Goal: Transaction & Acquisition: Book appointment/travel/reservation

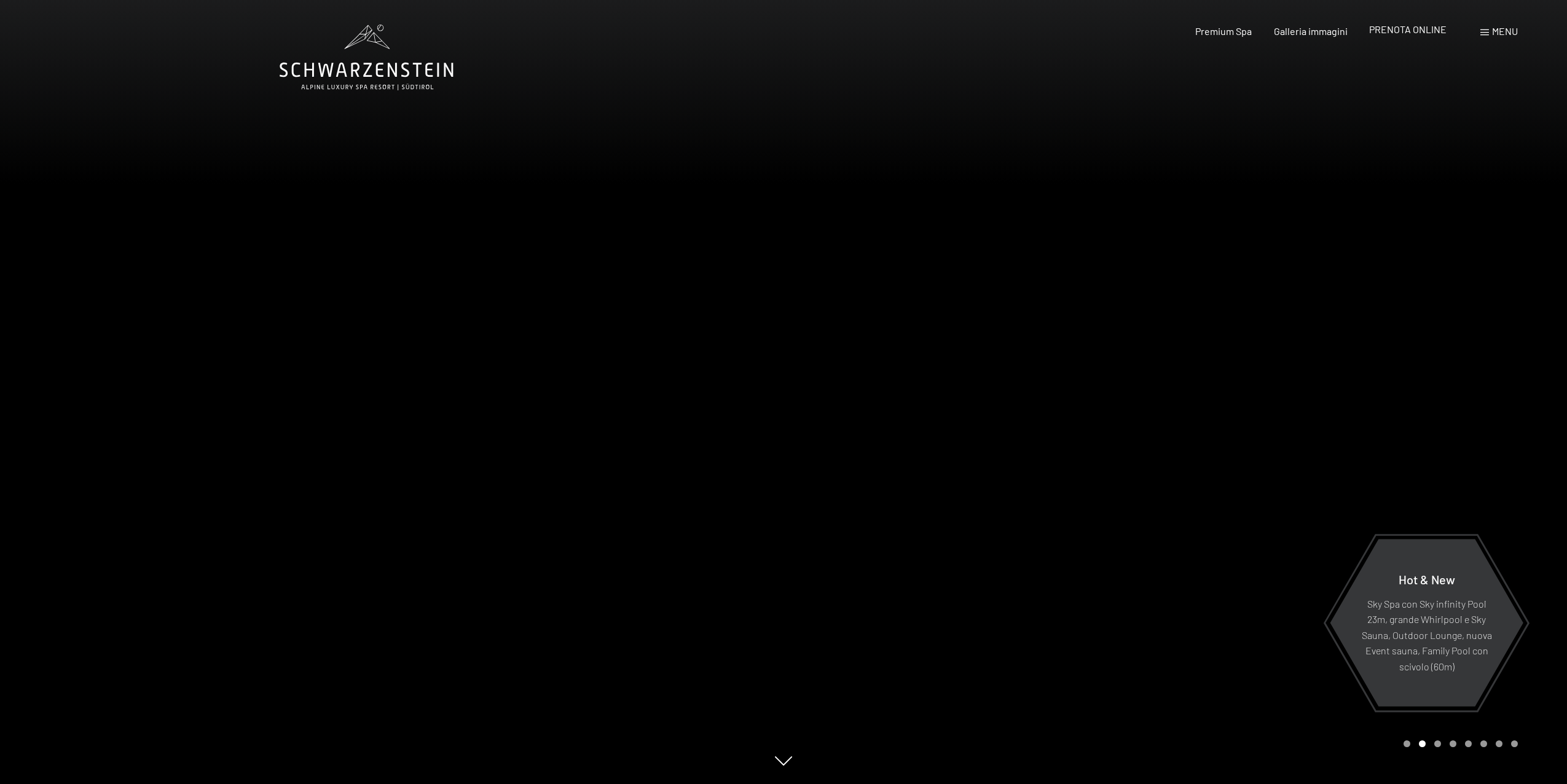
click at [1418, 26] on span "PRENOTA ONLINE" at bounding box center [1408, 29] width 77 height 12
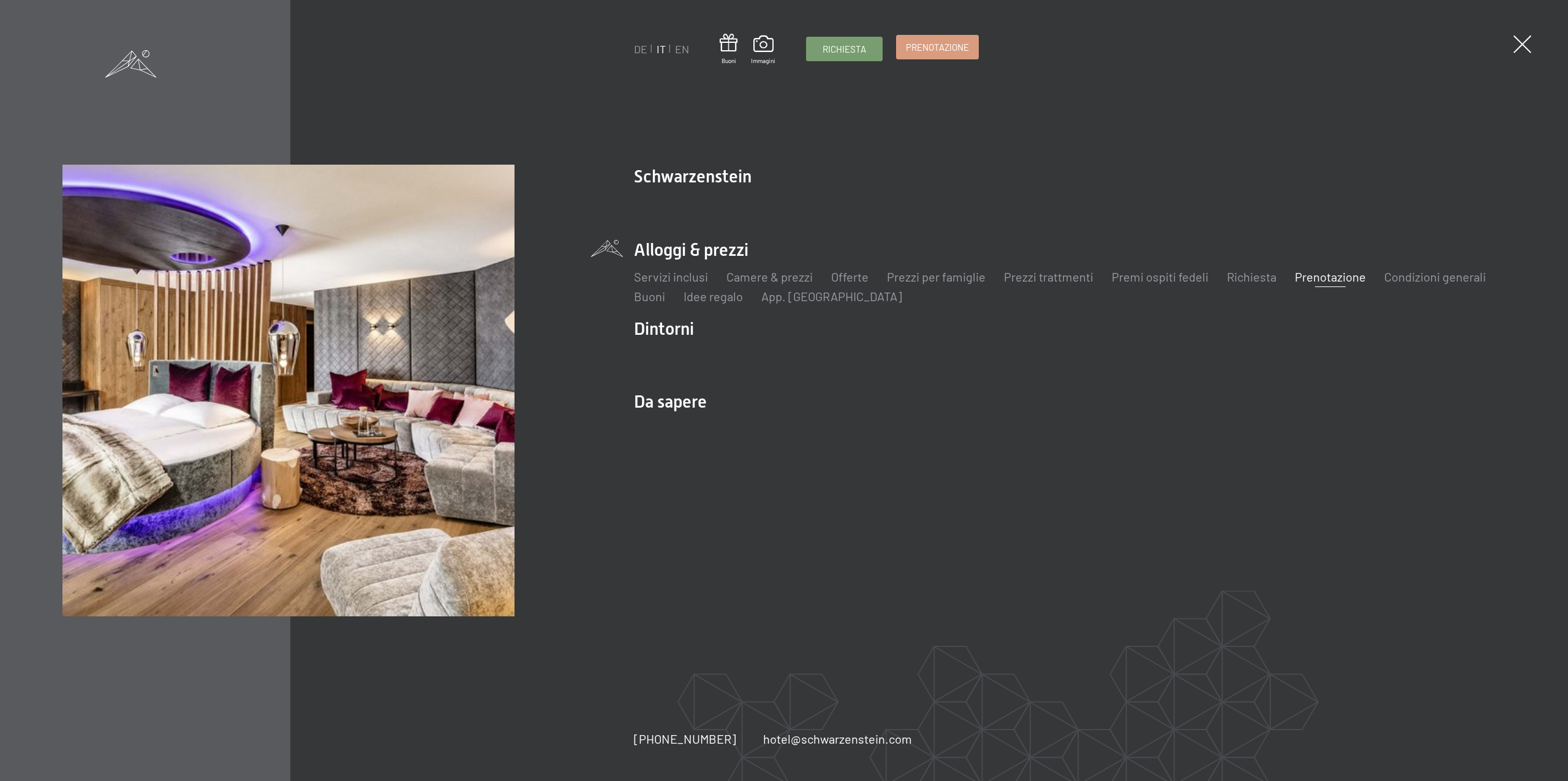
click at [943, 42] on span "Prenotazione" at bounding box center [937, 47] width 63 height 13
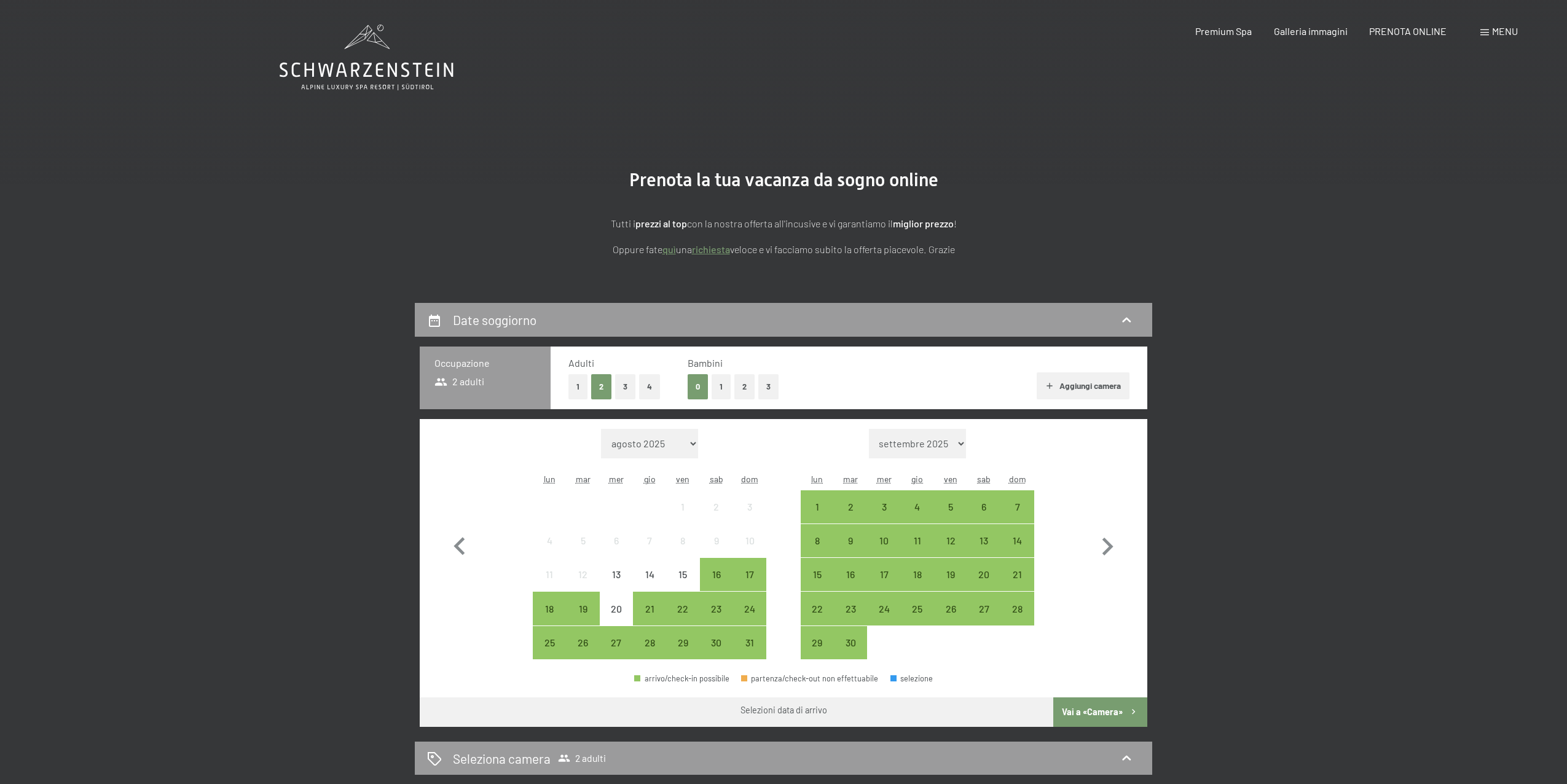
click at [740, 390] on button "2" at bounding box center [745, 387] width 20 height 26
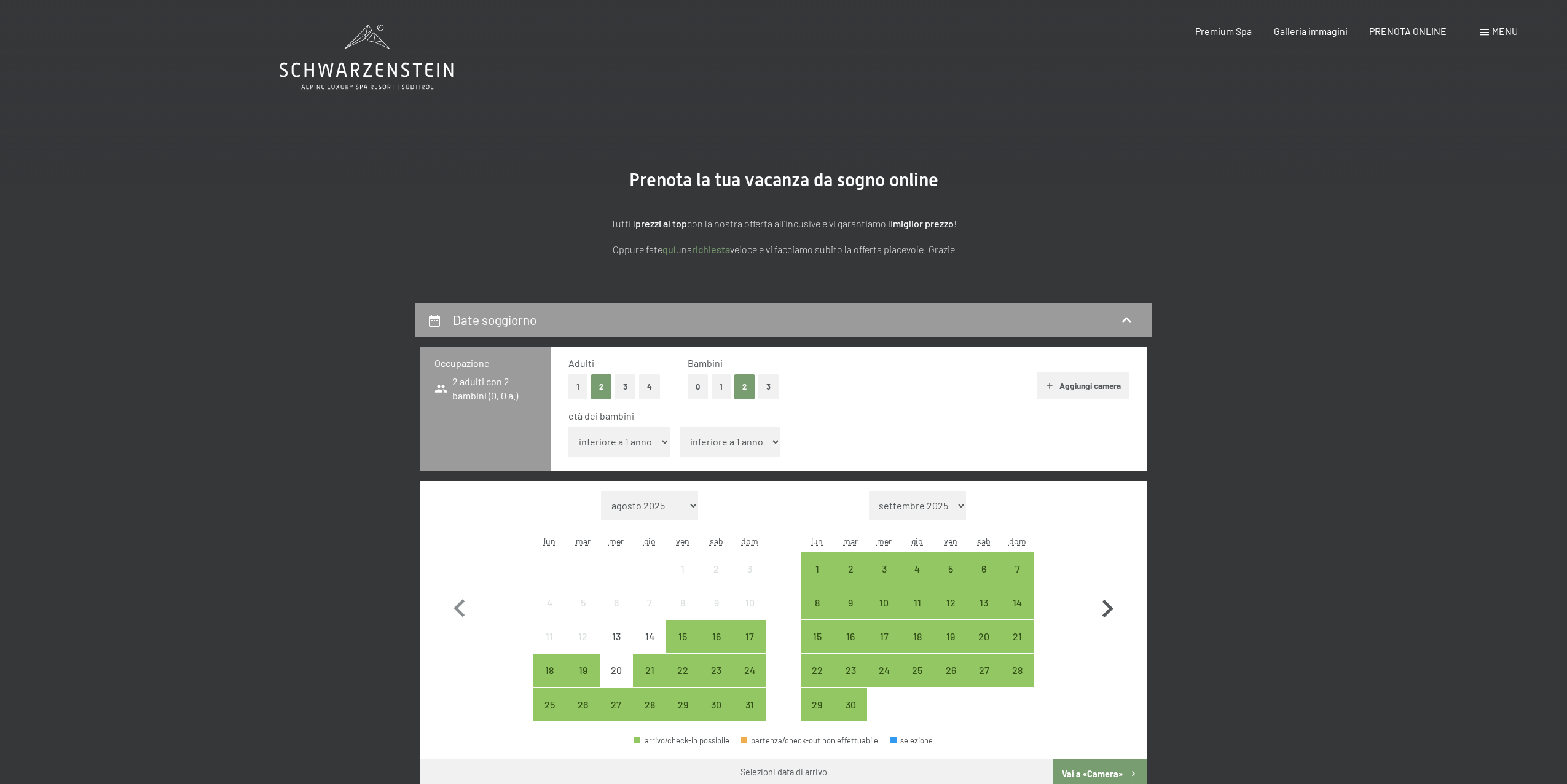
click at [1102, 597] on icon "button" at bounding box center [1107, 608] width 36 height 36
select select "2025-09-01"
select select "2025-10-01"
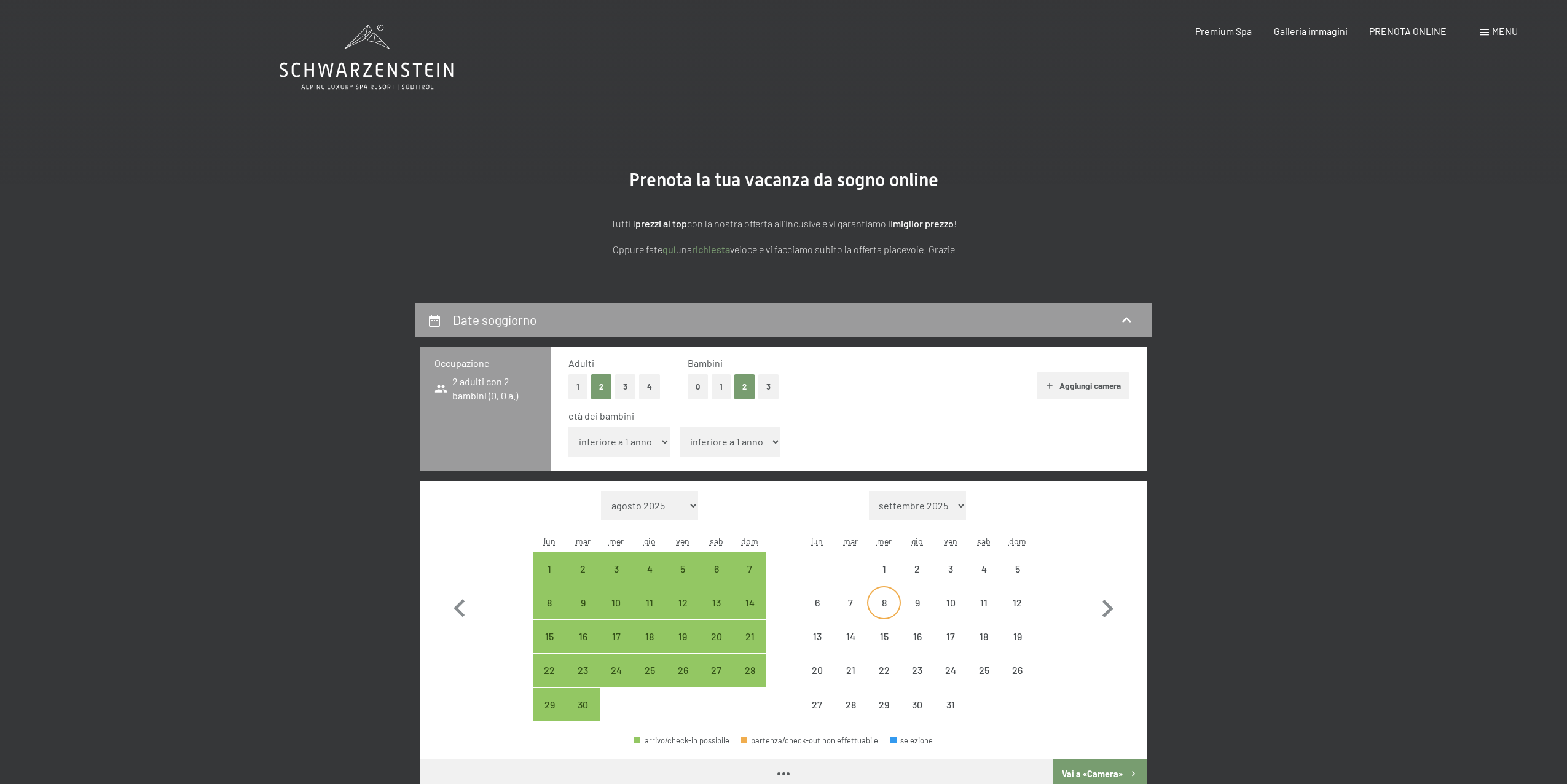
select select "2025-09-01"
select select "2025-10-01"
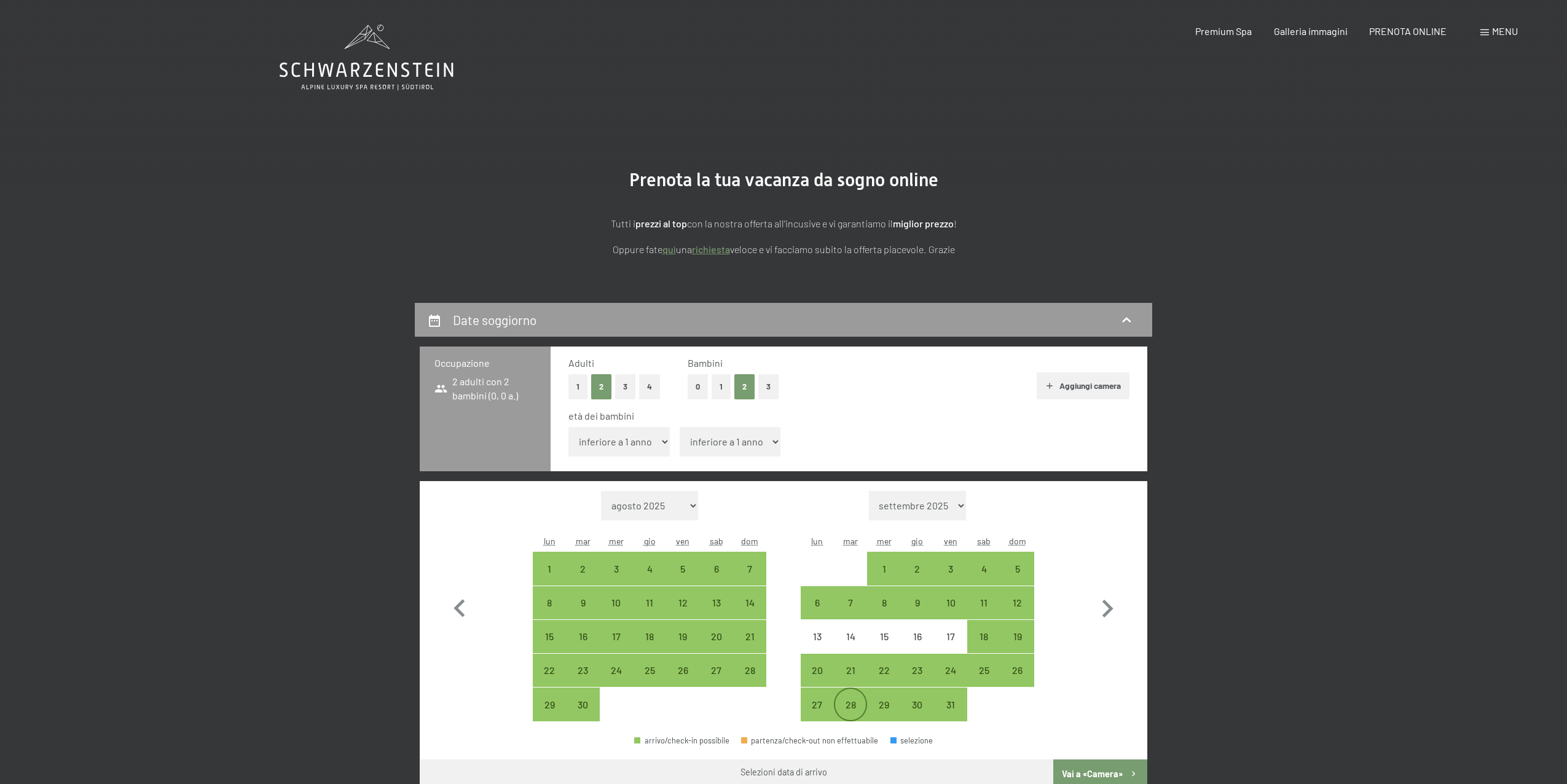
click at [851, 710] on div "28" at bounding box center [851, 715] width 31 height 31
select select "[DATE]"
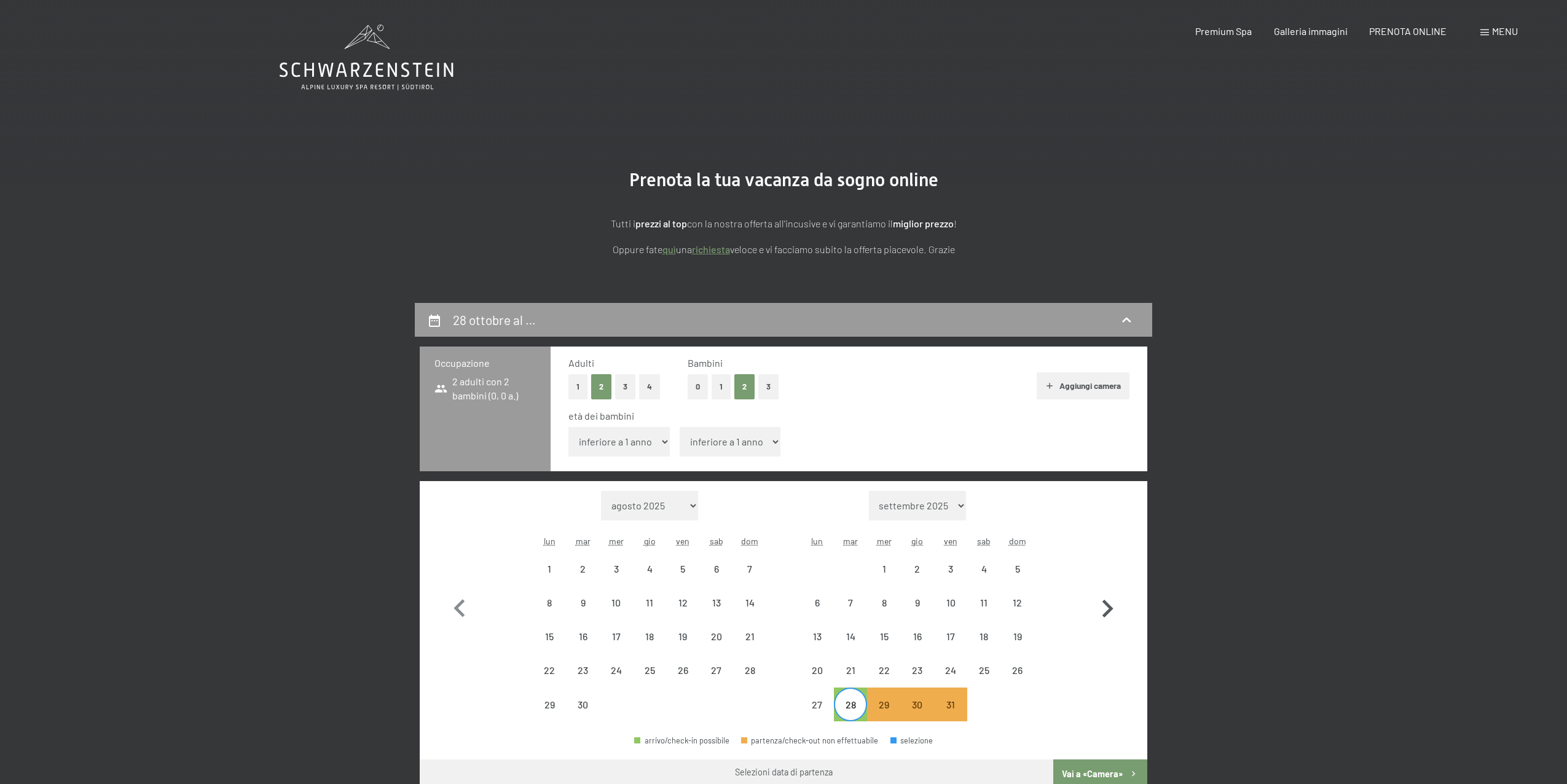
click at [1113, 607] on icon "button" at bounding box center [1107, 608] width 36 height 36
select select "[DATE]"
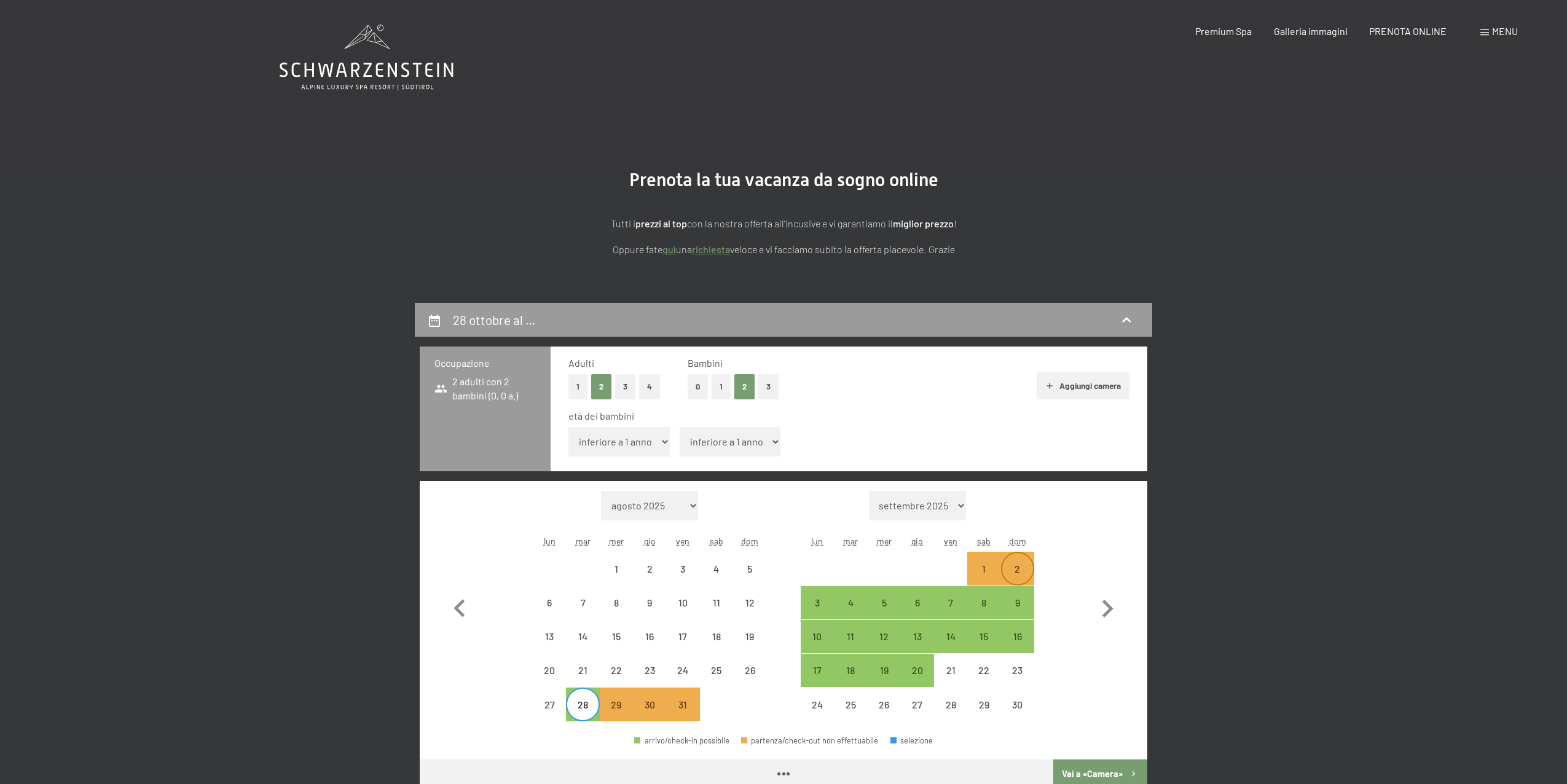
select select "[DATE]"
click at [1024, 566] on div "2" at bounding box center [1018, 579] width 31 height 31
select select "[DATE]"
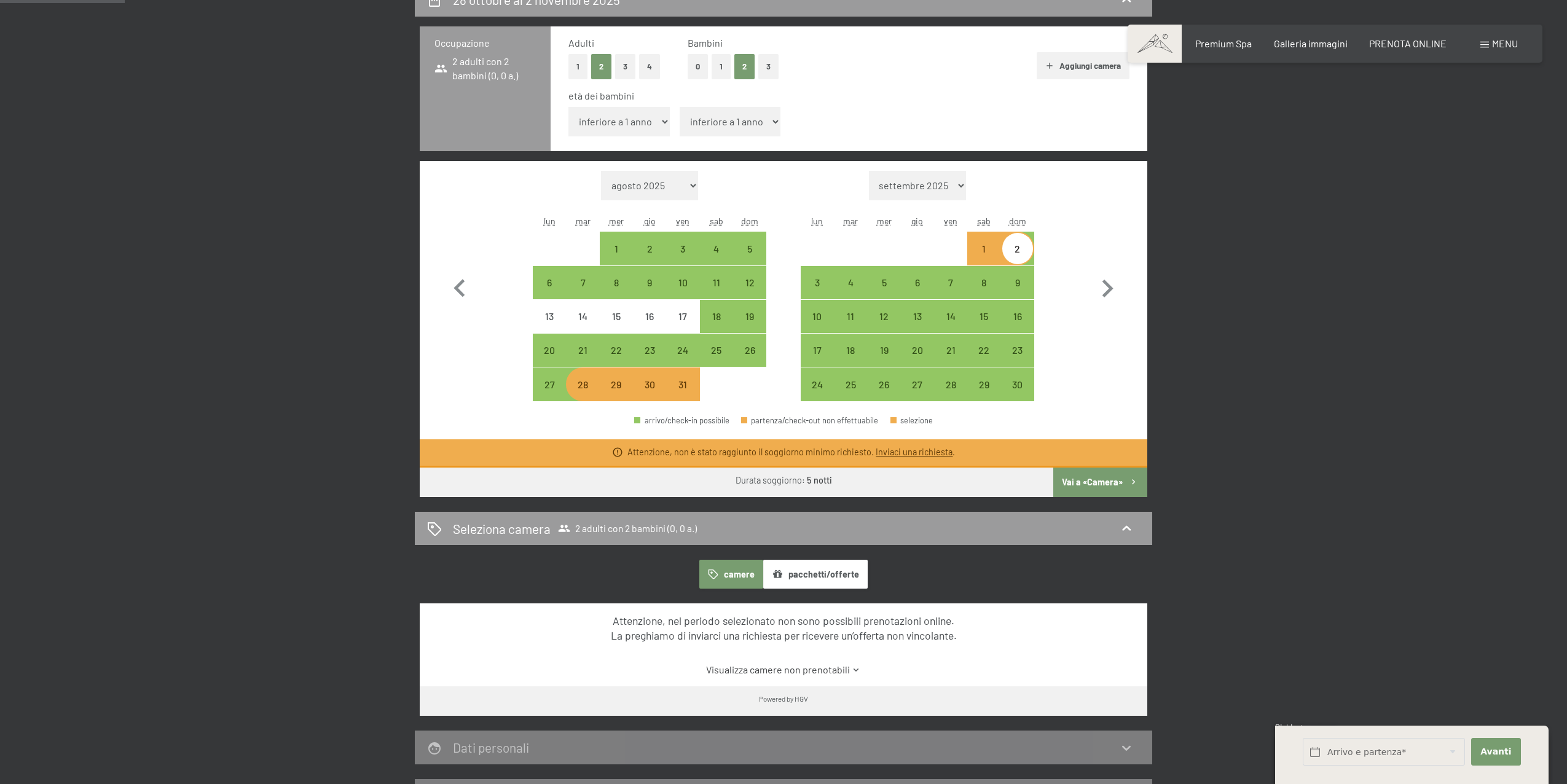
scroll to position [472, 0]
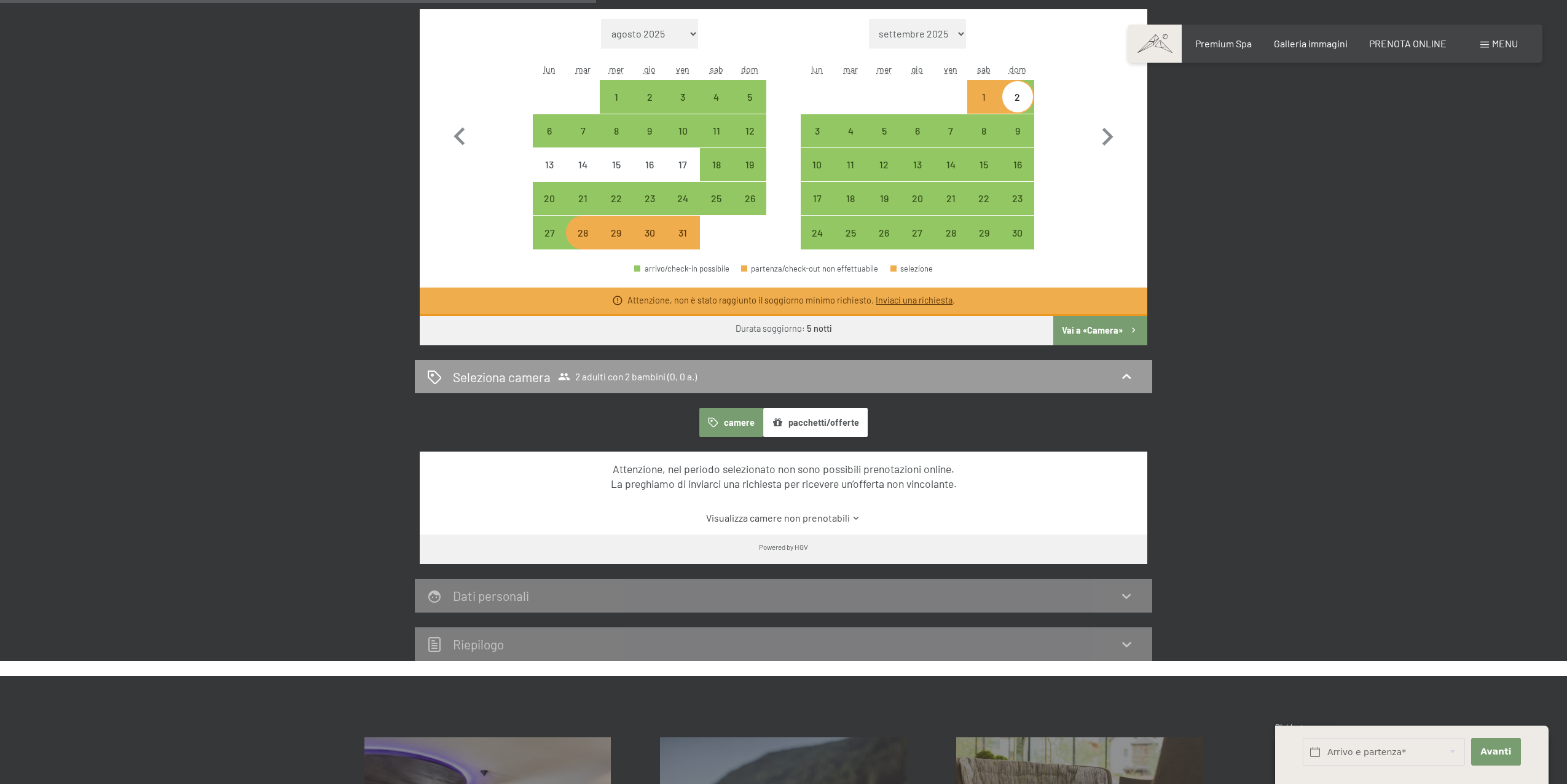
click at [1090, 338] on button "Vai a «Camera»" at bounding box center [1100, 330] width 94 height 29
select select "2025-10-01"
select select "2025-11-01"
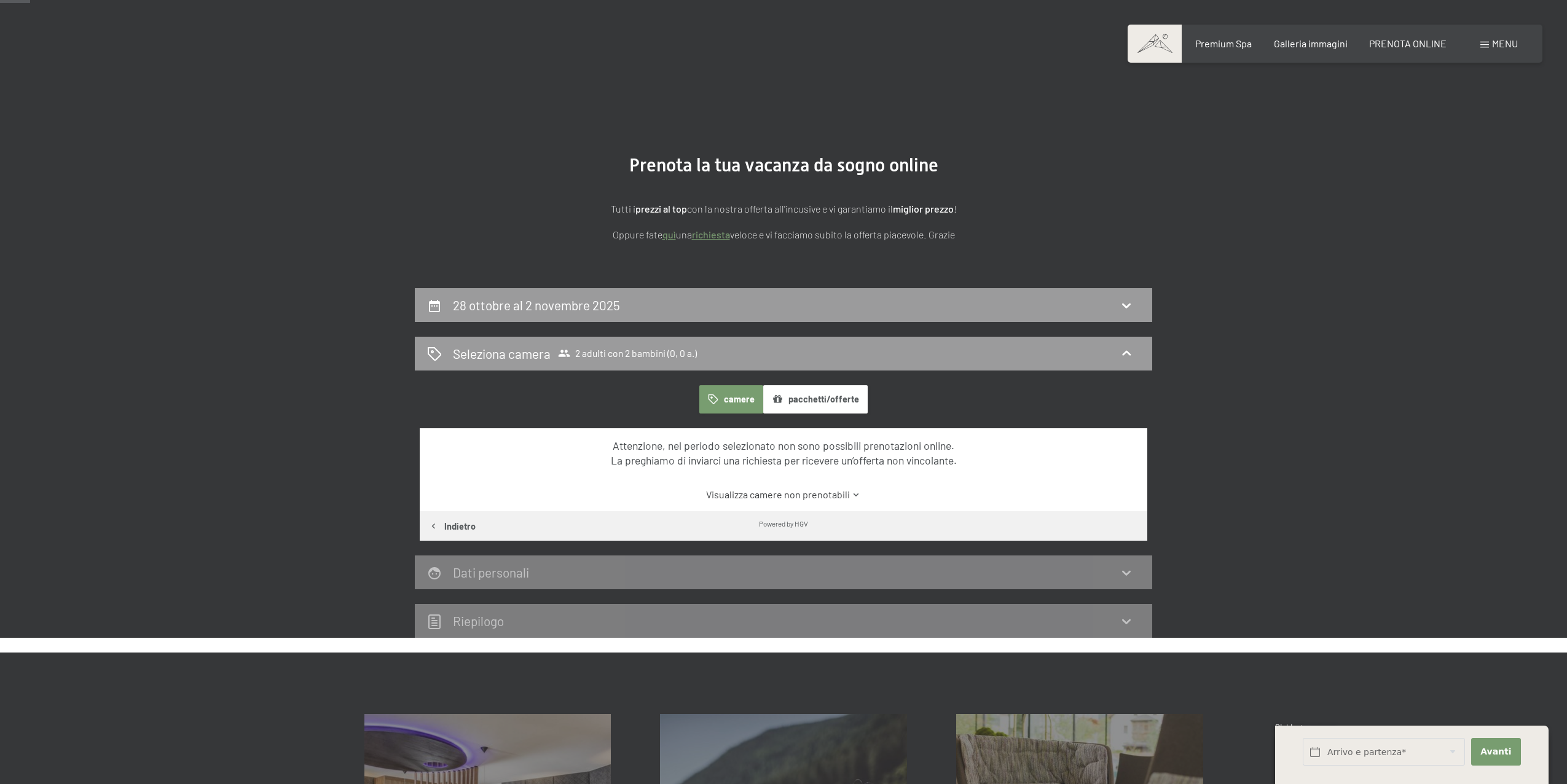
scroll to position [0, 0]
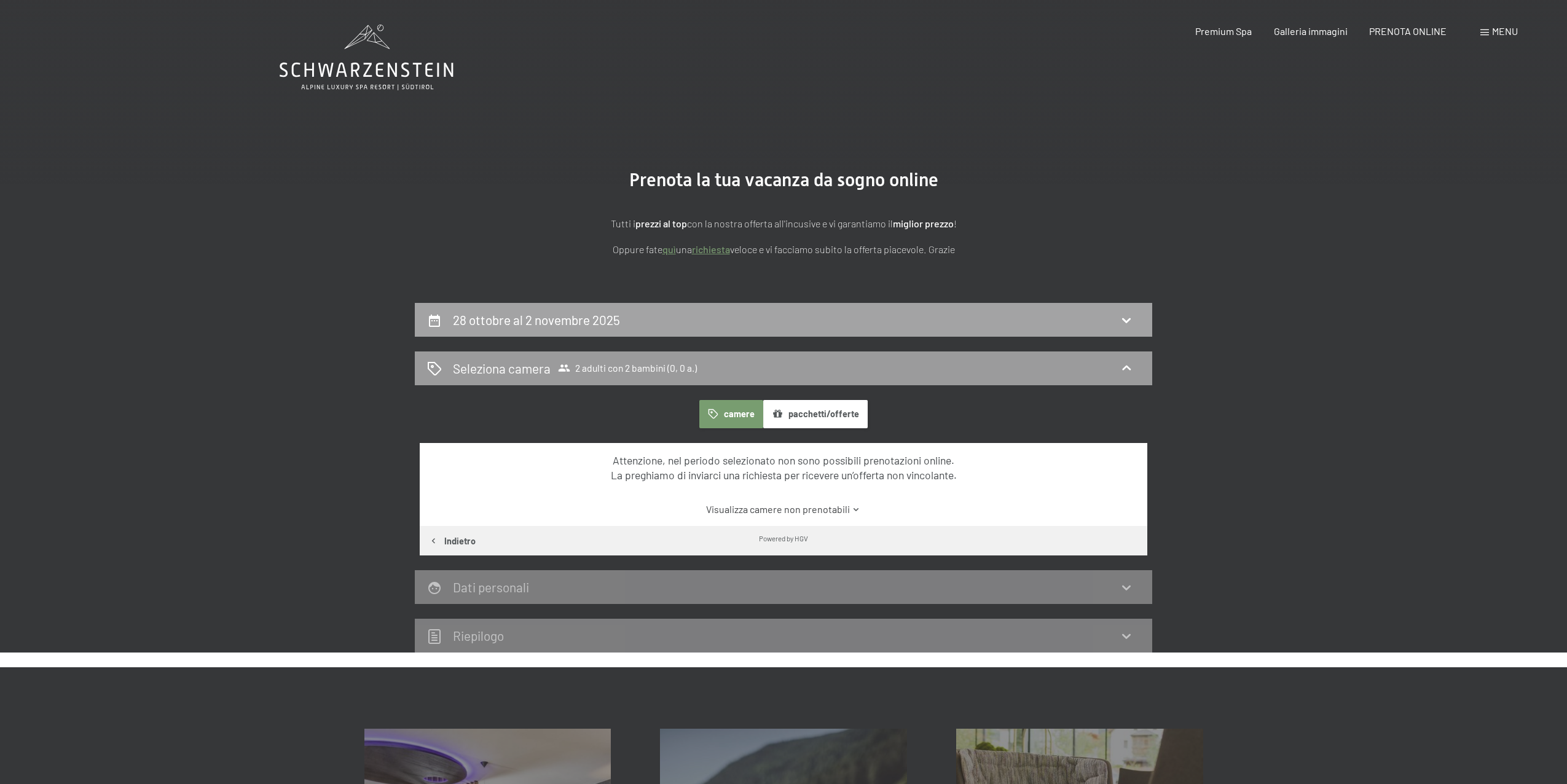
click at [1133, 319] on icon at bounding box center [1126, 320] width 15 height 15
select select "2025-10-01"
select select "2025-11-01"
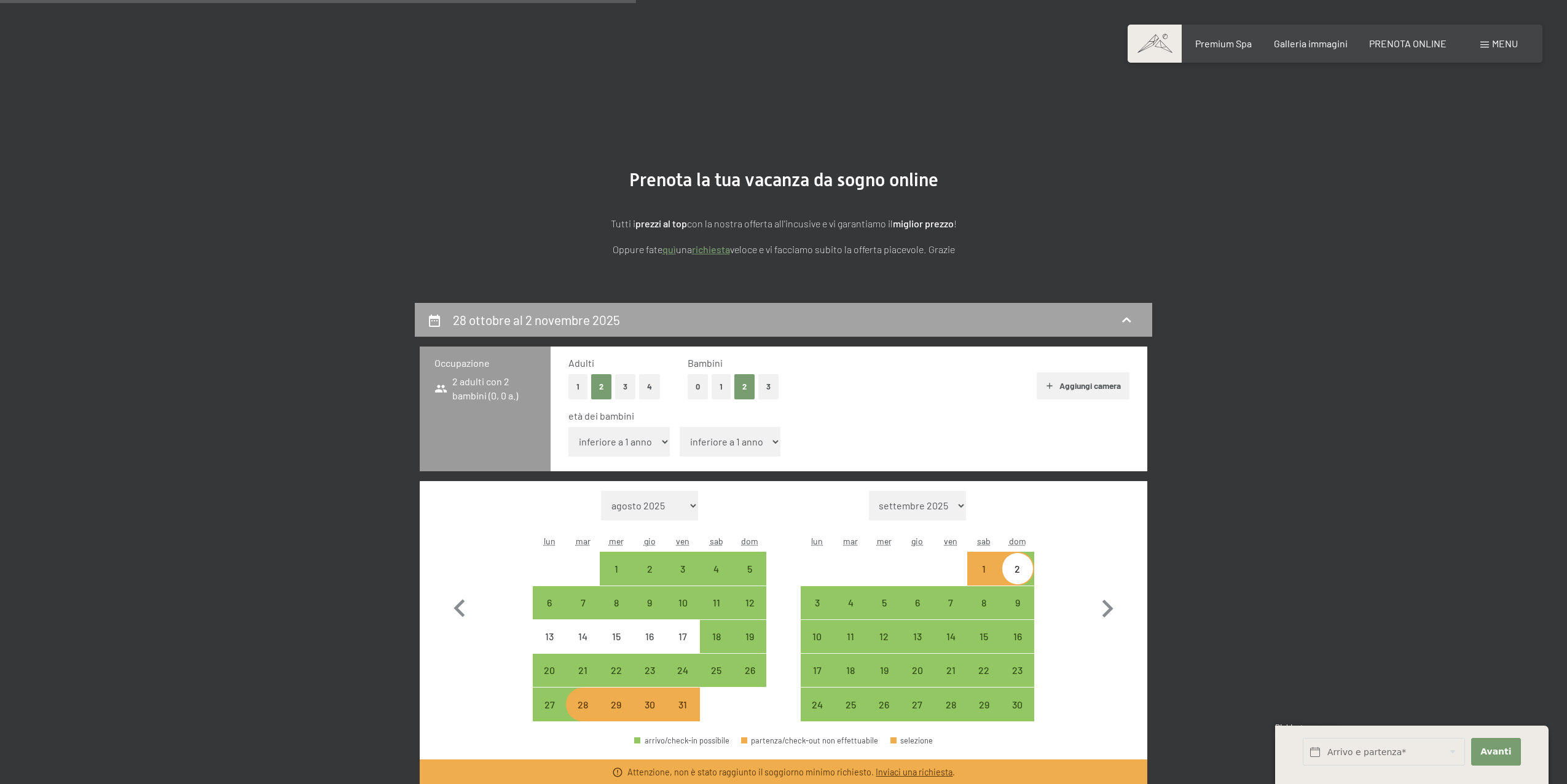
scroll to position [303, 0]
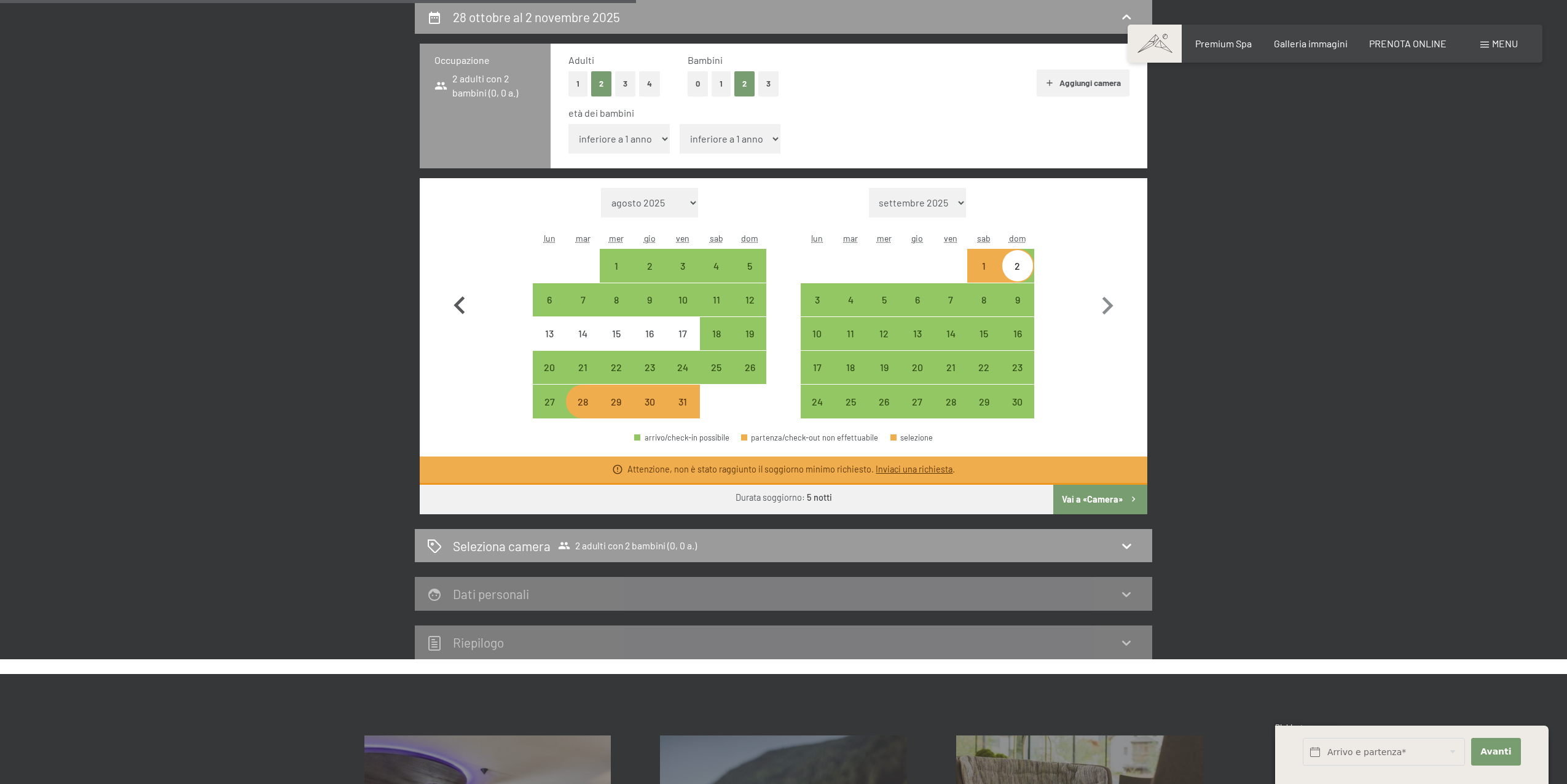
click at [466, 312] on icon "button" at bounding box center [460, 306] width 36 height 36
select select "2025-09-01"
select select "2025-10-01"
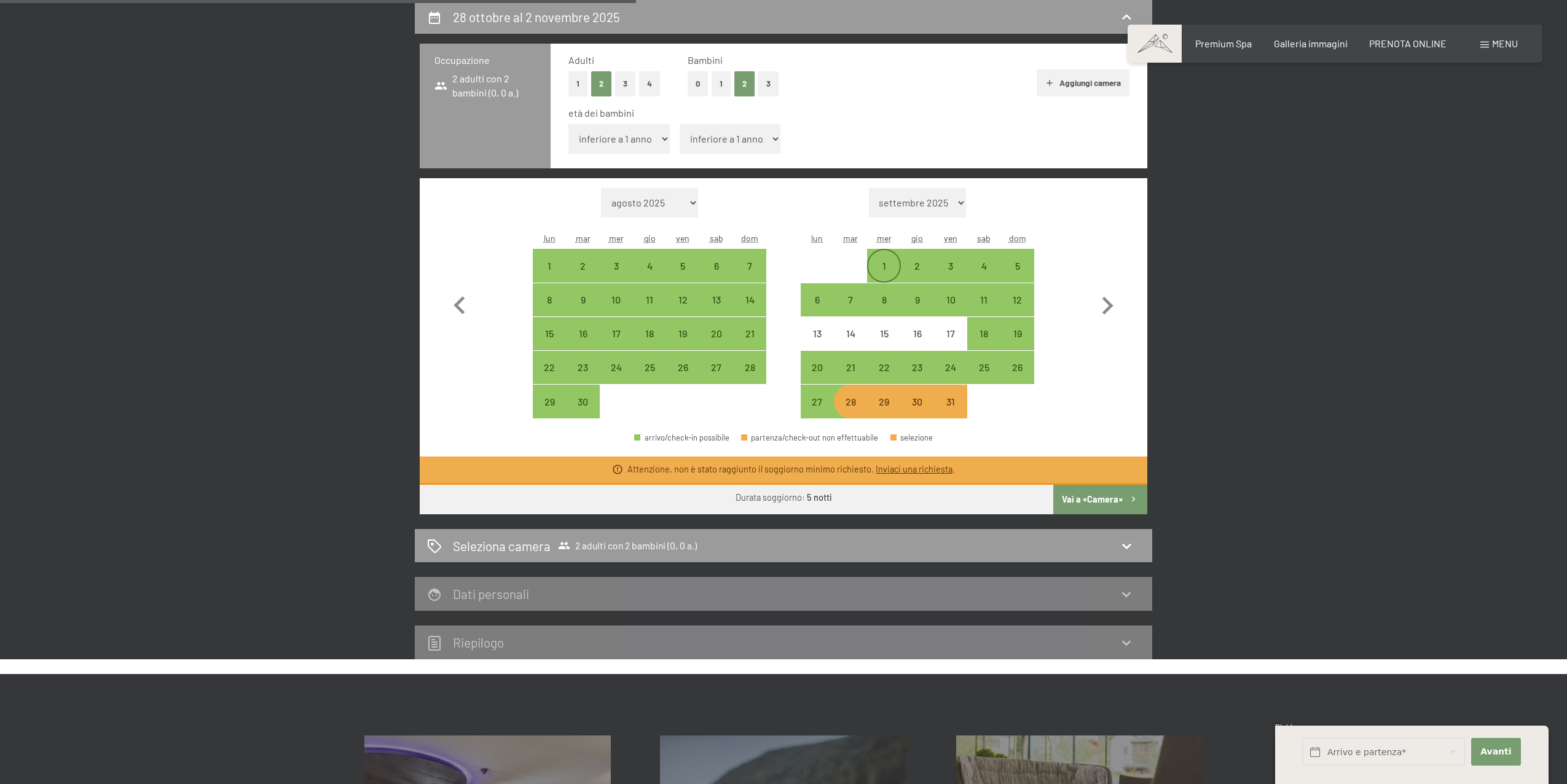
click at [884, 265] on div "1" at bounding box center [883, 276] width 31 height 31
select select "2025-09-01"
select select "2025-10-01"
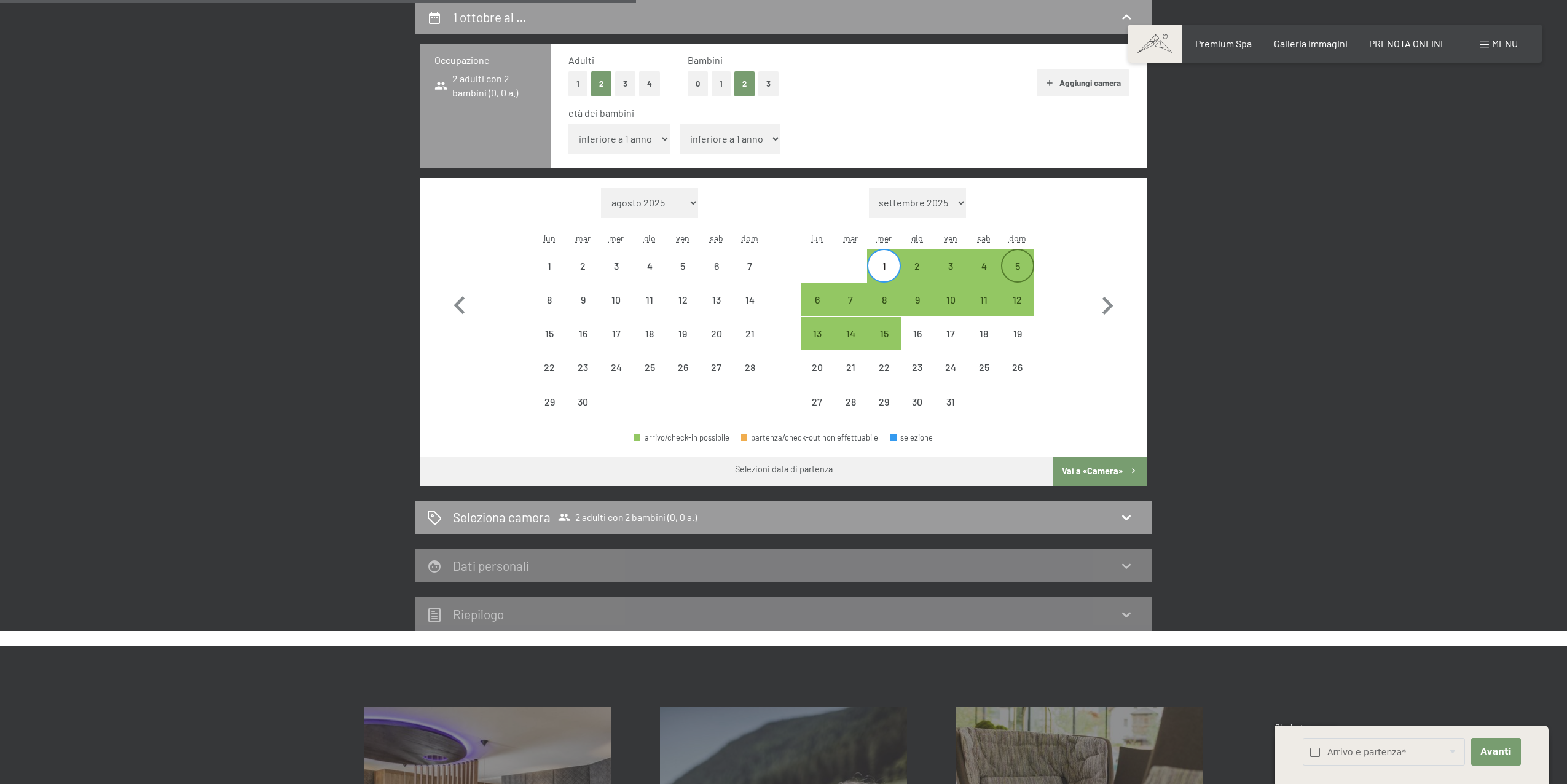
click at [1026, 264] on div "5" at bounding box center [1018, 276] width 31 height 31
select select "2025-09-01"
select select "2025-10-01"
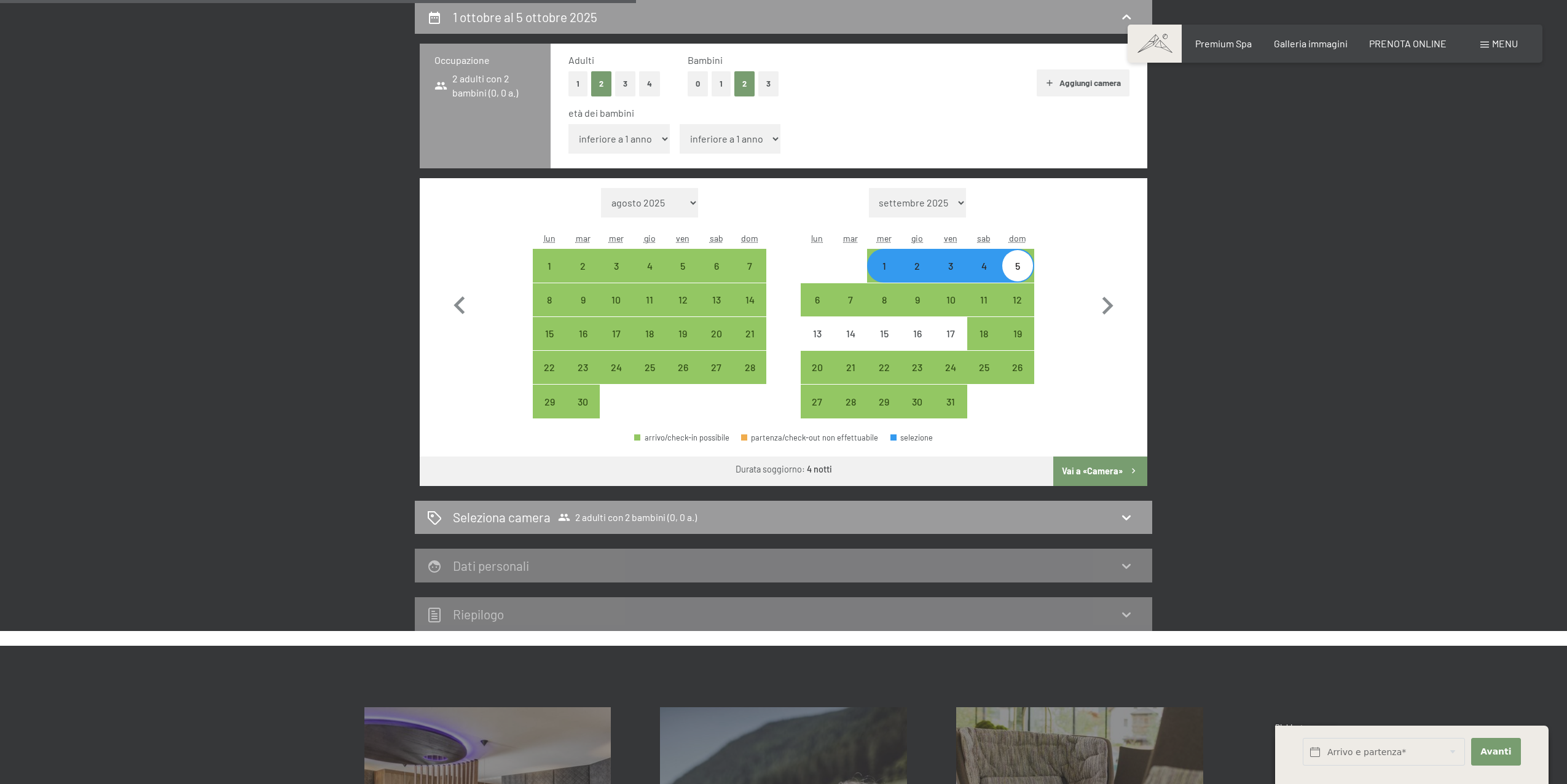
click at [1106, 478] on button "Vai a «Camera»" at bounding box center [1100, 471] width 94 height 29
select select "2025-09-01"
select select "2025-10-01"
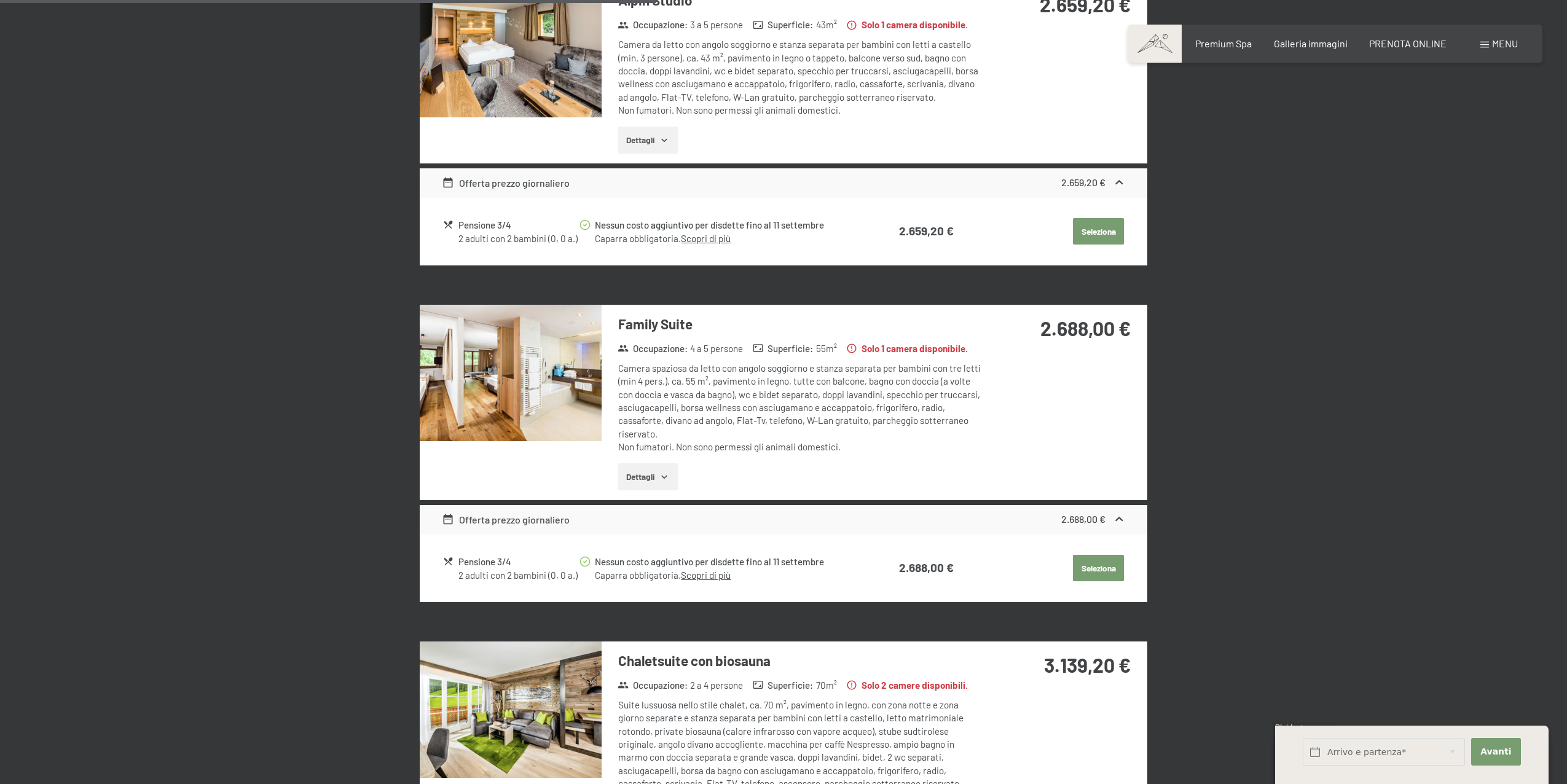
scroll to position [1285, 0]
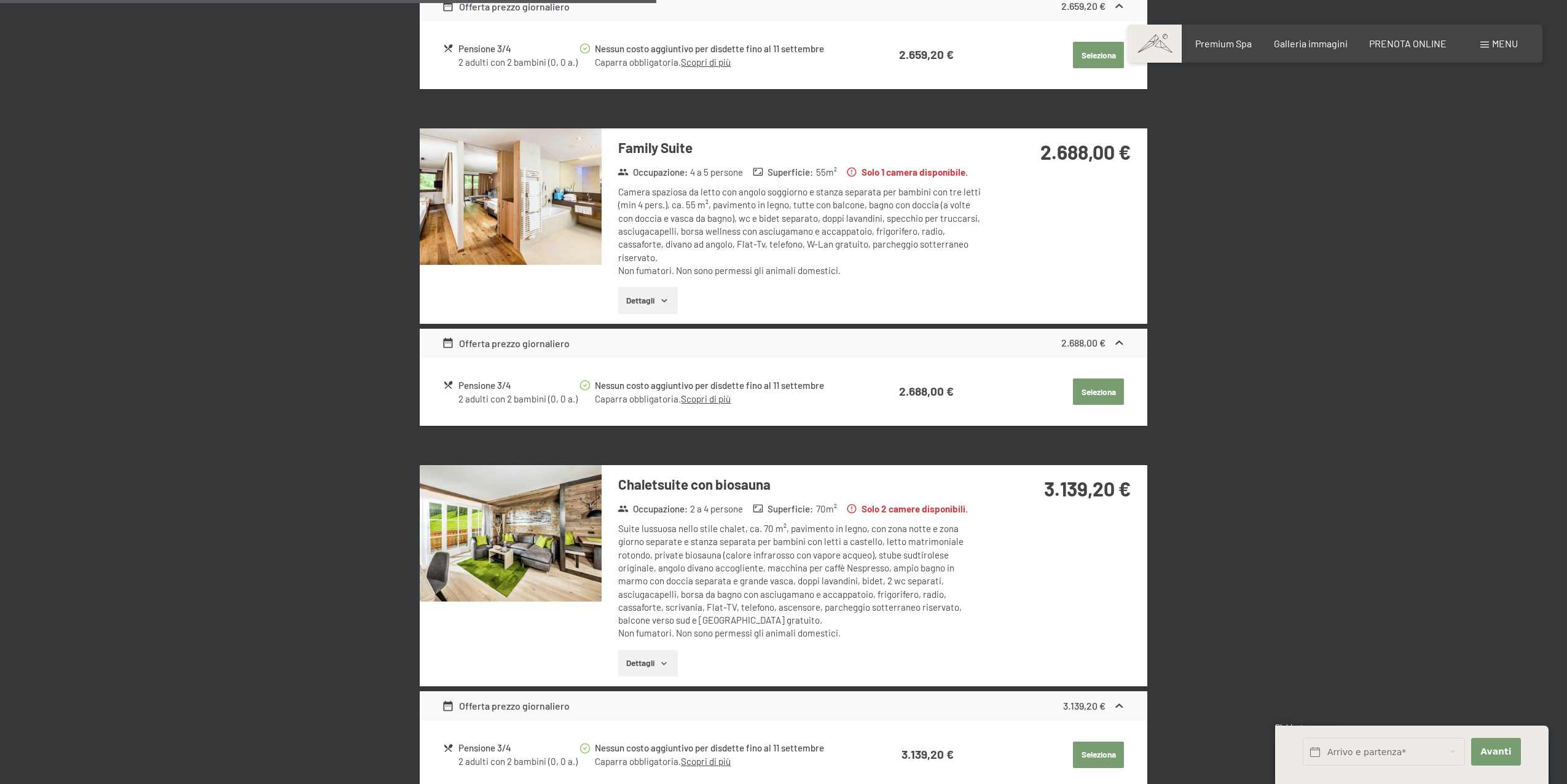
click at [465, 158] on img at bounding box center [510, 196] width 182 height 136
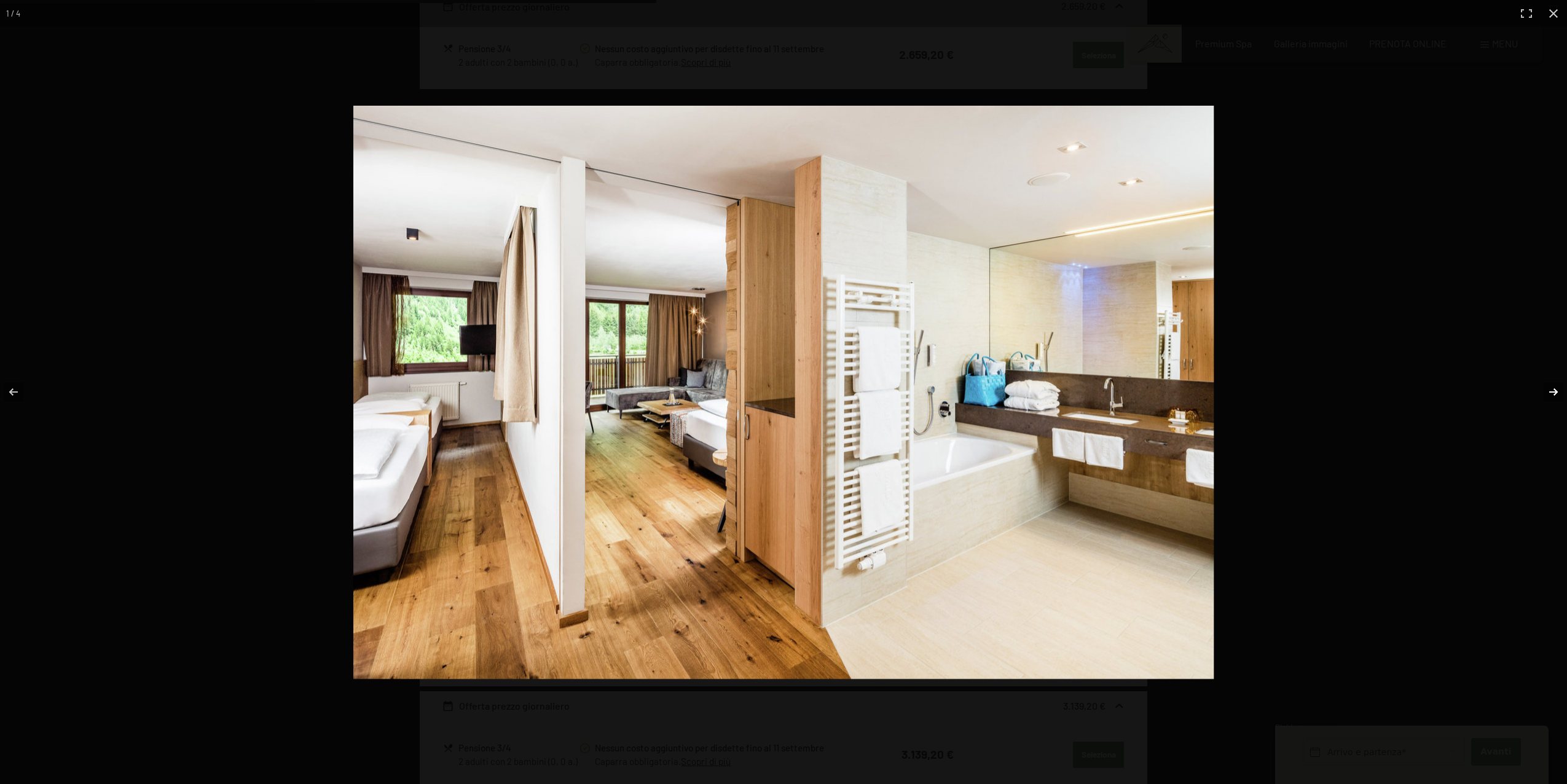
click at [1552, 391] on button "button" at bounding box center [1545, 392] width 43 height 61
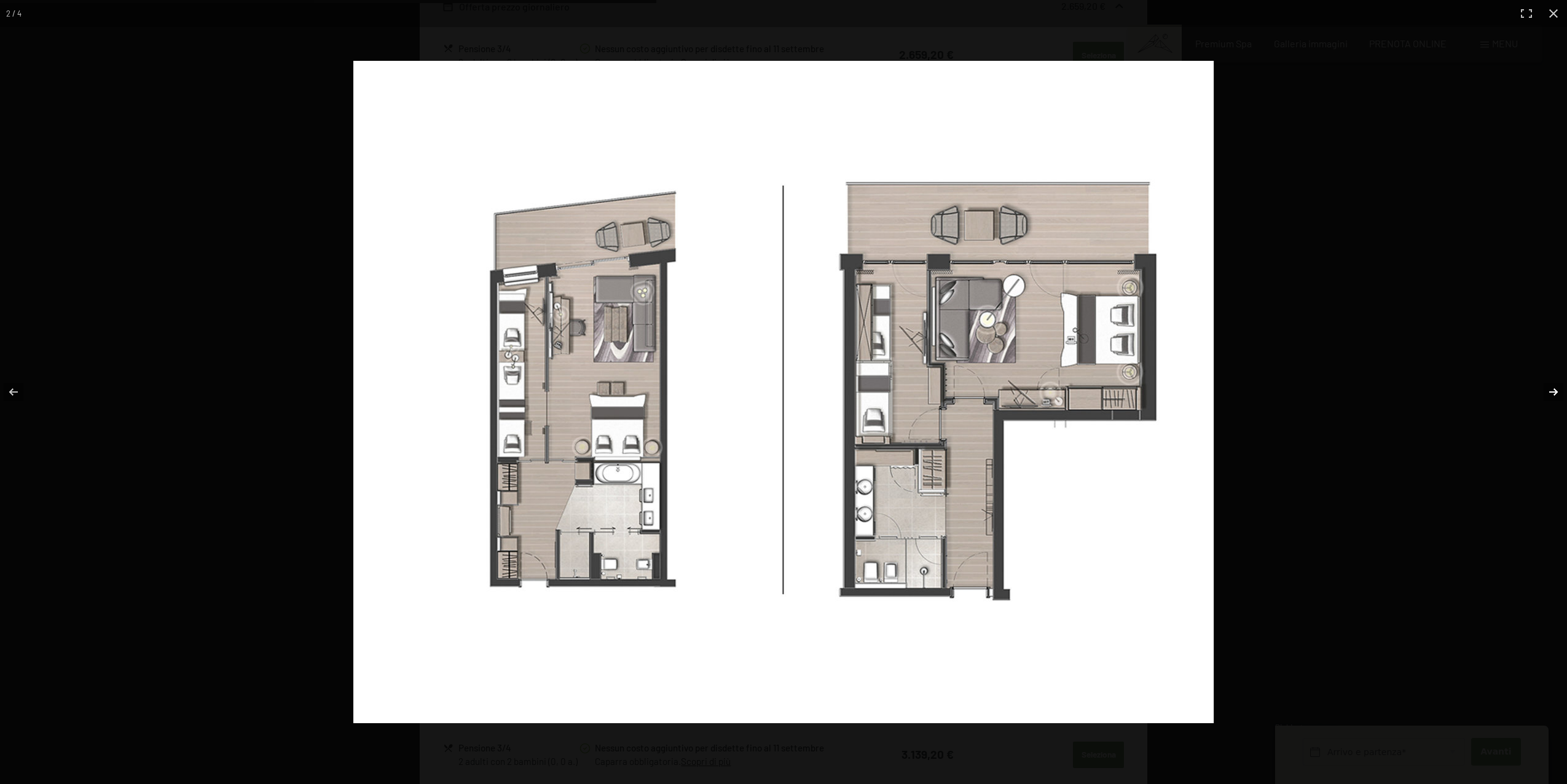
click at [1551, 396] on button "button" at bounding box center [1545, 392] width 43 height 61
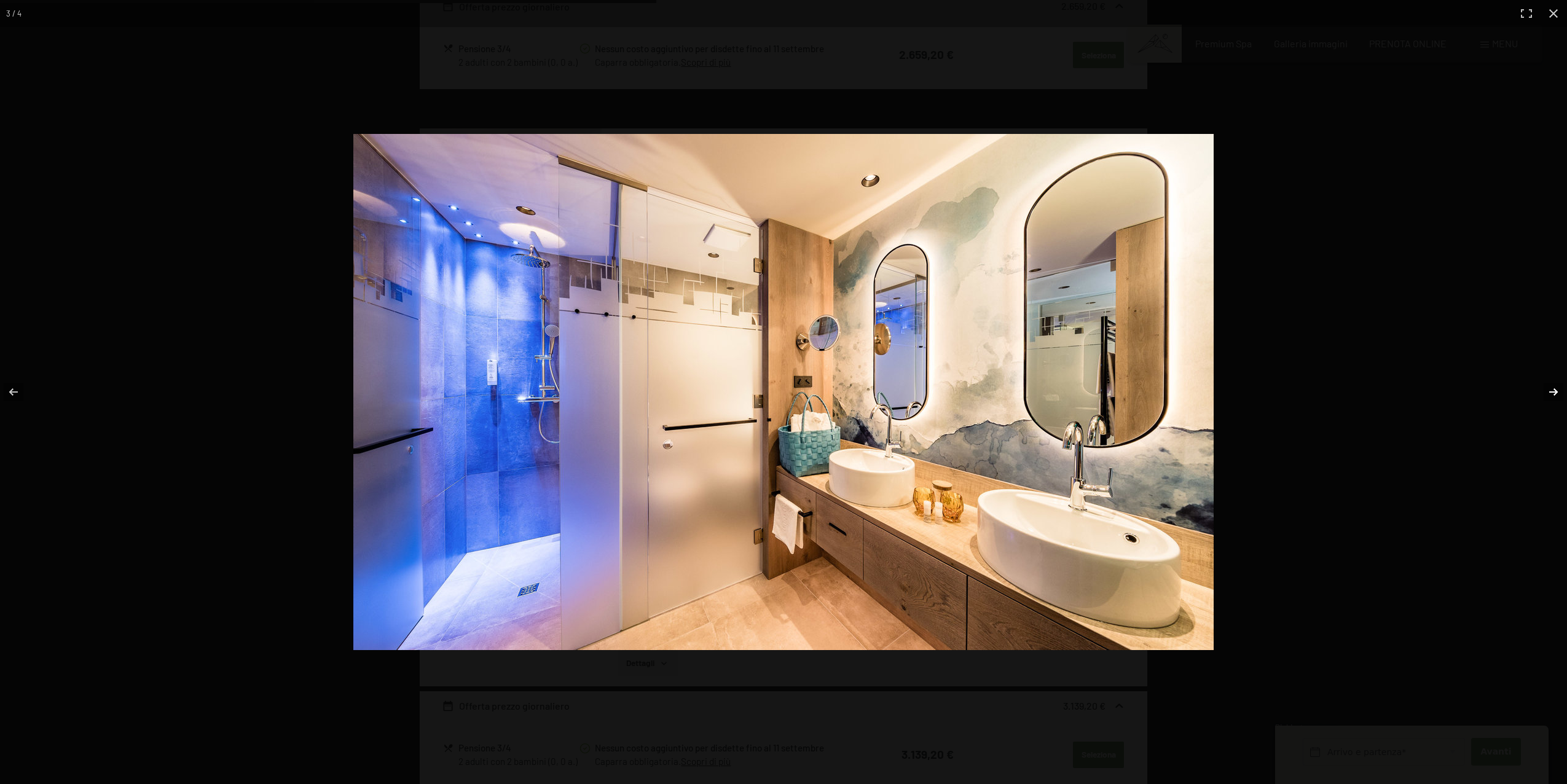
click at [1551, 396] on button "button" at bounding box center [1545, 392] width 43 height 61
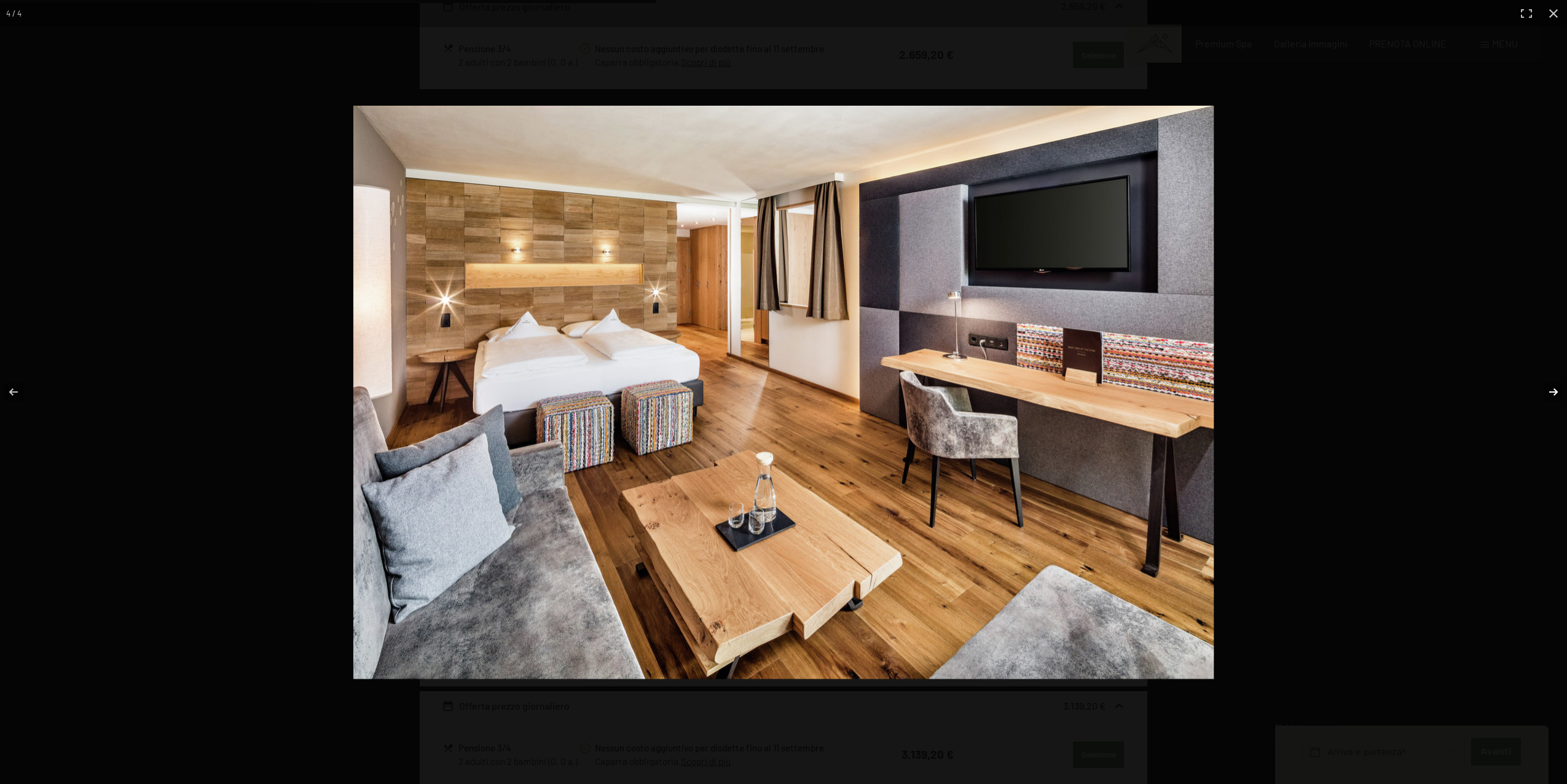
click at [1551, 396] on button "button" at bounding box center [1545, 392] width 43 height 61
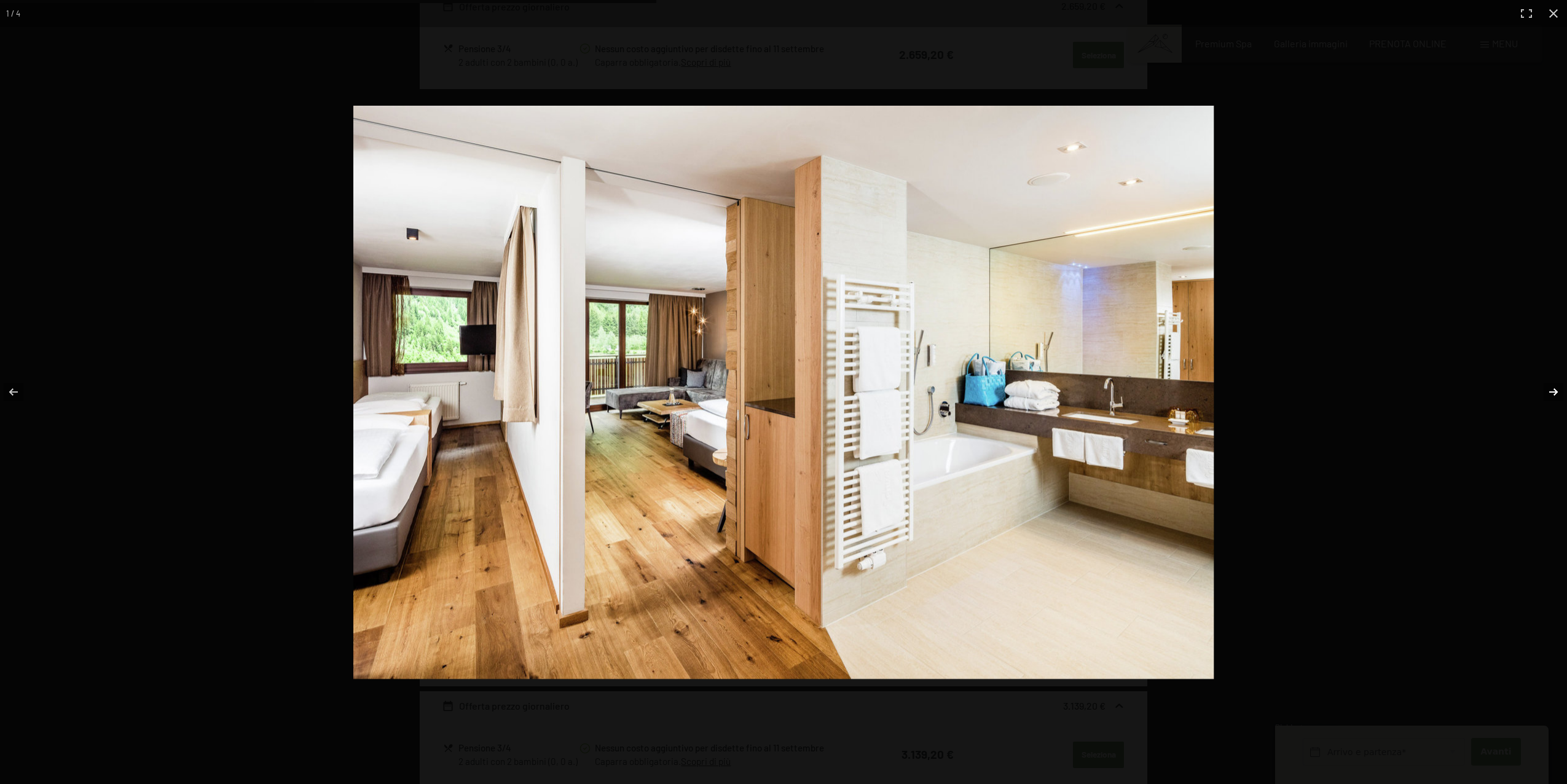
click at [1551, 396] on button "button" at bounding box center [1545, 392] width 43 height 61
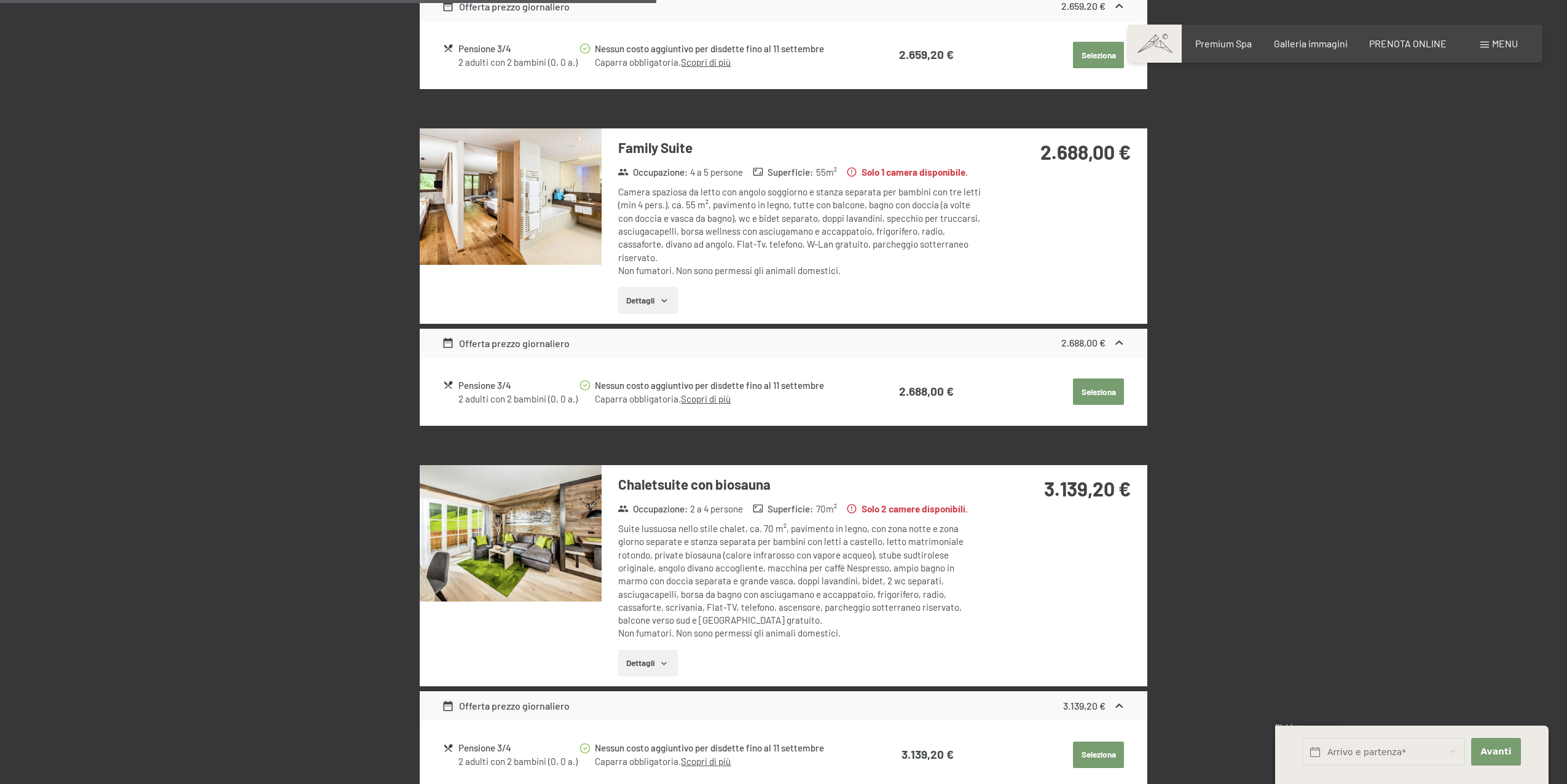
click at [0, 0] on button "button" at bounding box center [0, 0] width 0 height 0
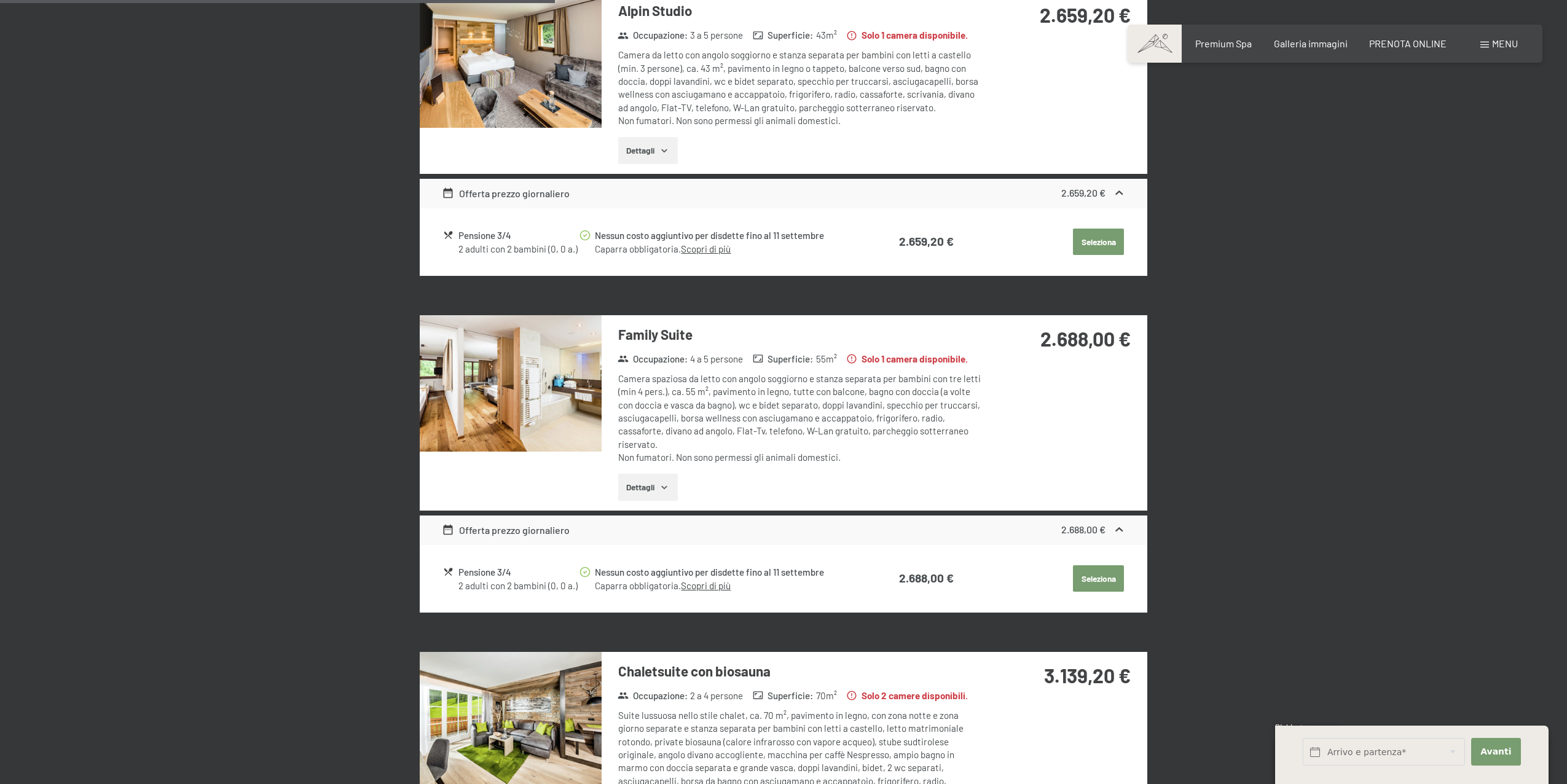
scroll to position [1000, 0]
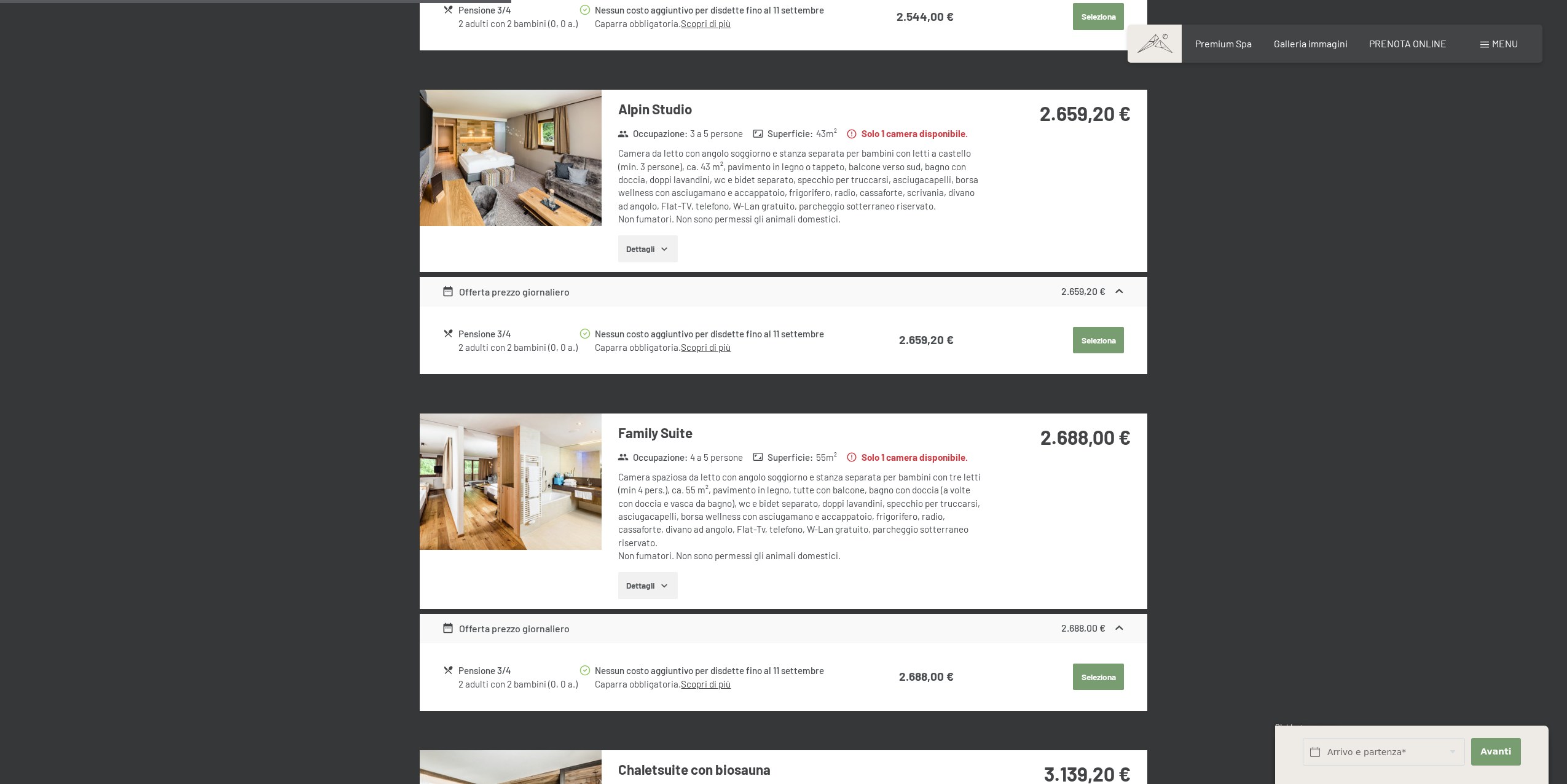
click at [551, 117] on img at bounding box center [510, 158] width 182 height 136
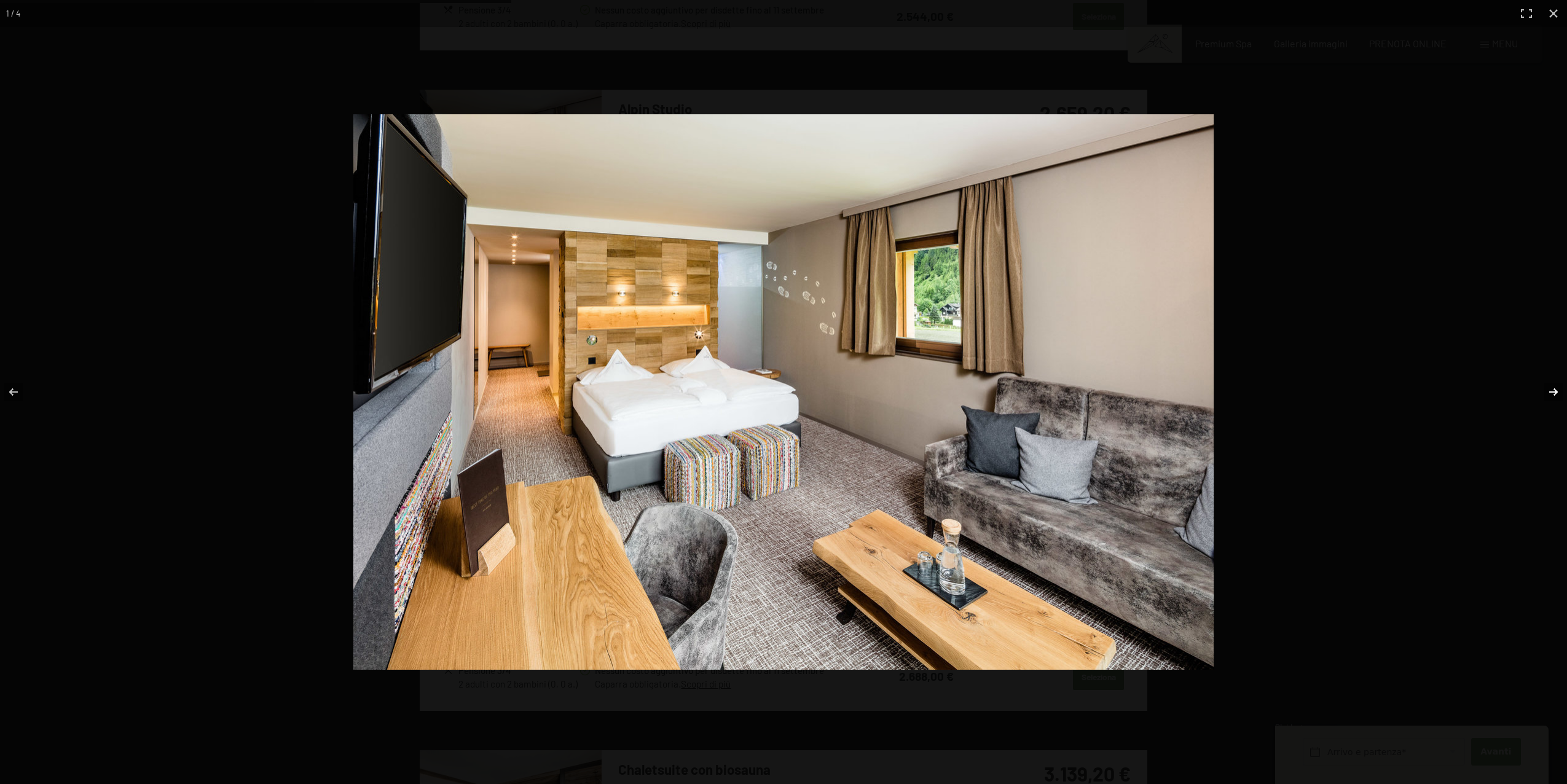
click at [1556, 392] on button "button" at bounding box center [1545, 392] width 43 height 61
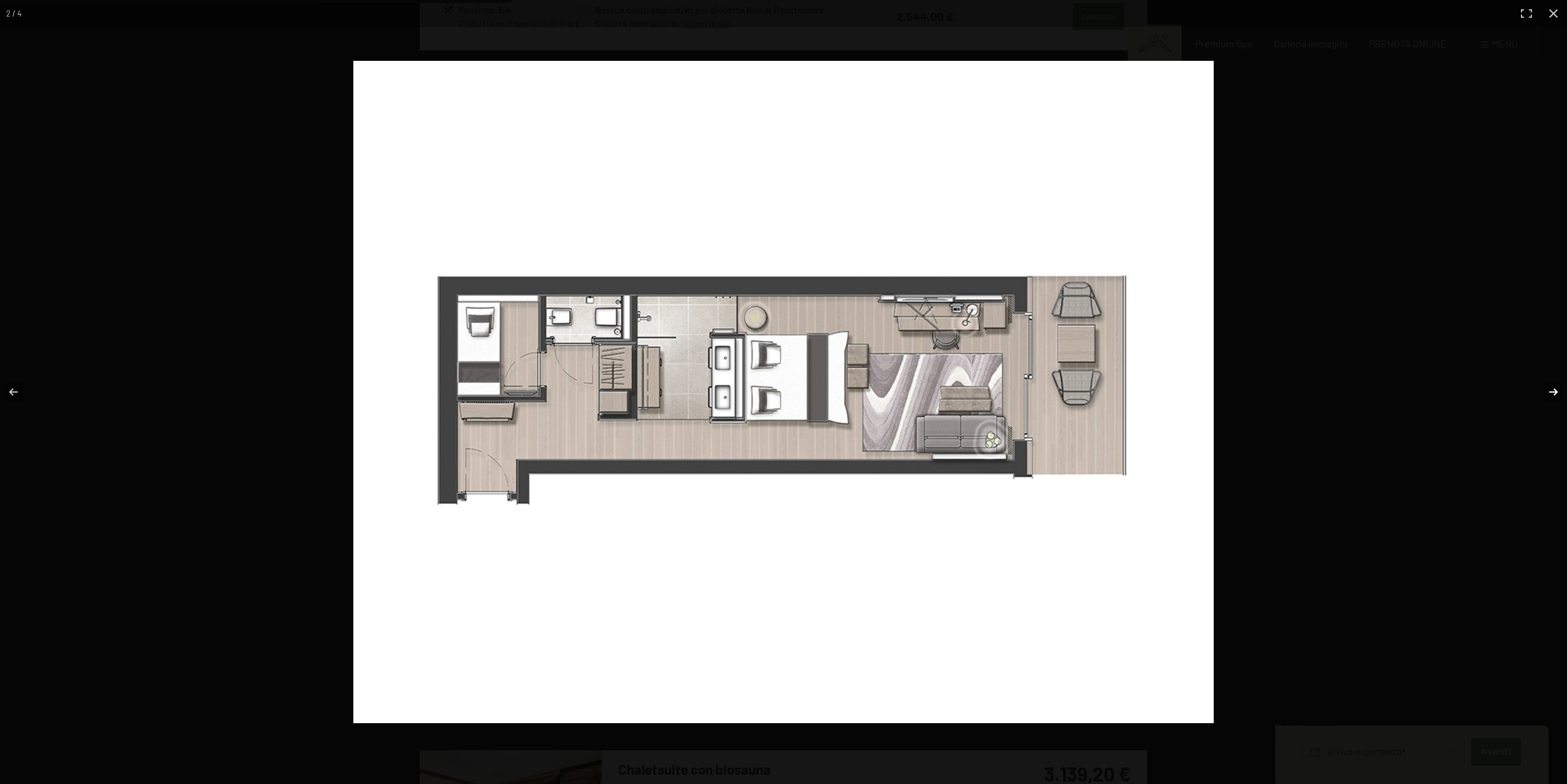
click at [1556, 392] on button "button" at bounding box center [1545, 392] width 43 height 61
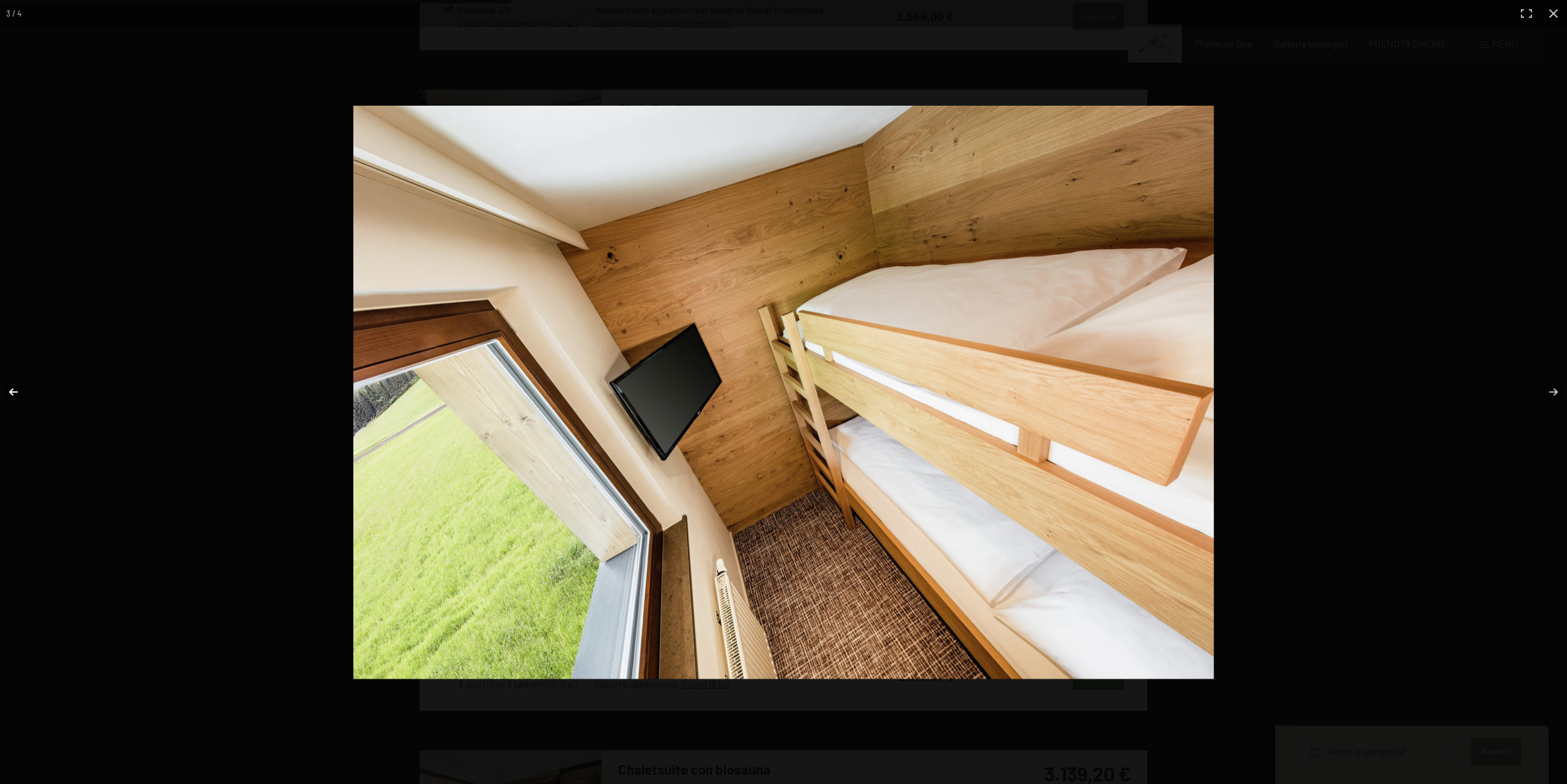
click at [12, 389] on button "button" at bounding box center [21, 392] width 43 height 61
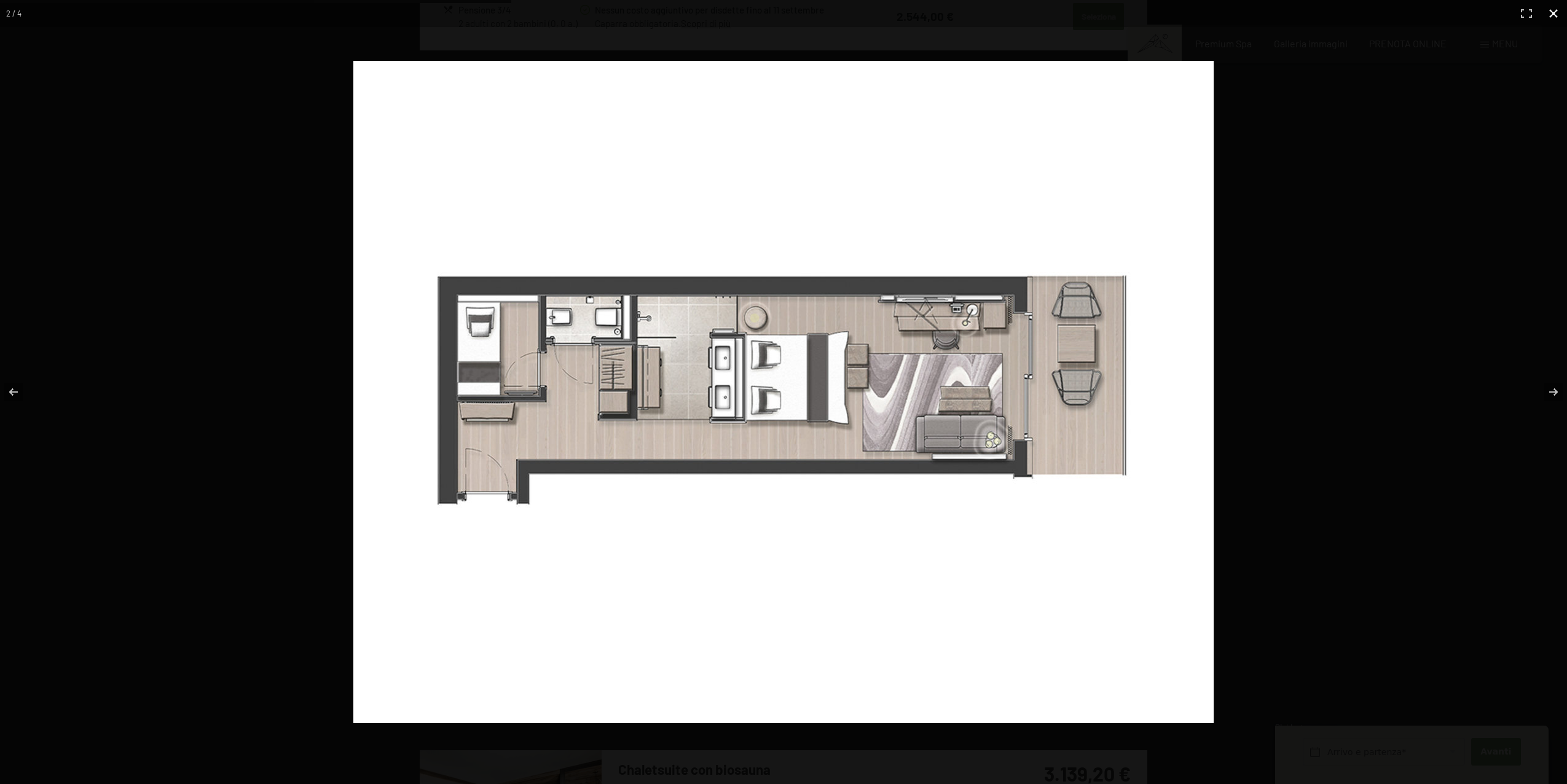
click at [1550, 15] on button "button" at bounding box center [1553, 13] width 27 height 27
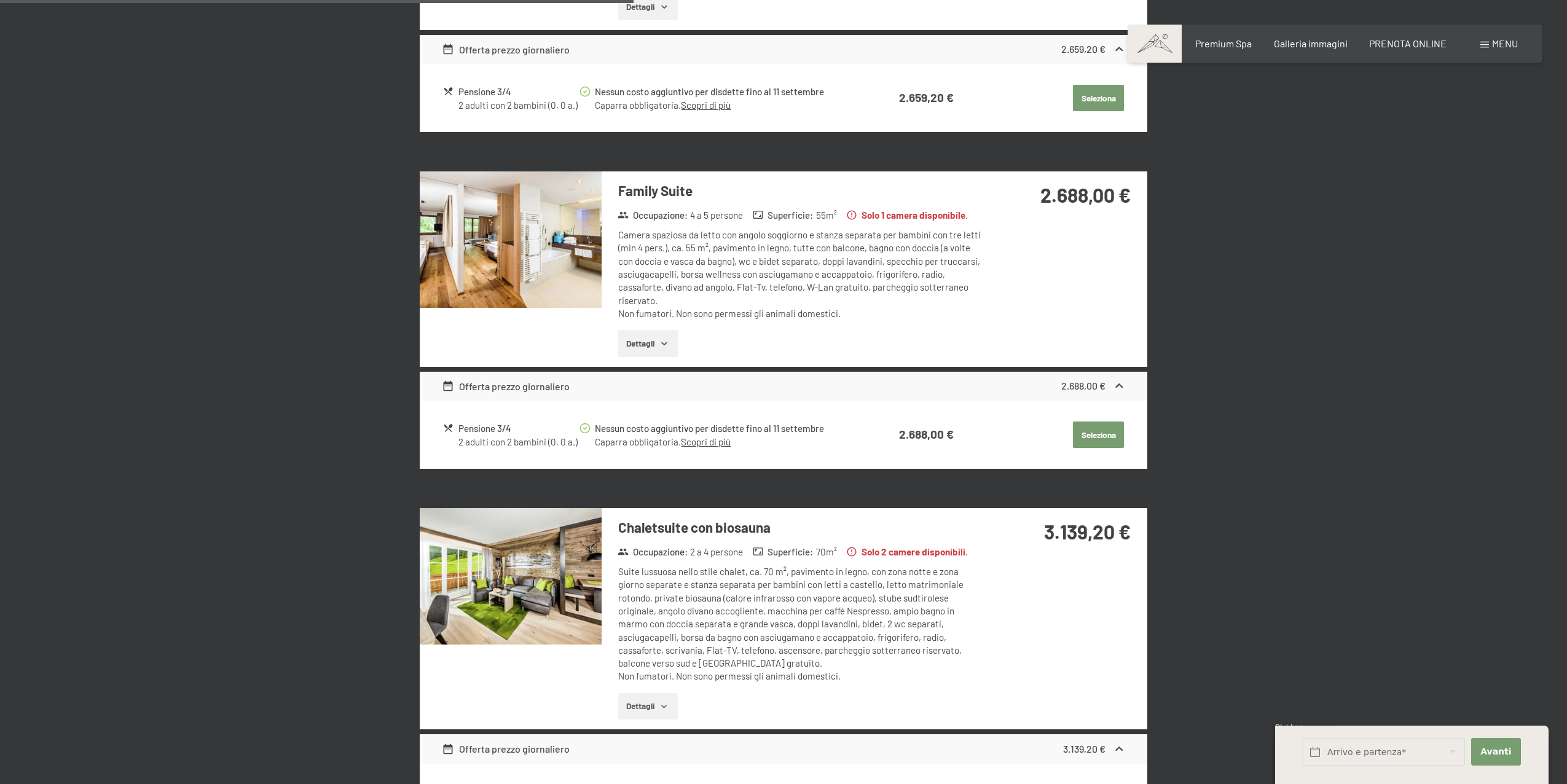
scroll to position [1234, 0]
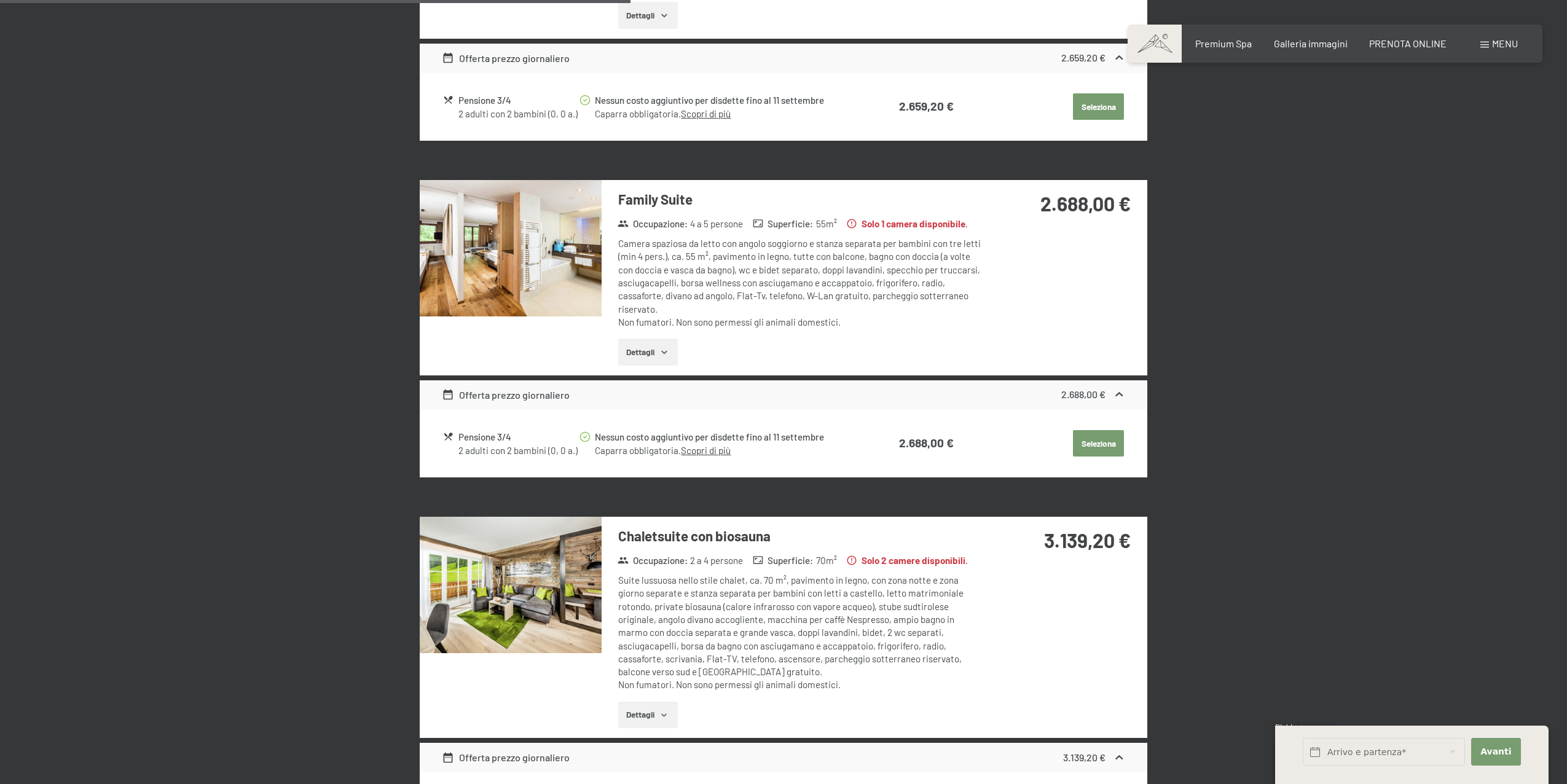
click at [536, 245] on img at bounding box center [510, 248] width 182 height 136
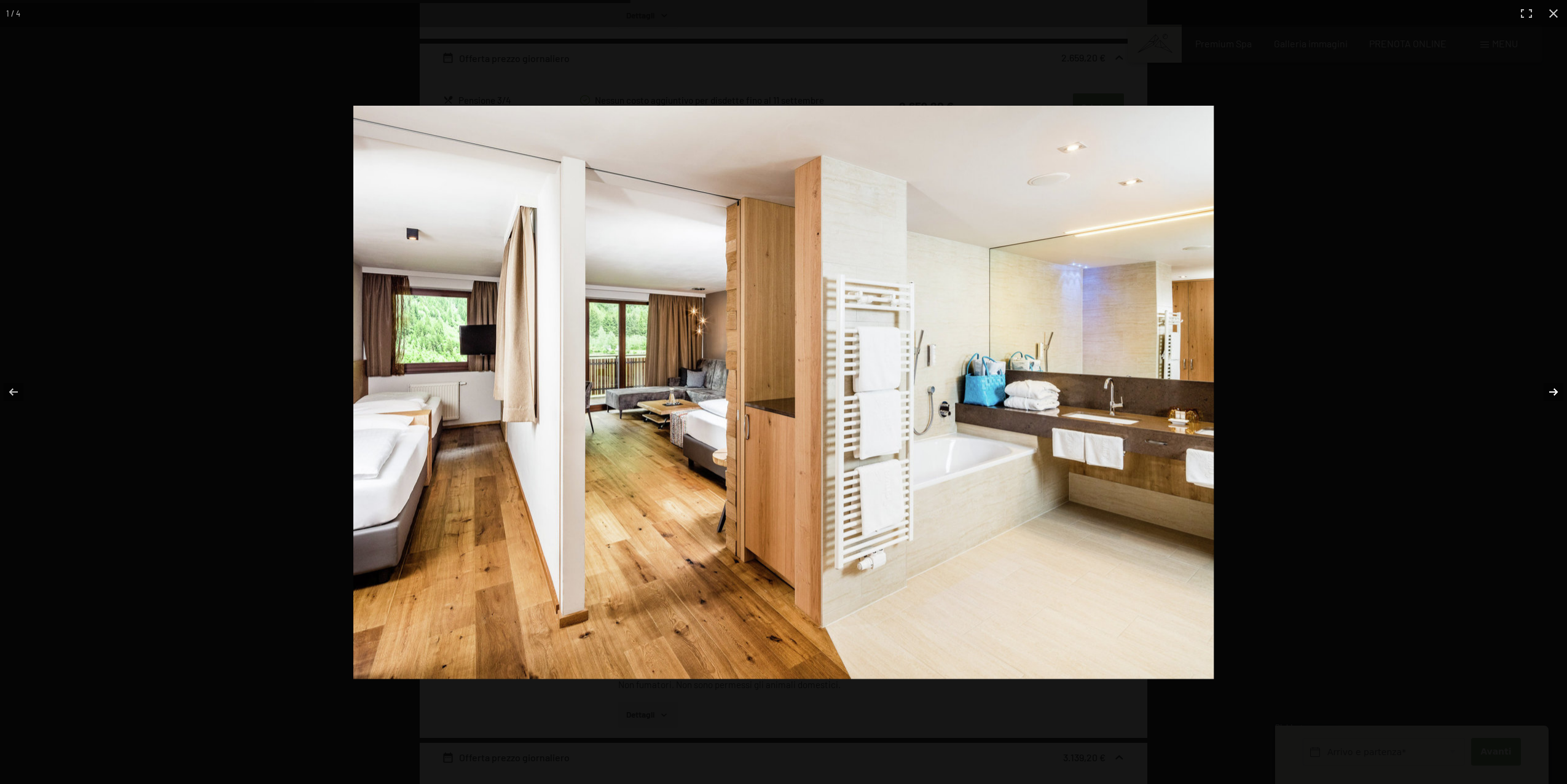
click at [1545, 385] on button "button" at bounding box center [1545, 392] width 43 height 61
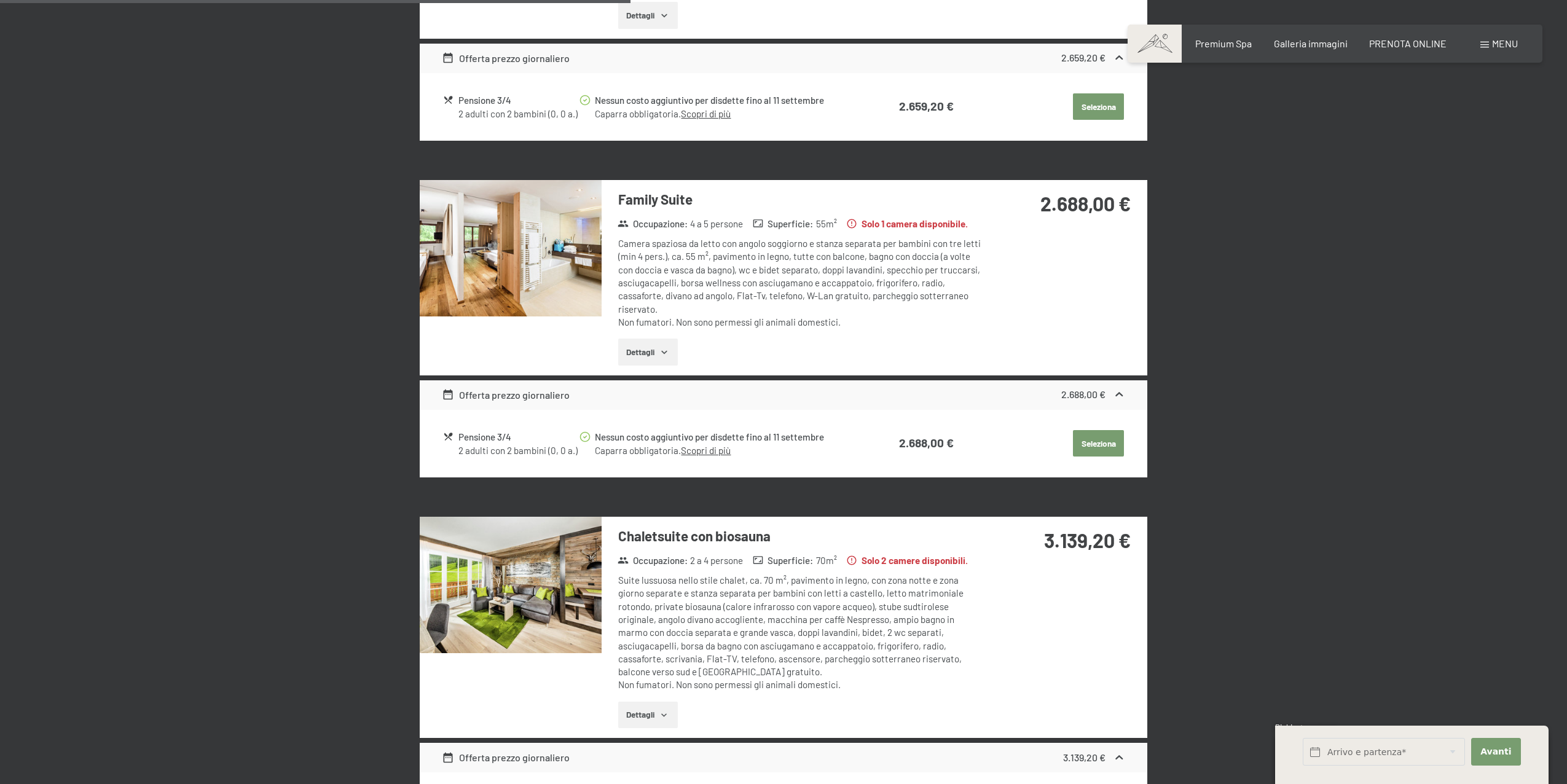
click at [0, 0] on button "button" at bounding box center [0, 0] width 0 height 0
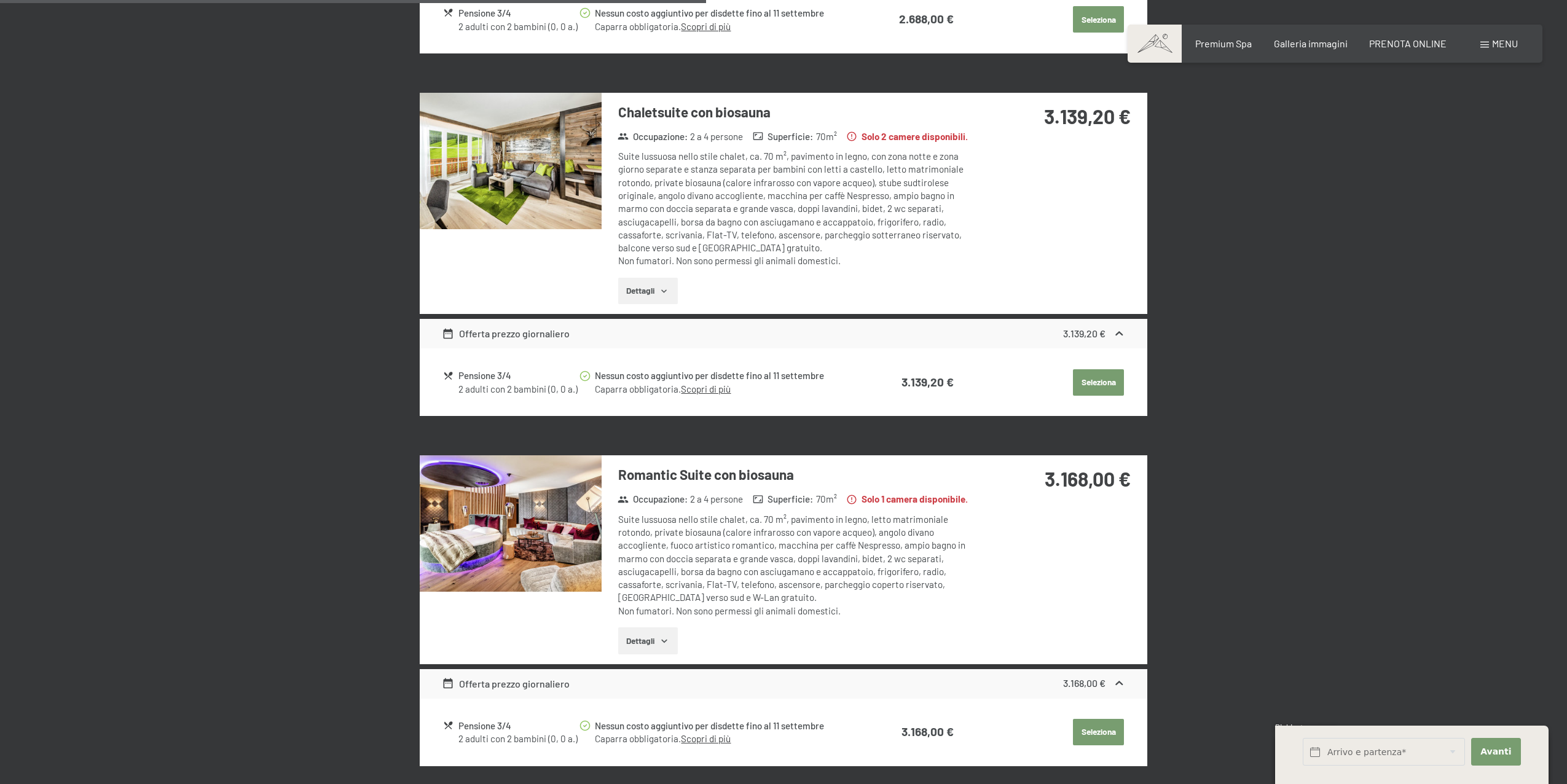
scroll to position [1666, 0]
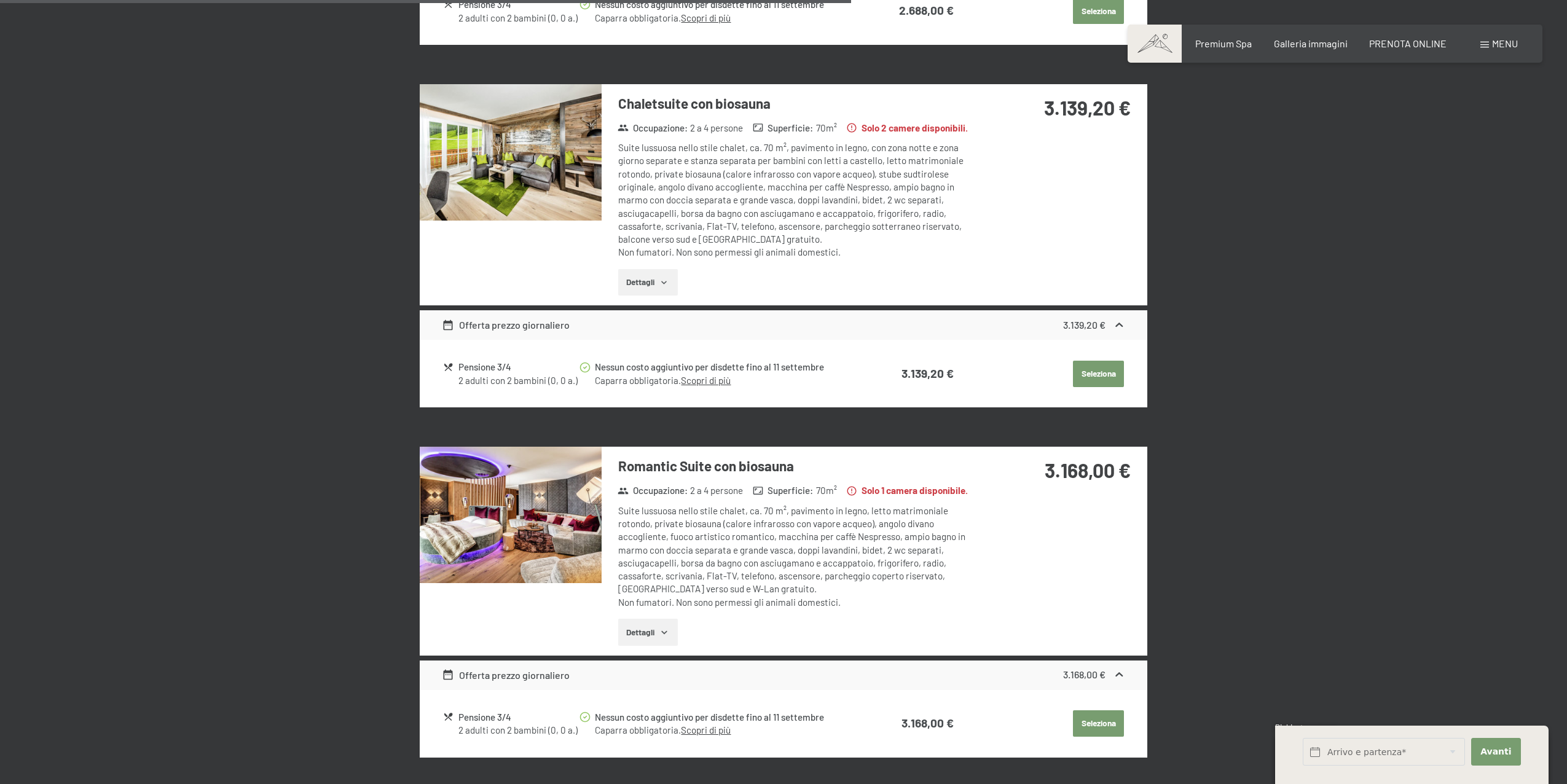
click at [678, 104] on h3 "Chaletsuite con biosauna" at bounding box center [800, 104] width 365 height 19
click at [534, 154] on img at bounding box center [510, 152] width 182 height 136
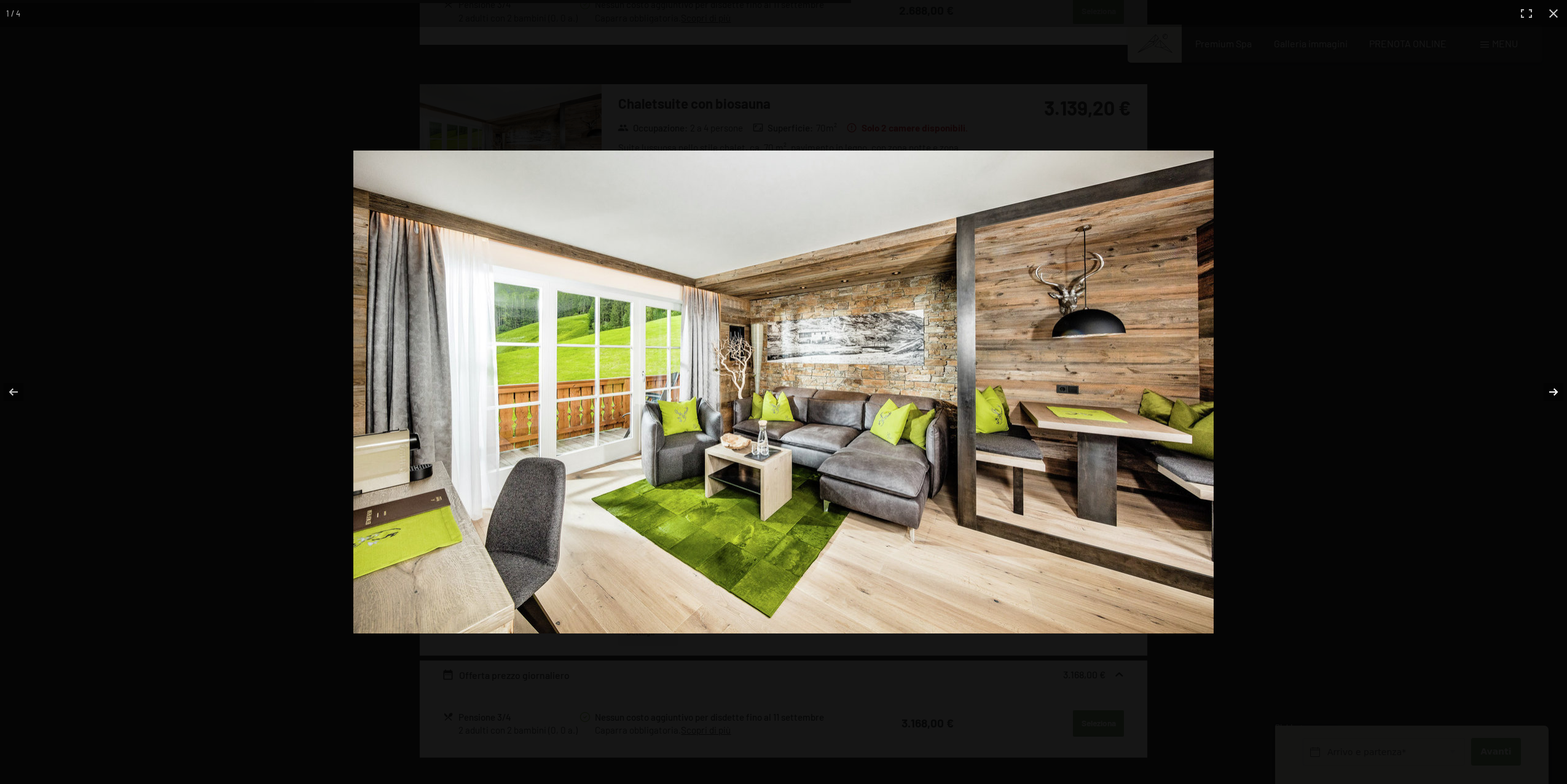
click at [1549, 396] on button "button" at bounding box center [1545, 392] width 43 height 61
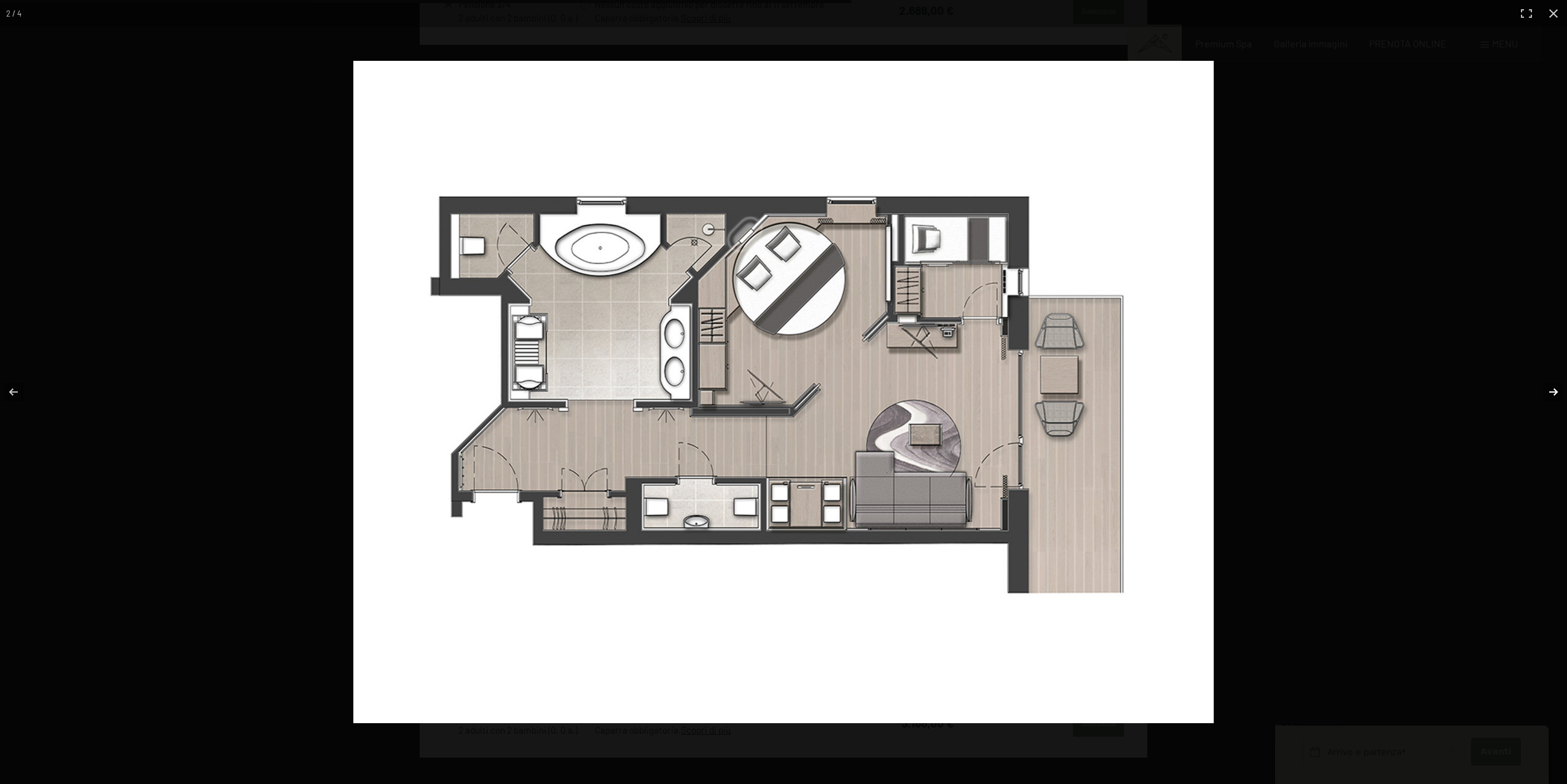
click at [1558, 391] on button "button" at bounding box center [1545, 392] width 43 height 61
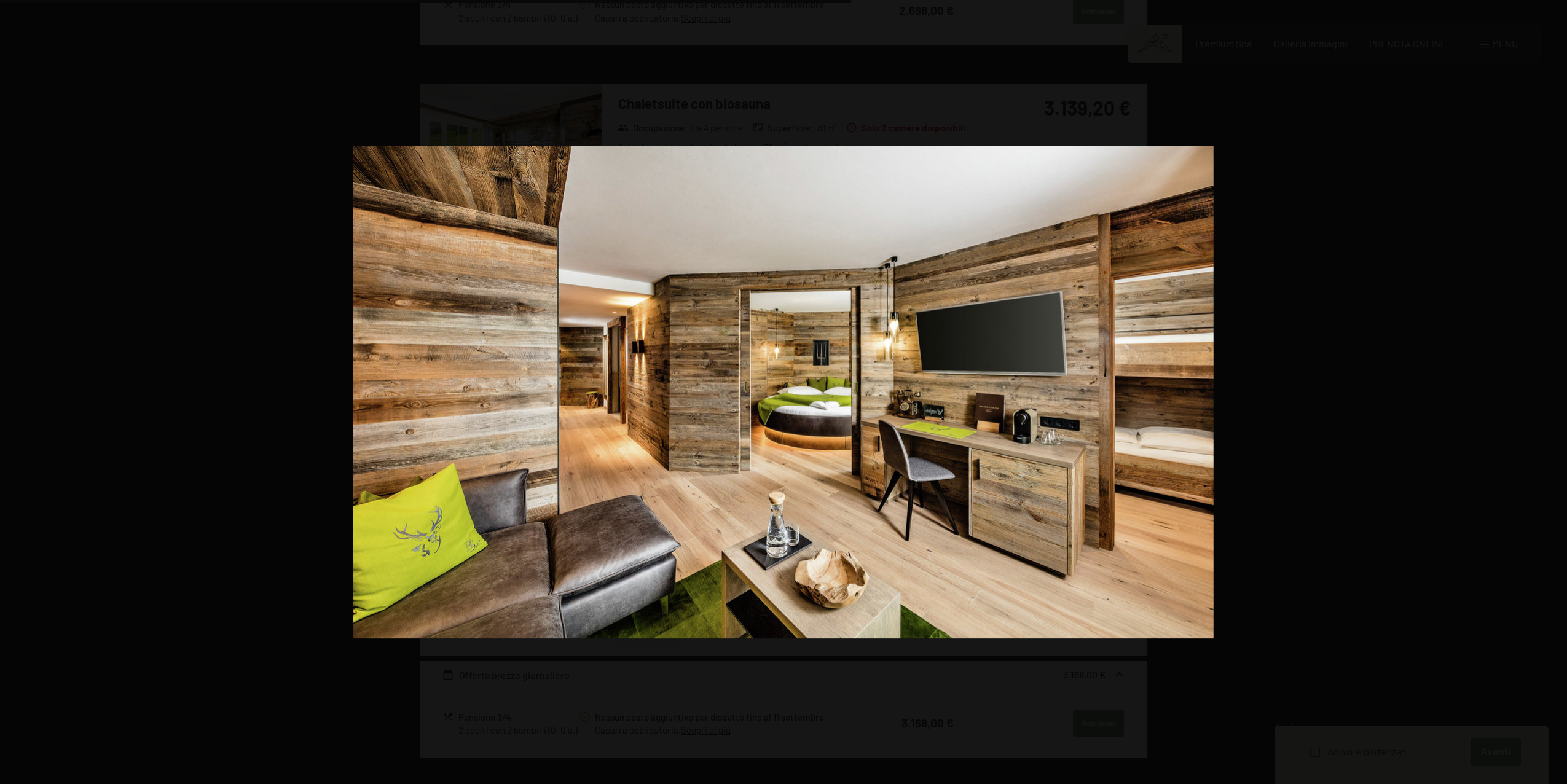
click at [1558, 391] on button "button" at bounding box center [1545, 392] width 43 height 61
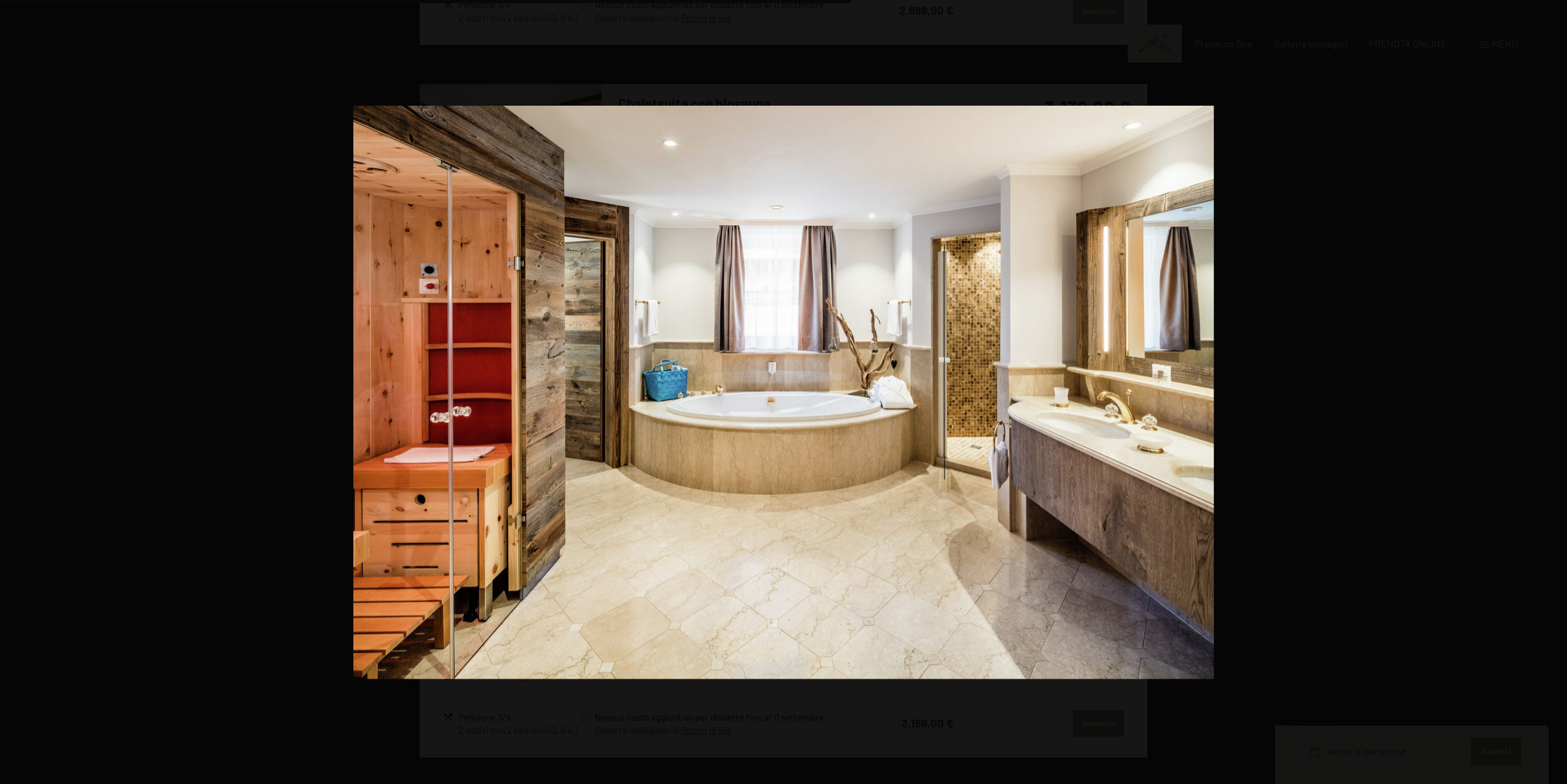
click at [1558, 391] on button "button" at bounding box center [1545, 392] width 43 height 61
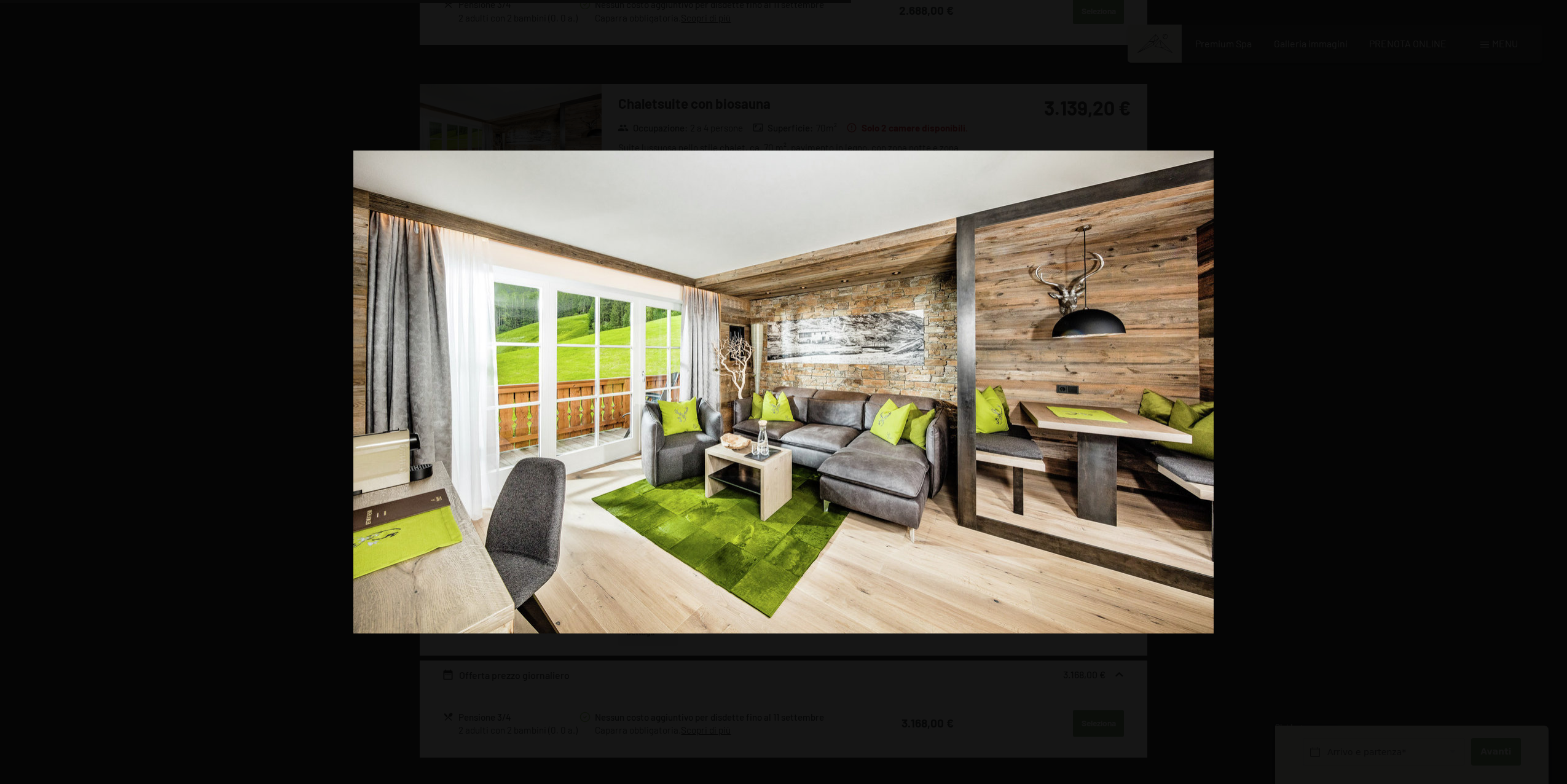
click at [1558, 391] on button "button" at bounding box center [1545, 392] width 43 height 61
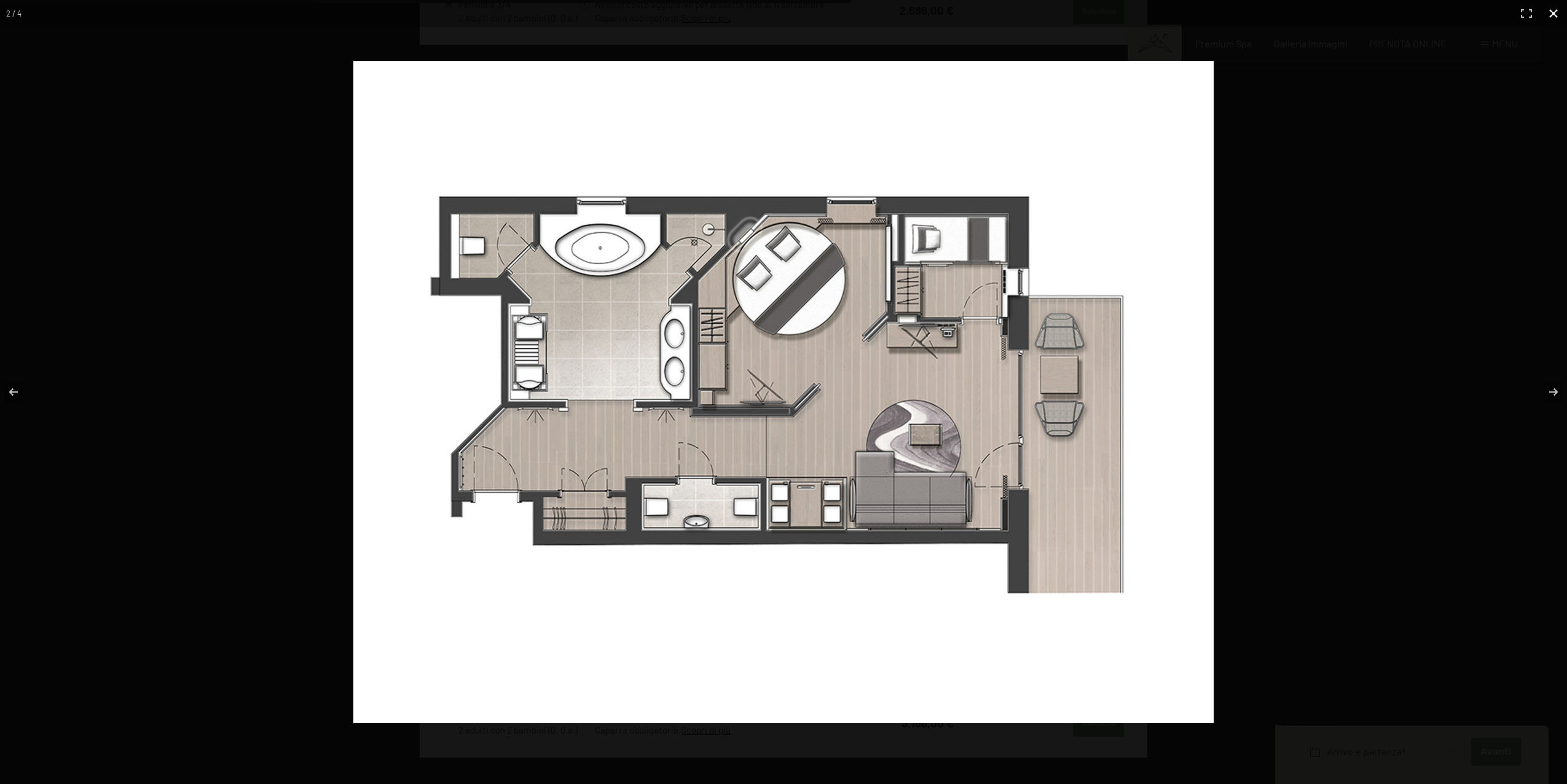
click at [1555, 14] on button "button" at bounding box center [1553, 13] width 27 height 27
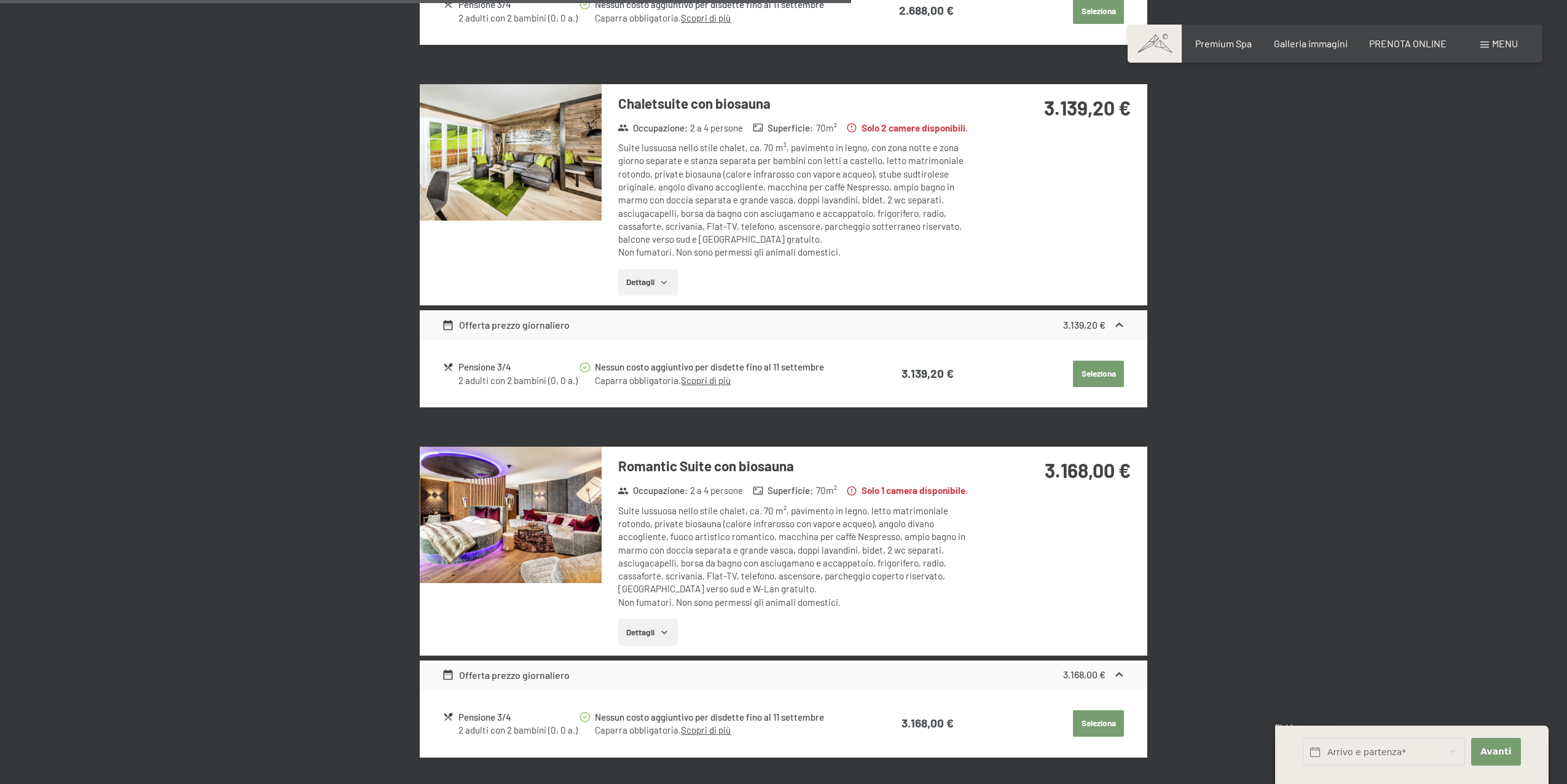
click at [521, 533] on img at bounding box center [510, 514] width 182 height 136
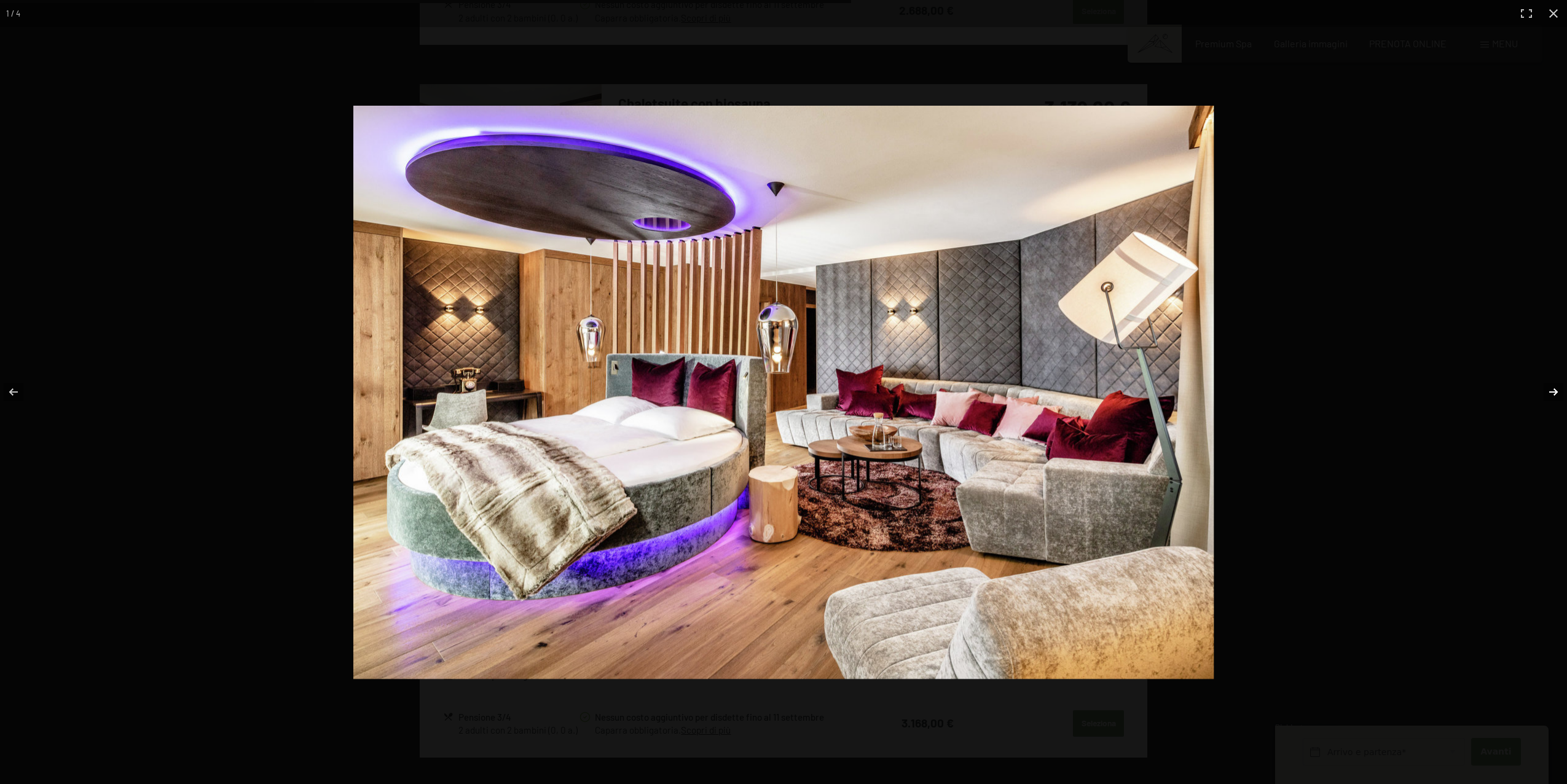
click at [1547, 396] on button "button" at bounding box center [1545, 392] width 43 height 61
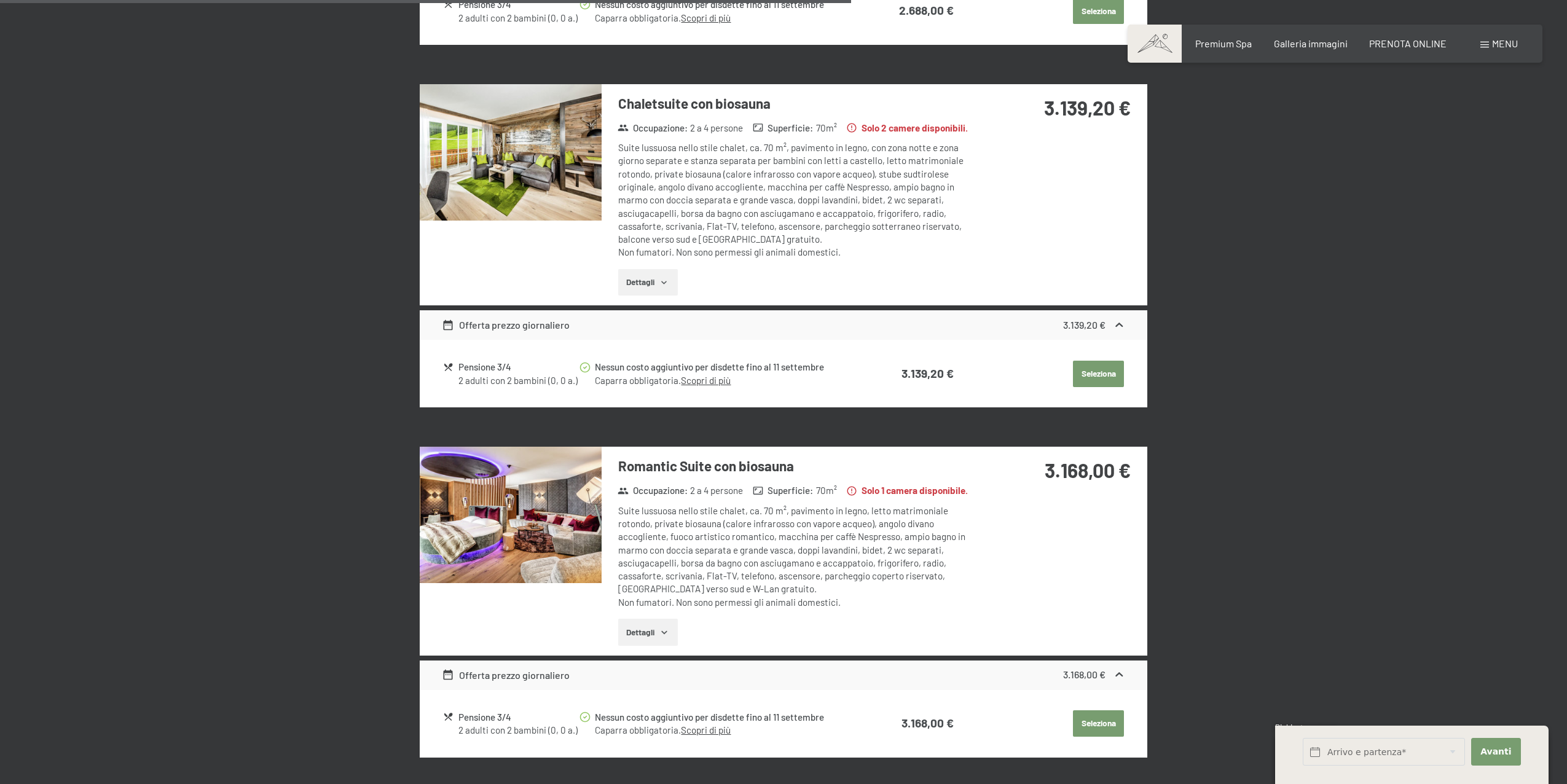
click at [0, 0] on button "button" at bounding box center [0, 0] width 0 height 0
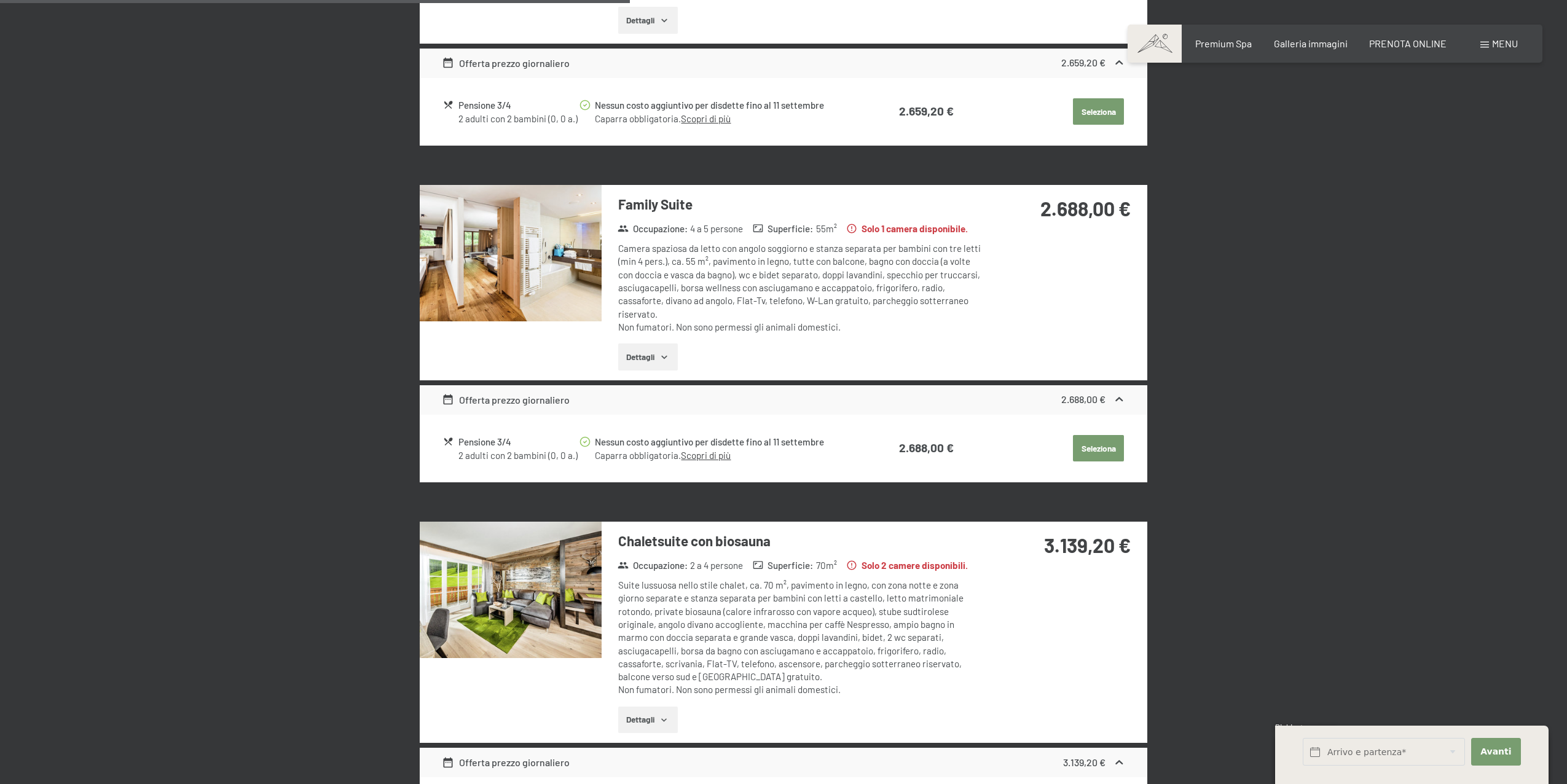
scroll to position [1251, 0]
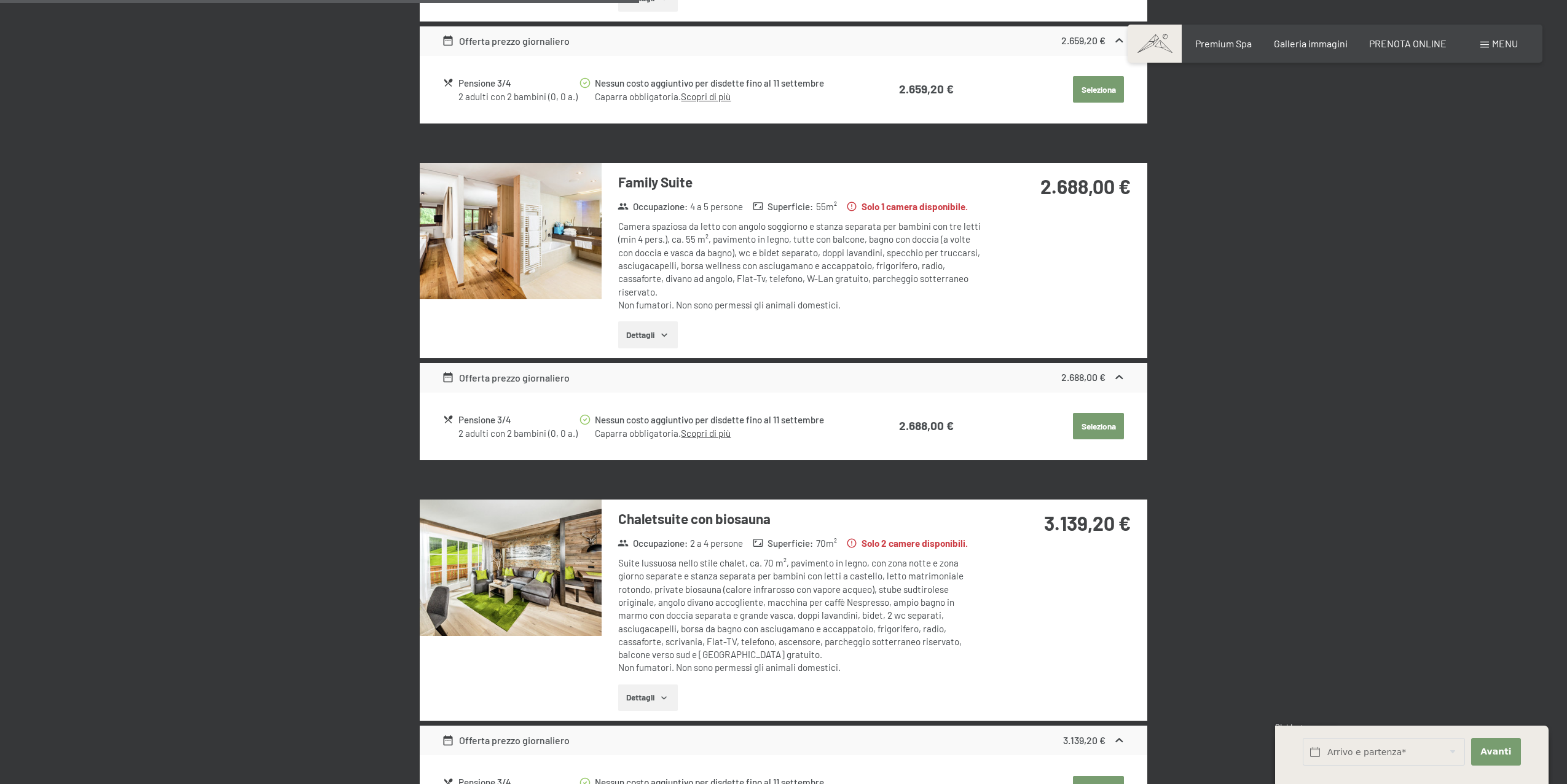
click at [665, 701] on icon "button" at bounding box center [664, 697] width 9 height 9
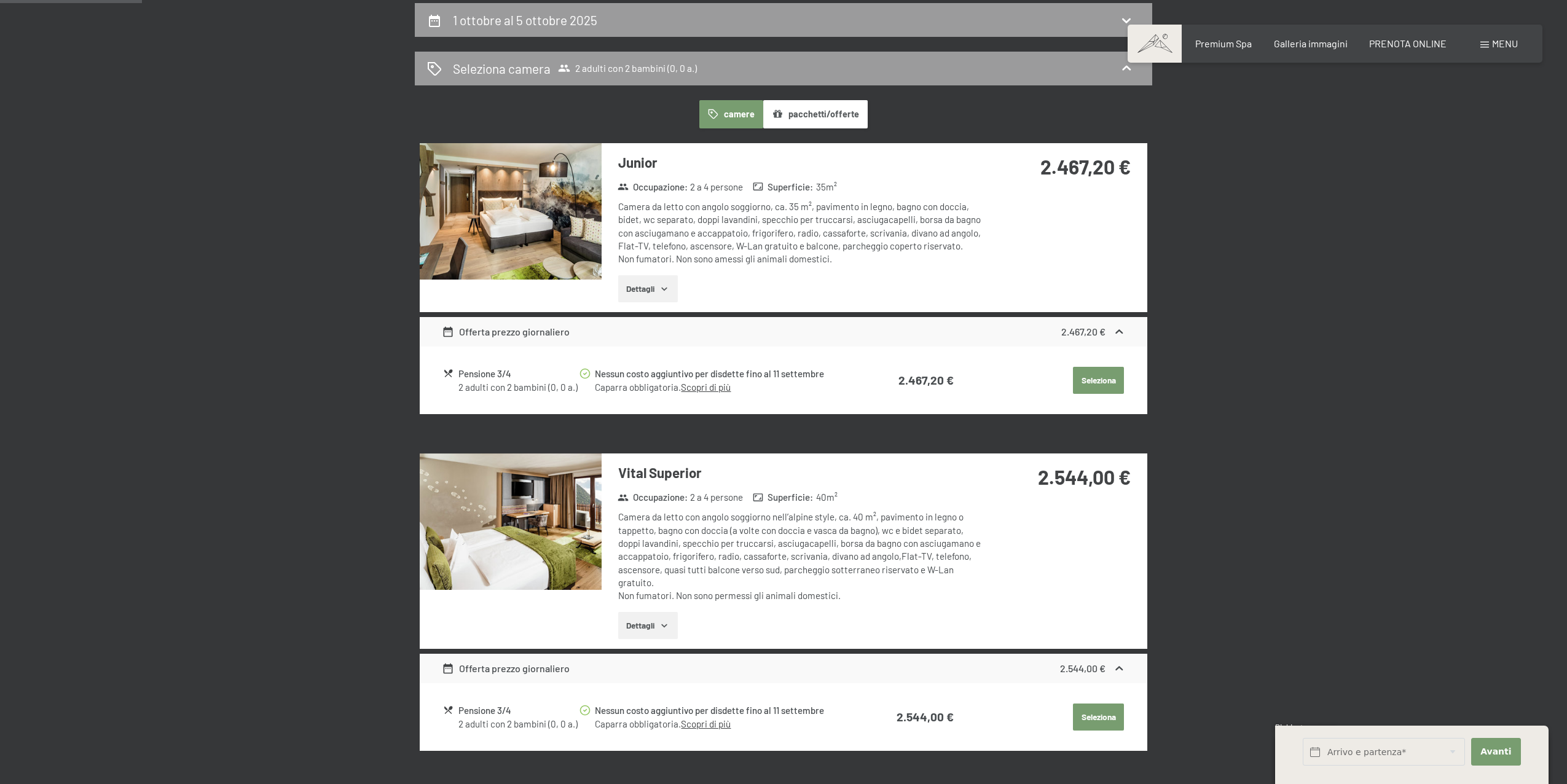
scroll to position [0, 0]
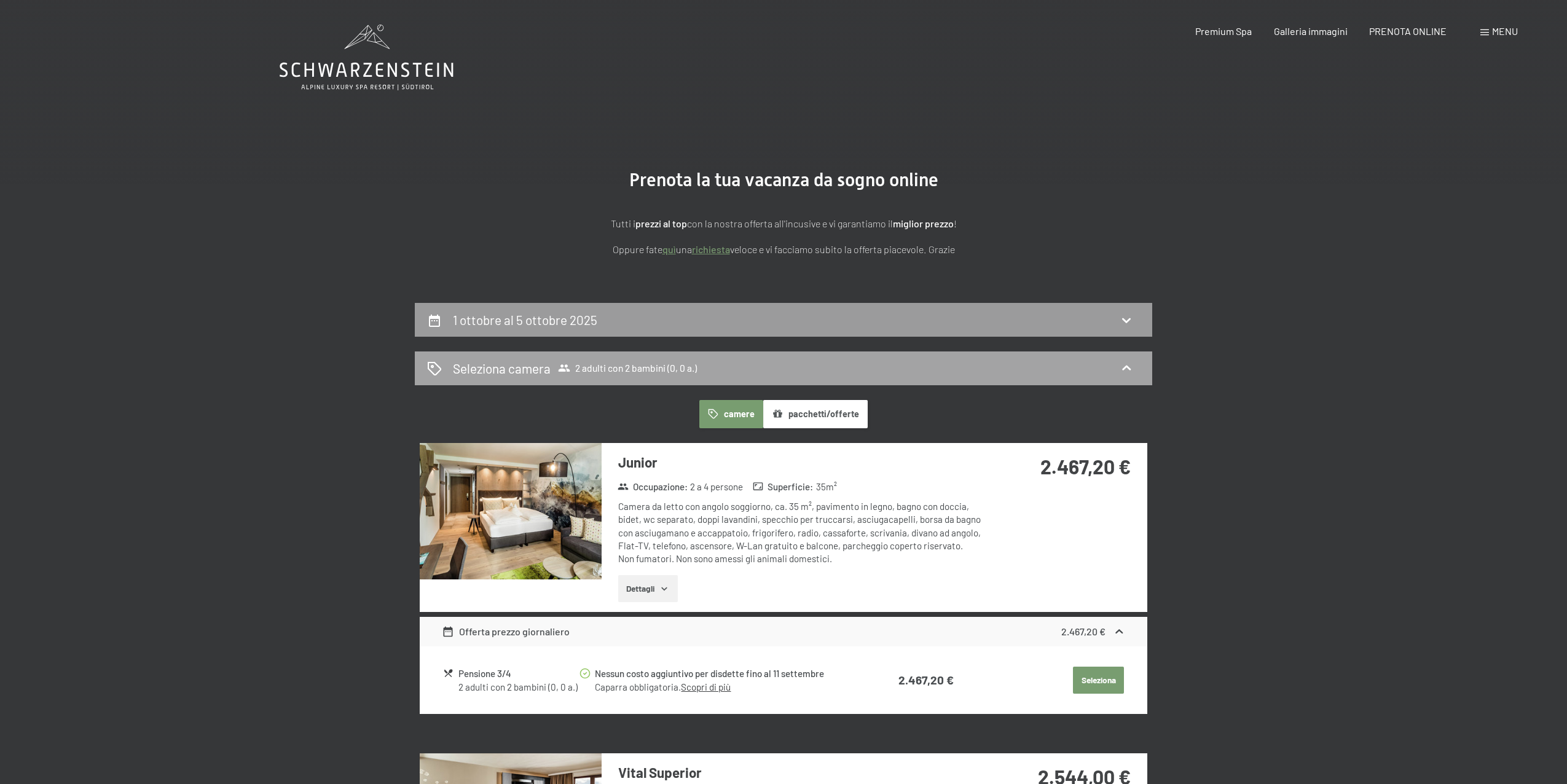
click at [676, 369] on span "2 adulti con 2 bambini (0, 0 a.)" at bounding box center [627, 368] width 139 height 12
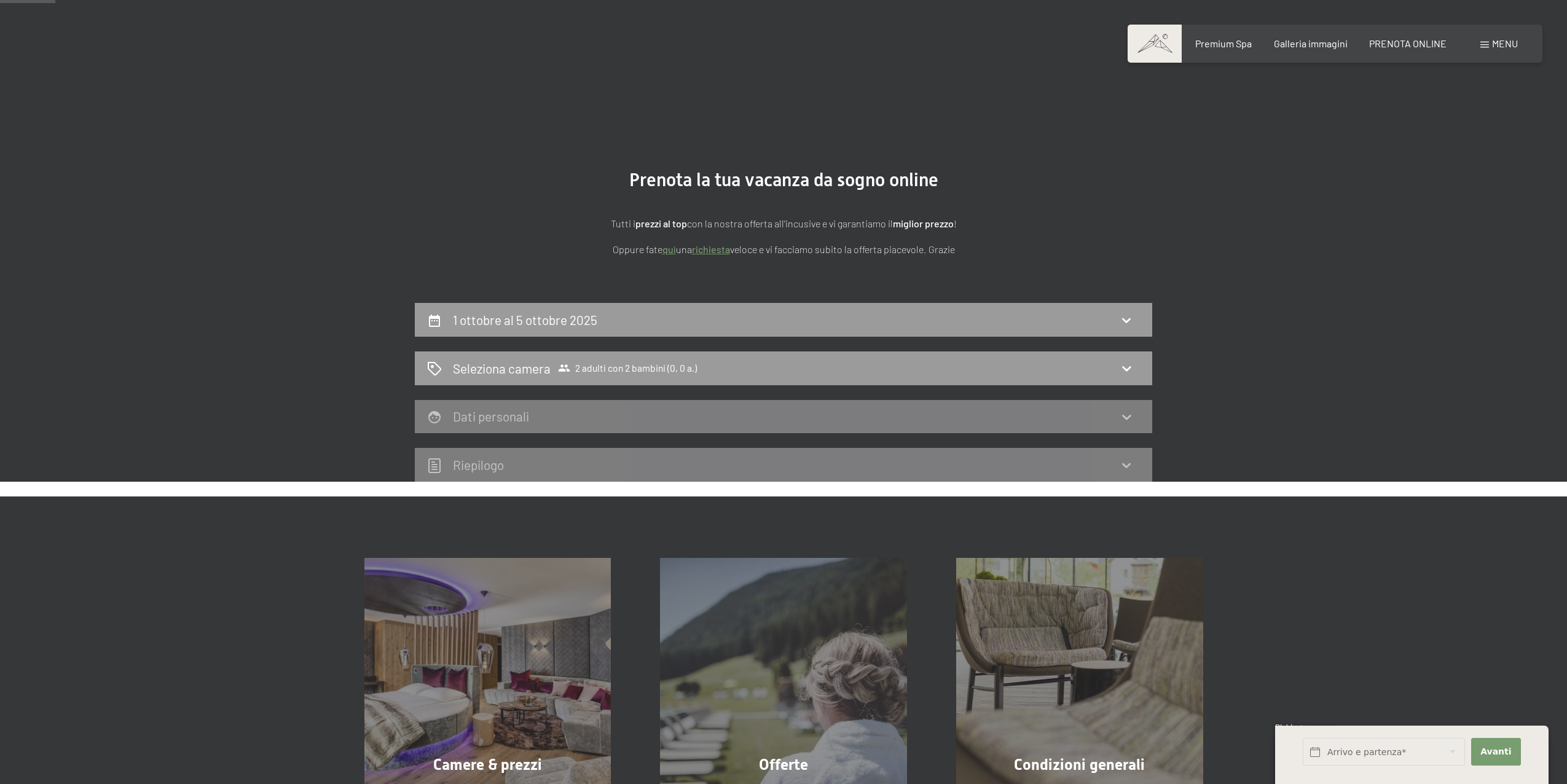
scroll to position [101, 0]
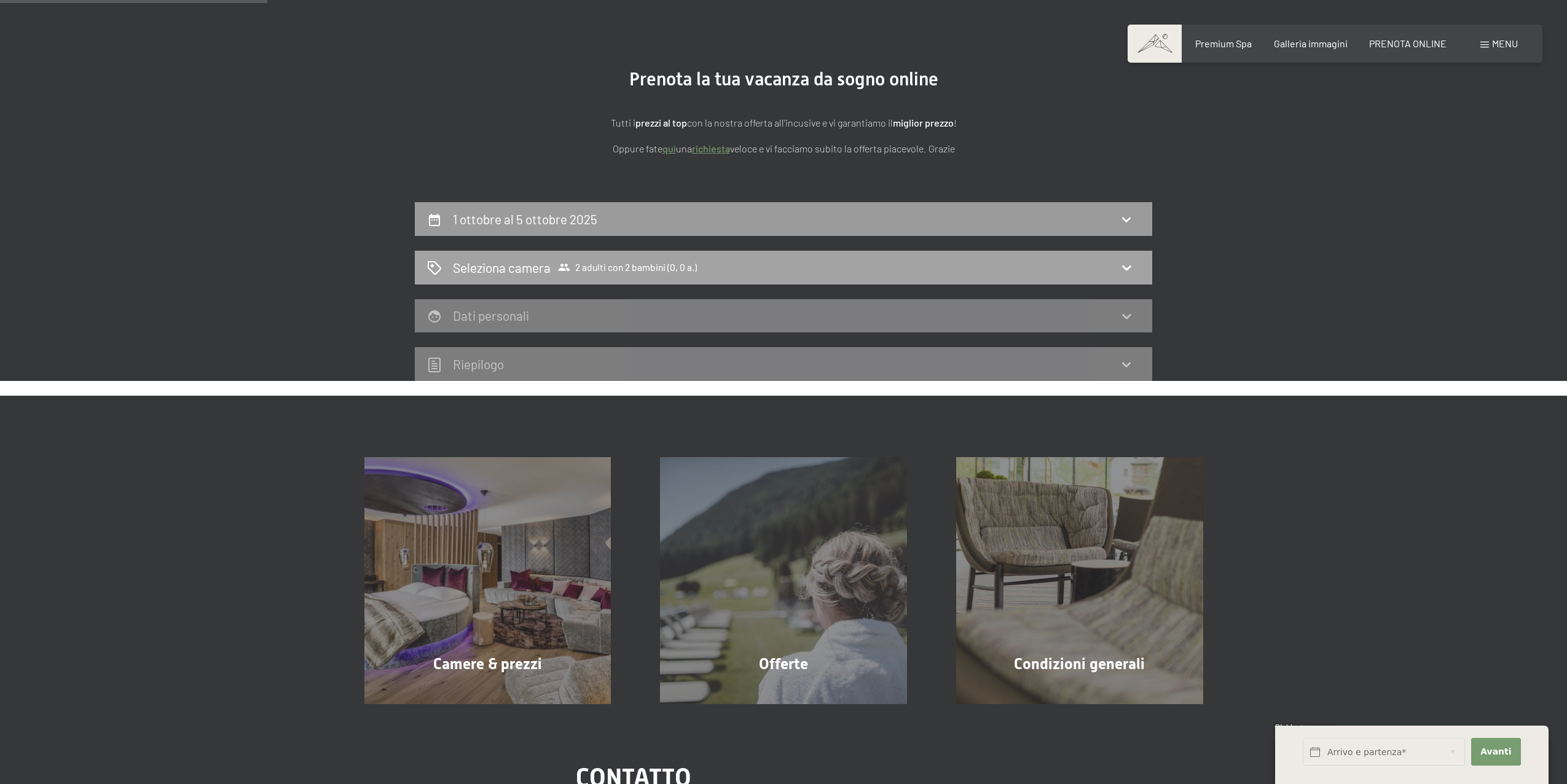
click at [1122, 265] on icon at bounding box center [1126, 267] width 15 height 15
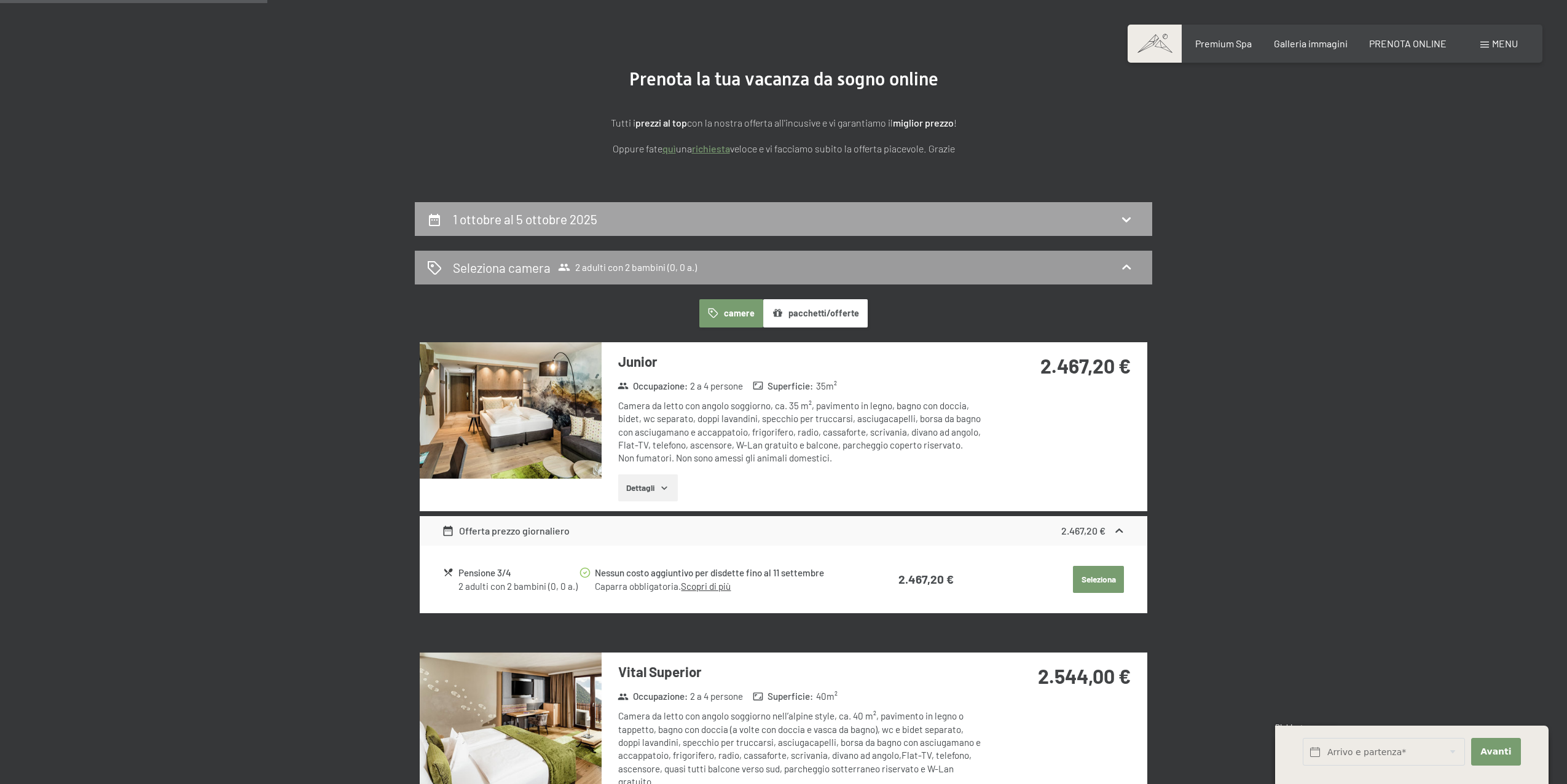
click at [895, 228] on div "1 ottobre al 5 ottobre 2025" at bounding box center [784, 219] width 738 height 34
select select "2025-09-01"
select select "2025-10-01"
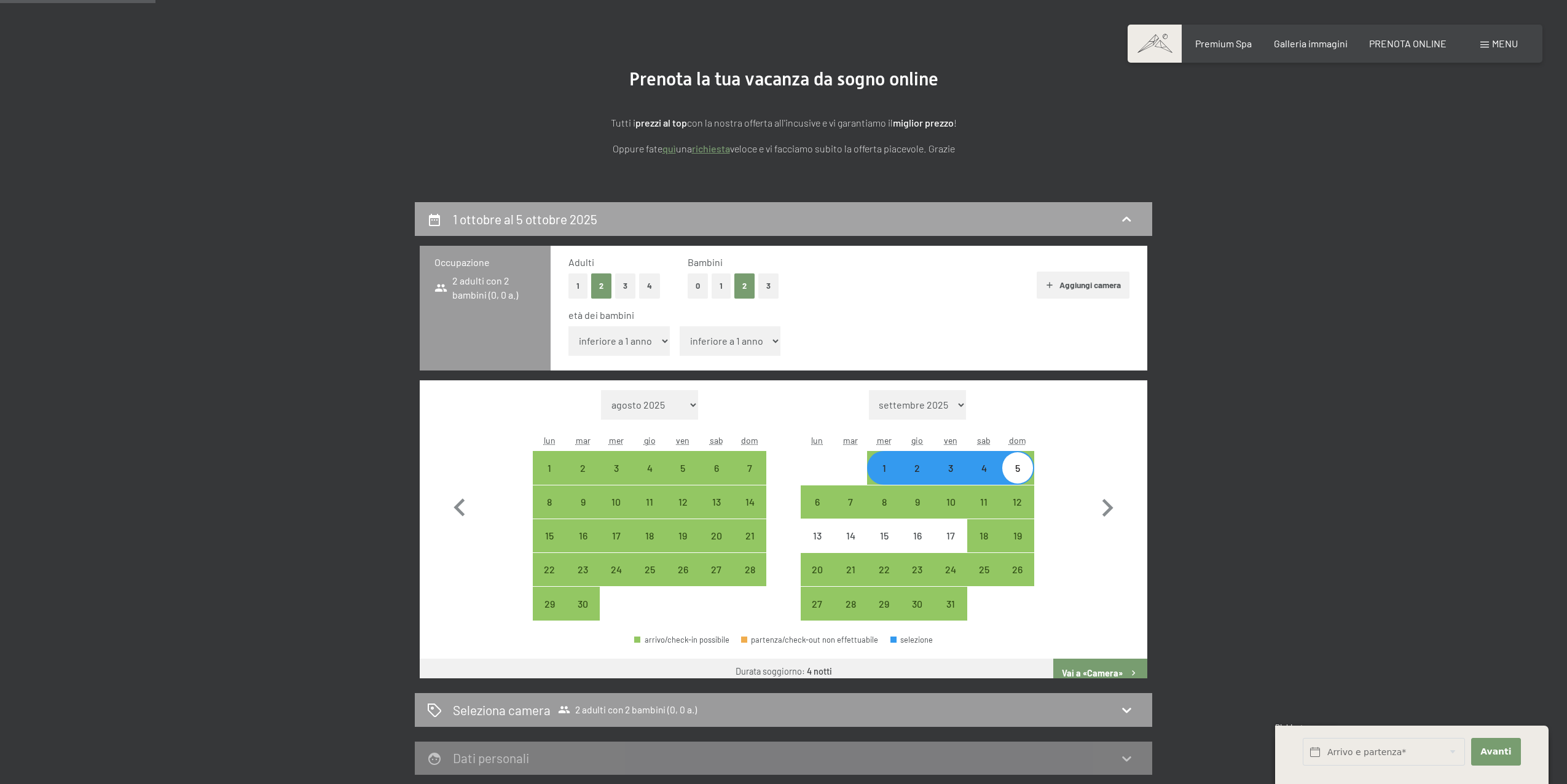
scroll to position [303, 0]
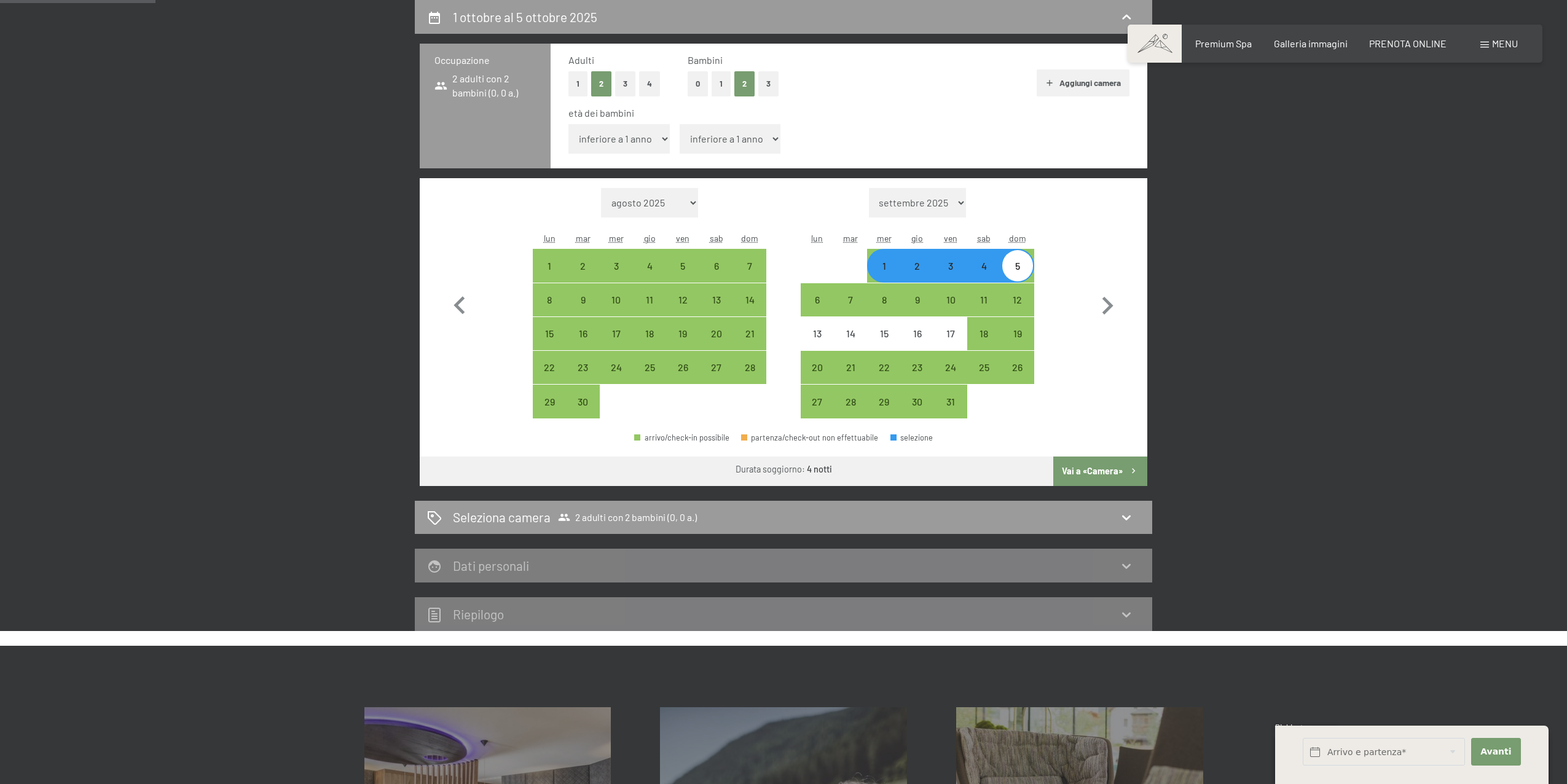
click at [735, 149] on select "inferiore a 1 anno 1 anno 2 anni 3 anni 4 anni 5 anni 6 anni 7 anni 8 anni 9 an…" at bounding box center [730, 139] width 101 height 29
select select "12"
select select "2025-09-01"
select select "2025-10-01"
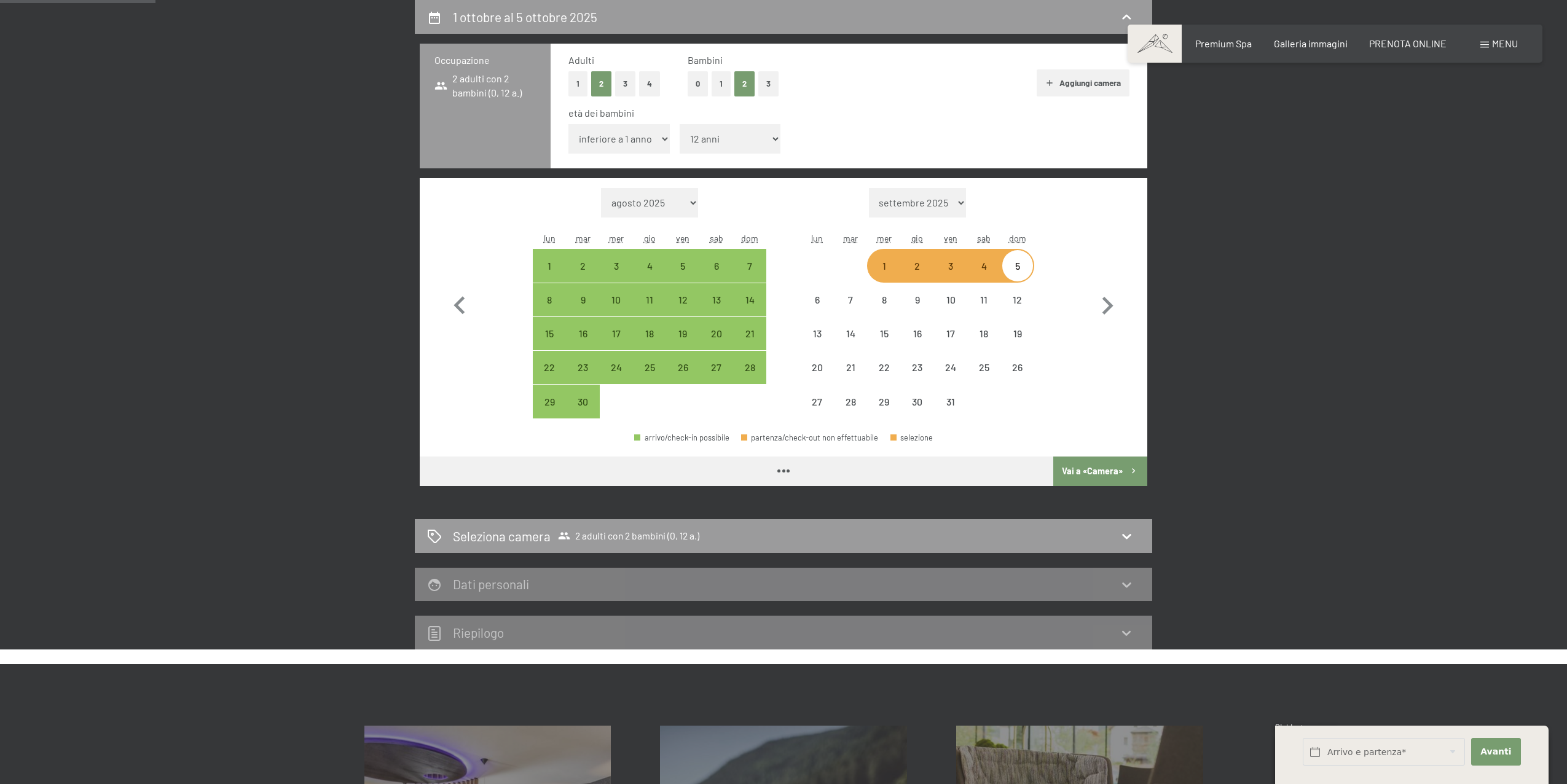
click at [1129, 473] on icon "button" at bounding box center [1134, 471] width 10 height 10
select select "2025-09-01"
select select "2025-10-01"
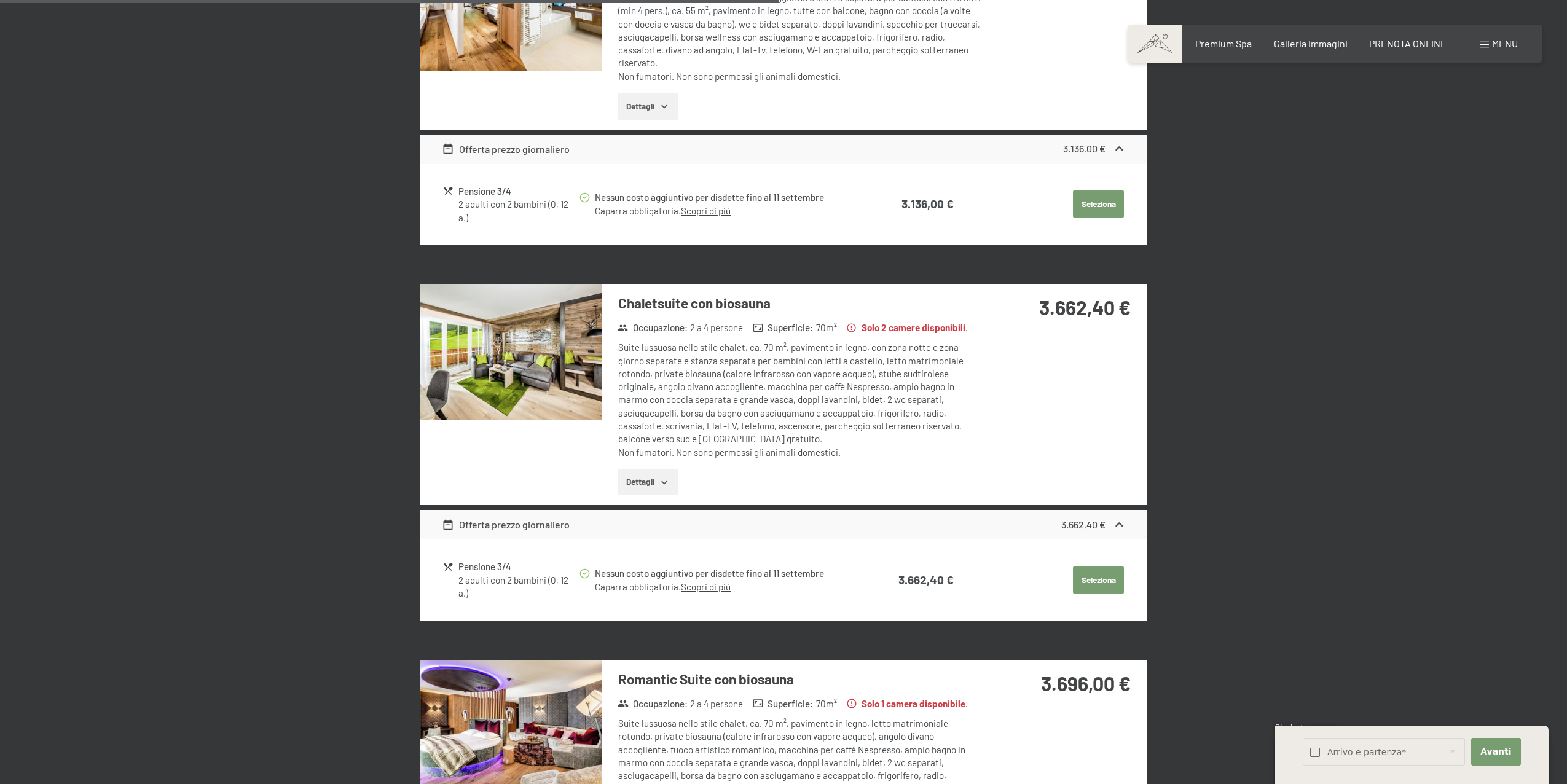
scroll to position [1571, 0]
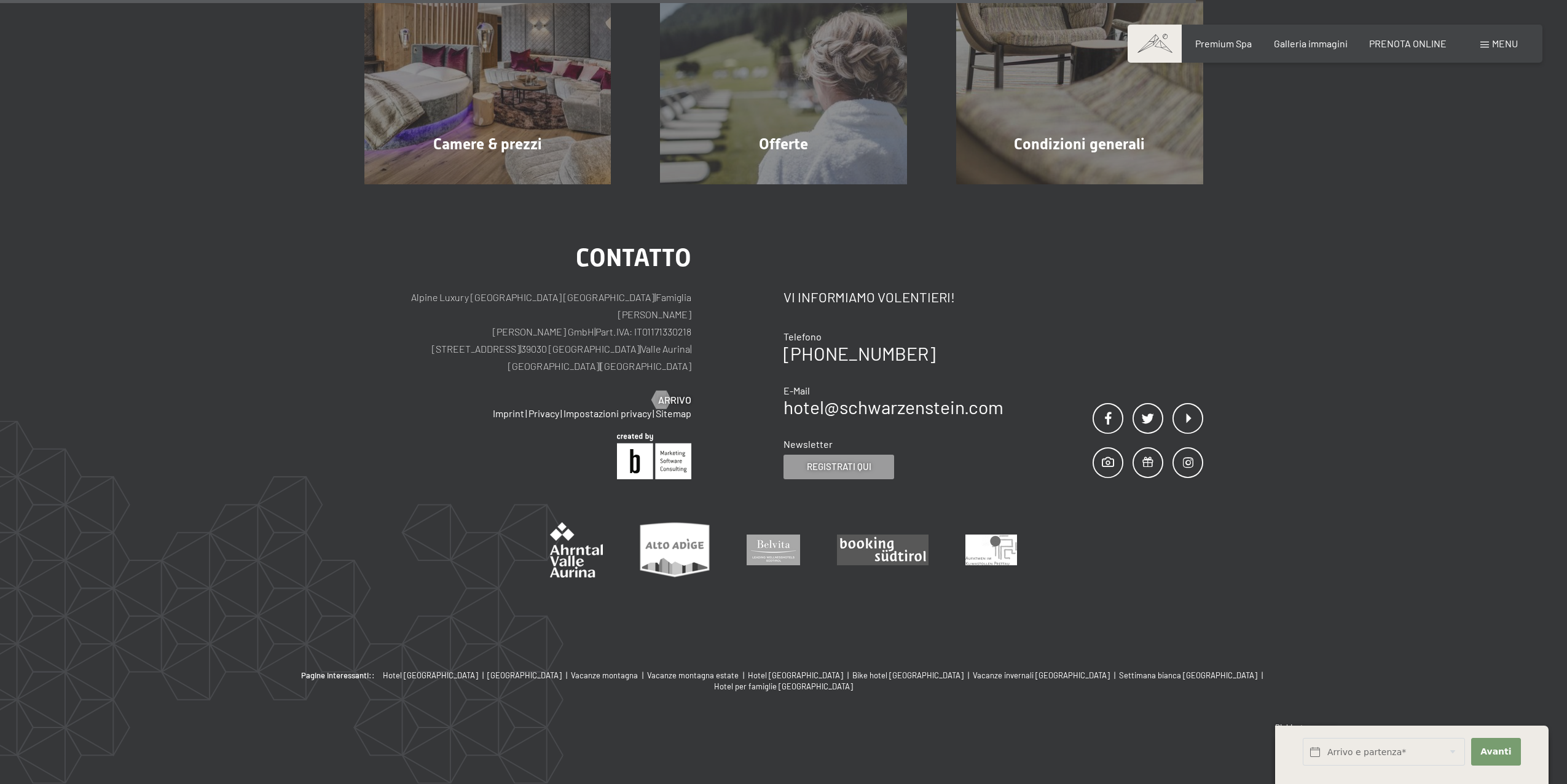
scroll to position [303, 0]
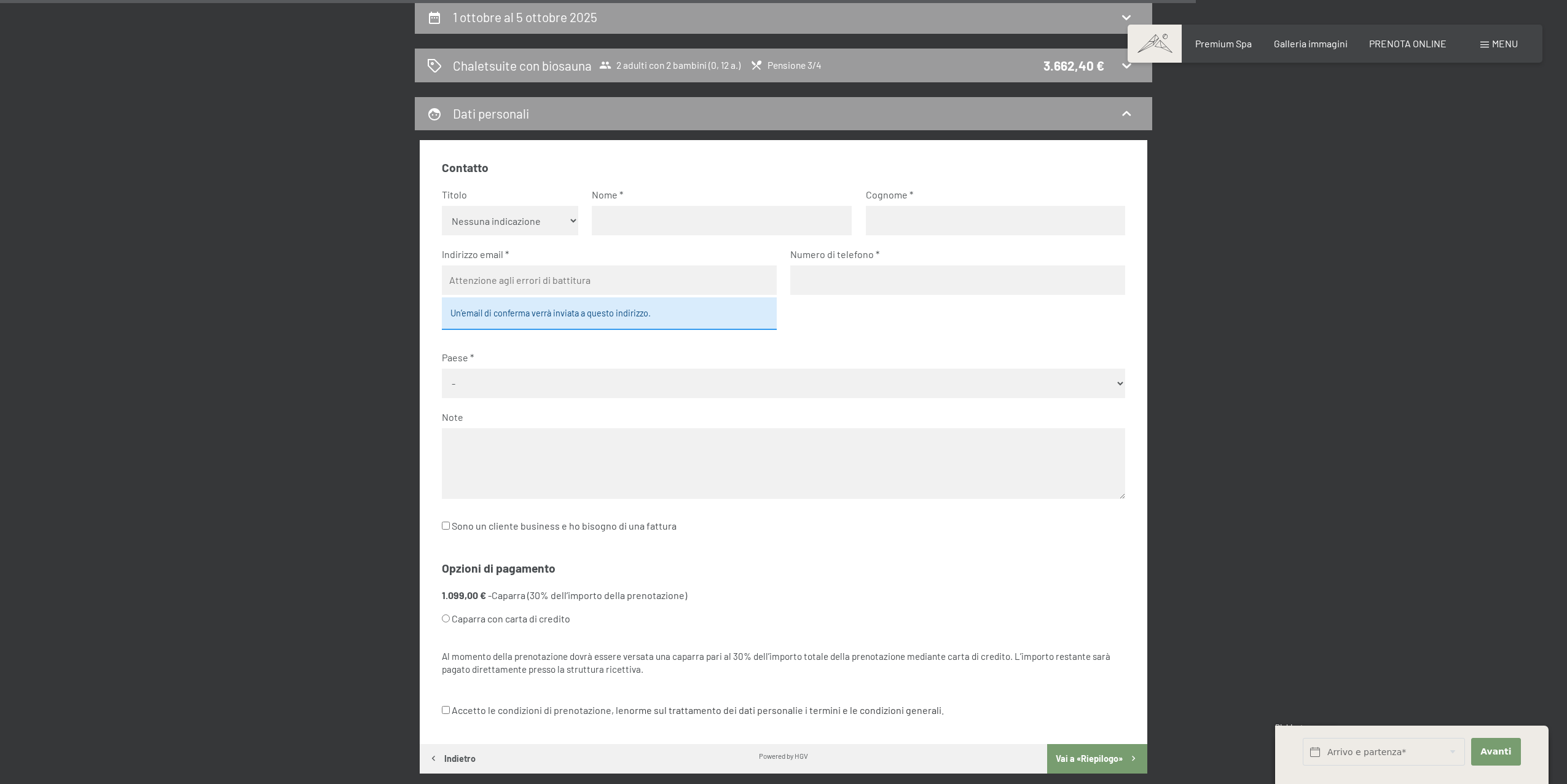
click at [1468, 369] on div "1 ottobre al 5 ottobre 2025 Chaletsuite con biosauna 2 adulti con 2 bambini (0,…" at bounding box center [784, 411] width 1567 height 821
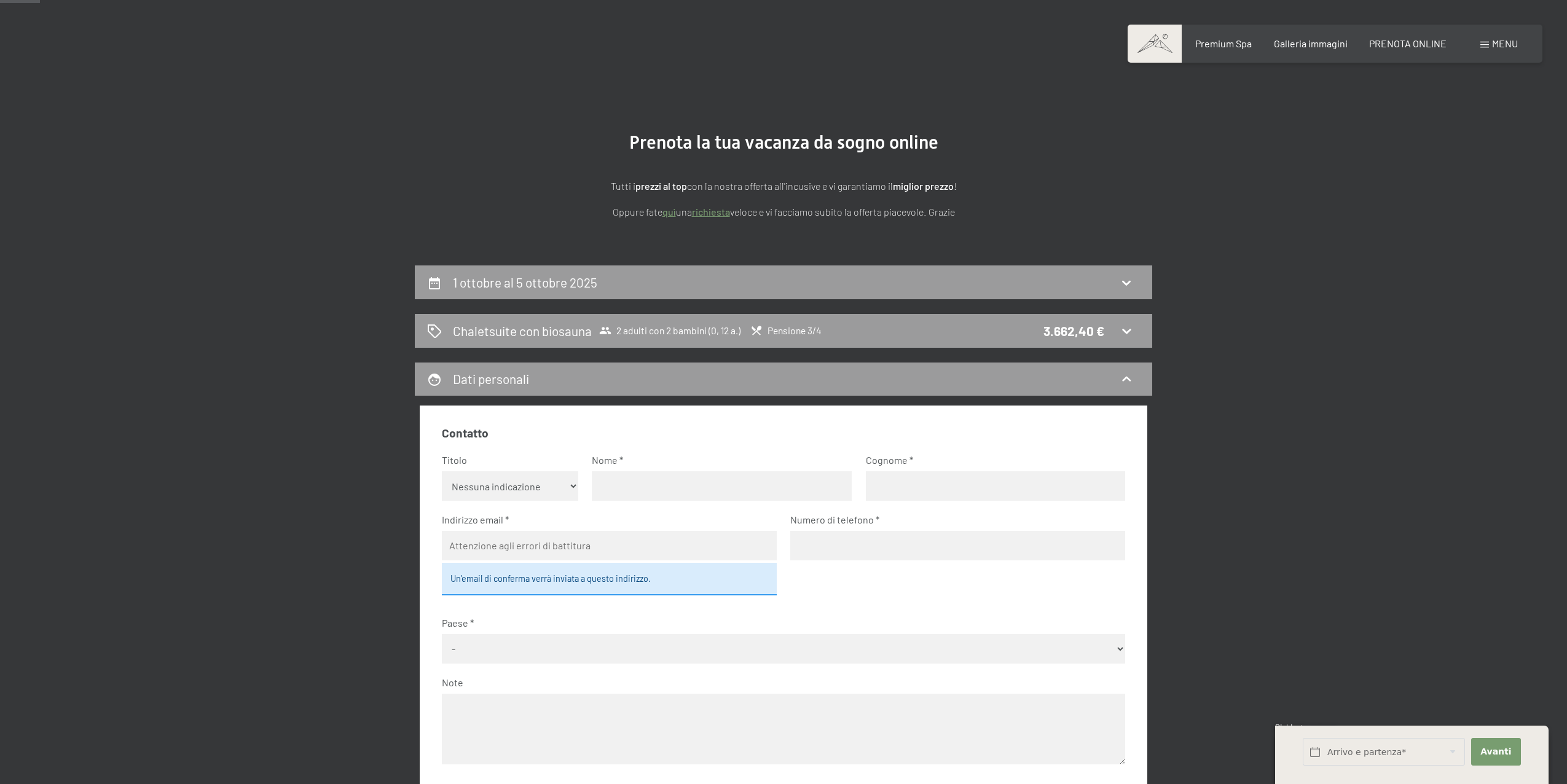
scroll to position [0, 0]
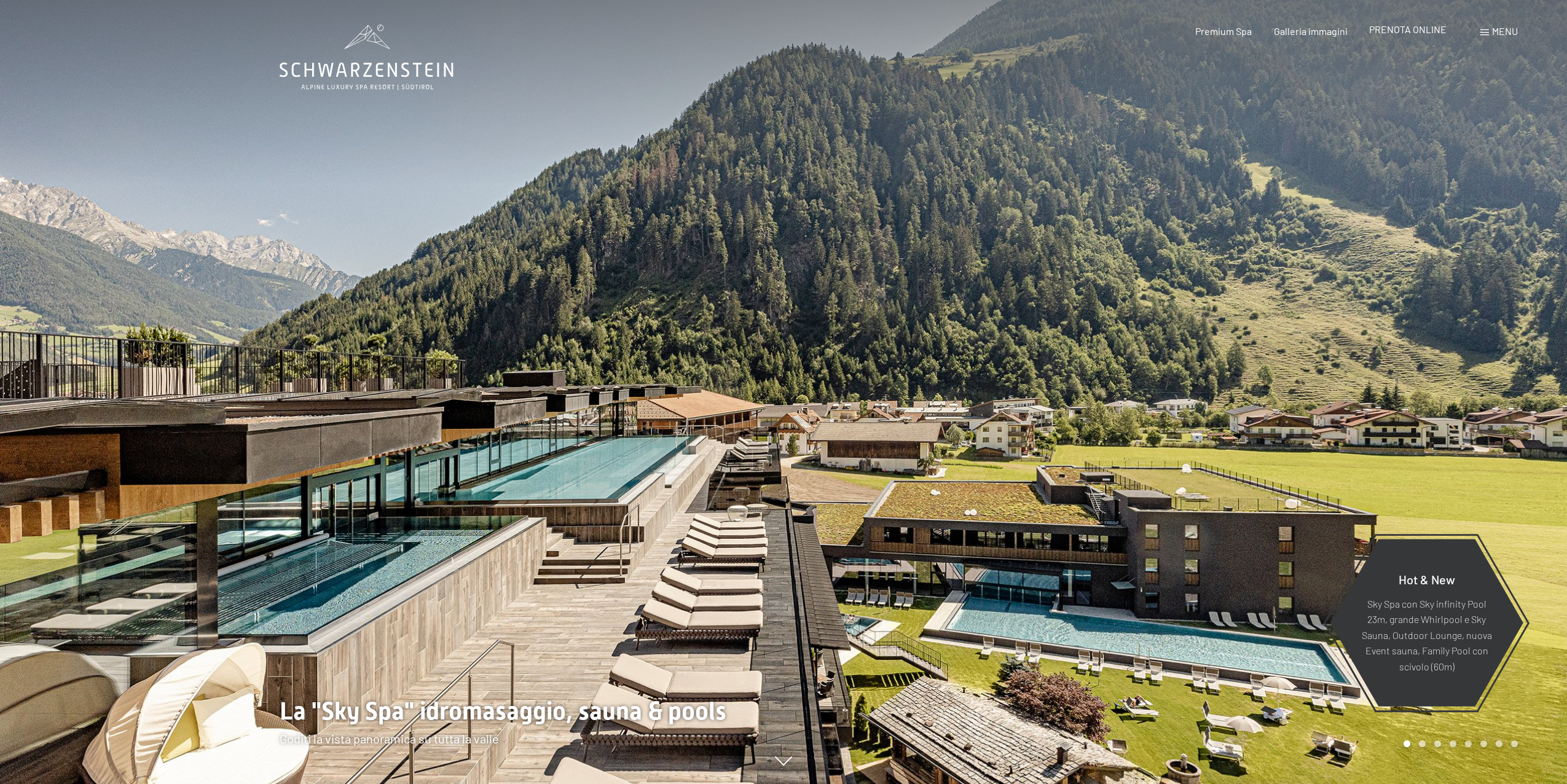
click at [1442, 33] on span "PRENOTA ONLINE" at bounding box center [1408, 29] width 77 height 12
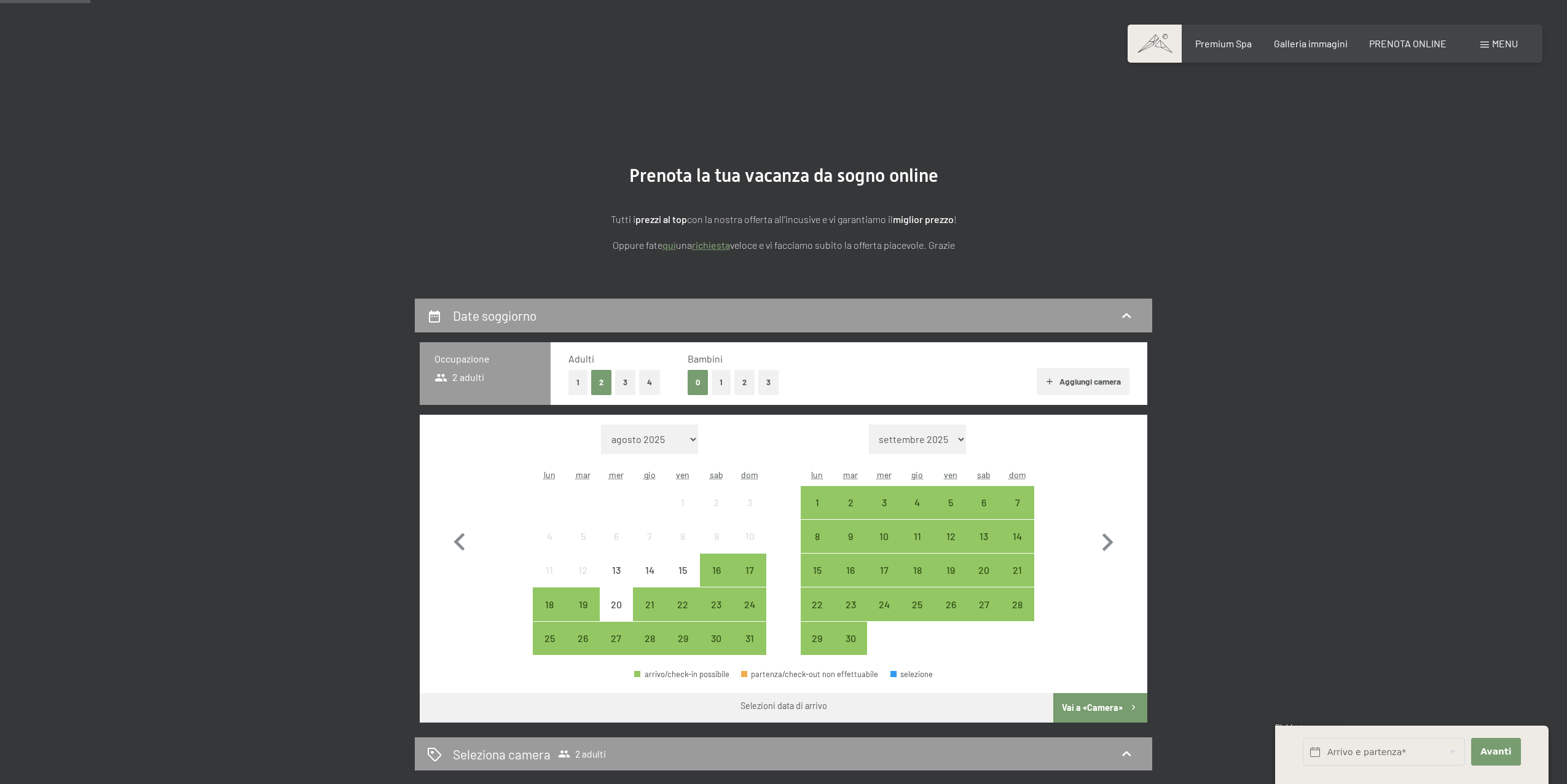
scroll to position [2, 0]
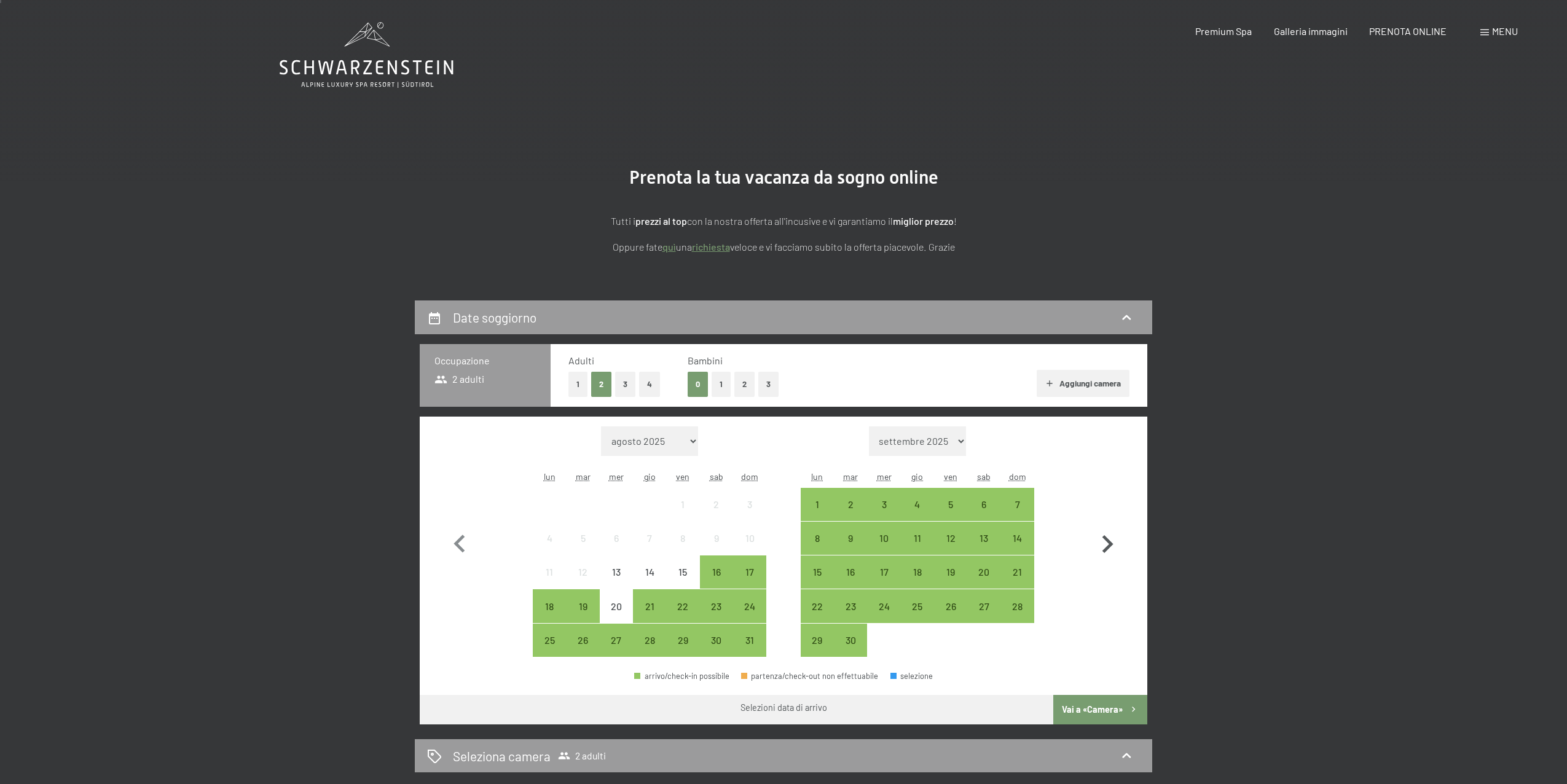
click at [1108, 541] on icon "button" at bounding box center [1107, 544] width 11 height 18
select select "[DATE]"
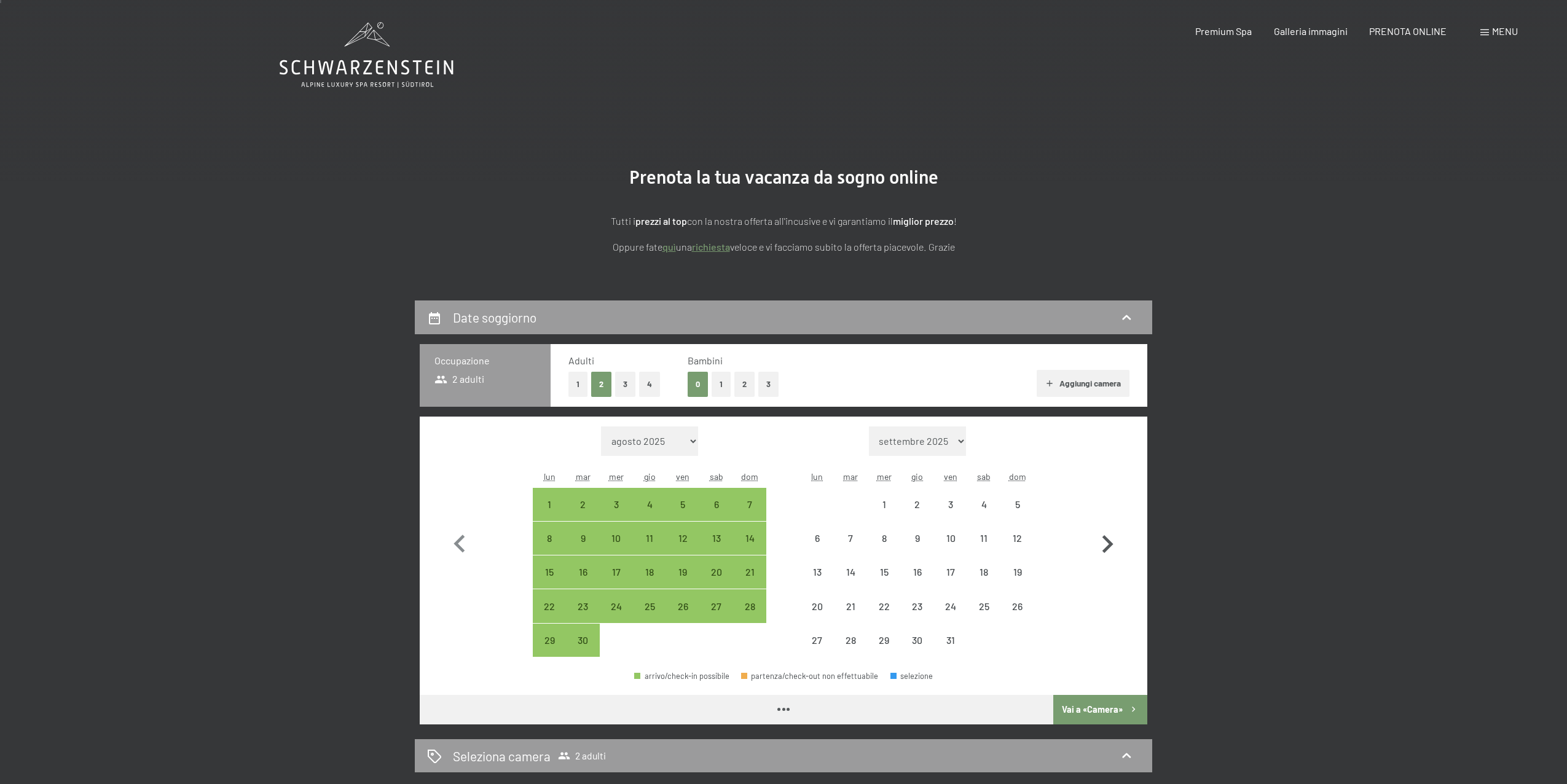
select select "[DATE]"
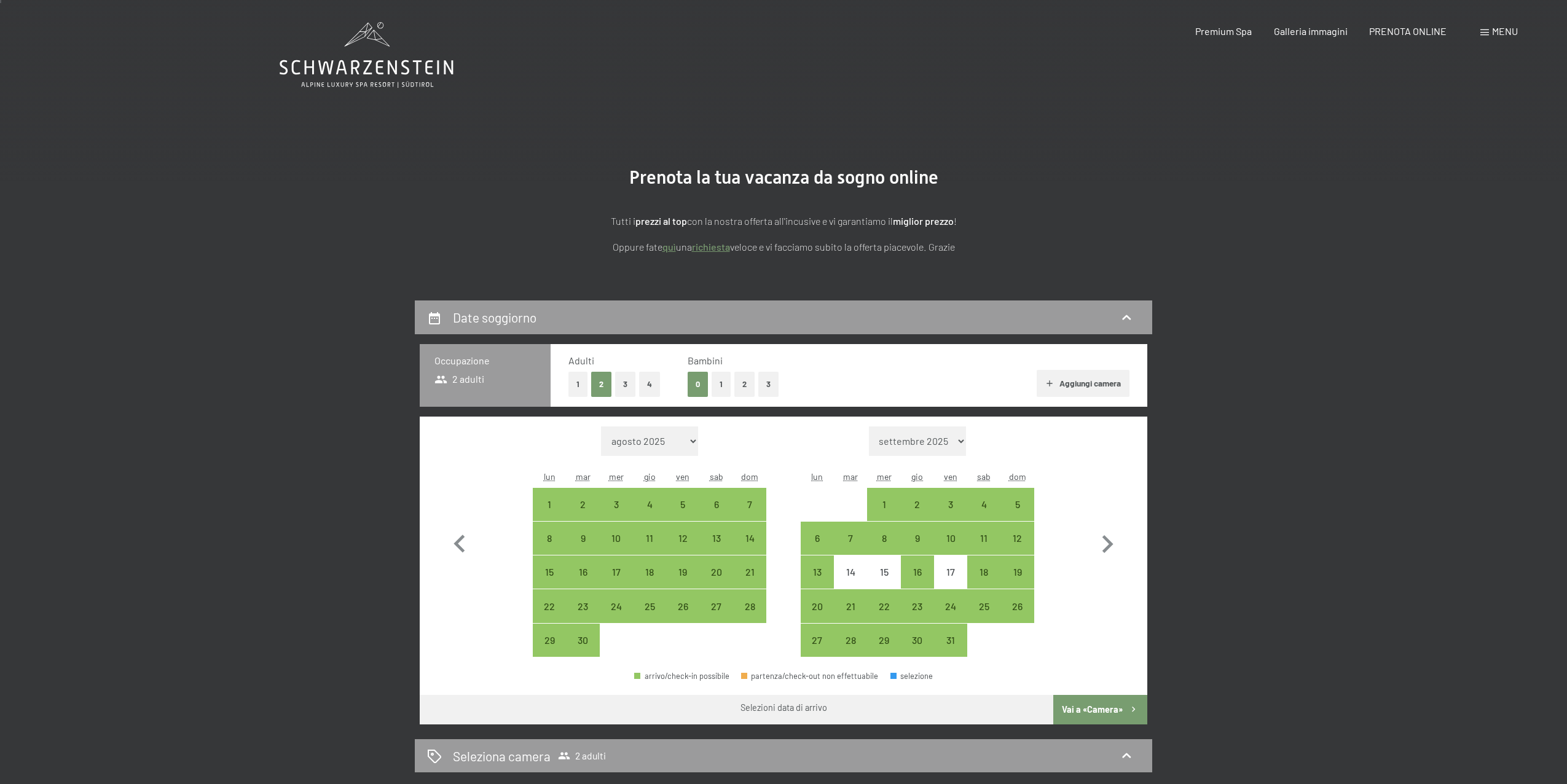
click at [744, 384] on button "2" at bounding box center [745, 384] width 20 height 26
select select "2025-09-01"
select select "2025-10-01"
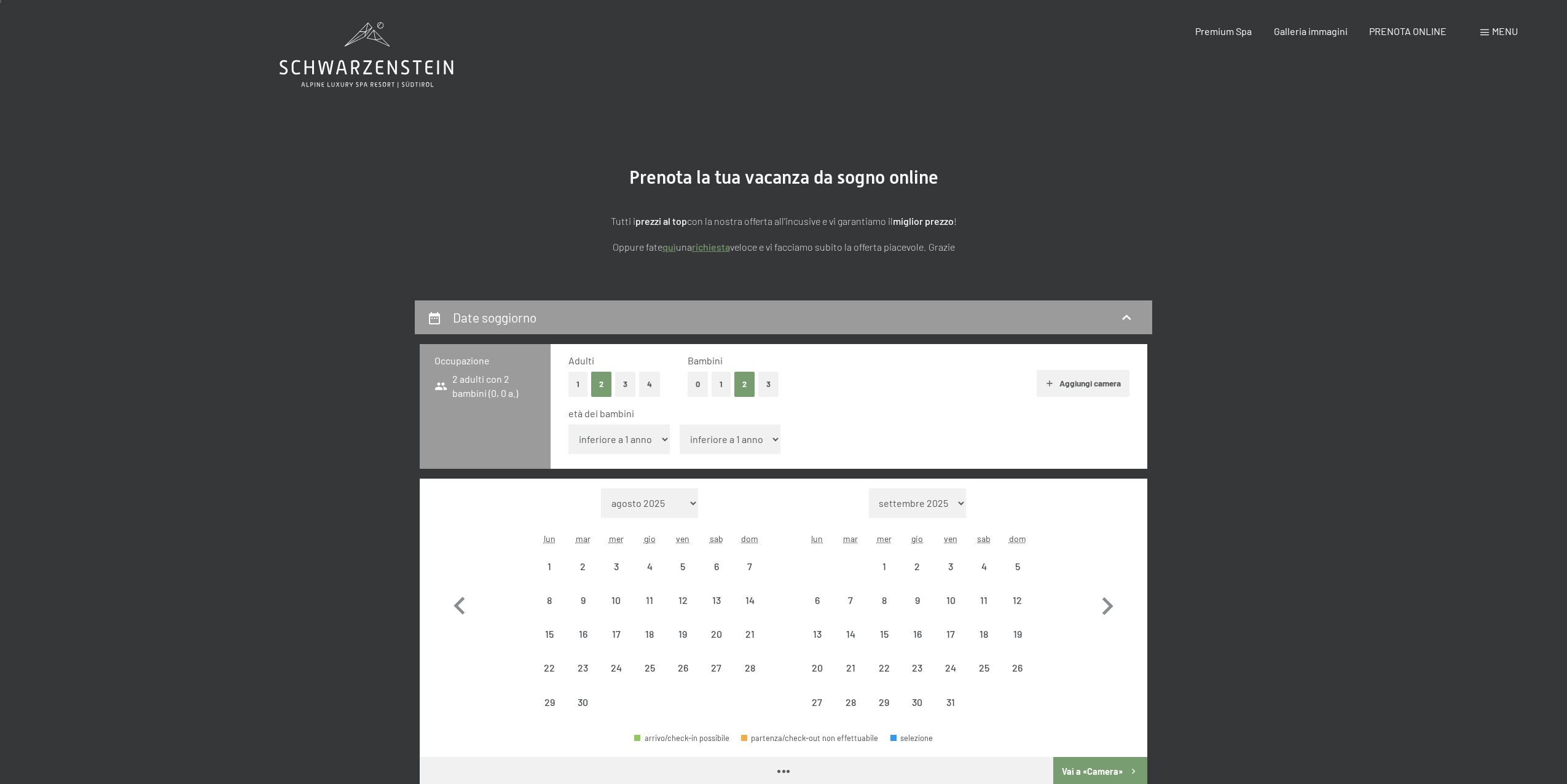
select select "2025-09-01"
select select "2025-10-01"
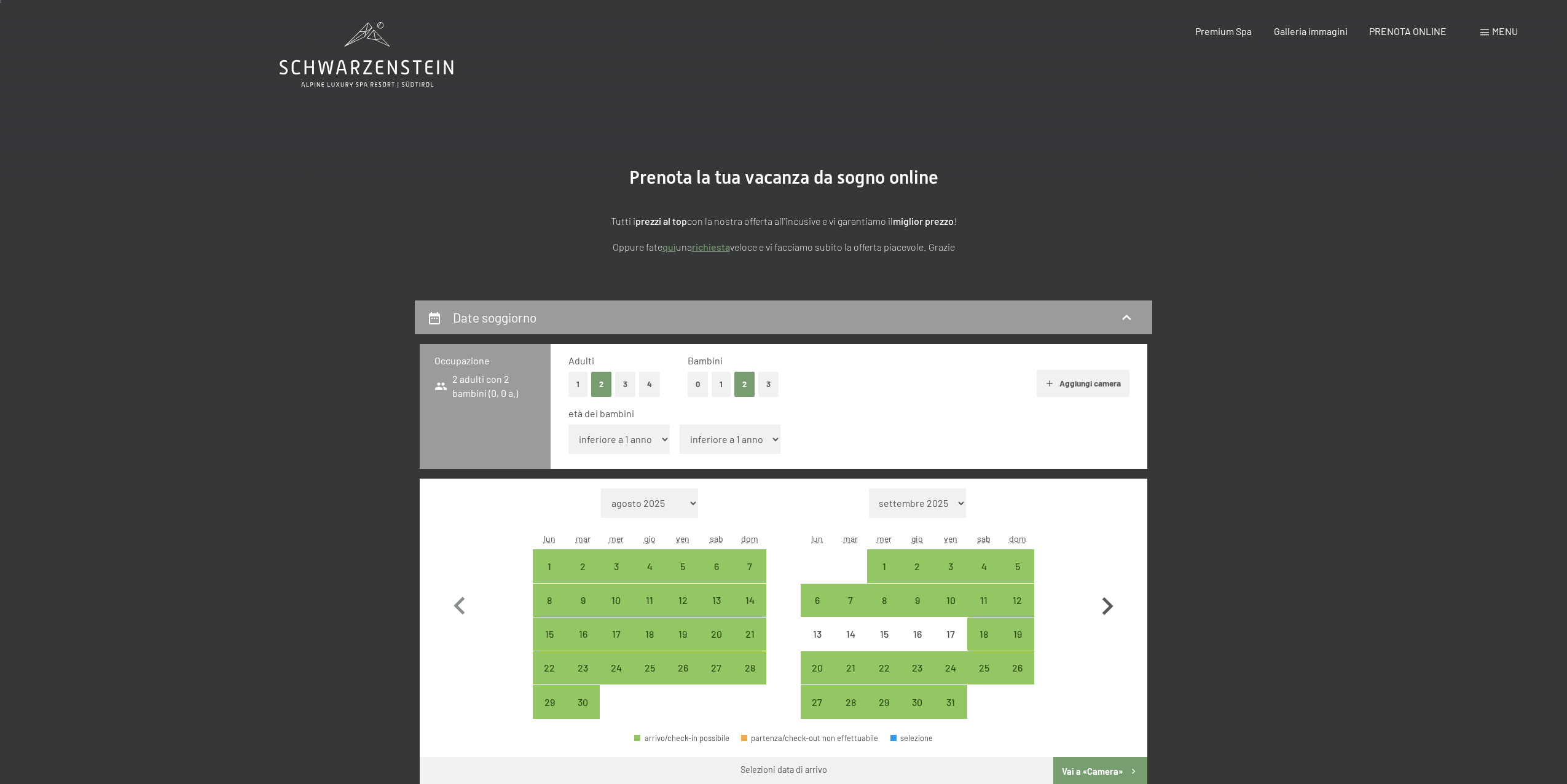
click at [1113, 604] on icon "button" at bounding box center [1107, 606] width 36 height 36
select select "2025-10-01"
select select "2025-11-01"
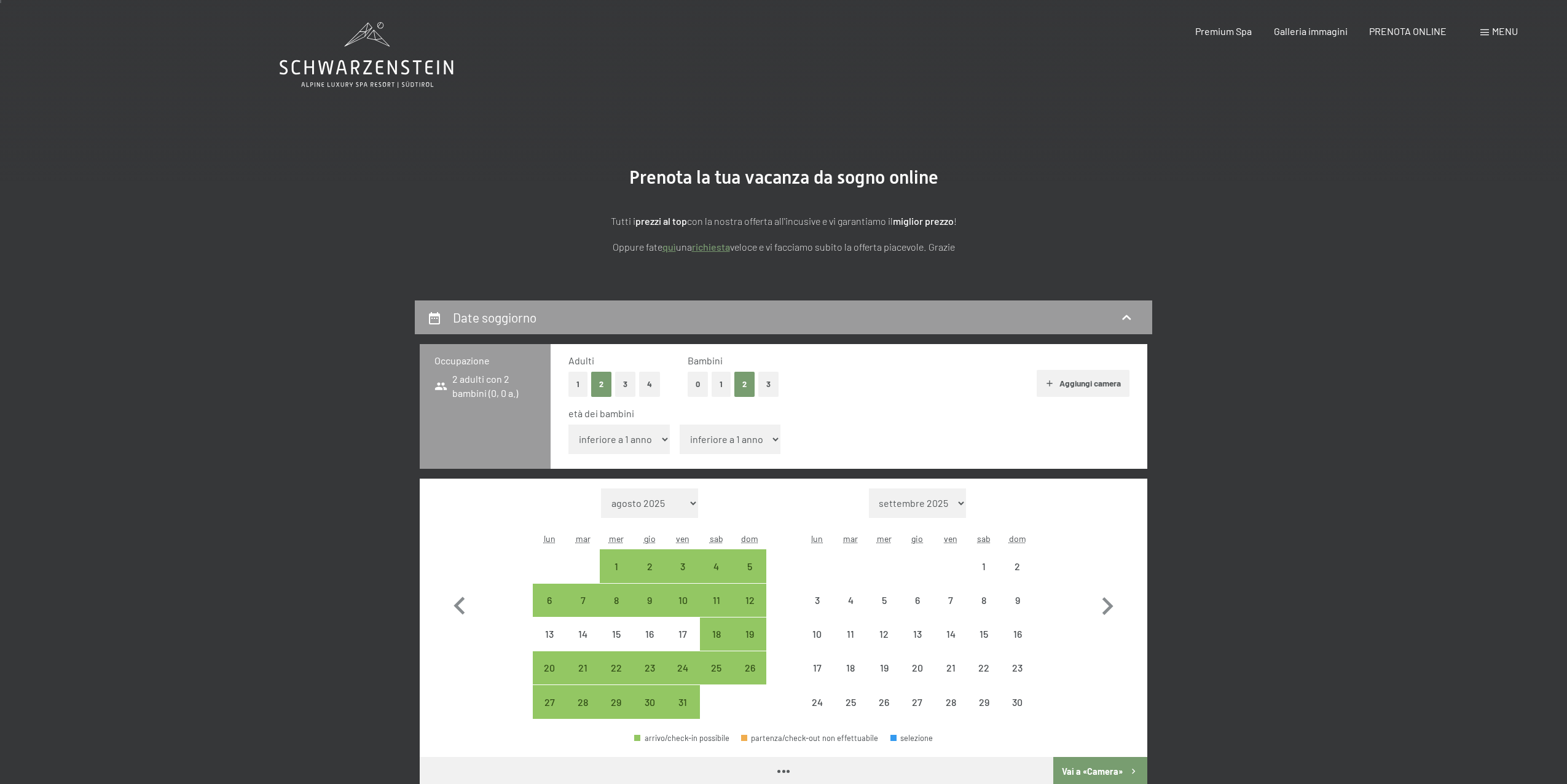
select select "2025-10-01"
select select "2025-11-01"
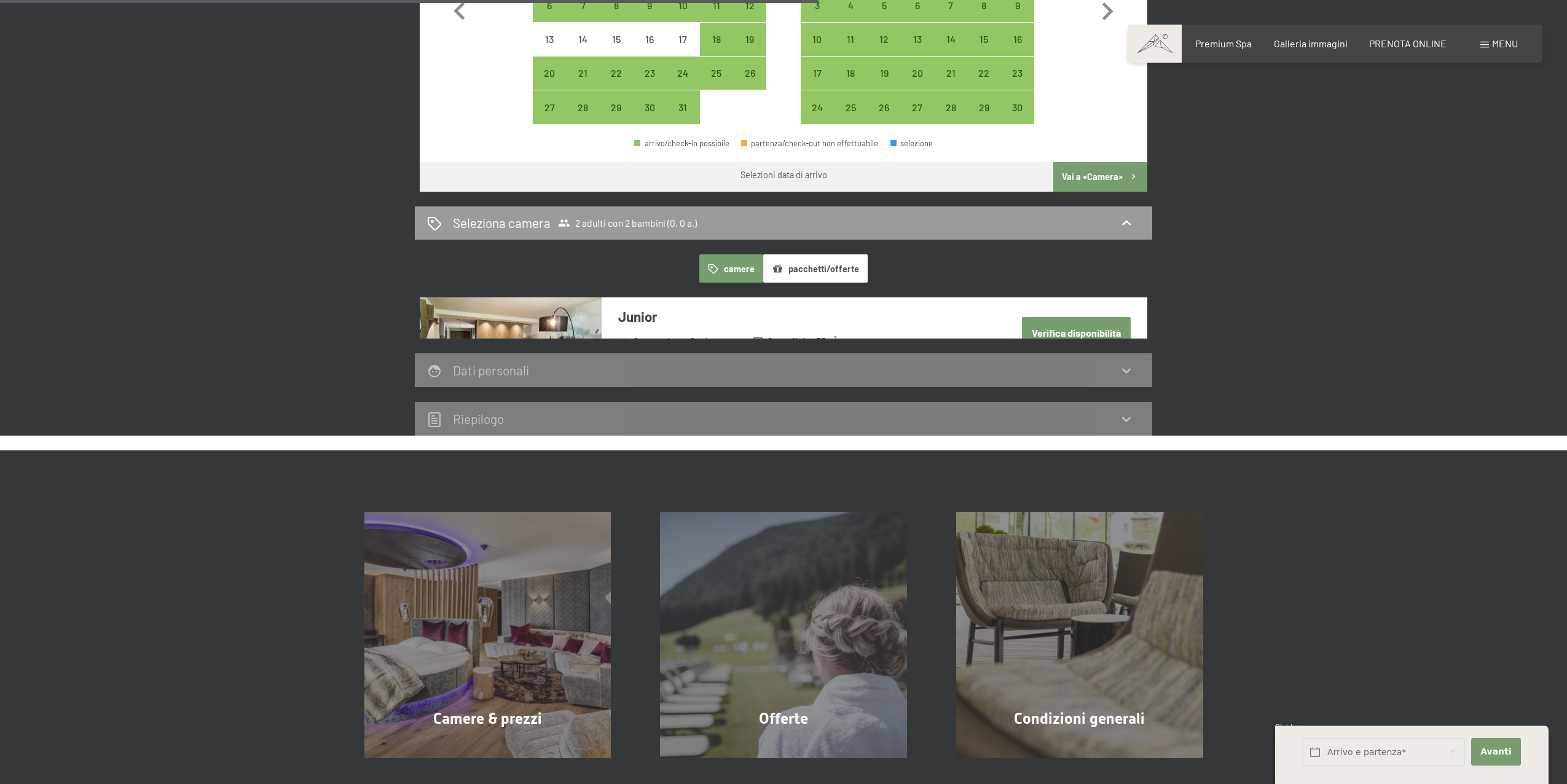
scroll to position [9, 0]
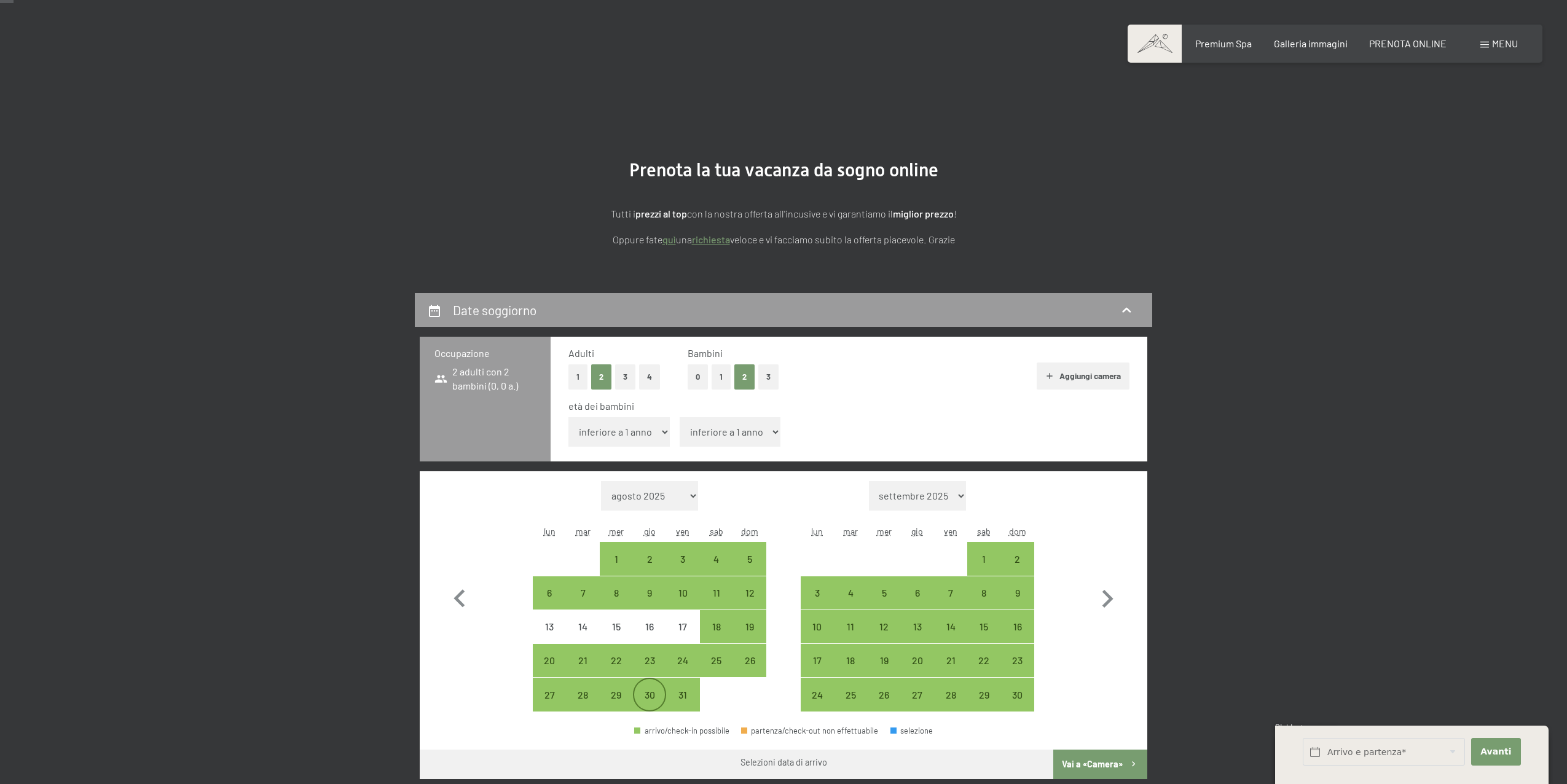
click at [655, 702] on div "30" at bounding box center [649, 705] width 31 height 31
select select "2025-10-01"
select select "2025-11-01"
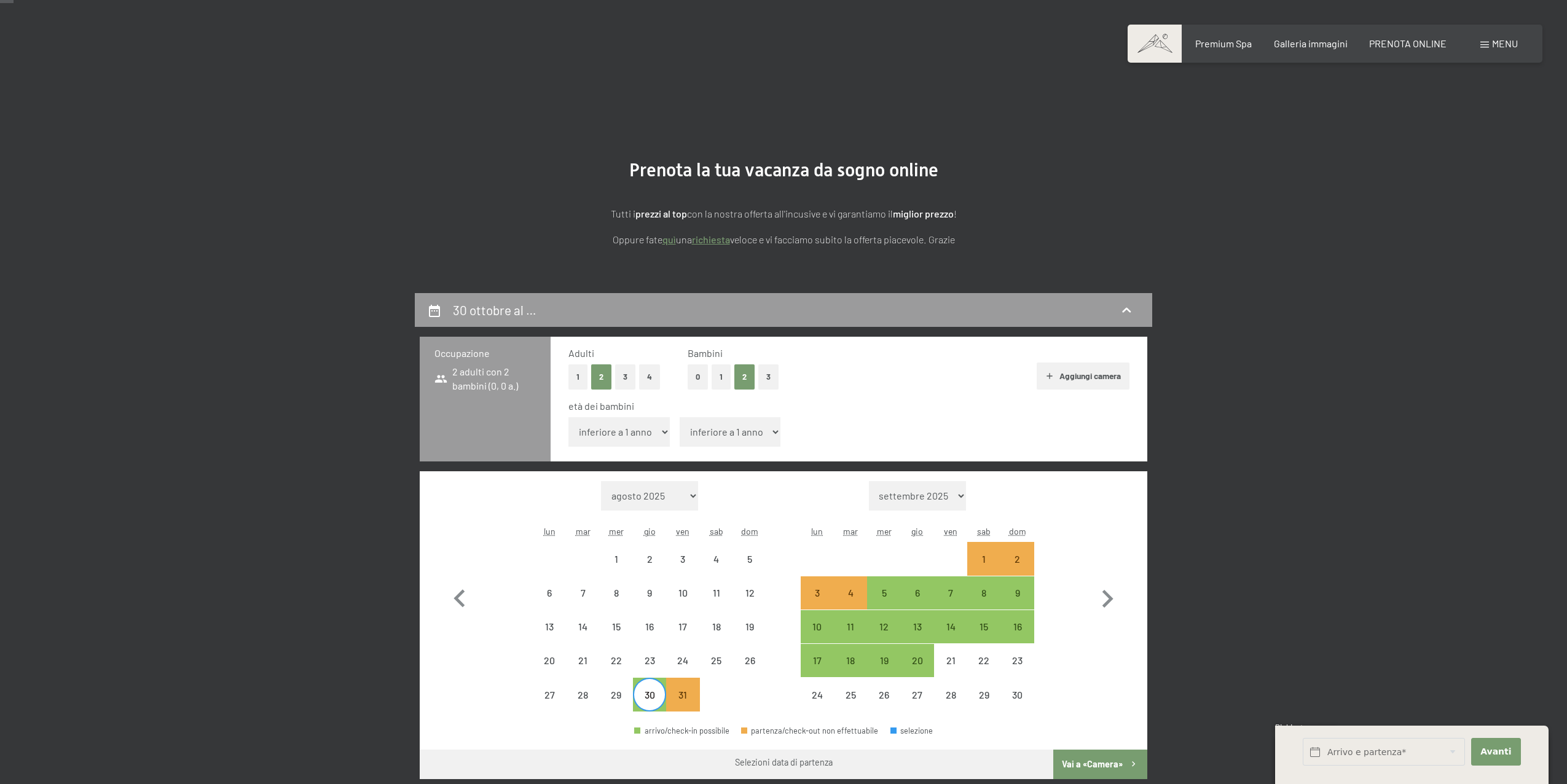
click at [737, 438] on select "inferiore a 1 anno 1 anno 2 anni 3 anni 4 anni 5 anni 6 anni 7 anni 8 anni 9 an…" at bounding box center [730, 432] width 101 height 29
select select "12"
select select "2025-10-01"
select select "2025-11-01"
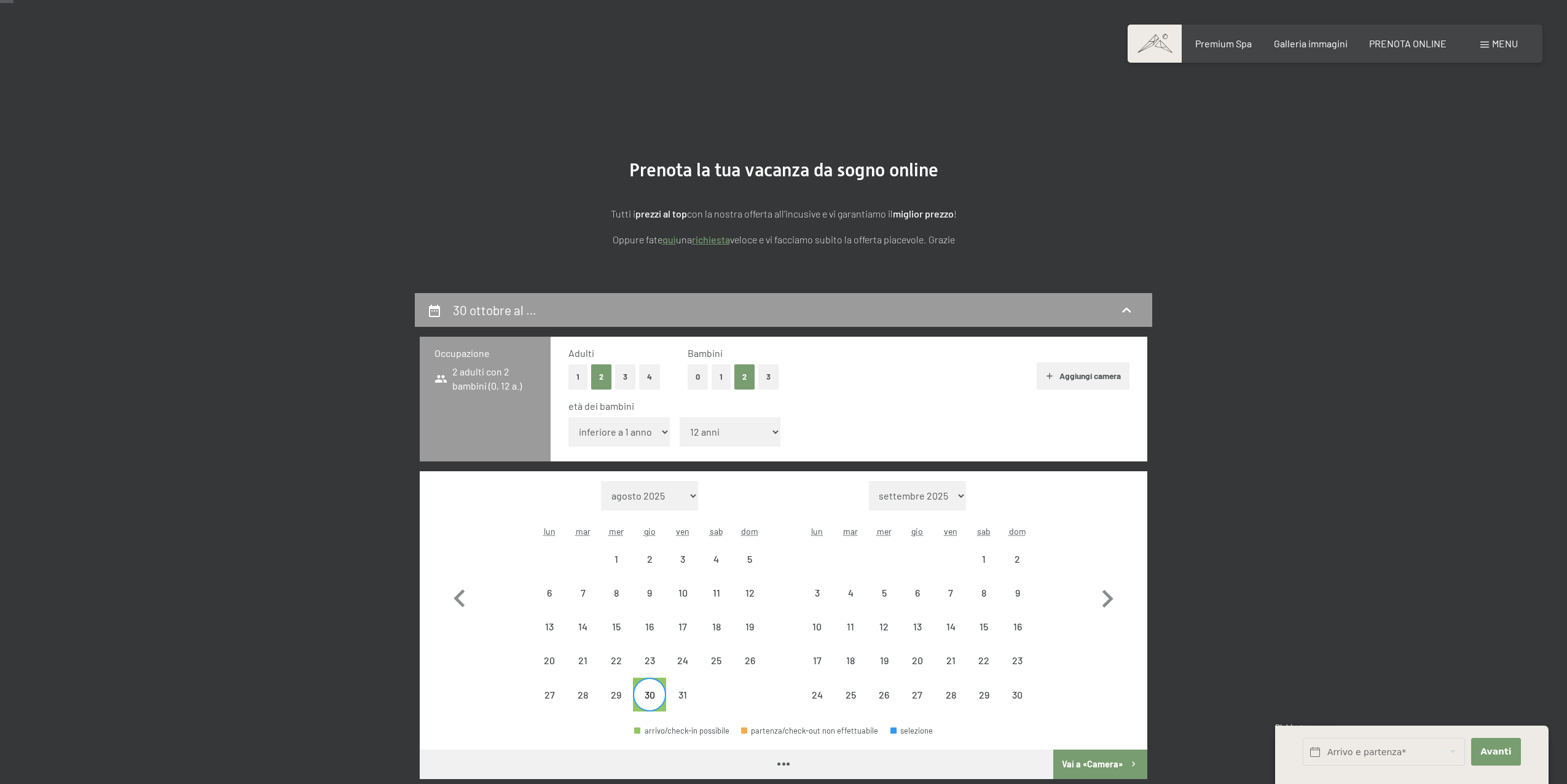
click at [1092, 761] on button "Vai a «Camera»" at bounding box center [1100, 764] width 94 height 29
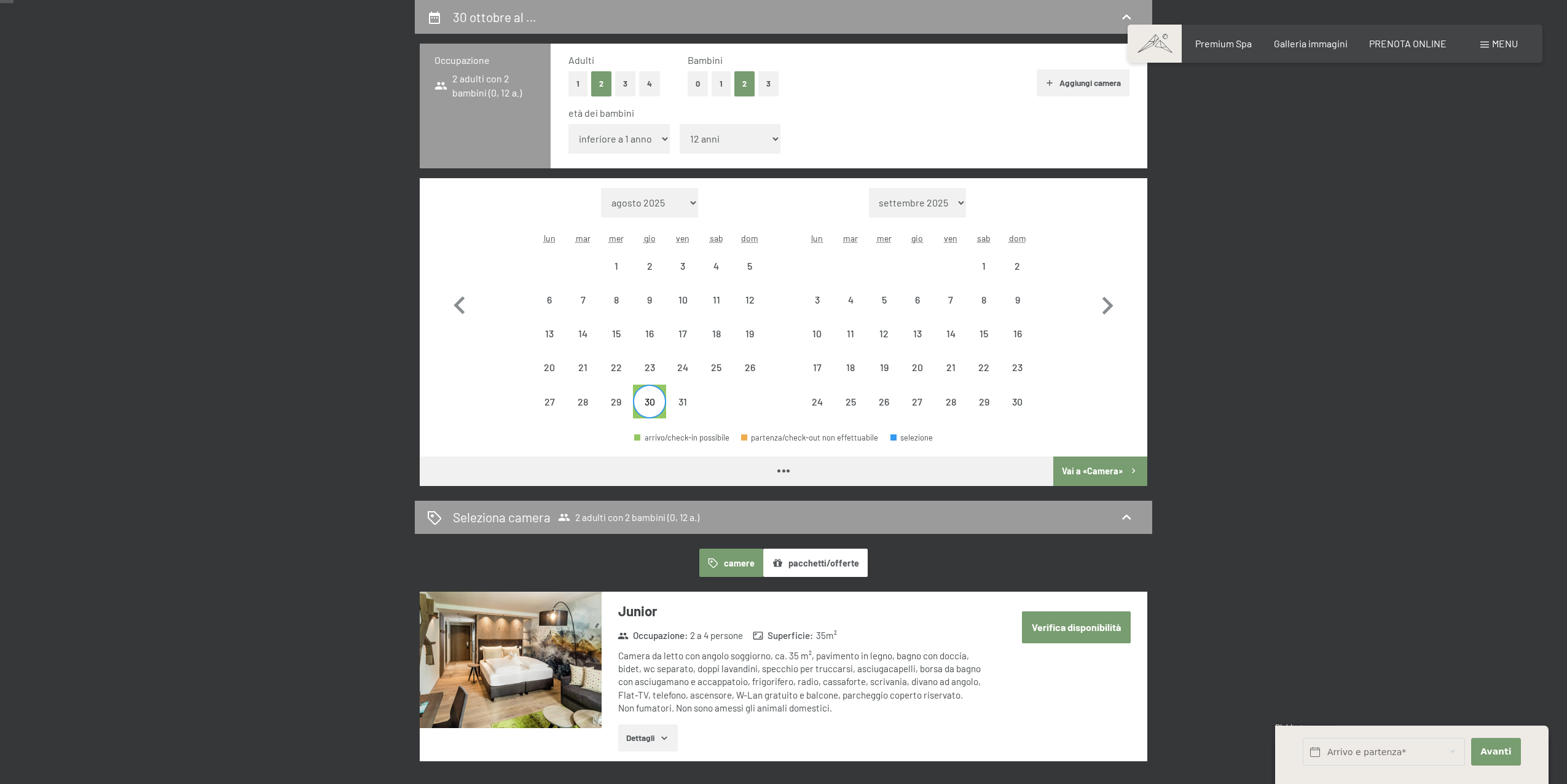
select select "2025-10-01"
select select "2025-11-01"
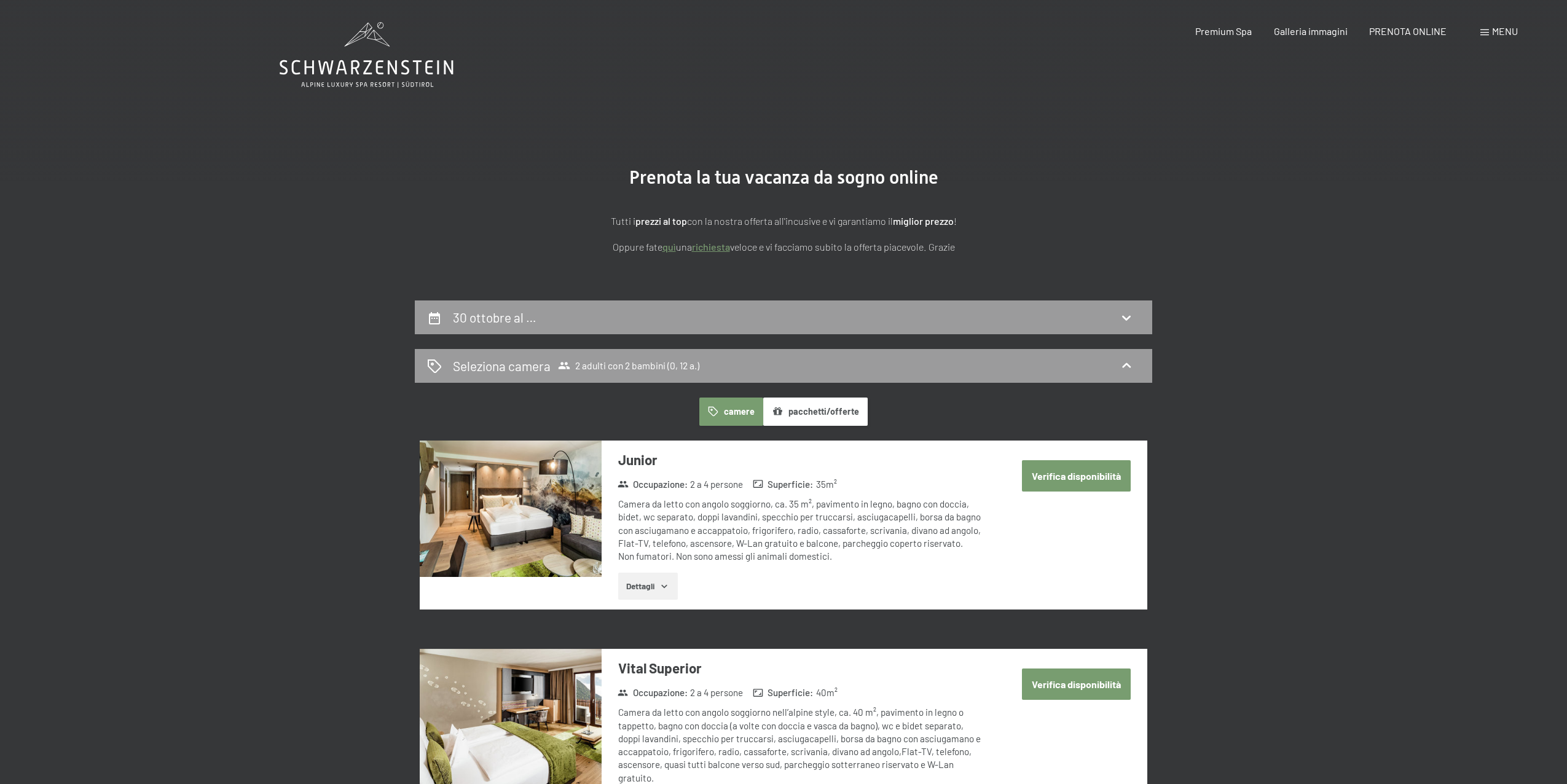
scroll to position [0, 0]
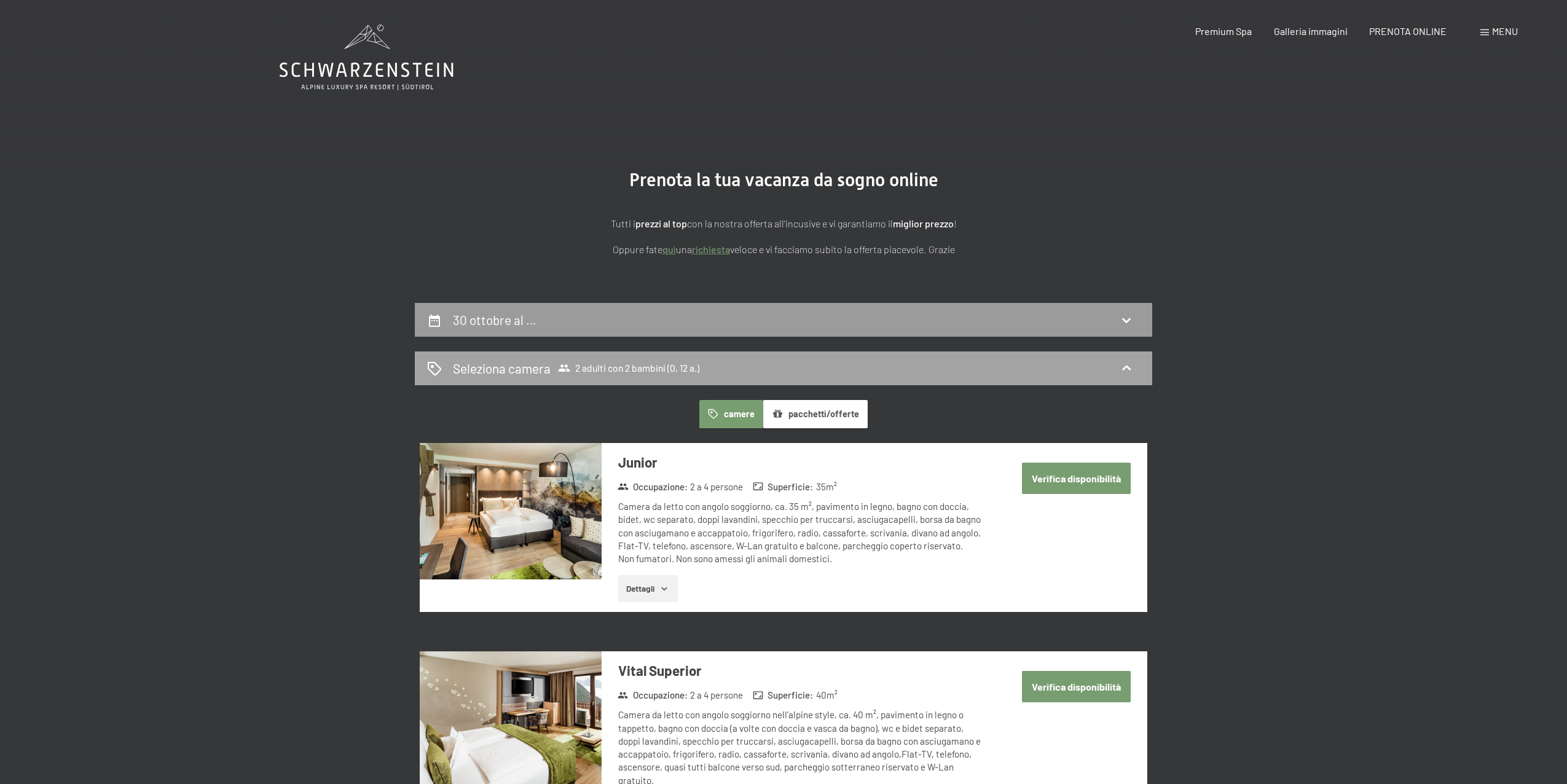
click at [909, 370] on div "Seleziona camera 2 adulti con 2 bambini (0, 12 a.)" at bounding box center [783, 368] width 713 height 18
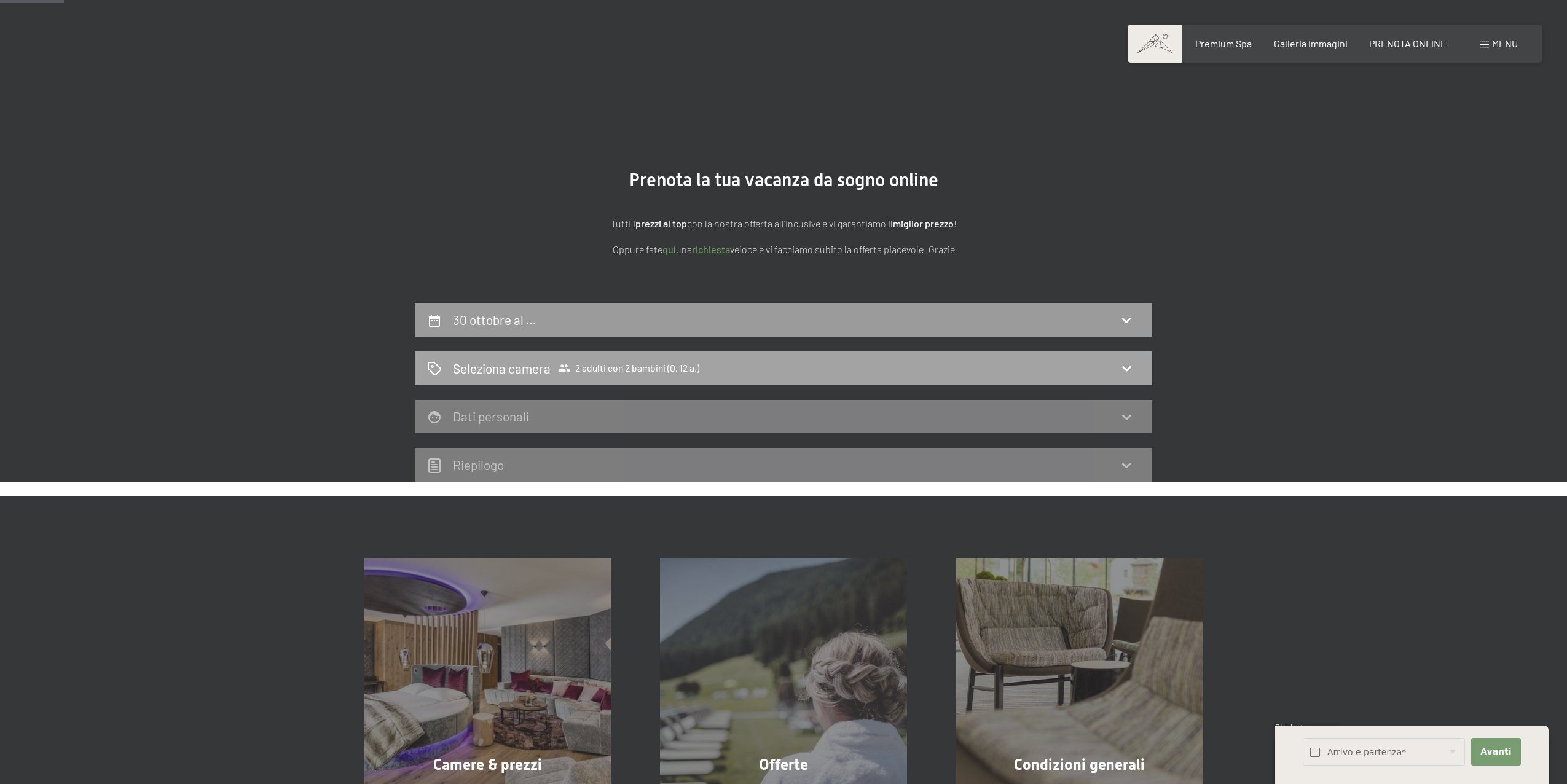
scroll to position [228, 0]
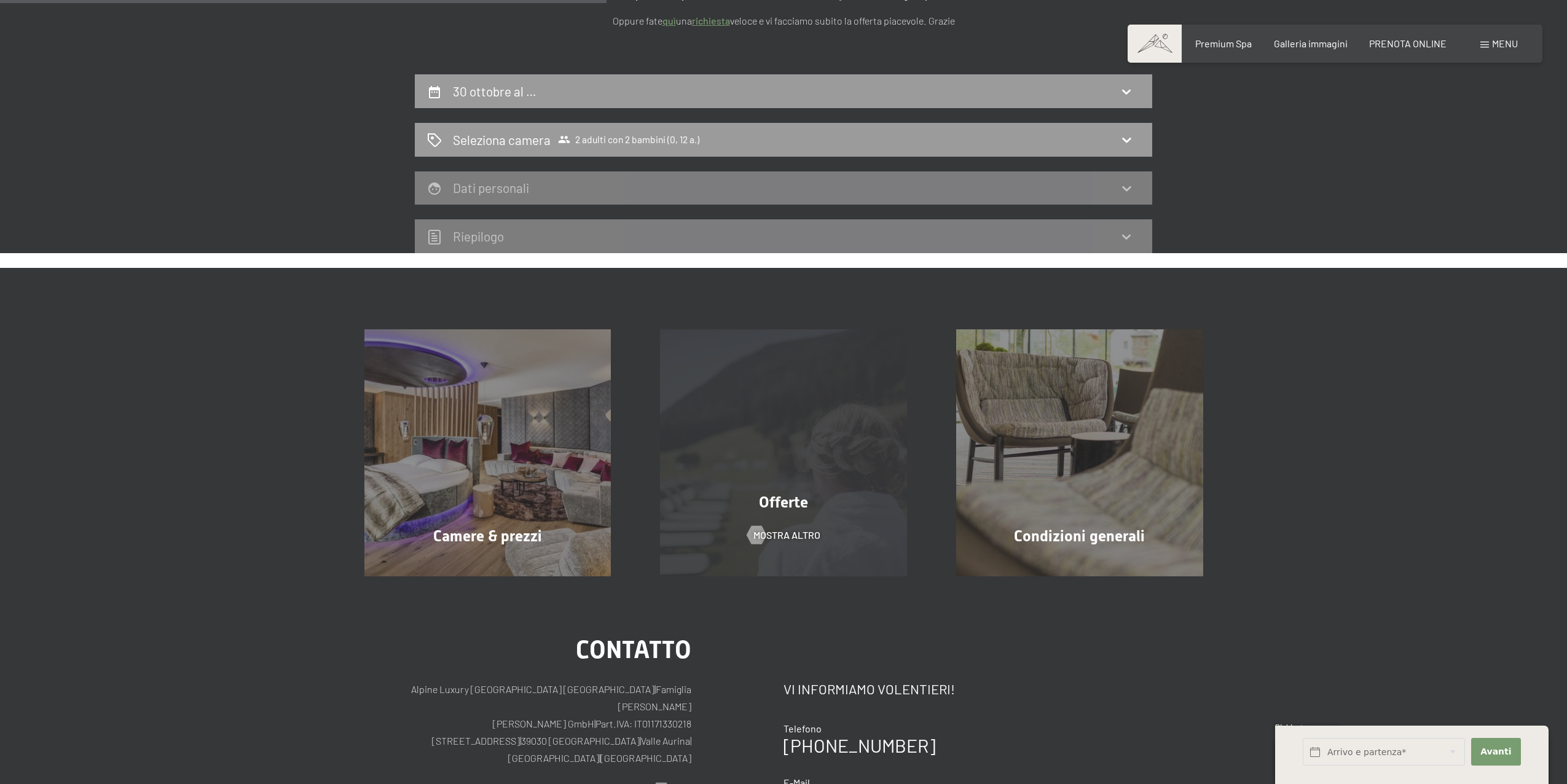
click at [751, 476] on div "Offerte mostra altro" at bounding box center [784, 453] width 296 height 247
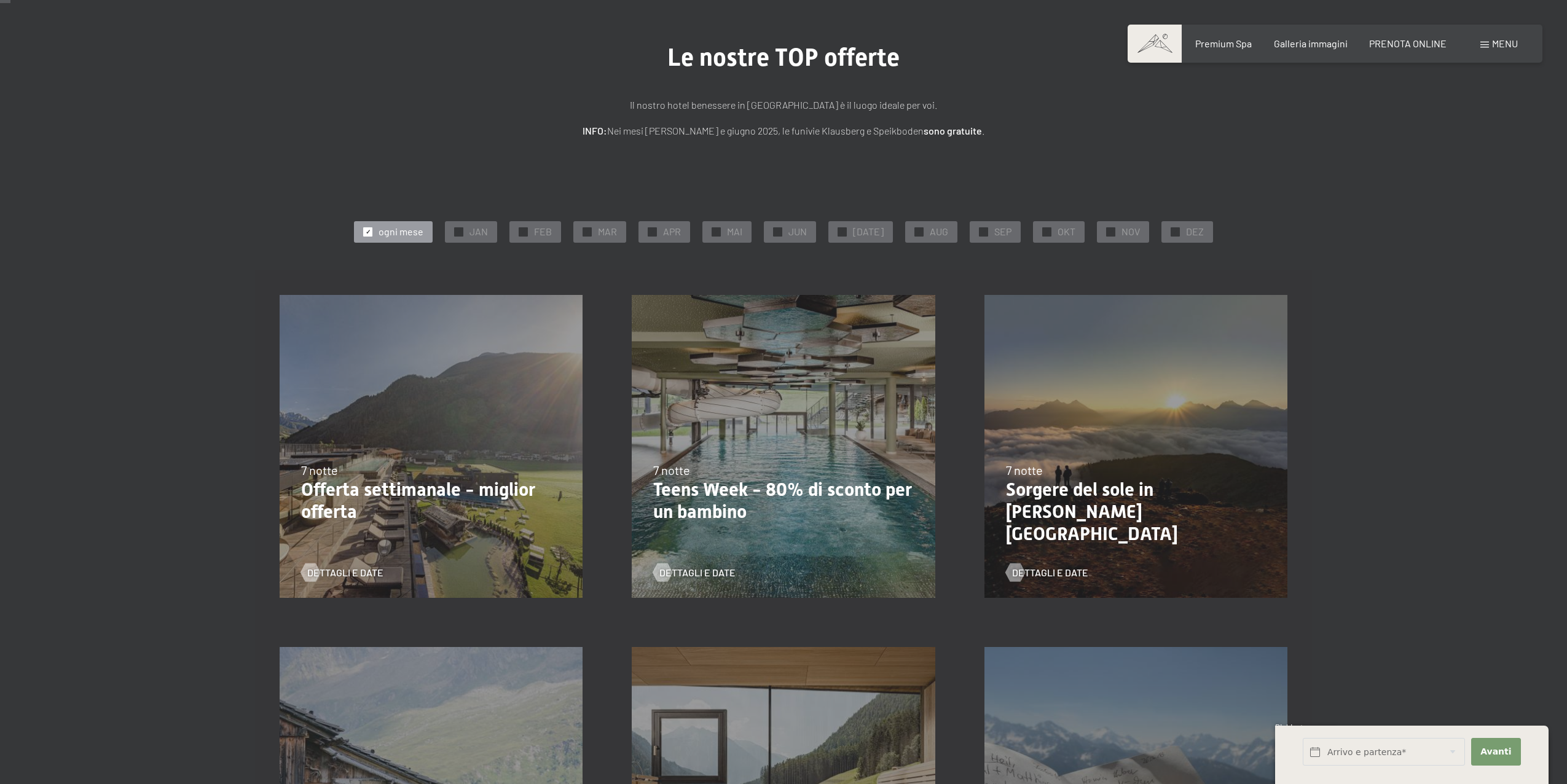
scroll to position [81, 0]
click at [751, 476] on div "7 notte" at bounding box center [784, 469] width 260 height 18
click at [693, 583] on div "23/8/2025-14/9/2025 27/9/2025-21/12/2025 10/1/2026-18/1/2026 31/1/2026-15/2/202…" at bounding box center [783, 445] width 352 height 352
click at [698, 569] on span "Dettagli e Date" at bounding box center [710, 571] width 76 height 14
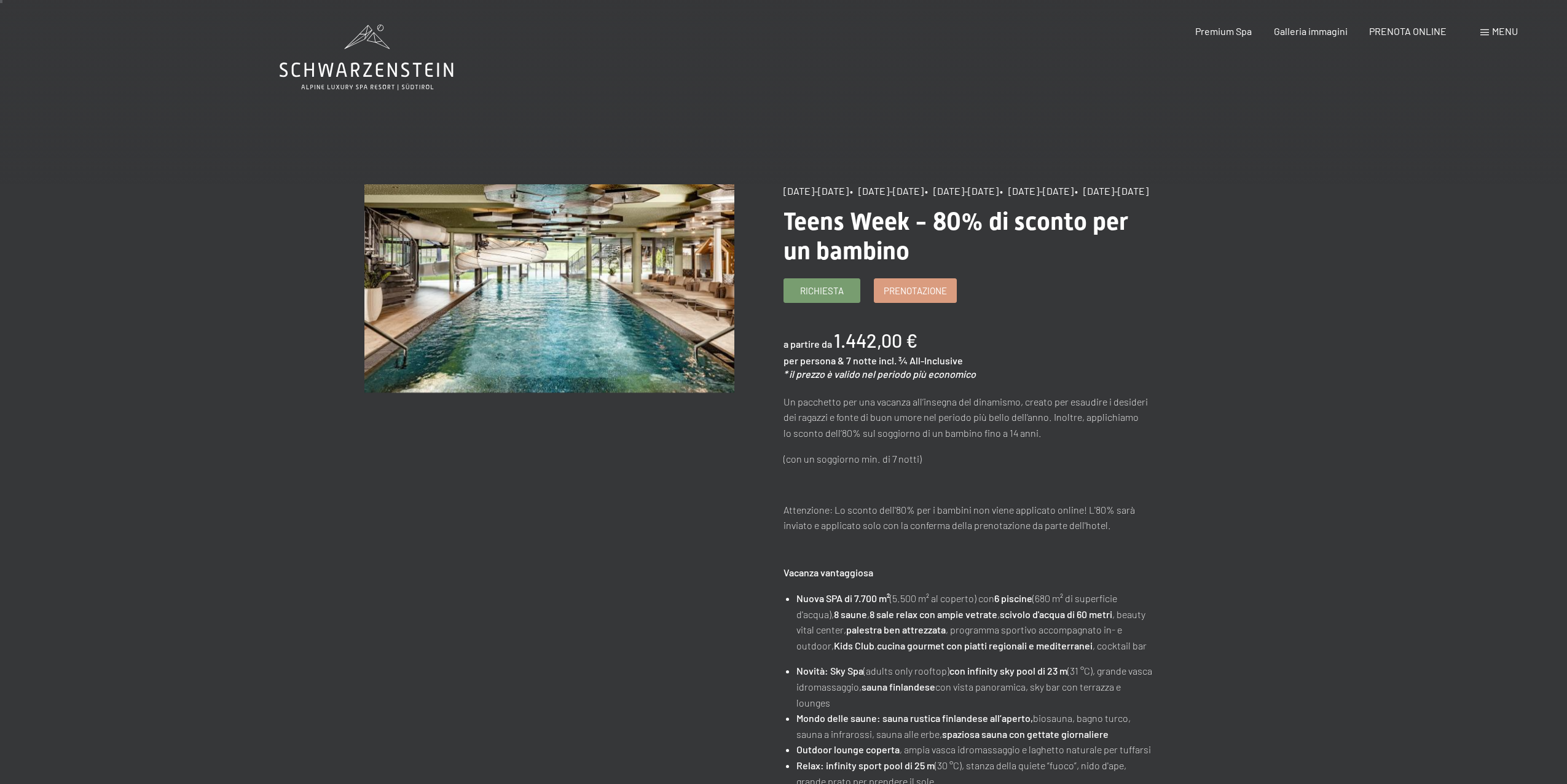
scroll to position [15, 0]
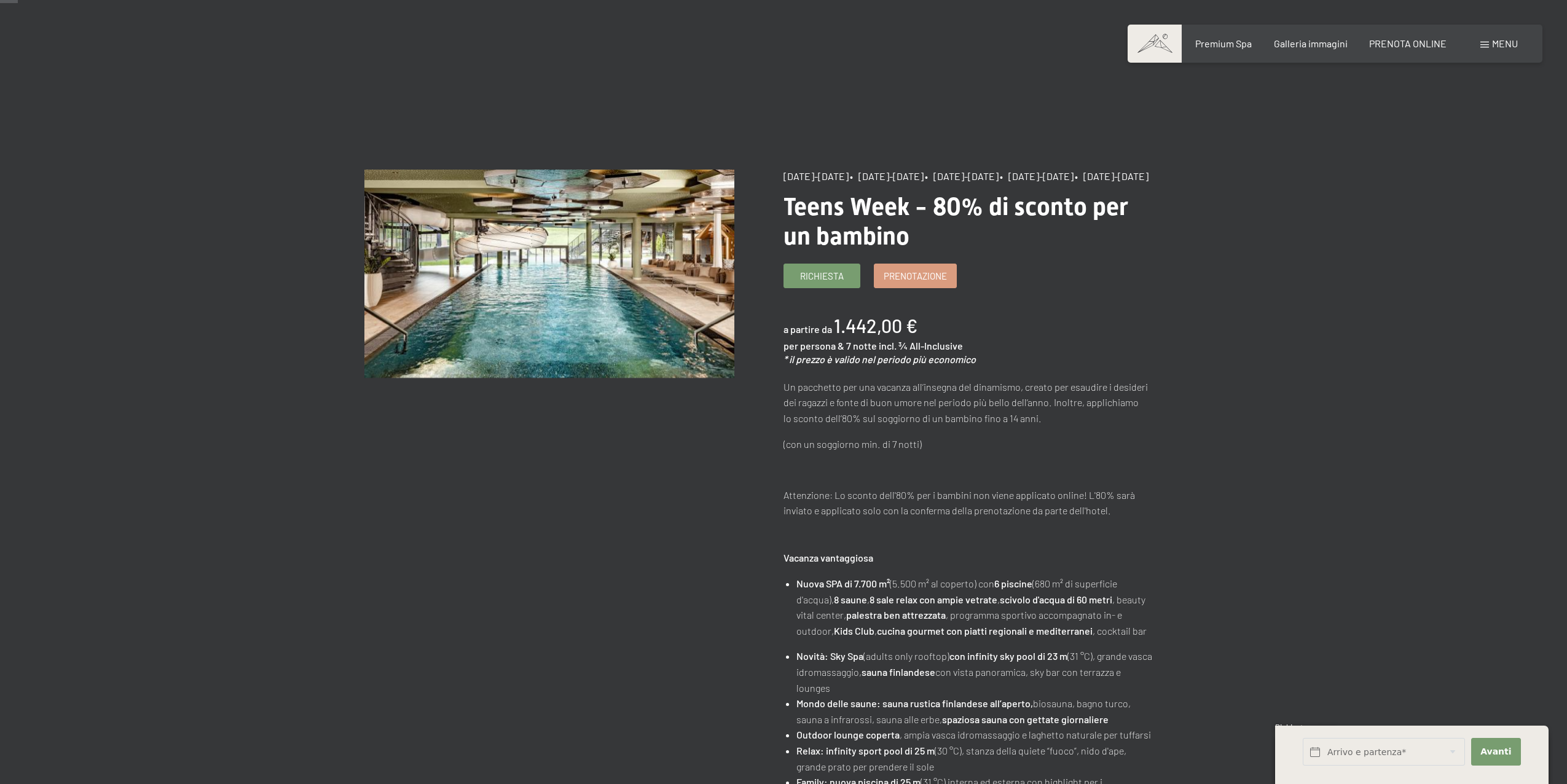
click at [1429, 50] on div "Prenotazione Richiesta Premium Spa Galleria immagini PRENOTA ONLINE Menu DE IT …" at bounding box center [1335, 44] width 365 height 14
click at [1428, 50] on div "Prenotazione Richiesta Premium Spa Galleria immagini PRENOTA ONLINE Menu DE IT …" at bounding box center [1335, 44] width 365 height 14
click at [1422, 37] on span "PRENOTA ONLINE" at bounding box center [1408, 42] width 77 height 12
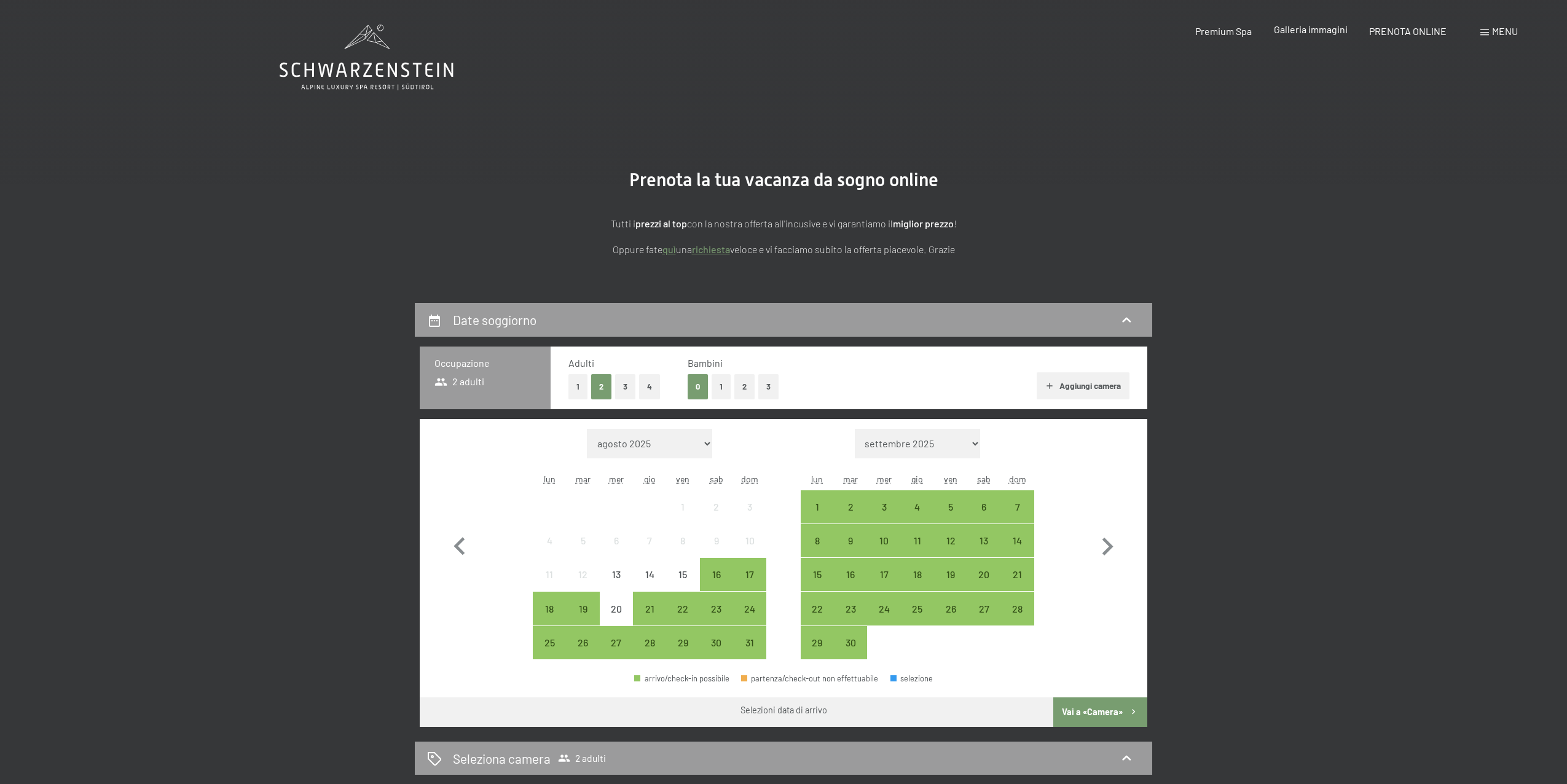
click at [1322, 34] on span "Galleria immagini" at bounding box center [1310, 29] width 74 height 12
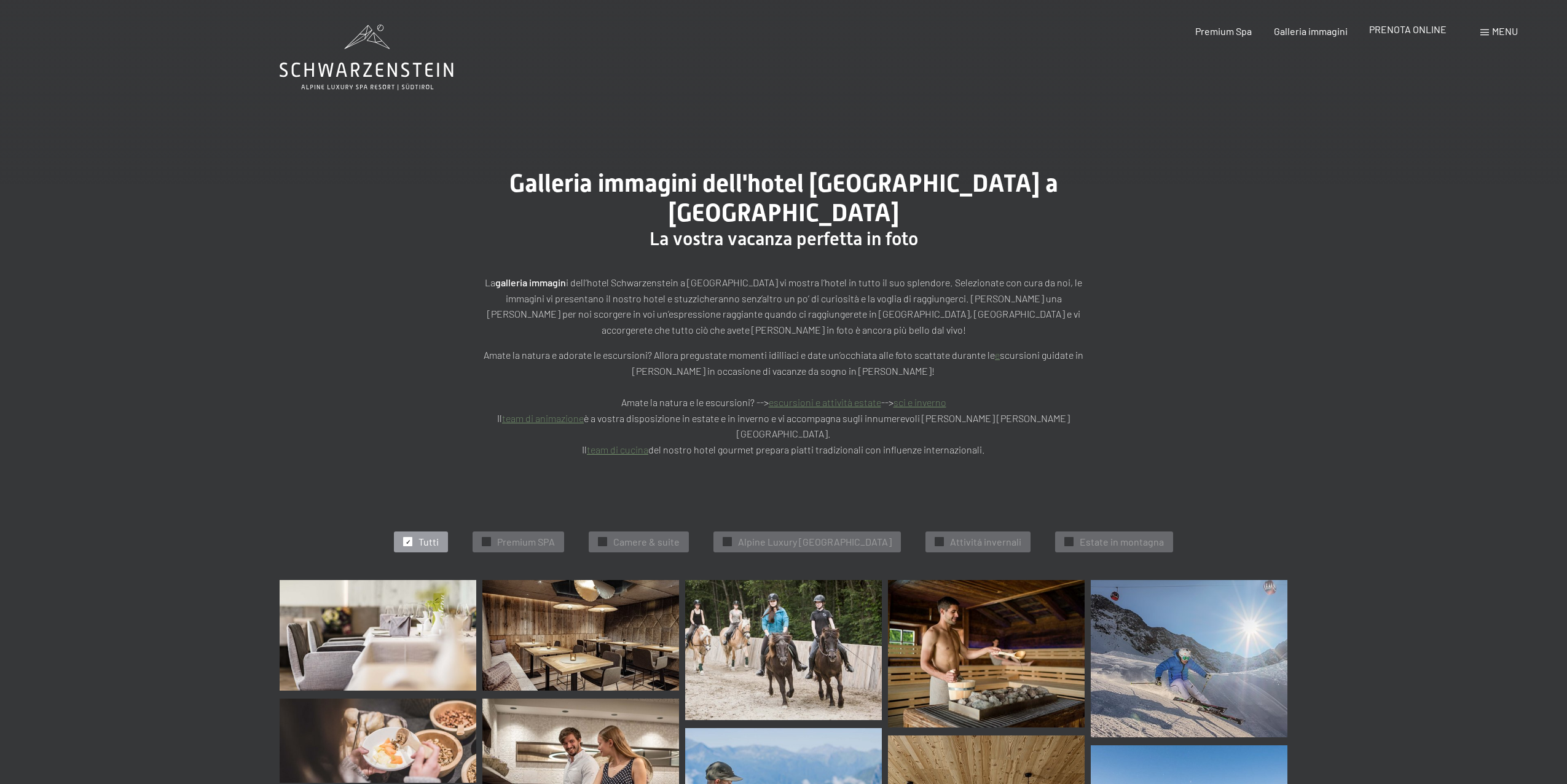
click at [1425, 34] on span "PRENOTA ONLINE" at bounding box center [1408, 29] width 77 height 12
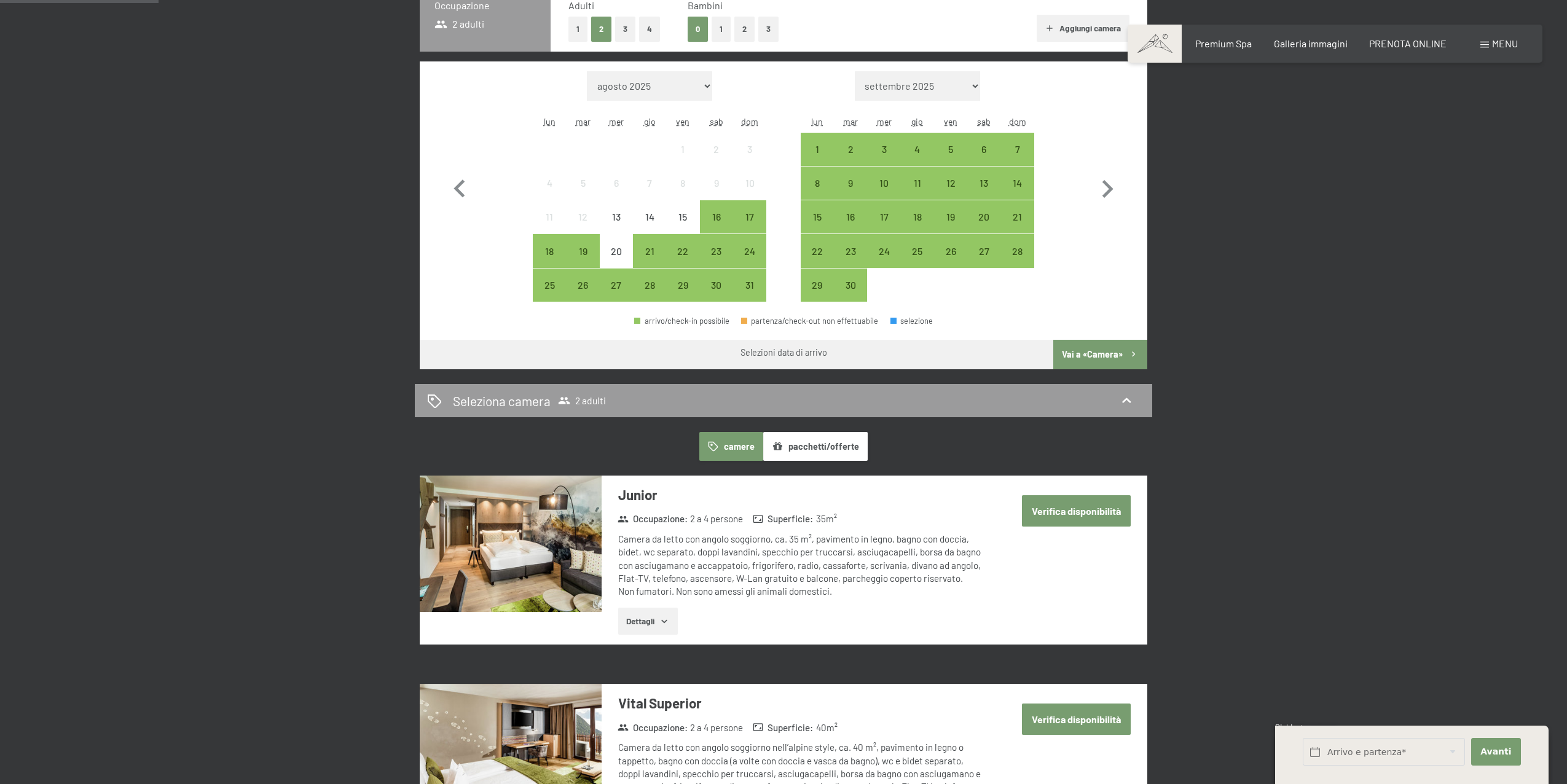
scroll to position [418, 0]
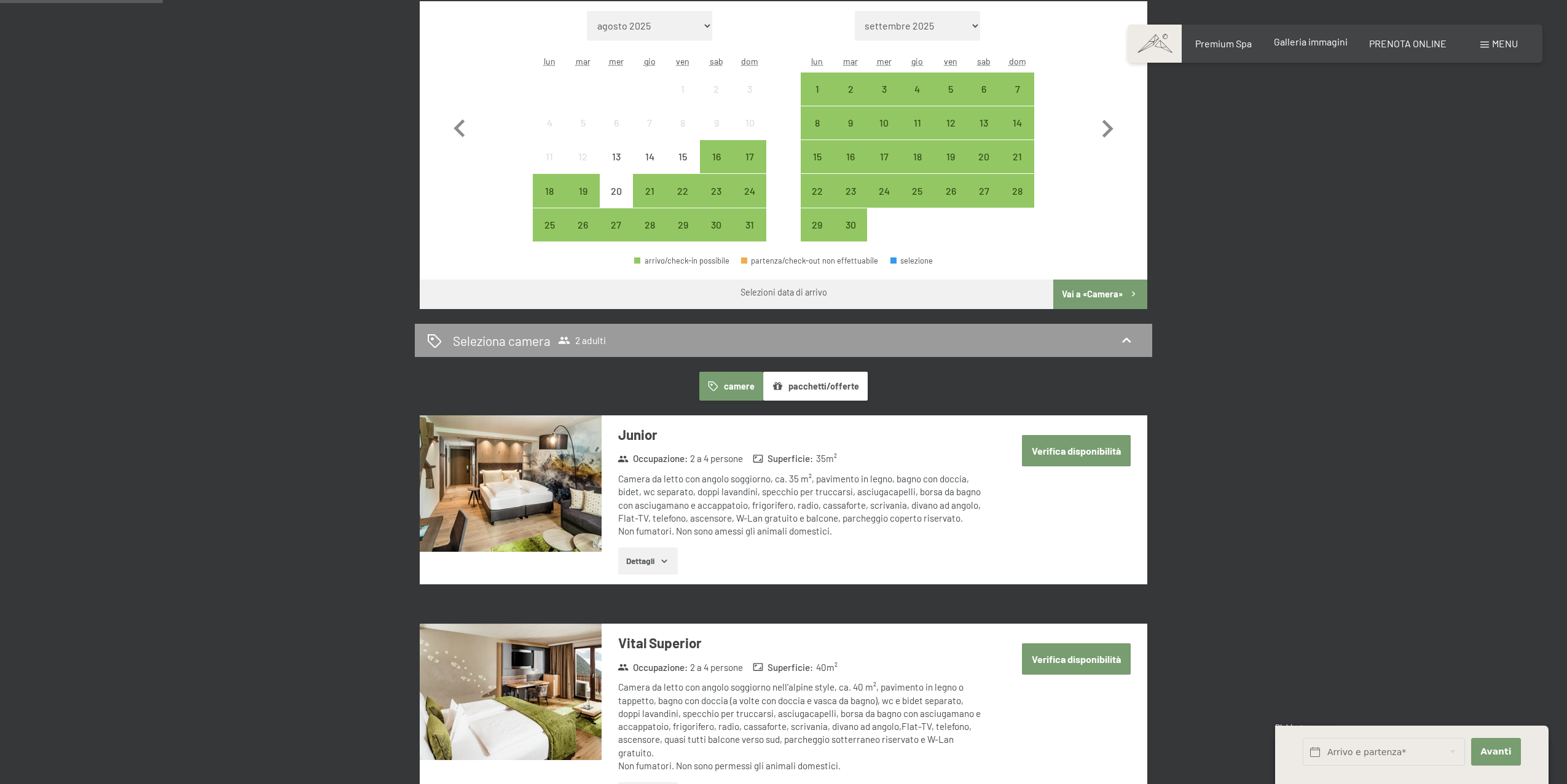
click at [1307, 44] on span "Galleria immagini" at bounding box center [1310, 42] width 74 height 12
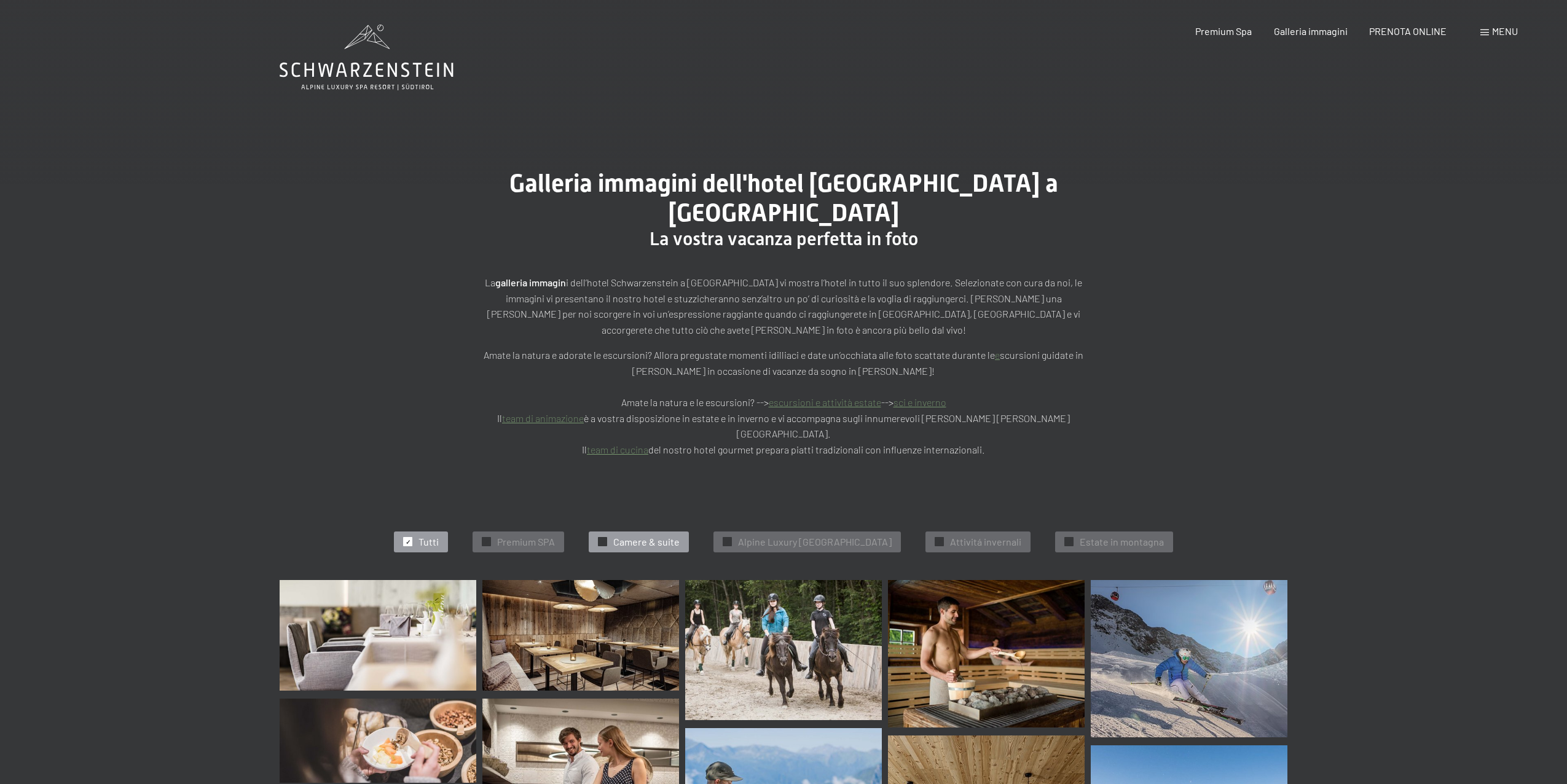
click at [621, 535] on span "Camere & suite" at bounding box center [646, 542] width 66 height 14
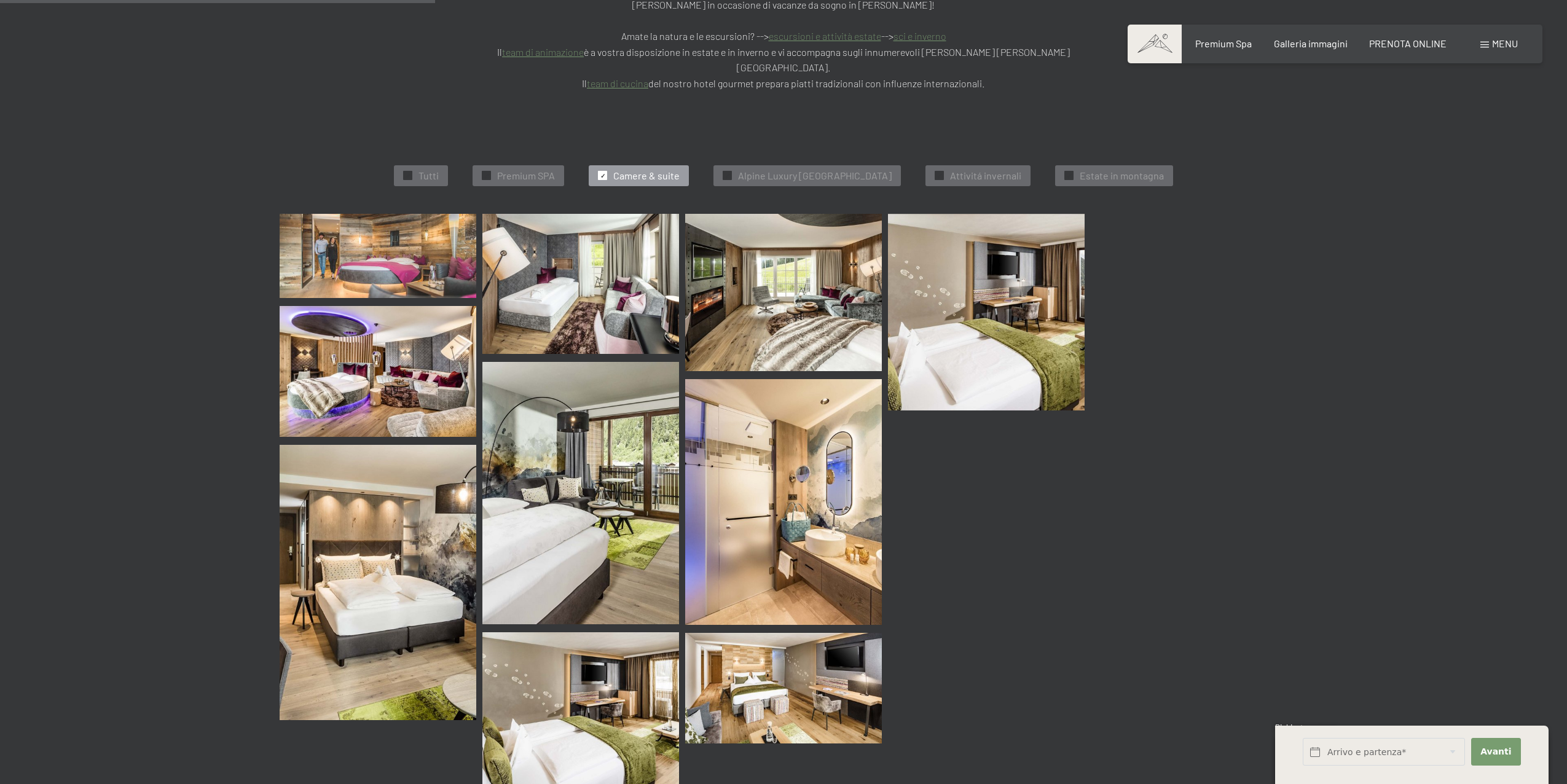
scroll to position [372, 0]
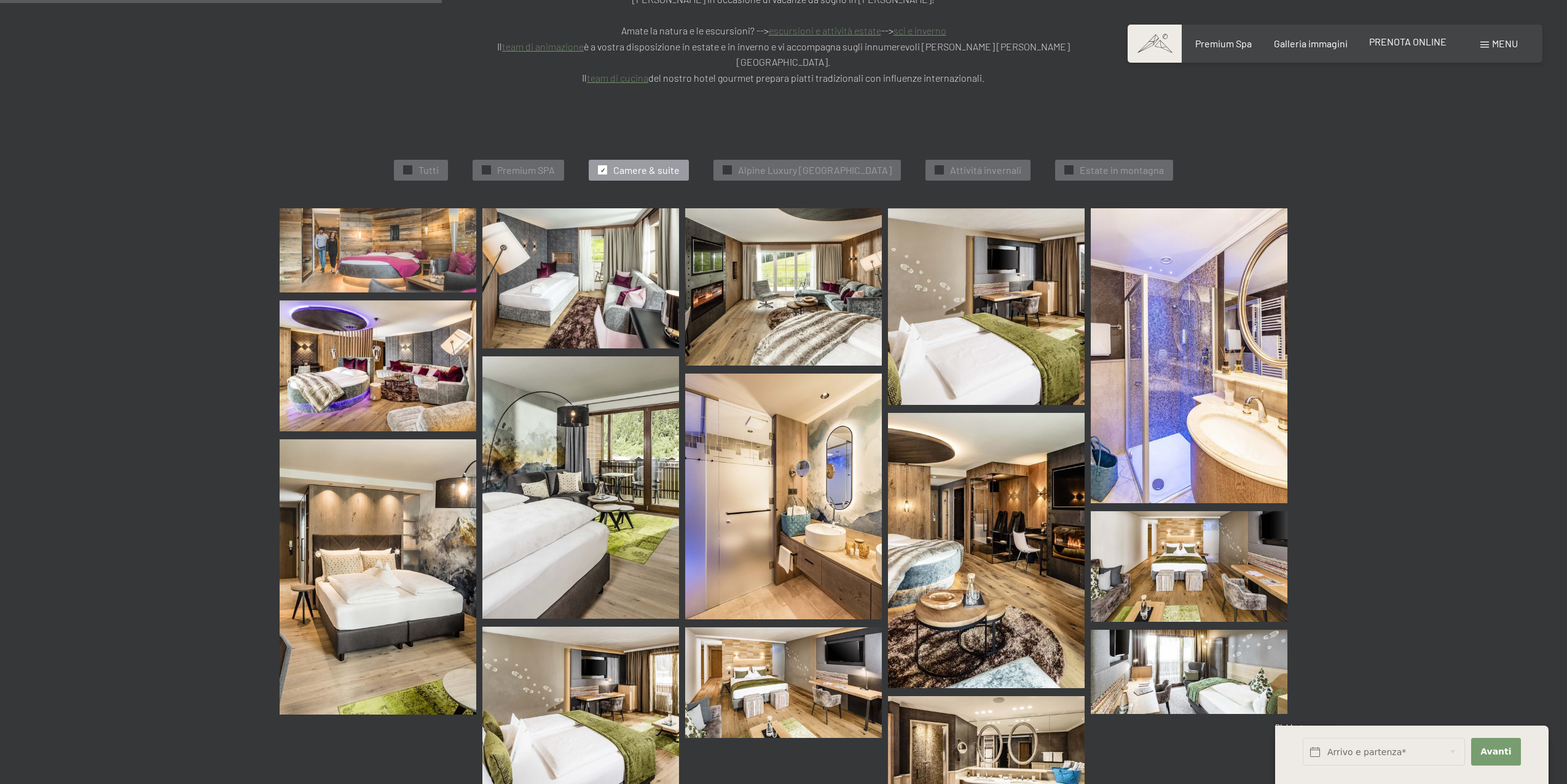
click at [1409, 37] on span "PRENOTA ONLINE" at bounding box center [1408, 42] width 77 height 12
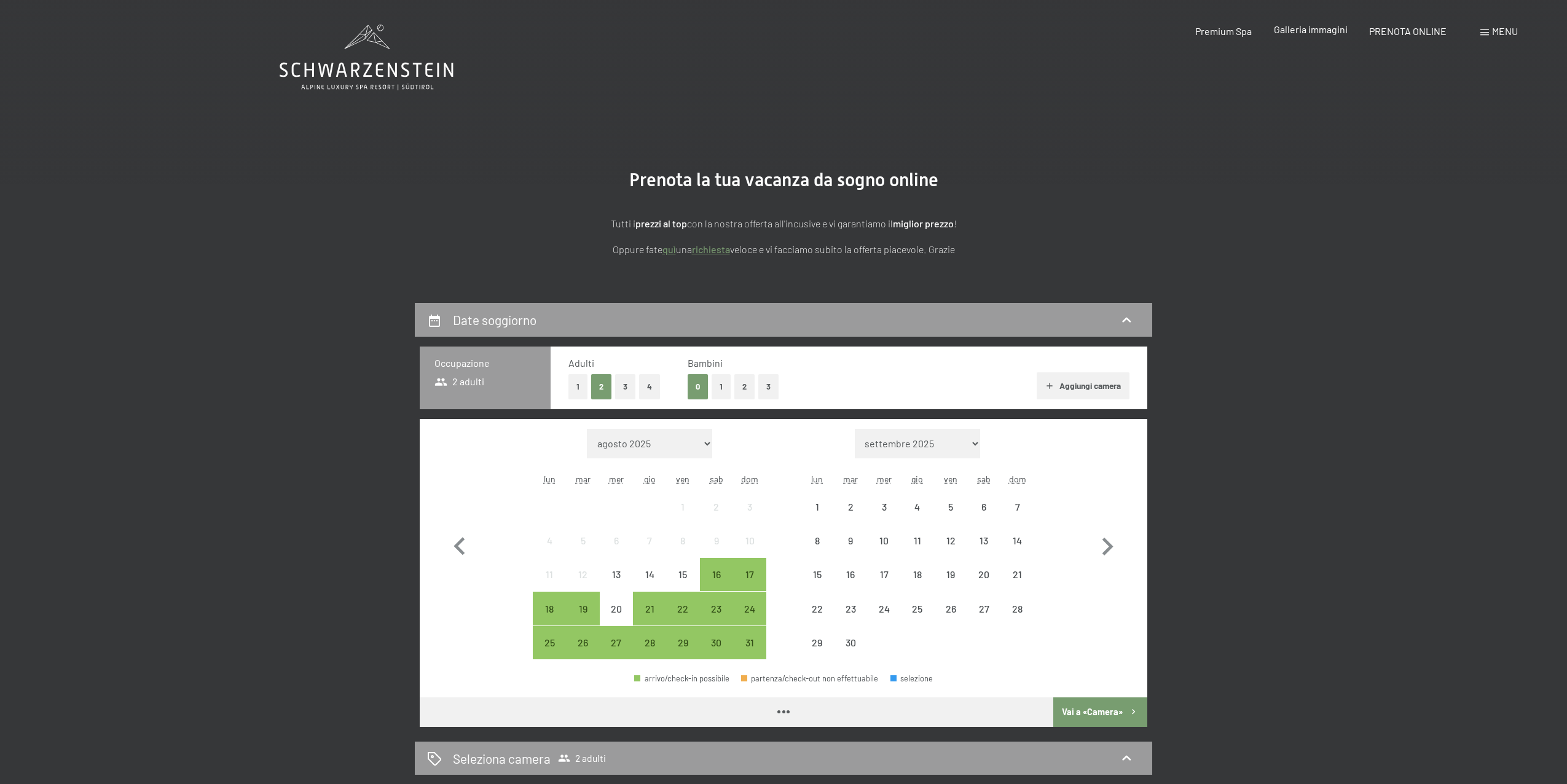
click at [1318, 32] on span "Galleria immagini" at bounding box center [1310, 29] width 74 height 12
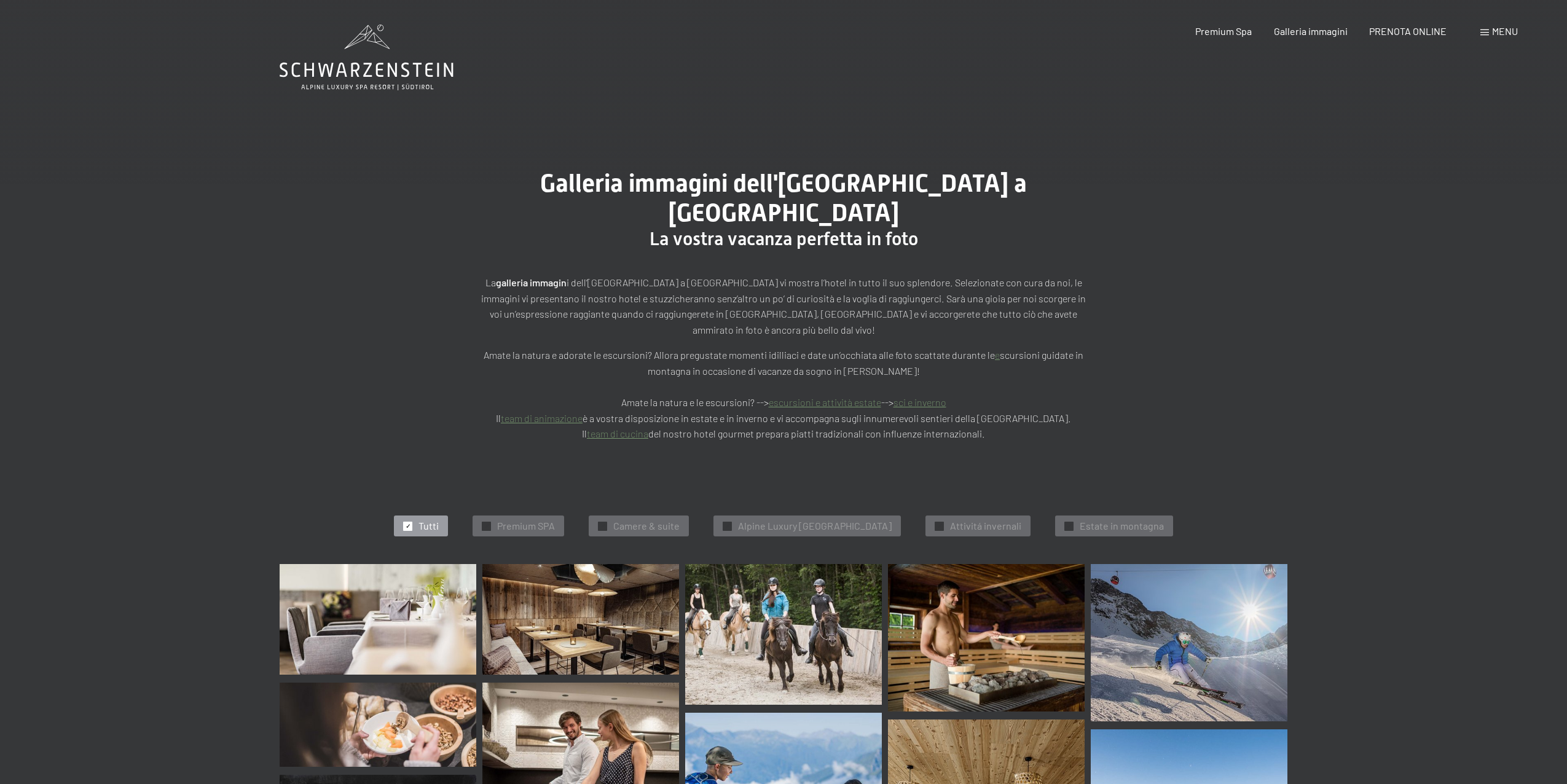
click at [1505, 33] on span "Menu" at bounding box center [1504, 31] width 26 height 12
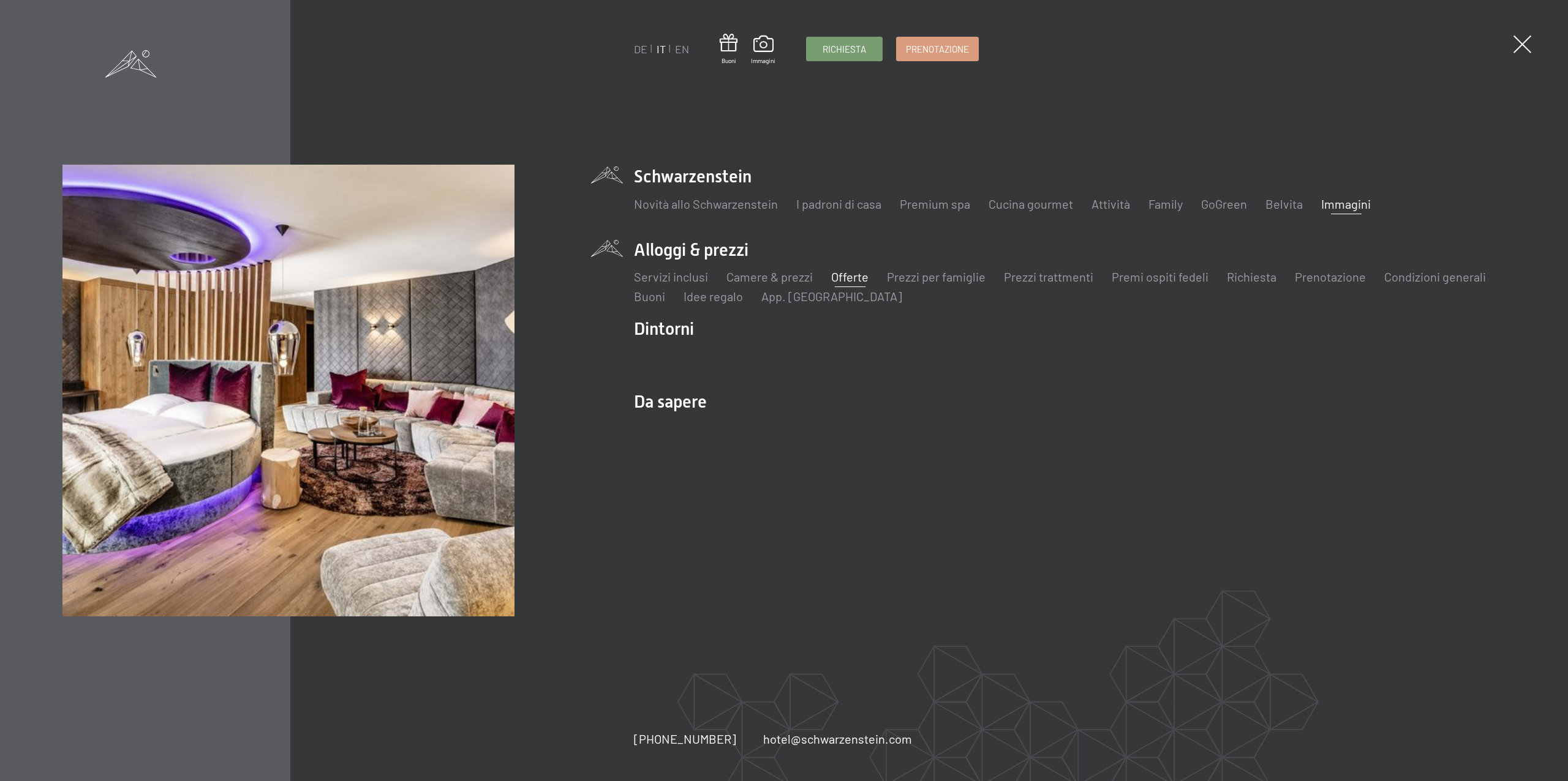
click at [843, 272] on link "Offerte" at bounding box center [849, 277] width 37 height 15
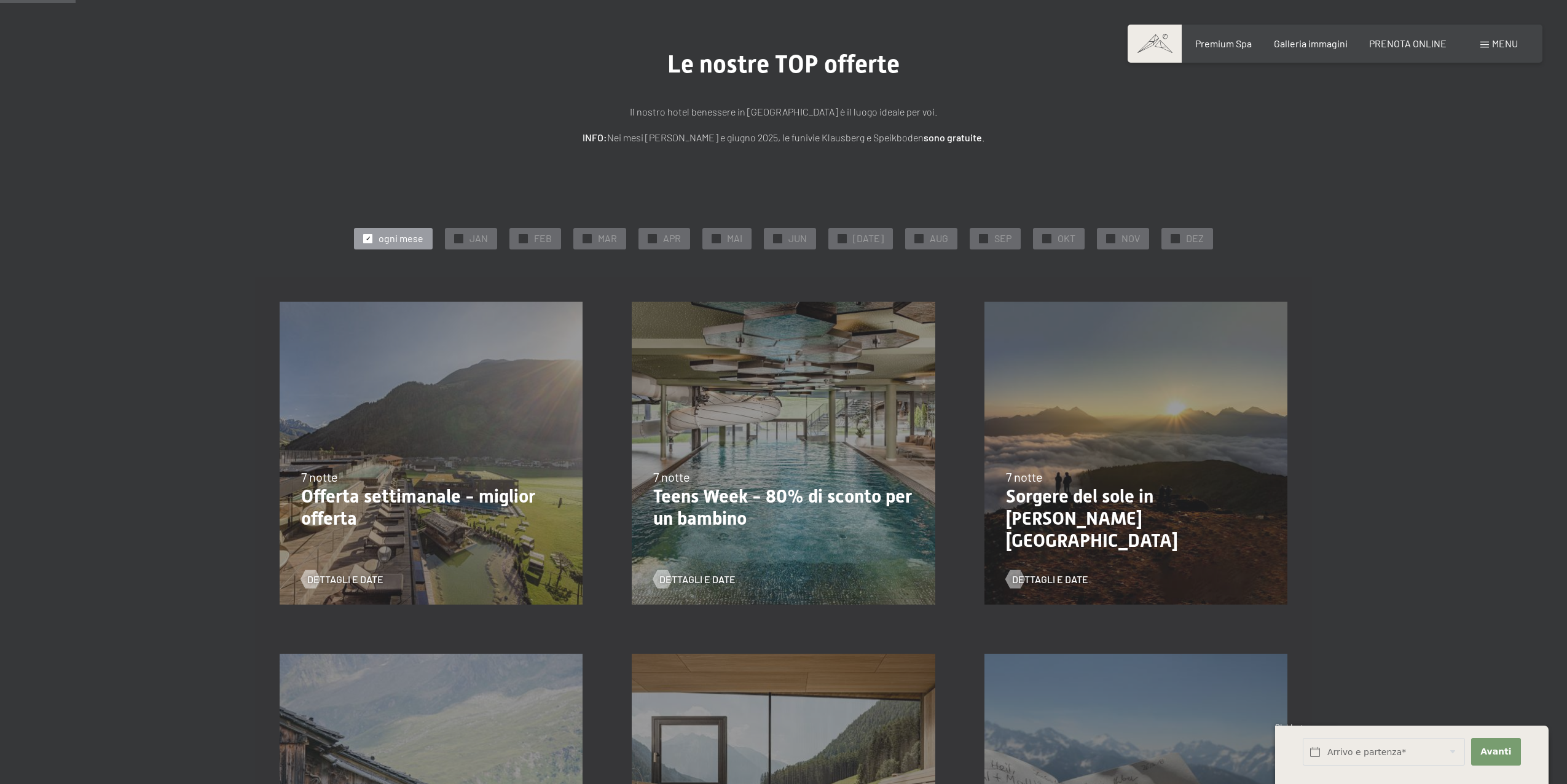
scroll to position [115, 0]
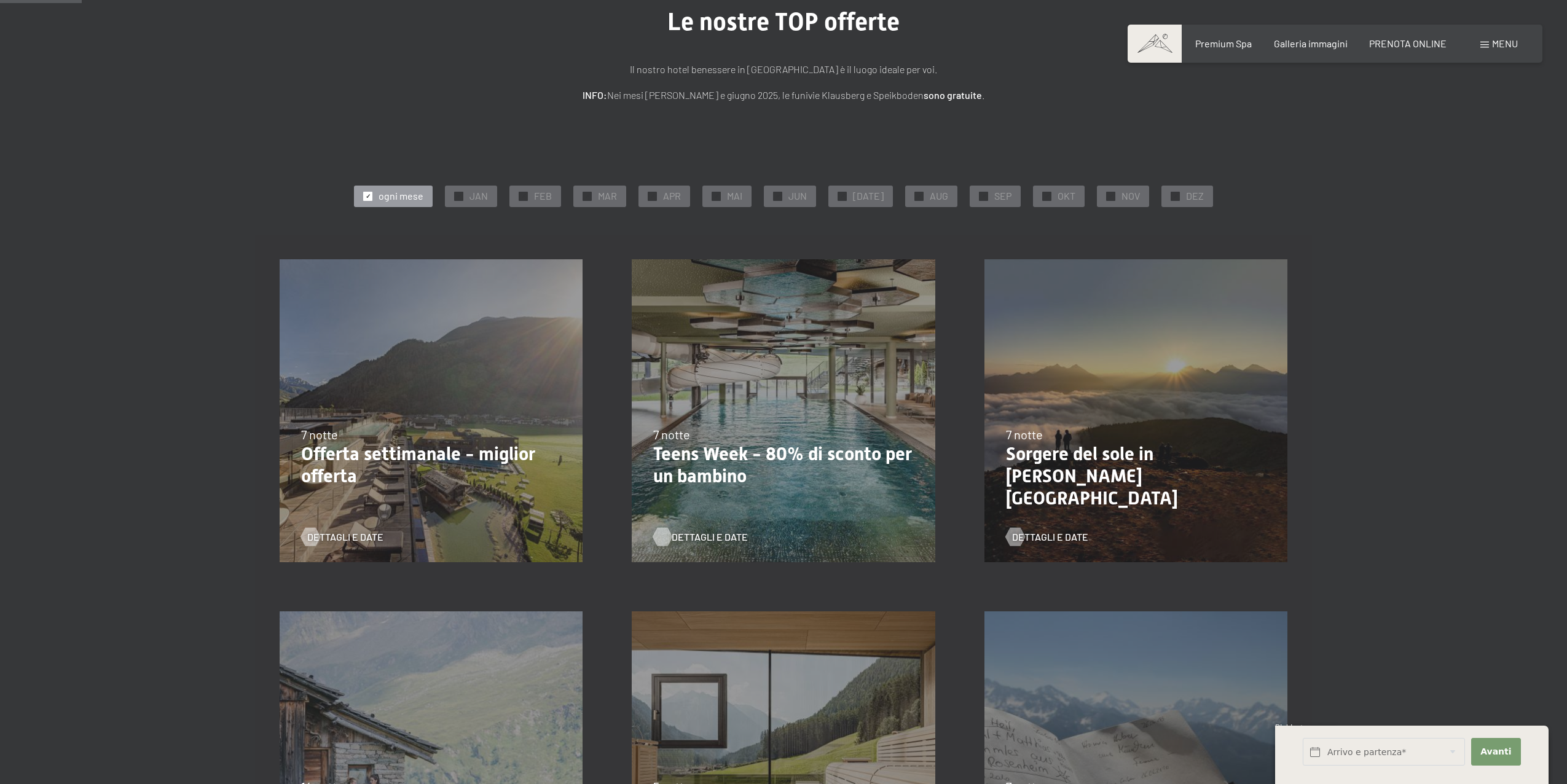
click at [717, 539] on span "Dettagli e Date" at bounding box center [710, 537] width 76 height 14
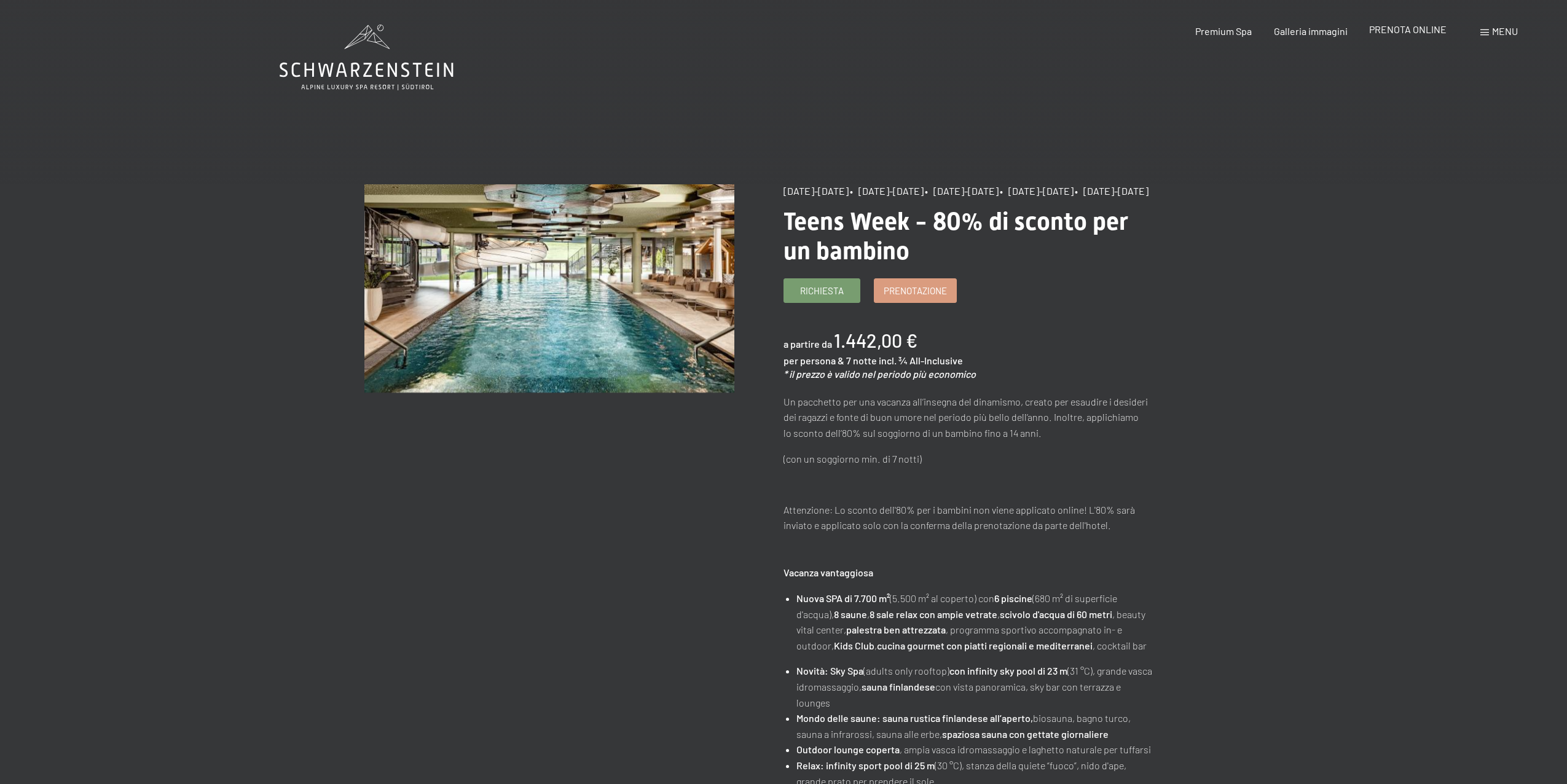
click at [1390, 26] on span "PRENOTA ONLINE" at bounding box center [1408, 29] width 77 height 12
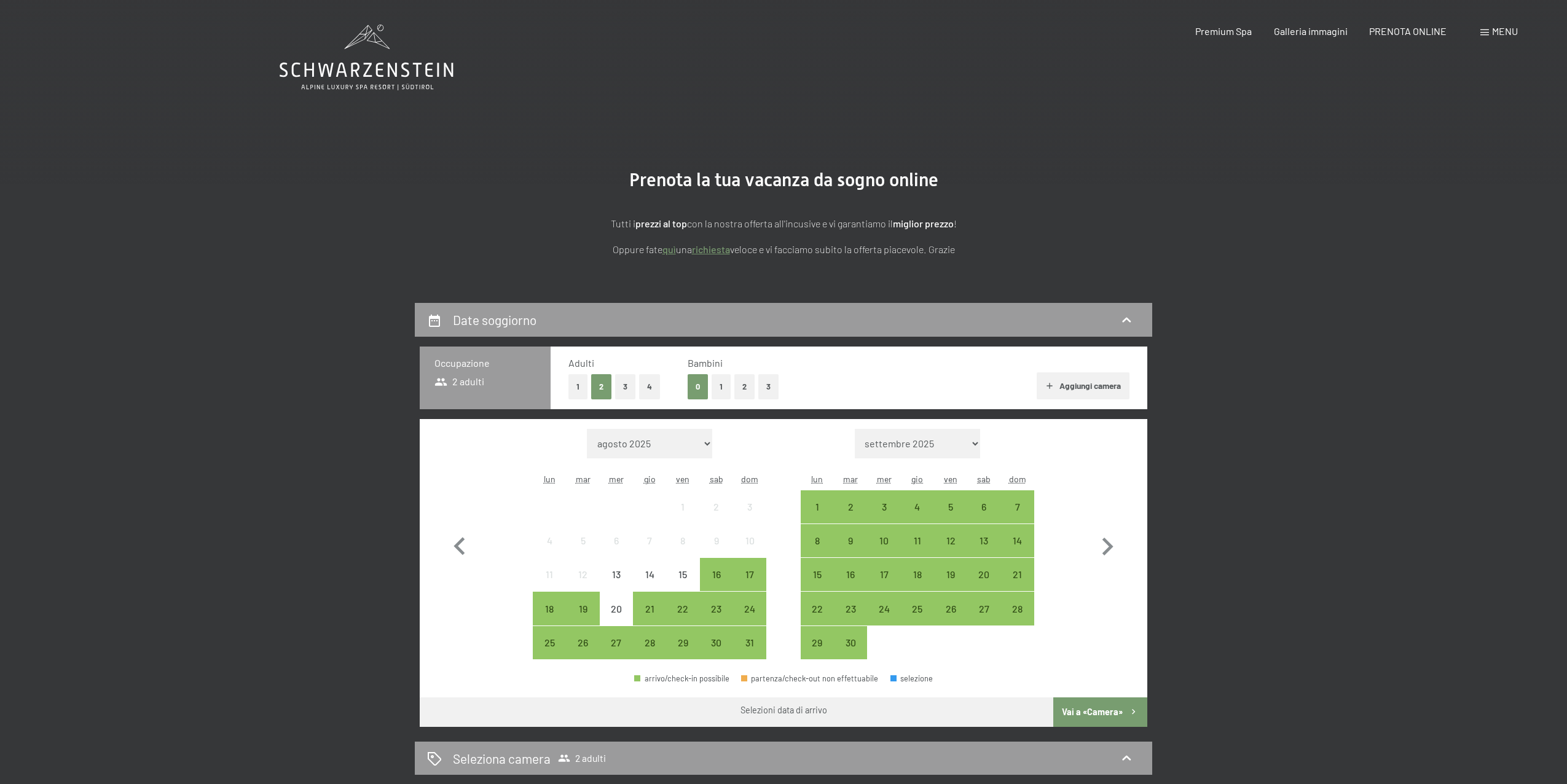
click at [1504, 32] on span "Menu" at bounding box center [1504, 31] width 26 height 12
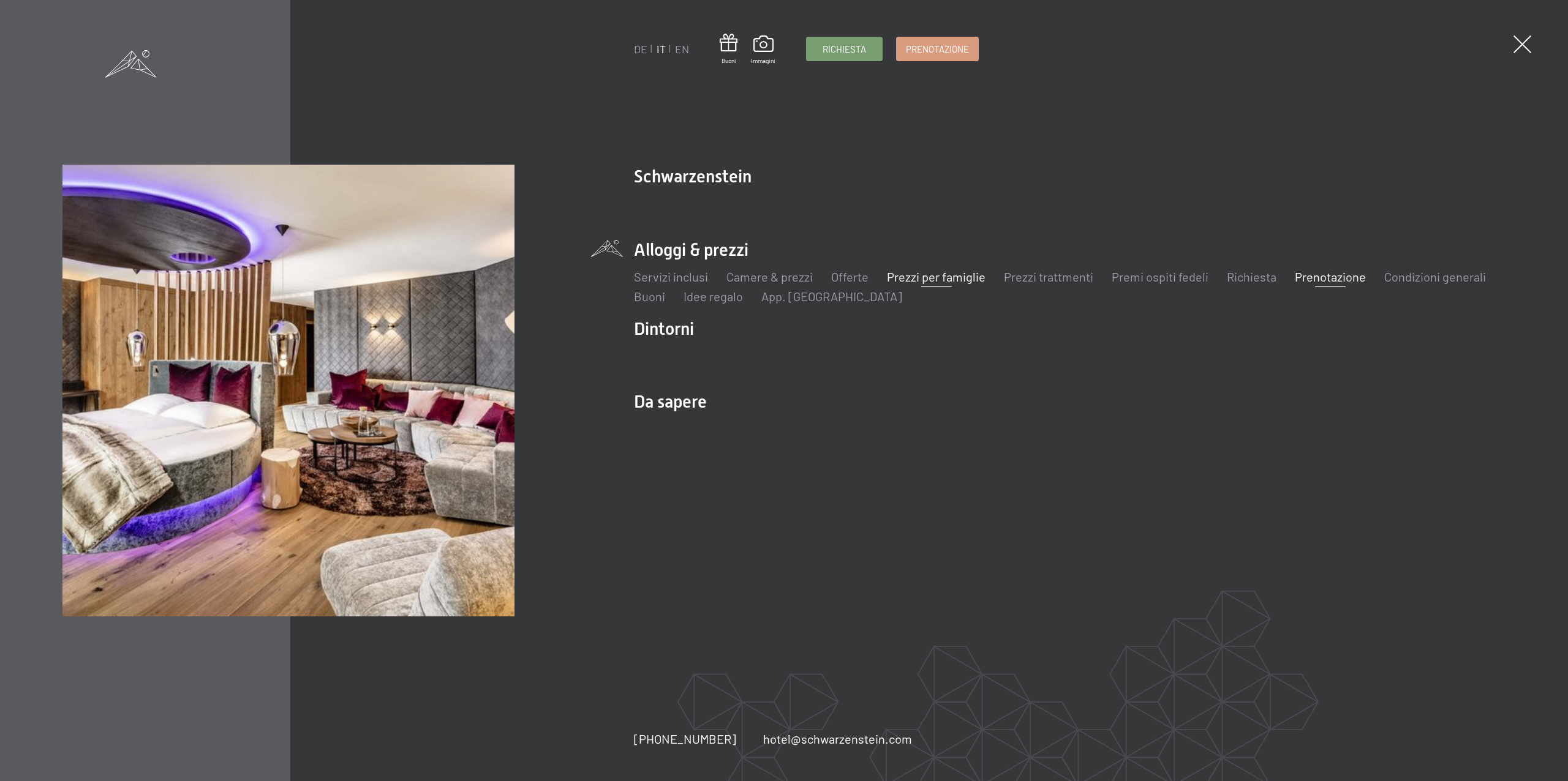
click at [927, 278] on link "Prezzi per famiglie" at bounding box center [936, 277] width 99 height 15
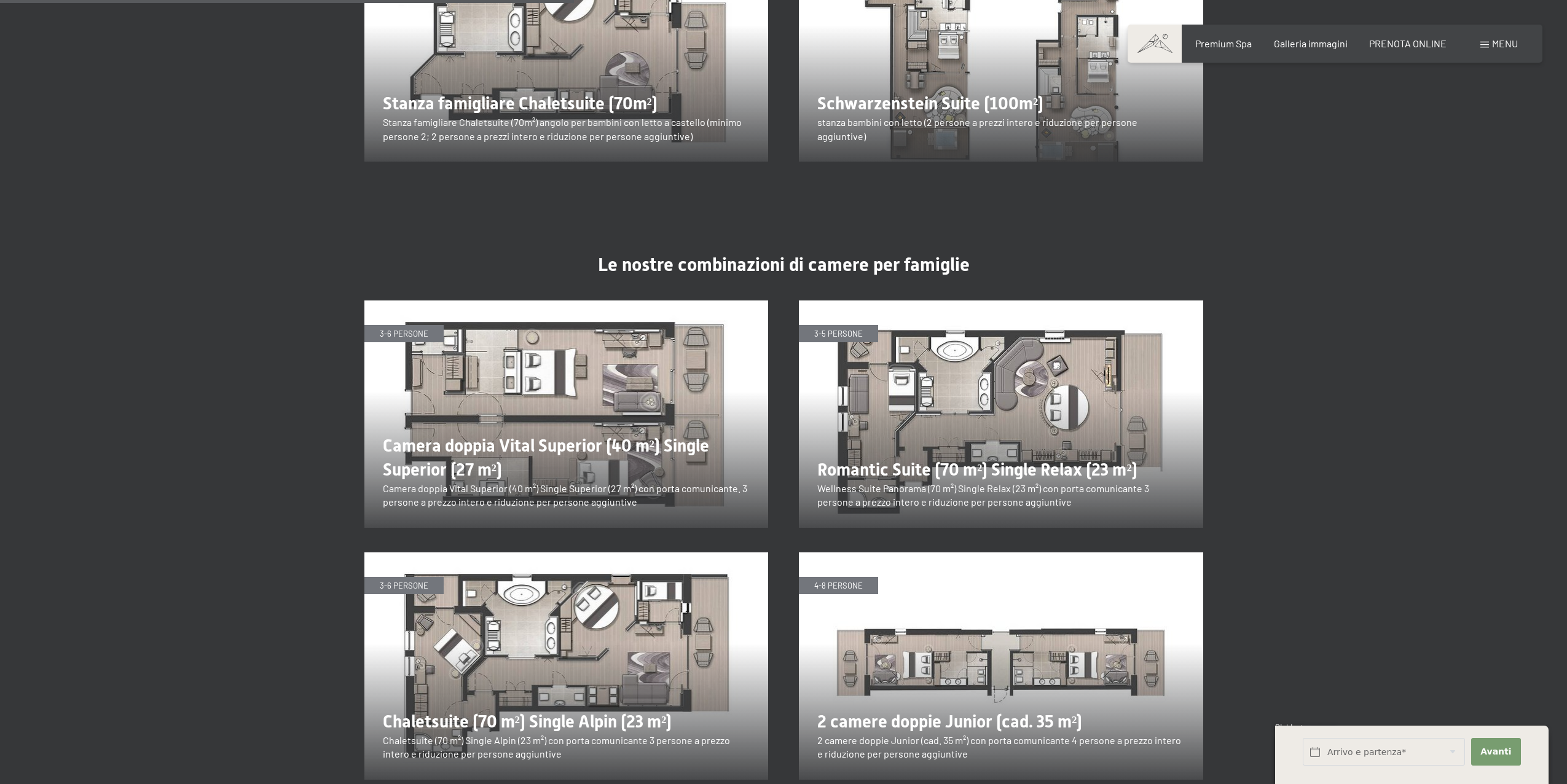
scroll to position [1440, 0]
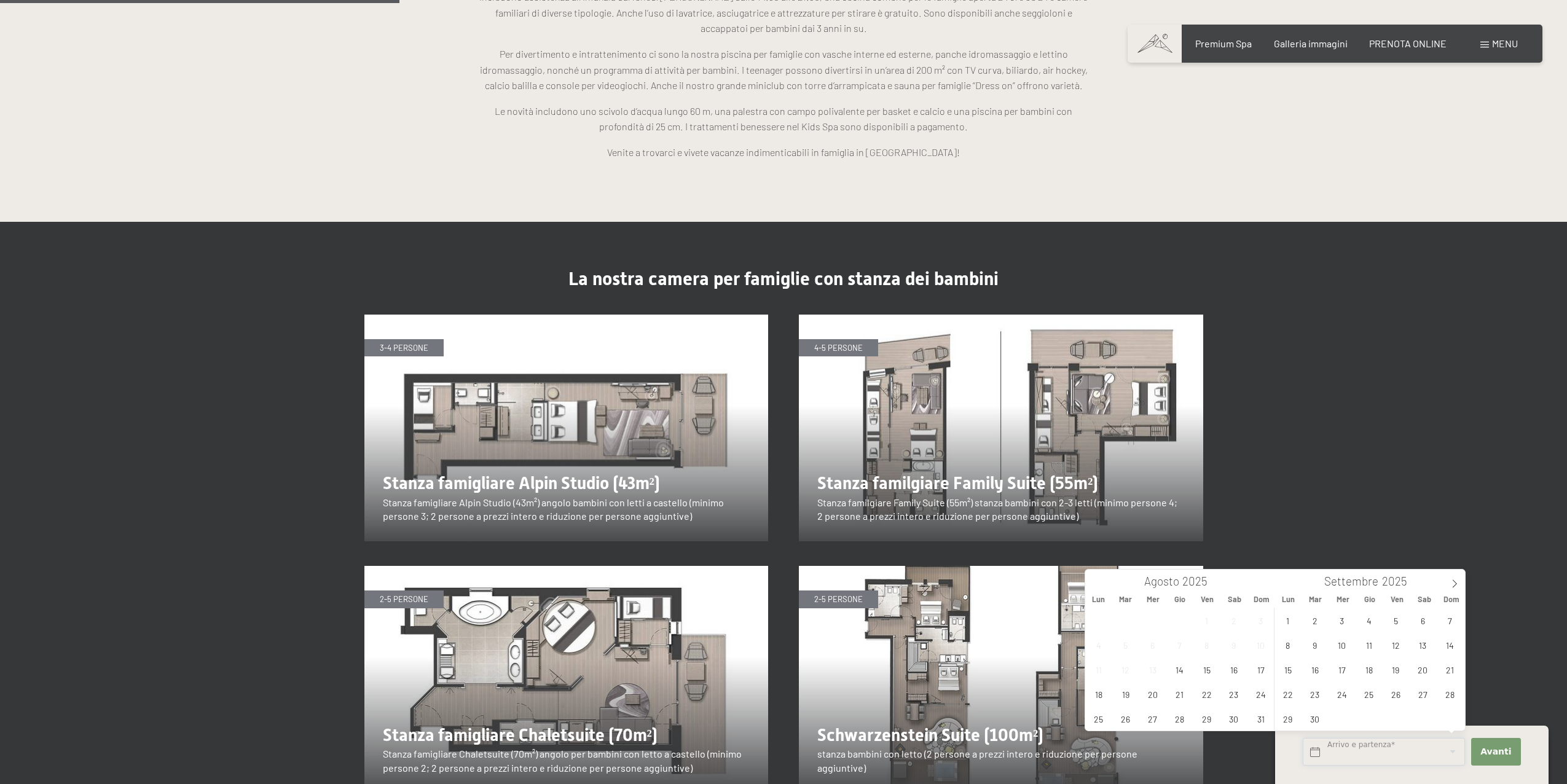
click at [1379, 745] on input "text" at bounding box center [1384, 752] width 162 height 28
click at [1453, 581] on icon at bounding box center [1455, 583] width 9 height 9
click at [1363, 718] on span "30" at bounding box center [1369, 718] width 24 height 24
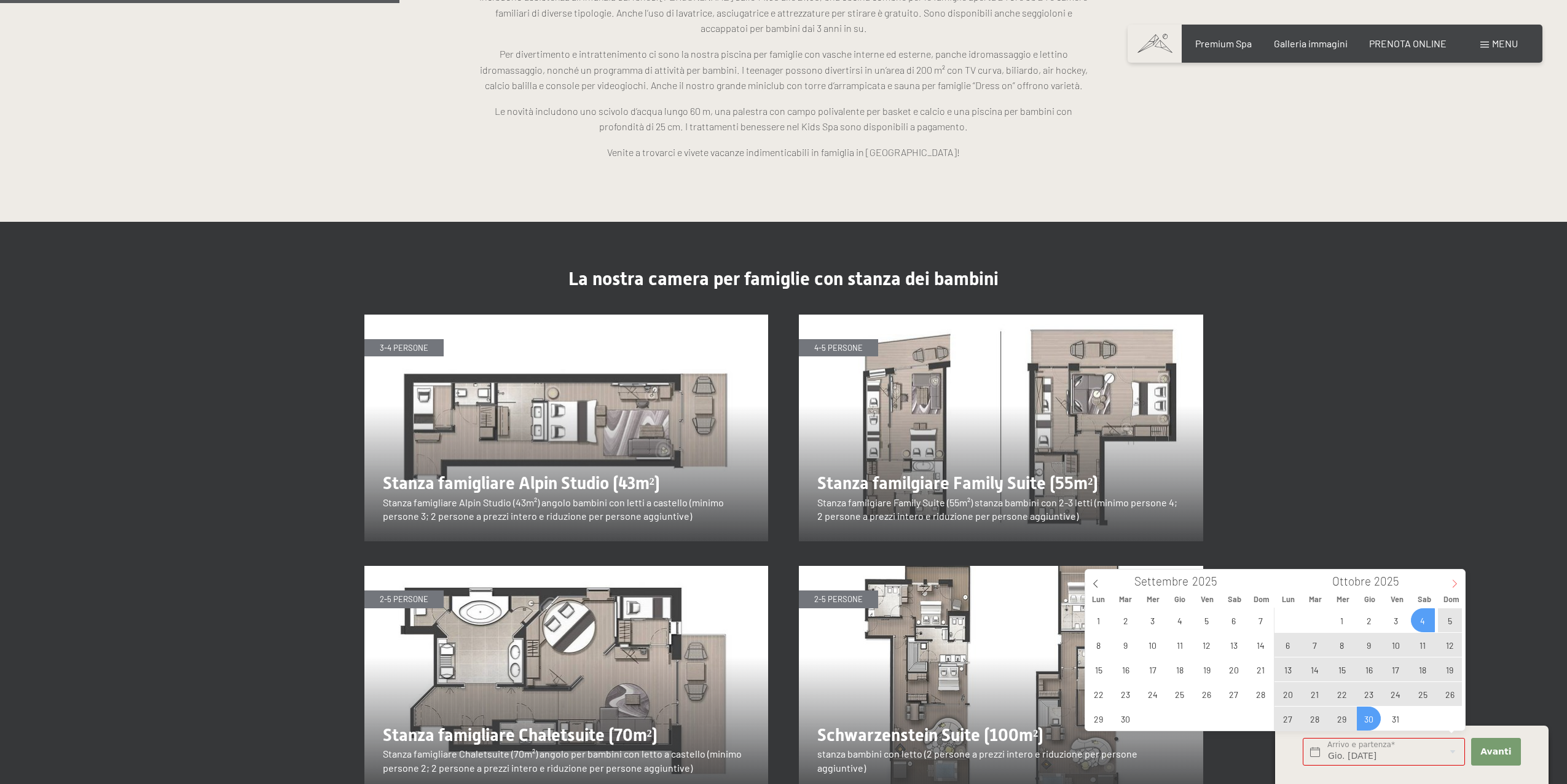
click at [1453, 586] on icon at bounding box center [1455, 583] width 9 height 9
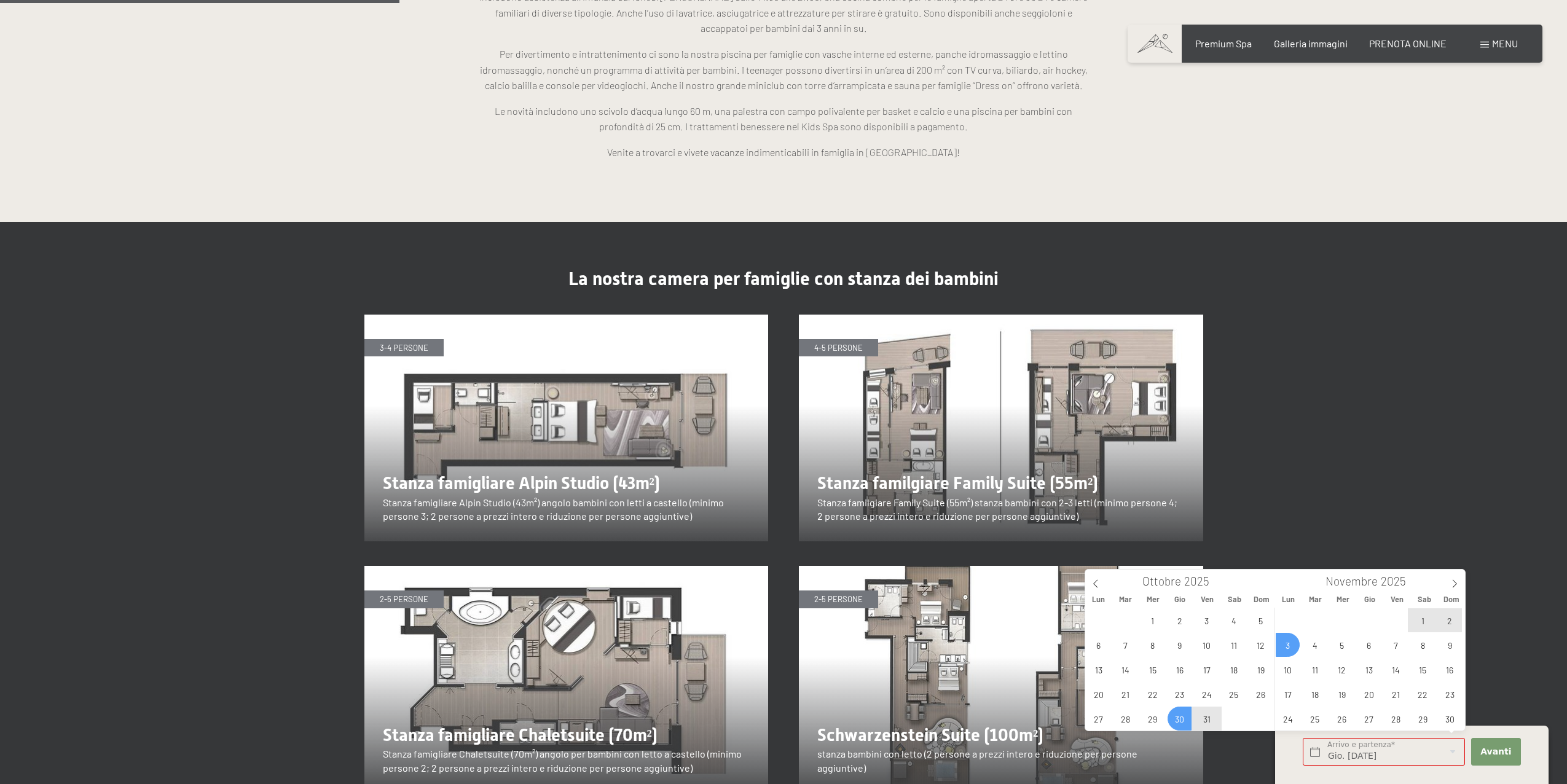
click at [1277, 645] on span "3" at bounding box center [1288, 645] width 24 height 24
type input "Gio. 30/10/2025 - Lun. 03/11/2025"
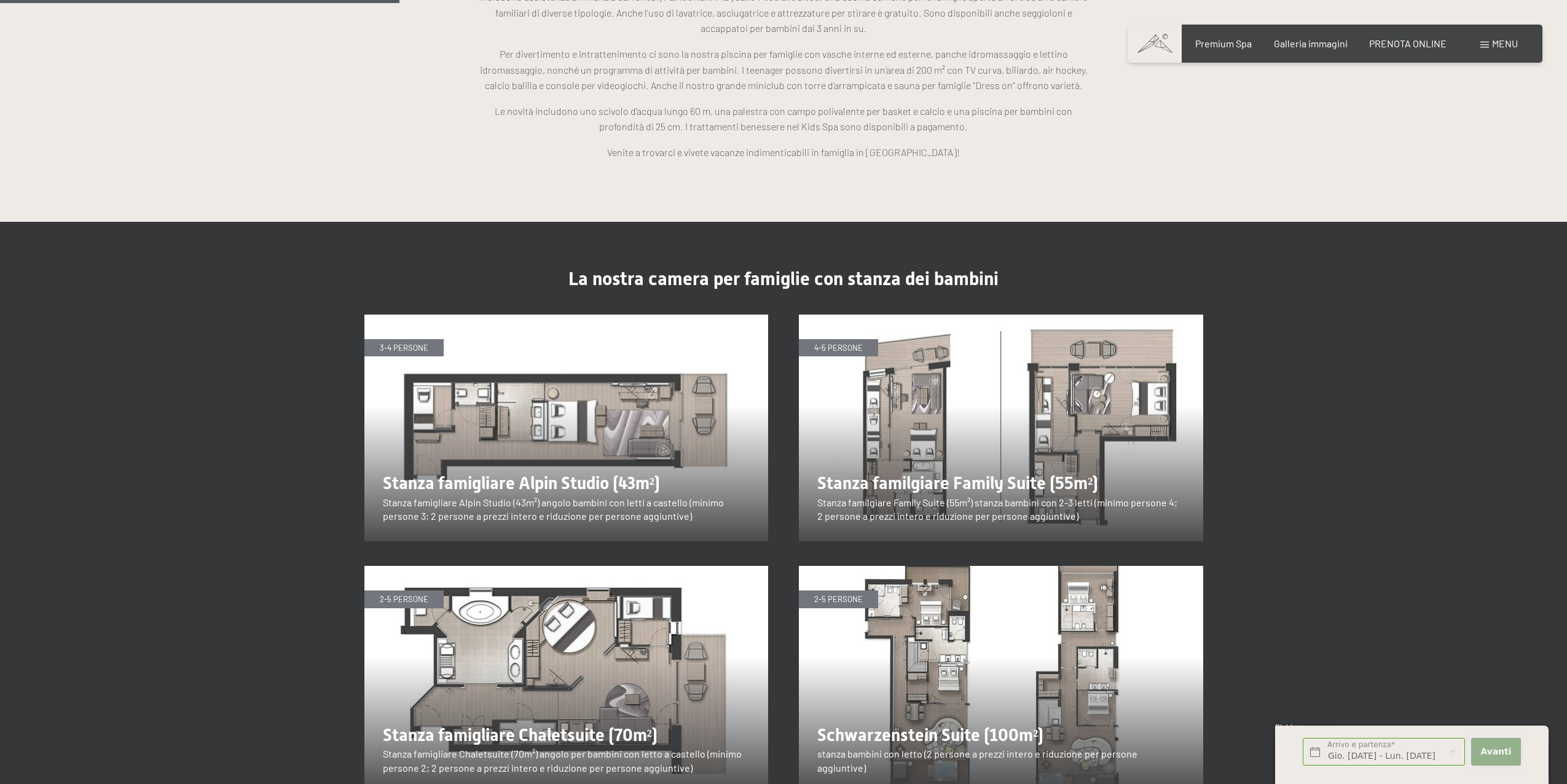
scroll to position [0, 0]
click at [1471, 746] on button "Avanti Nascondere i campi dell'indirizzo" at bounding box center [1496, 752] width 50 height 28
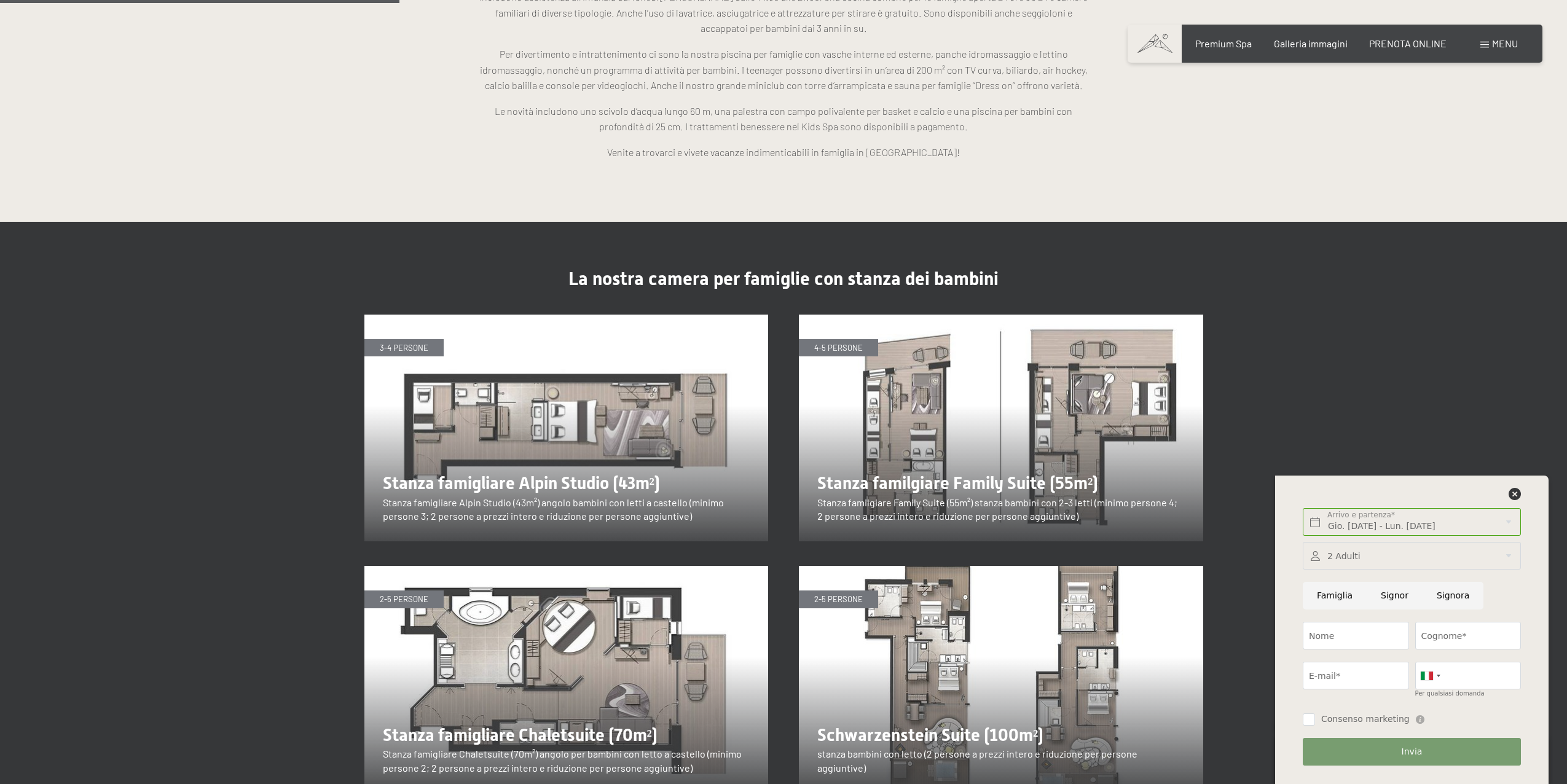
click at [1338, 597] on input "Famiglia" at bounding box center [1335, 596] width 64 height 28
radio input "true"
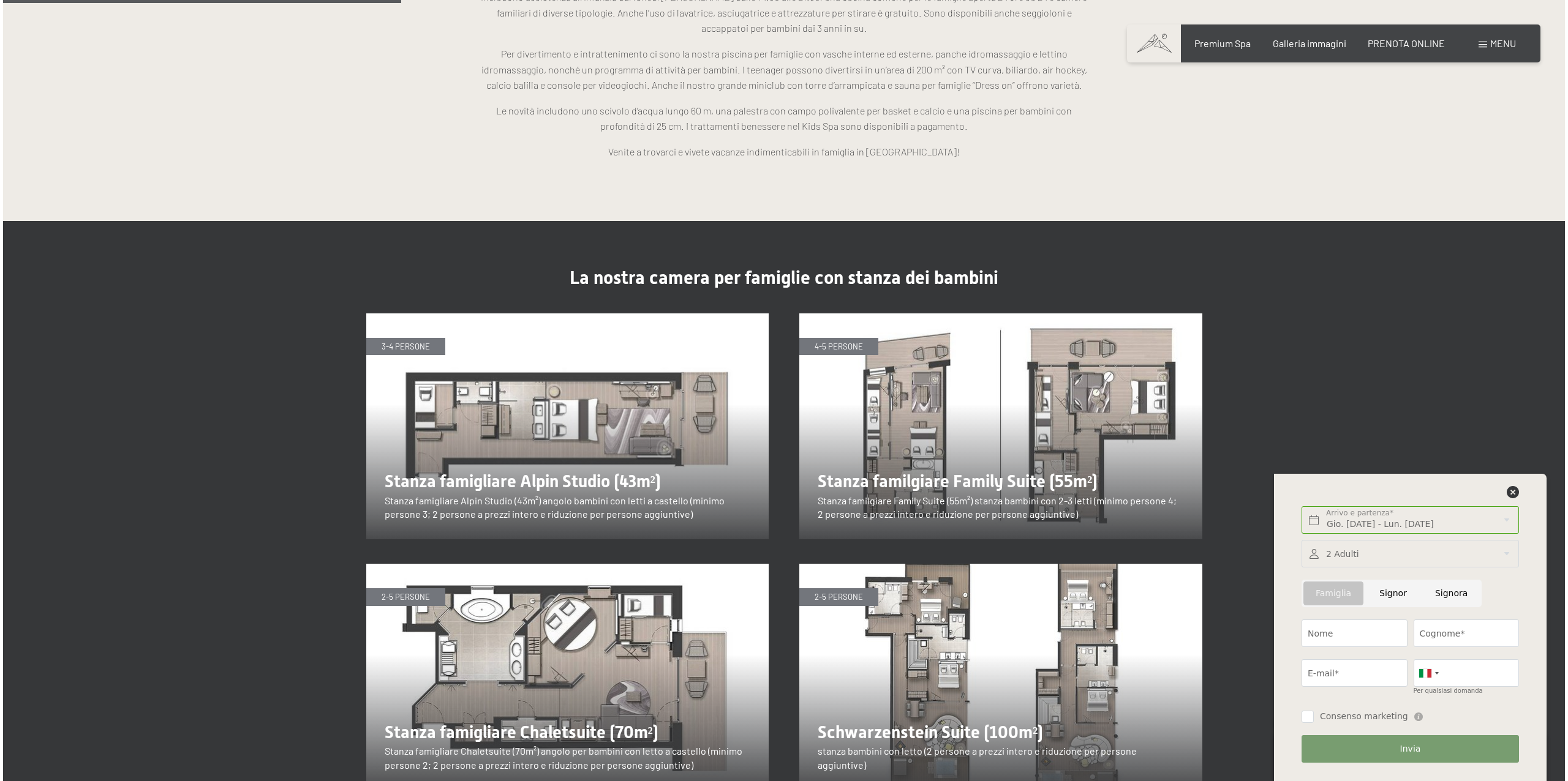
scroll to position [1689, 0]
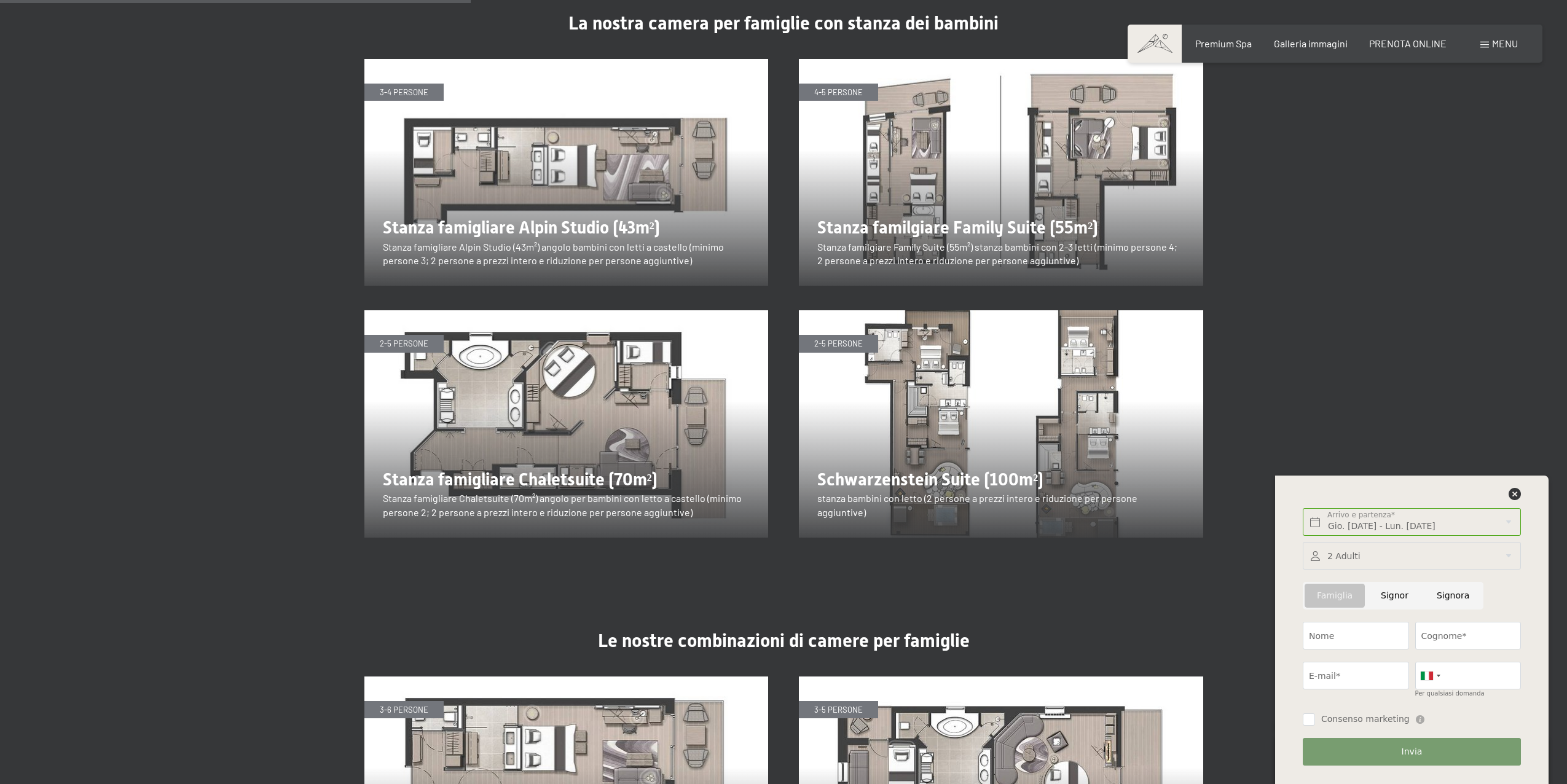
click at [1496, 45] on span "Menu" at bounding box center [1504, 43] width 26 height 12
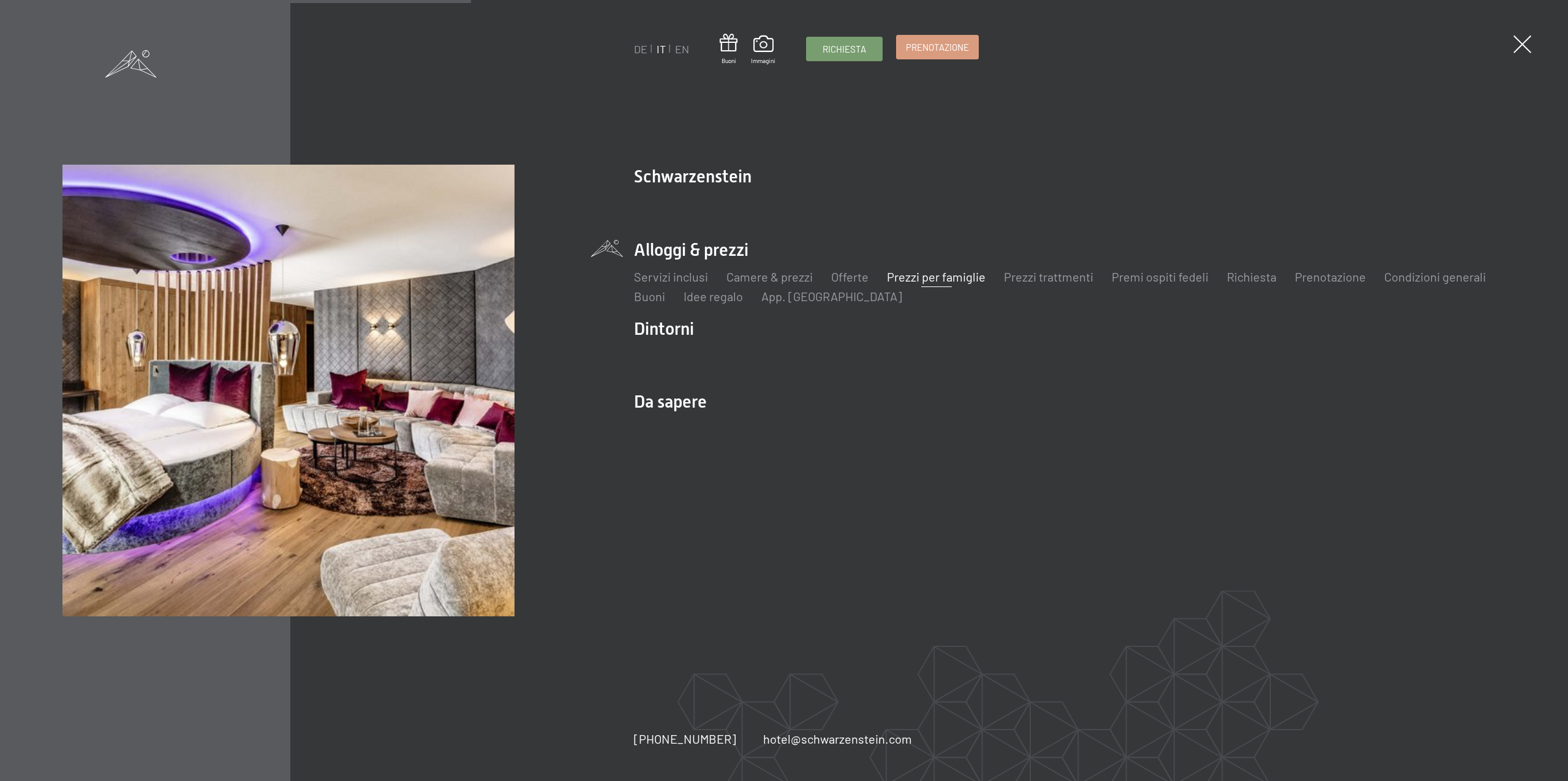
click at [955, 57] on link "Prenotazione" at bounding box center [937, 47] width 81 height 23
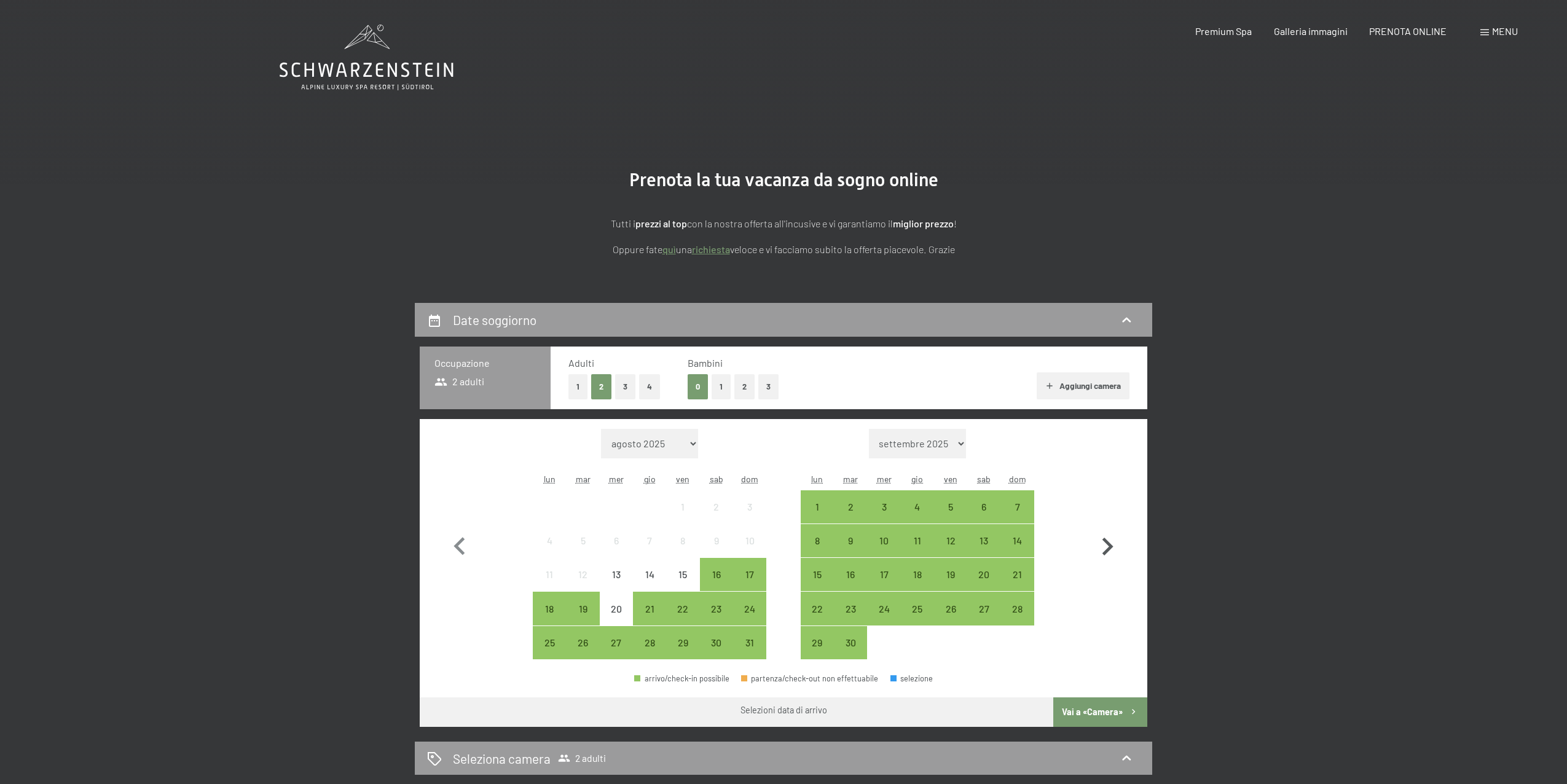
click at [1102, 538] on icon "button" at bounding box center [1107, 546] width 36 height 36
select select "2025-09-01"
select select "2025-10-01"
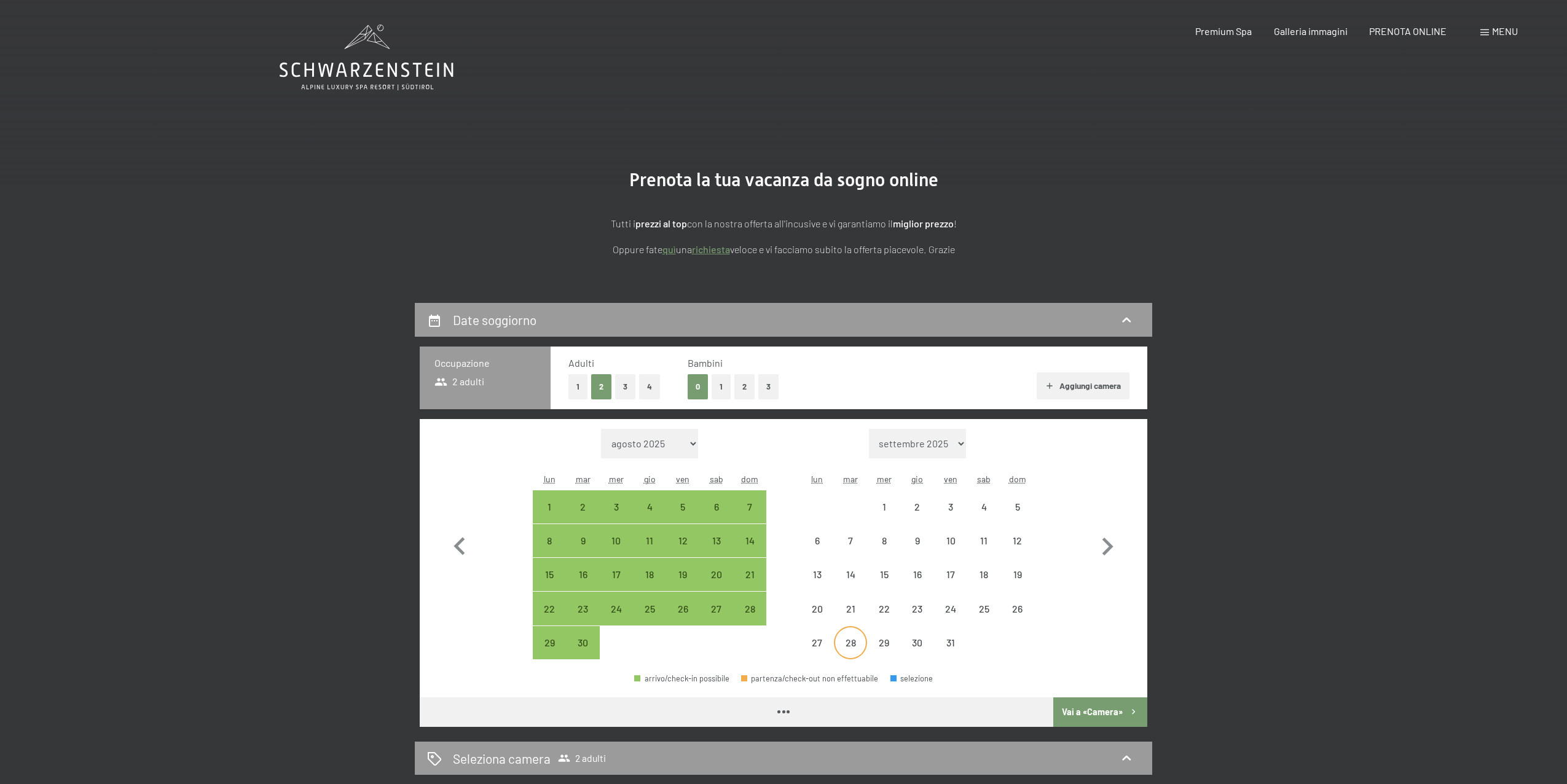
select select "2025-09-01"
select select "2025-10-01"
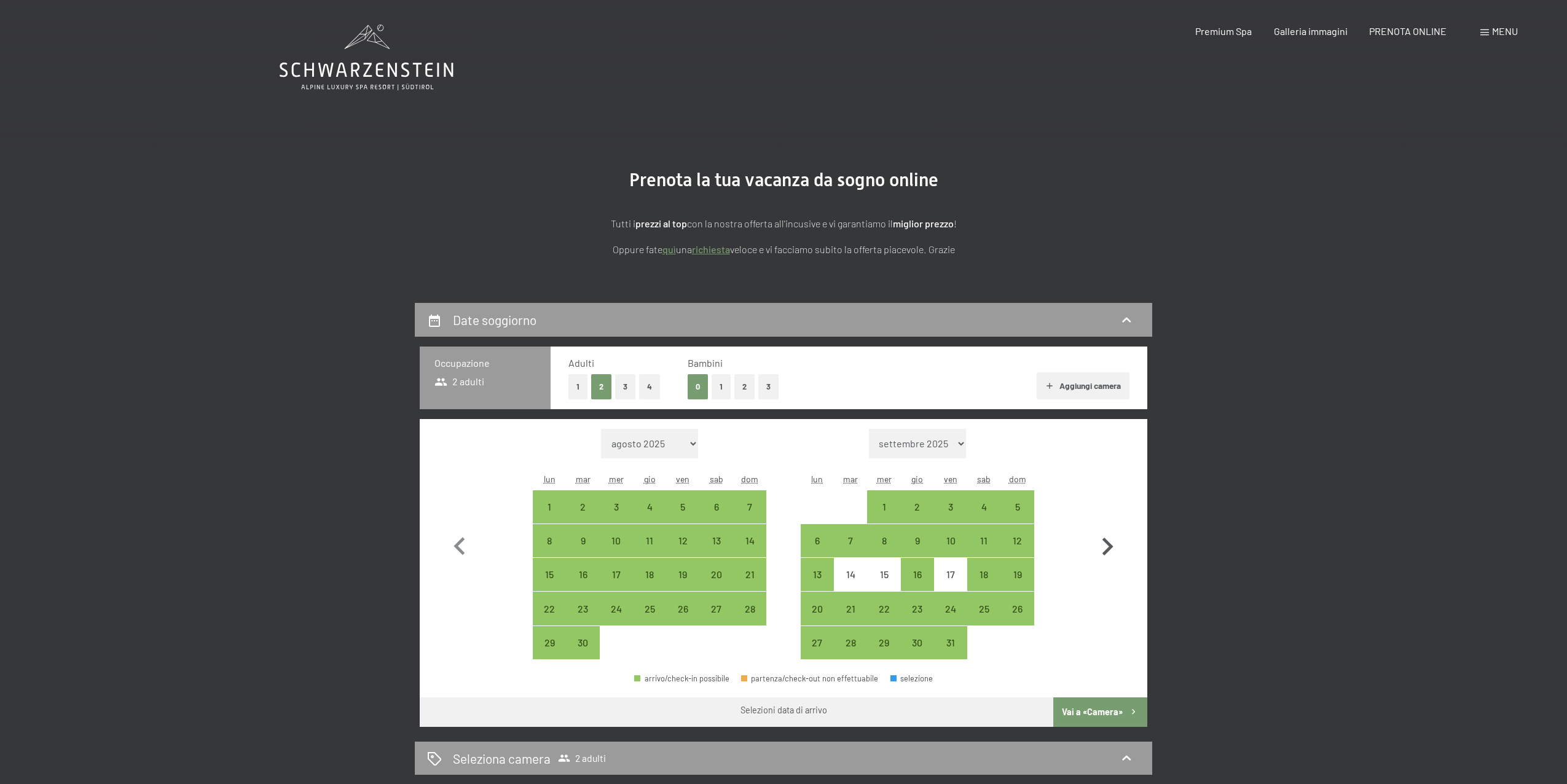
click at [1102, 540] on icon "button" at bounding box center [1107, 546] width 36 height 36
select select "2025-10-01"
select select "2025-11-01"
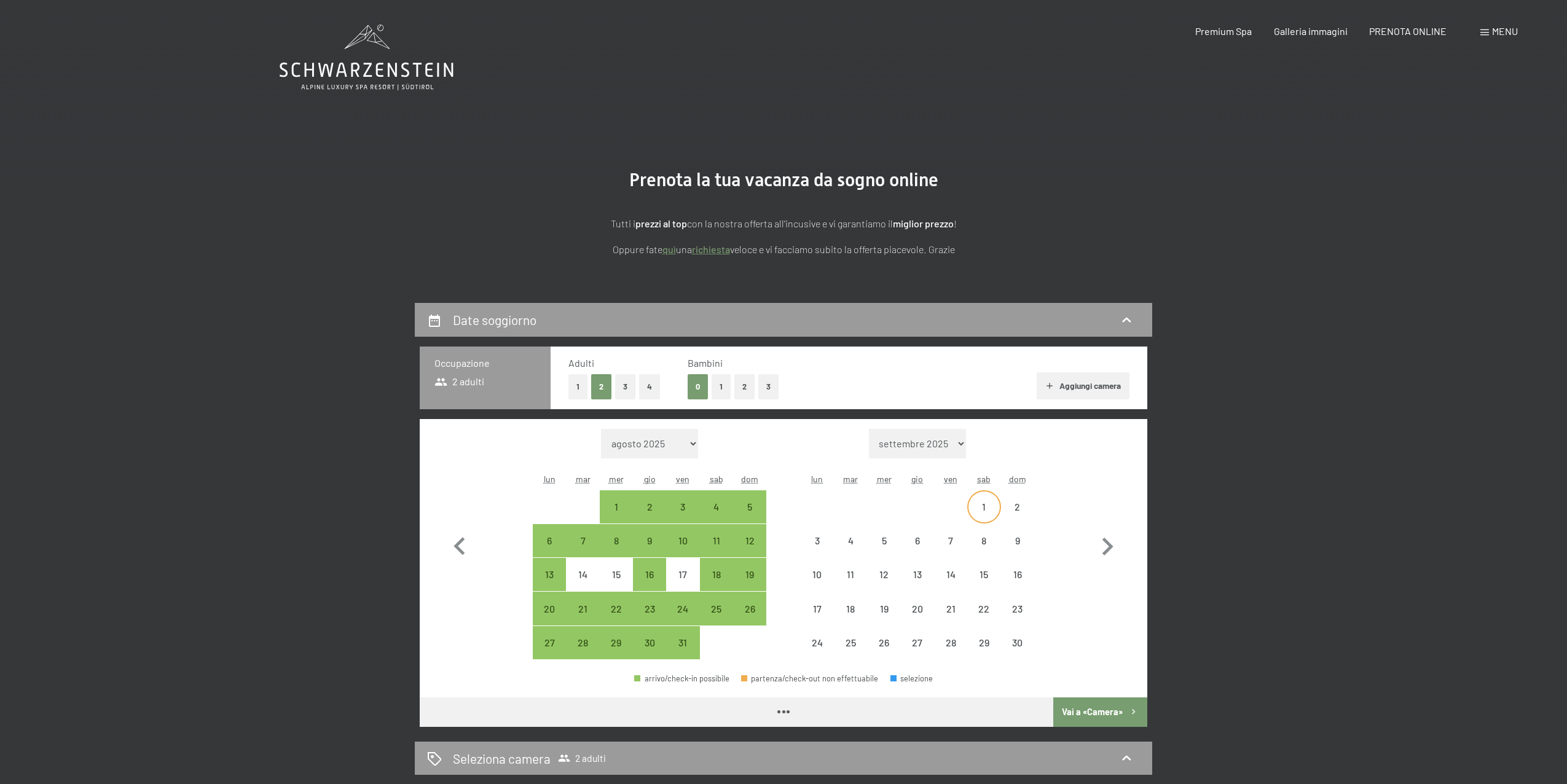
select select "2025-10-01"
select select "2025-11-01"
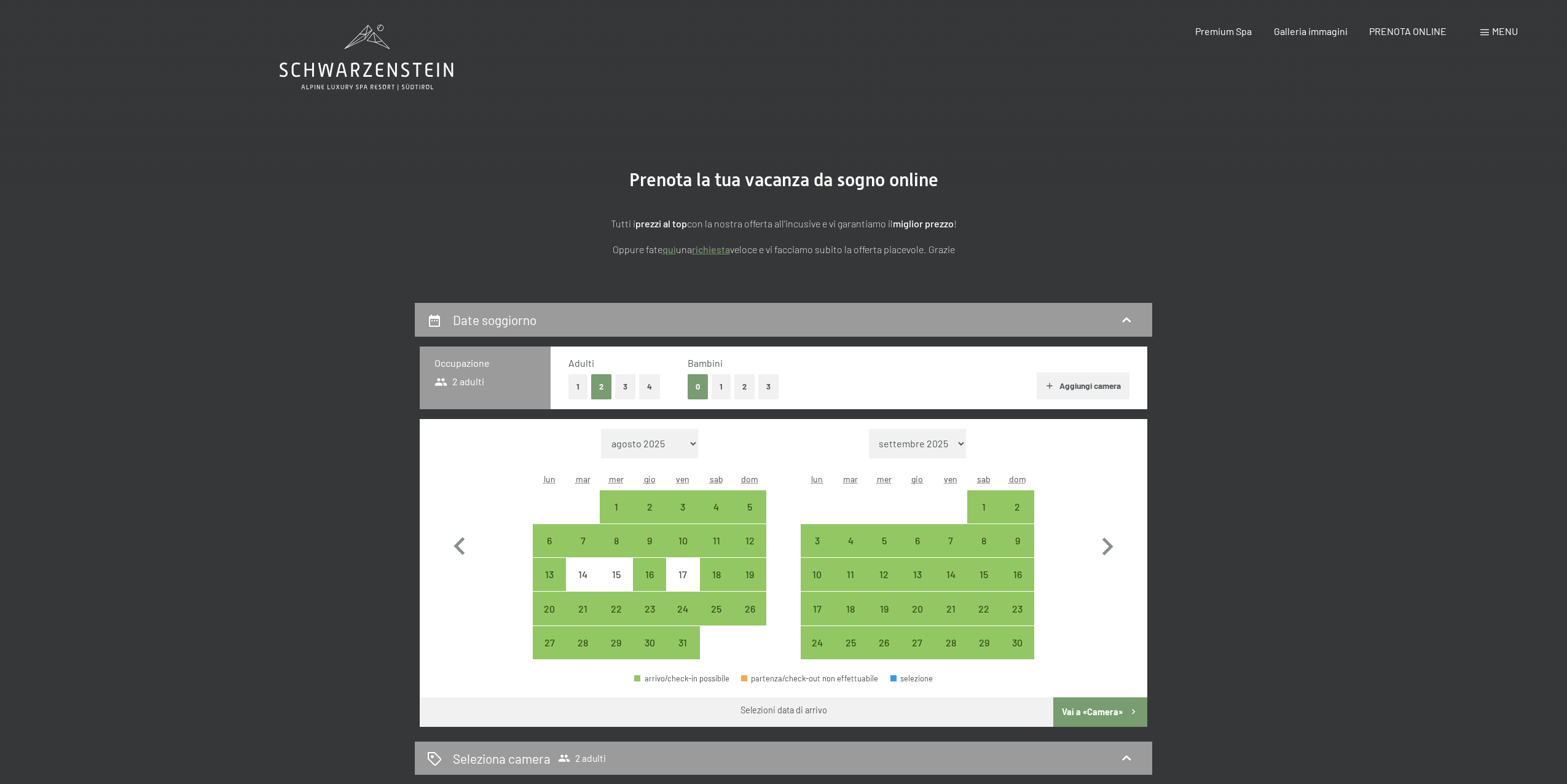
click at [1506, 31] on span "Menu" at bounding box center [1504, 31] width 26 height 12
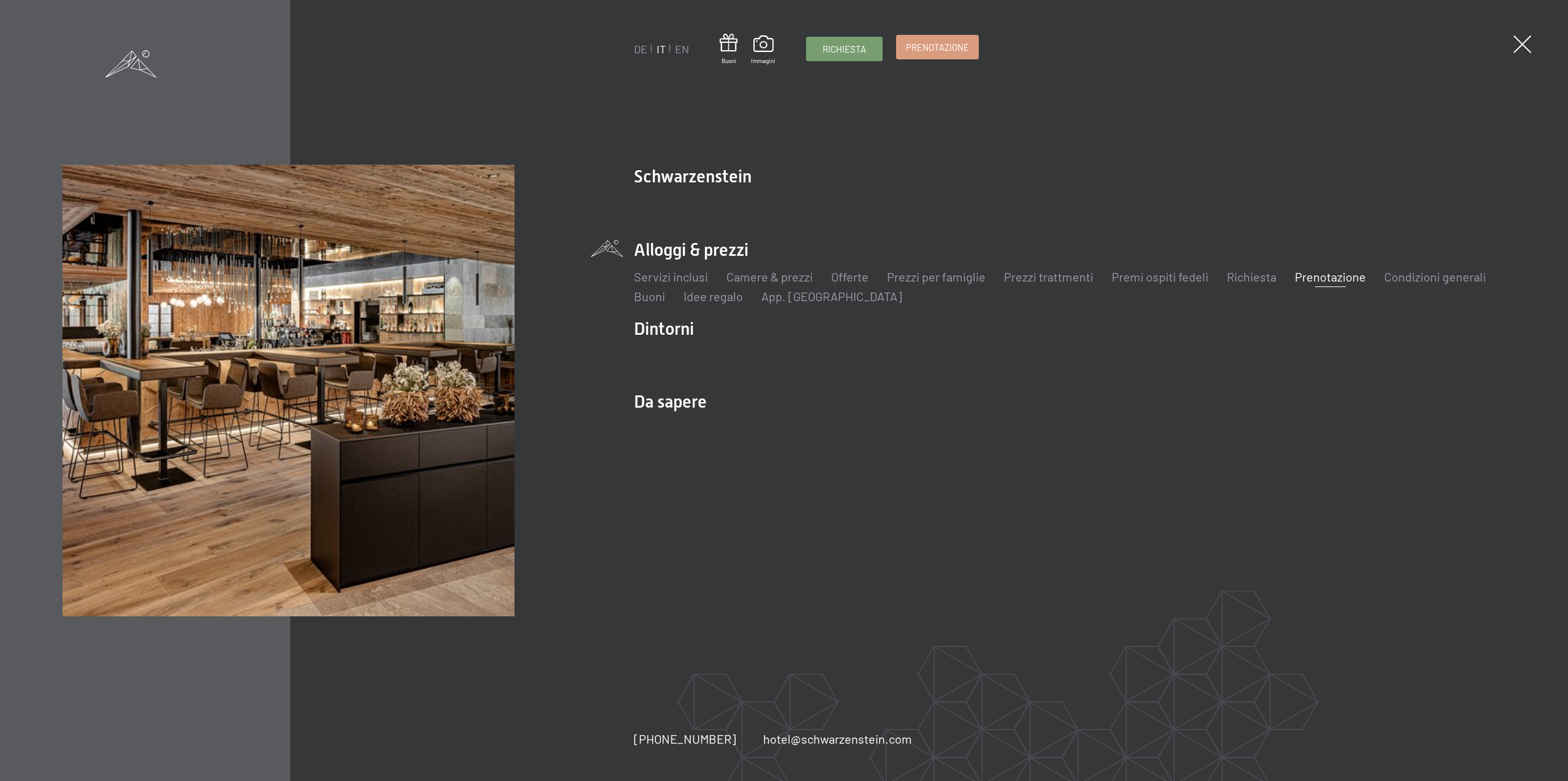
click at [917, 57] on link "Prenotazione" at bounding box center [937, 47] width 81 height 23
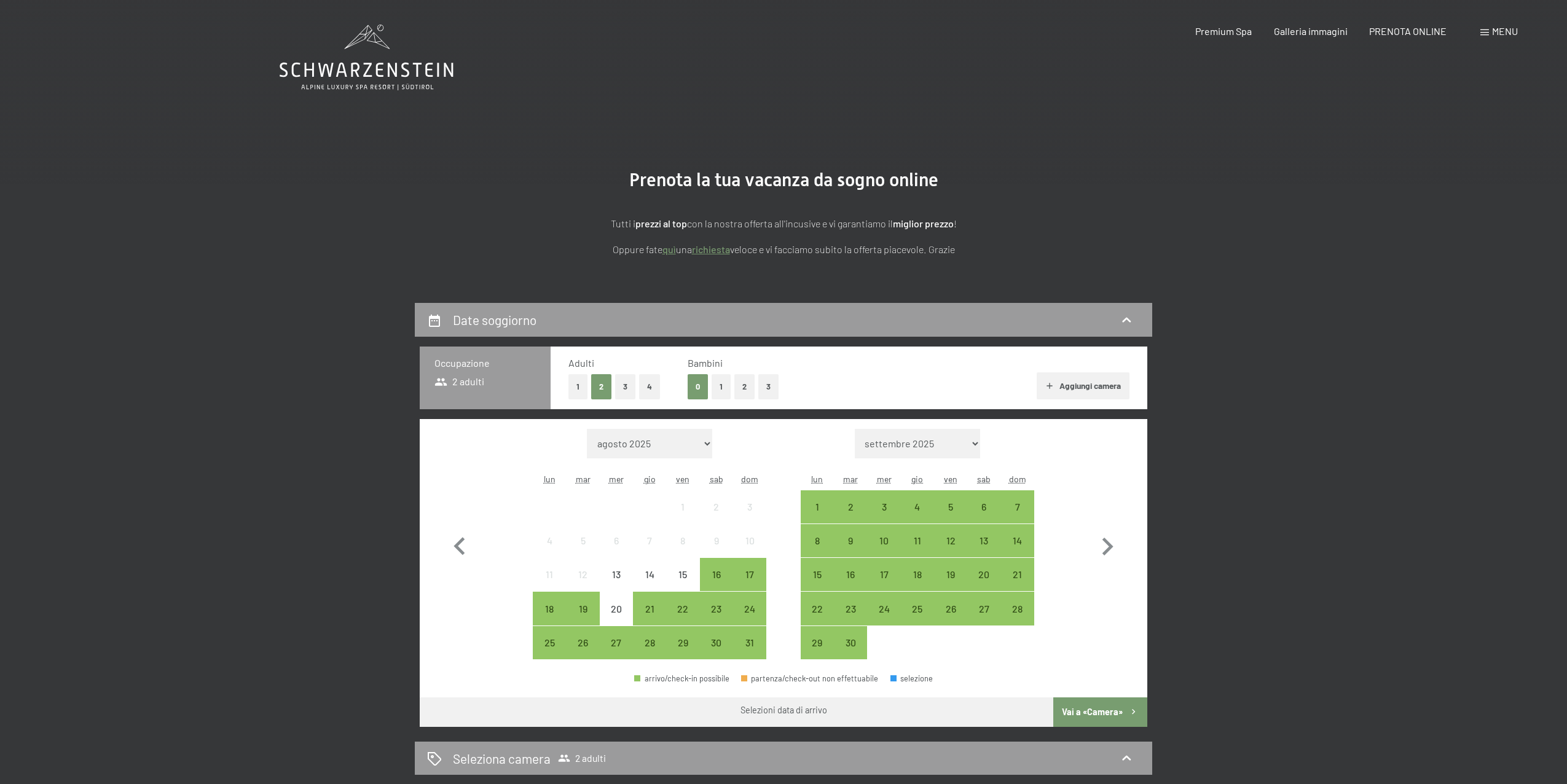
click at [1480, 31] on span at bounding box center [1485, 32] width 9 height 6
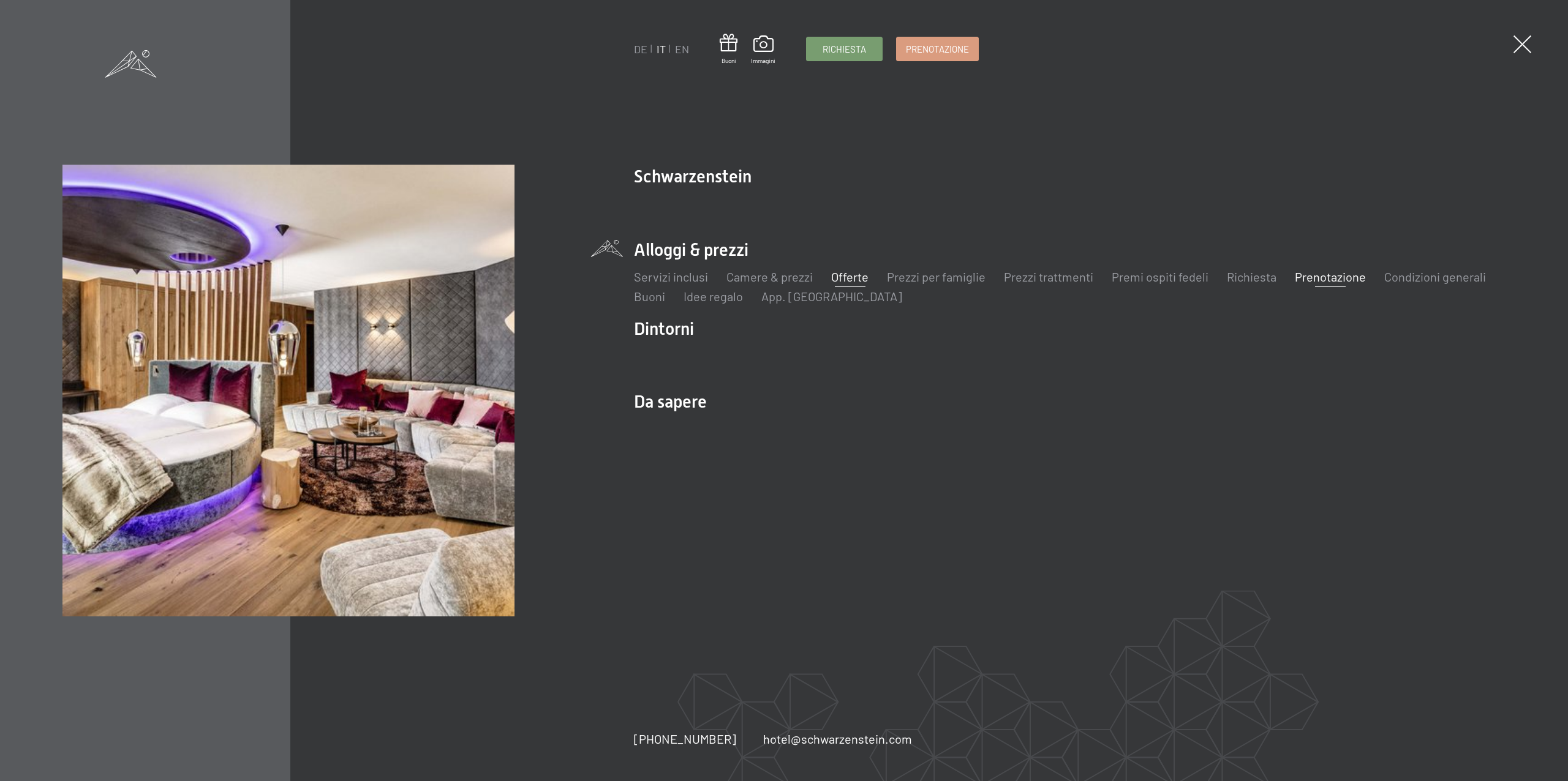
click at [858, 282] on link "Offerte" at bounding box center [849, 277] width 37 height 15
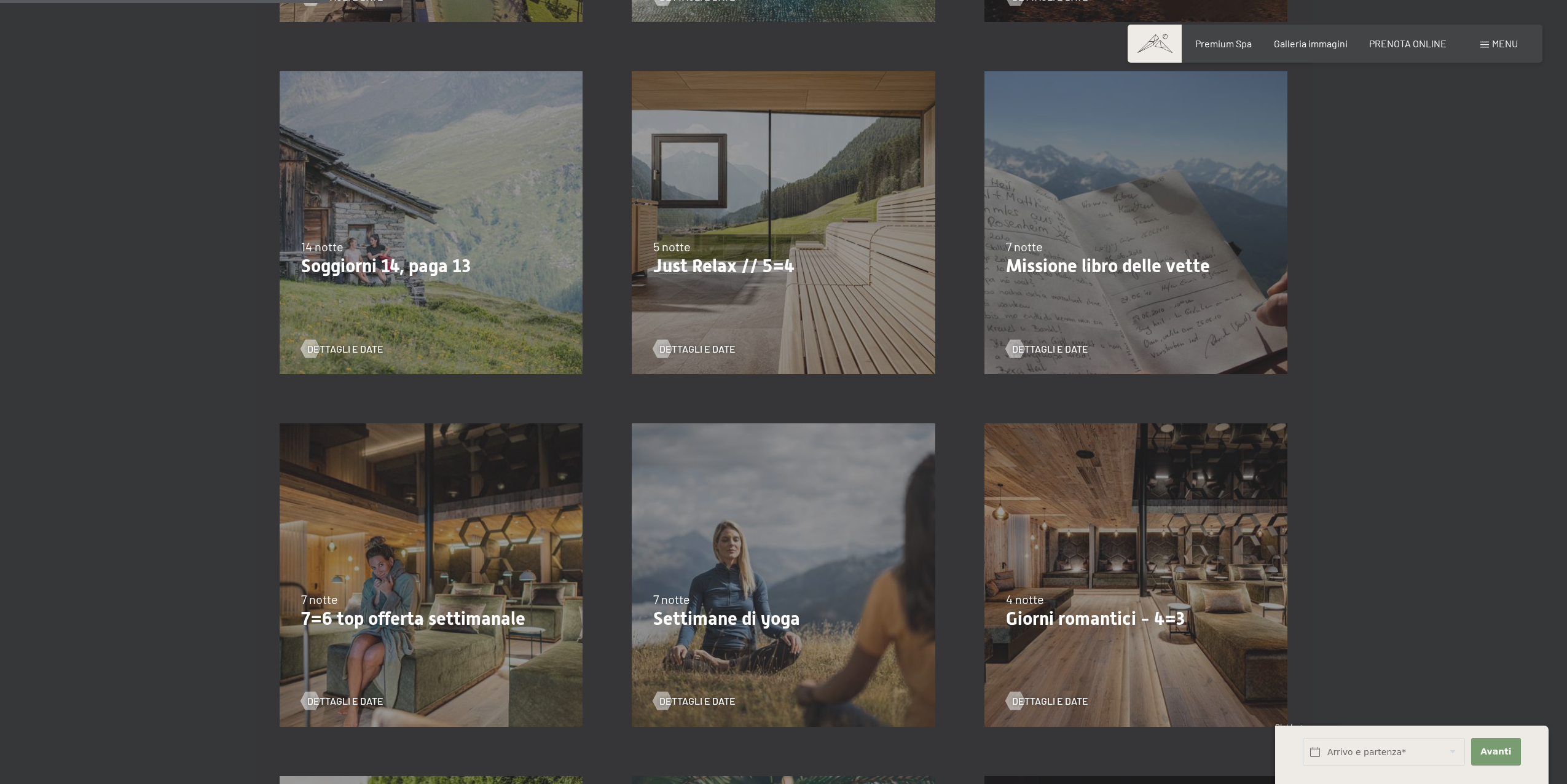
scroll to position [656, 0]
click at [700, 347] on span "Dettagli e Date" at bounding box center [710, 348] width 76 height 14
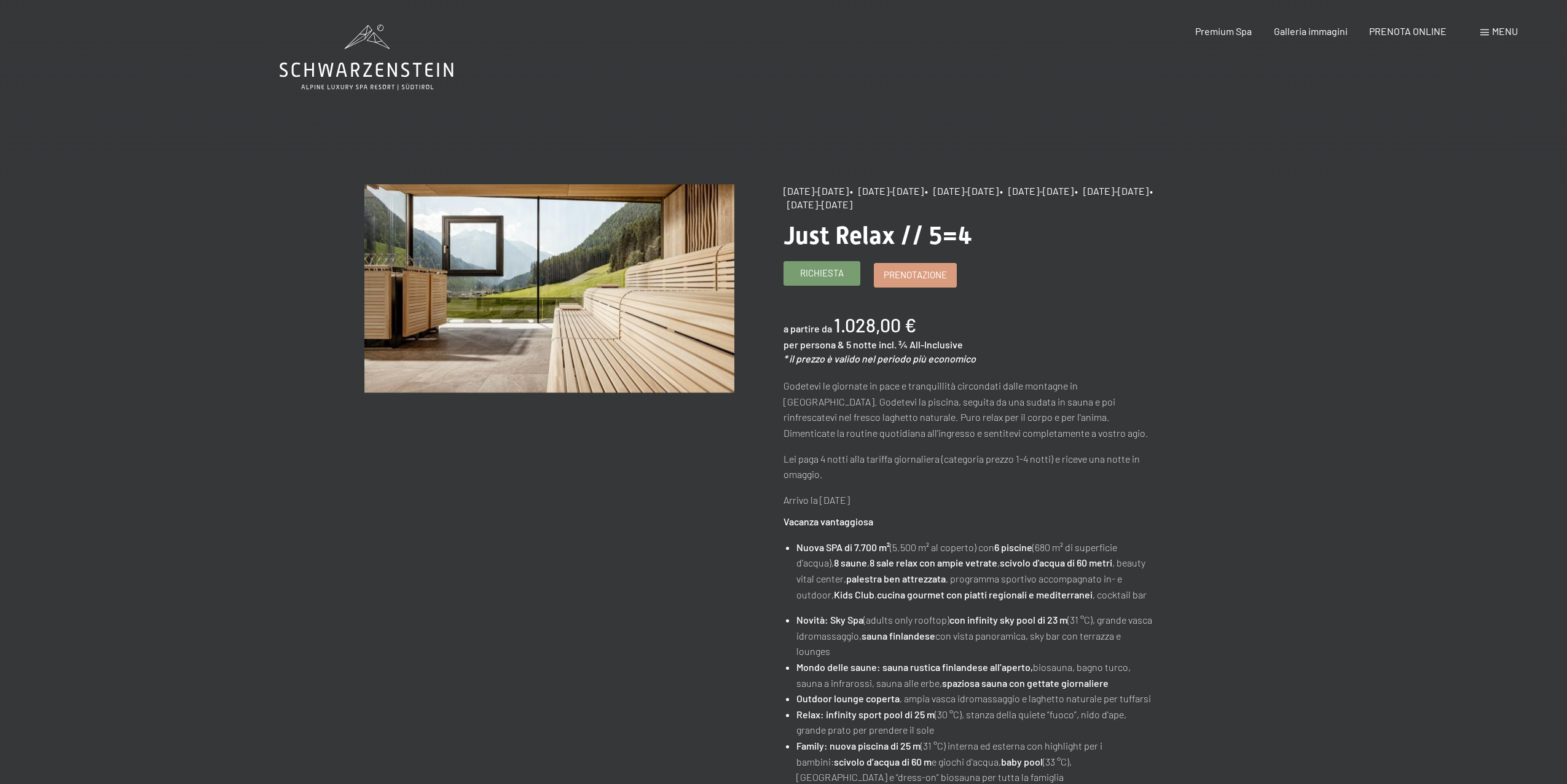
click at [819, 275] on span "Richiesta" at bounding box center [822, 273] width 44 height 13
click at [1301, 33] on span "Galleria immagini" at bounding box center [1310, 29] width 74 height 12
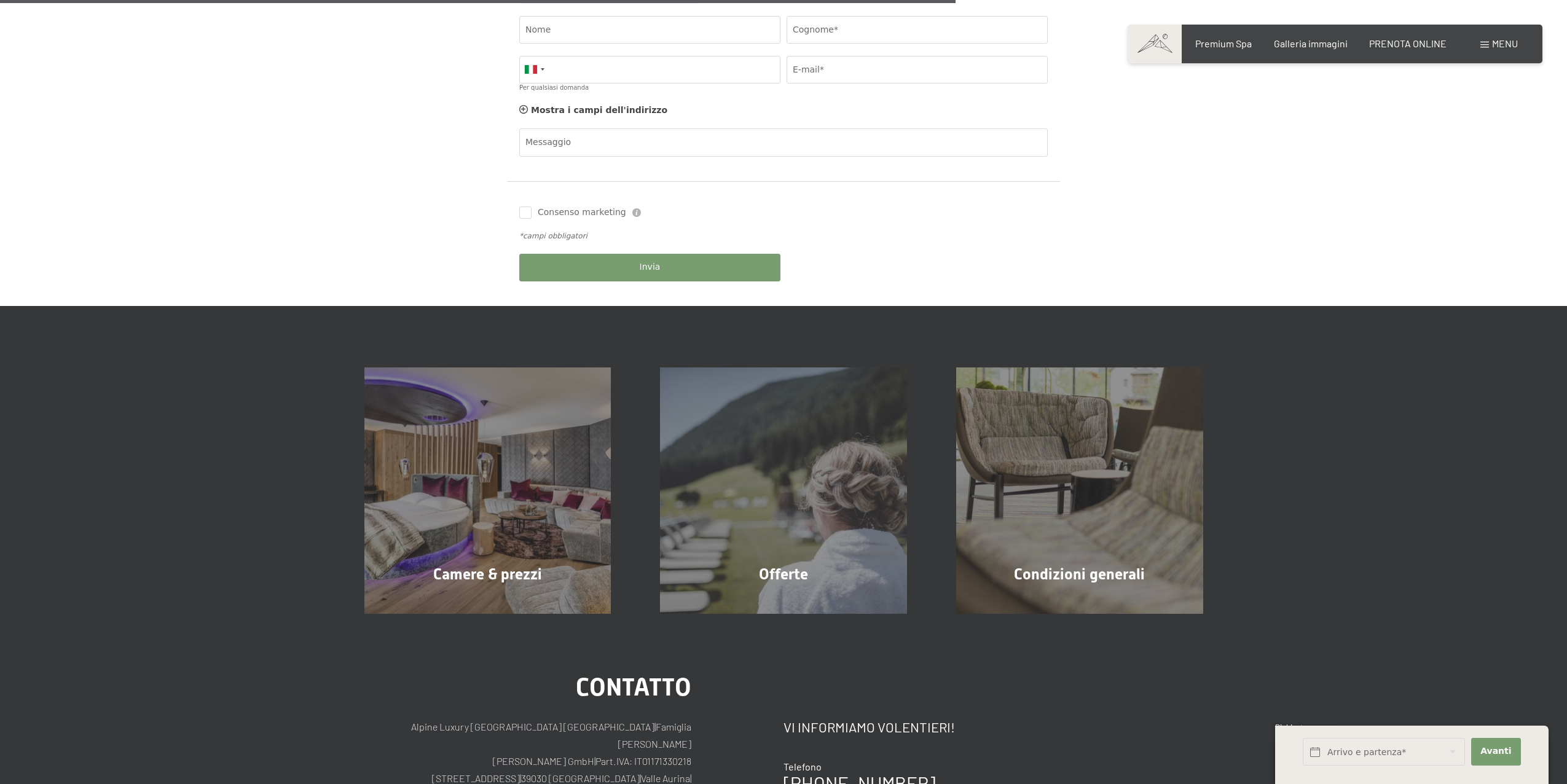
scroll to position [622, 0]
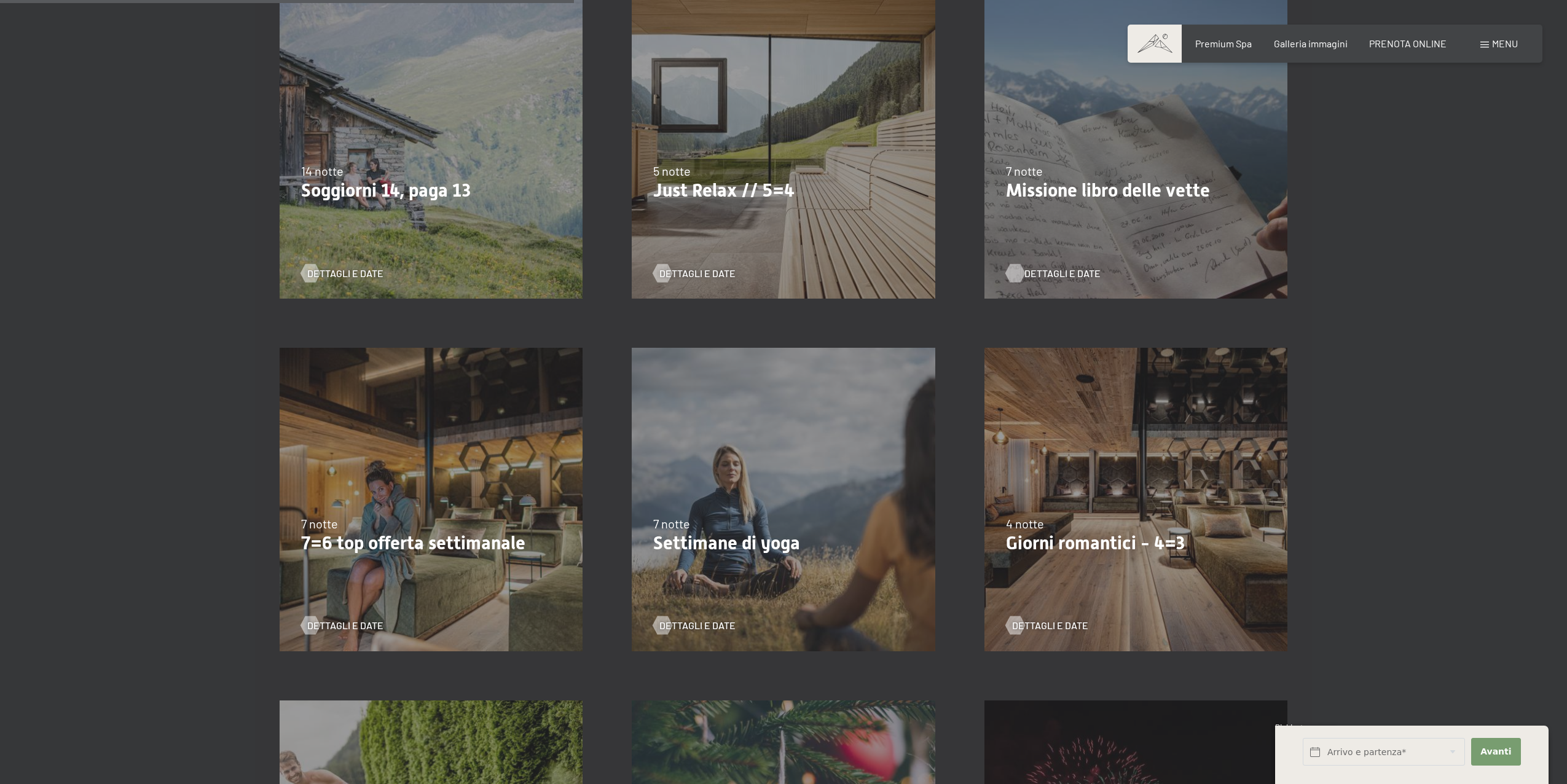
scroll to position [922, 0]
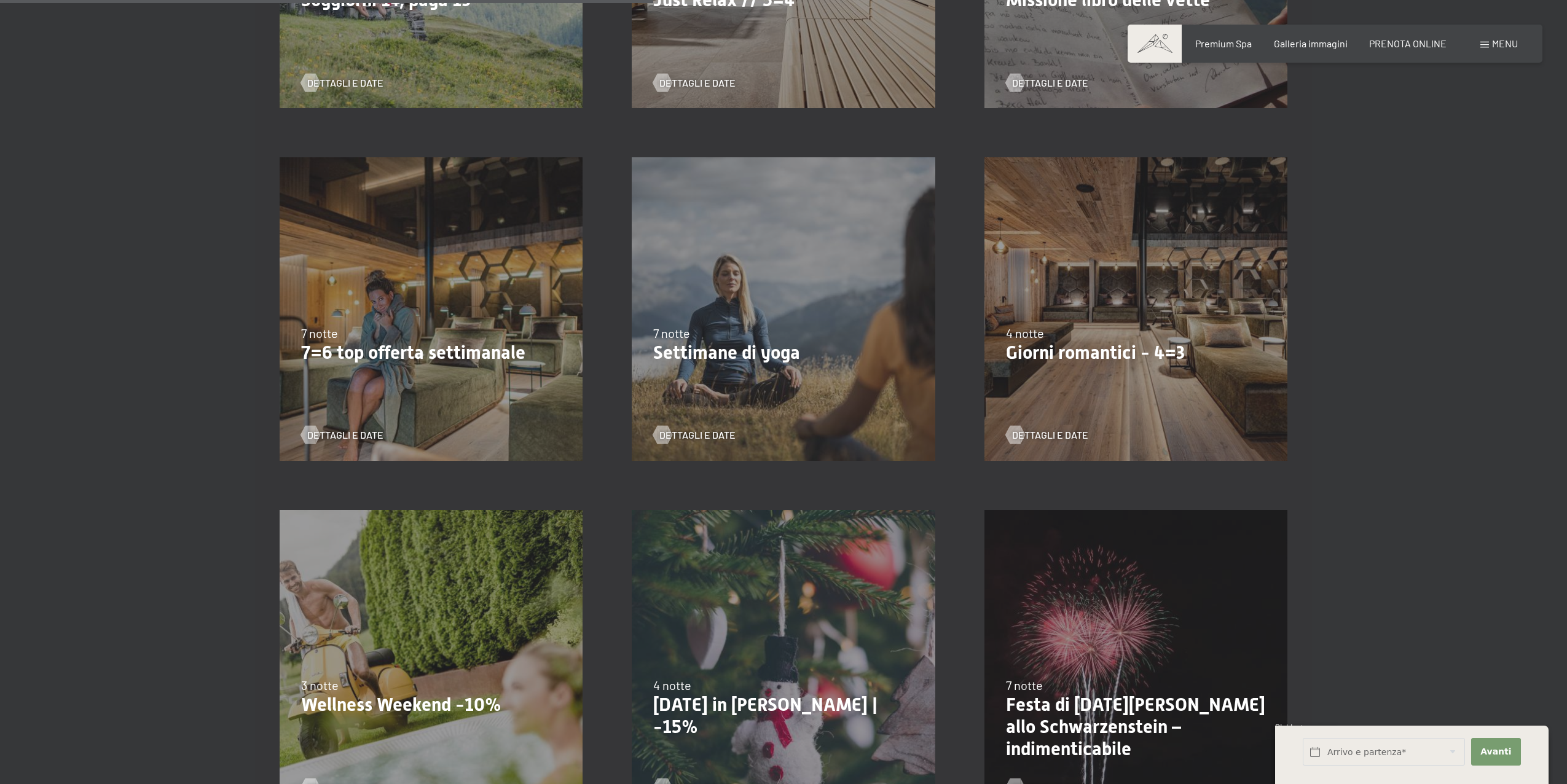
click at [1084, 360] on p "Giorni romantici - 4=3" at bounding box center [1136, 352] width 260 height 22
click at [1131, 351] on p "Giorni romantici - 4=3" at bounding box center [1136, 352] width 260 height 22
click at [1048, 432] on span "Dettagli e Date" at bounding box center [1062, 435] width 76 height 14
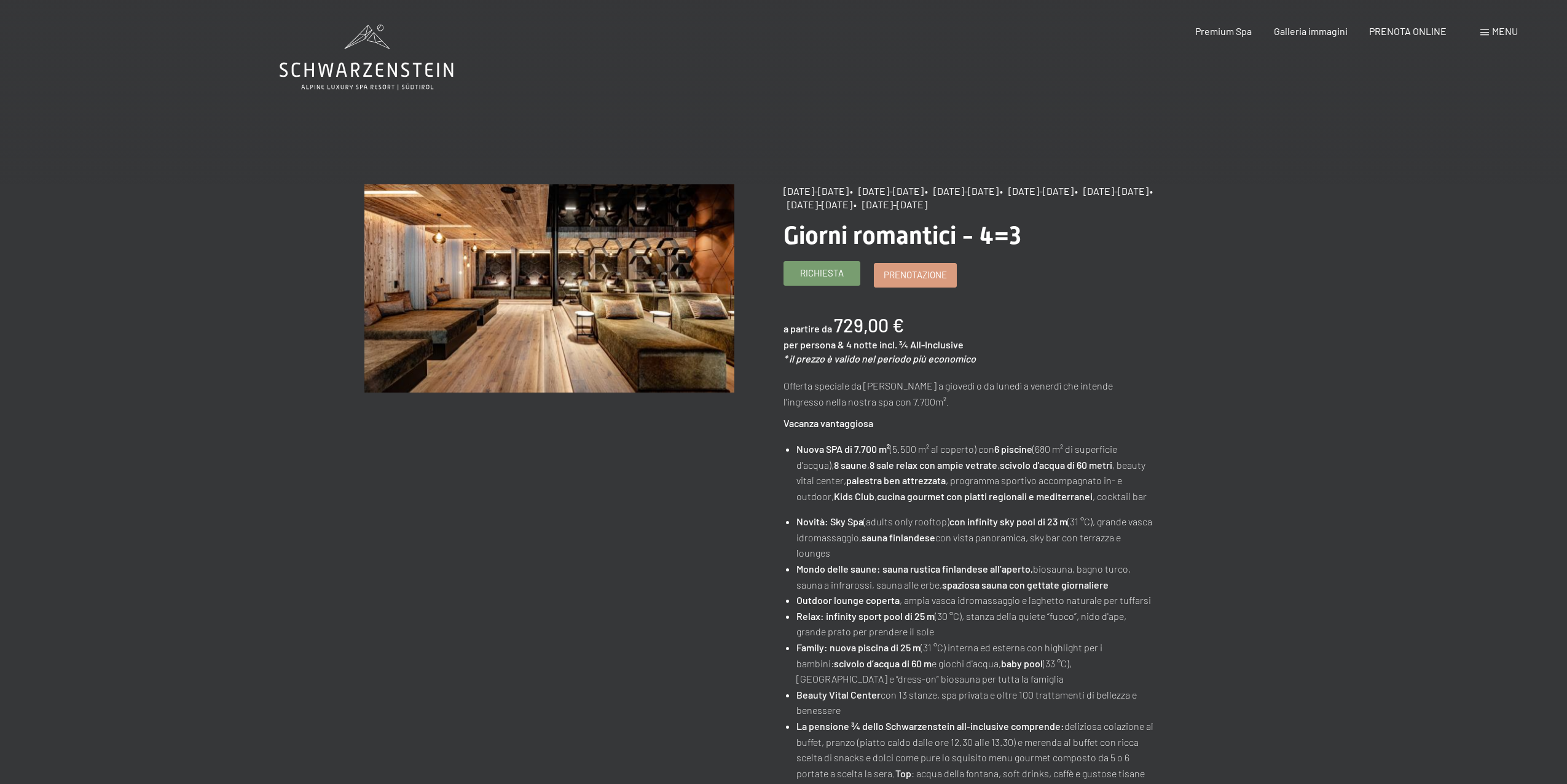
click at [835, 276] on span "Richiesta" at bounding box center [822, 273] width 44 height 13
click at [918, 284] on link "Prenotazione" at bounding box center [916, 273] width 82 height 23
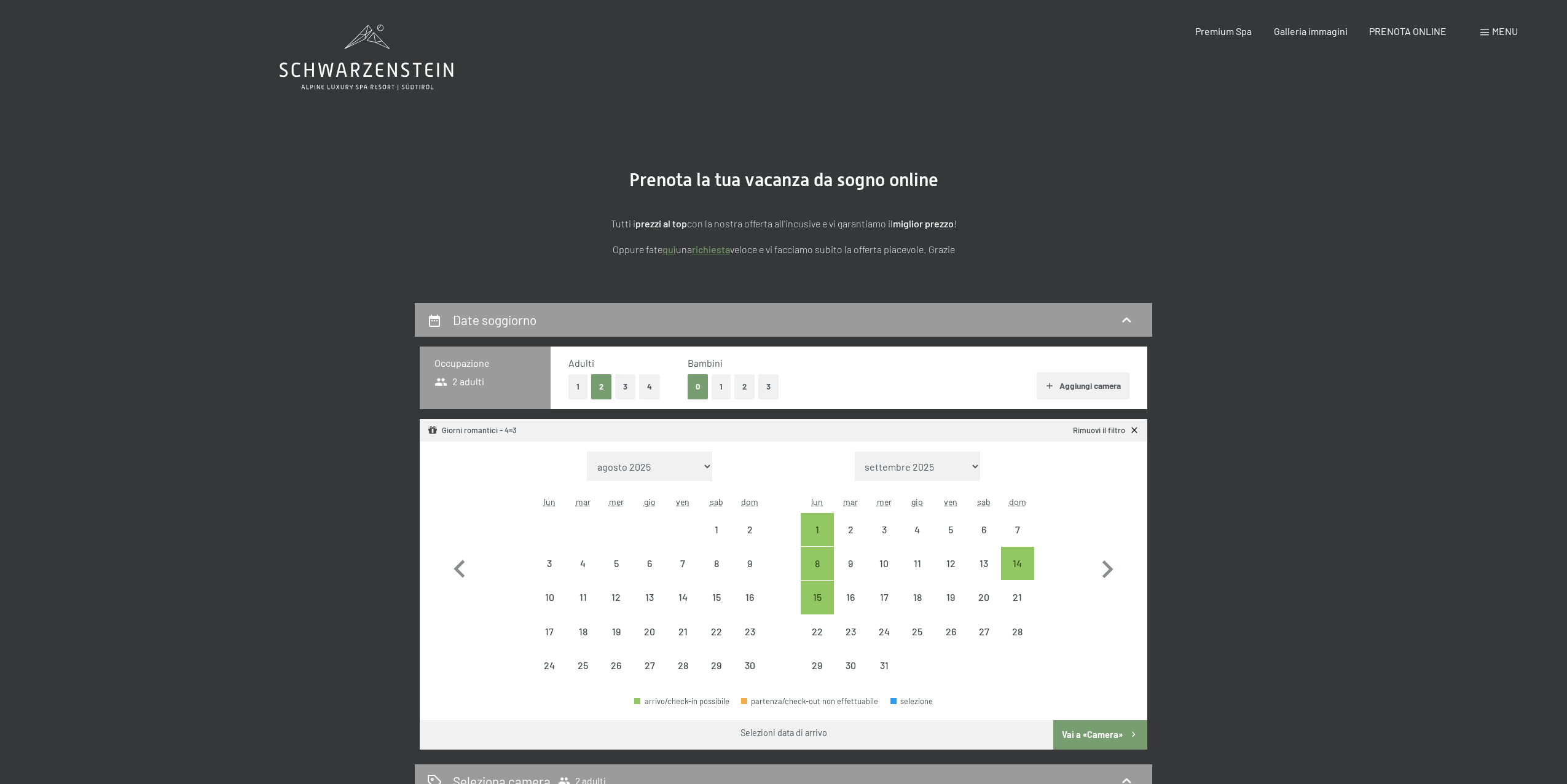
select select "[DATE]"
click at [747, 392] on button "2" at bounding box center [745, 387] width 20 height 26
select select "[DATE]"
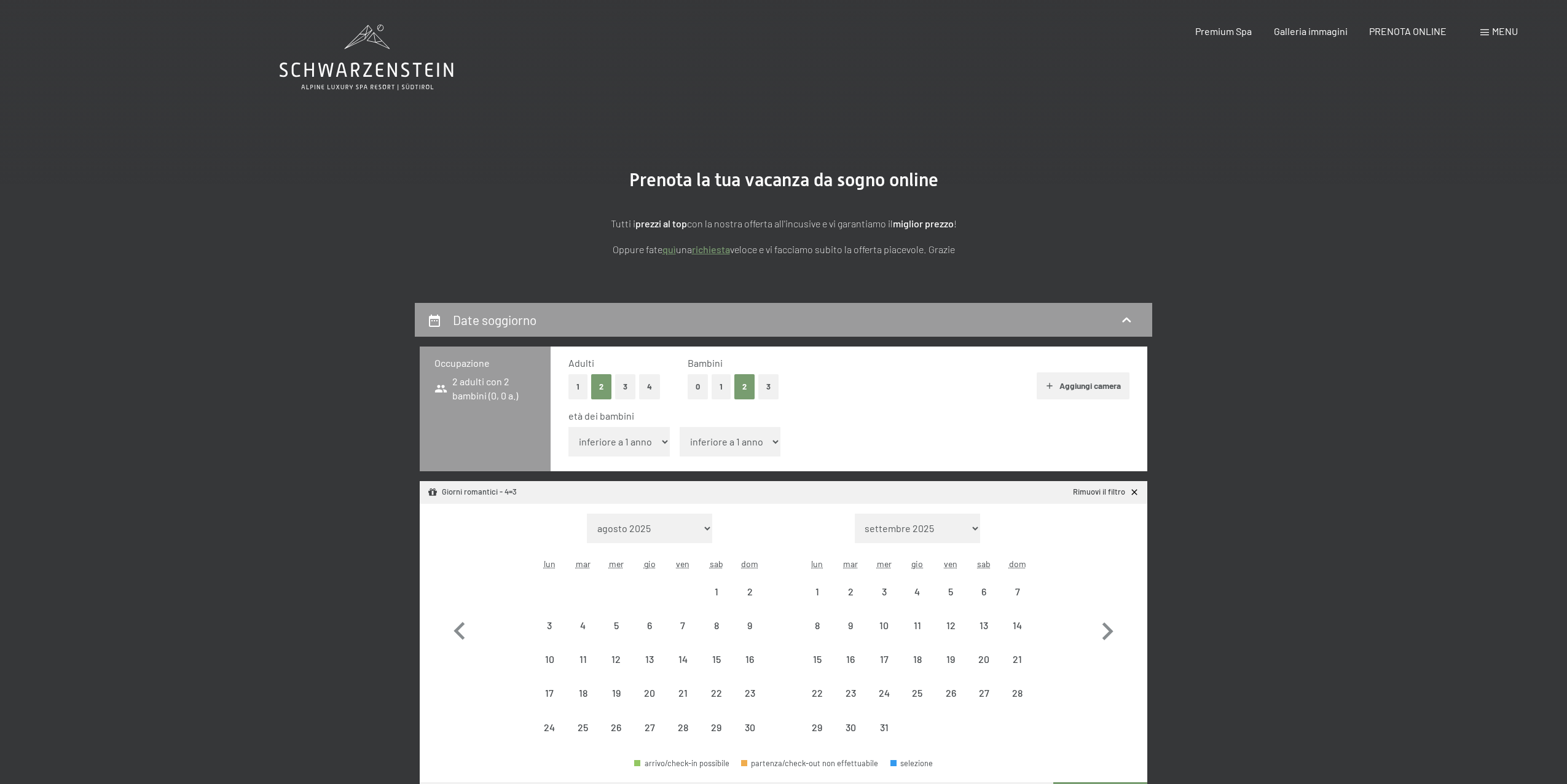
select select "2025-11-01"
select select "2025-12-01"
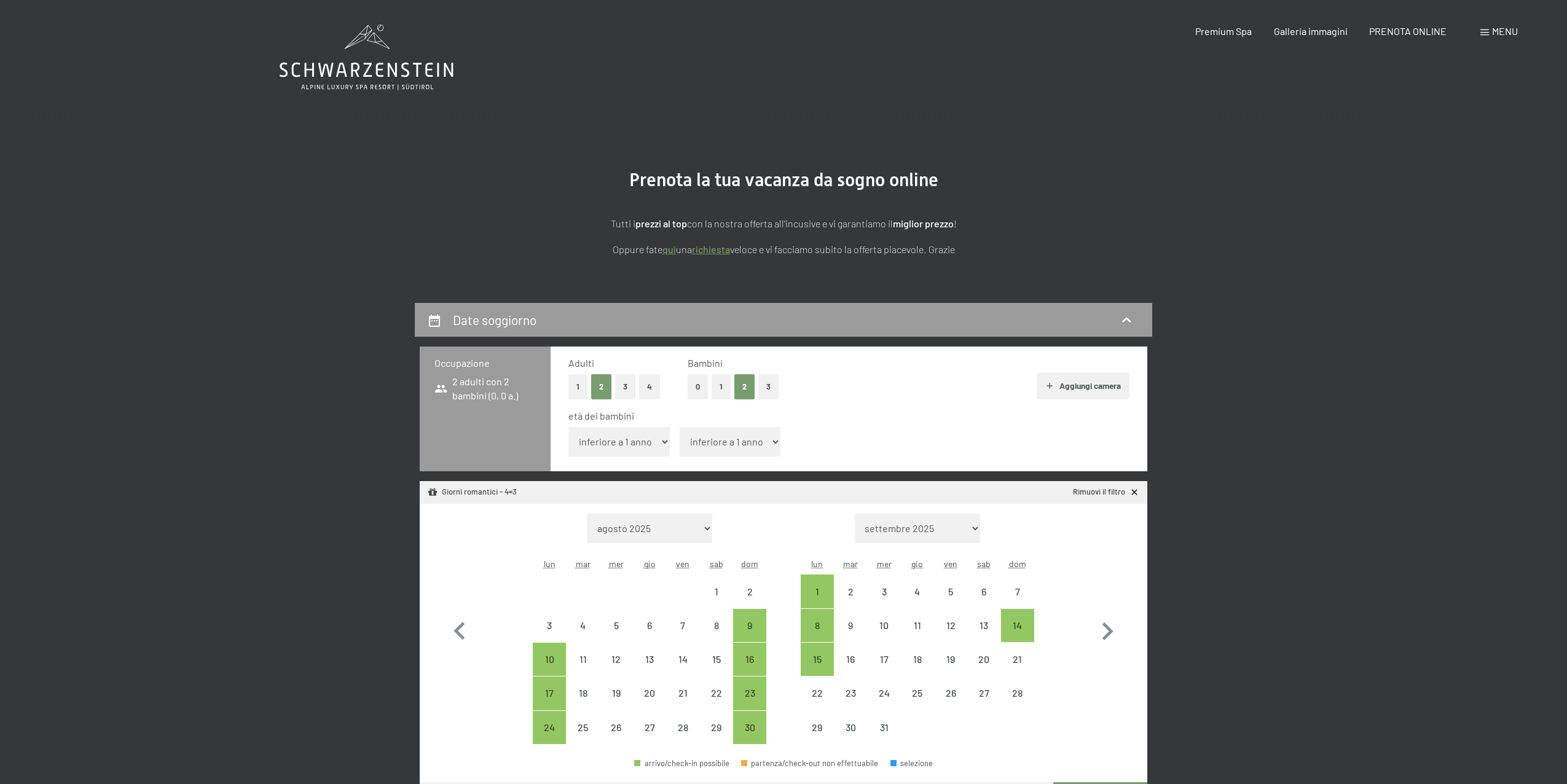
click at [754, 438] on select "inferiore a 1 anno 1 anno 2 anni 3 anni 4 anni 5 anni 6 anni 7 anni 8 anni 9 an…" at bounding box center [730, 441] width 101 height 29
select select "12"
select select "2025-11-01"
select select "[DATE]"
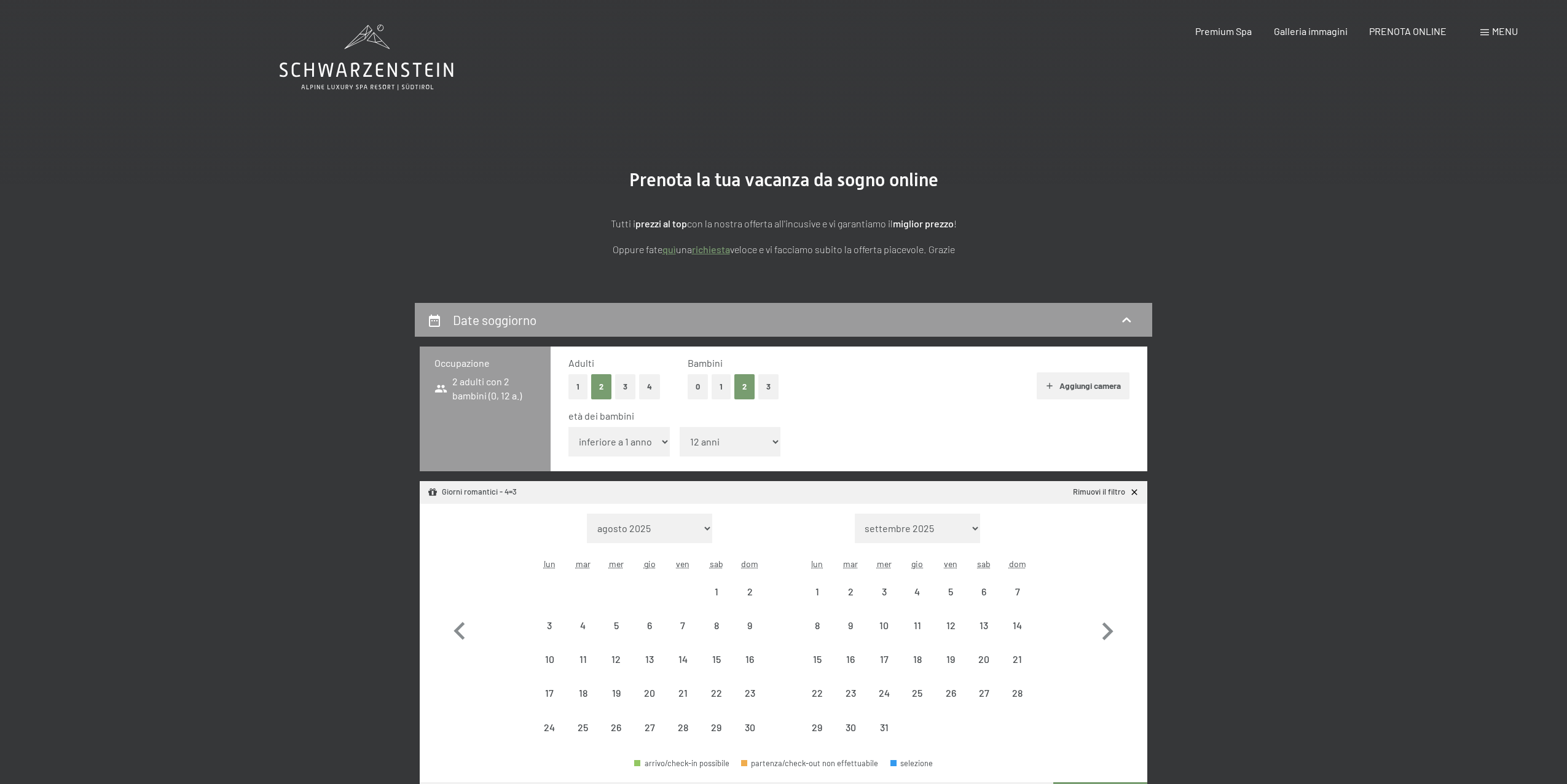
select select "2025-11-01"
select select "2025-12-01"
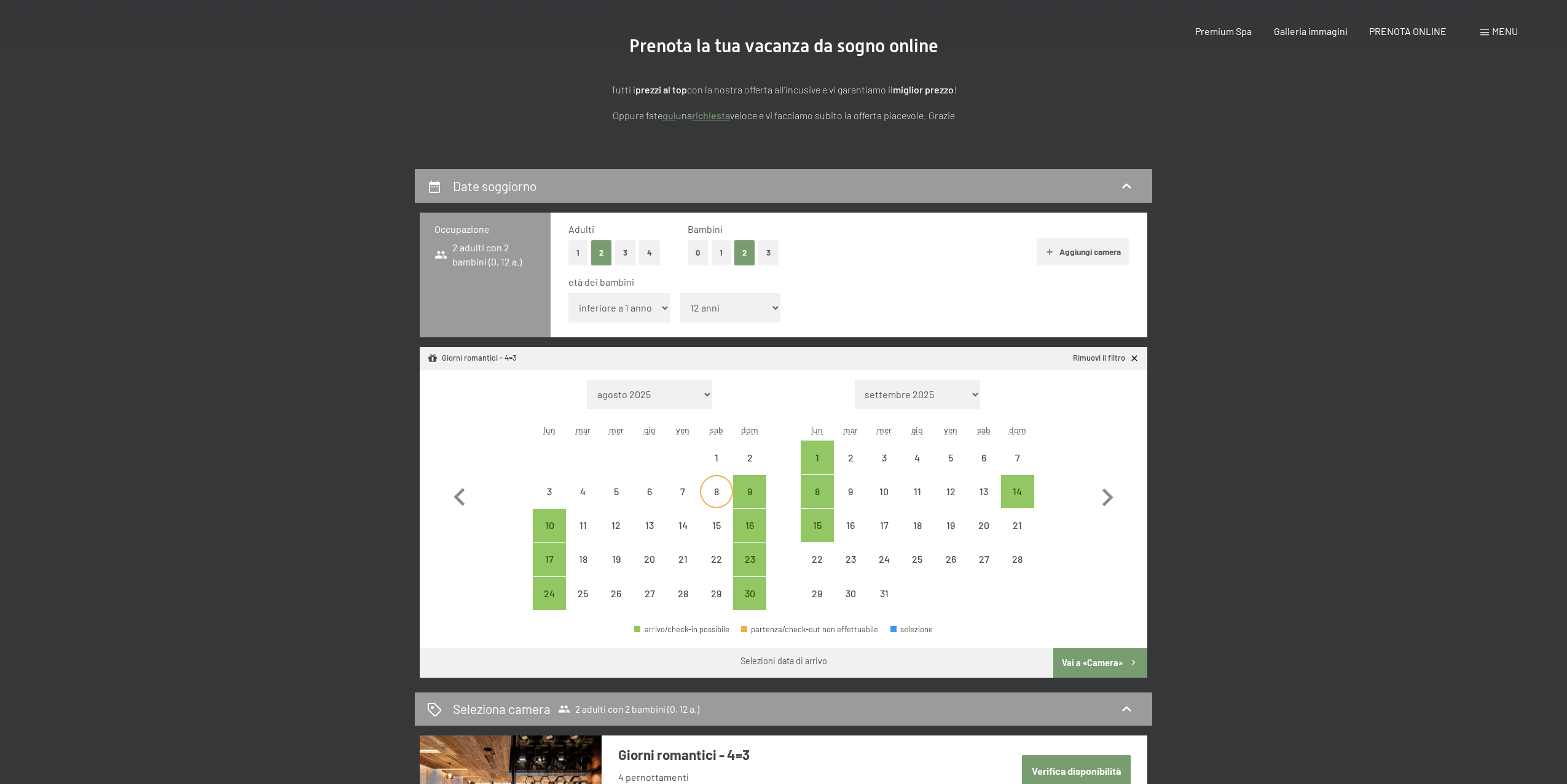
scroll to position [233, 0]
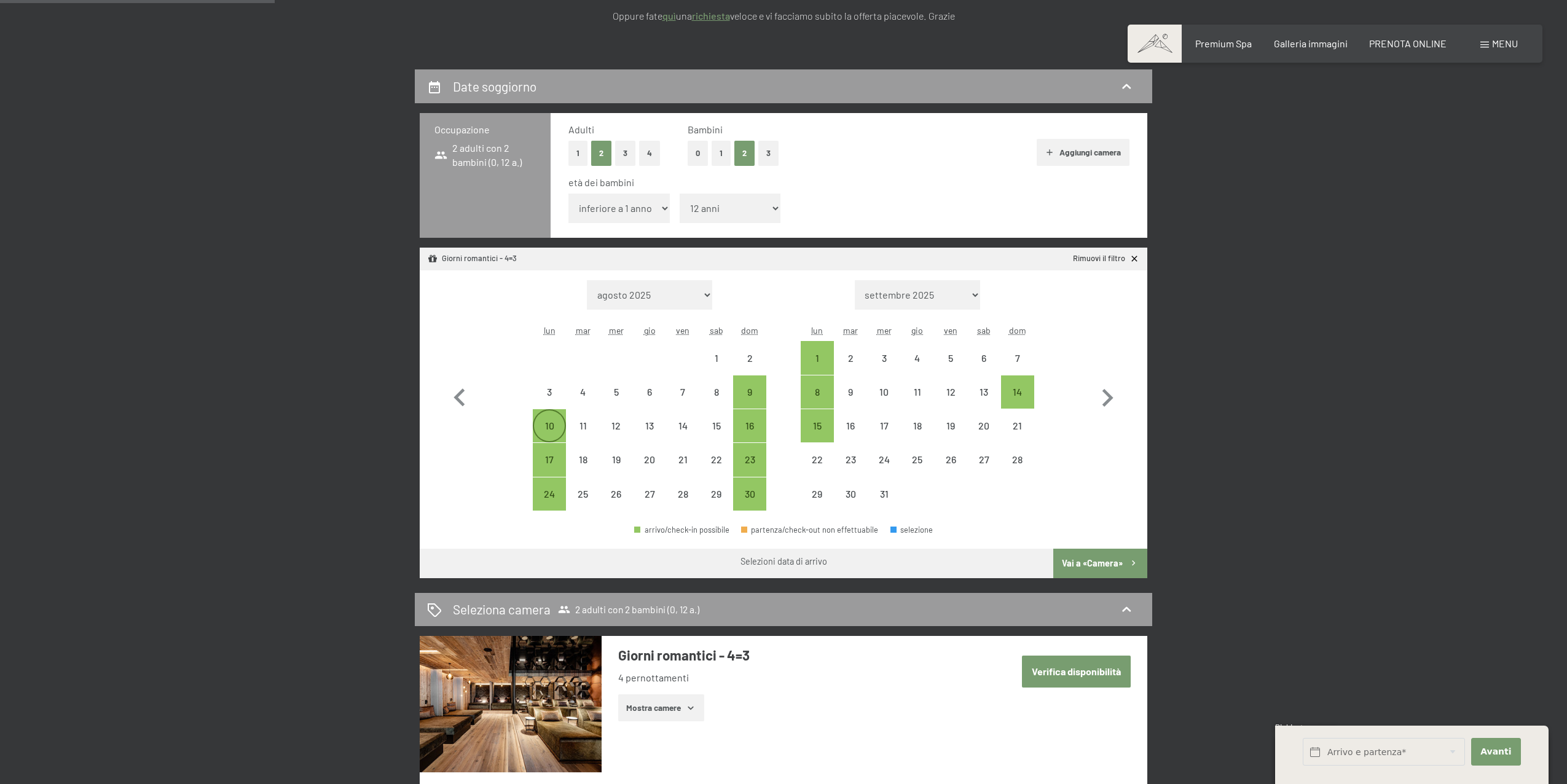
click at [551, 425] on div "10" at bounding box center [549, 436] width 31 height 31
select select "2025-11-01"
select select "2025-12-01"
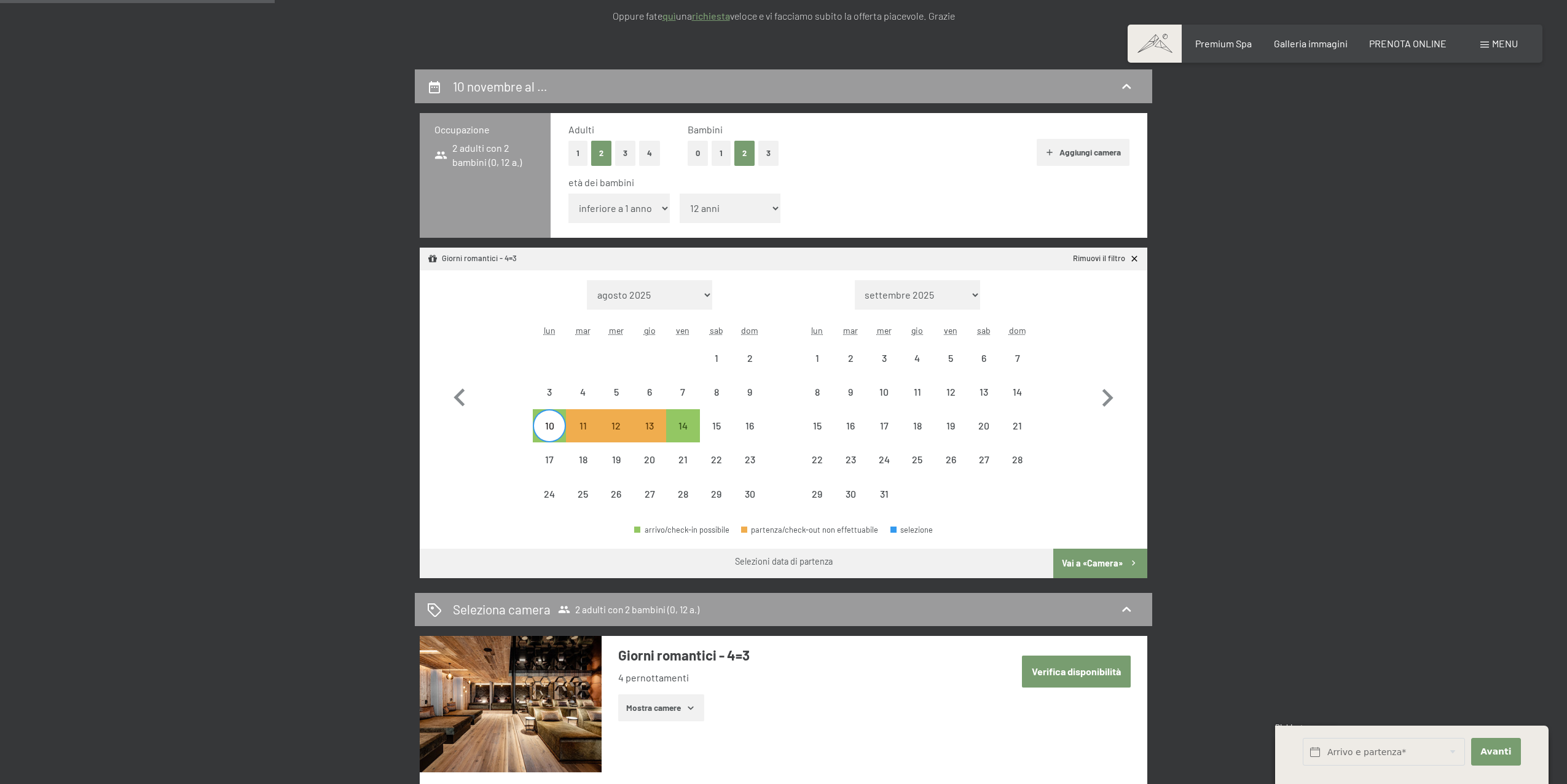
click at [679, 433] on span "Consenso marketing*" at bounding box center [713, 428] width 93 height 12
click at [661, 433] on input "Consenso marketing*" at bounding box center [654, 428] width 12 height 12
checkbox input "false"
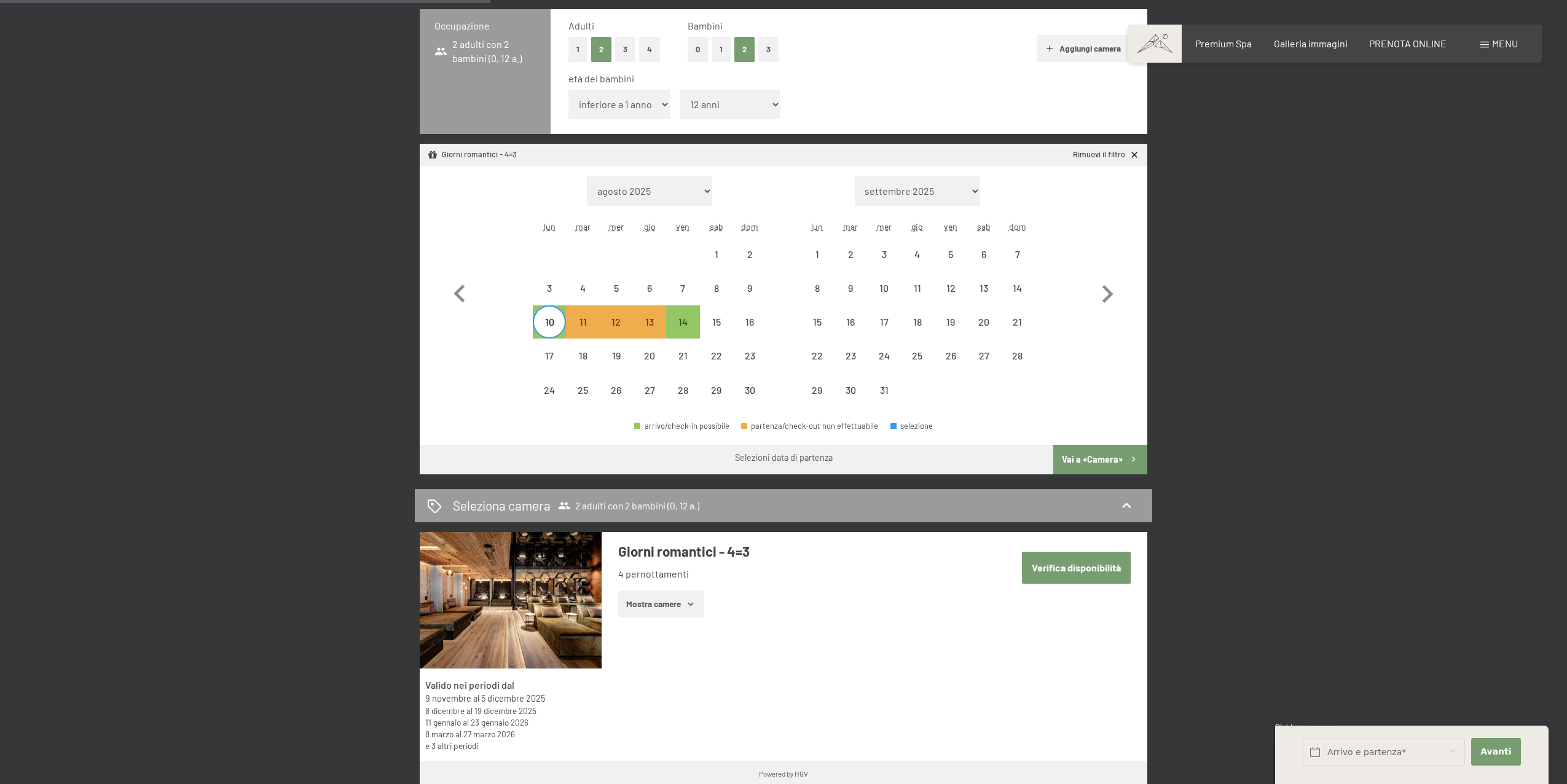
scroll to position [462, 0]
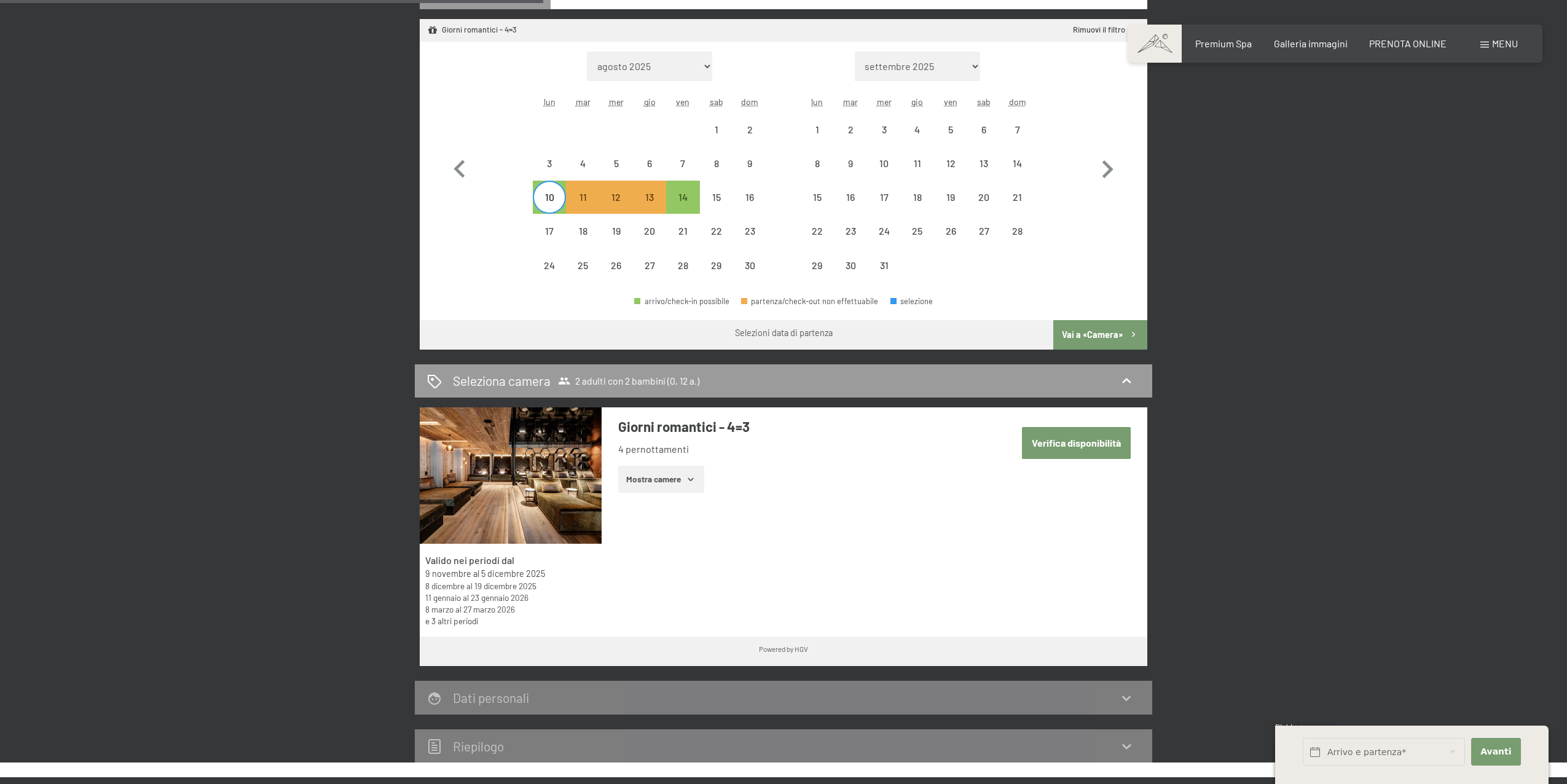
click at [1076, 341] on button "Vai a «Camera»" at bounding box center [1100, 335] width 94 height 29
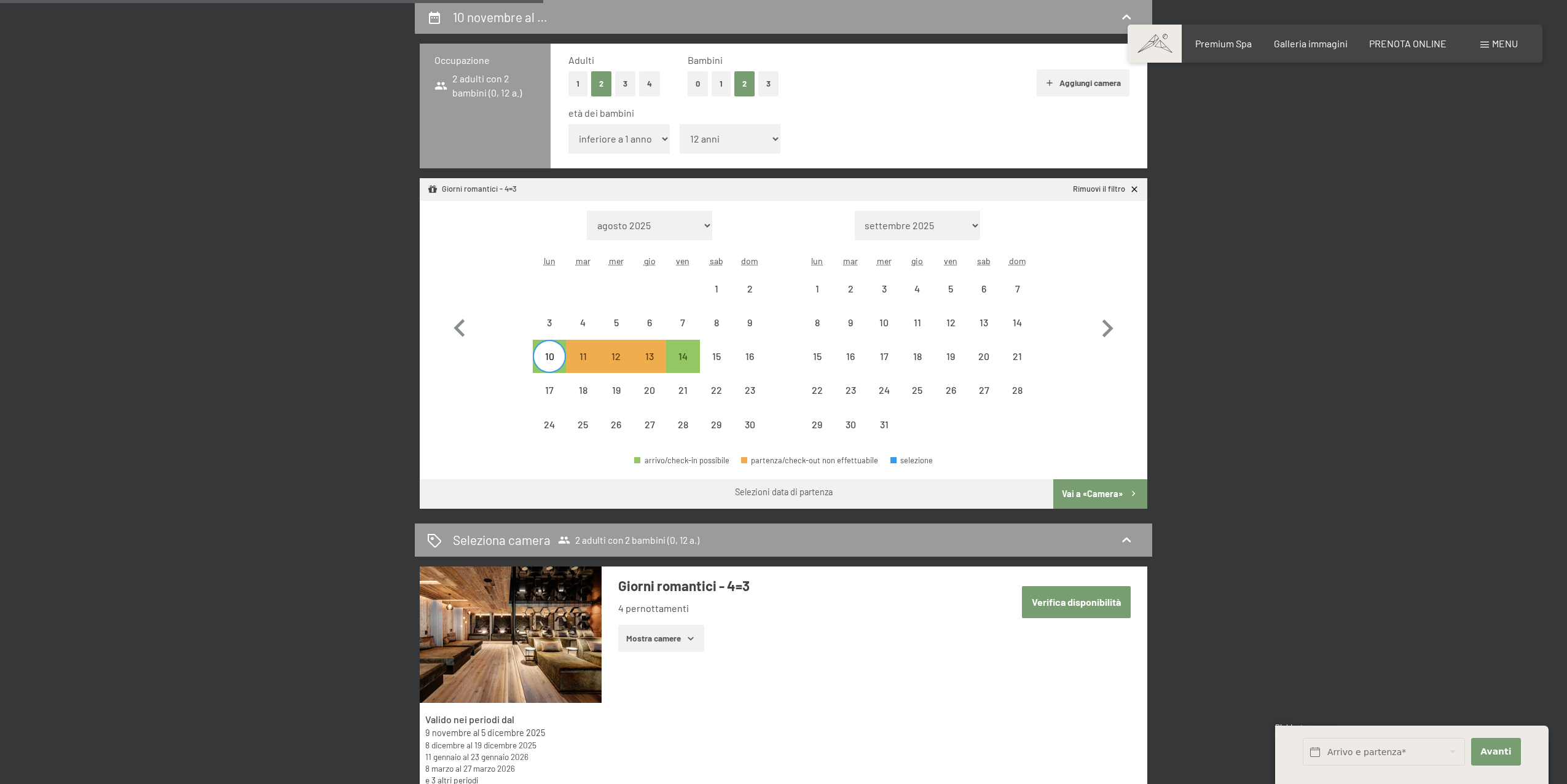
select select "2025-11-01"
select select "2025-12-01"
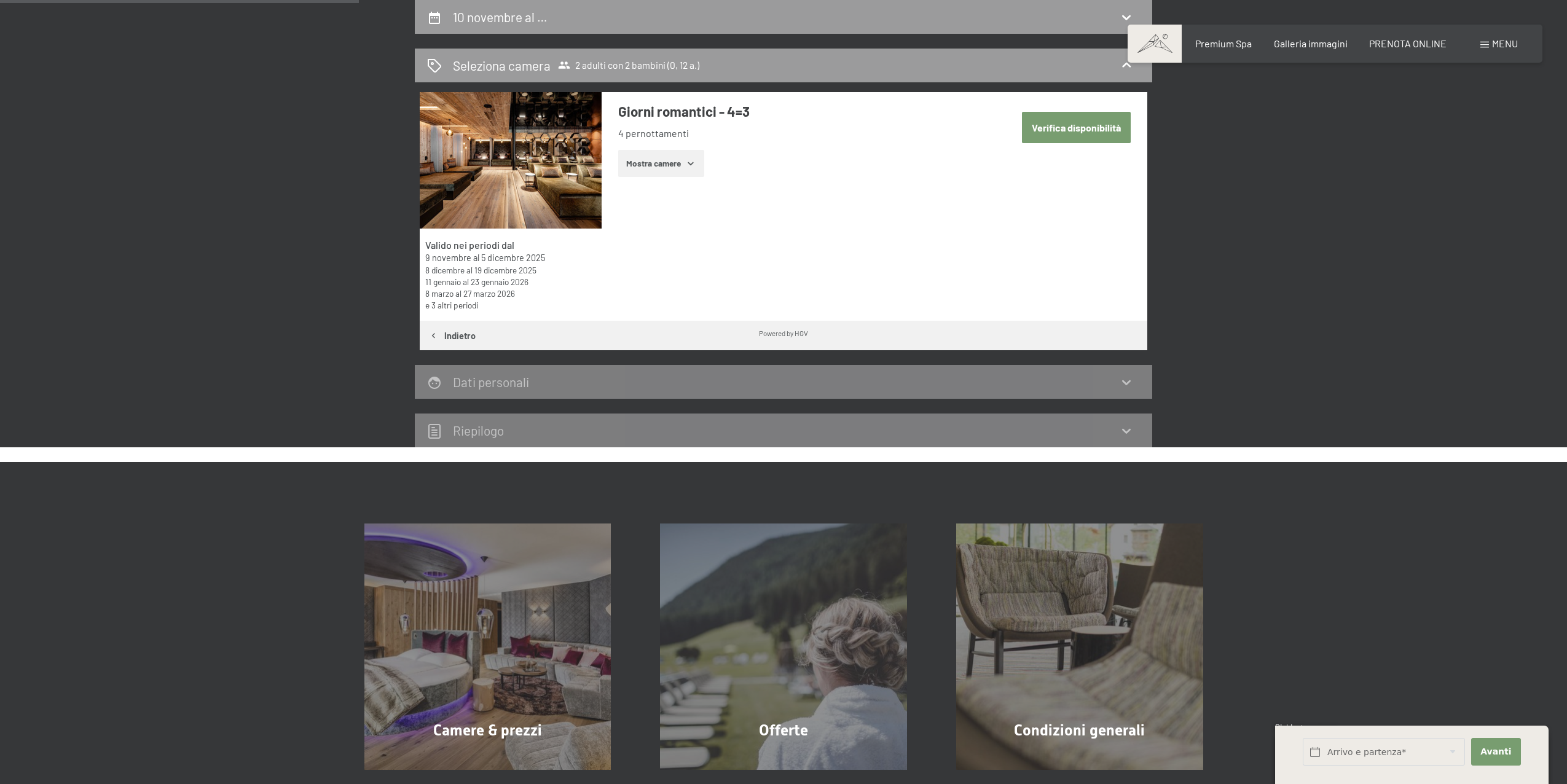
click at [1040, 135] on button "Verifica disponibilità" at bounding box center [1076, 127] width 109 height 31
select select "12"
select select "2025-11-01"
select select "2025-12-01"
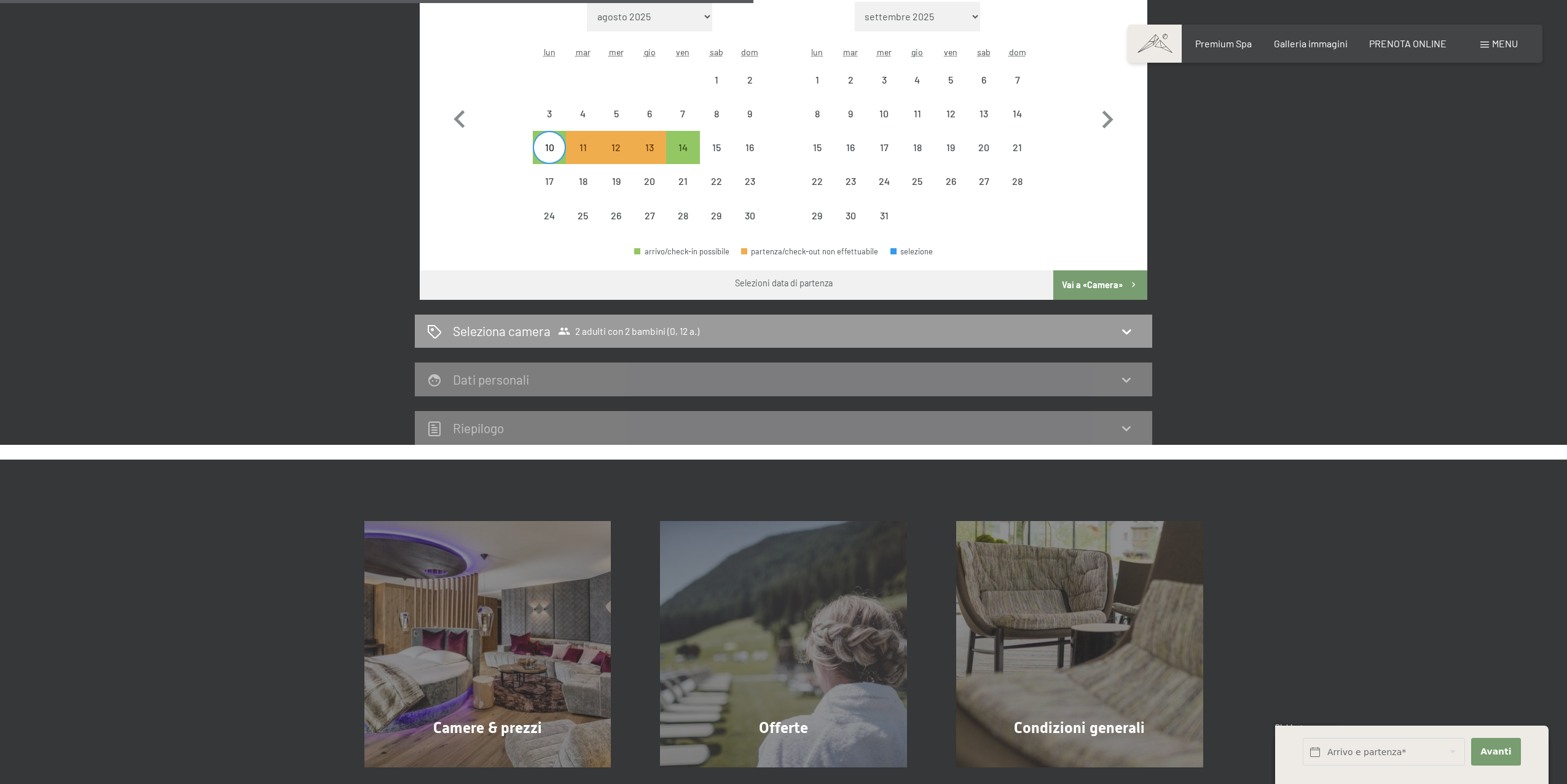
click at [1124, 290] on button "Vai a «Camera»" at bounding box center [1100, 285] width 94 height 29
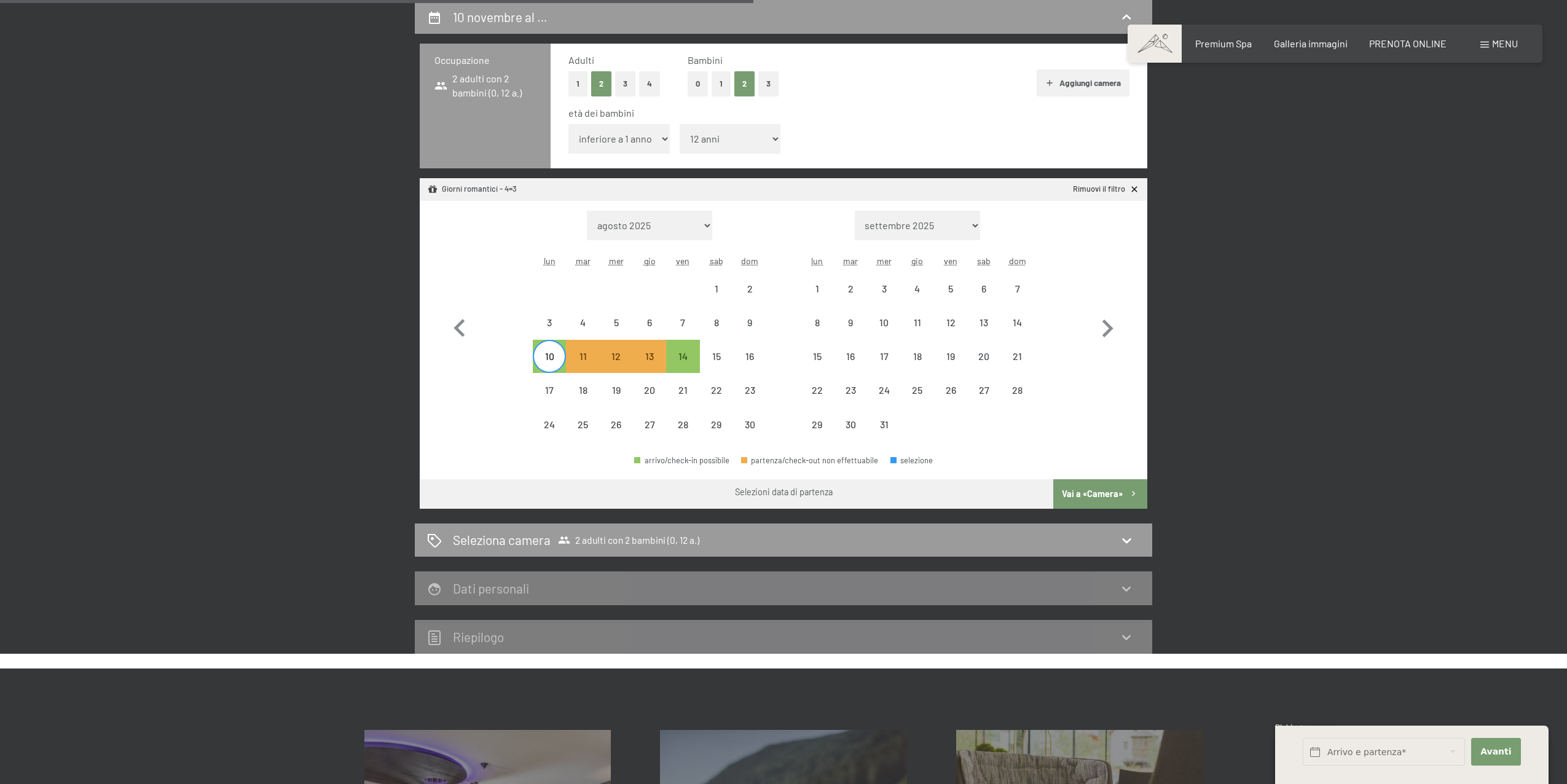
select select "2025-11-01"
select select "2025-12-01"
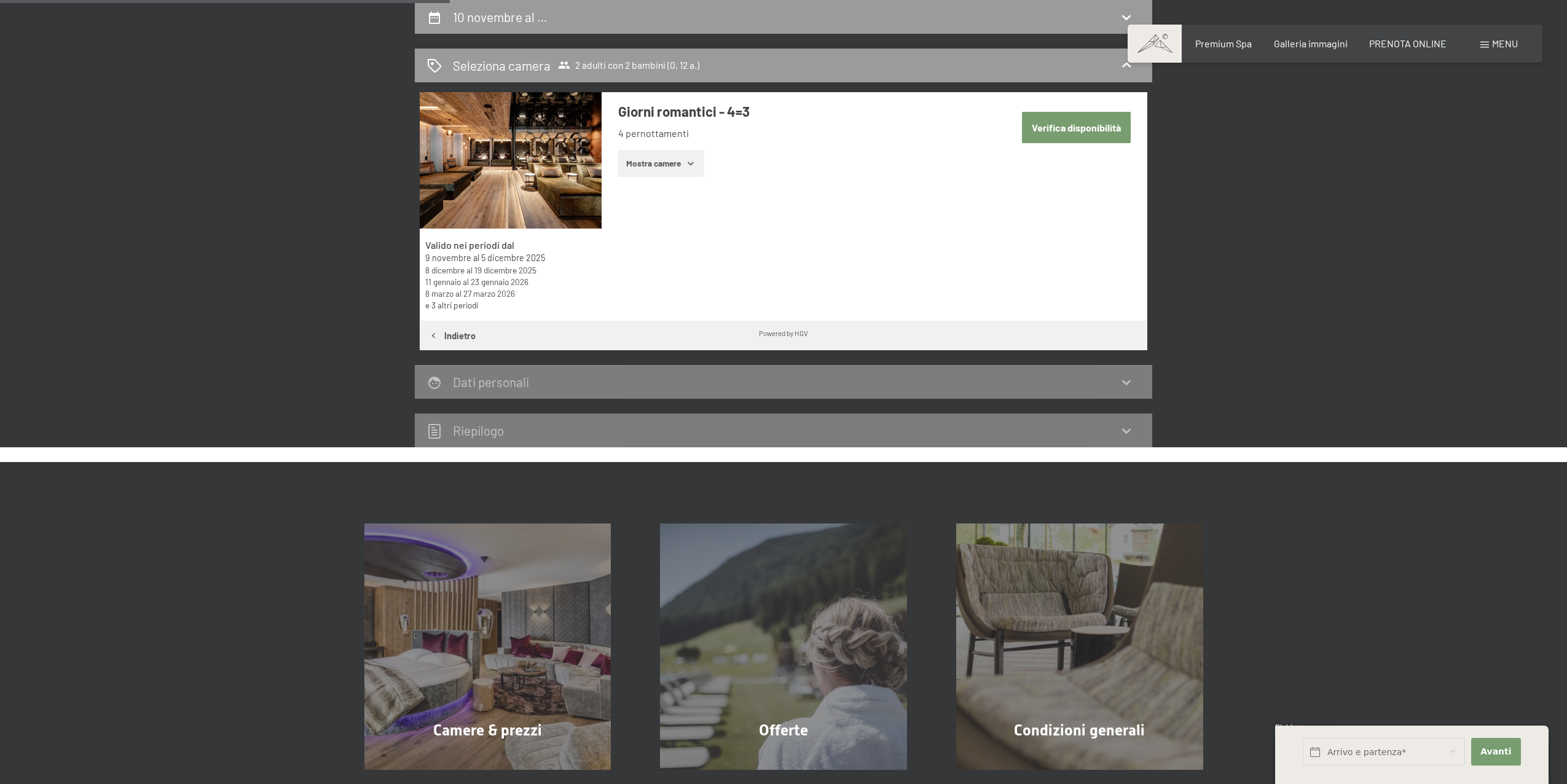
click at [522, 185] on img at bounding box center [510, 160] width 182 height 136
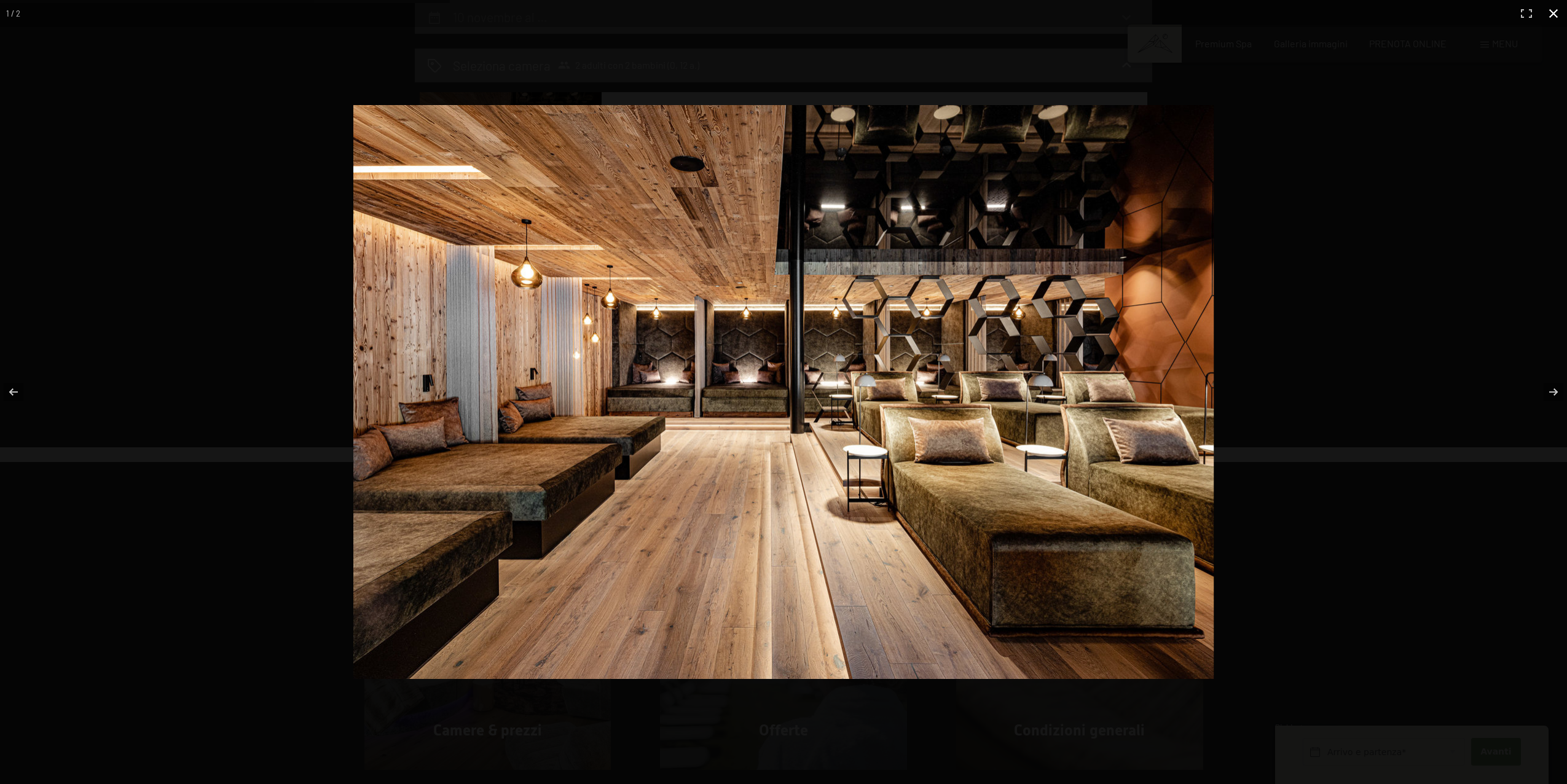
click at [1560, 15] on button "button" at bounding box center [1553, 13] width 27 height 27
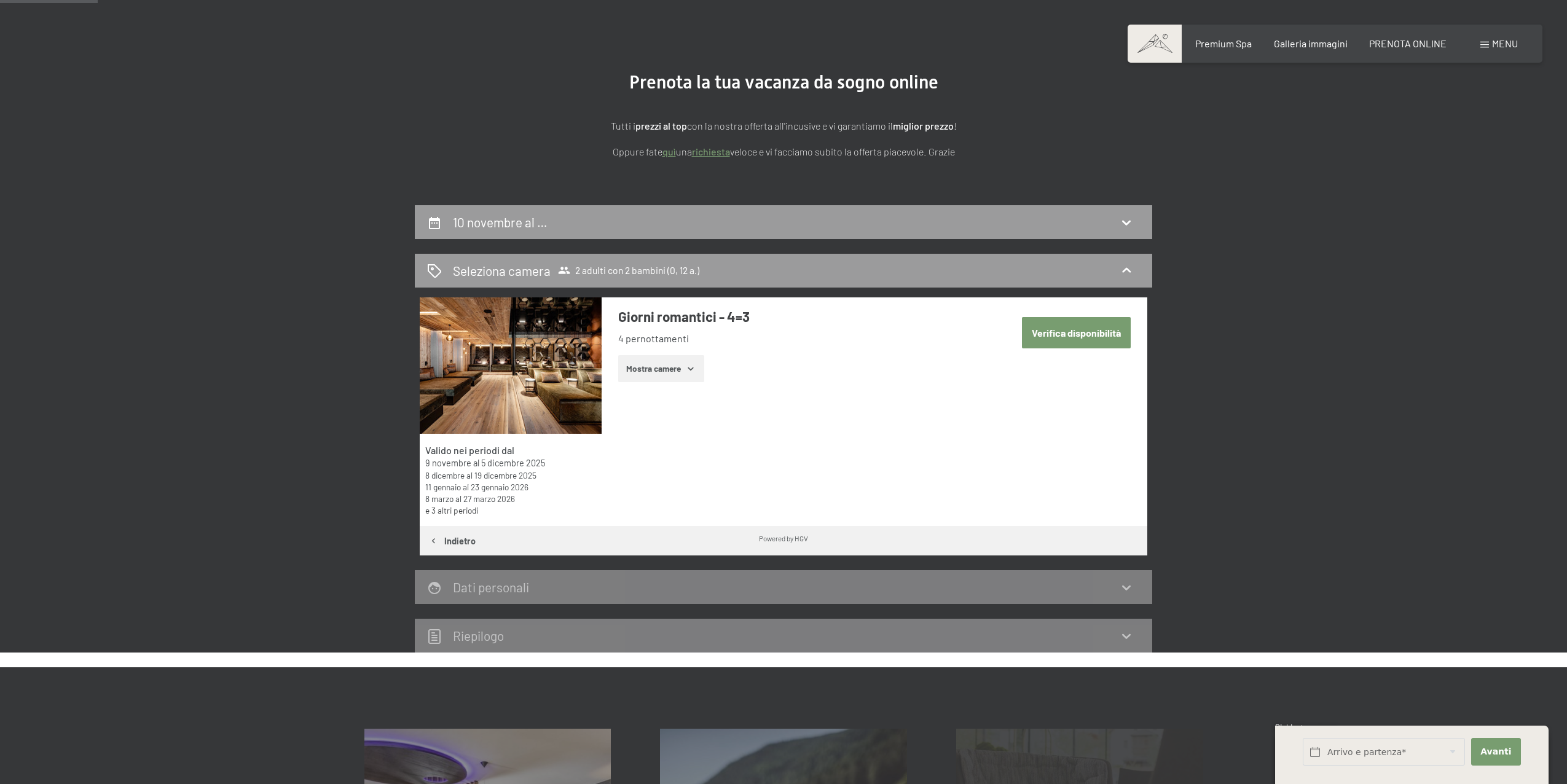
scroll to position [53, 0]
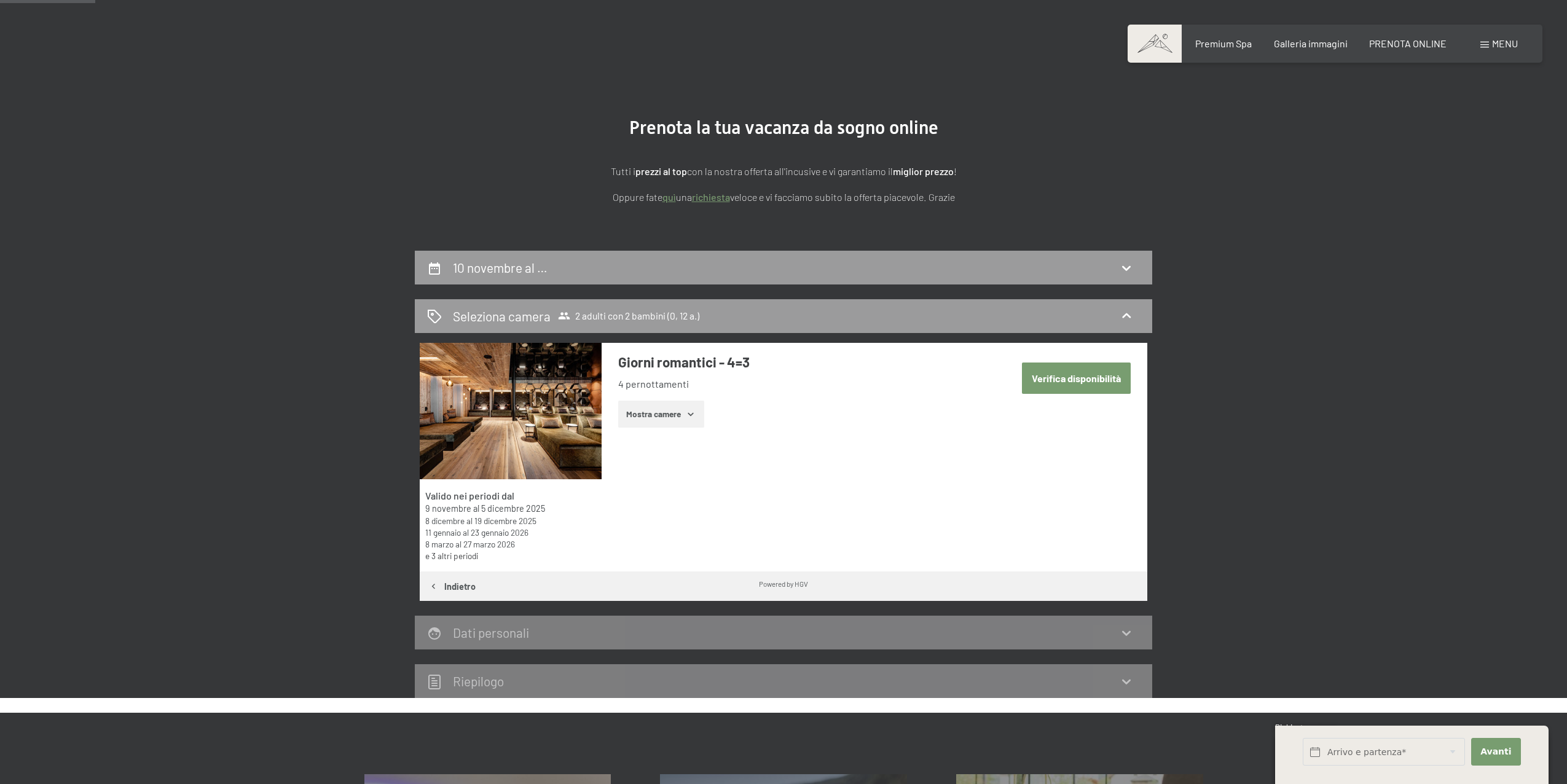
click at [1074, 385] on button "Verifica disponibilità" at bounding box center [1076, 378] width 109 height 31
select select "12"
select select "2025-11-01"
select select "2025-12-01"
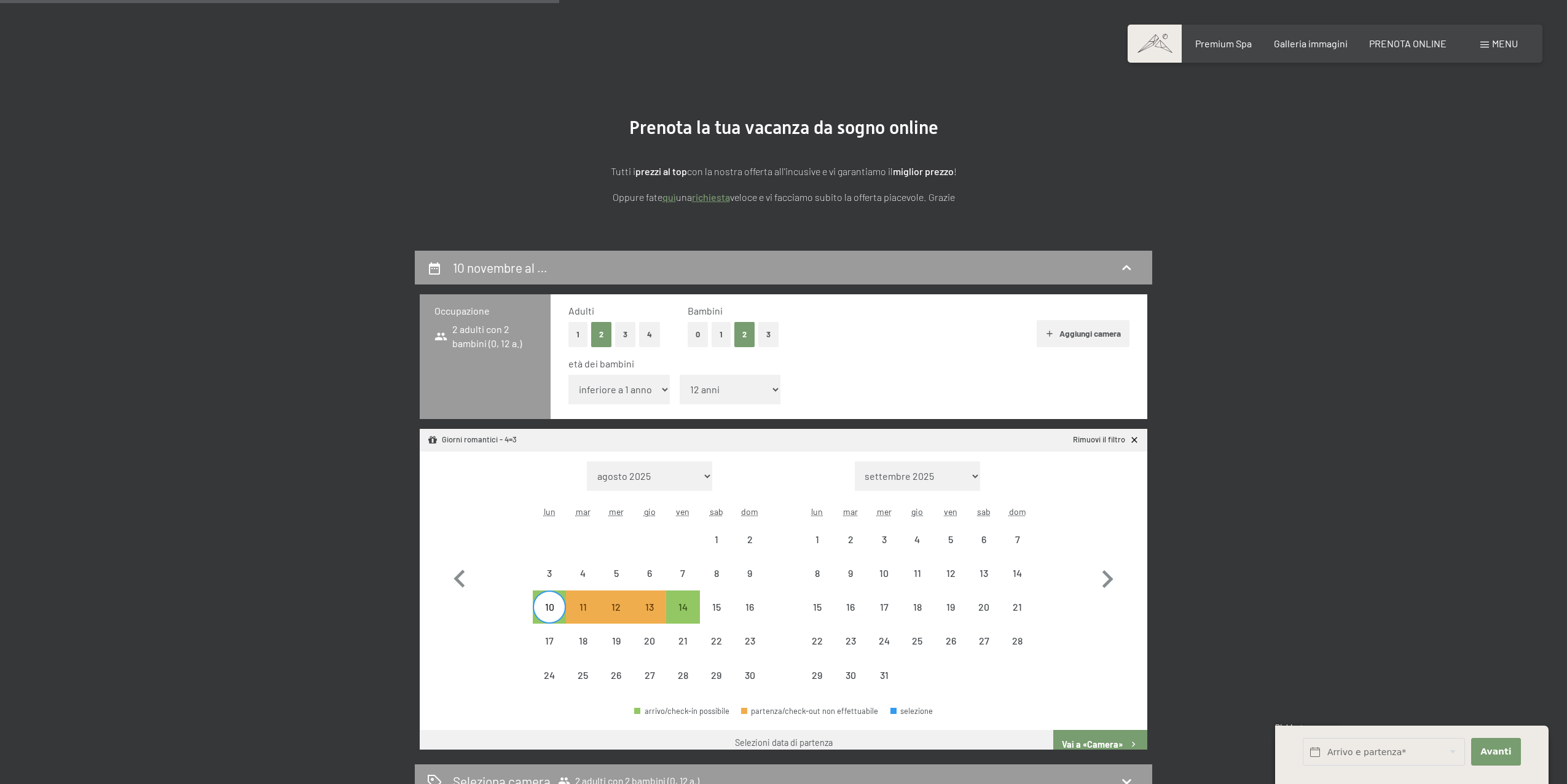
scroll to position [303, 0]
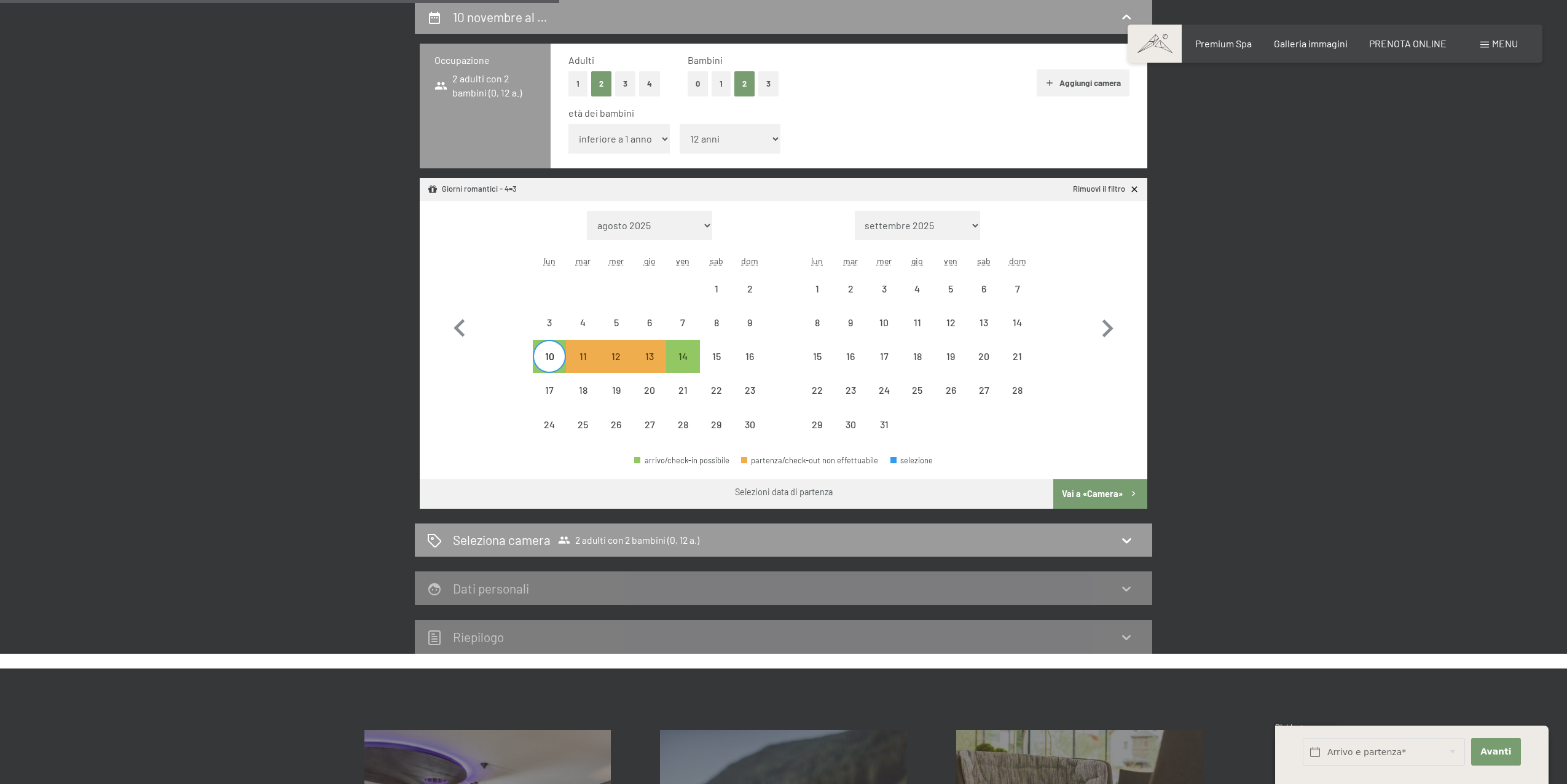
click at [549, 360] on div "10" at bounding box center [549, 367] width 31 height 31
select select "2025-11-01"
select select "2025-12-01"
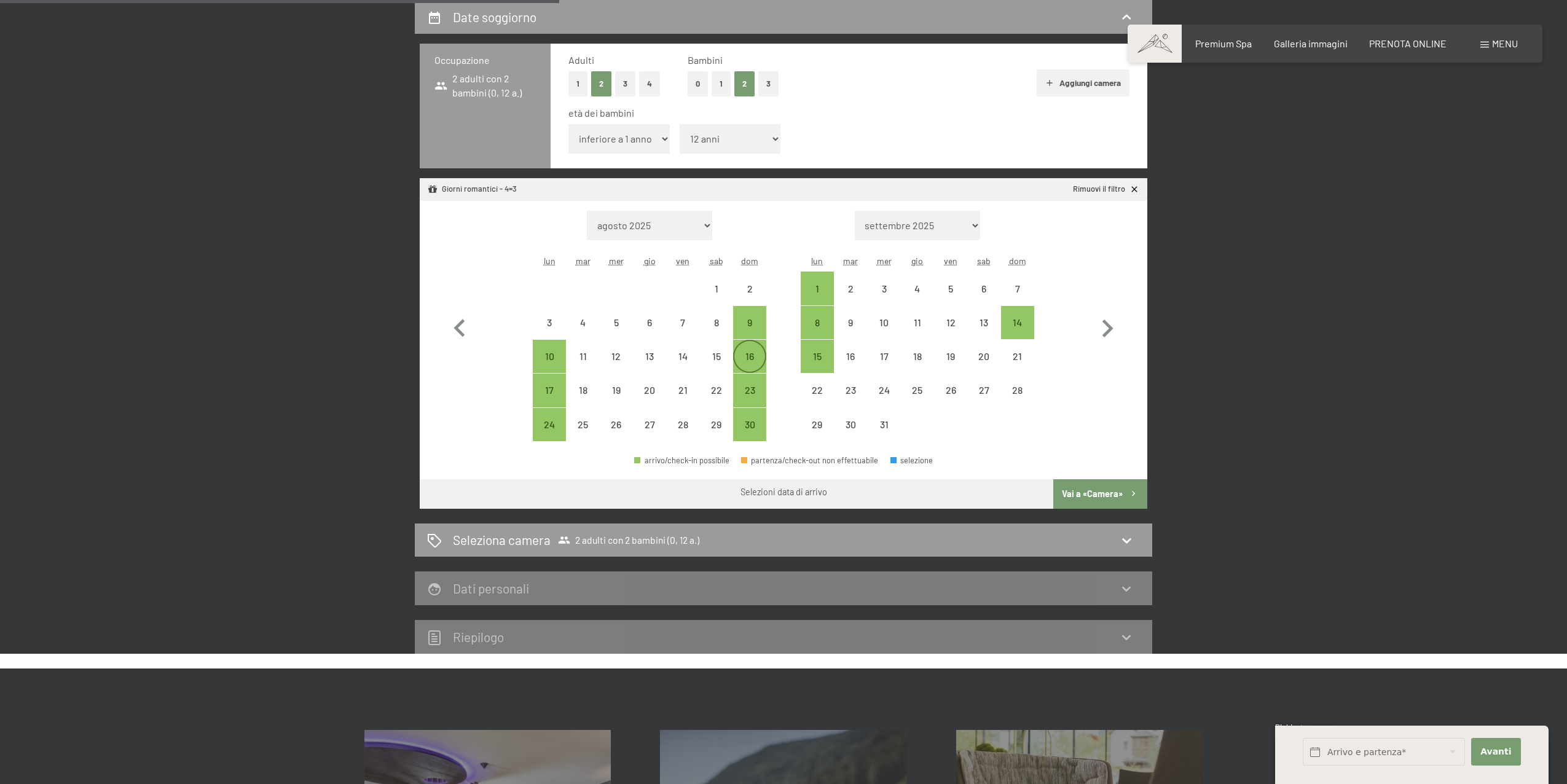
click at [747, 357] on div "16" at bounding box center [750, 367] width 31 height 31
select select "2025-11-01"
select select "2025-12-01"
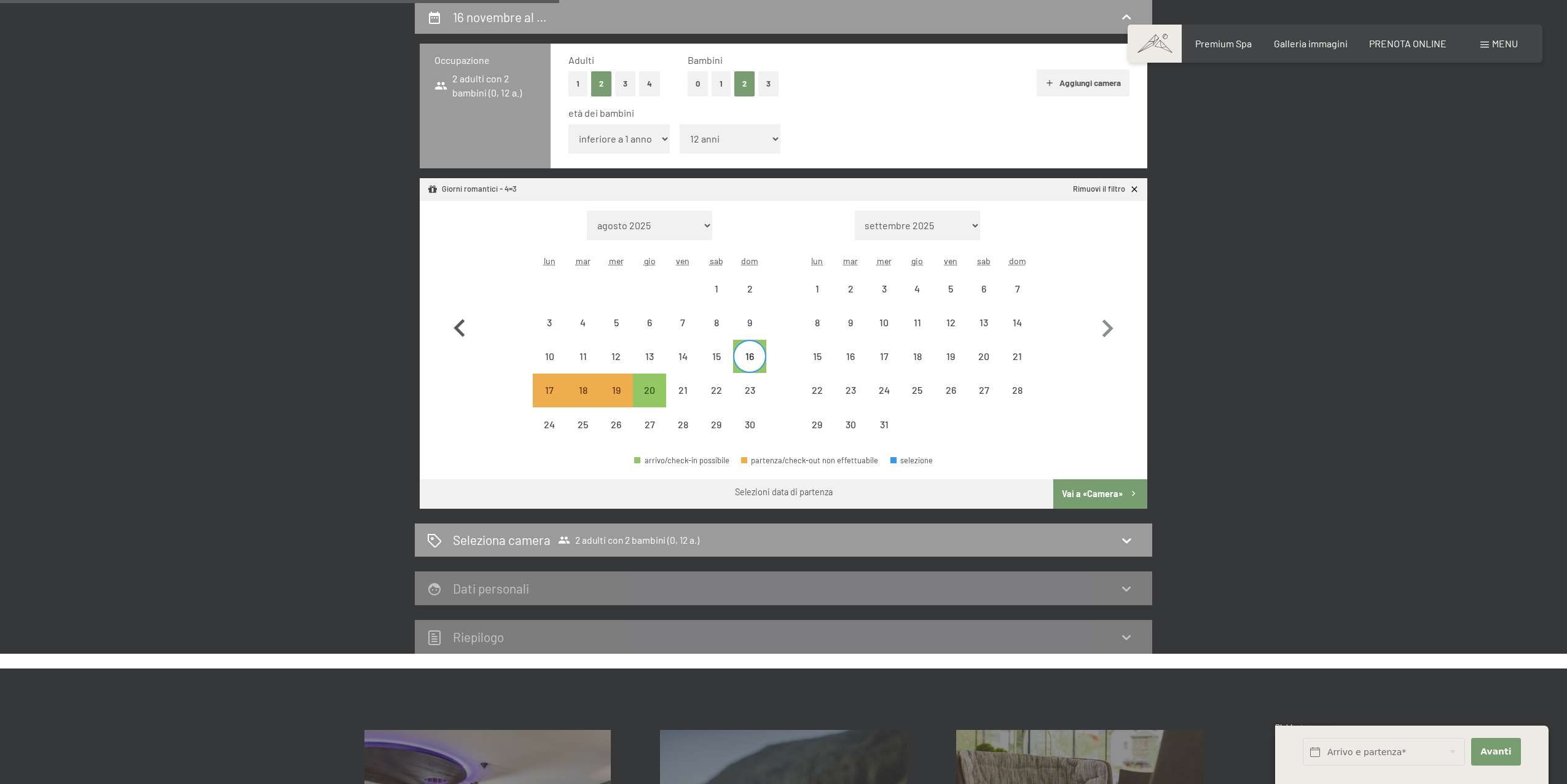
click at [458, 325] on icon "button" at bounding box center [459, 327] width 11 height 18
select select "2025-10-01"
select select "2025-11-01"
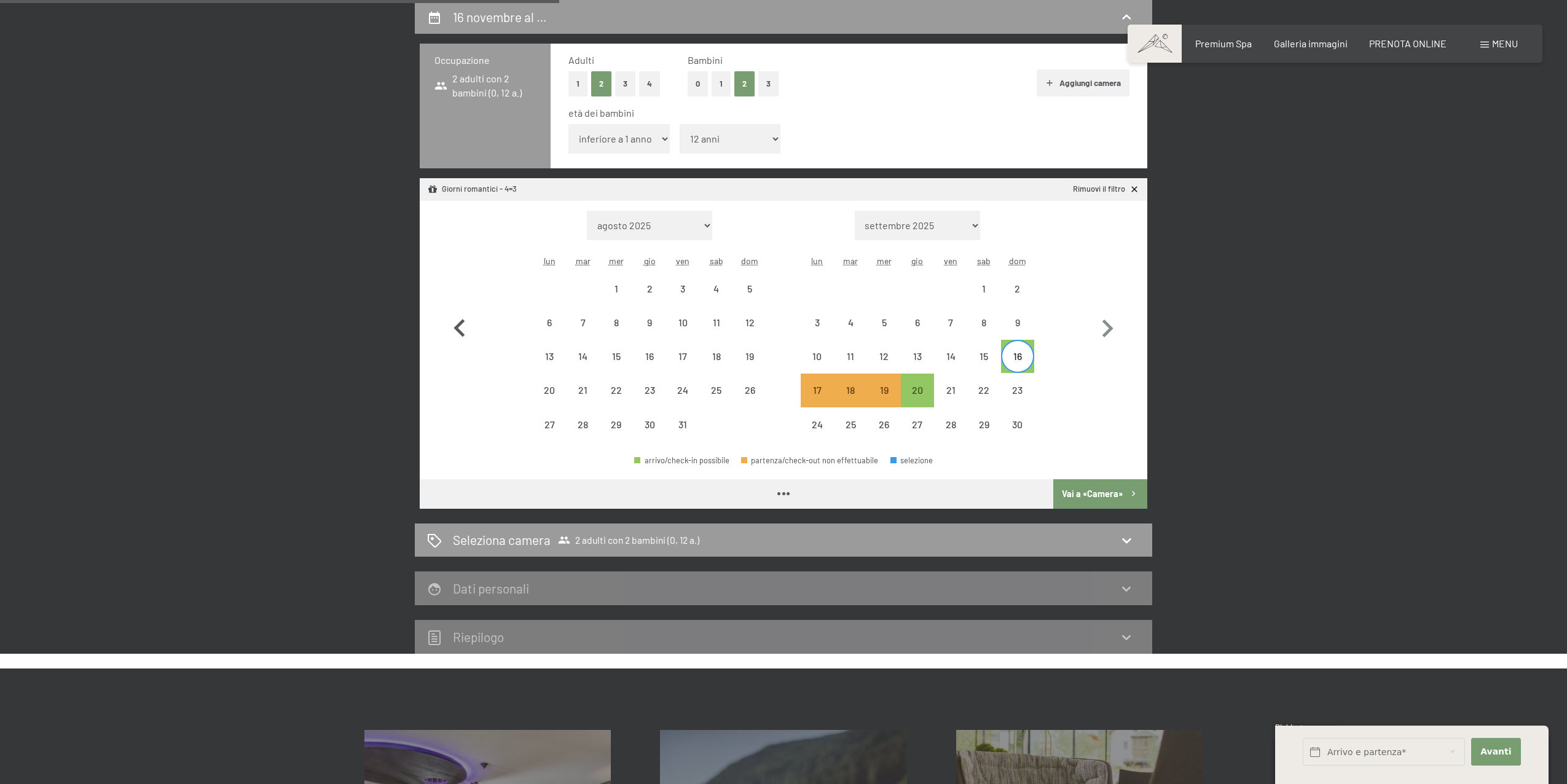
select select "2025-10-01"
select select "2025-11-01"
click at [458, 325] on icon "button" at bounding box center [459, 327] width 11 height 18
select select "2025-09-01"
select select "[DATE]"
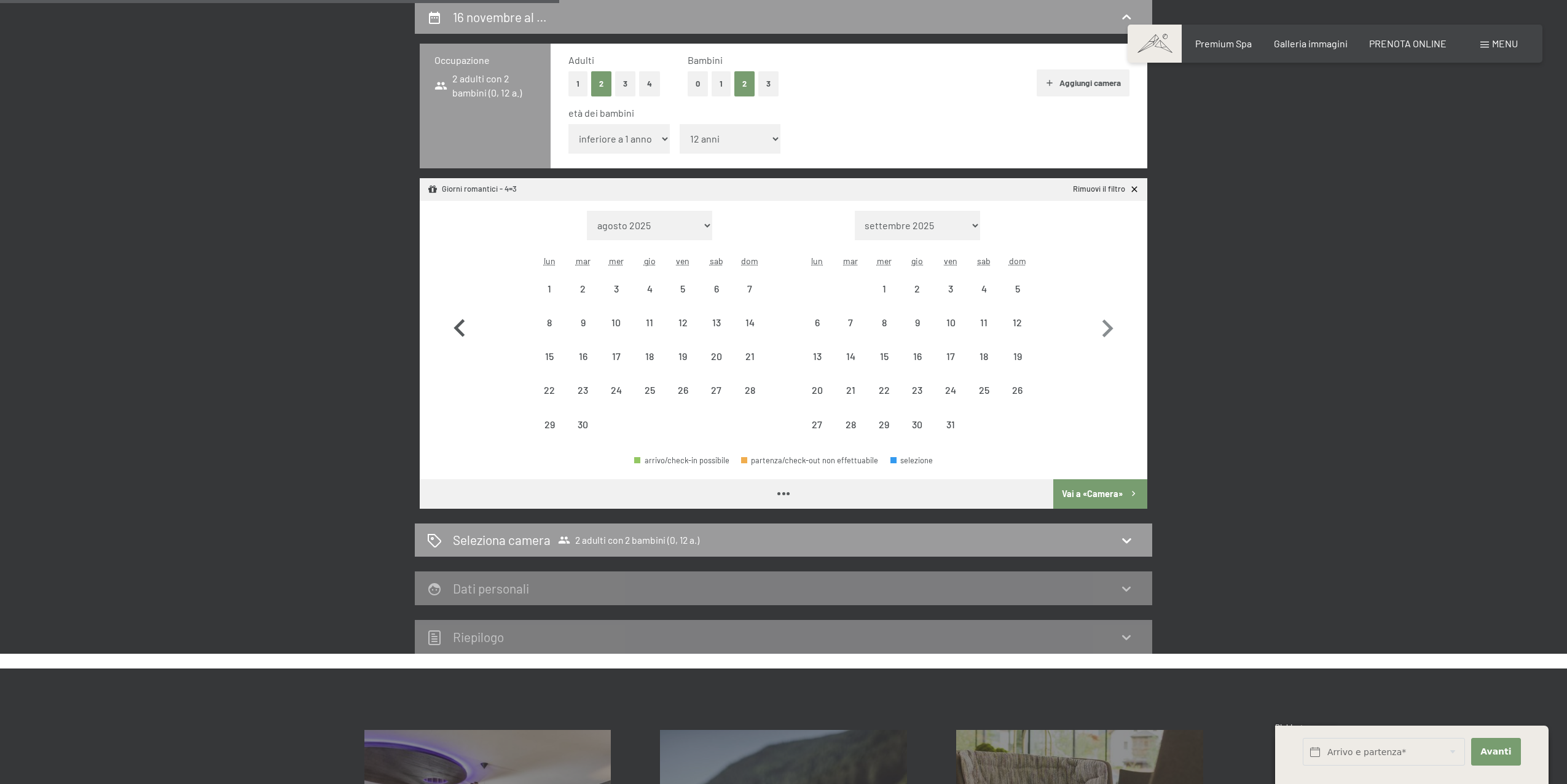
select select "[DATE]"
click at [458, 325] on icon "button" at bounding box center [459, 327] width 11 height 18
click at [1251, 156] on div "16 novembre al … Occupazione 2 adulti con 2 bambini (0, 12 a.) Adulti 1 2 3 4 B…" at bounding box center [784, 327] width 1567 height 653
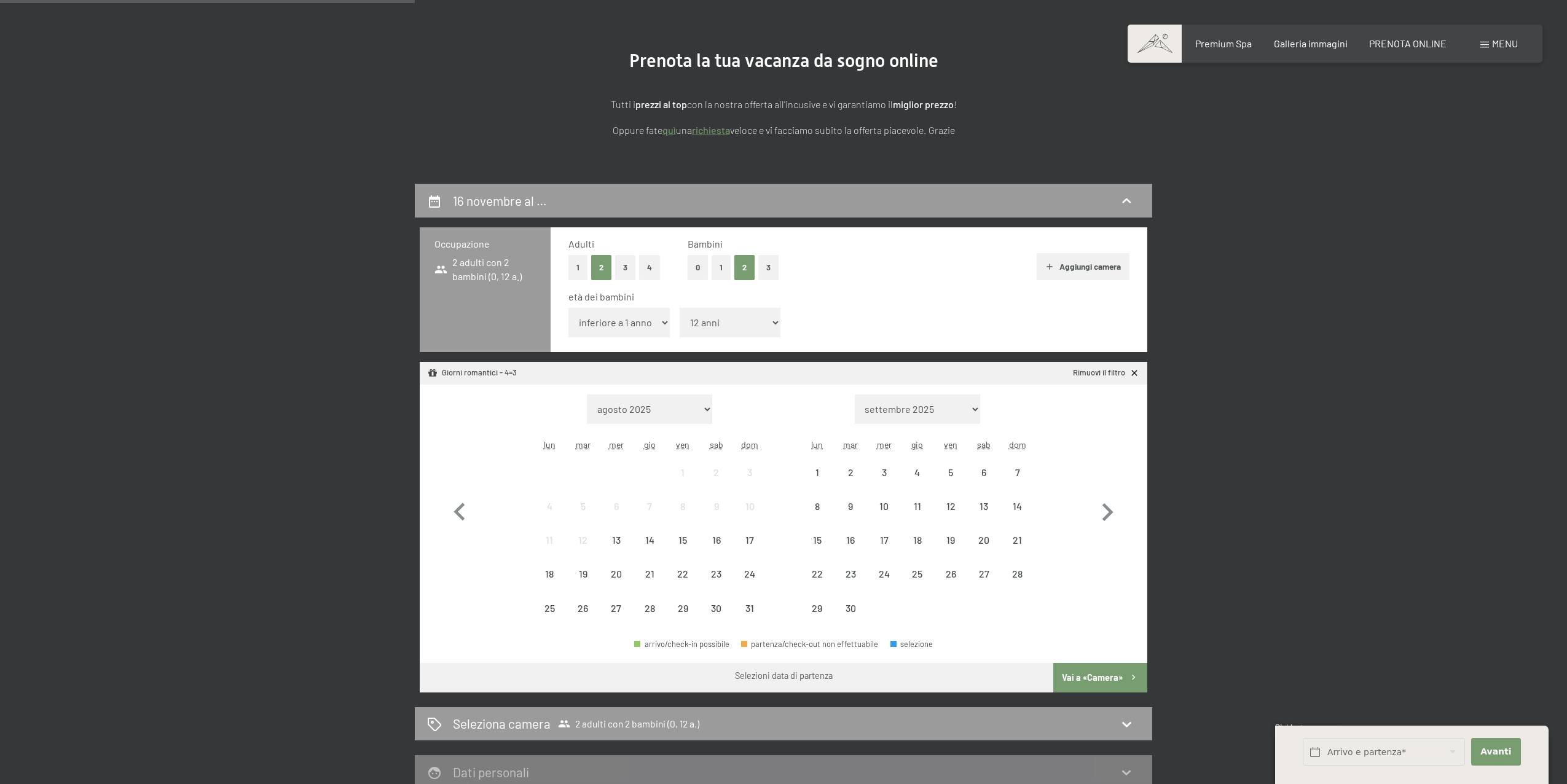
scroll to position [37, 0]
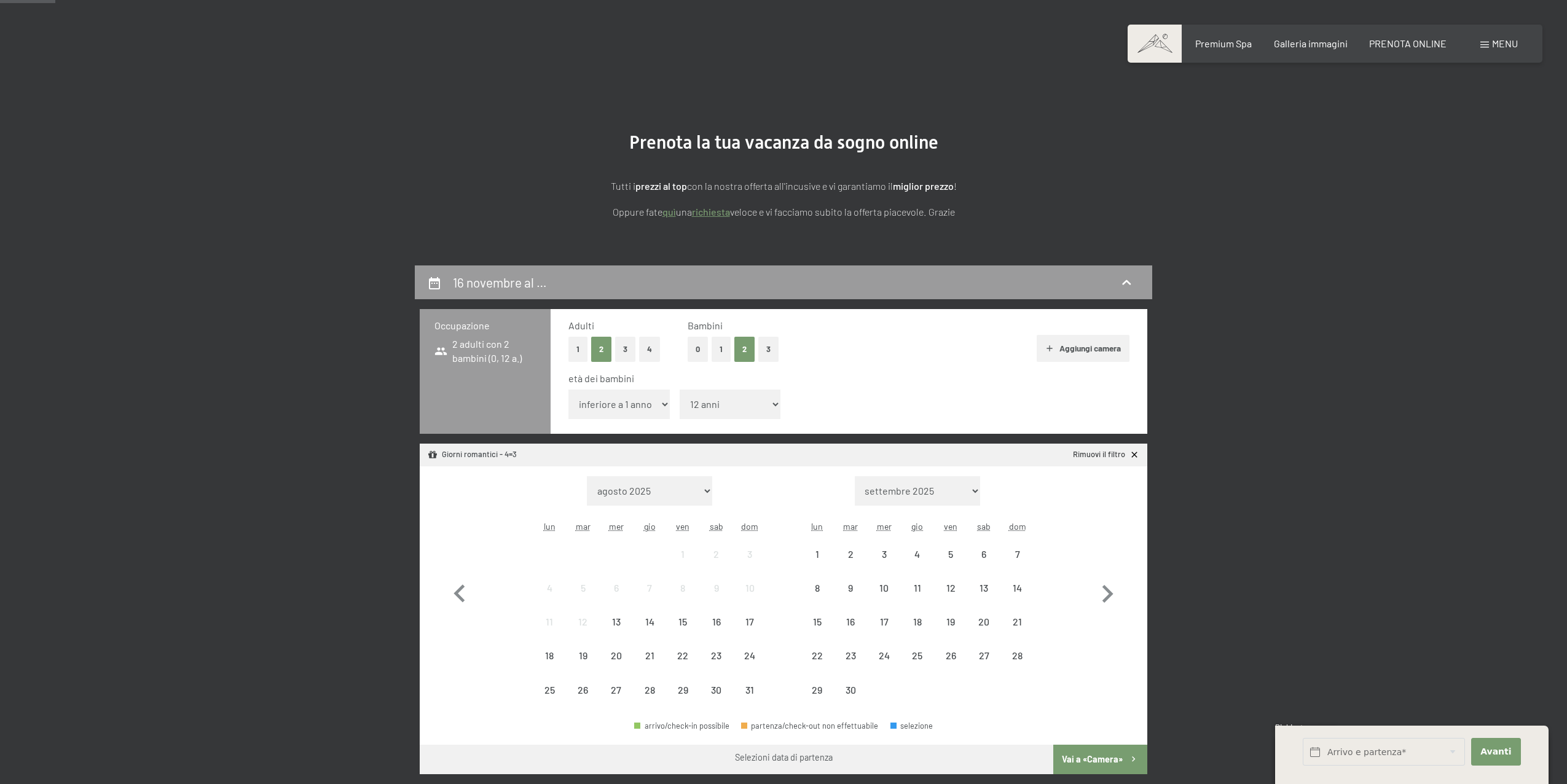
click at [654, 403] on select "inferiore a 1 anno 1 anno 2 anni 3 anni 4 anni 5 anni 6 anni 7 anni 8 anni 9 an…" at bounding box center [619, 404] width 101 height 29
click at [608, 356] on button "2" at bounding box center [601, 349] width 20 height 26
select select "2025-11-01"
select select "2025-12-01"
select select "2025-11-01"
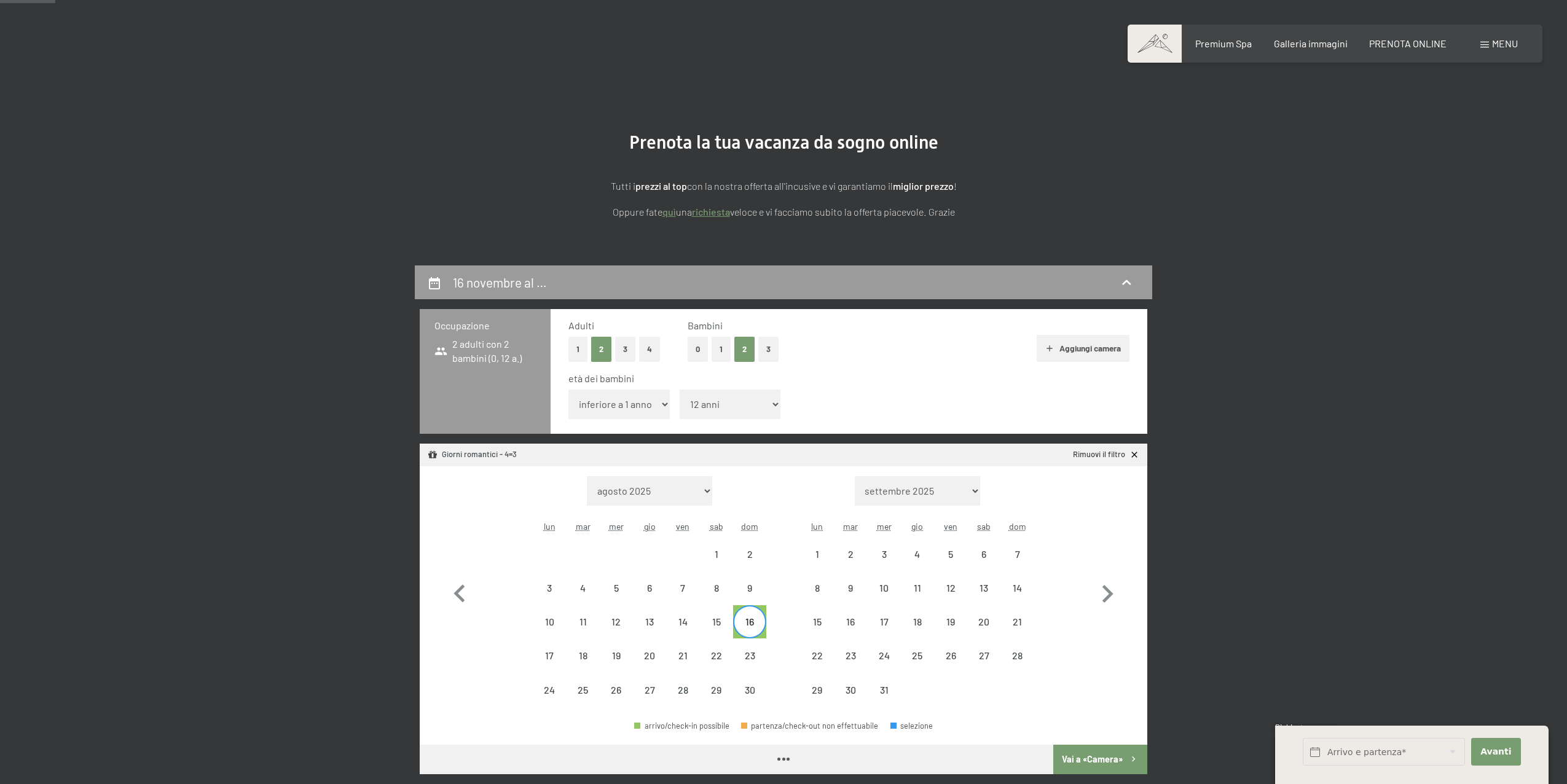
select select "2025-12-01"
select select "2025-11-01"
select select "2025-12-01"
click at [746, 349] on button "2" at bounding box center [745, 349] width 20 height 26
select select "0"
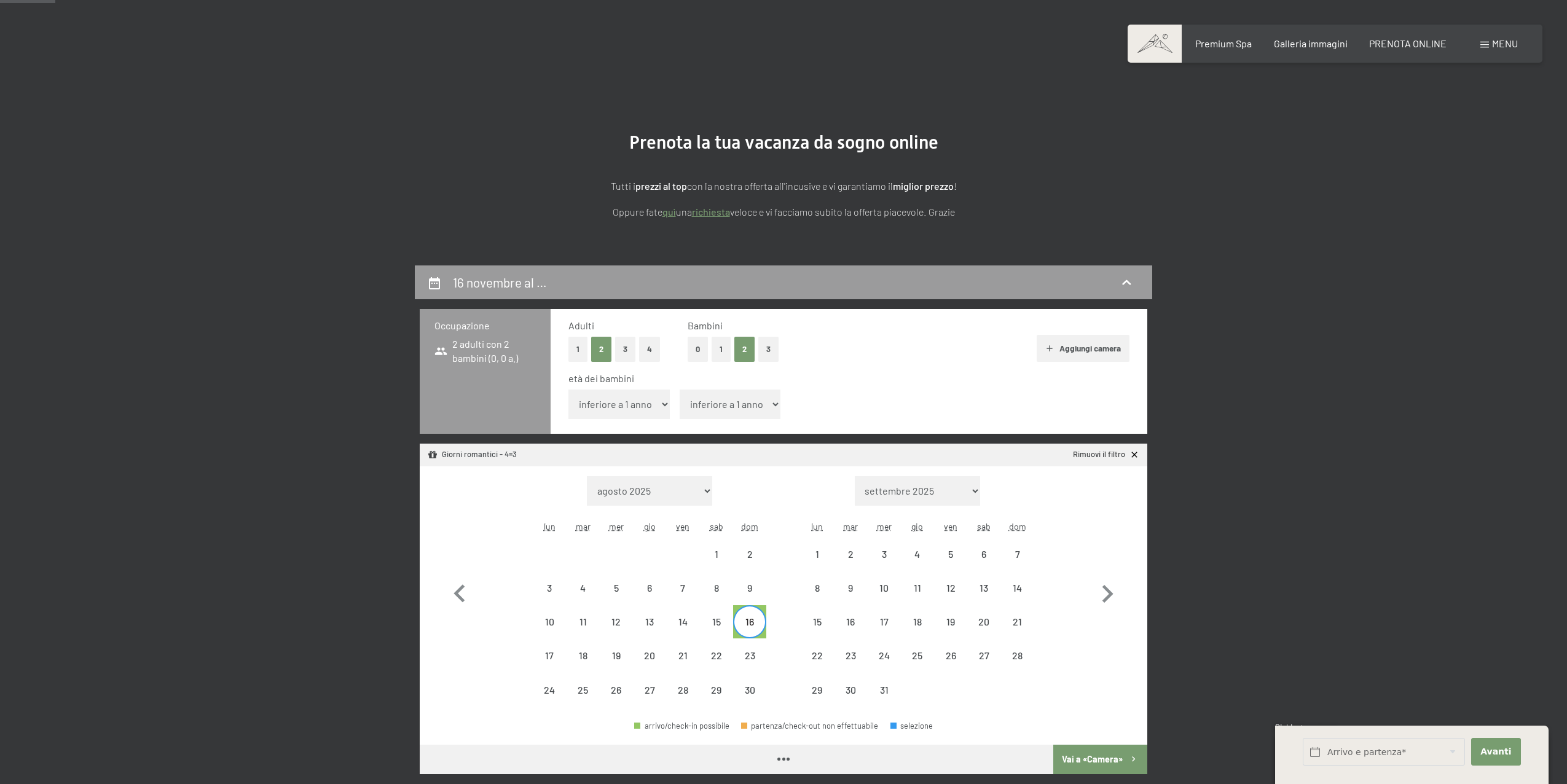
select select "2025-11-01"
select select "2025-12-01"
click at [739, 404] on select "inferiore a 1 anno 1 anno 2 anni 3 anni 4 anni 5 anni 6 anni 7 anni 8 anni 9 an…" at bounding box center [730, 404] width 101 height 29
select select "12"
select select "2025-11-01"
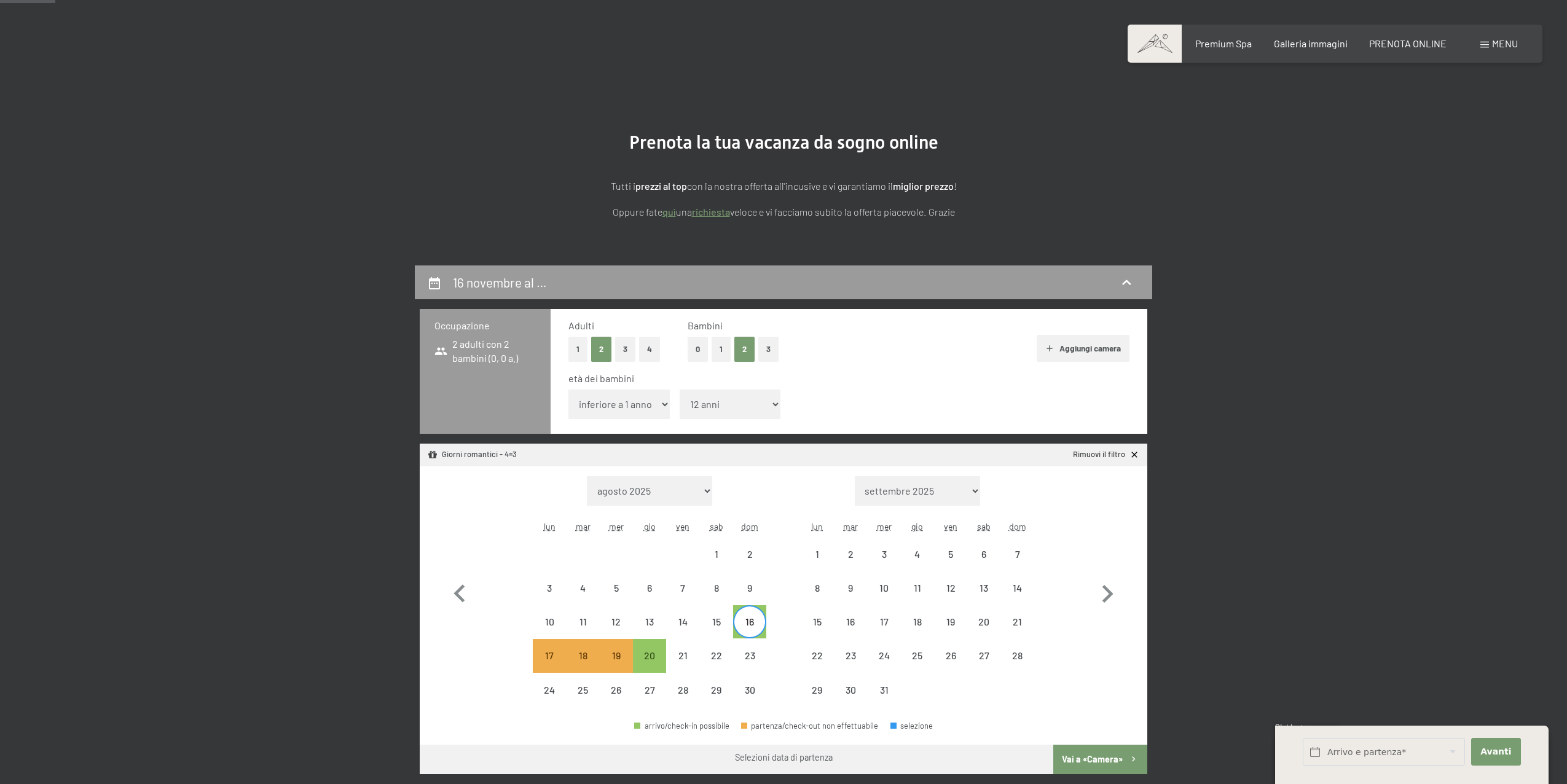
select select "2025-12-01"
select select "2025-11-01"
select select "2025-12-01"
select select "2025-11-01"
select select "2025-12-01"
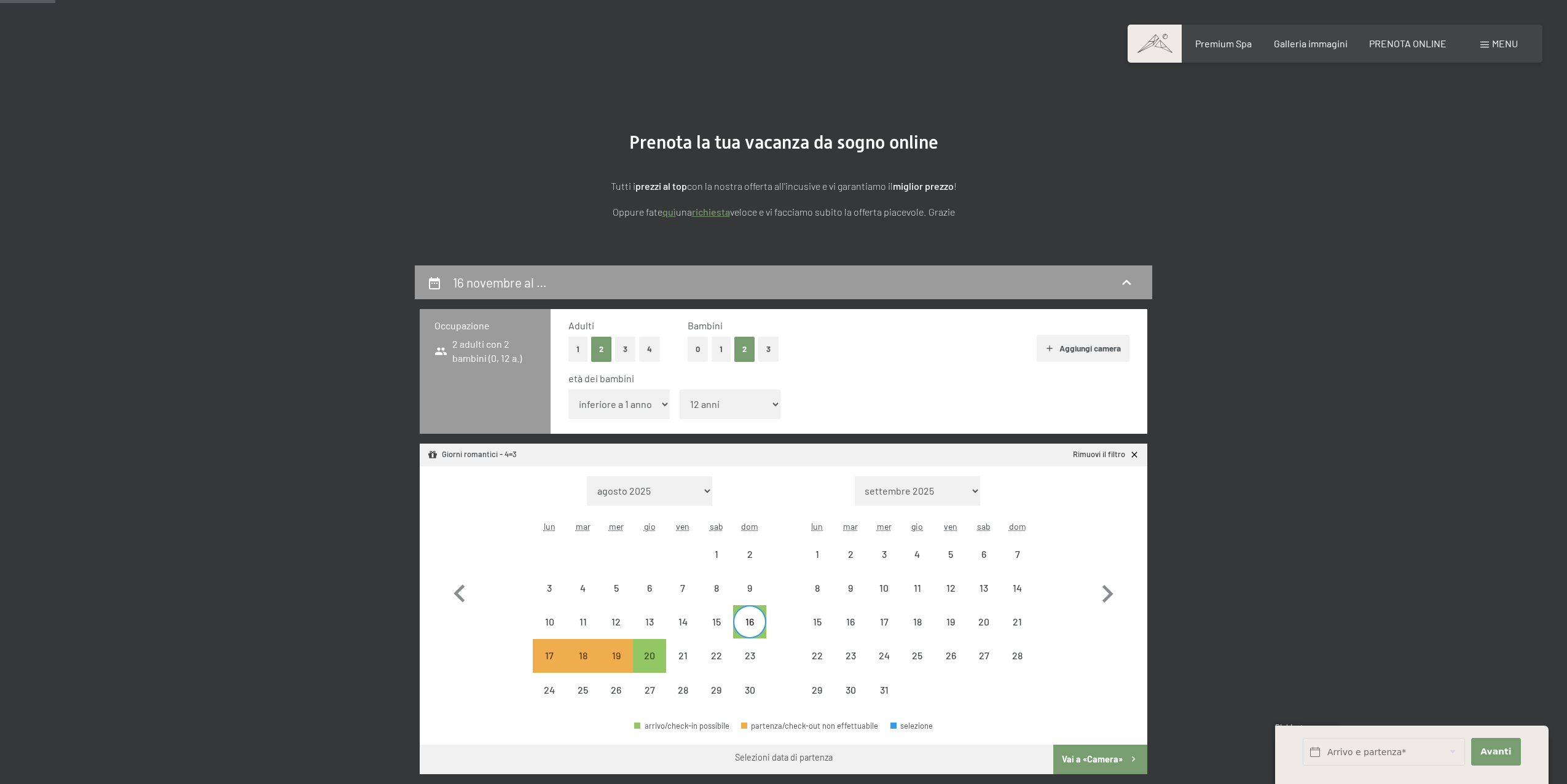
click at [611, 400] on select "inferiore a 1 anno 1 anno 2 anni 3 anni 4 anni 5 anni 6 anni 7 anni 8 anni 9 an…" at bounding box center [619, 404] width 101 height 29
select select "12"
select select "2025-11-01"
select select "2025-12-01"
select select "2025-11-01"
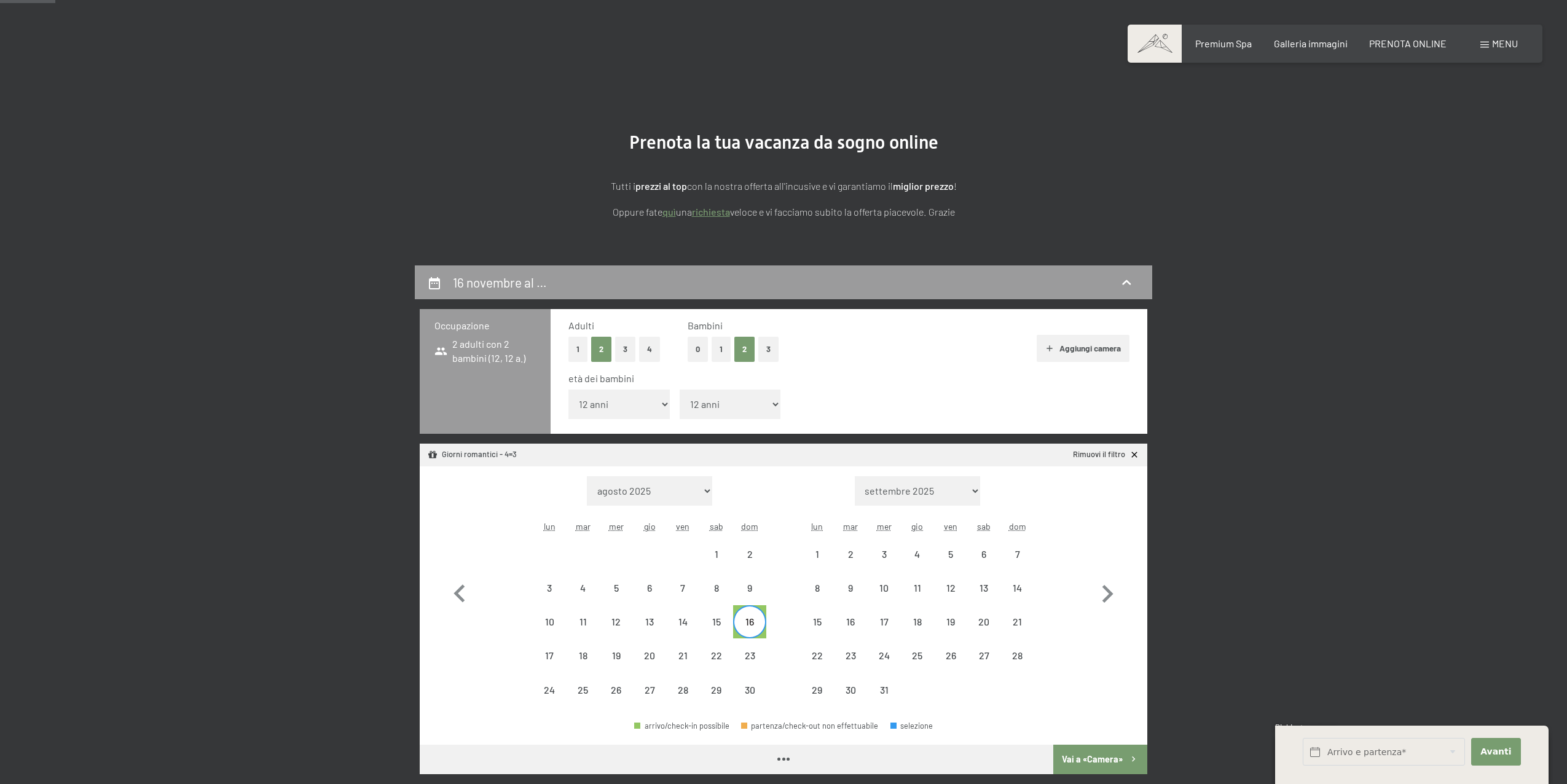
select select "2025-12-01"
select select "2025-11-01"
select select "2025-12-01"
click at [754, 623] on div "16" at bounding box center [750, 632] width 31 height 31
select select "2025-11-01"
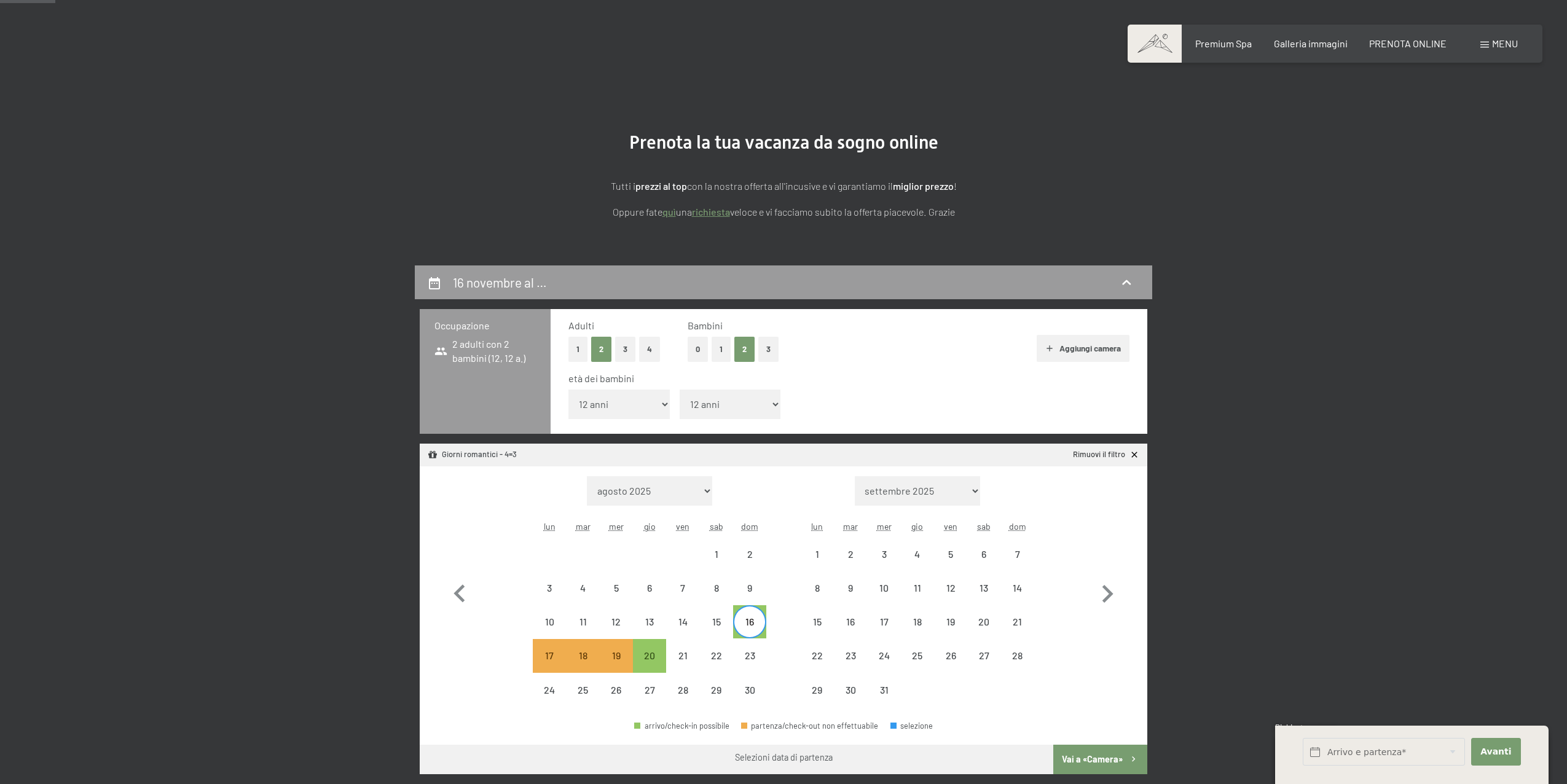
select select "2025-12-01"
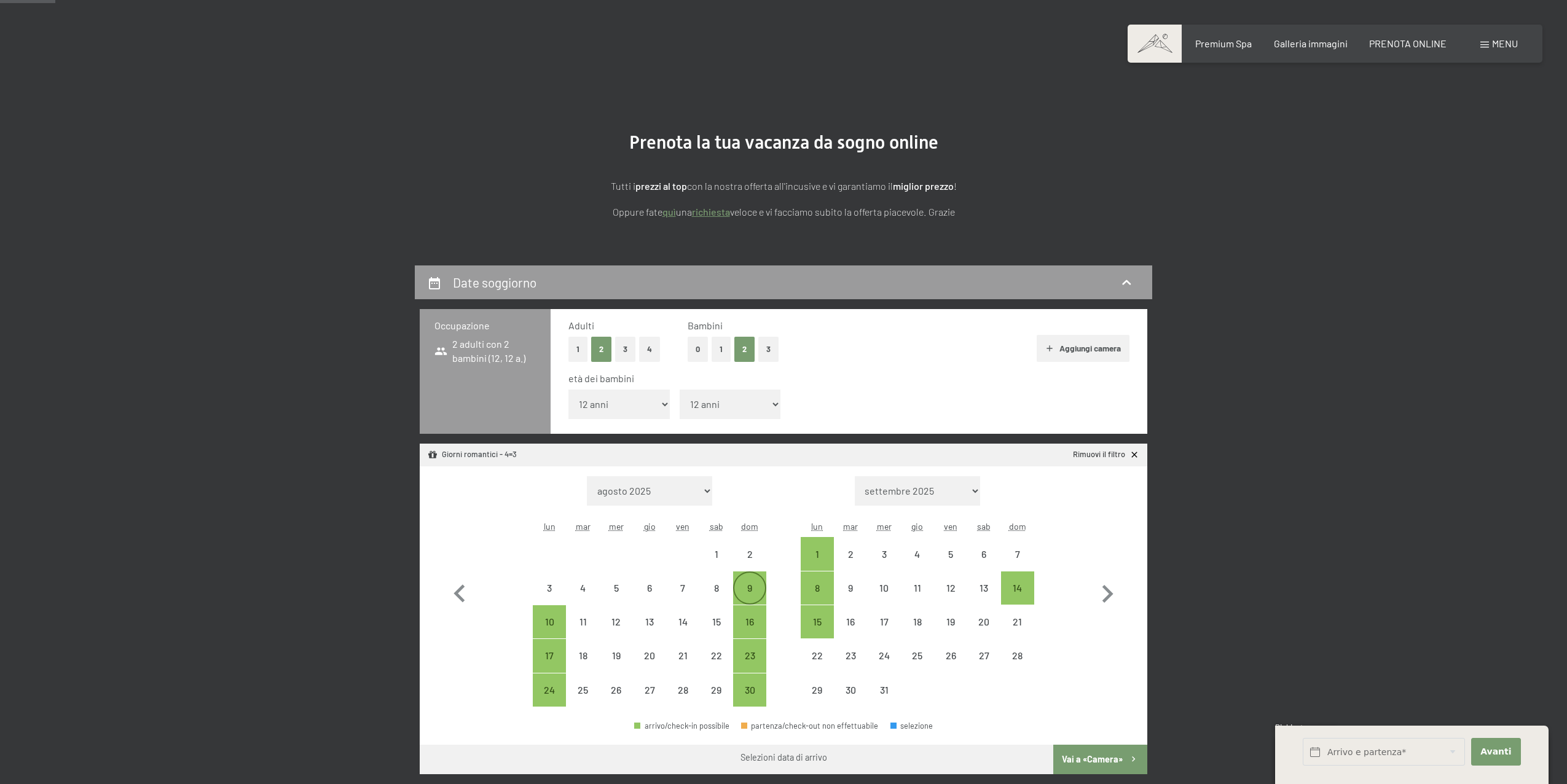
scroll to position [40, 0]
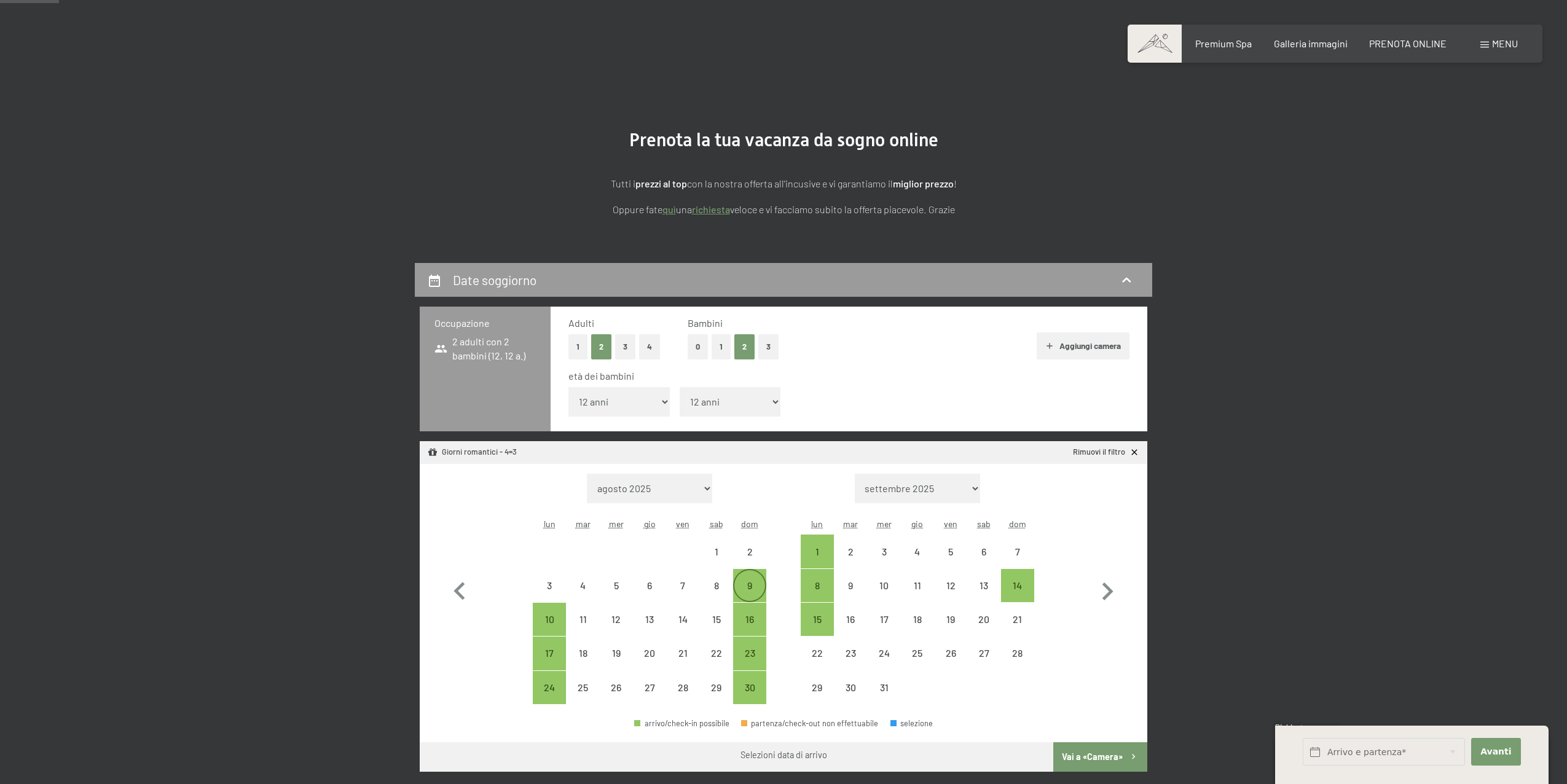
click at [747, 591] on div "9" at bounding box center [750, 596] width 31 height 31
select select "2025-11-01"
select select "2025-12-01"
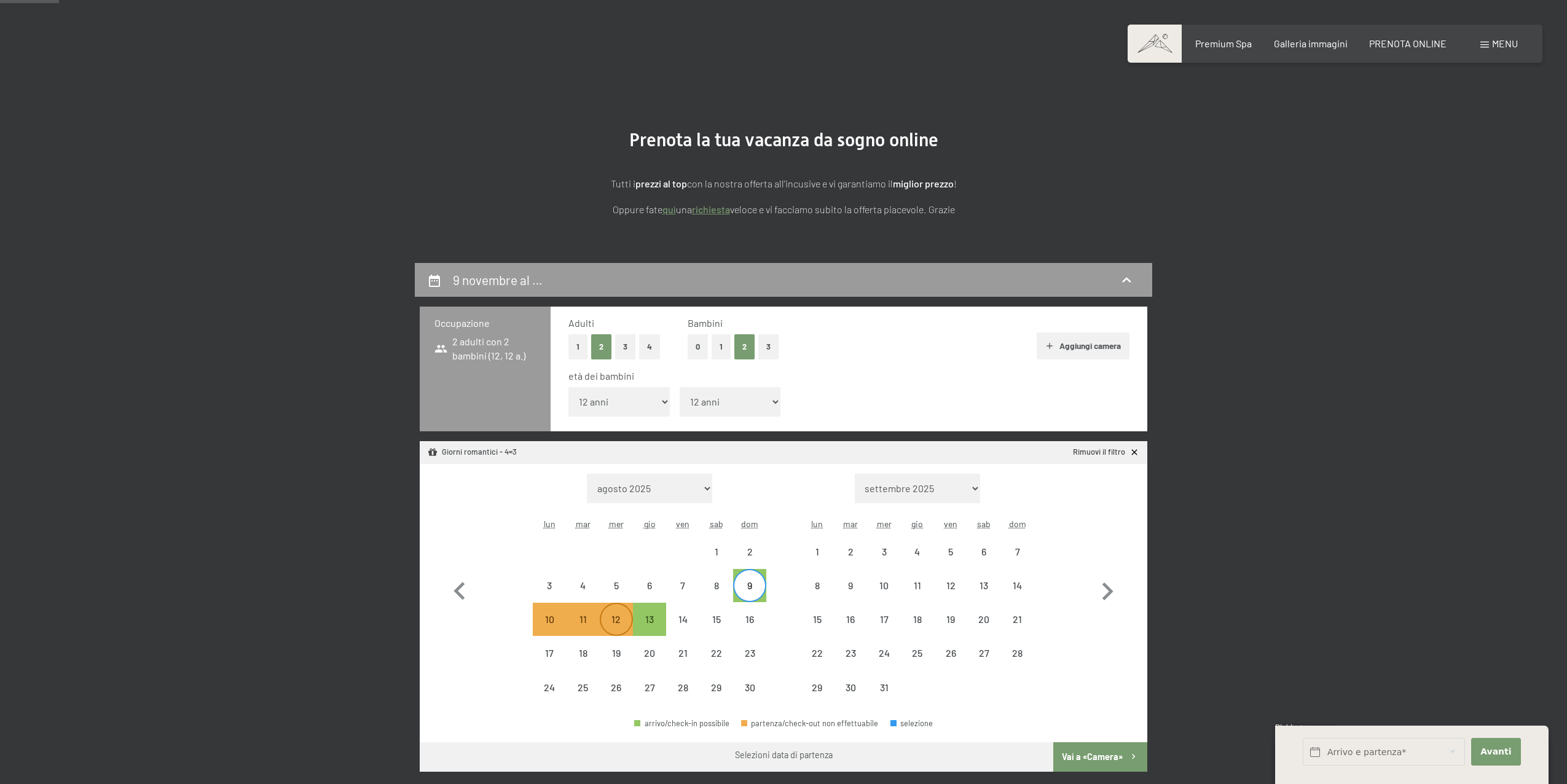
click at [625, 625] on div "12" at bounding box center [616, 629] width 31 height 31
select select "2025-11-01"
select select "2025-12-01"
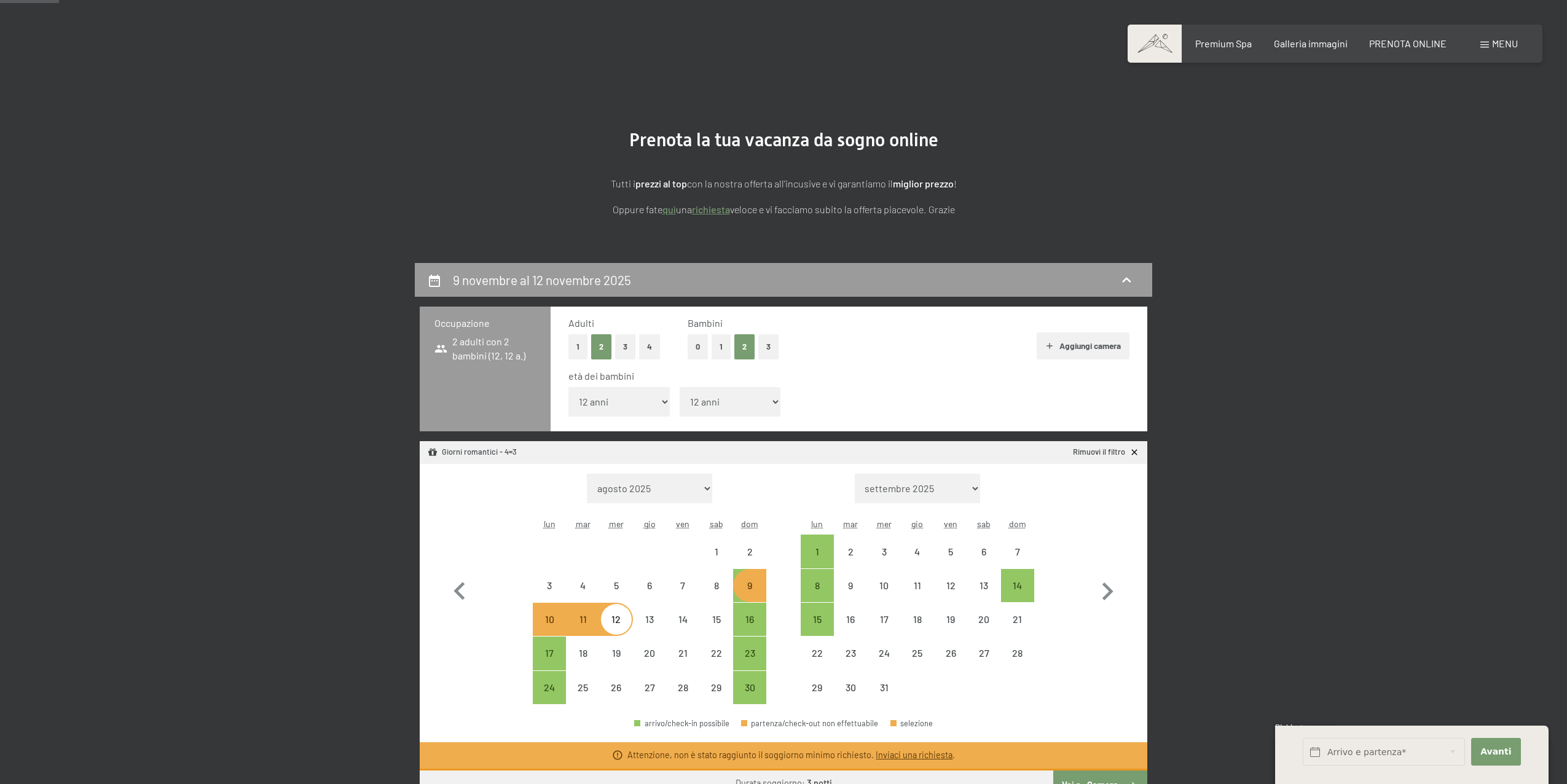
select select "2025-11-01"
select select "2025-12-01"
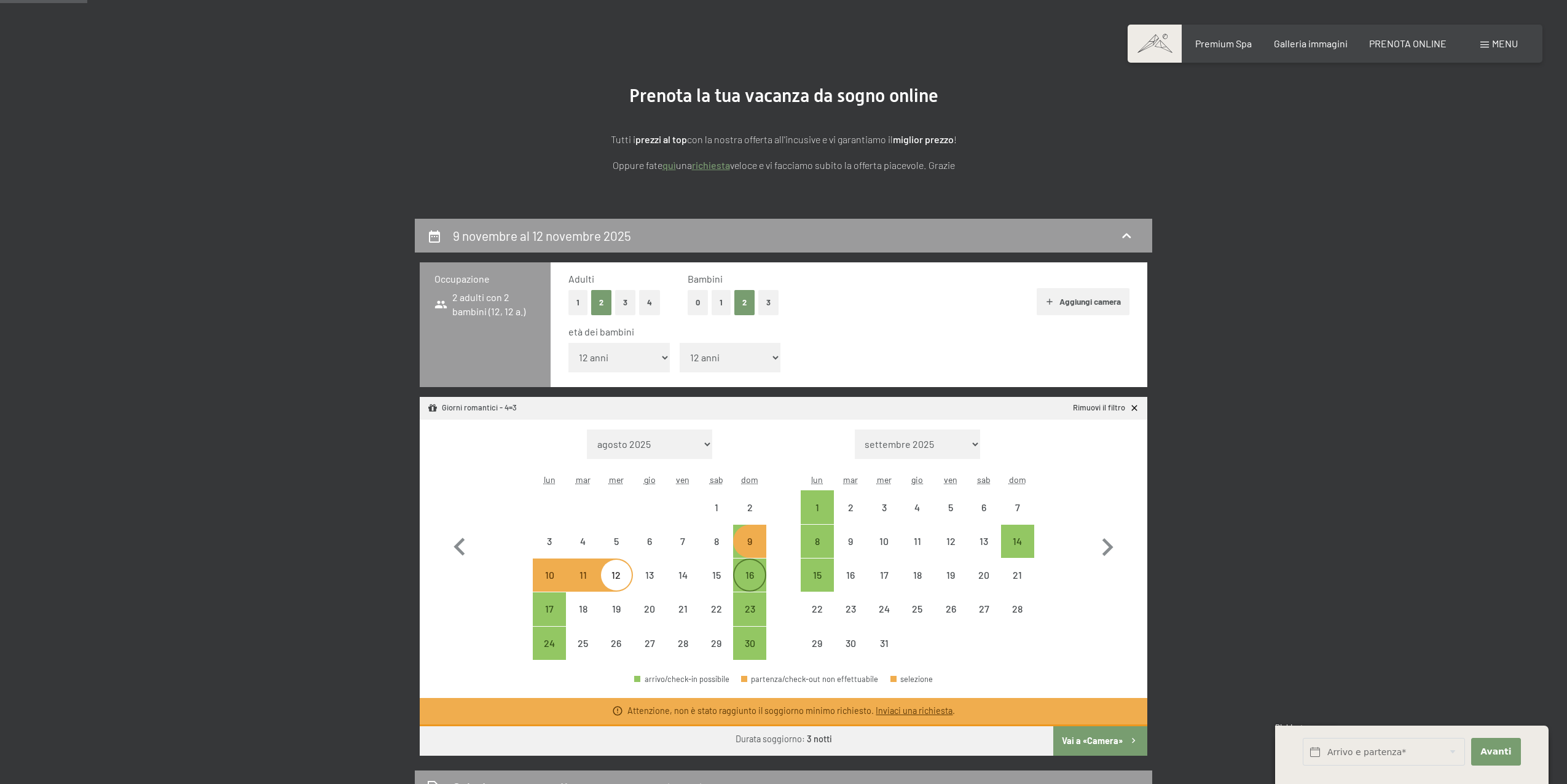
scroll to position [96, 0]
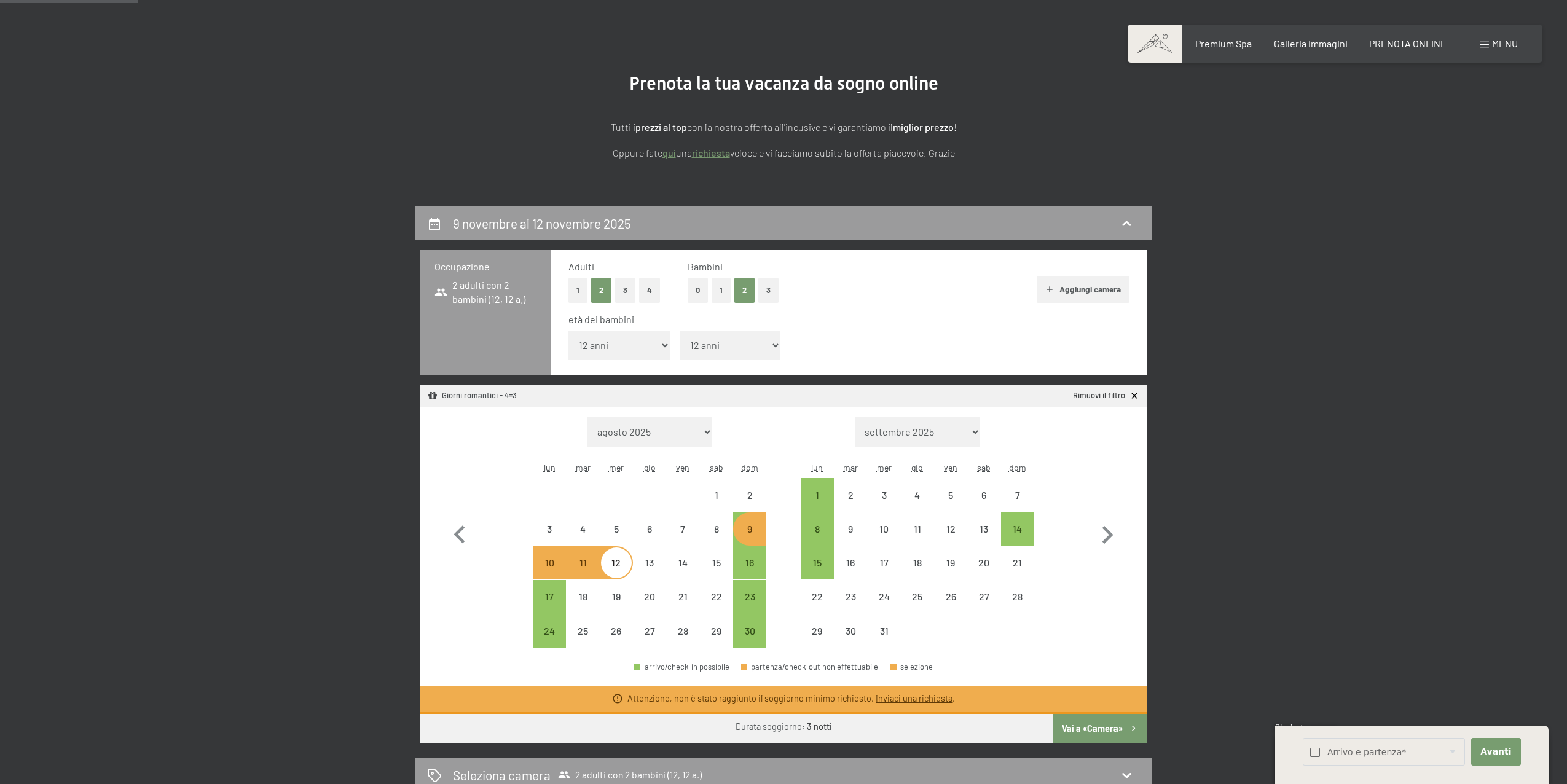
click at [748, 521] on div "9" at bounding box center [750, 529] width 31 height 31
select select "2025-11-01"
select select "2025-12-01"
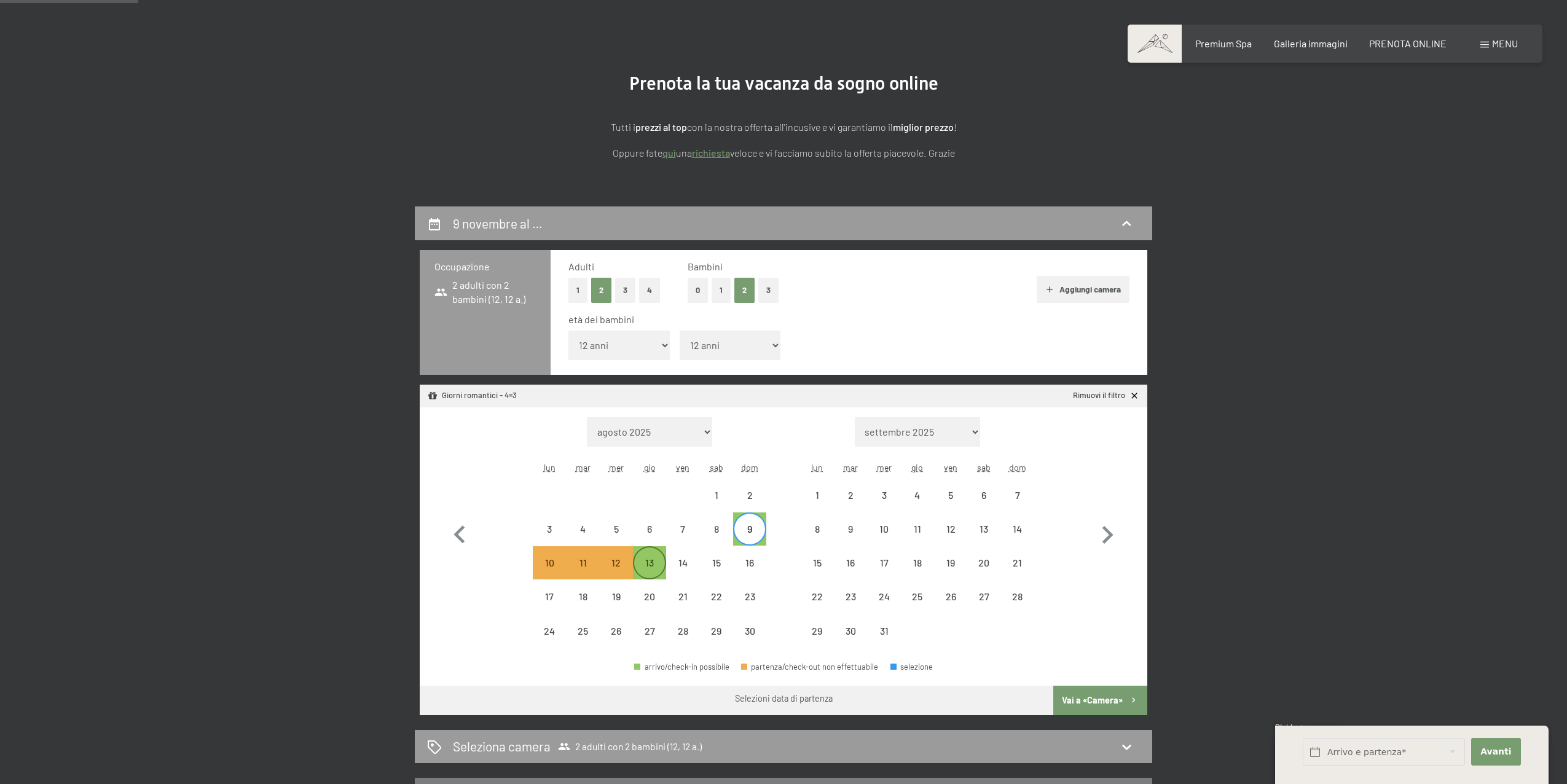
click at [653, 563] on div "13" at bounding box center [649, 573] width 31 height 31
select select "2025-11-01"
select select "2025-12-01"
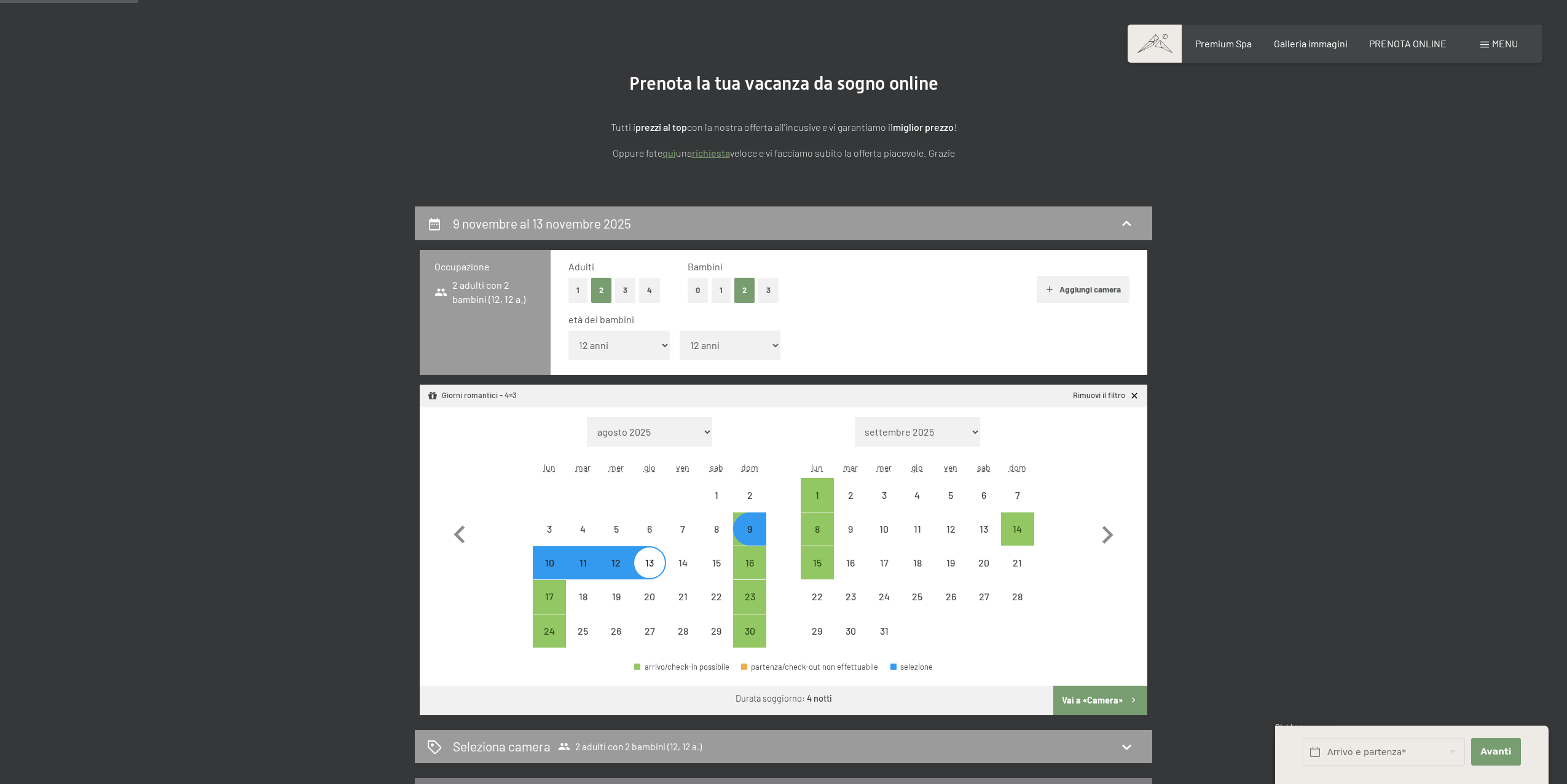
select select "2025-11-01"
select select "2025-12-01"
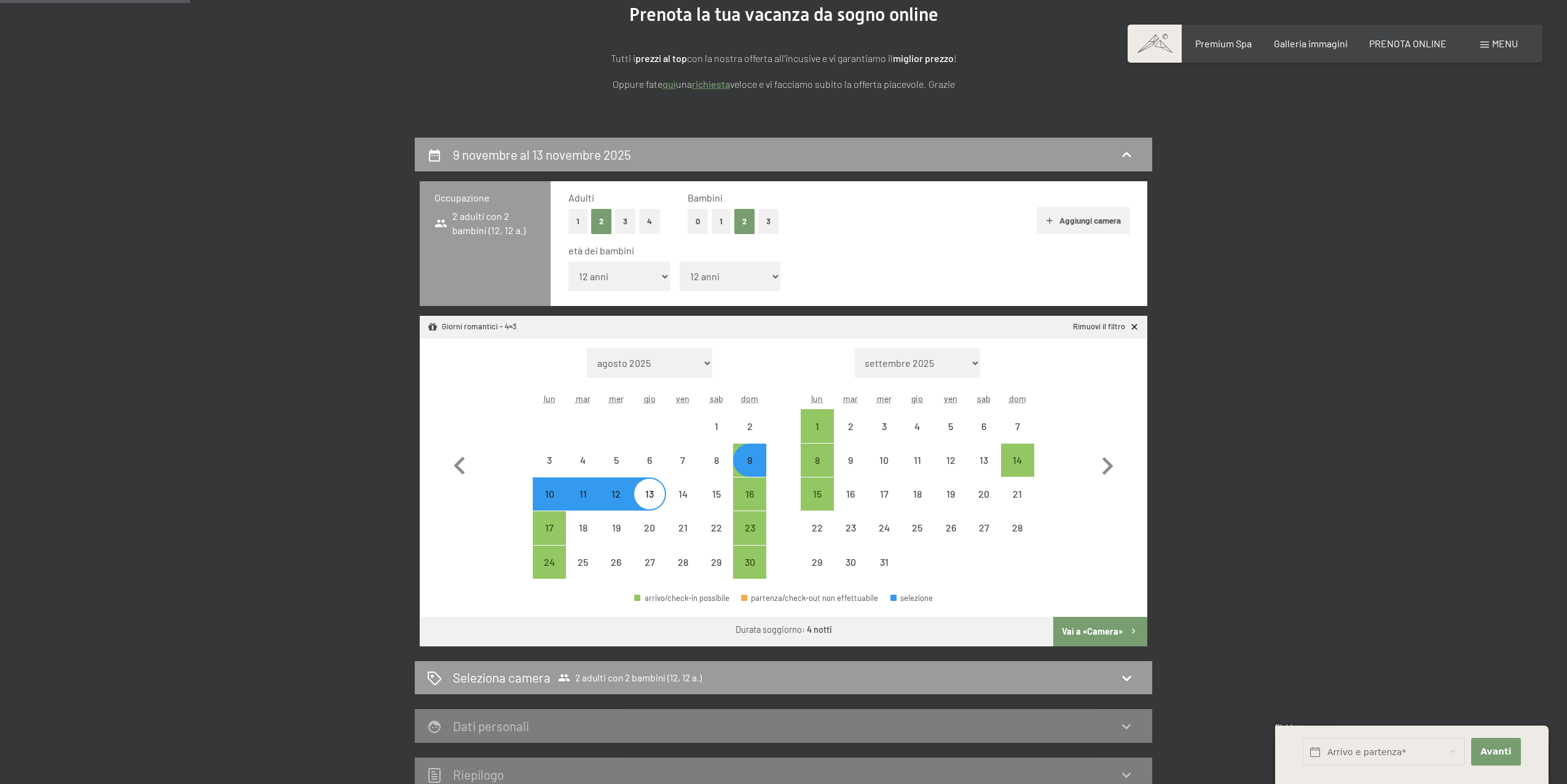
scroll to position [168, 0]
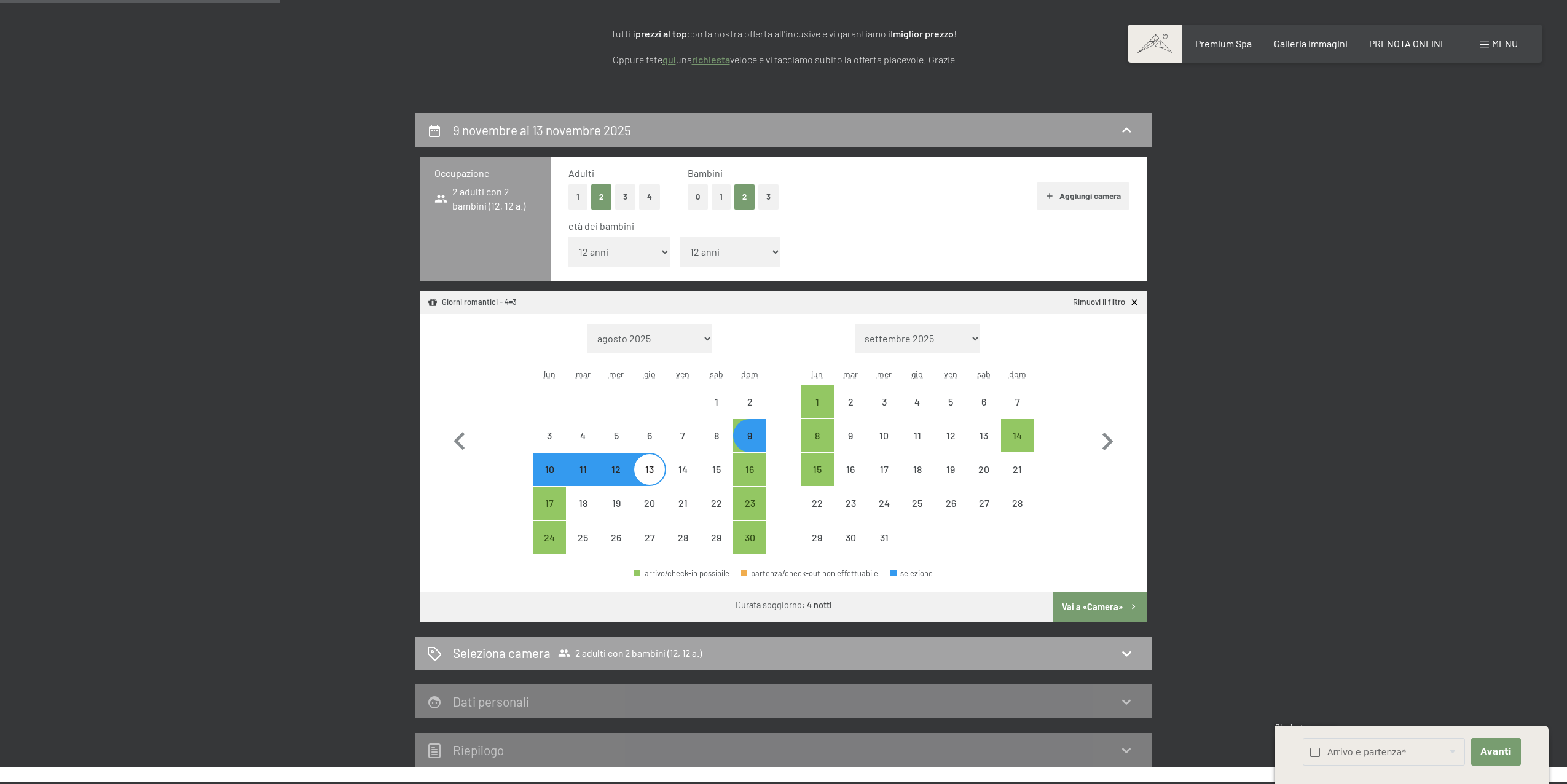
click at [1122, 651] on icon at bounding box center [1126, 653] width 15 height 15
select select "2025-11-01"
select select "2025-12-01"
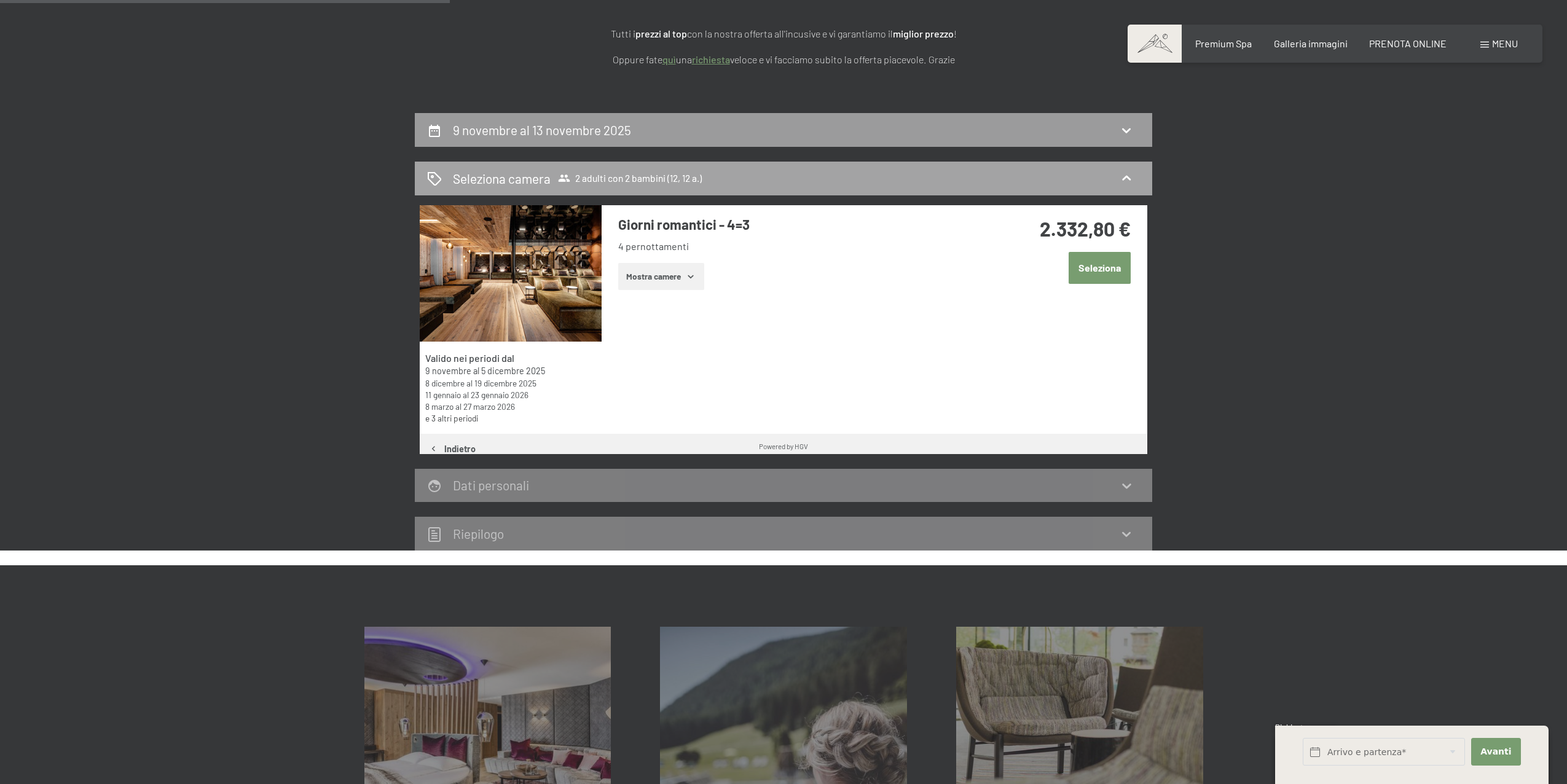
scroll to position [303, 0]
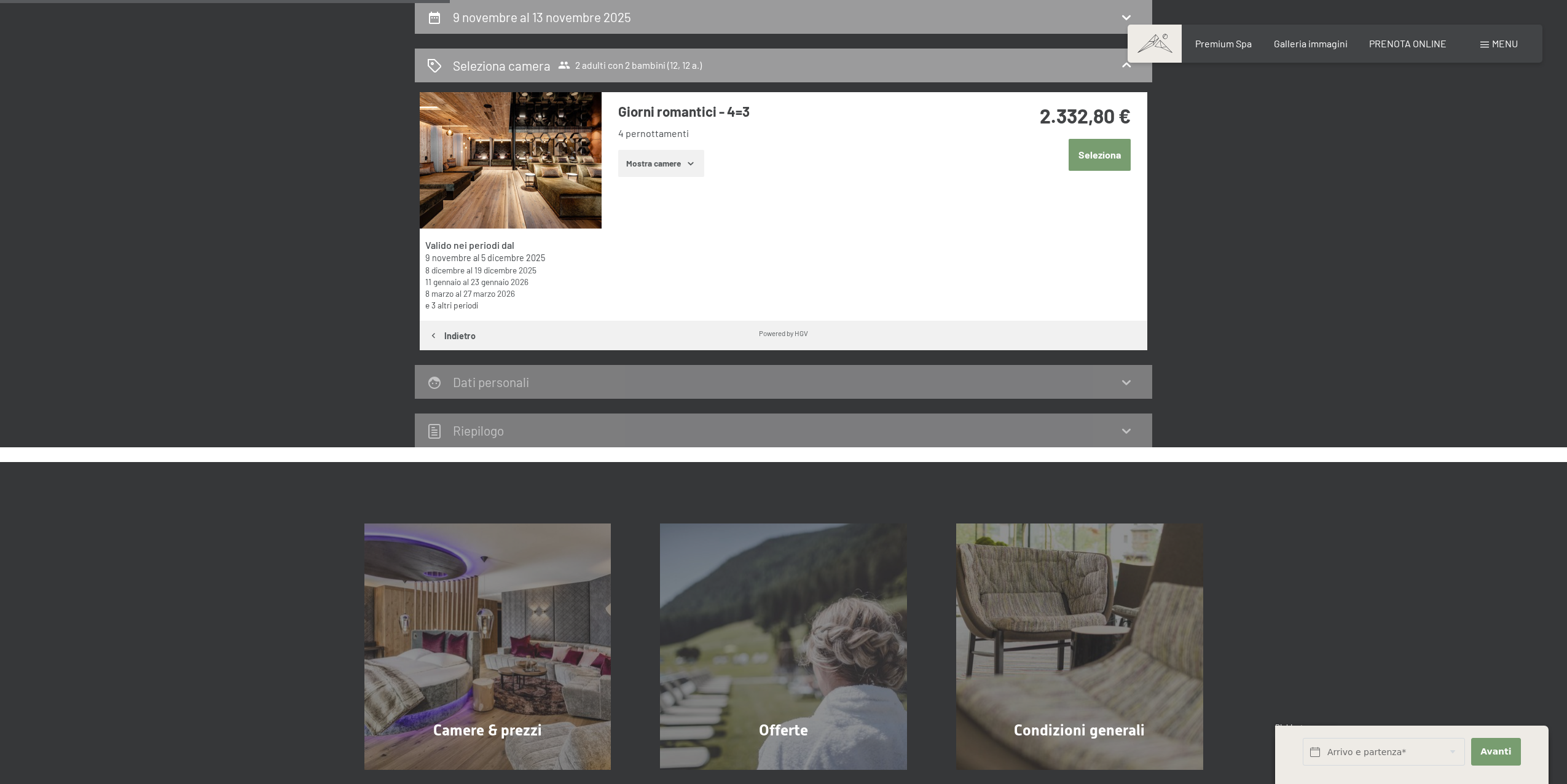
click at [689, 163] on icon "button" at bounding box center [692, 163] width 6 height 3
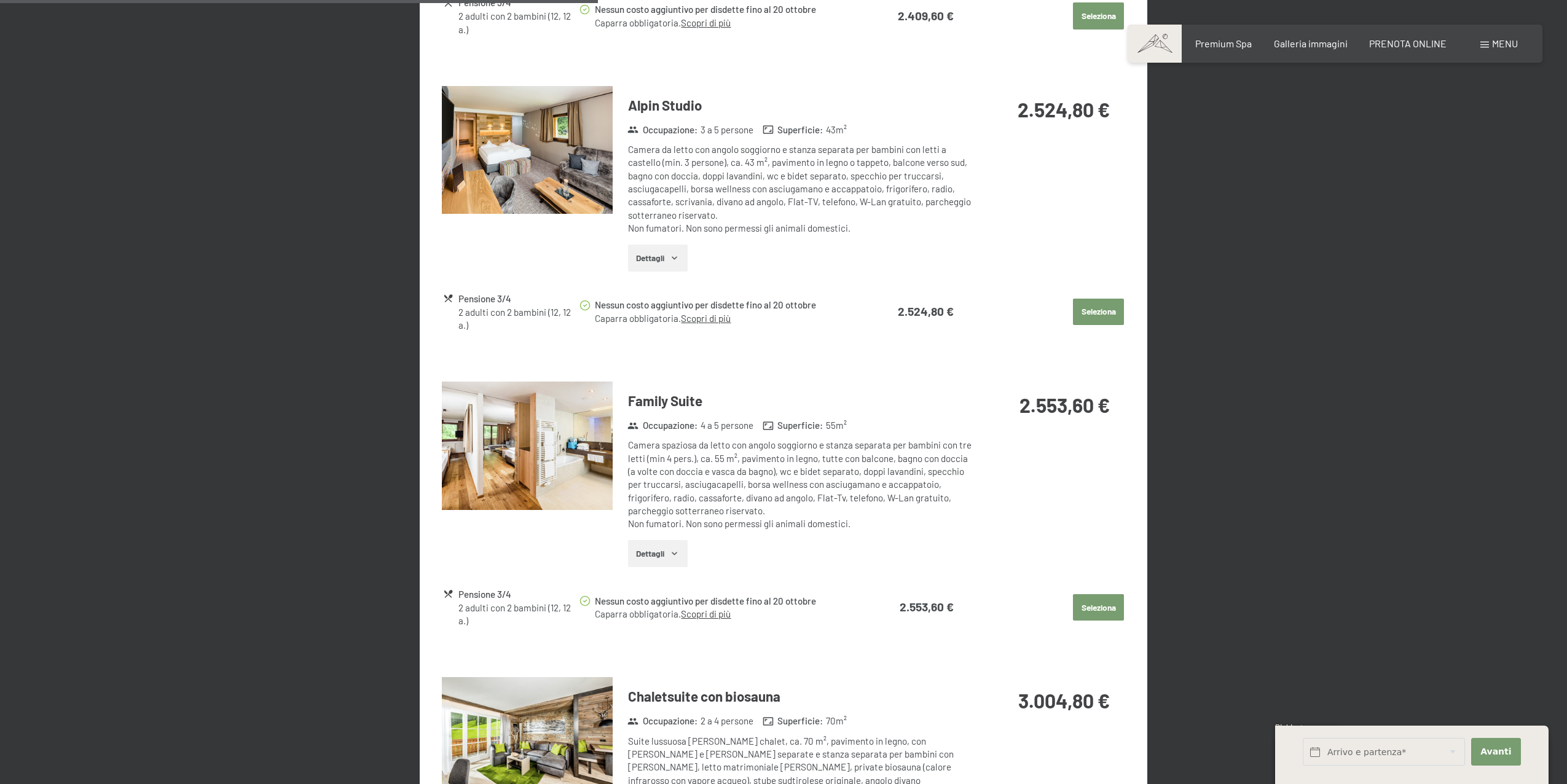
scroll to position [1382, 0]
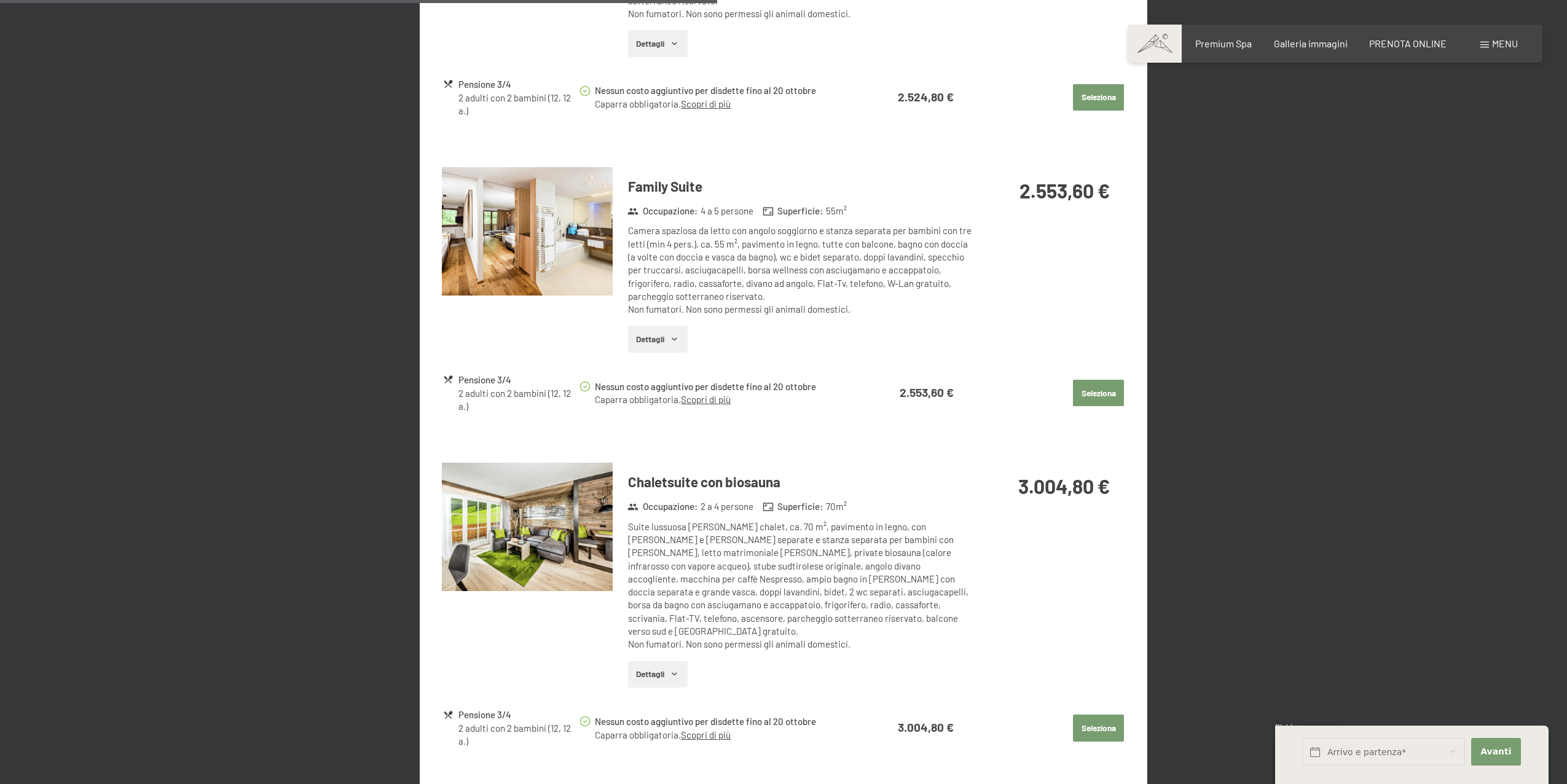
click at [560, 263] on img at bounding box center [527, 231] width 171 height 128
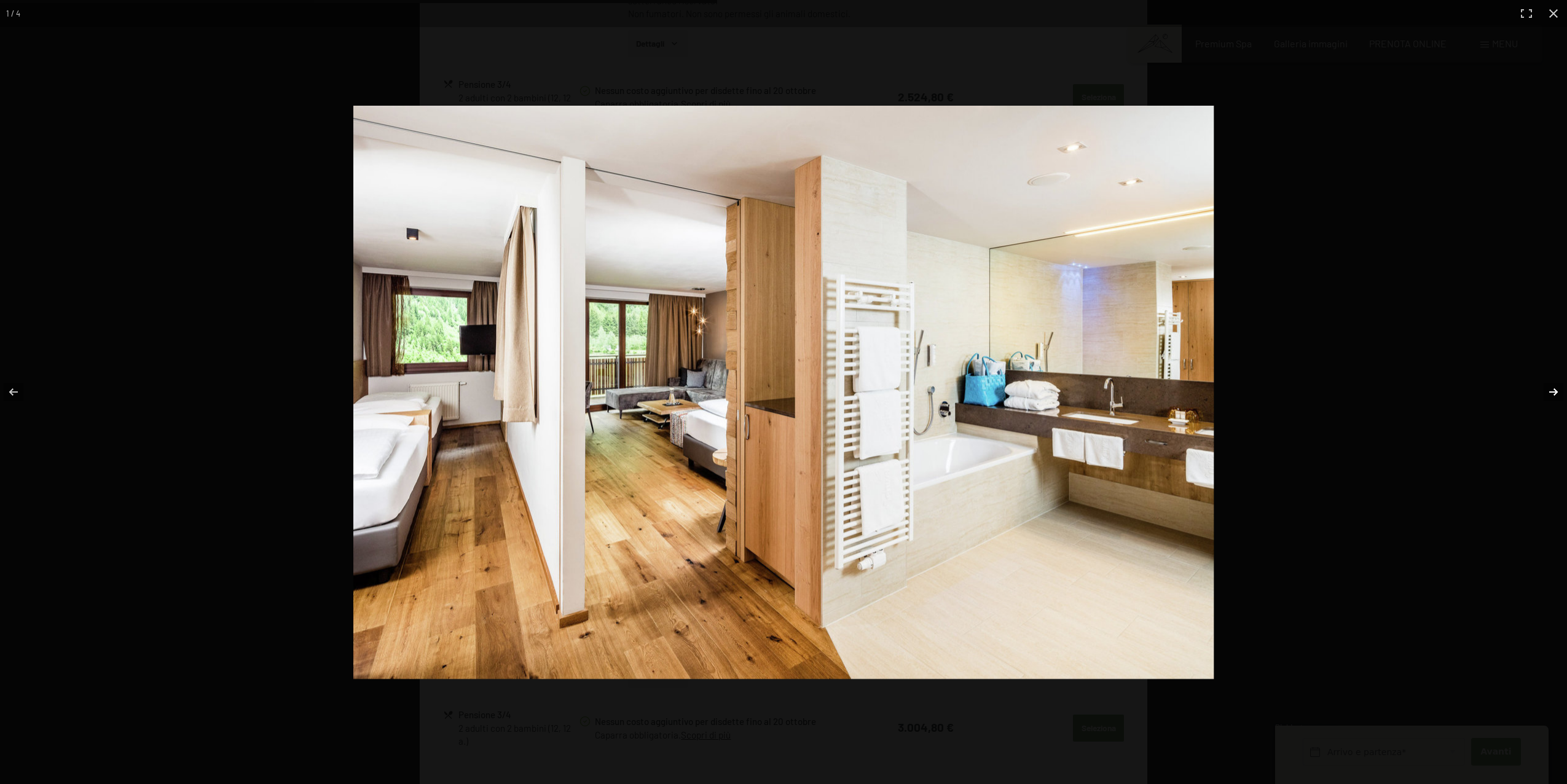
click at [1544, 389] on button "button" at bounding box center [1545, 392] width 43 height 61
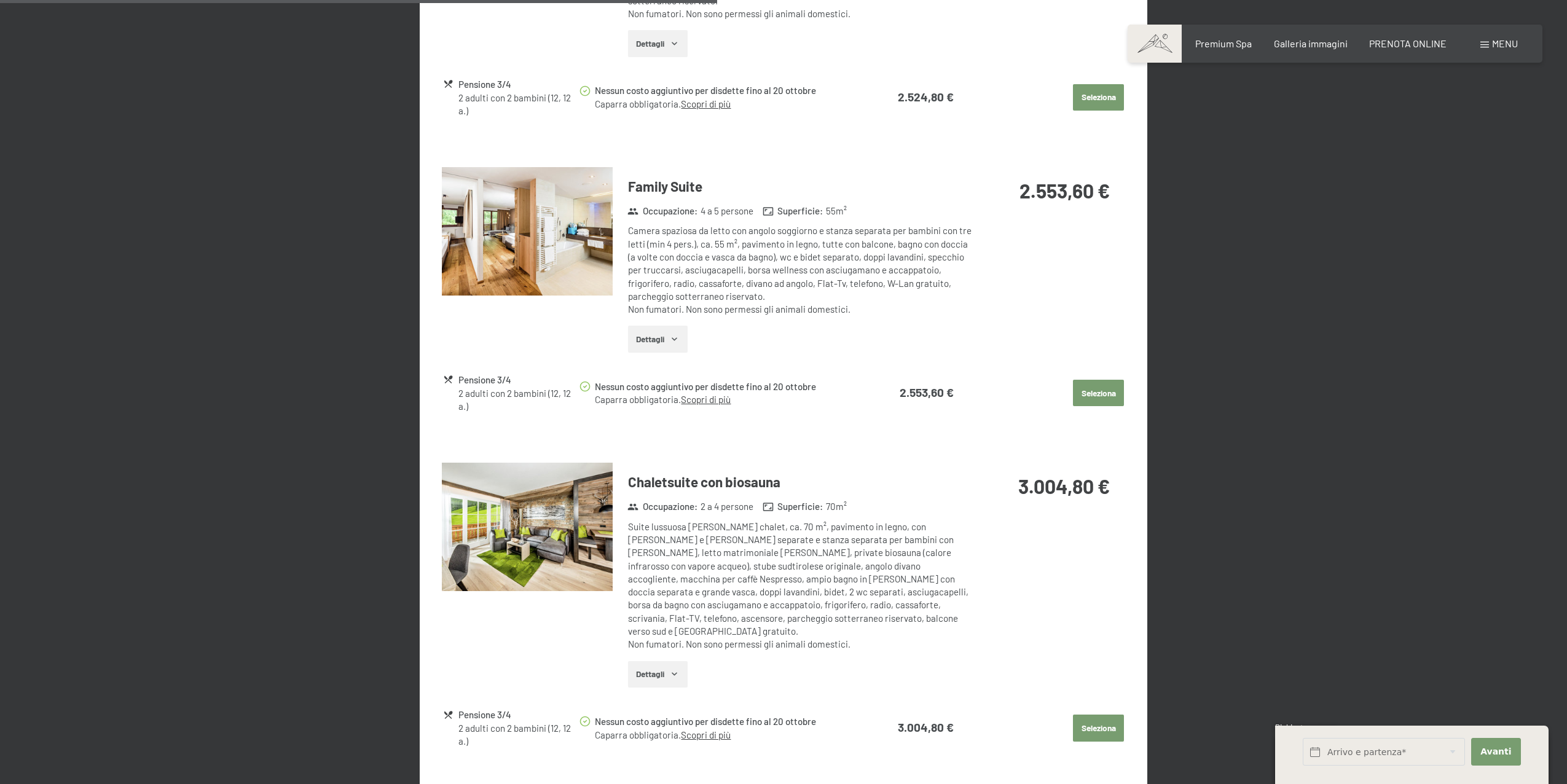
click at [0, 0] on button "button" at bounding box center [0, 0] width 0 height 0
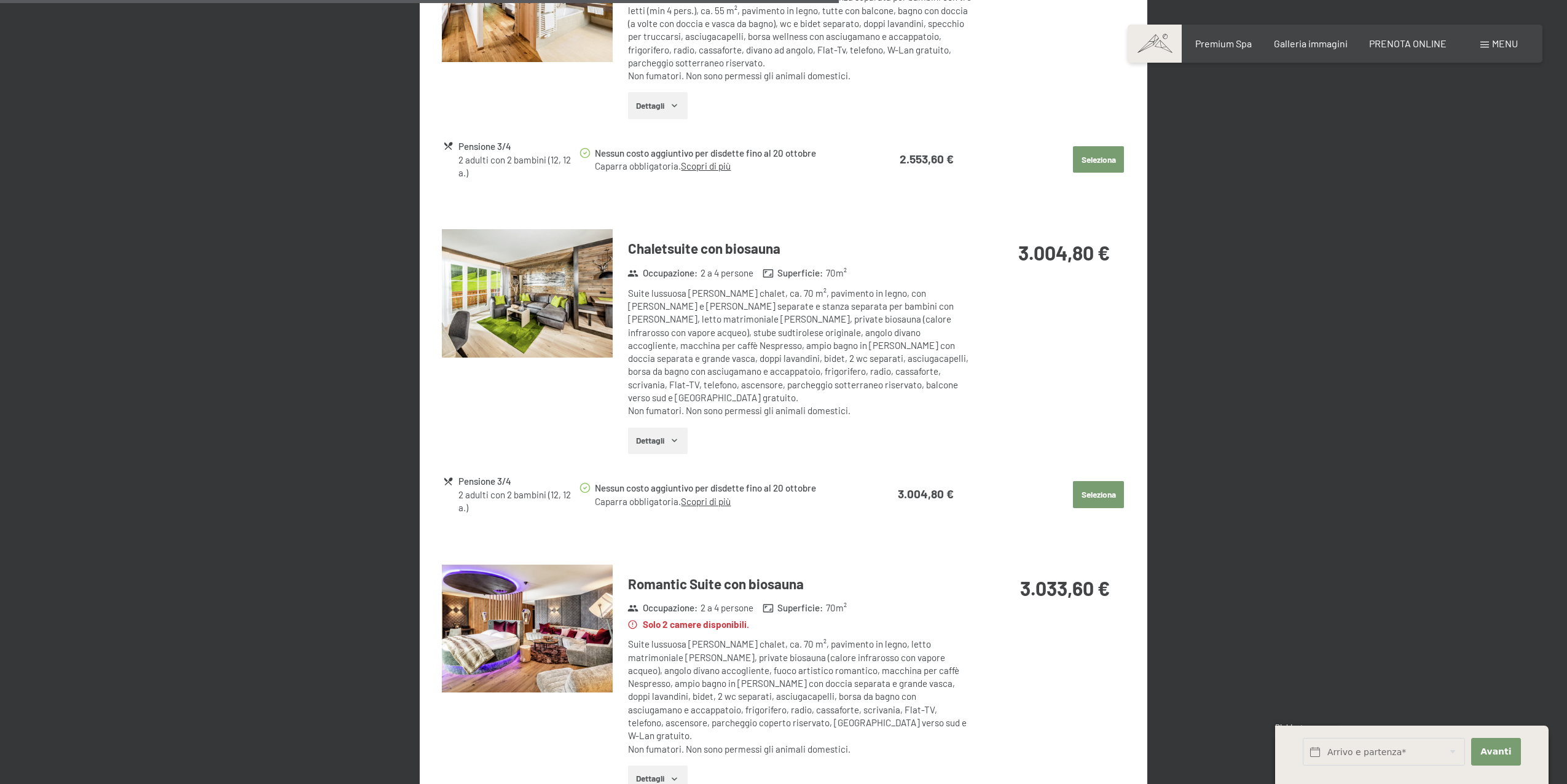
click at [774, 249] on h3 "Chaletsuite con biosauna" at bounding box center [800, 249] width 344 height 19
click at [1104, 481] on button "Seleziona" at bounding box center [1099, 494] width 51 height 27
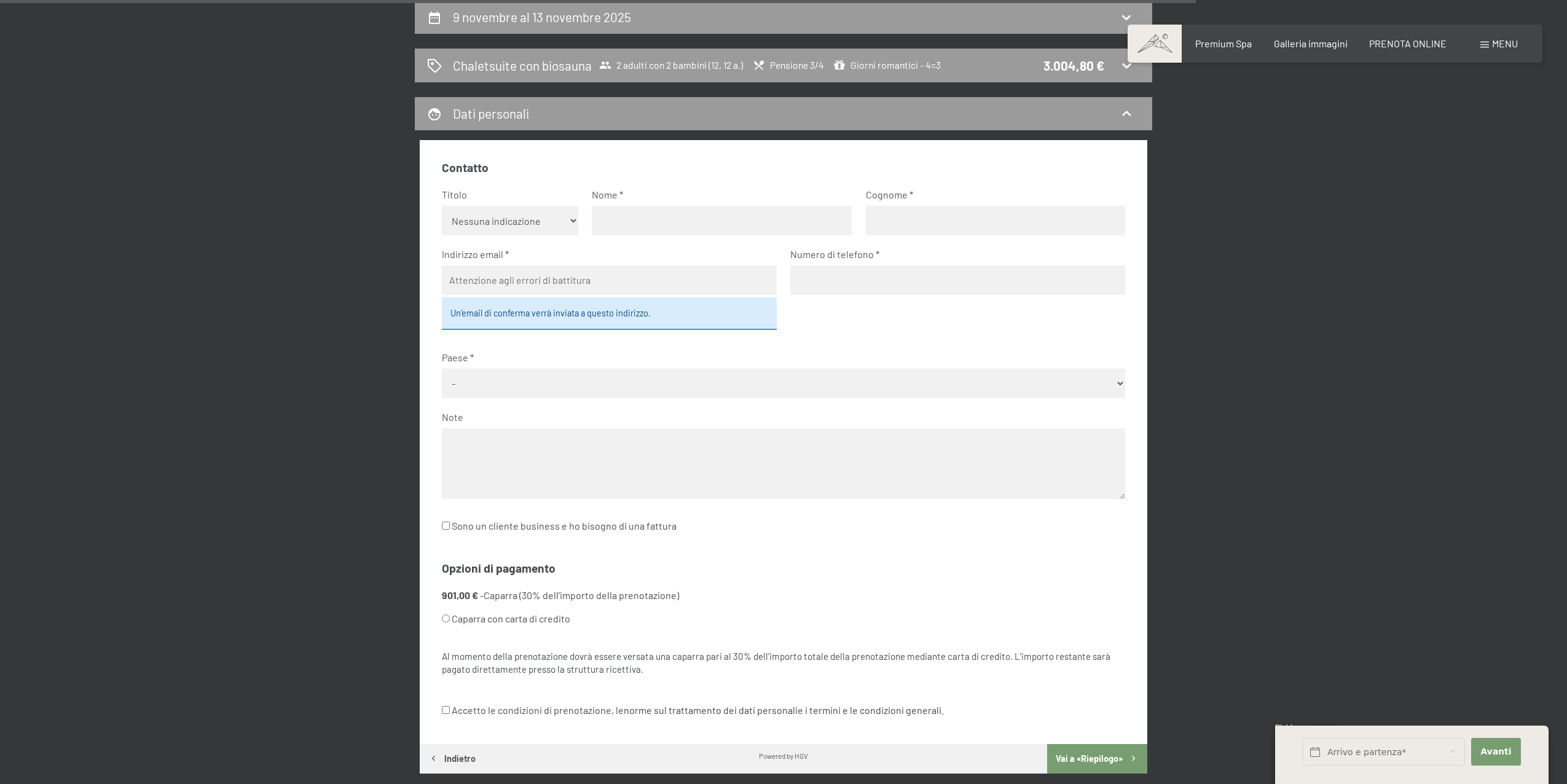
click at [1499, 426] on div "9 novembre al 13 novembre 2025 Chaletsuite con biosauna 2 adulti con 2 bambini …" at bounding box center [784, 411] width 1567 height 821
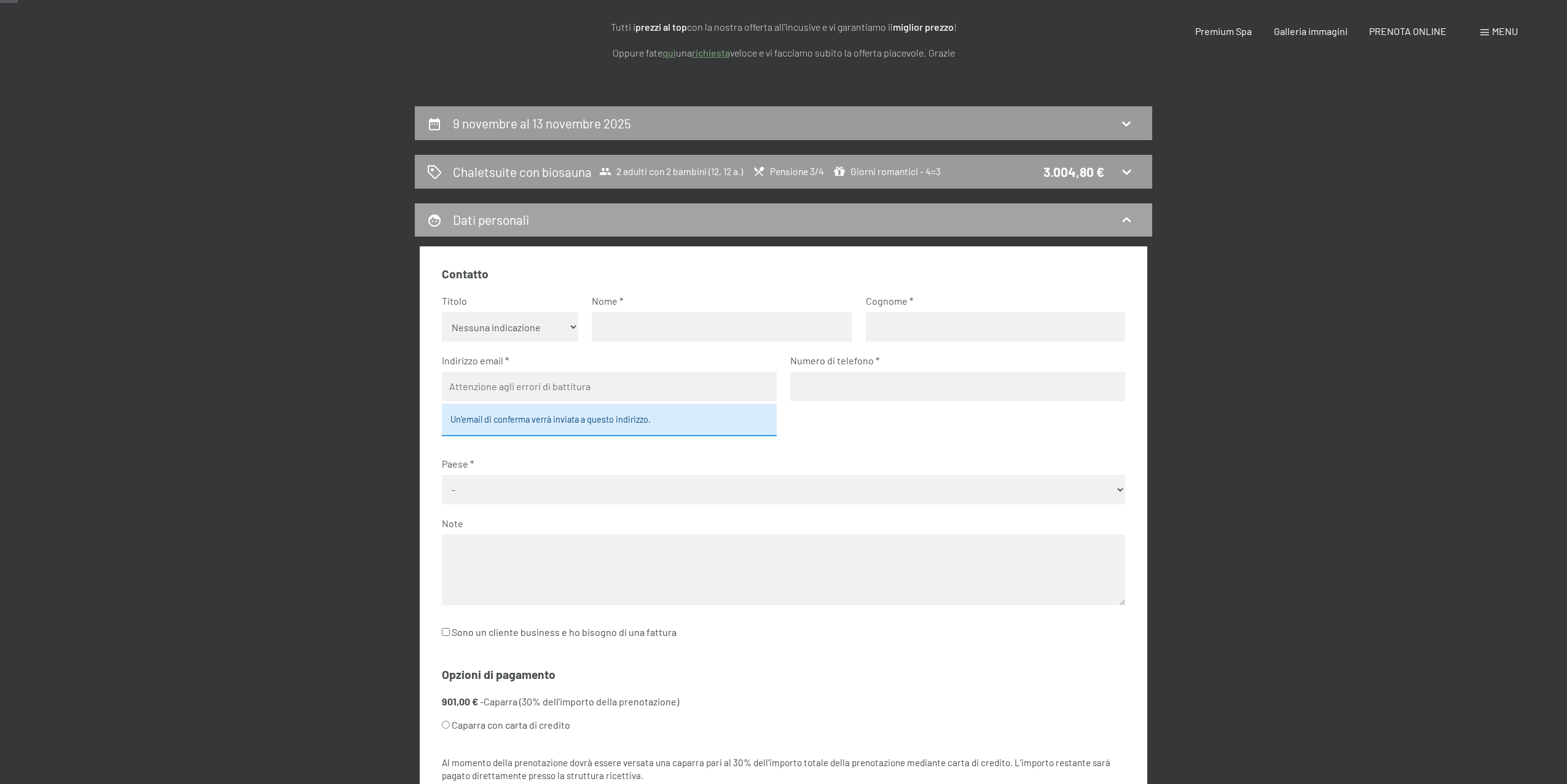
scroll to position [0, 0]
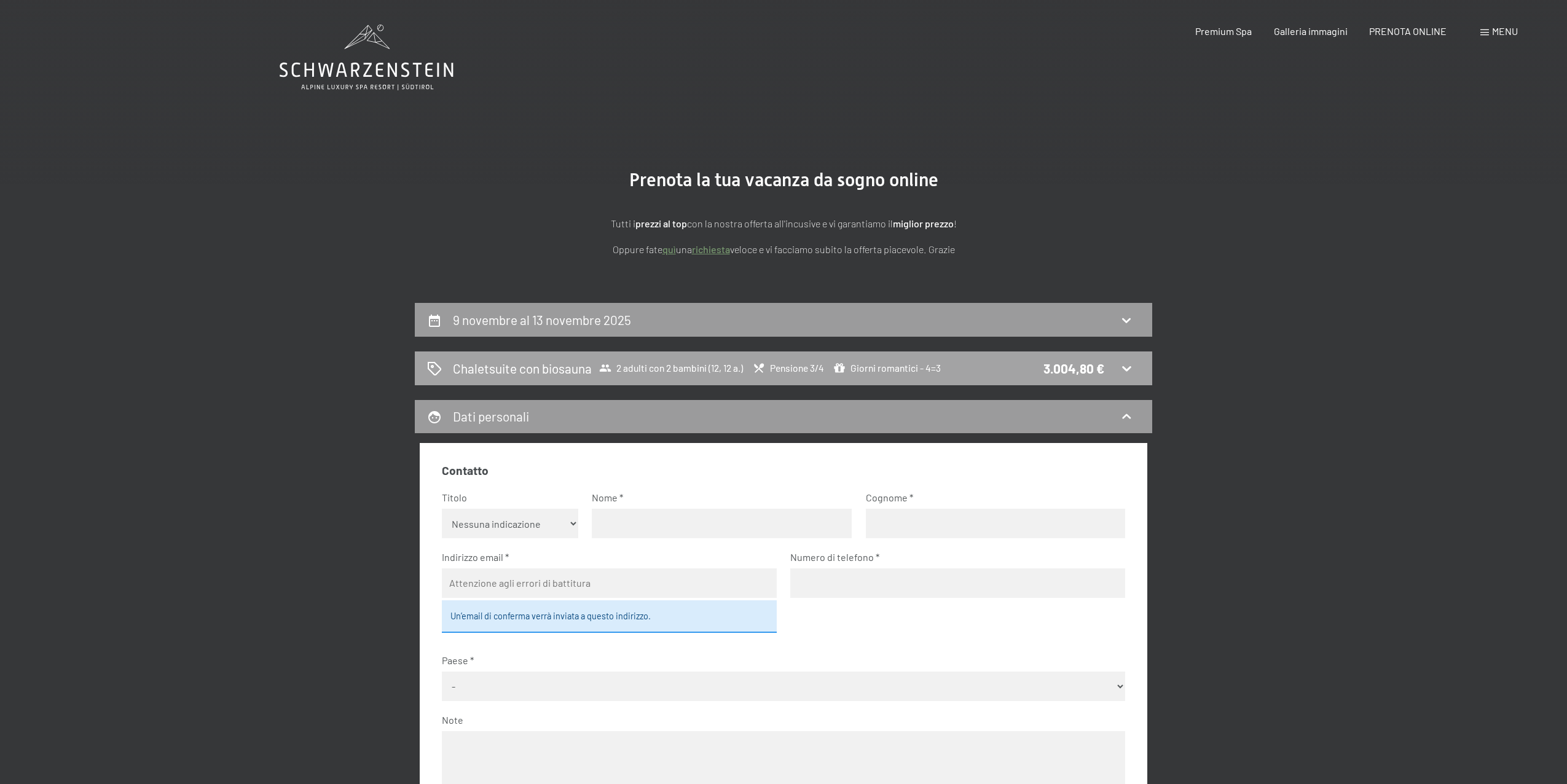
click at [1135, 365] on div "Chaletsuite con biosauna 2 adulti con 2 bambini (12, 12 a.) Pensione 3/4 Giorni…" at bounding box center [783, 368] width 713 height 18
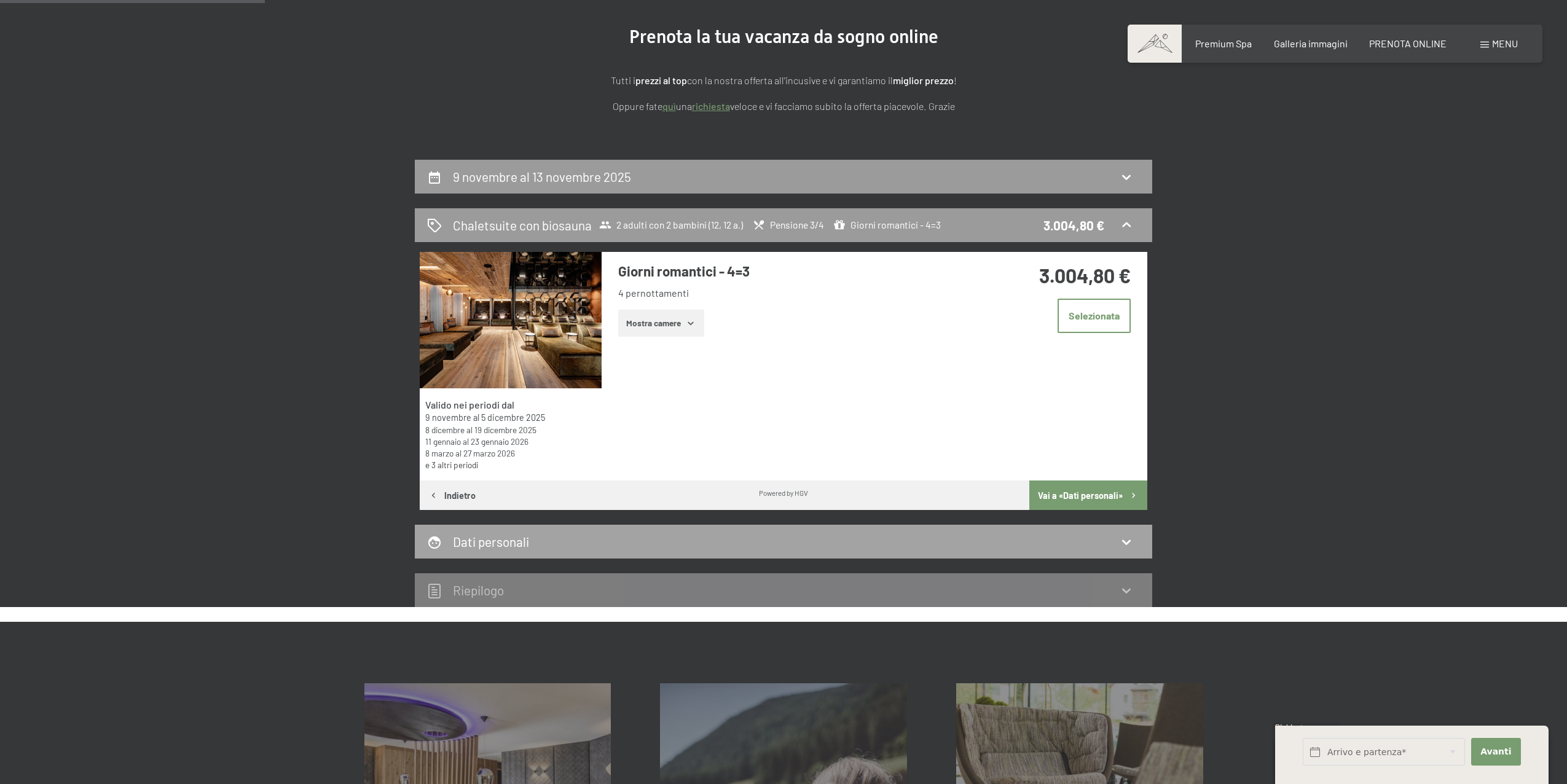
scroll to position [168, 0]
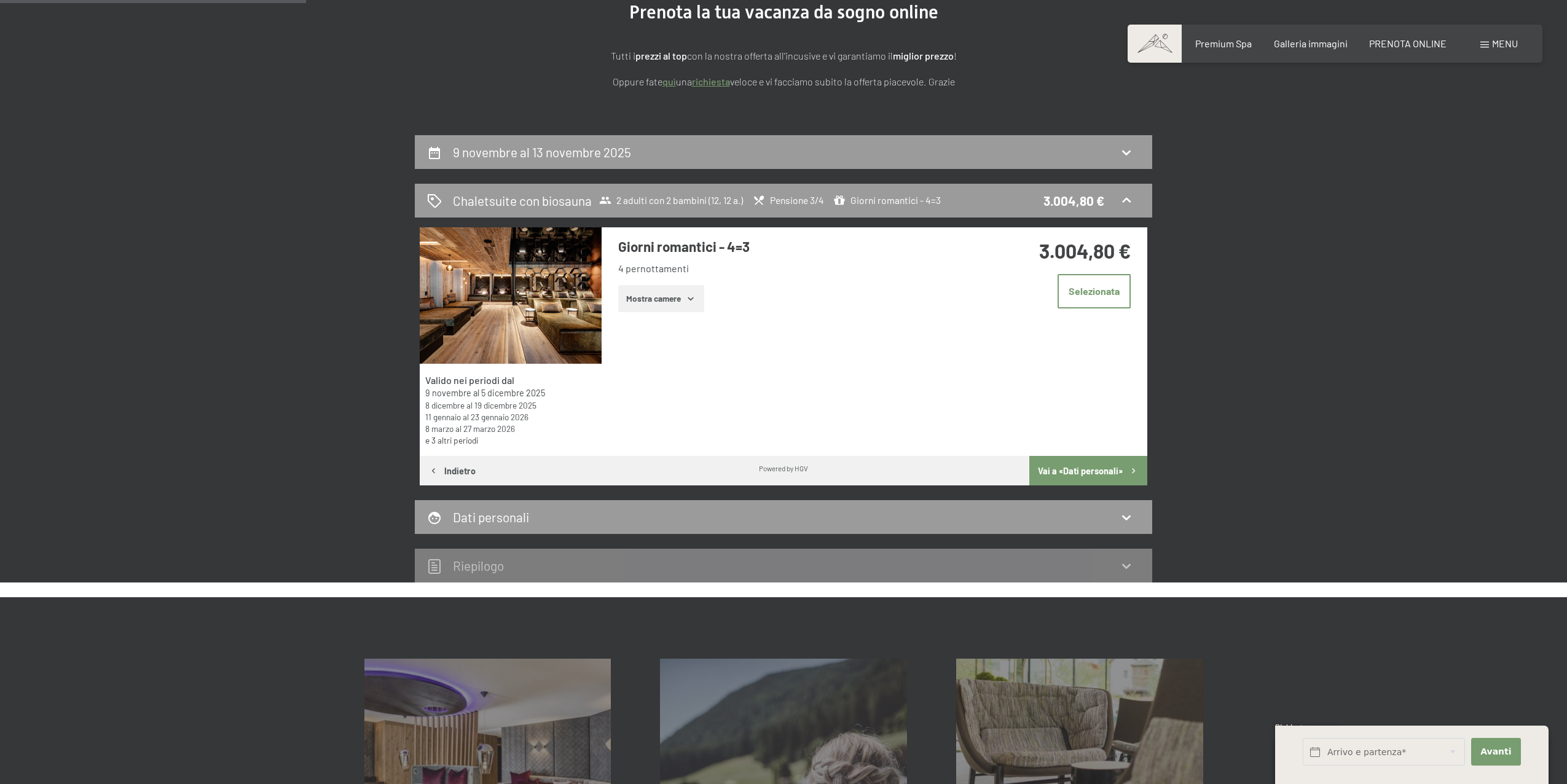
click at [643, 306] on button "Mostra camere" at bounding box center [661, 298] width 86 height 27
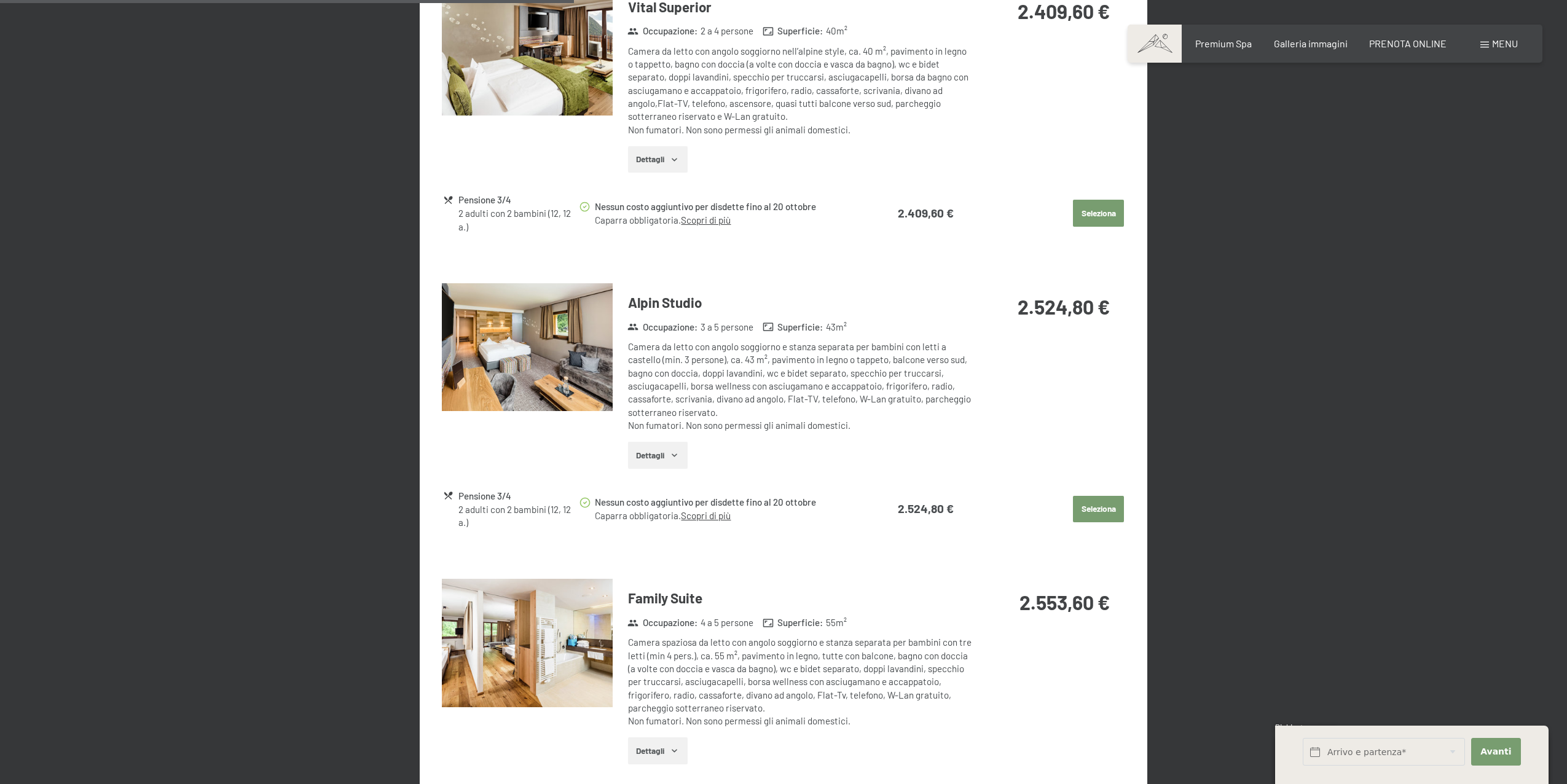
scroll to position [1219, 0]
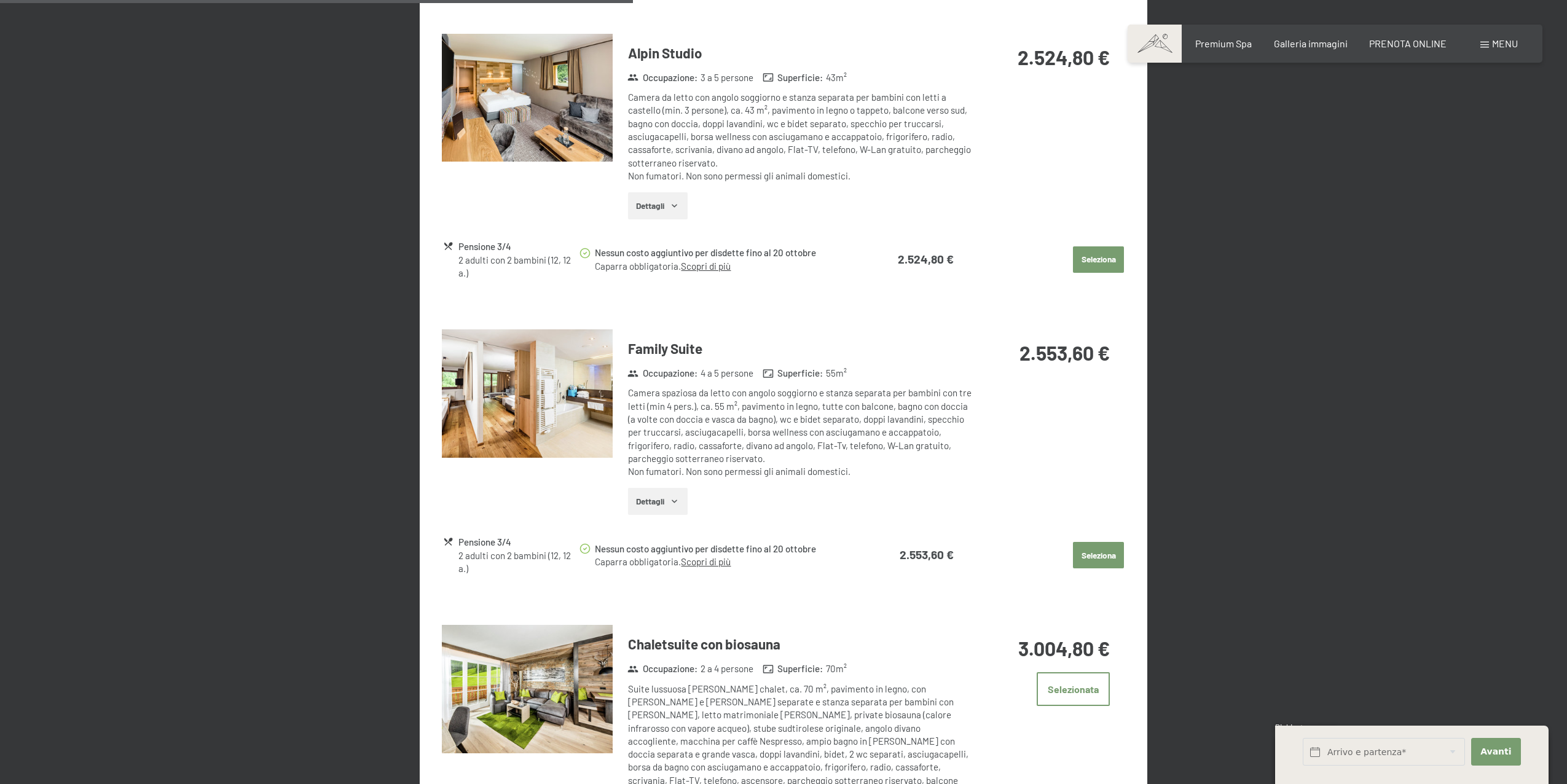
click at [523, 664] on img at bounding box center [527, 689] width 171 height 128
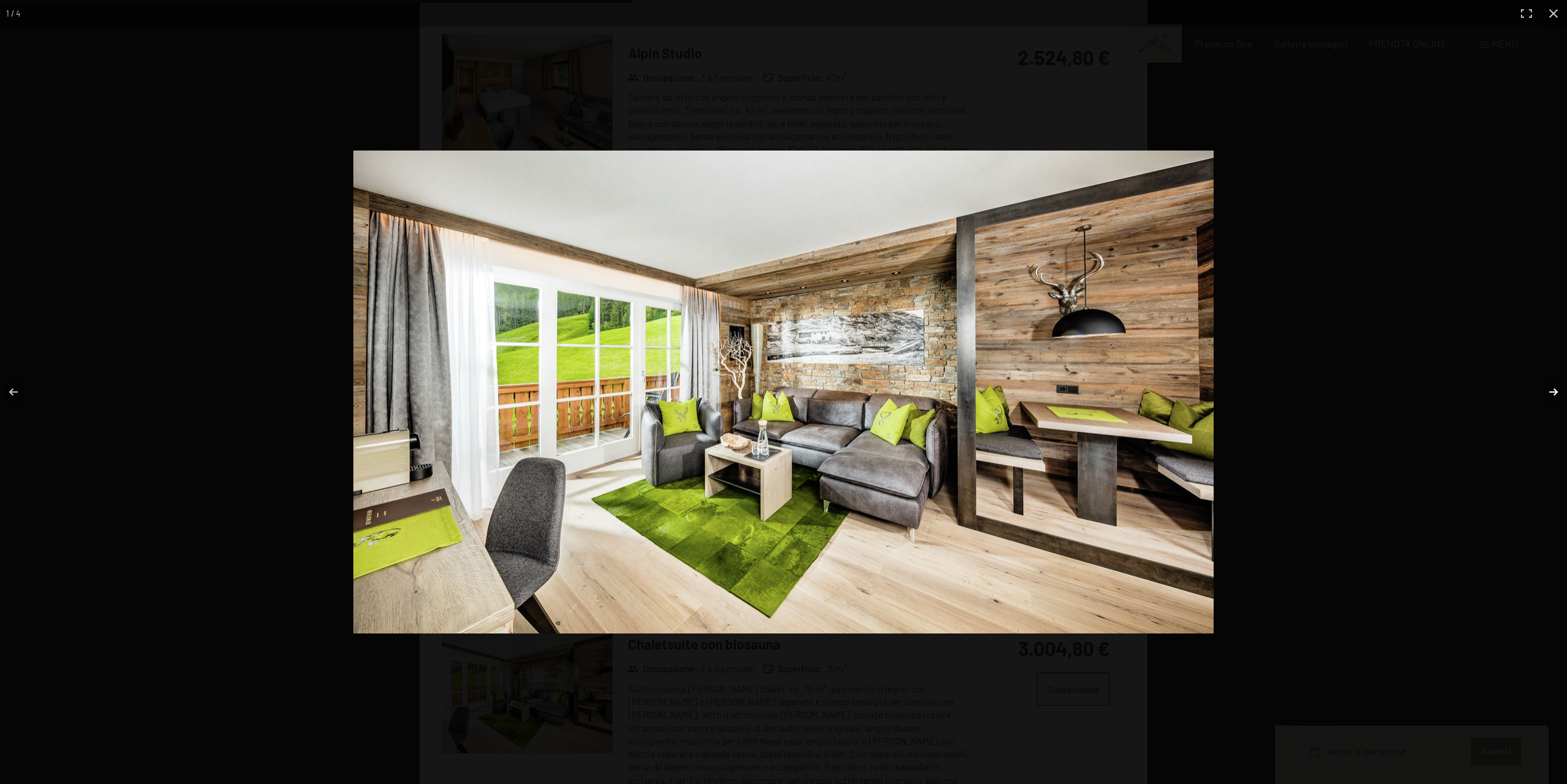
click at [1544, 384] on button "button" at bounding box center [1545, 392] width 43 height 61
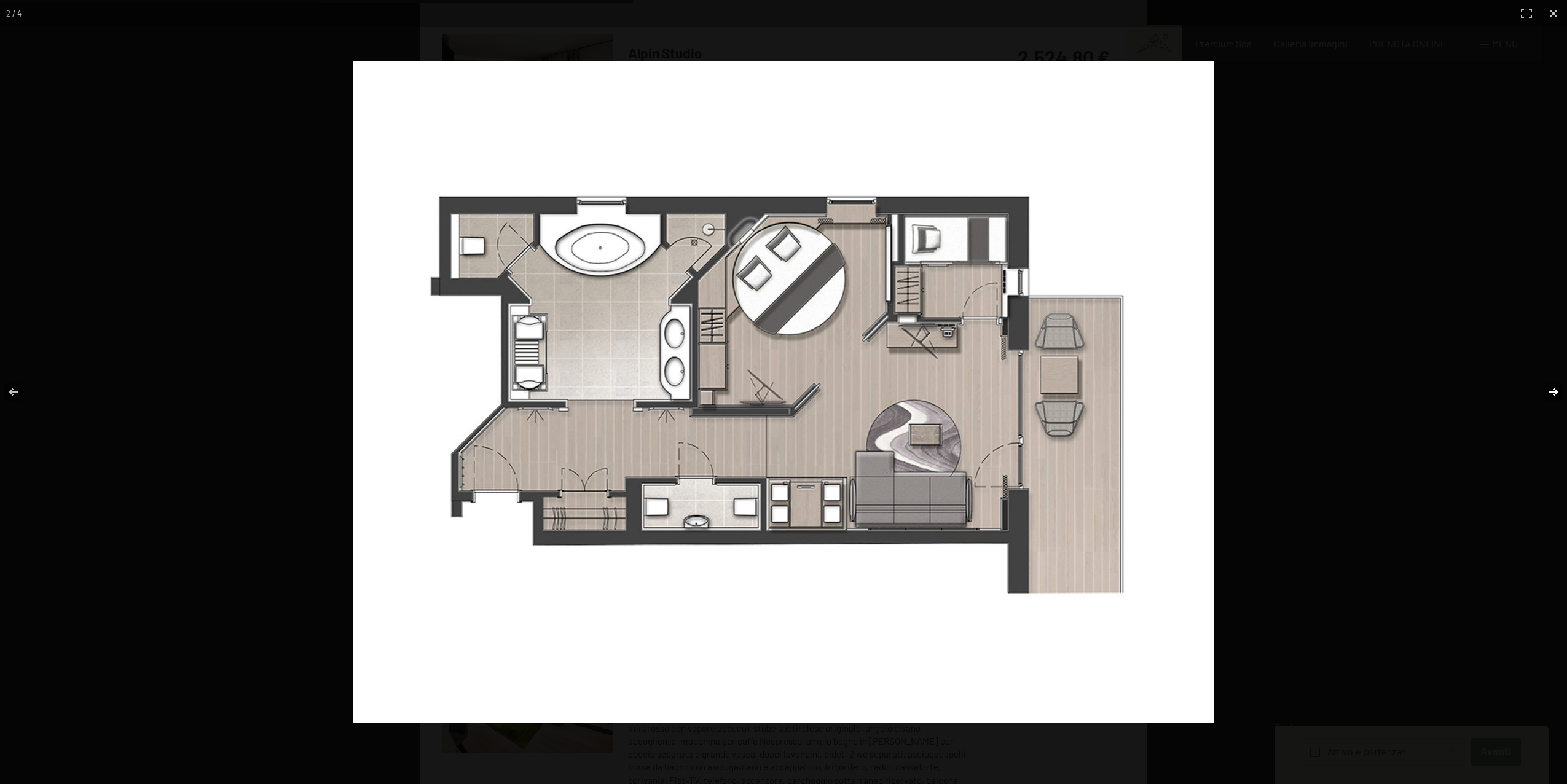
click at [1552, 395] on button "button" at bounding box center [1545, 392] width 43 height 61
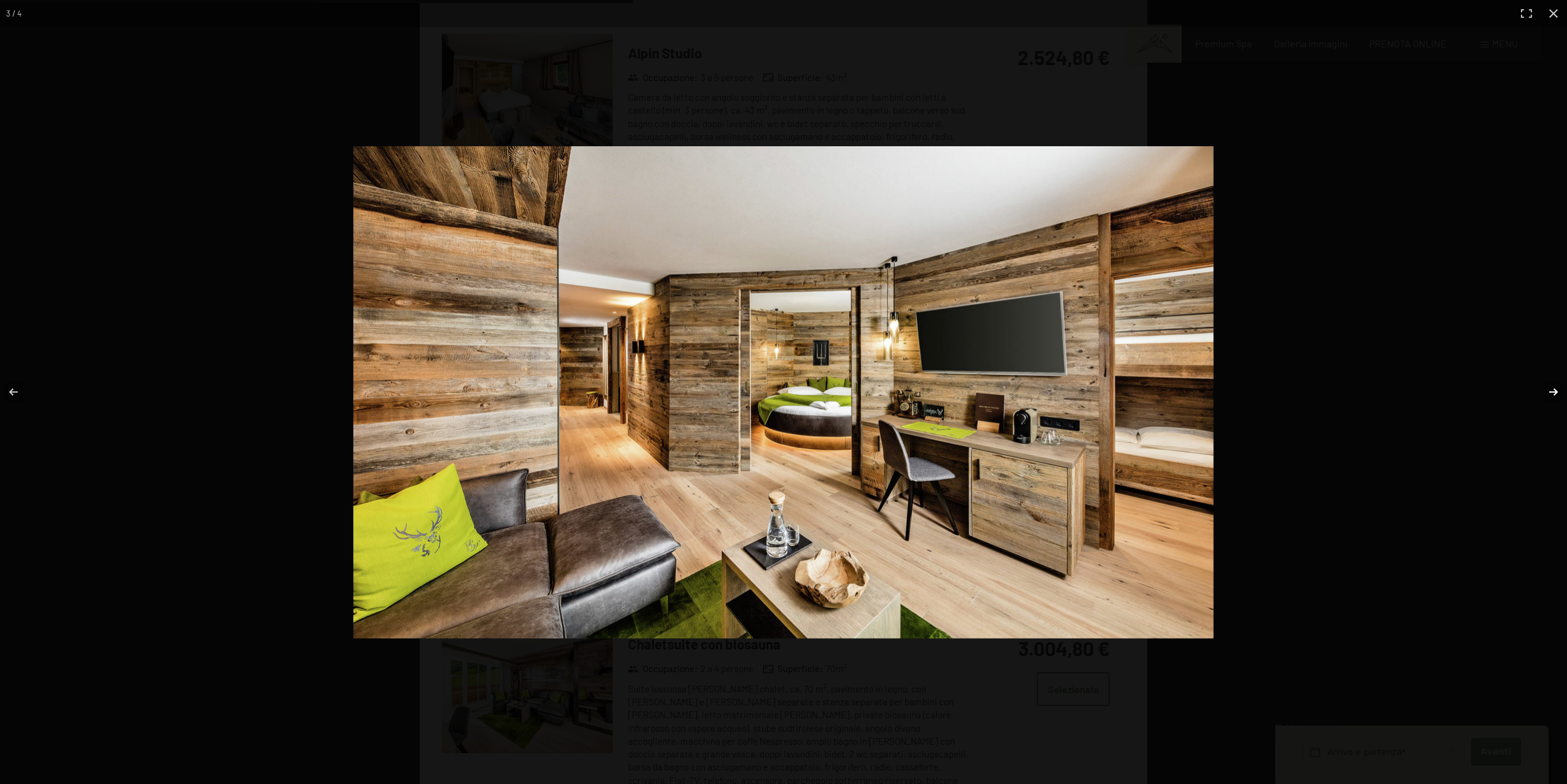
click at [1552, 395] on button "button" at bounding box center [1545, 392] width 43 height 61
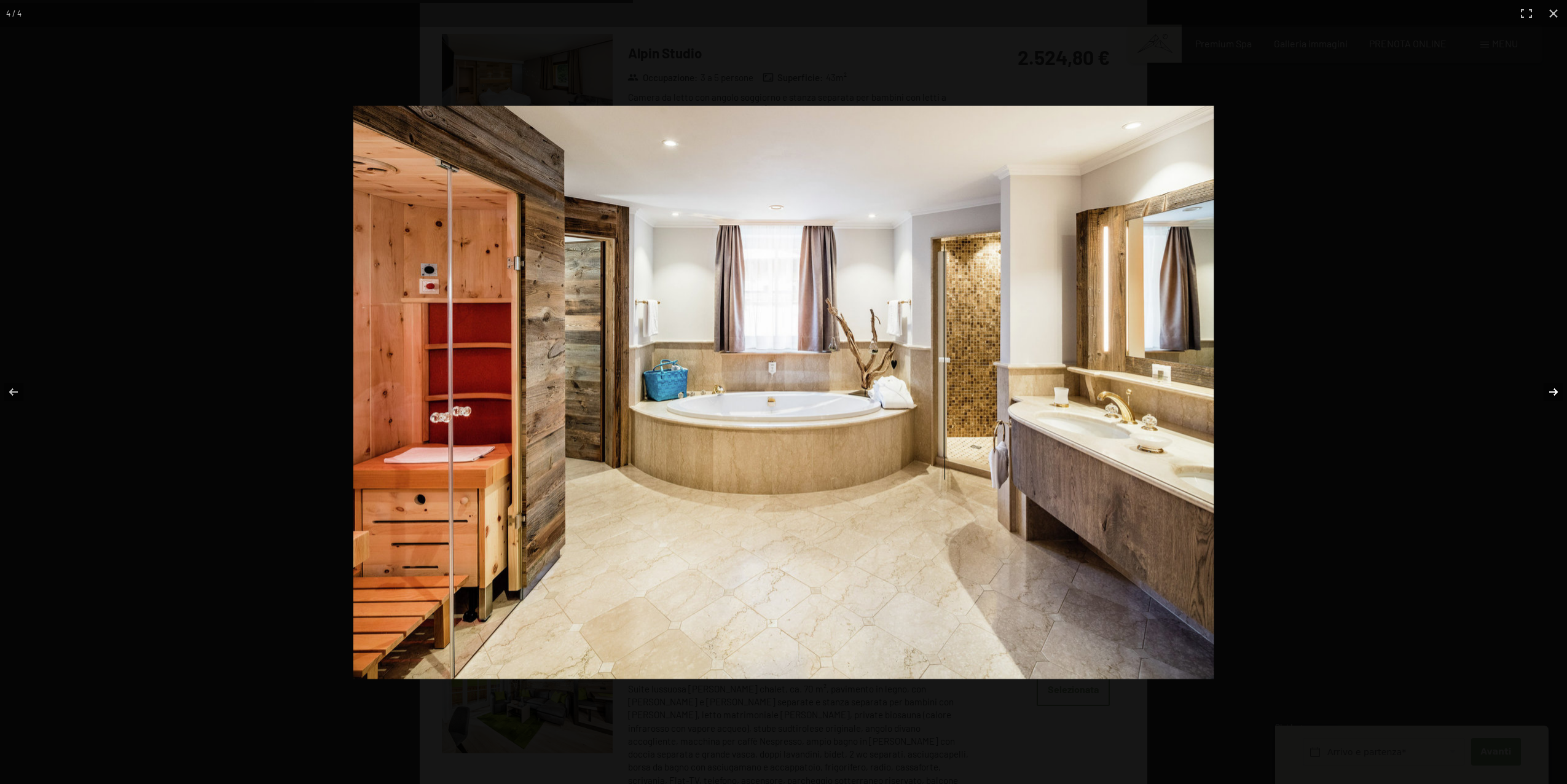
click at [1552, 395] on button "button" at bounding box center [1545, 392] width 43 height 61
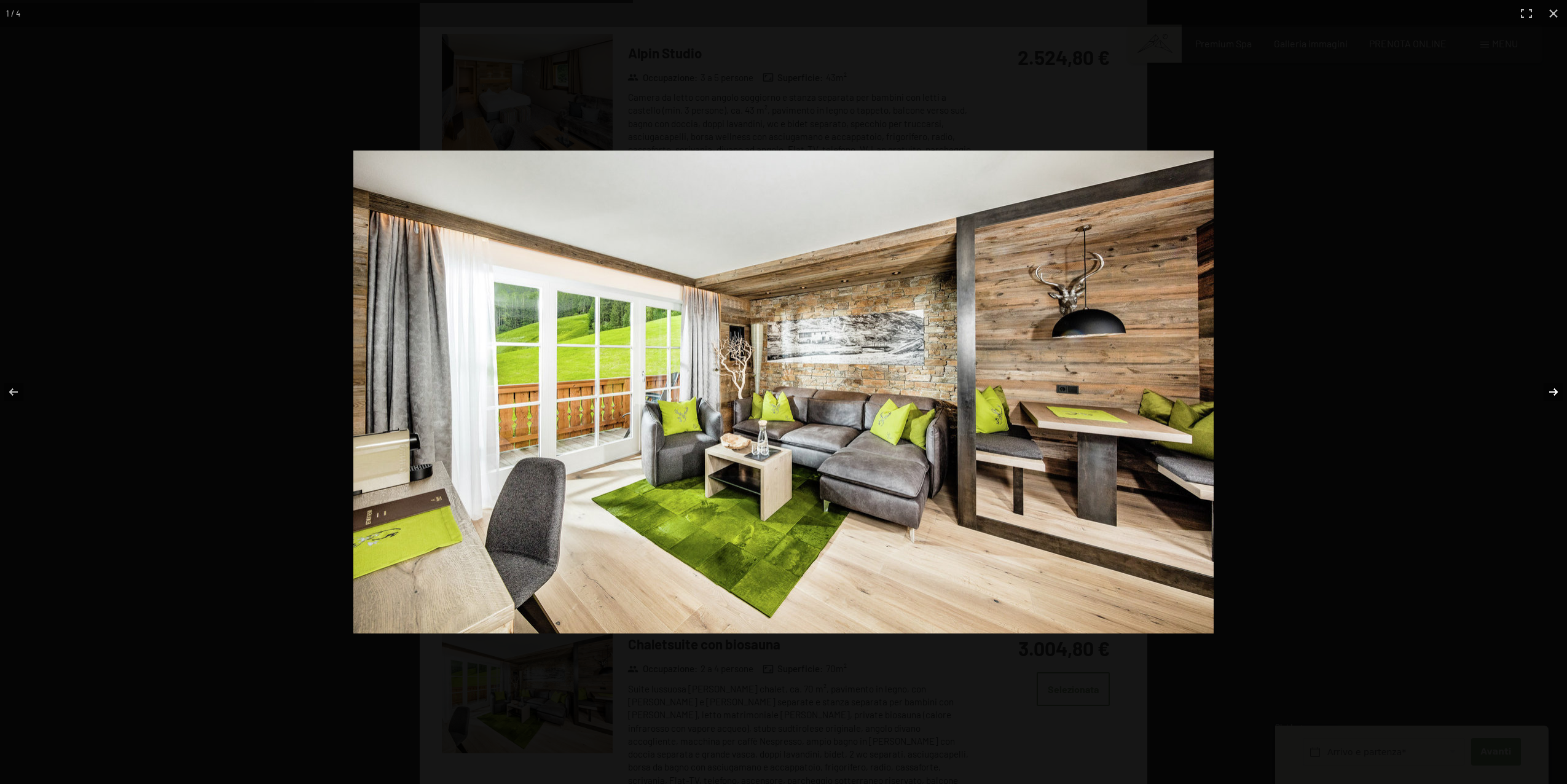
click at [1552, 395] on button "button" at bounding box center [1545, 392] width 43 height 61
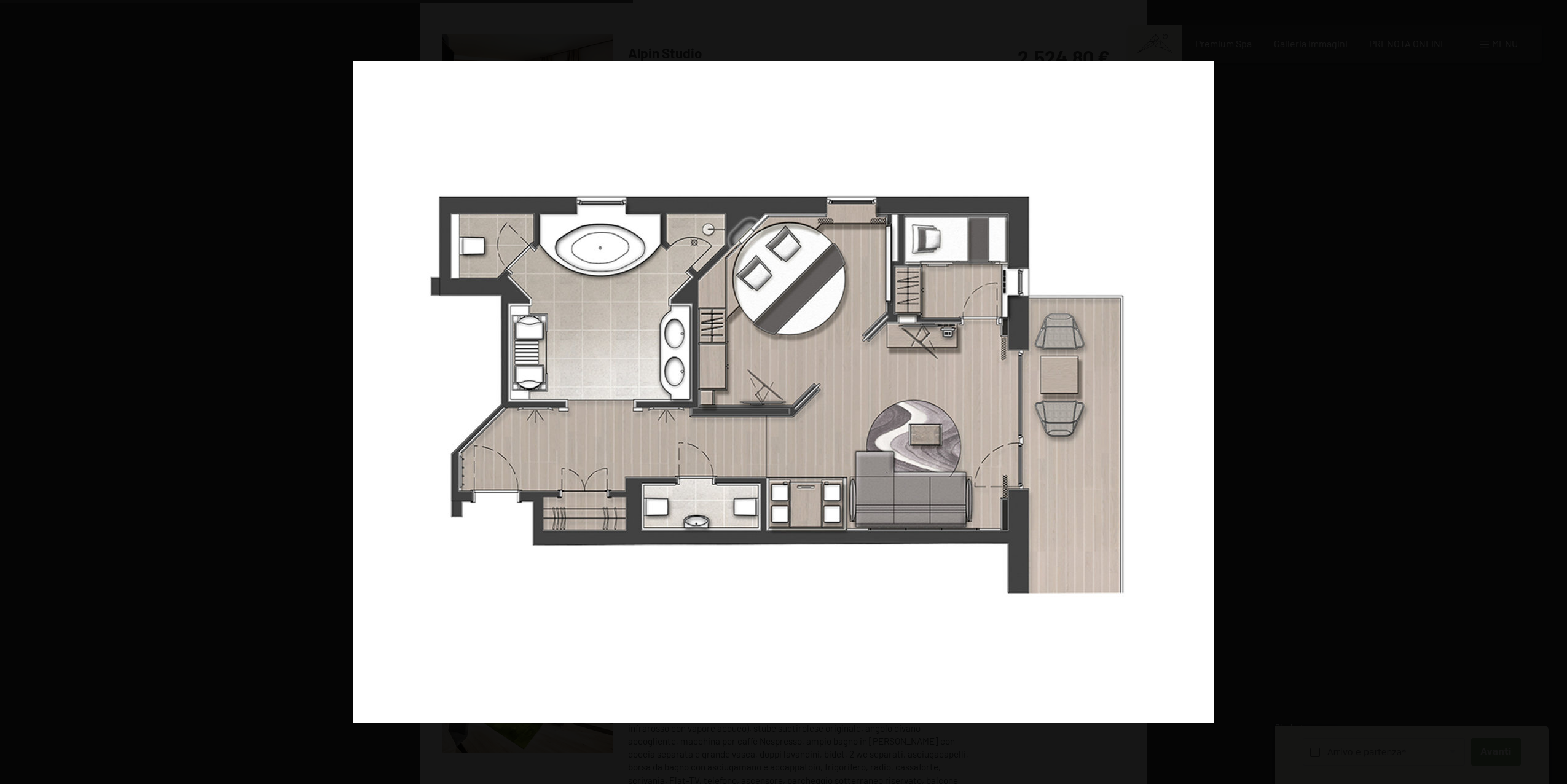
click at [1552, 395] on button "button" at bounding box center [1545, 392] width 43 height 61
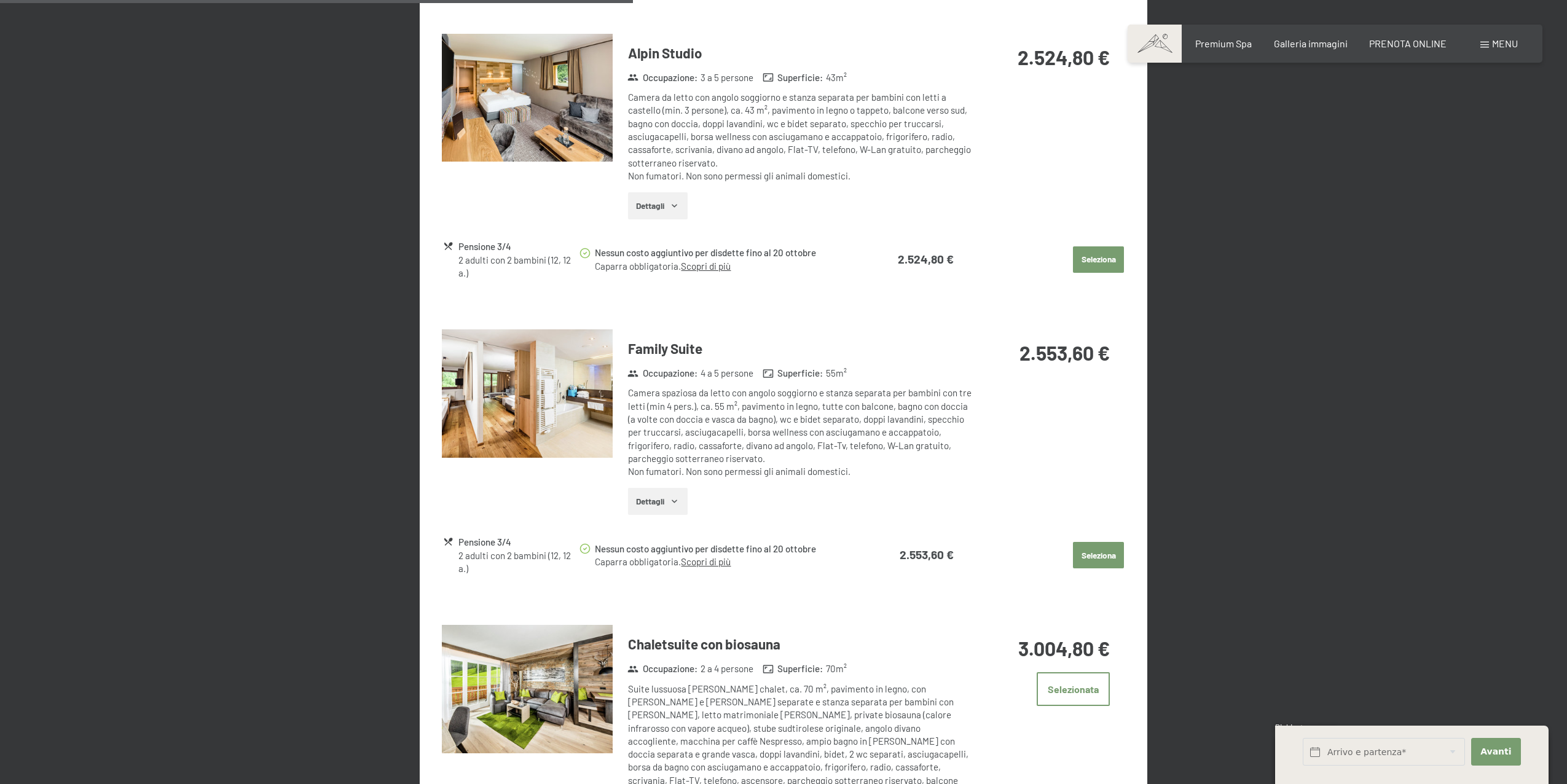
click at [0, 0] on button "button" at bounding box center [0, 0] width 0 height 0
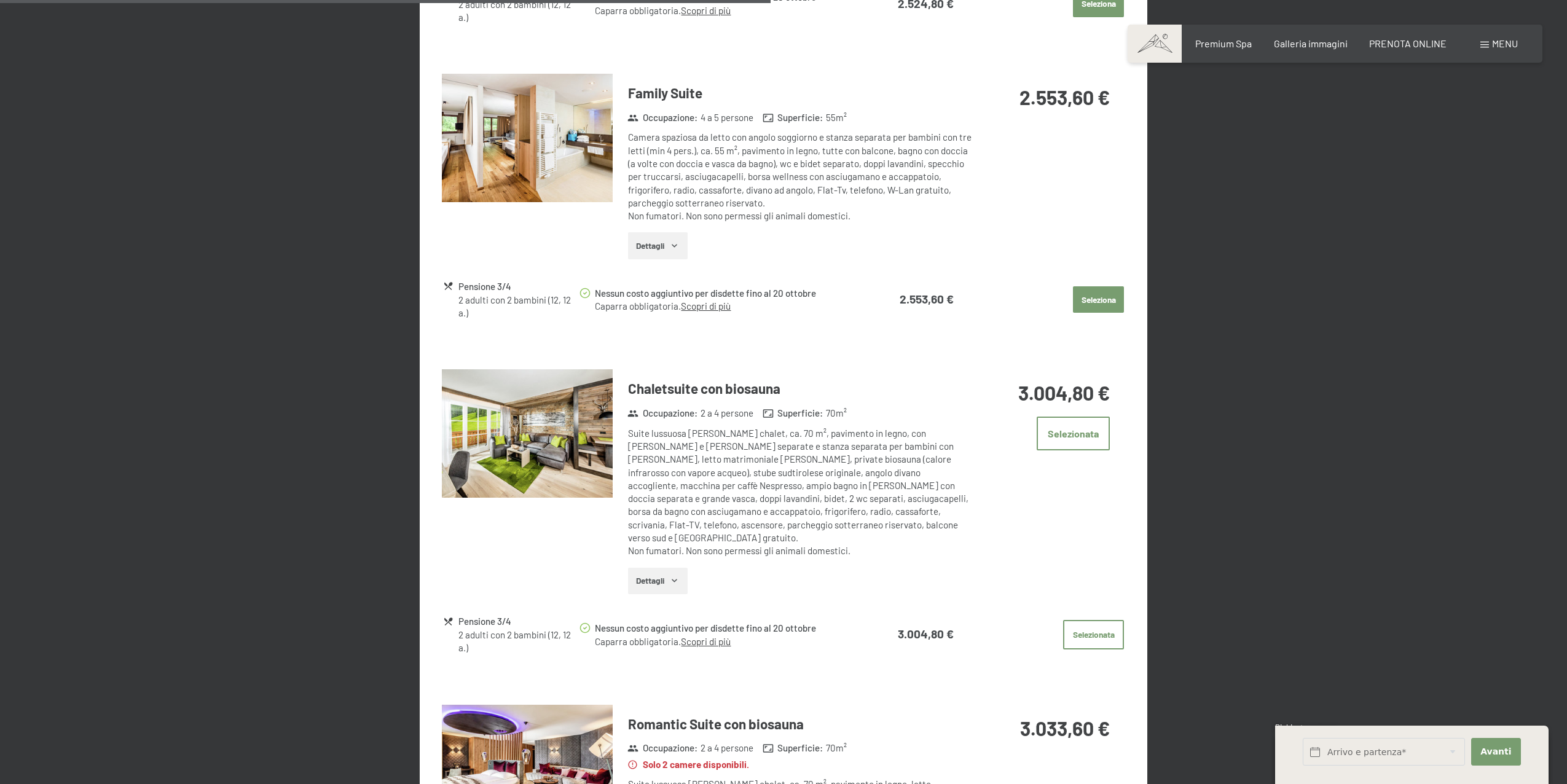
scroll to position [1576, 0]
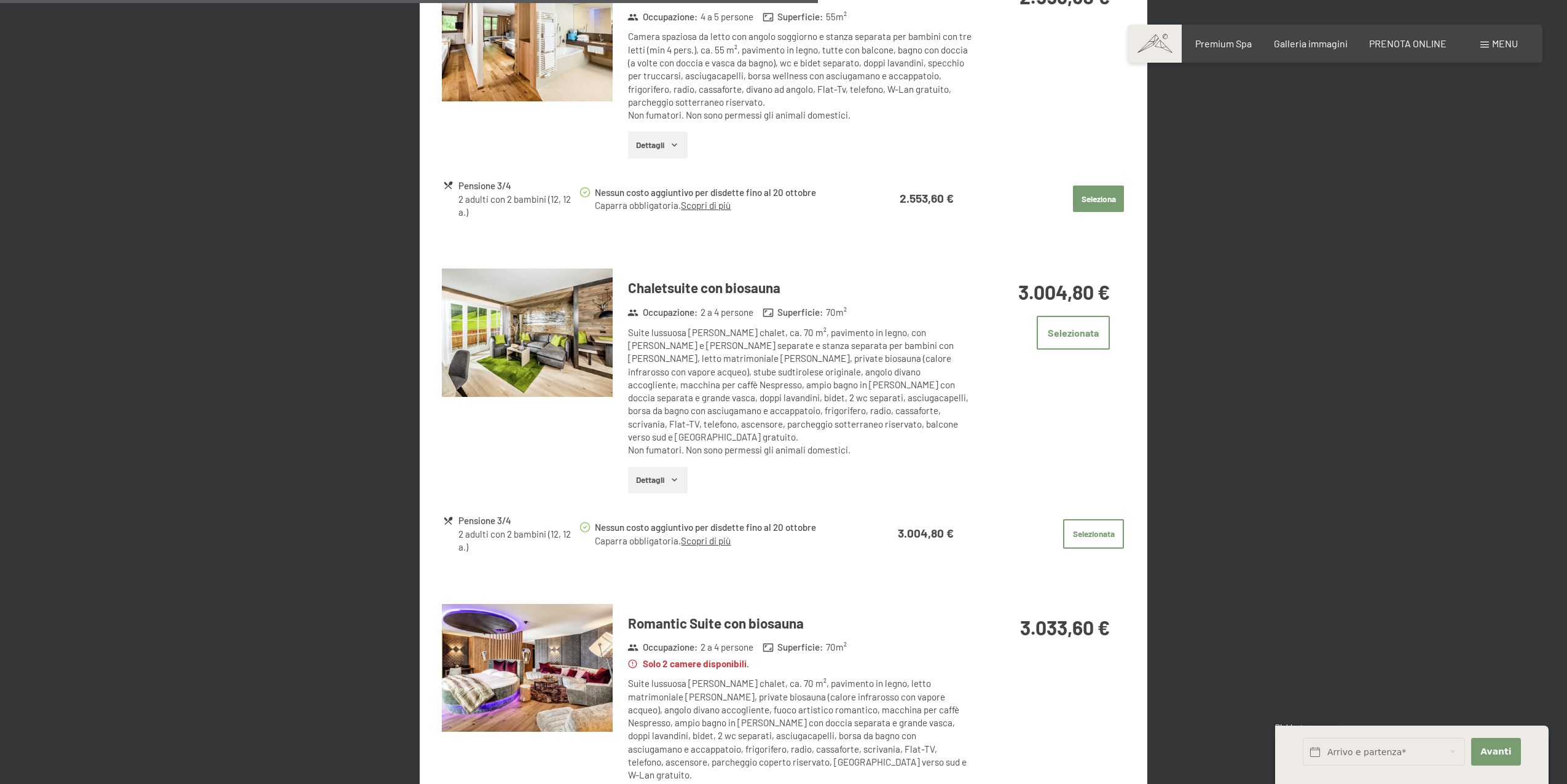
click at [759, 614] on h3 "Romantic Suite con biosauna" at bounding box center [800, 624] width 344 height 19
click at [578, 608] on img at bounding box center [527, 668] width 171 height 128
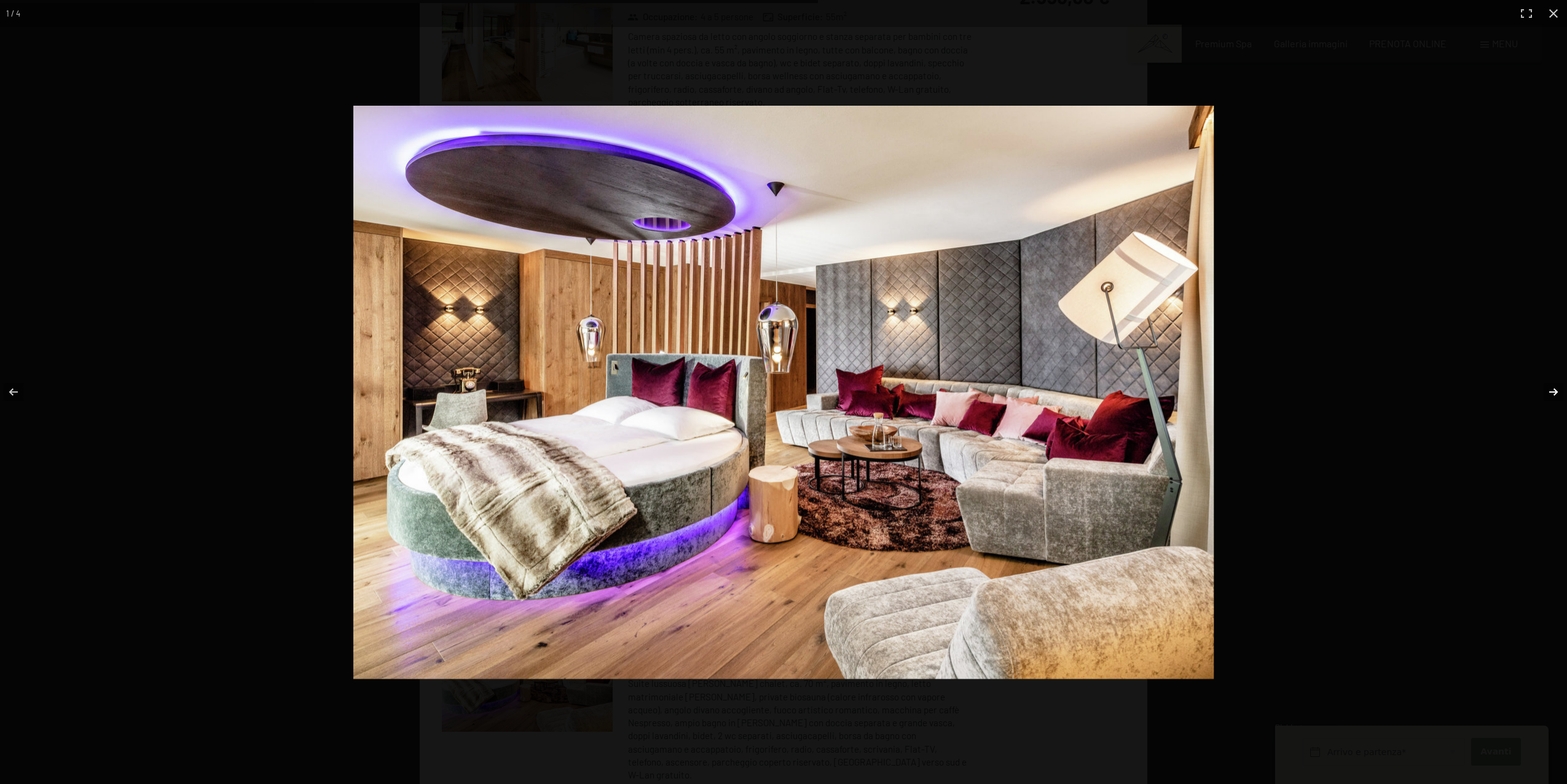
click at [1559, 392] on button "button" at bounding box center [1545, 392] width 43 height 61
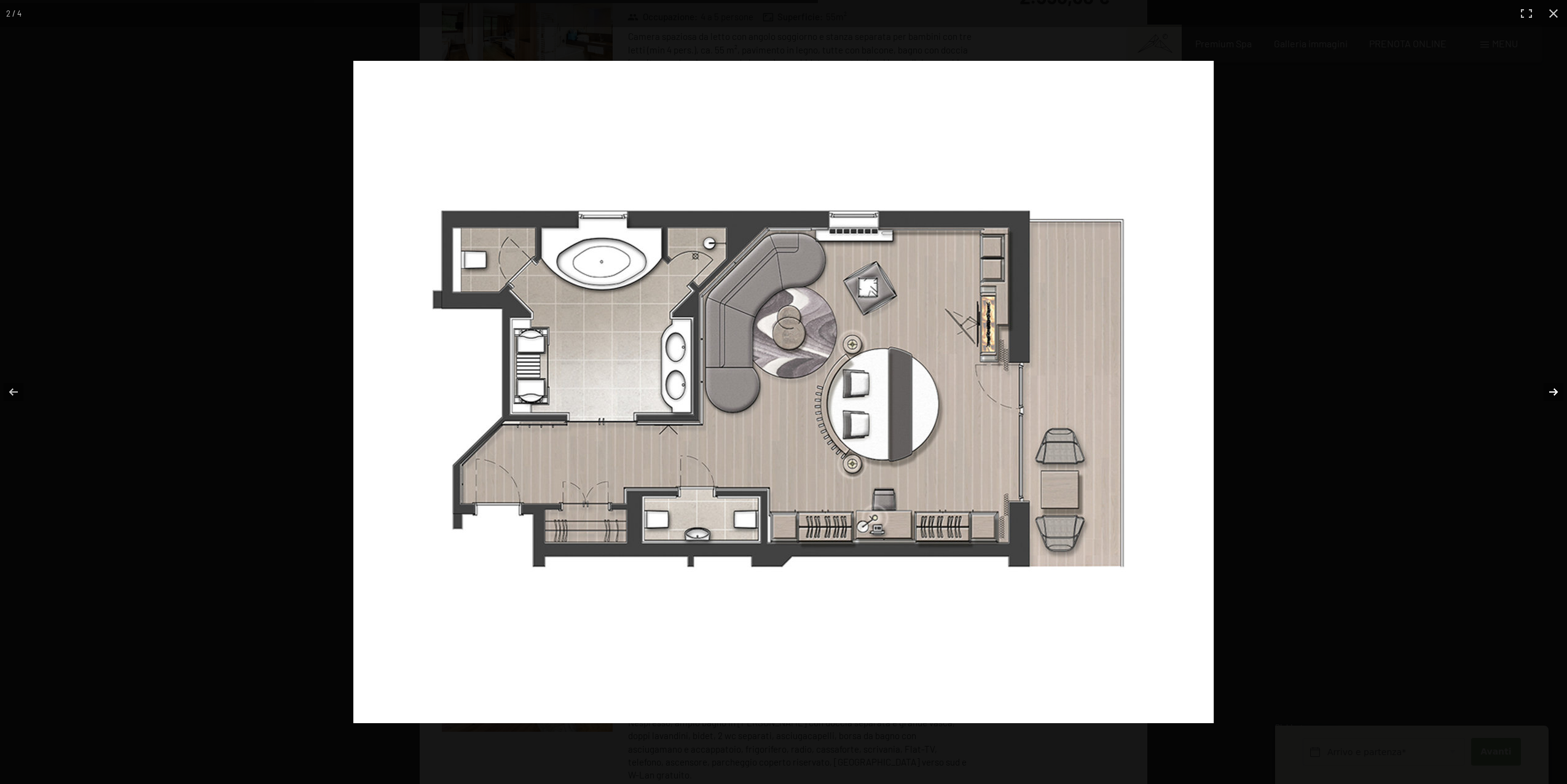
click at [1559, 392] on button "button" at bounding box center [1545, 392] width 43 height 61
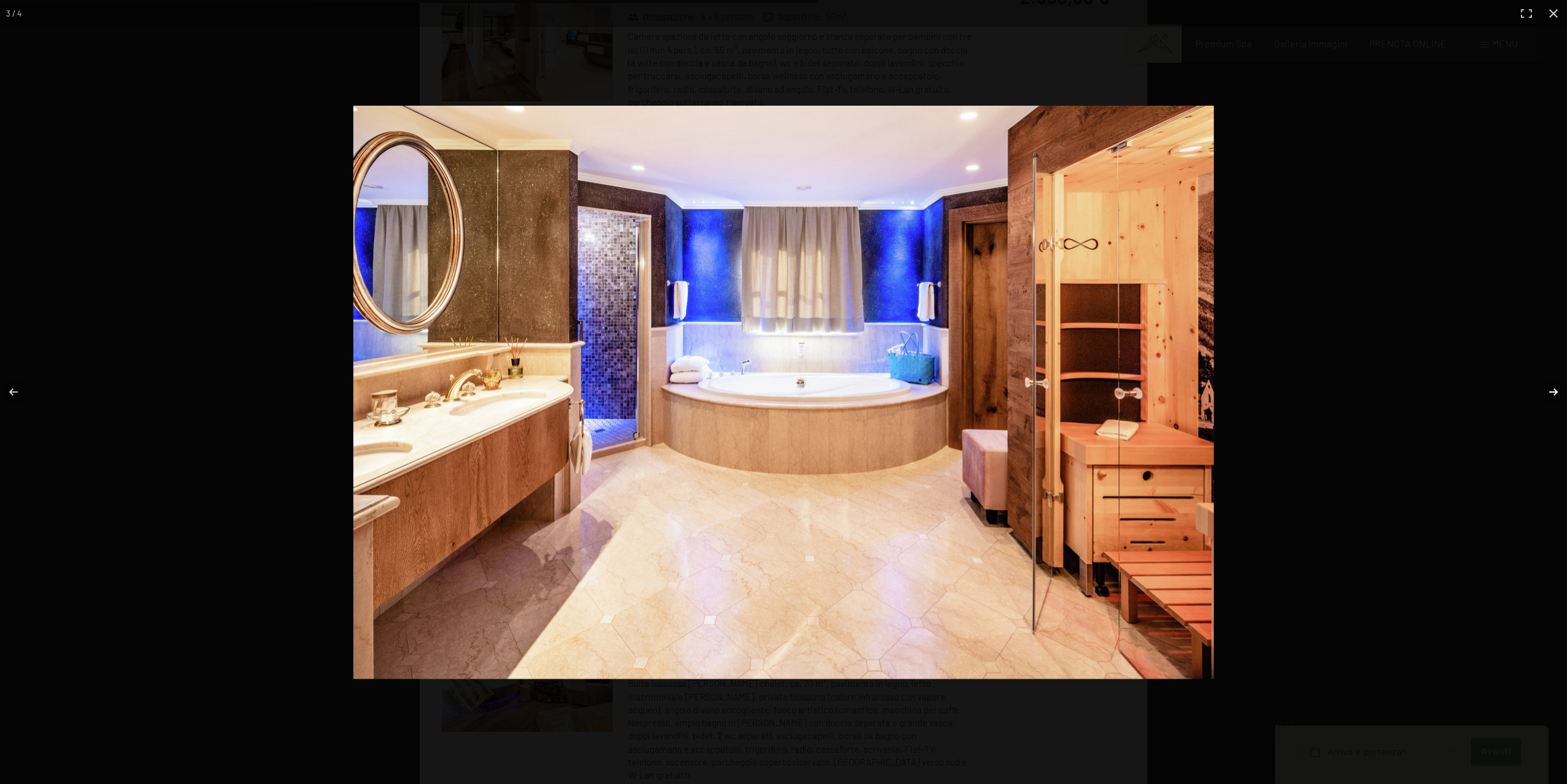
click at [1559, 392] on button "button" at bounding box center [1545, 392] width 43 height 61
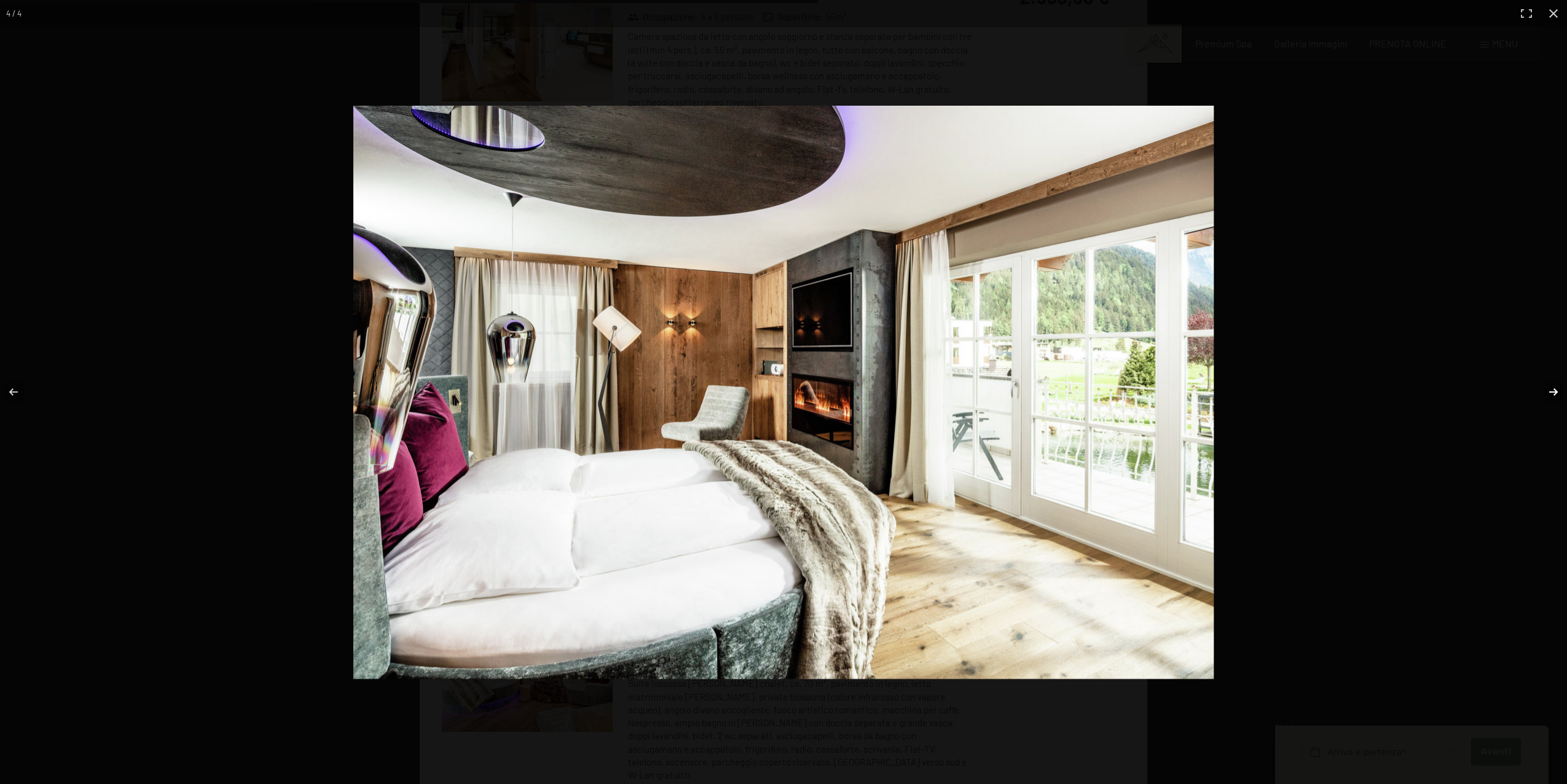
click at [1559, 392] on button "button" at bounding box center [1545, 392] width 43 height 61
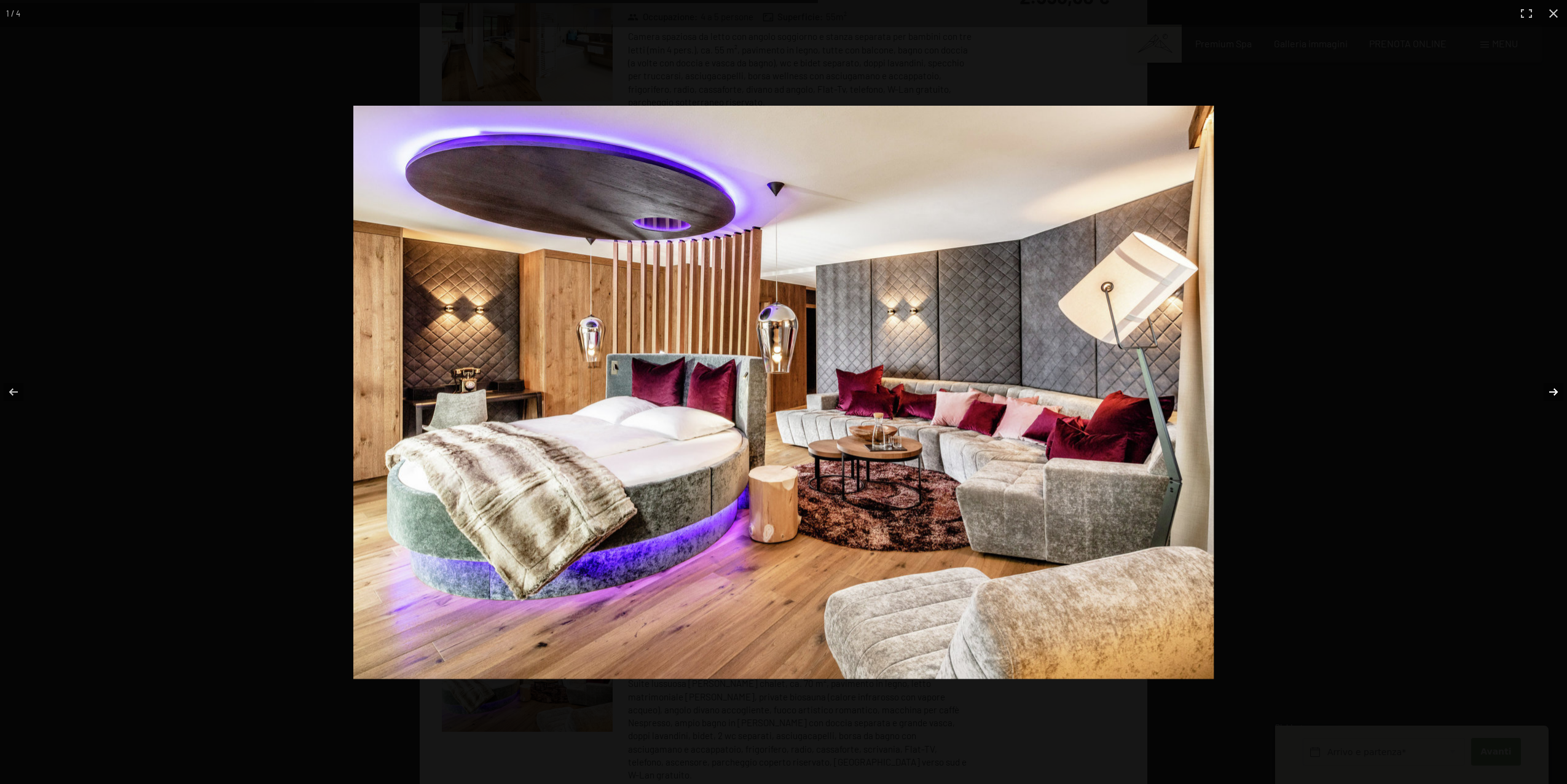
click at [1559, 392] on button "button" at bounding box center [1545, 392] width 43 height 61
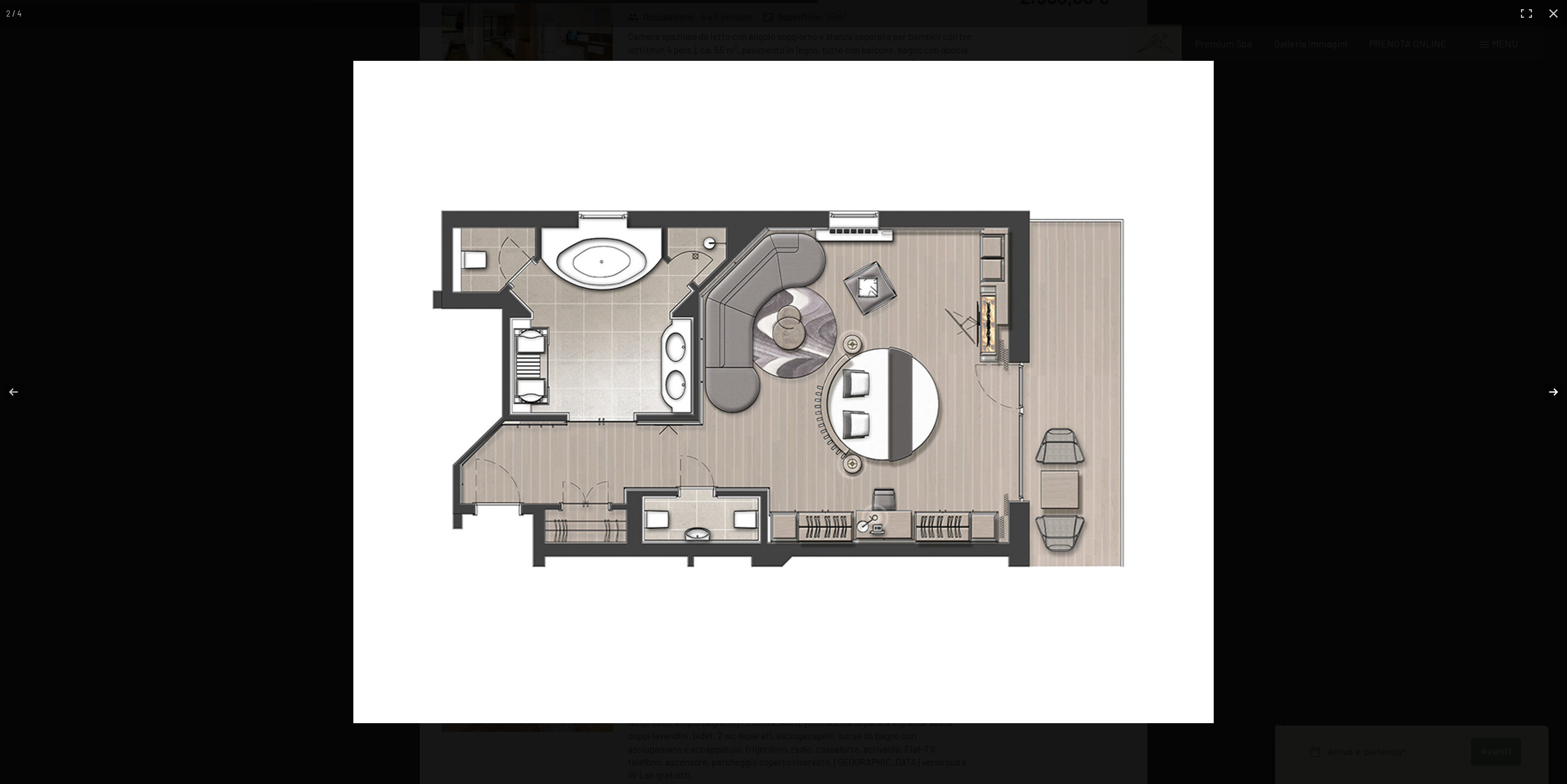
click at [1547, 391] on button "button" at bounding box center [1545, 392] width 43 height 61
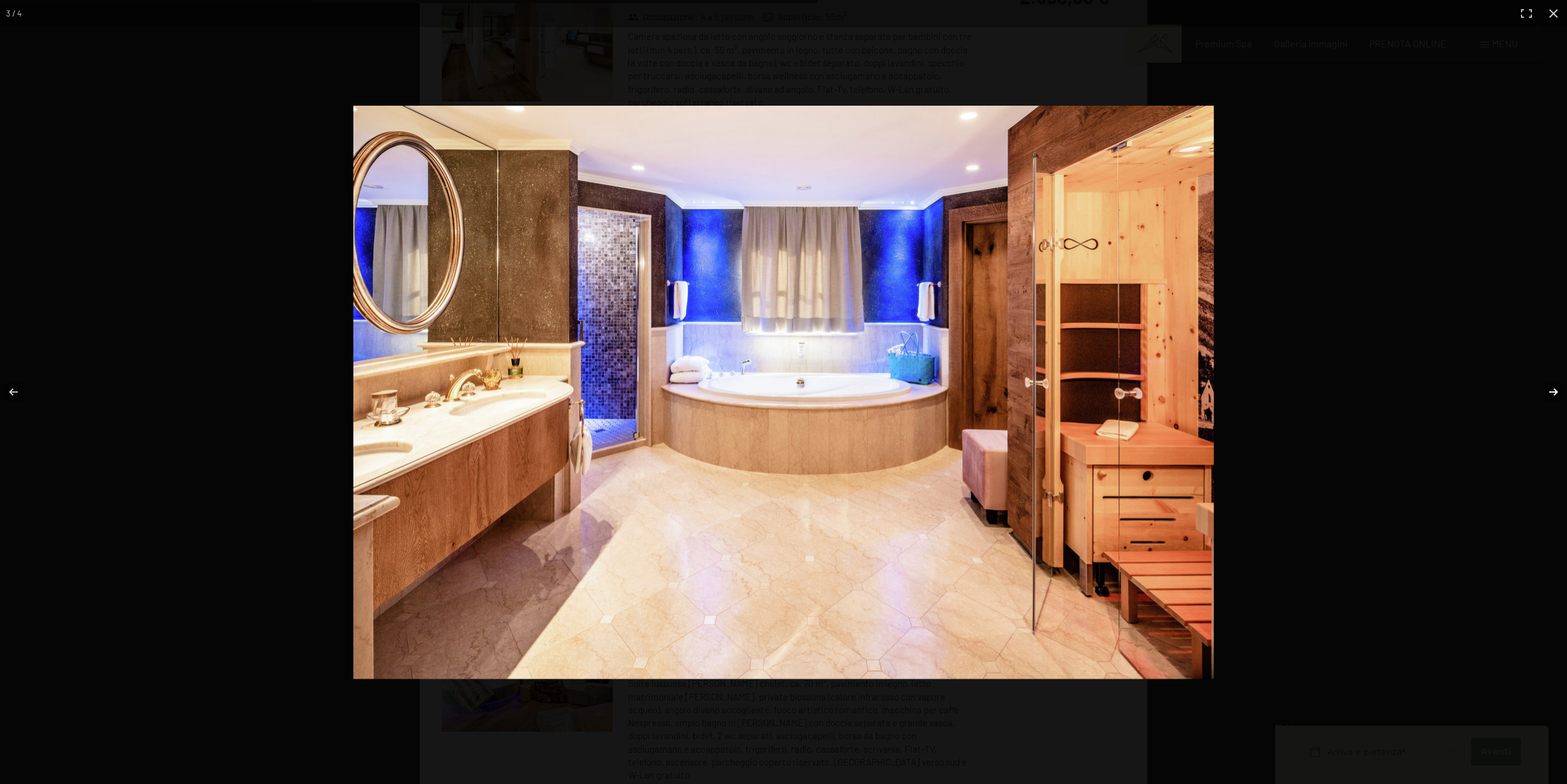
click at [1547, 391] on button "button" at bounding box center [1545, 392] width 43 height 61
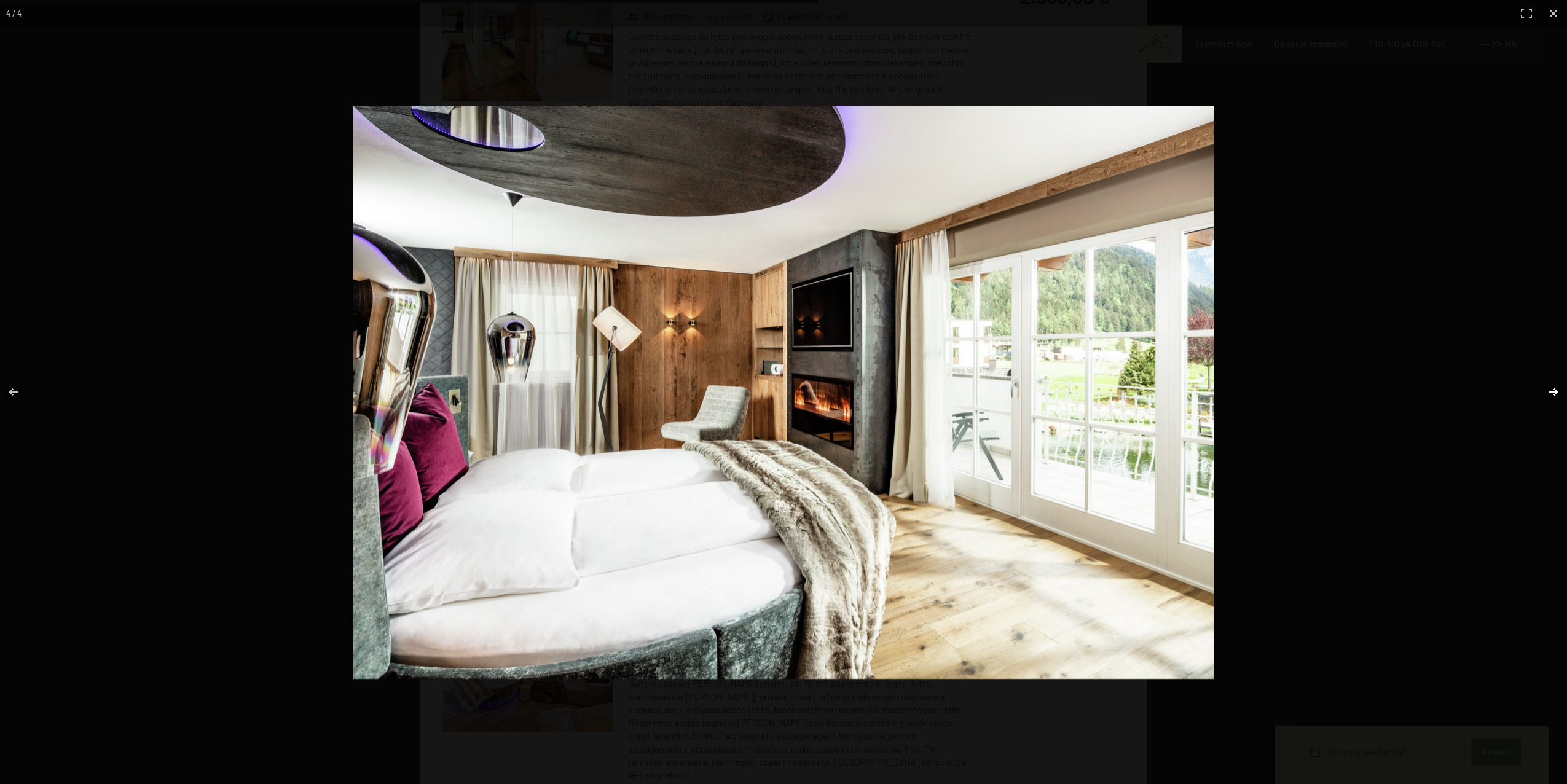
click at [1547, 391] on button "button" at bounding box center [1545, 392] width 43 height 61
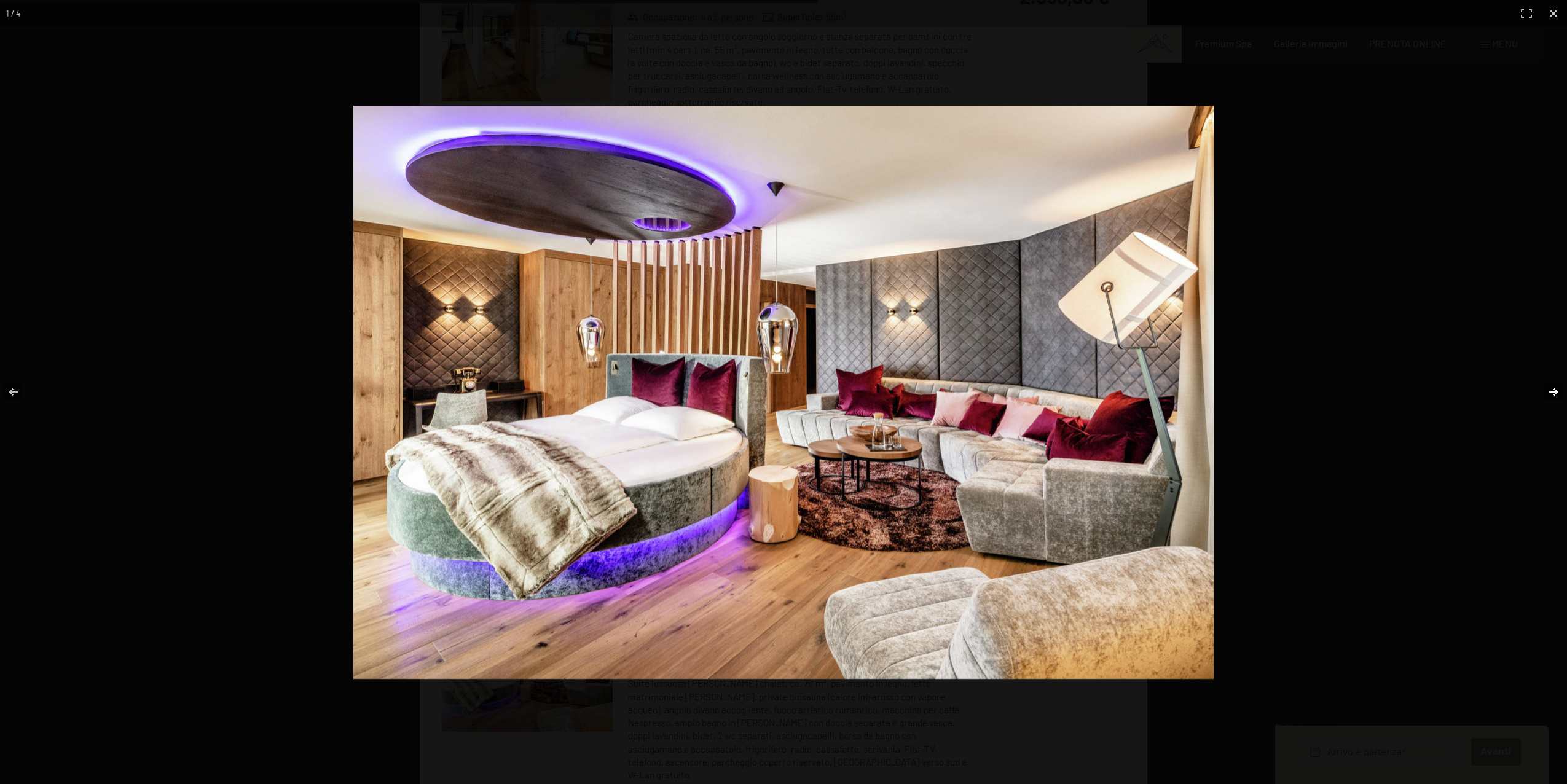
click at [1547, 391] on button "button" at bounding box center [1545, 392] width 43 height 61
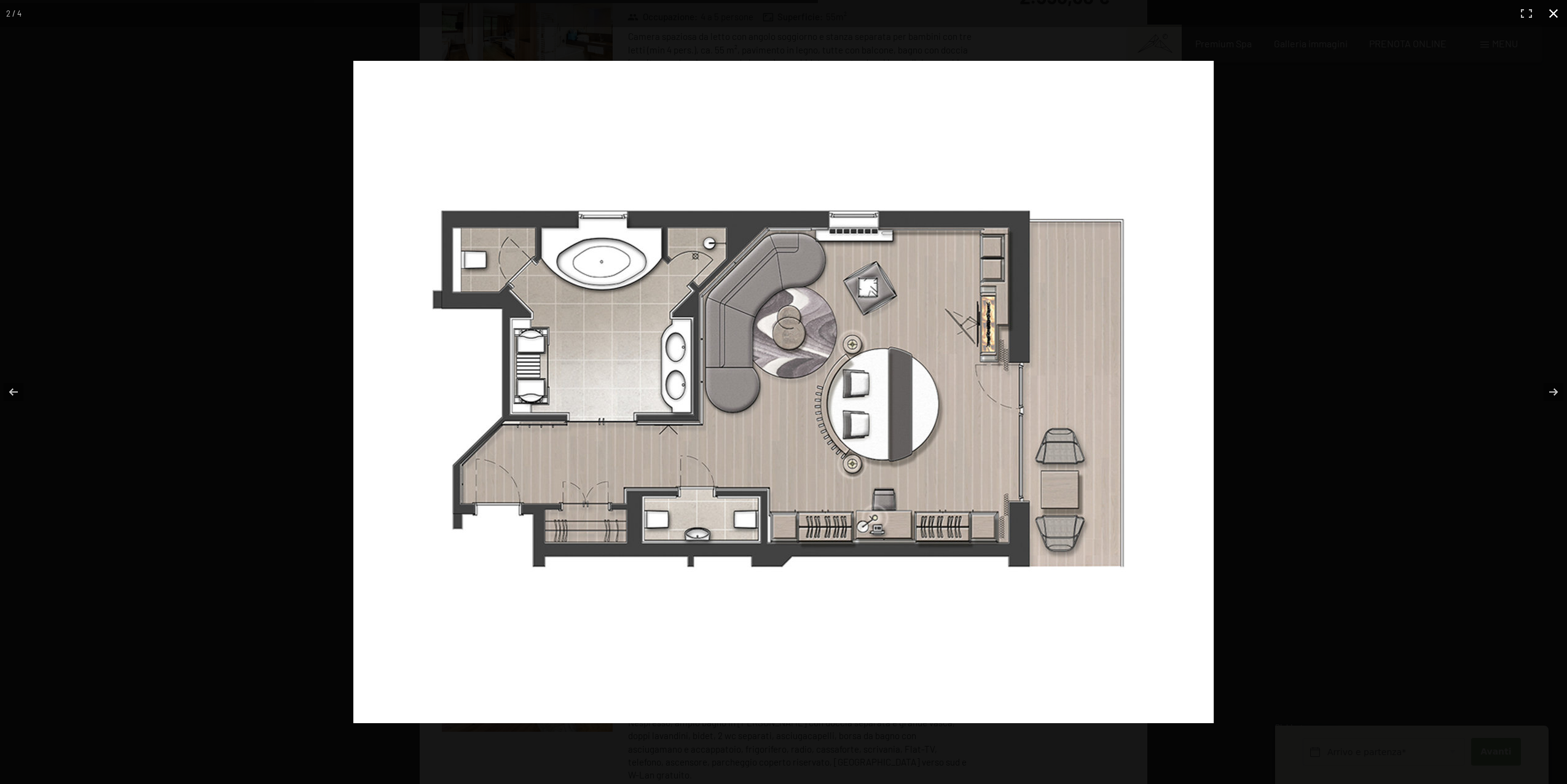
click at [1556, 12] on button "button" at bounding box center [1553, 13] width 27 height 27
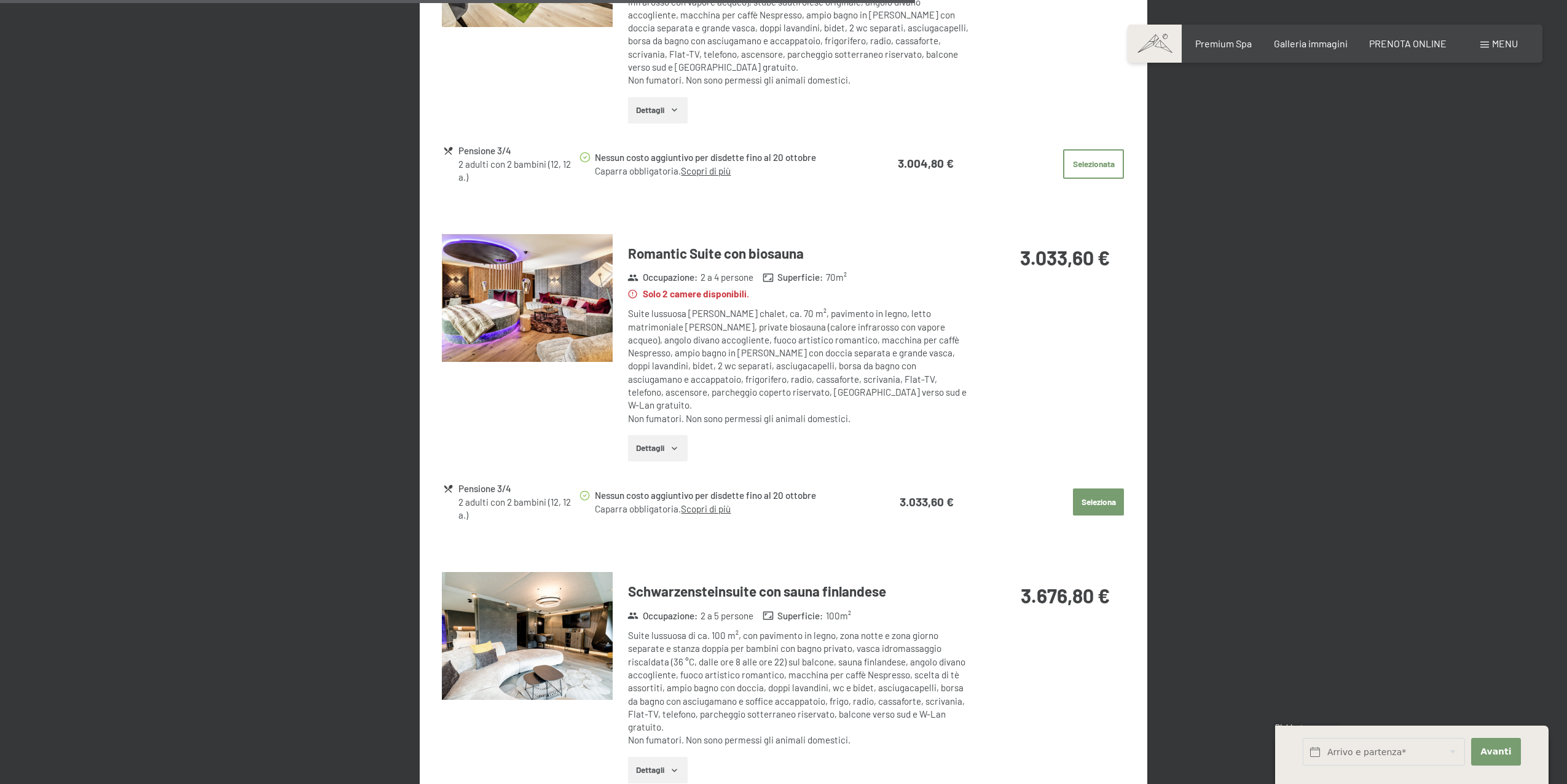
scroll to position [1971, 0]
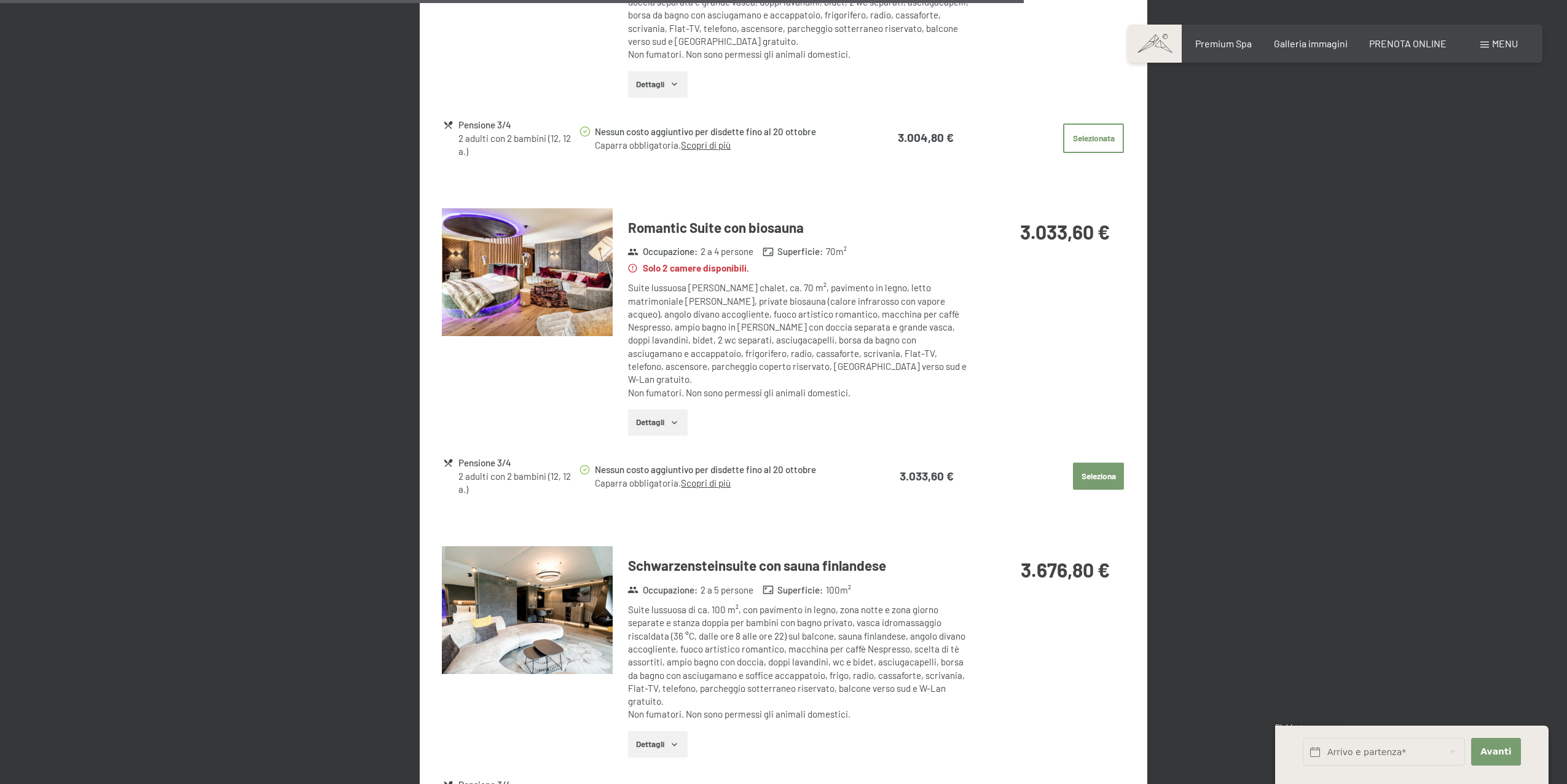
click at [573, 594] on img at bounding box center [527, 610] width 171 height 128
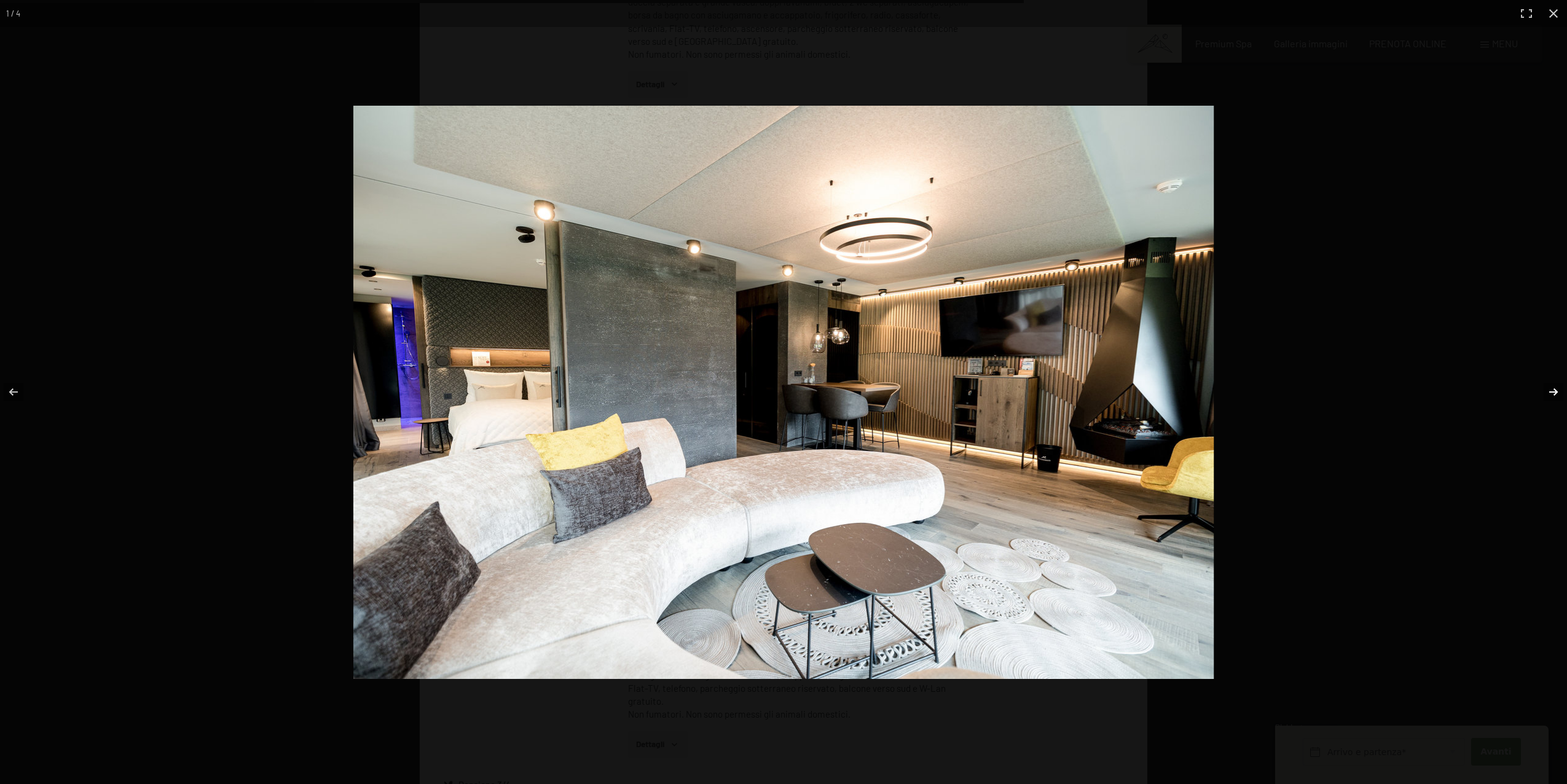
click at [1550, 392] on button "button" at bounding box center [1545, 392] width 43 height 61
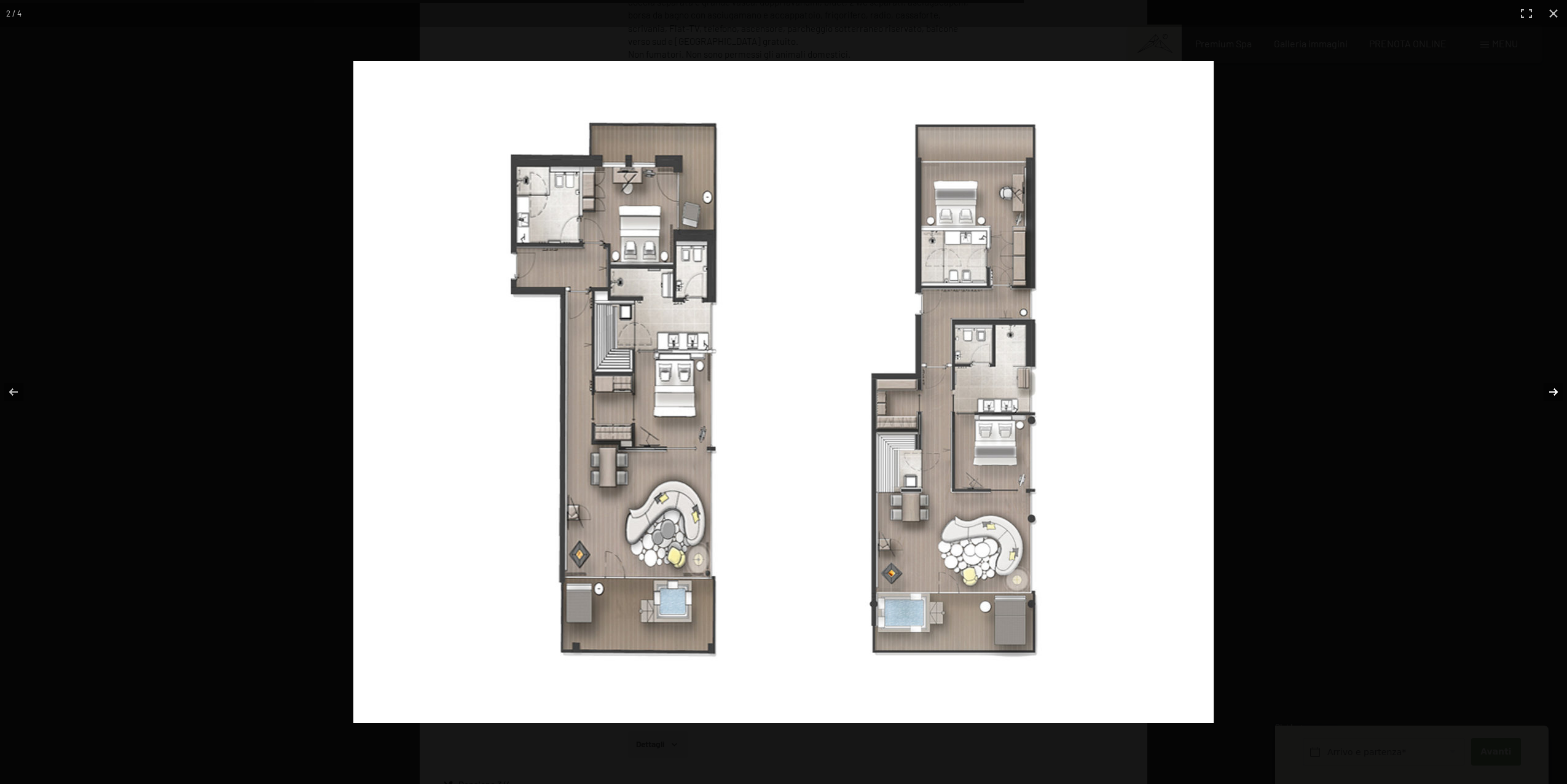
click at [1550, 392] on button "button" at bounding box center [1545, 392] width 43 height 61
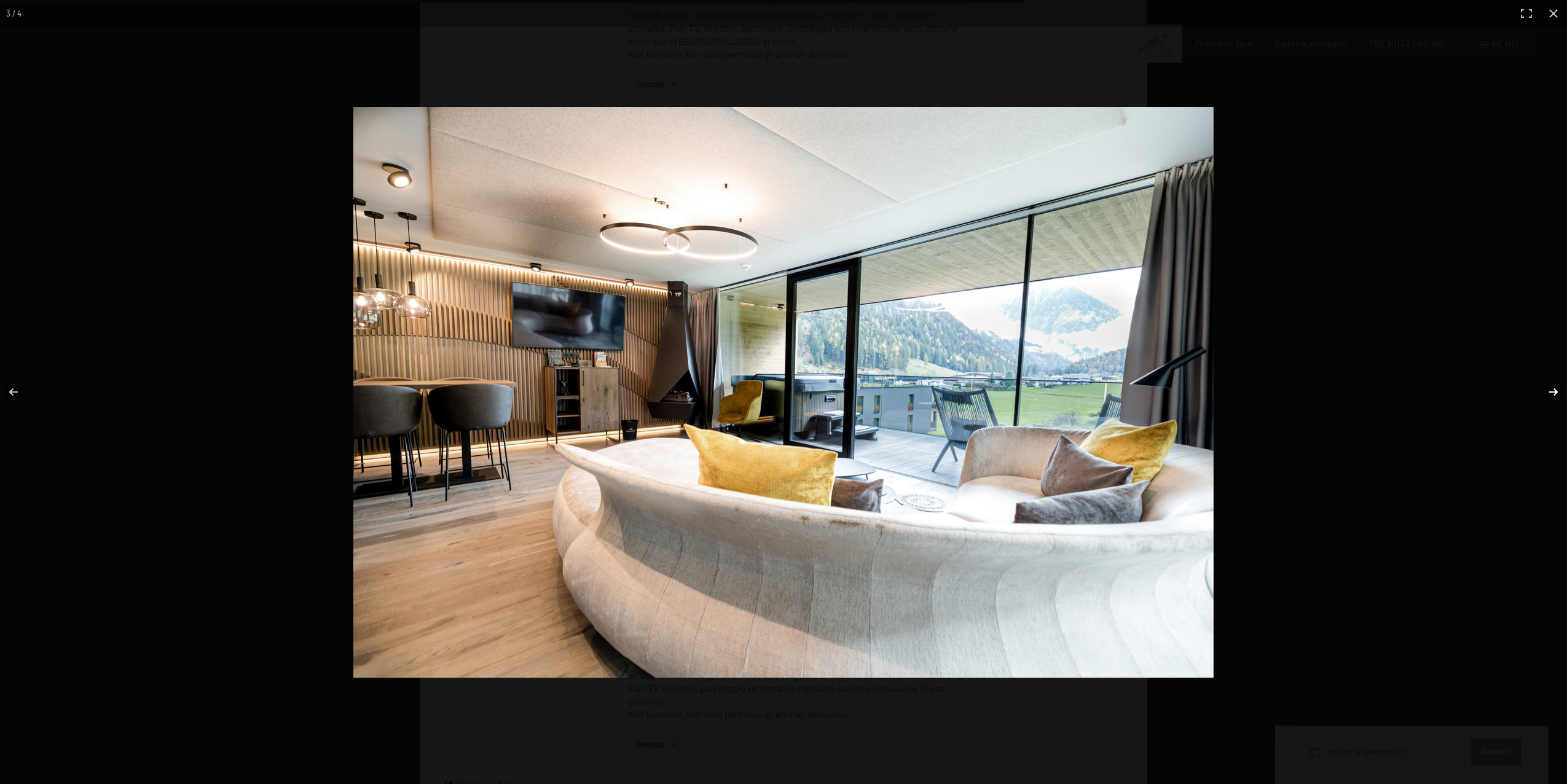
click at [1550, 392] on button "button" at bounding box center [1545, 392] width 43 height 61
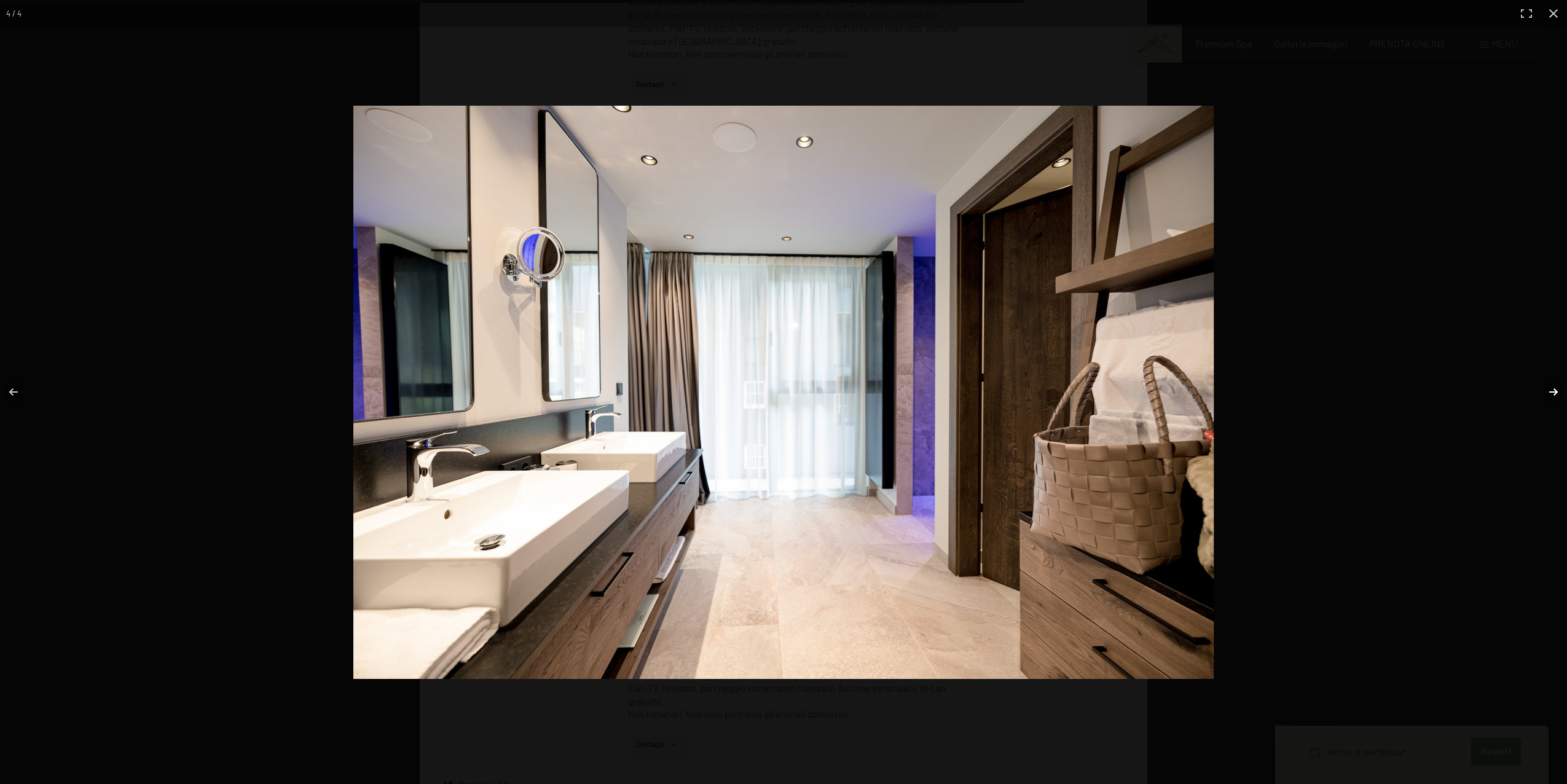
click at [1550, 392] on button "button" at bounding box center [1545, 392] width 43 height 61
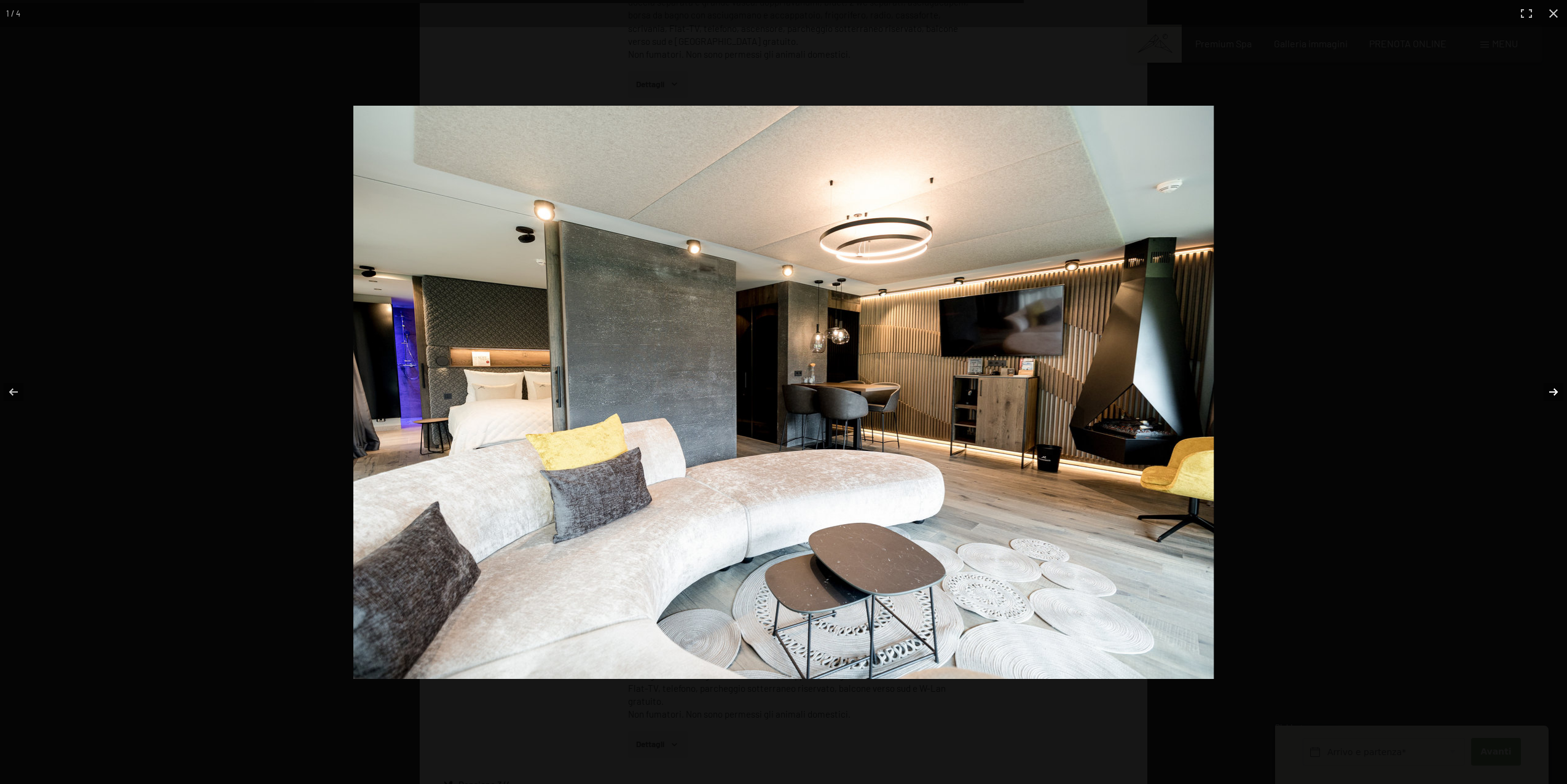
click at [1550, 392] on button "button" at bounding box center [1545, 392] width 43 height 61
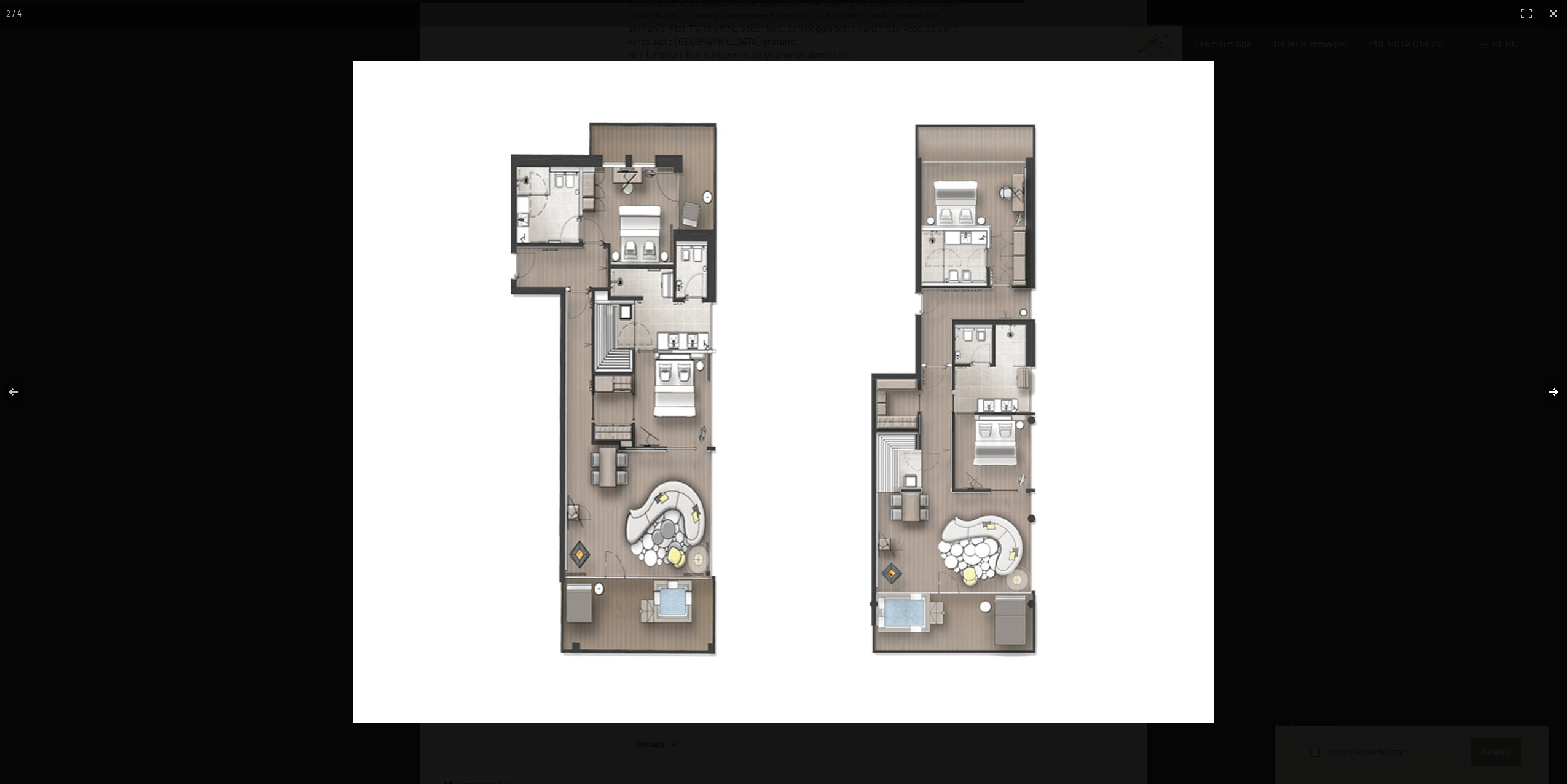
click at [1544, 392] on button "button" at bounding box center [1545, 392] width 43 height 61
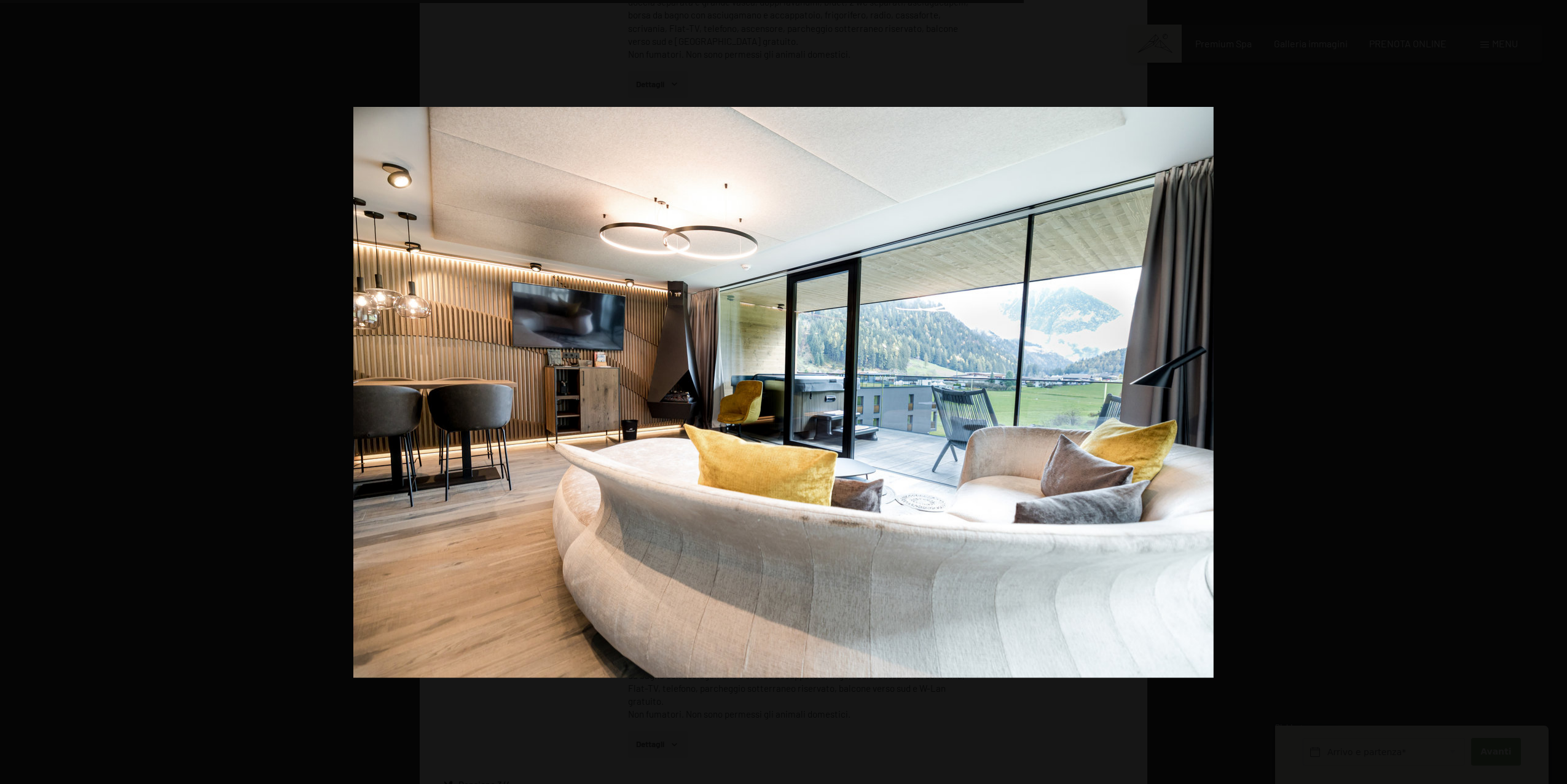
click at [1544, 392] on button "button" at bounding box center [1545, 392] width 43 height 61
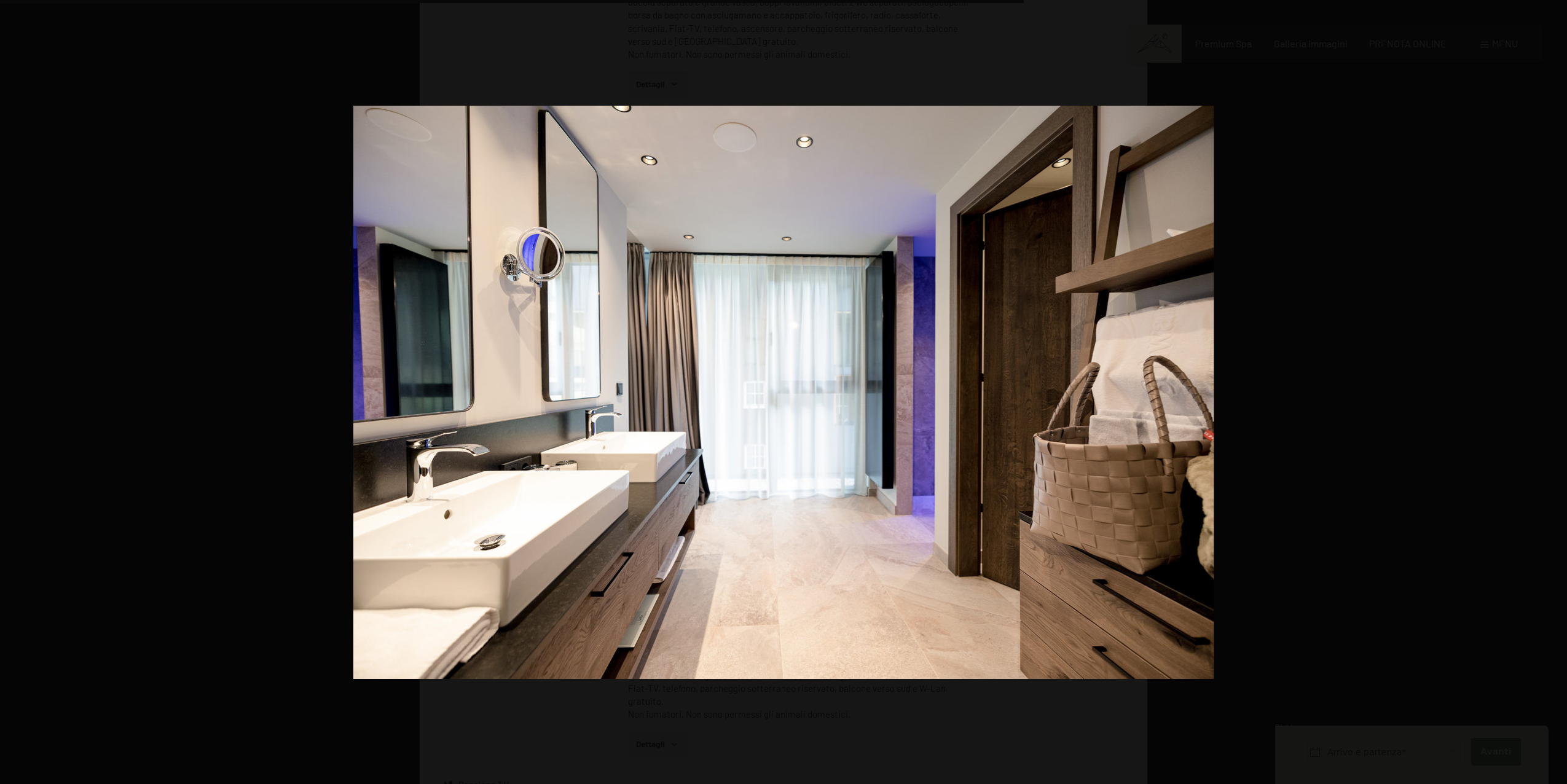
click at [1544, 392] on button "button" at bounding box center [1545, 392] width 43 height 61
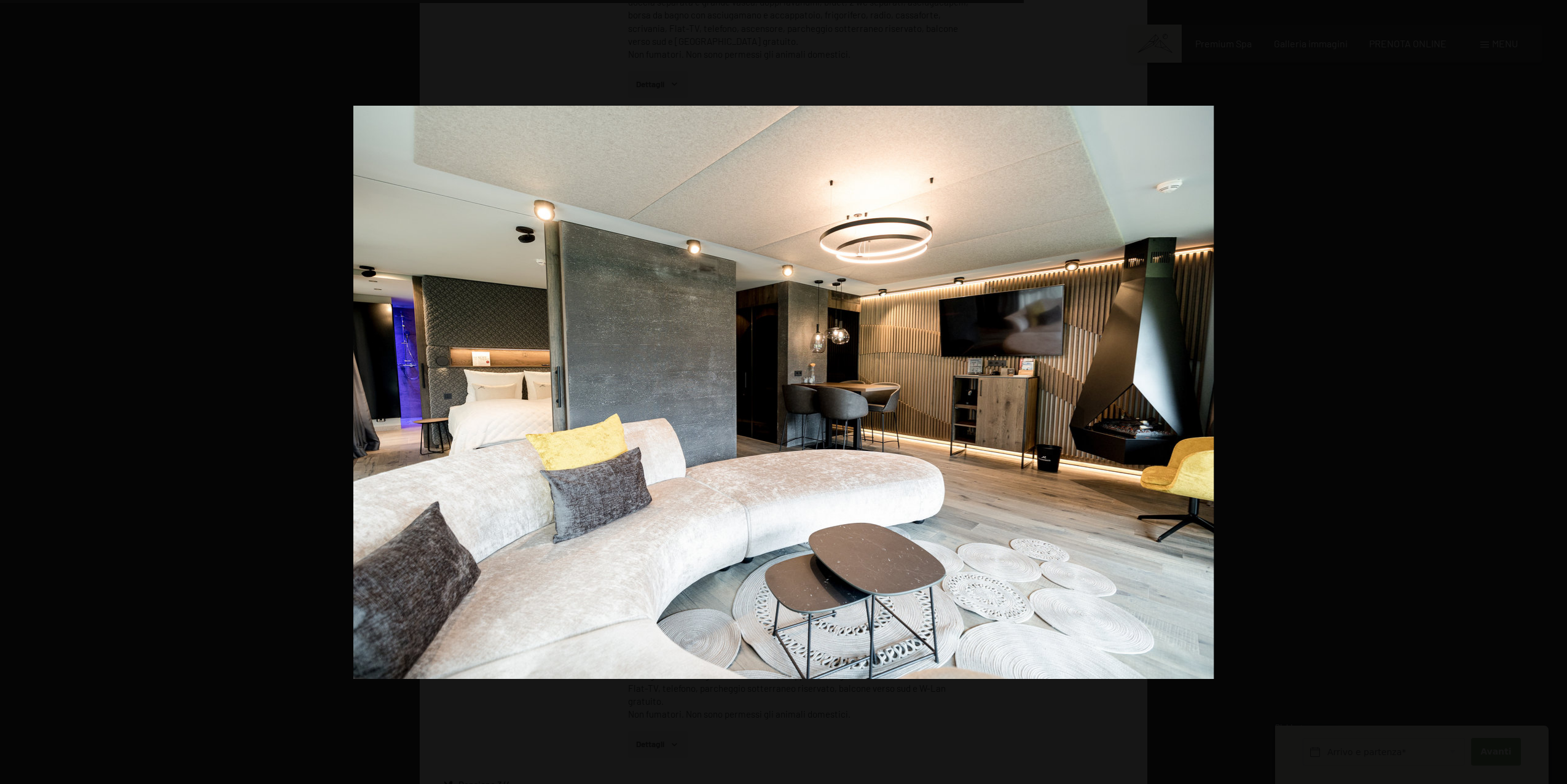
click at [1544, 392] on button "button" at bounding box center [1545, 392] width 43 height 61
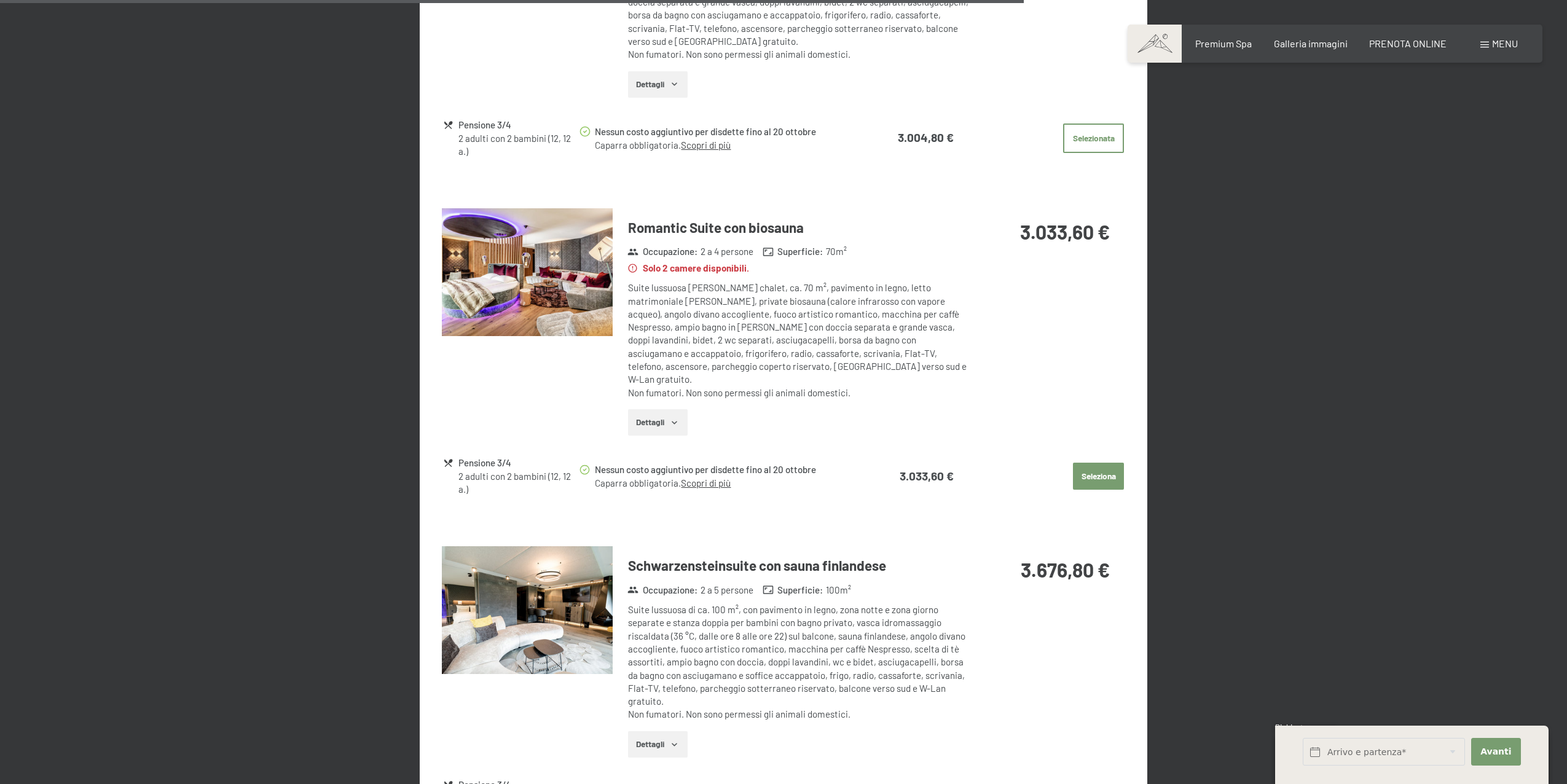
click at [0, 0] on button "button" at bounding box center [0, 0] width 0 height 0
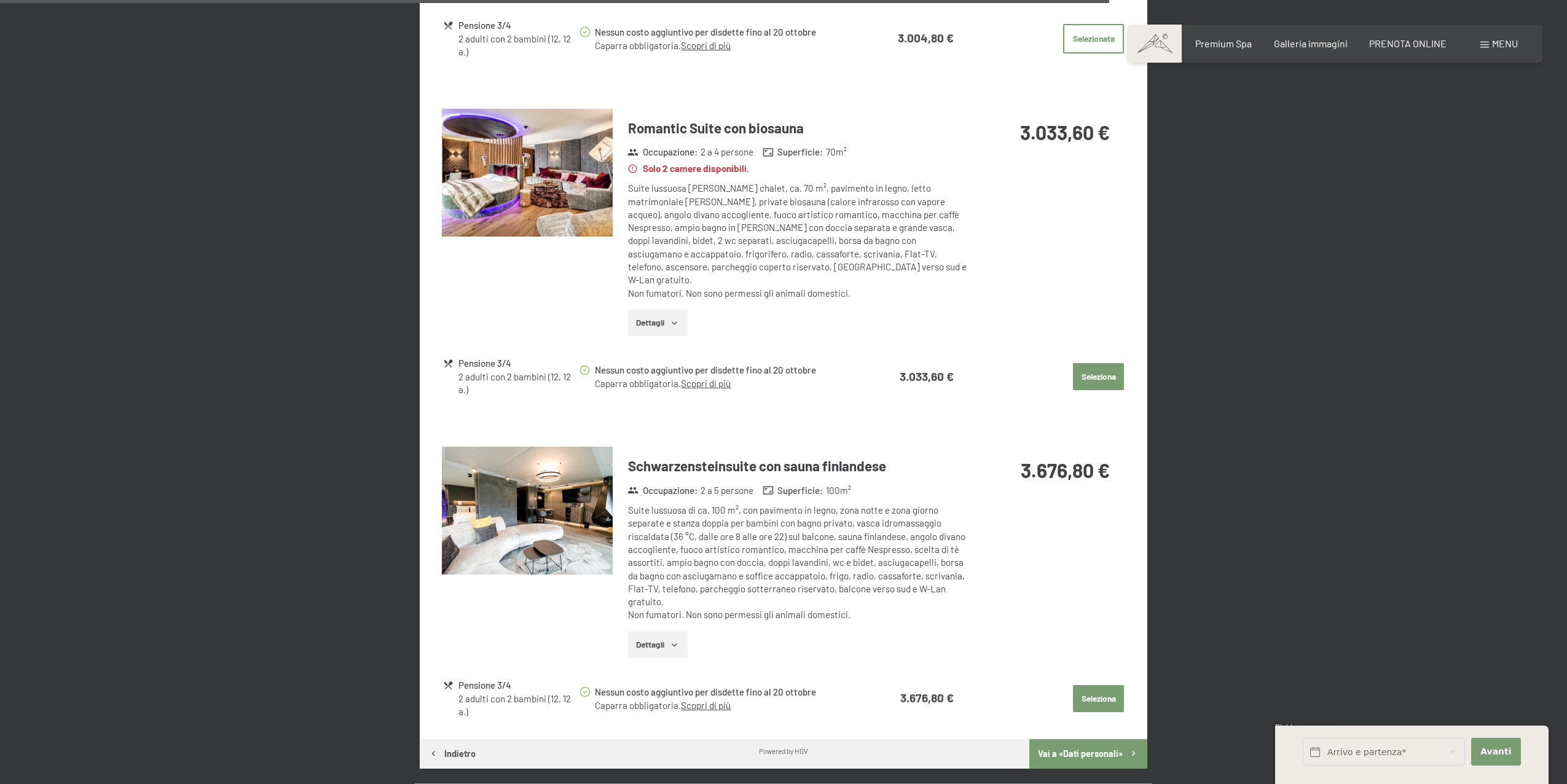
scroll to position [2141, 0]
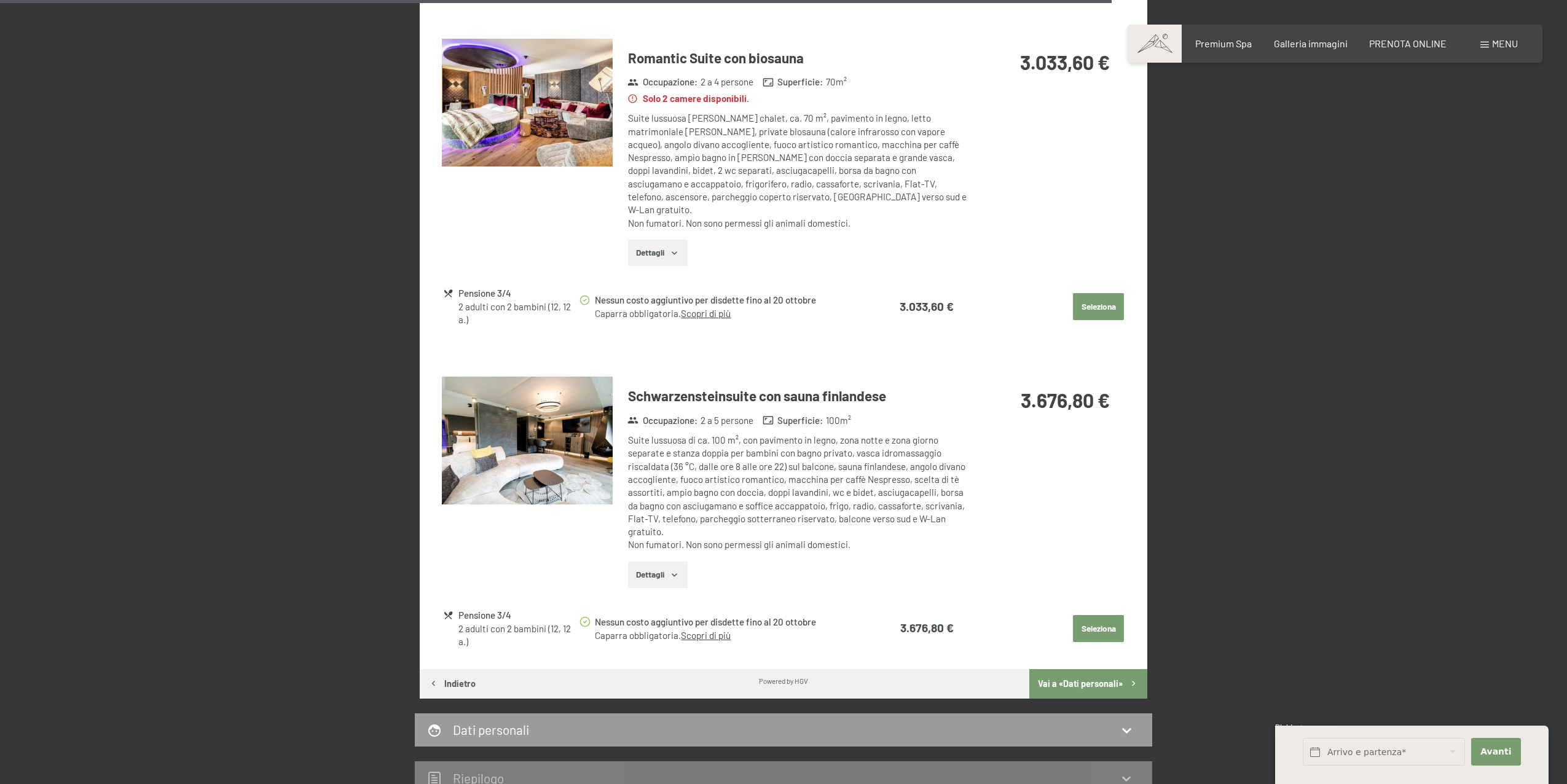
click at [677, 570] on icon "button" at bounding box center [674, 575] width 9 height 9
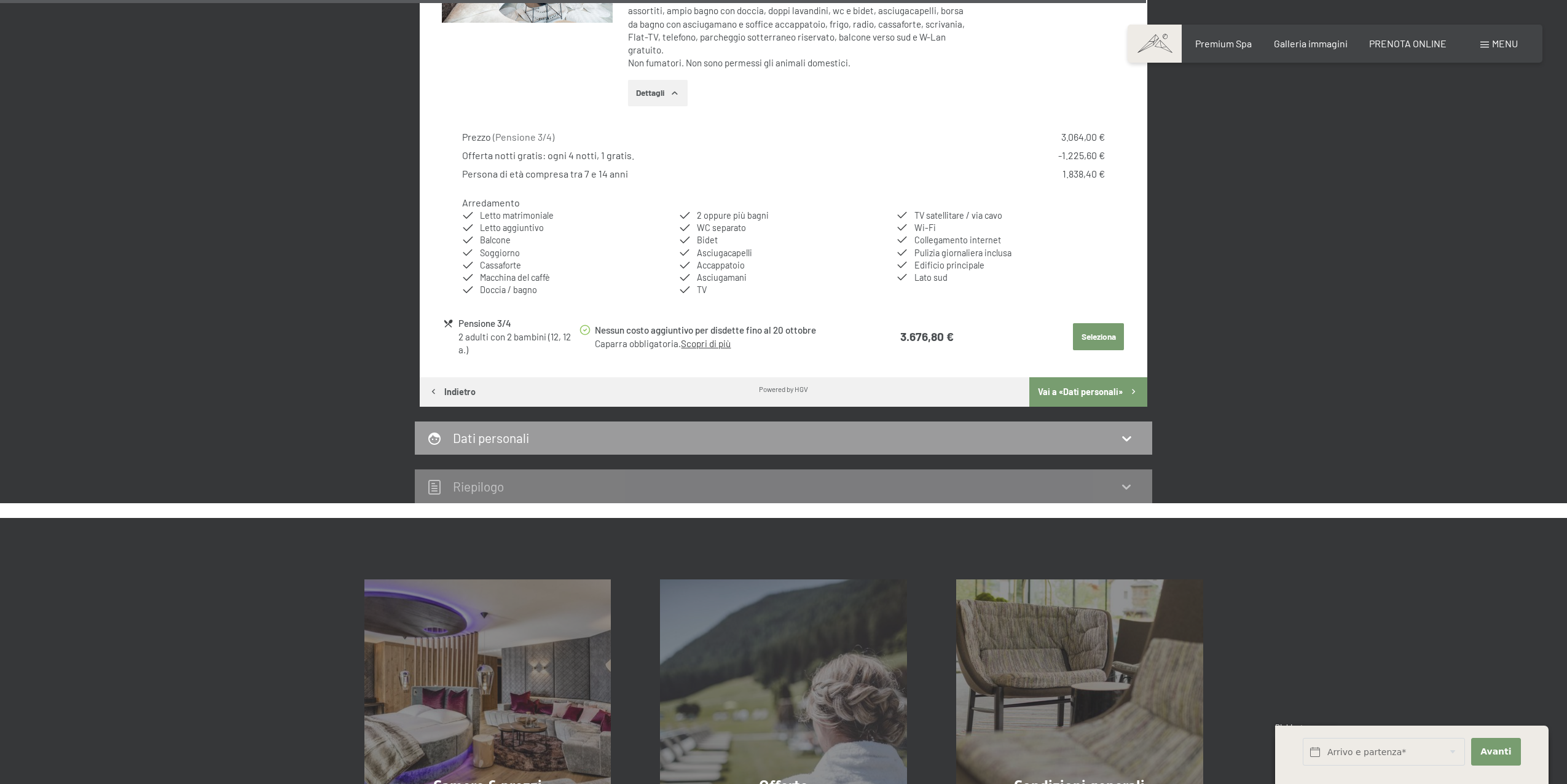
scroll to position [1411, 0]
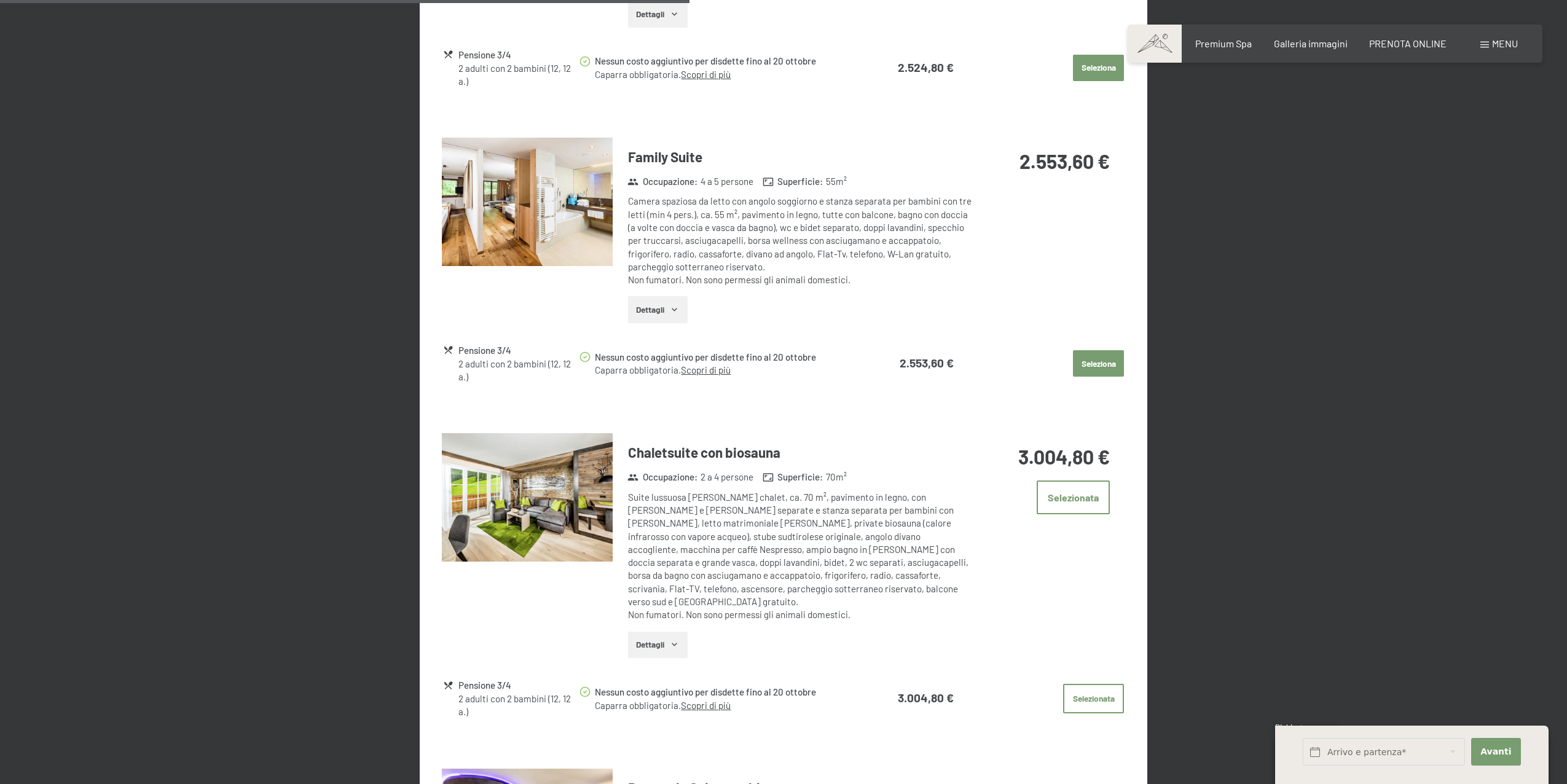
click at [587, 183] on img at bounding box center [527, 202] width 171 height 128
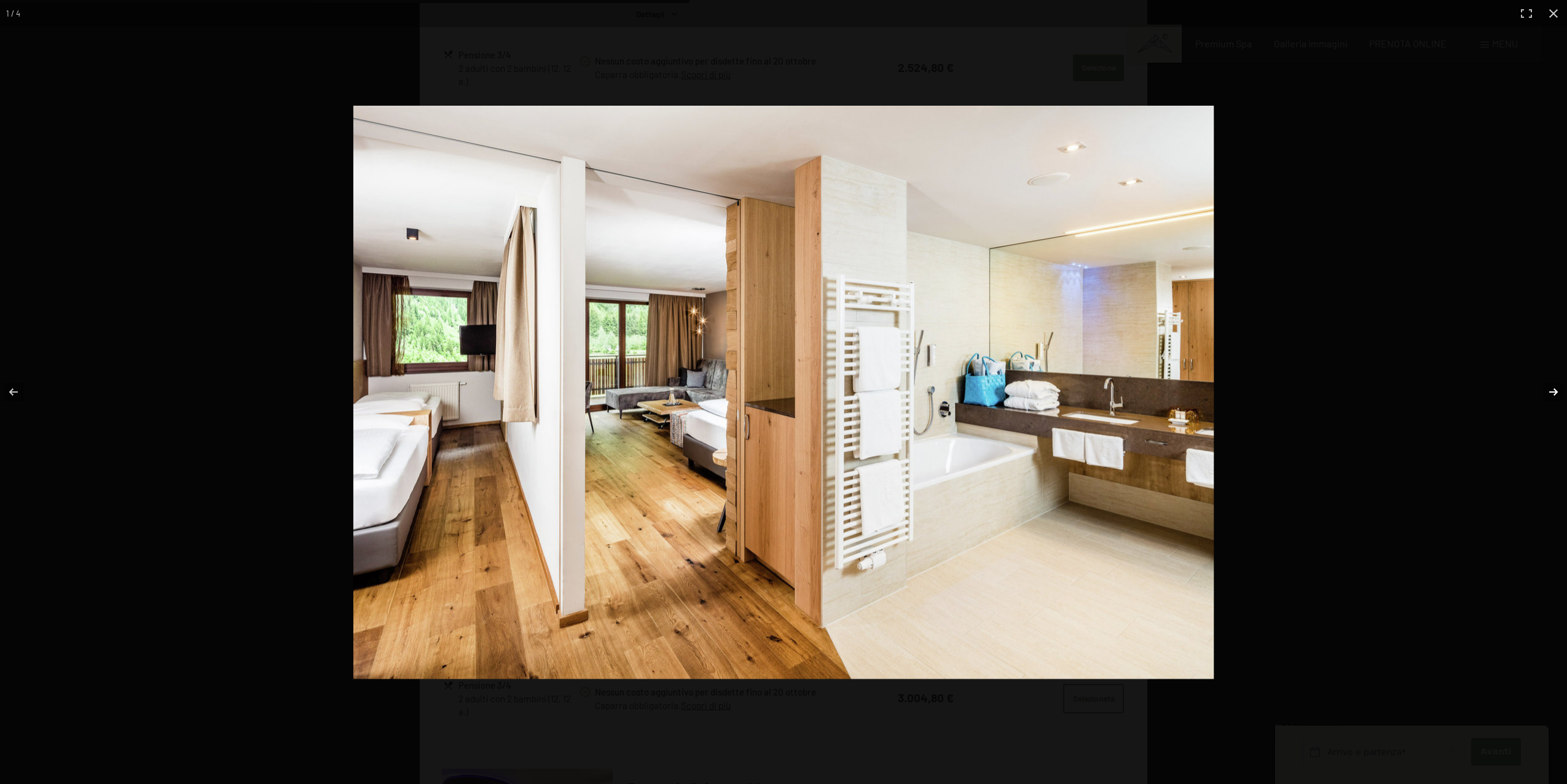
click at [1541, 392] on button "button" at bounding box center [1545, 392] width 43 height 61
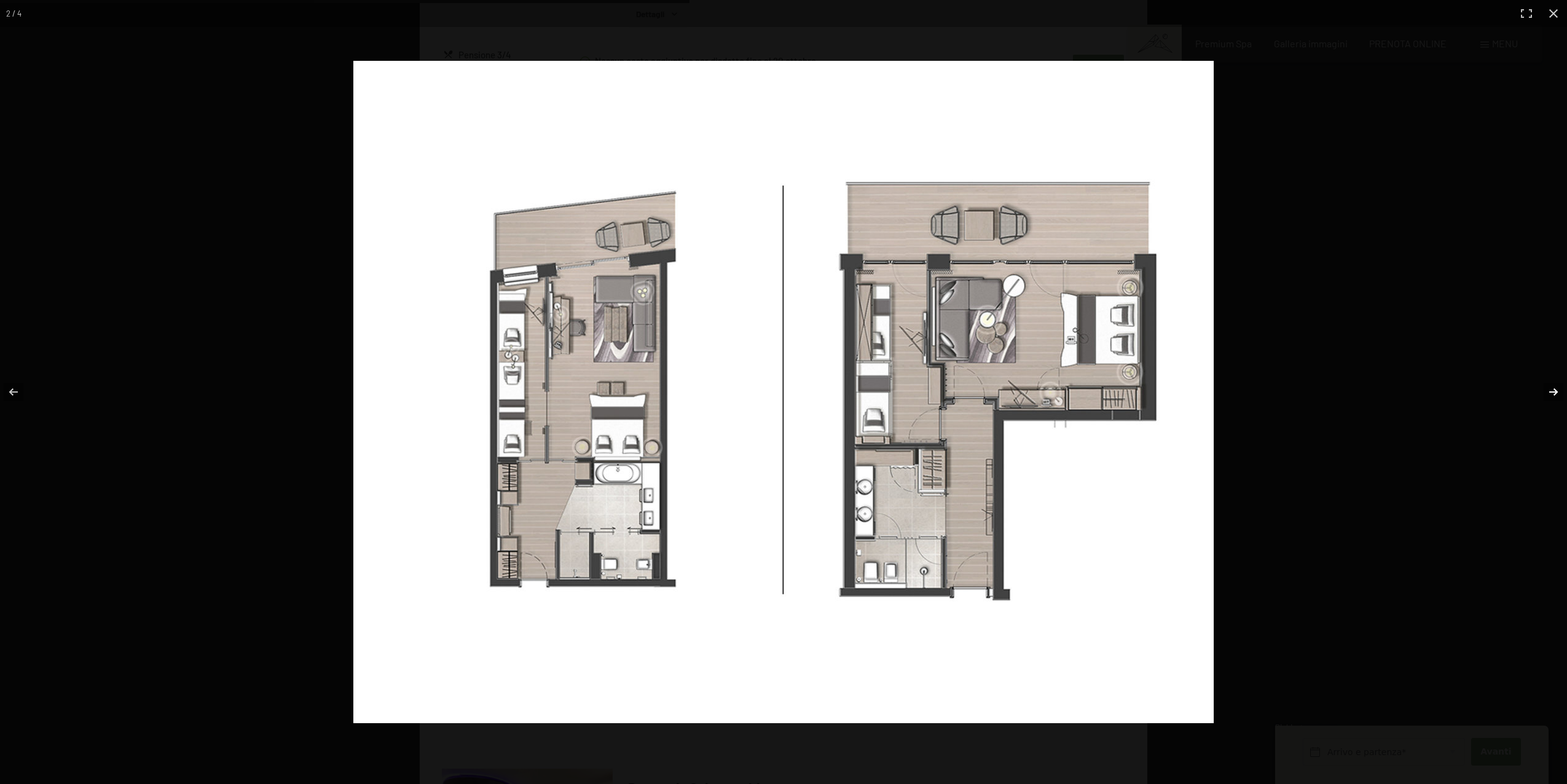
click at [1556, 392] on button "button" at bounding box center [1545, 392] width 43 height 61
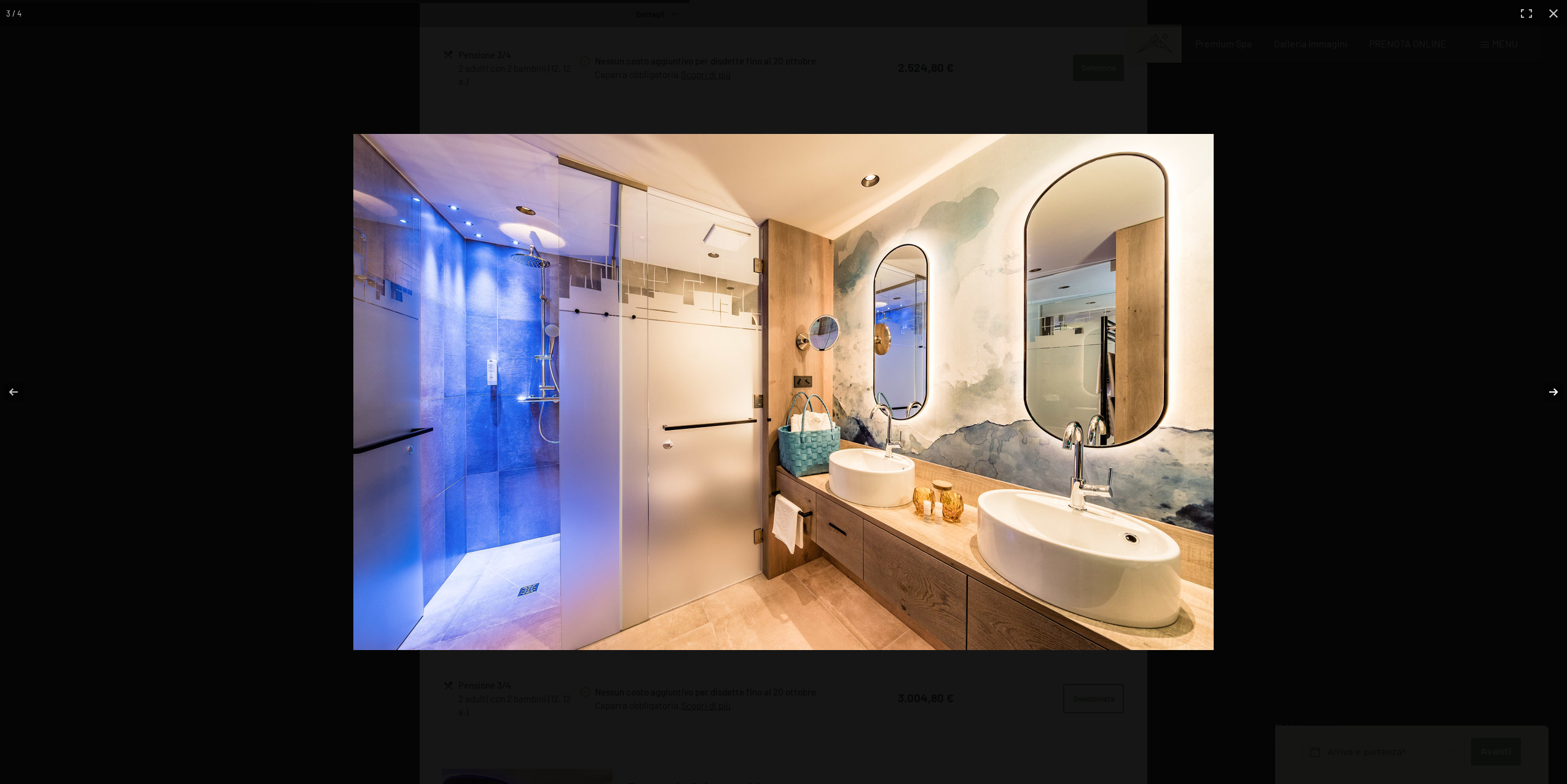
click at [1556, 392] on button "button" at bounding box center [1545, 392] width 43 height 61
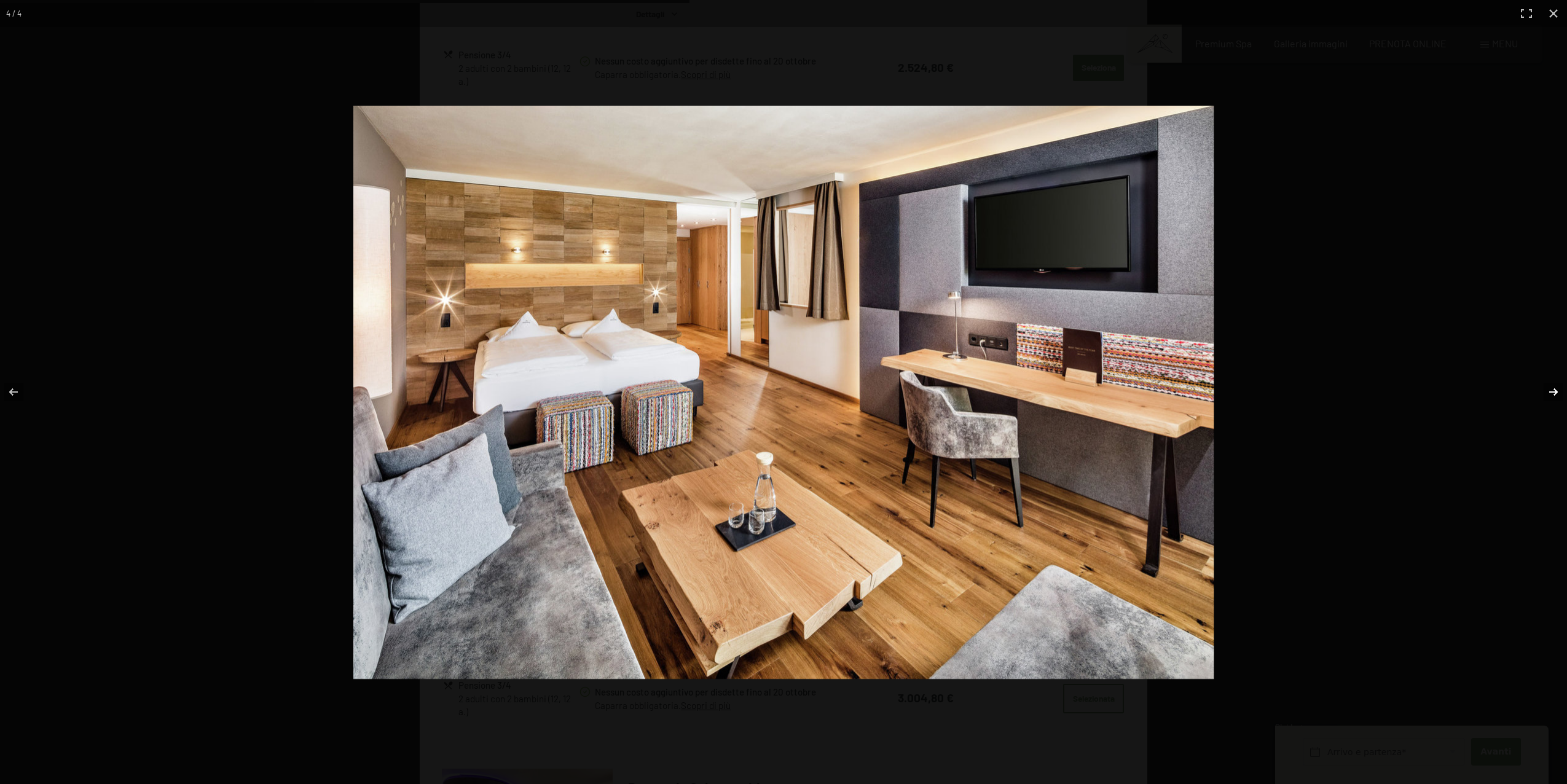
click at [1556, 392] on button "button" at bounding box center [1545, 392] width 43 height 61
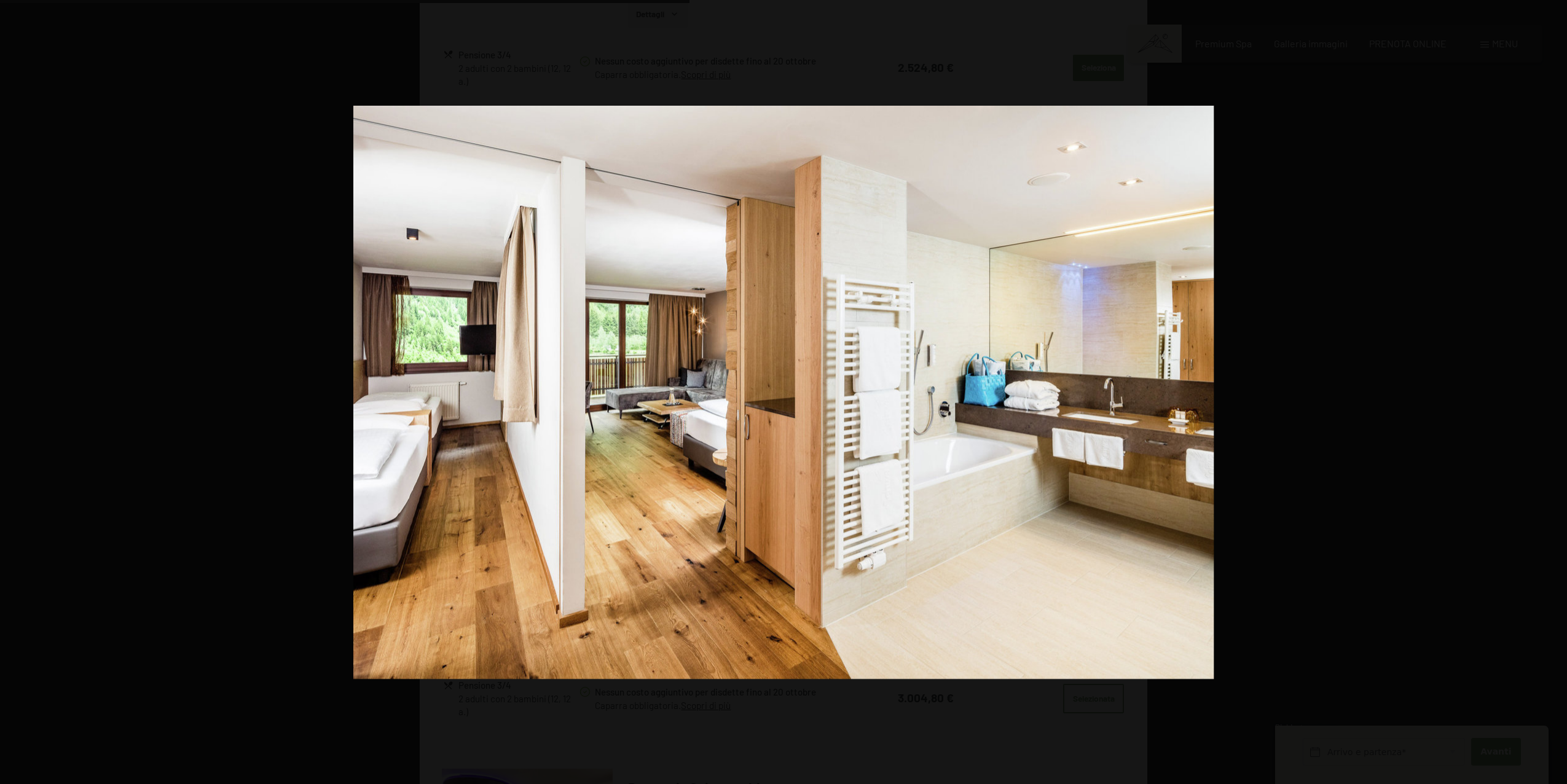
click at [1556, 392] on button "button" at bounding box center [1545, 392] width 43 height 61
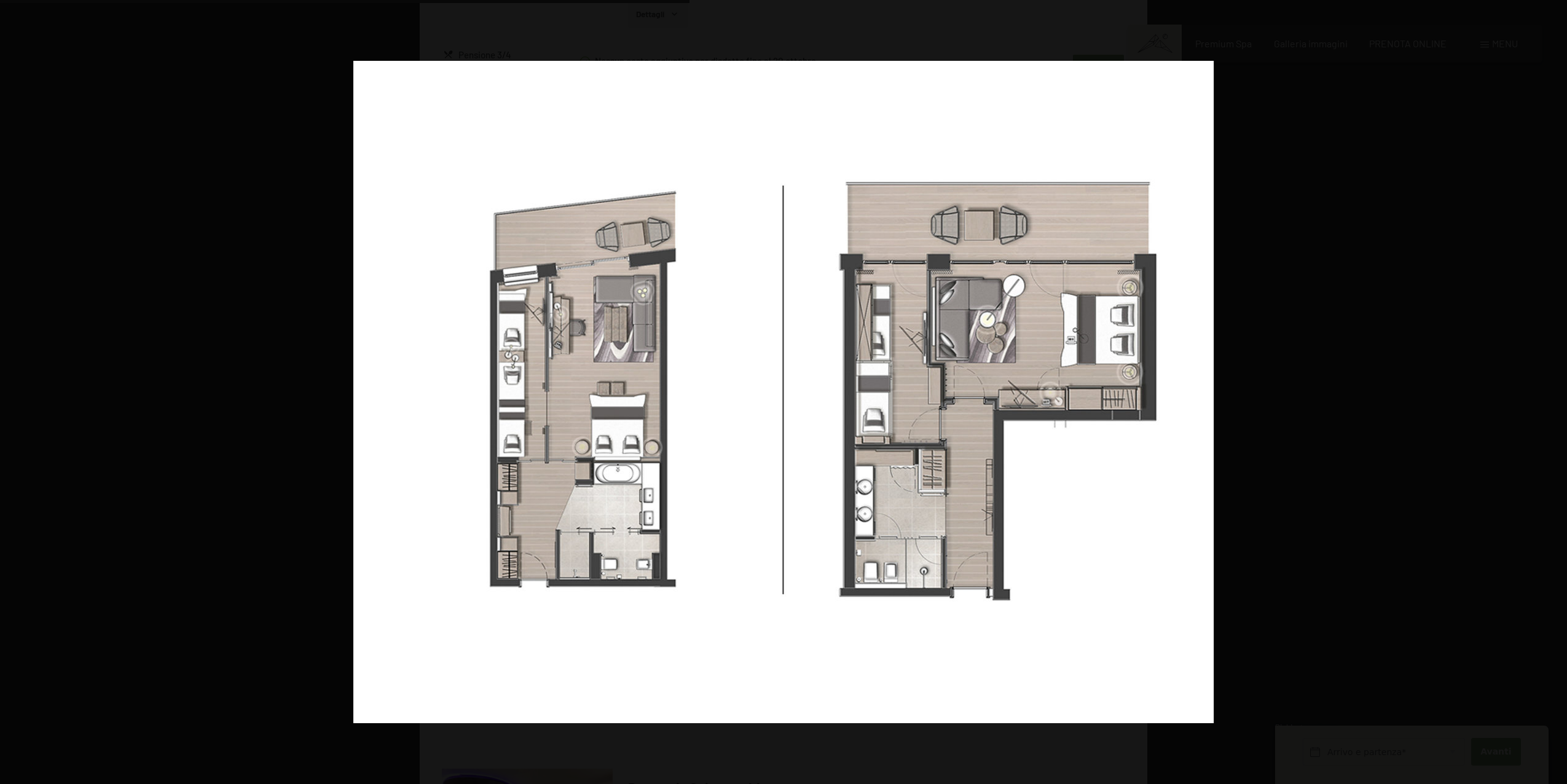
click at [1556, 392] on button "button" at bounding box center [1545, 392] width 43 height 61
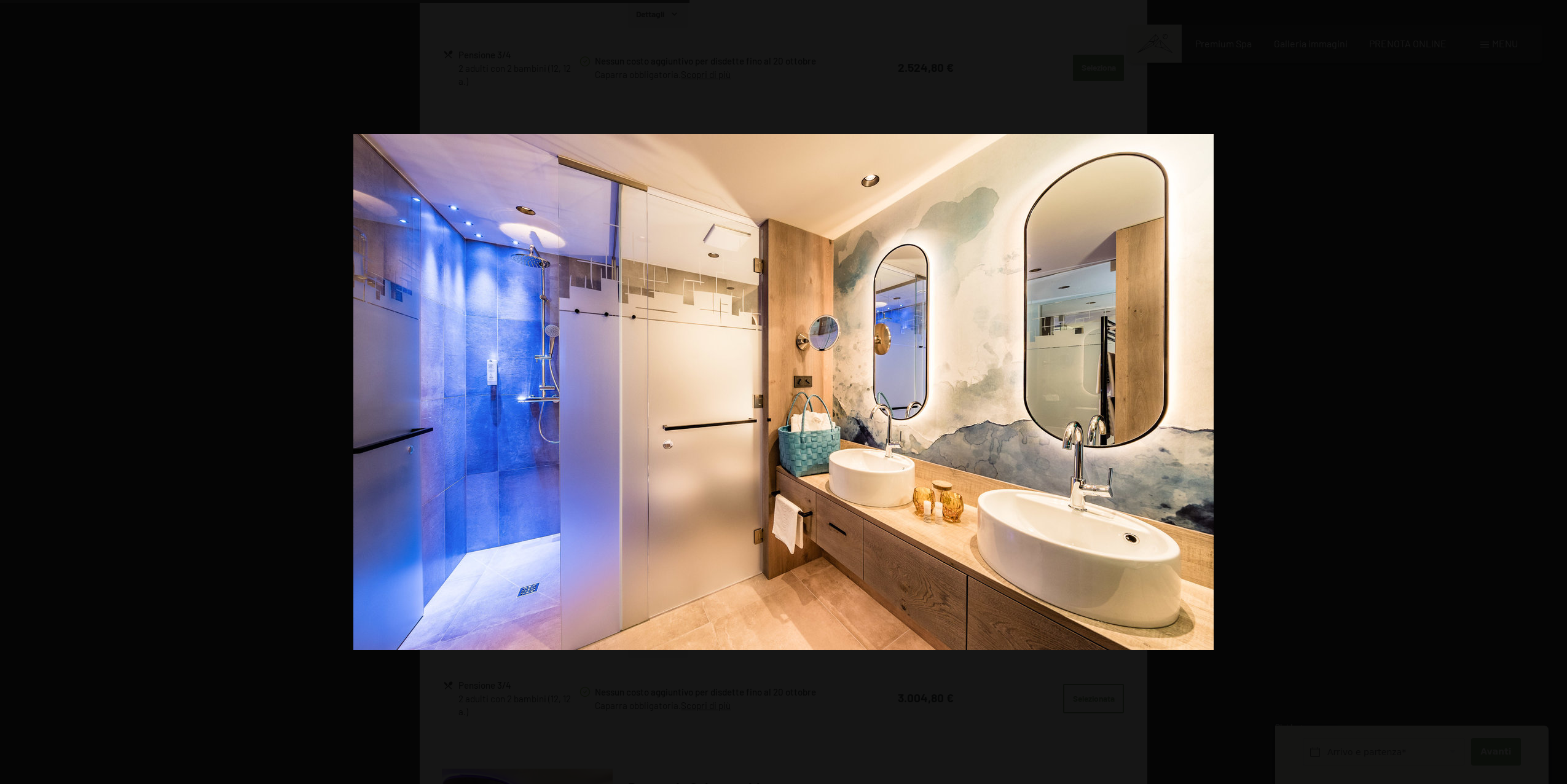
click at [1556, 392] on button "button" at bounding box center [1545, 392] width 43 height 61
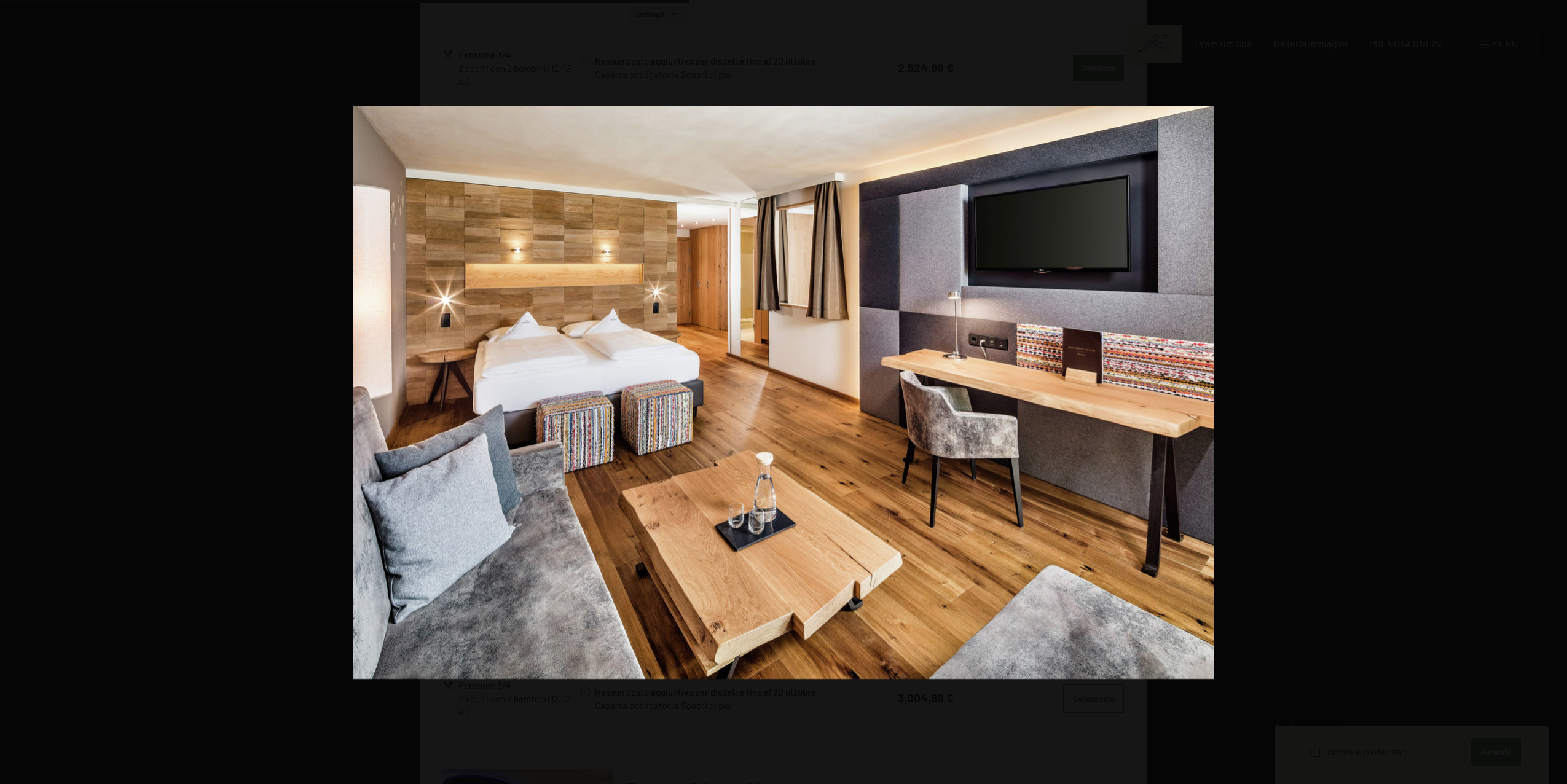
click at [1556, 392] on button "button" at bounding box center [1545, 392] width 43 height 61
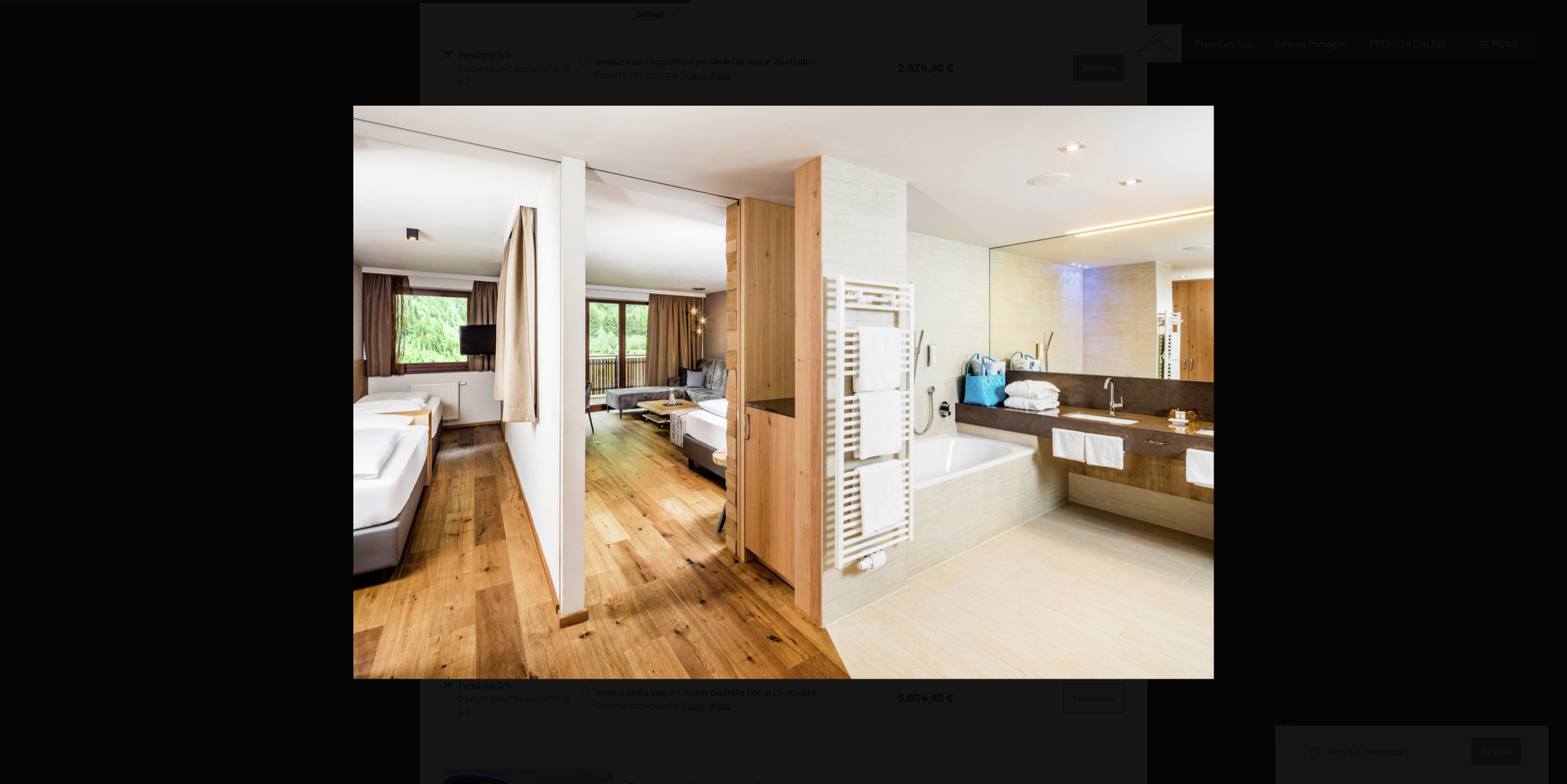
click at [1556, 392] on button "button" at bounding box center [1545, 392] width 43 height 61
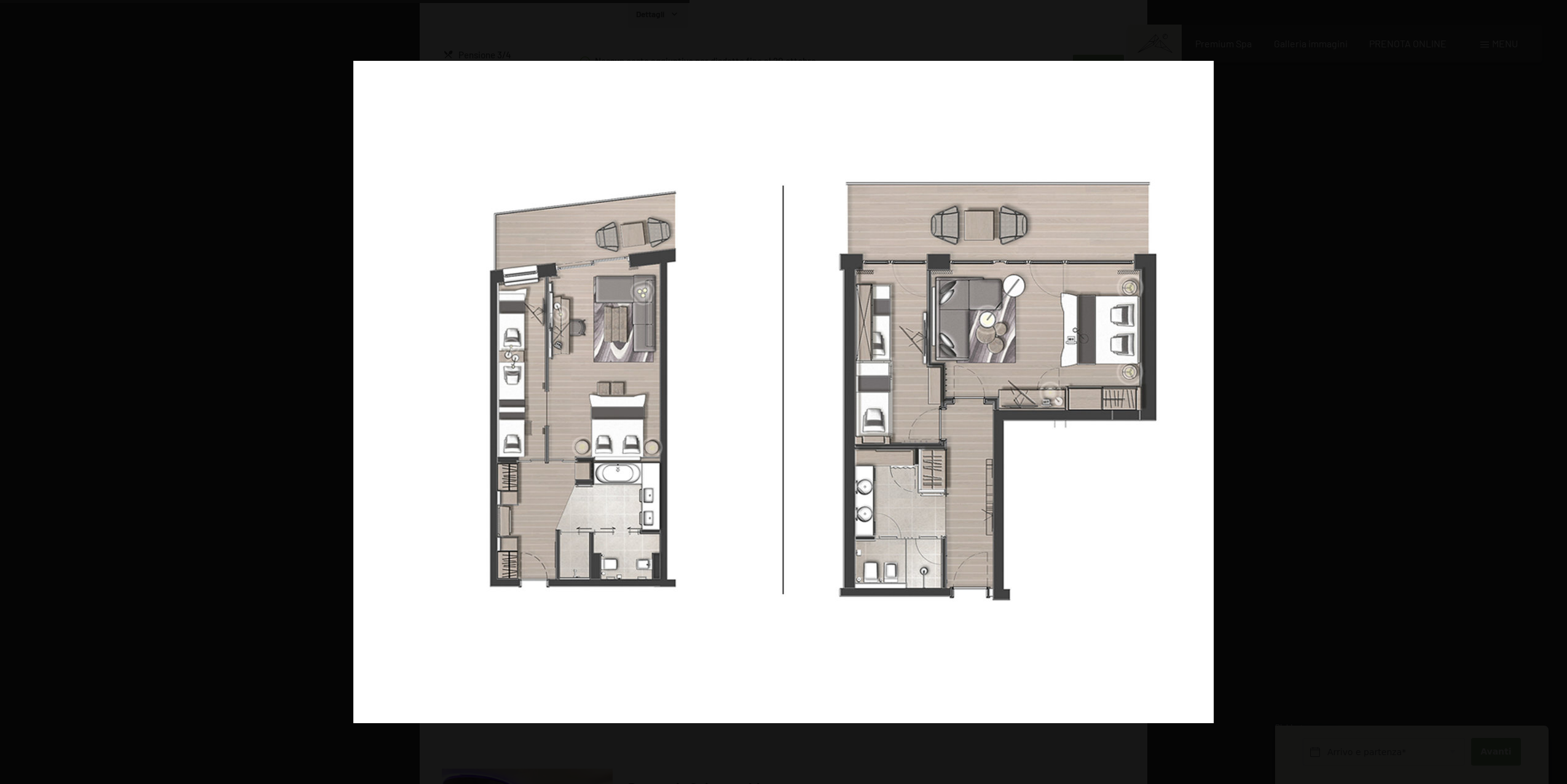
click at [1556, 392] on button "button" at bounding box center [1545, 392] width 43 height 61
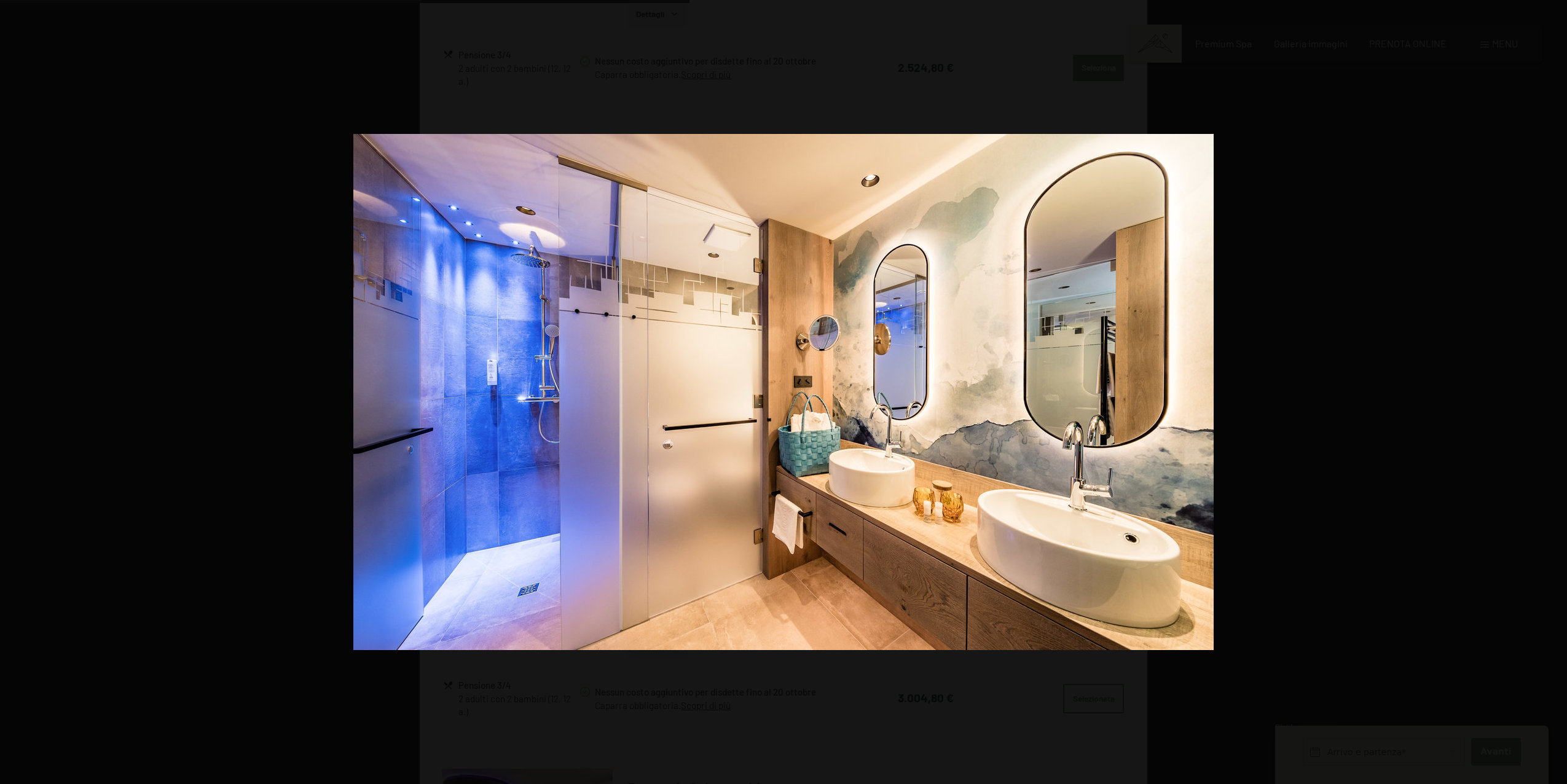
click at [1556, 392] on button "button" at bounding box center [1545, 392] width 43 height 61
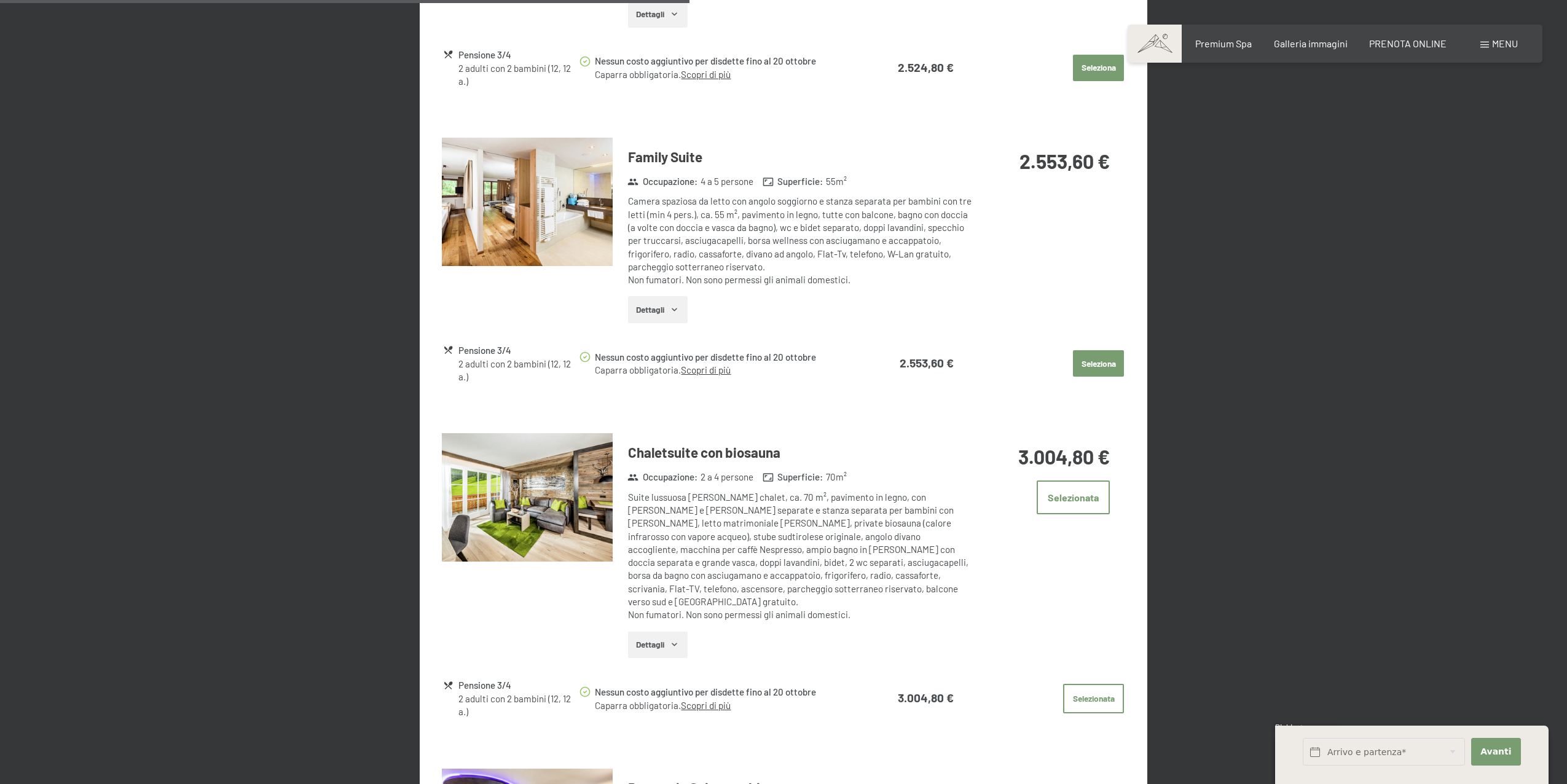
click at [0, 0] on button "button" at bounding box center [0, 0] width 0 height 0
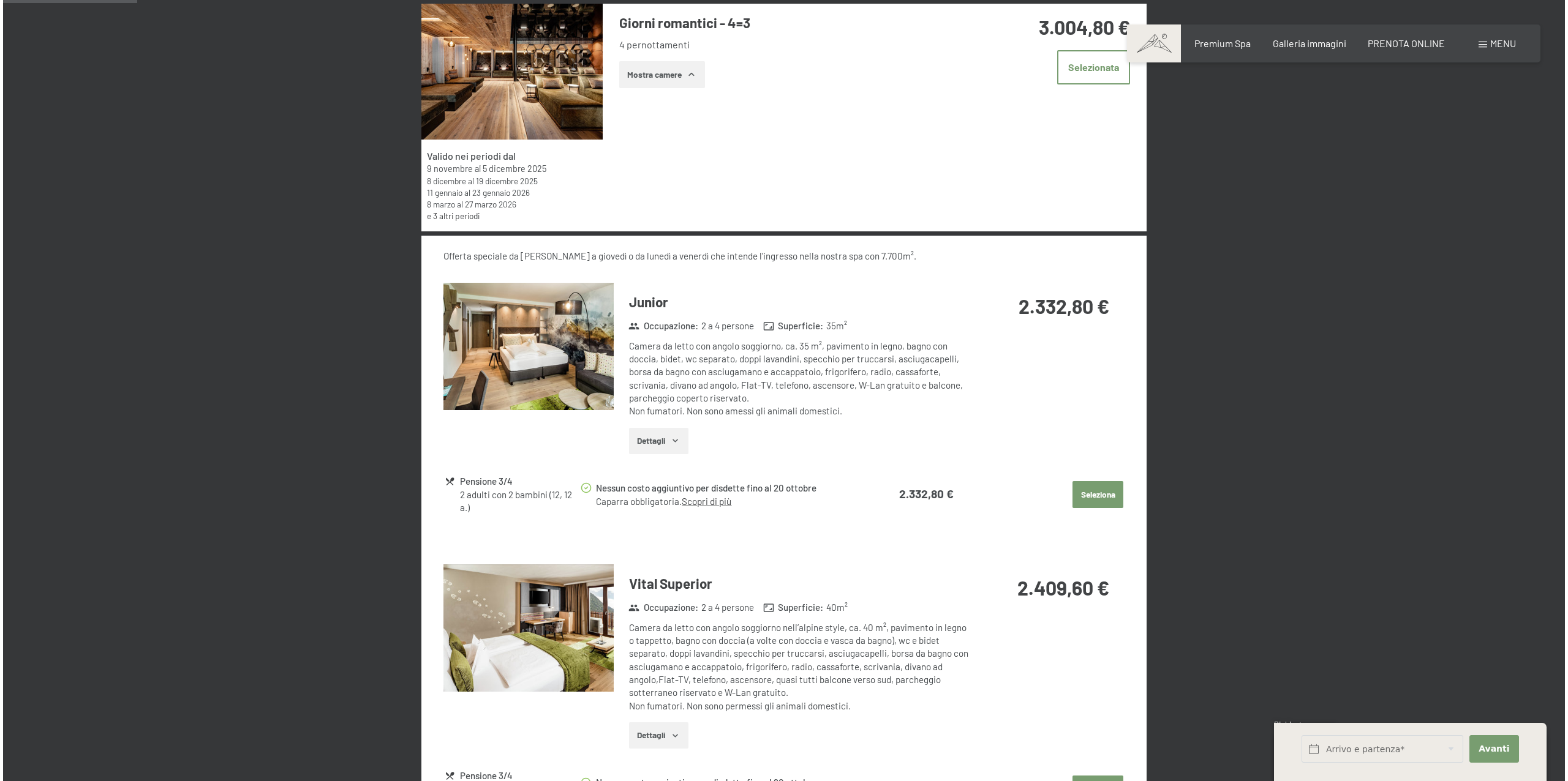
scroll to position [223, 0]
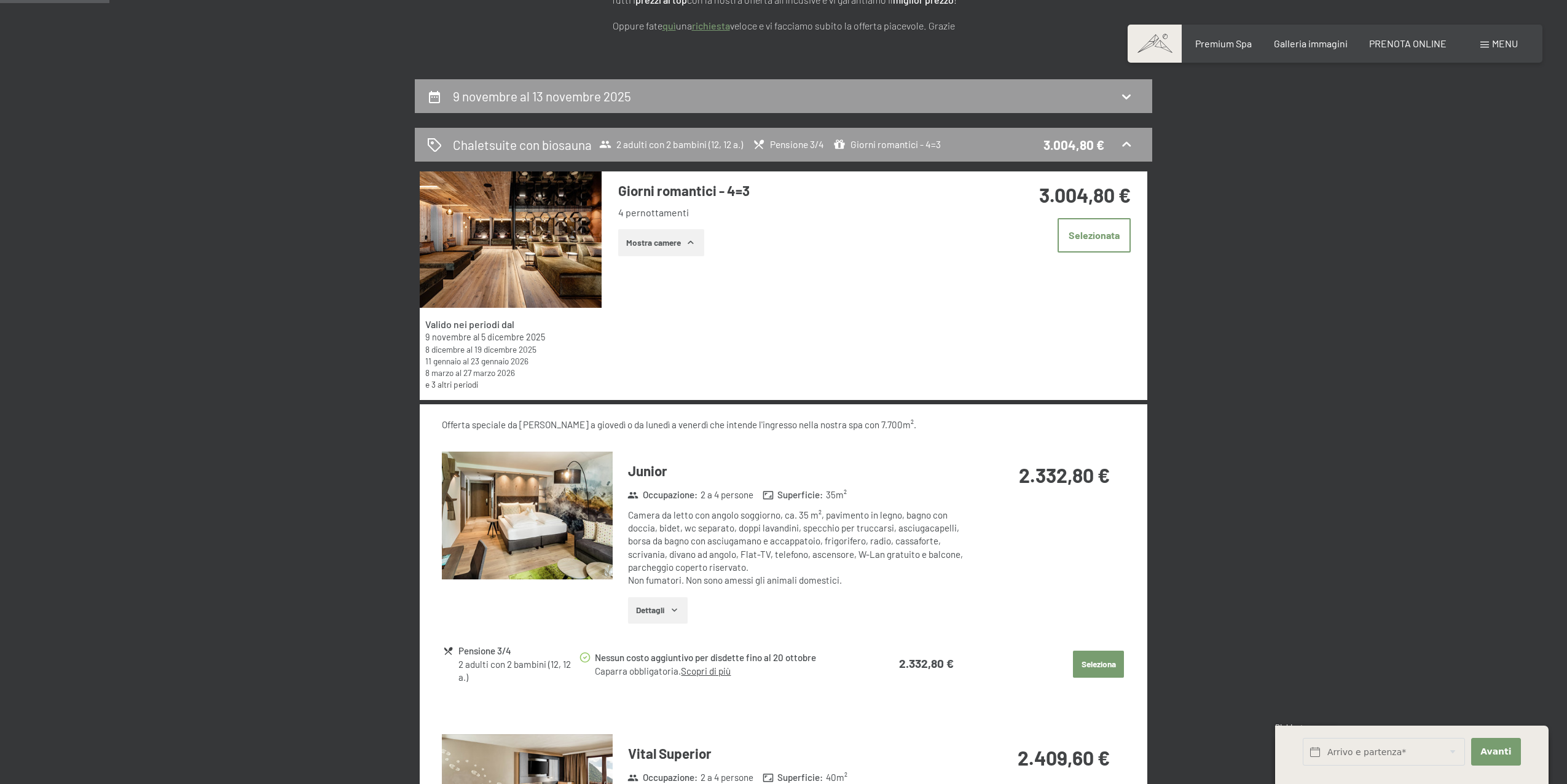
click at [1482, 42] on span at bounding box center [1485, 44] width 9 height 6
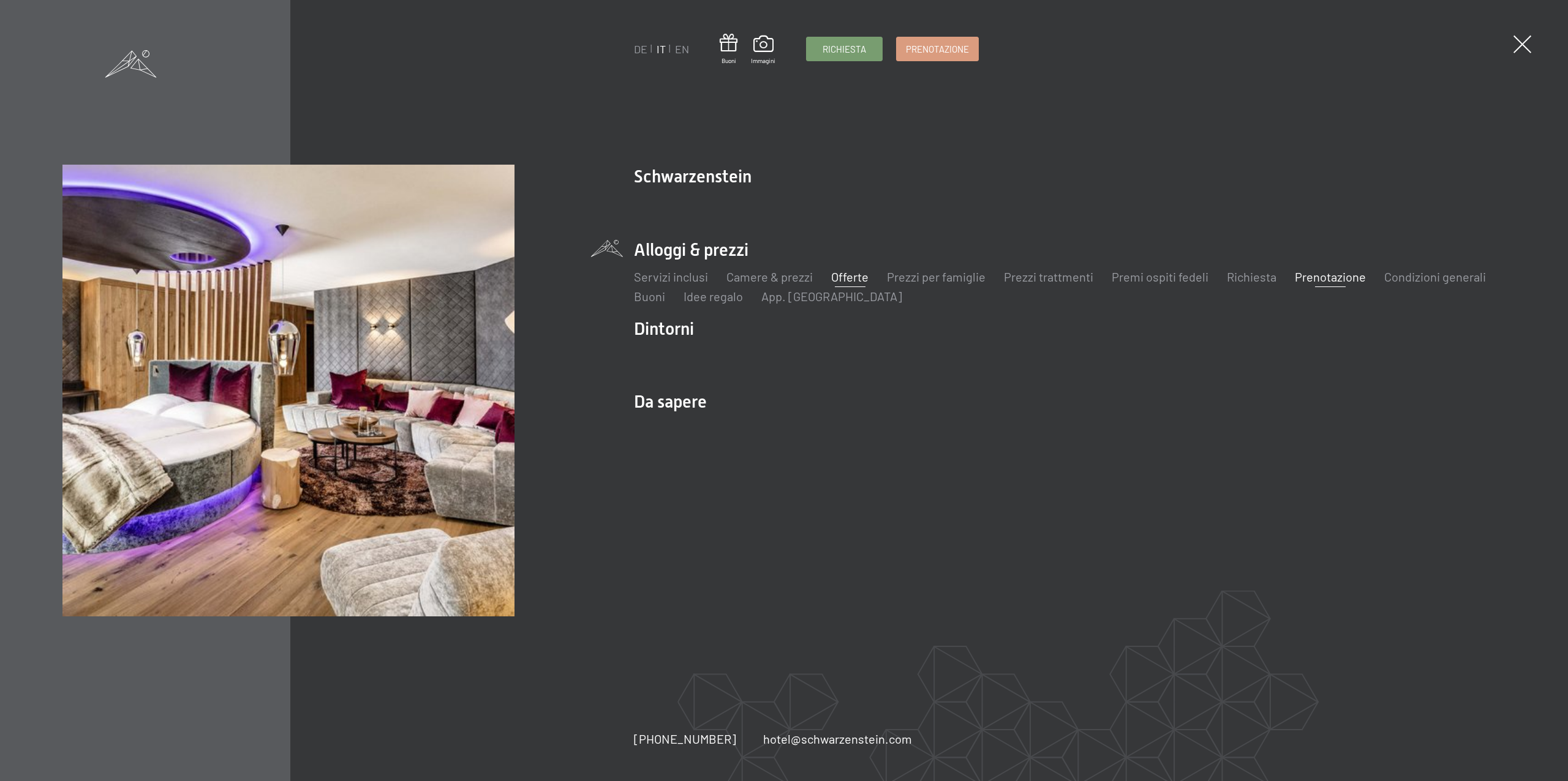
click at [850, 283] on link "Offerte" at bounding box center [849, 277] width 37 height 15
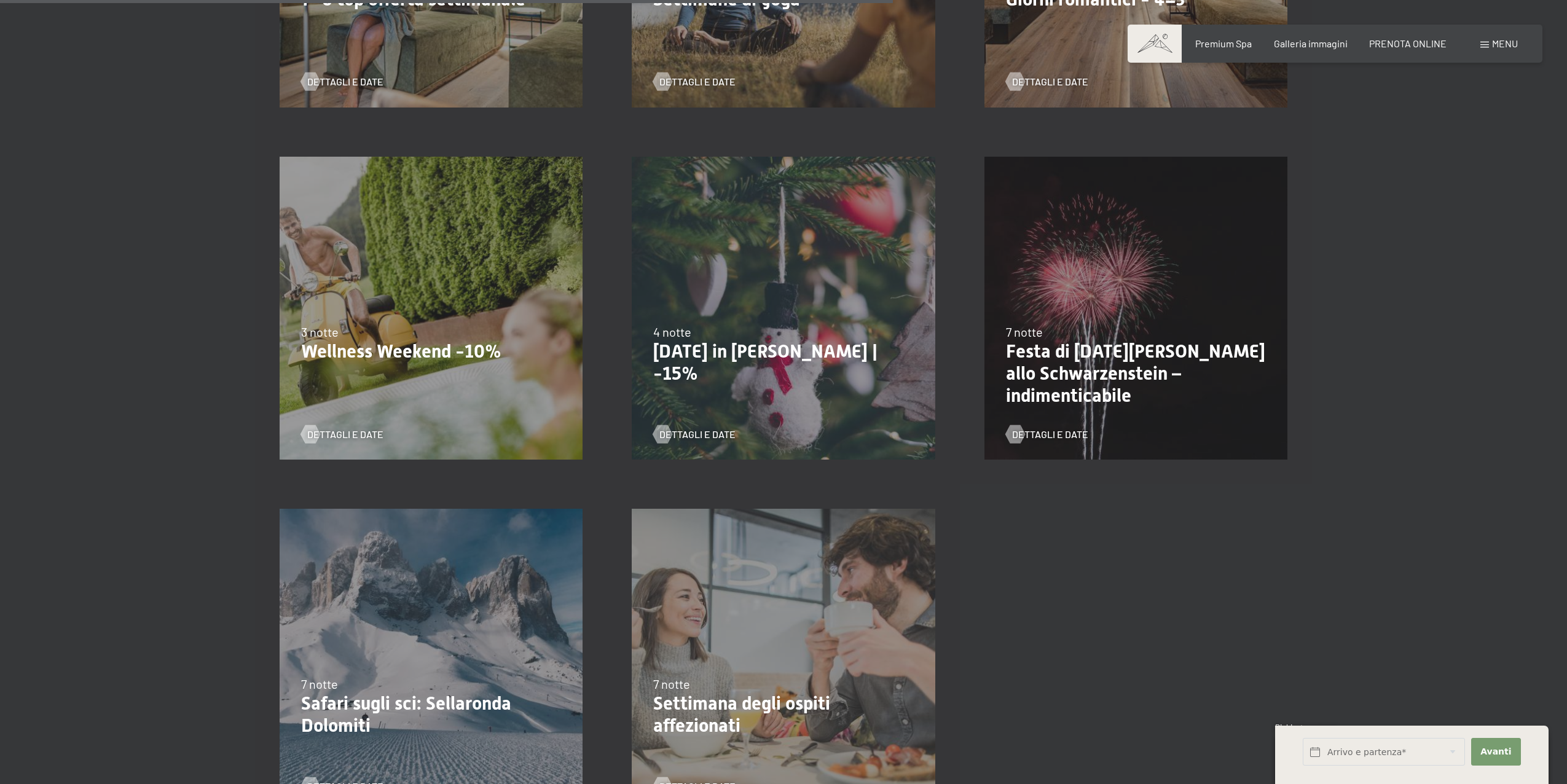
scroll to position [1273, 0]
click at [1063, 384] on p "Festa di [DATE][PERSON_NAME] allo Schwarzenstein – indimenticabile" at bounding box center [1136, 375] width 260 height 66
click at [1059, 432] on span "Dettagli e Date" at bounding box center [1062, 436] width 76 height 14
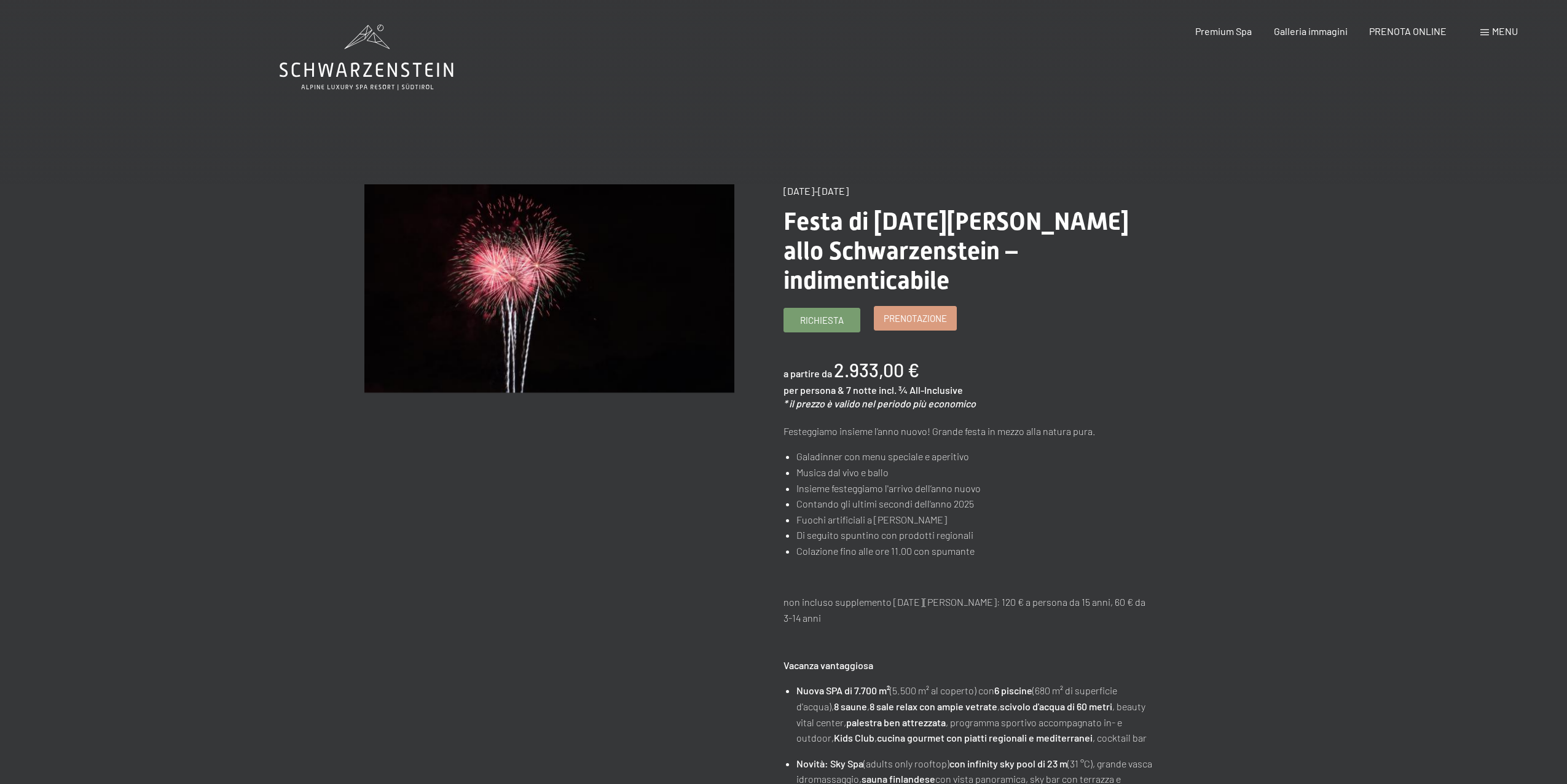
click at [928, 312] on span "Prenotazione" at bounding box center [915, 319] width 63 height 13
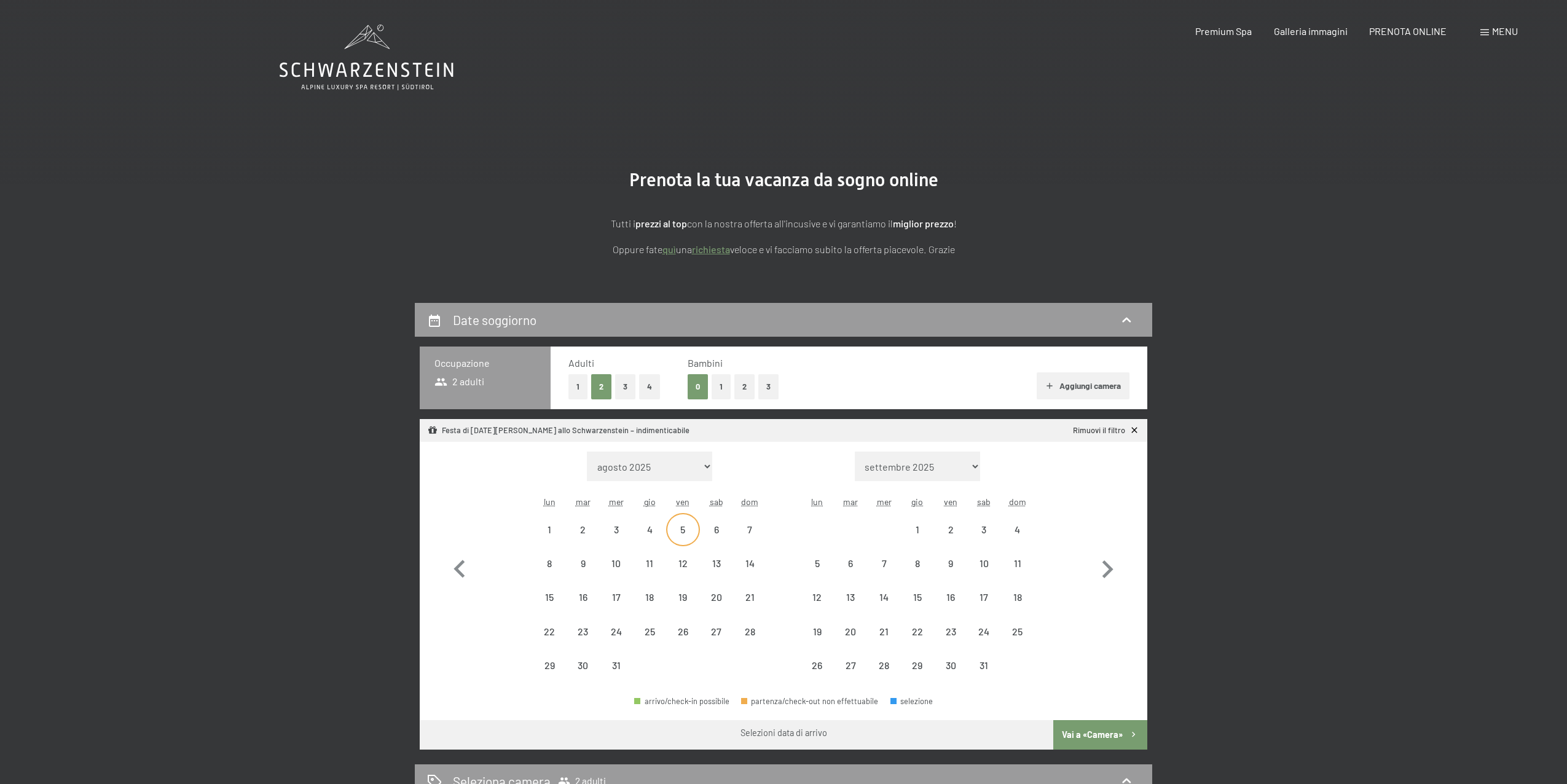
select select "[DATE]"
click at [689, 638] on div "26" at bounding box center [683, 642] width 31 height 31
select select "2025-12-01"
select select "2026-01-01"
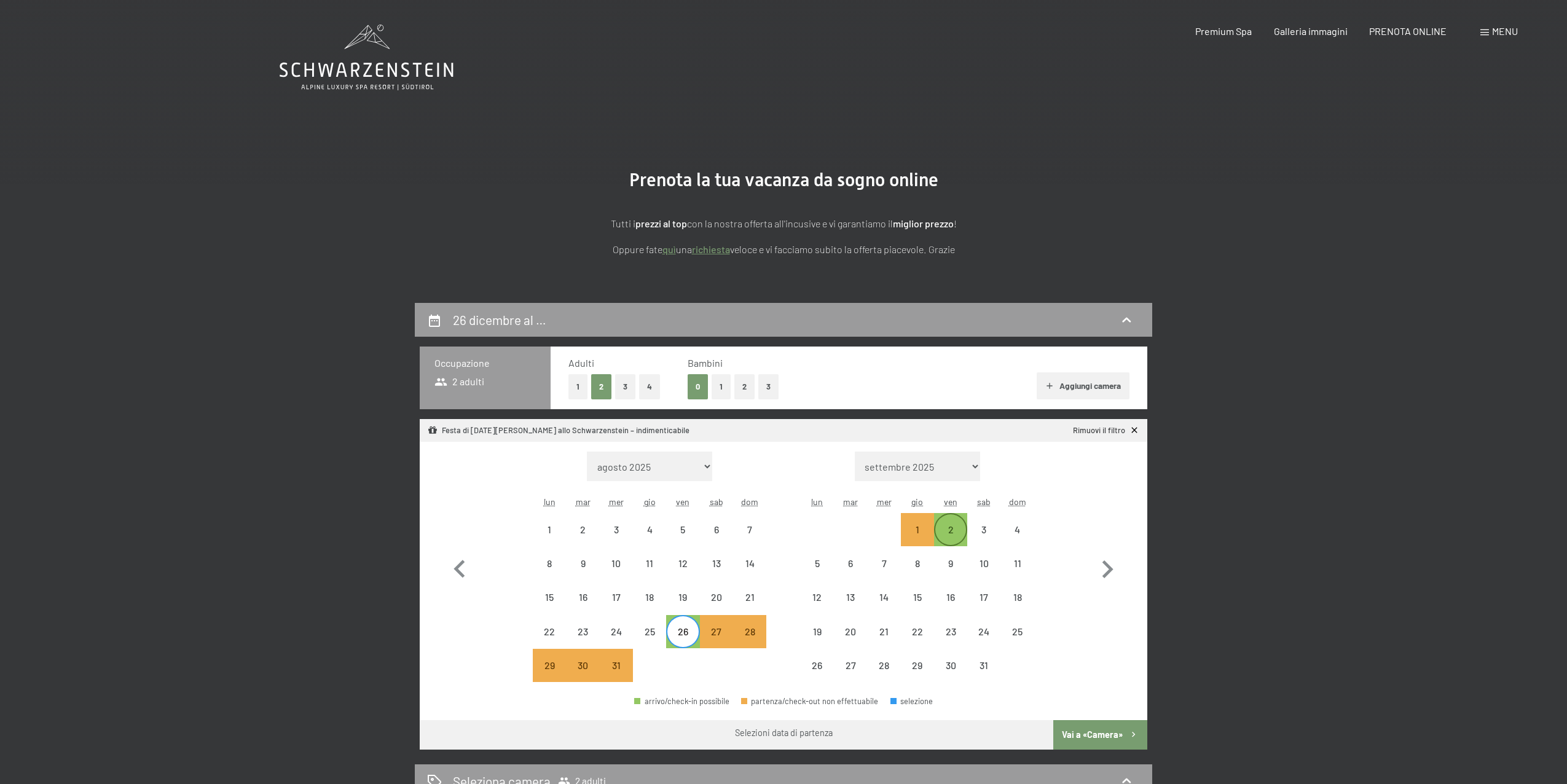
click at [945, 527] on div "2" at bounding box center [951, 540] width 31 height 31
select select "2025-12-01"
select select "2026-01-01"
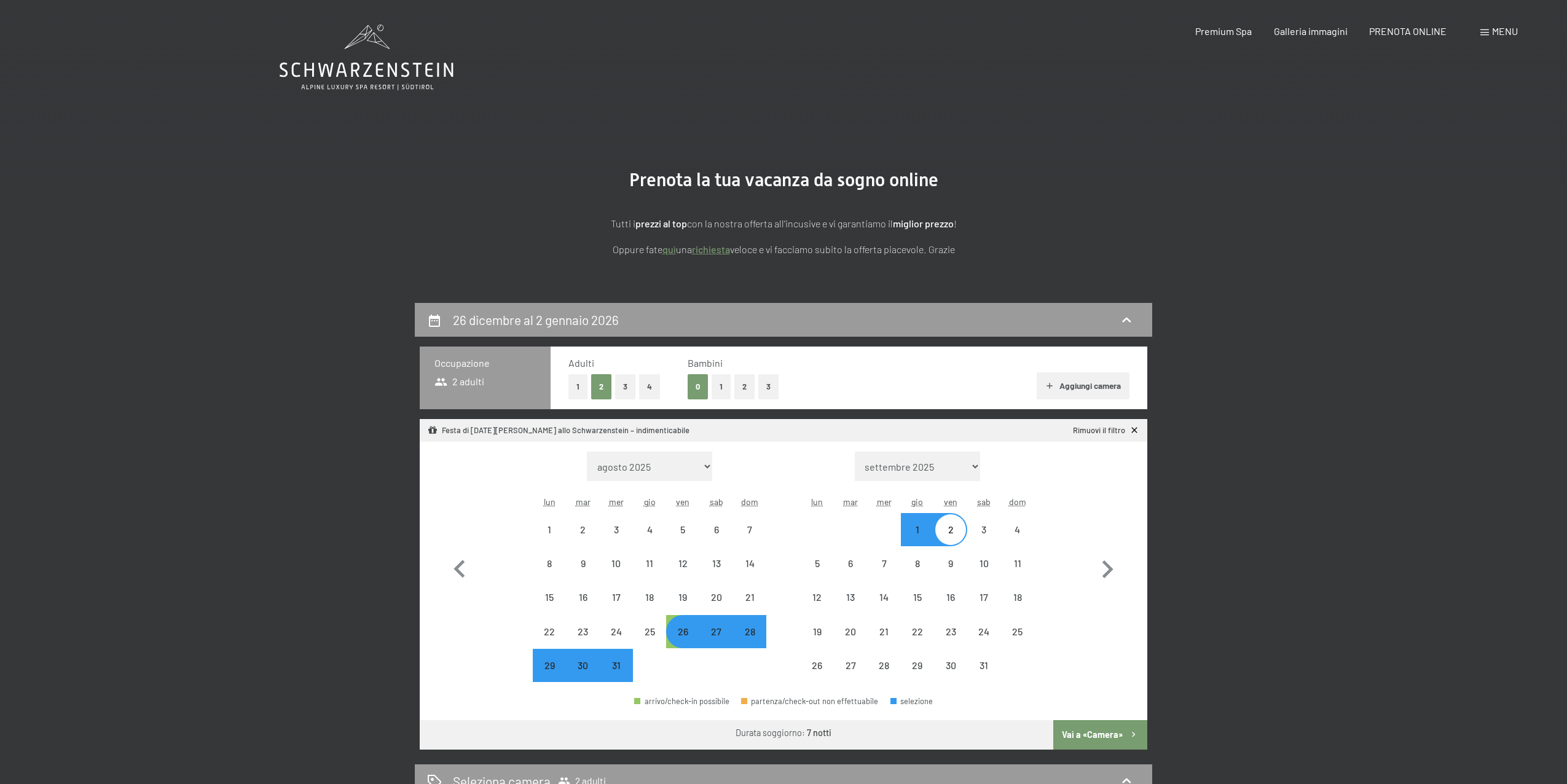
select select "2025-12-01"
select select "2026-01-01"
click at [749, 389] on button "2" at bounding box center [745, 387] width 20 height 26
select select "2025-12-01"
select select "2026-01-01"
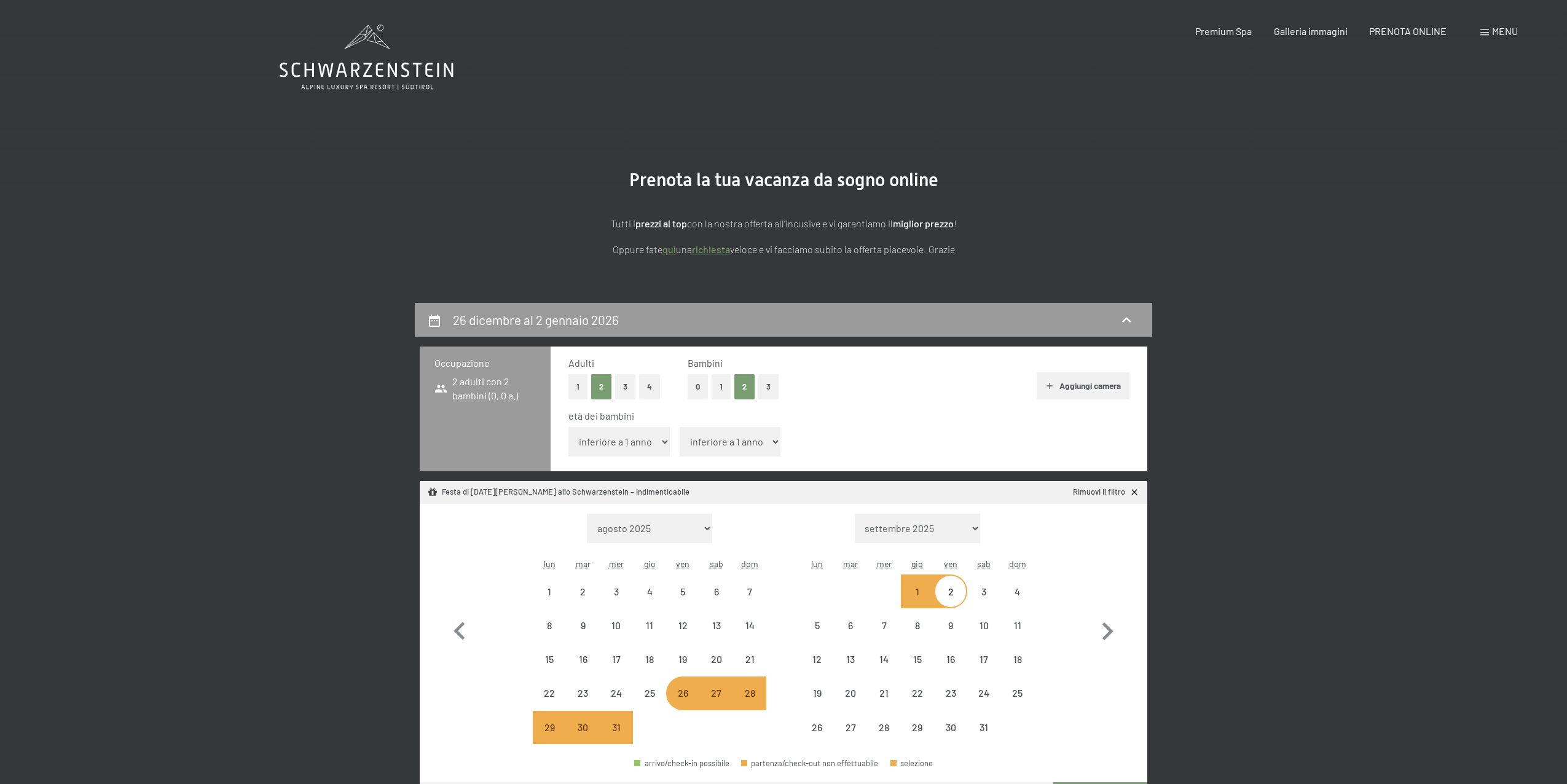
select select "2025-12-01"
select select "2026-01-01"
select select "2025-12-01"
select select "2026-01-01"
click at [640, 443] on select "inferiore a 1 anno 1 anno 2 anni 3 anni 4 anni 5 anni 6 anni 7 anni 8 anni 9 an…" at bounding box center [619, 441] width 101 height 29
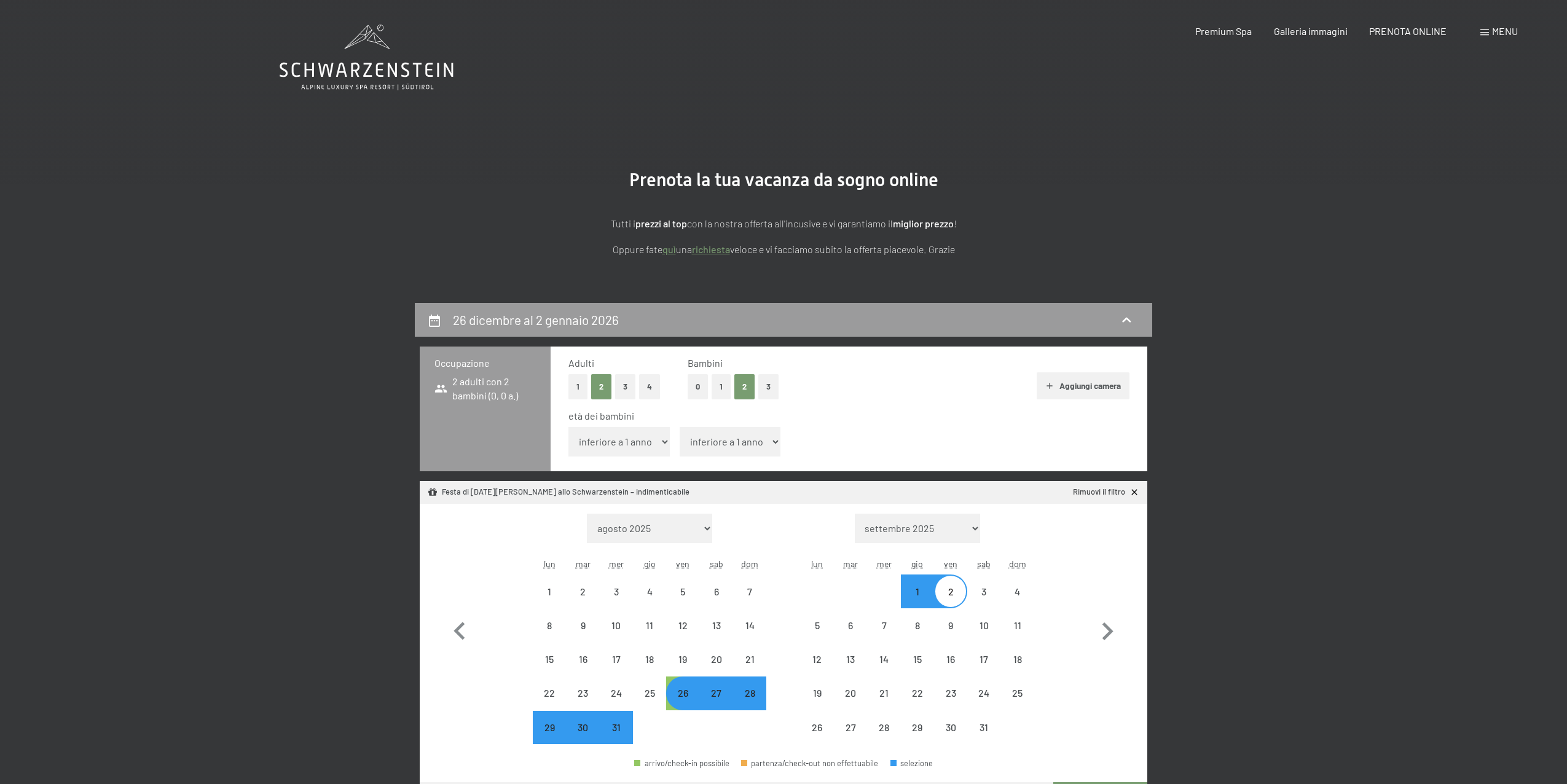
select select "12"
select select "2025-12-01"
select select "[DATE]"
select select "2025-12-01"
select select "[DATE]"
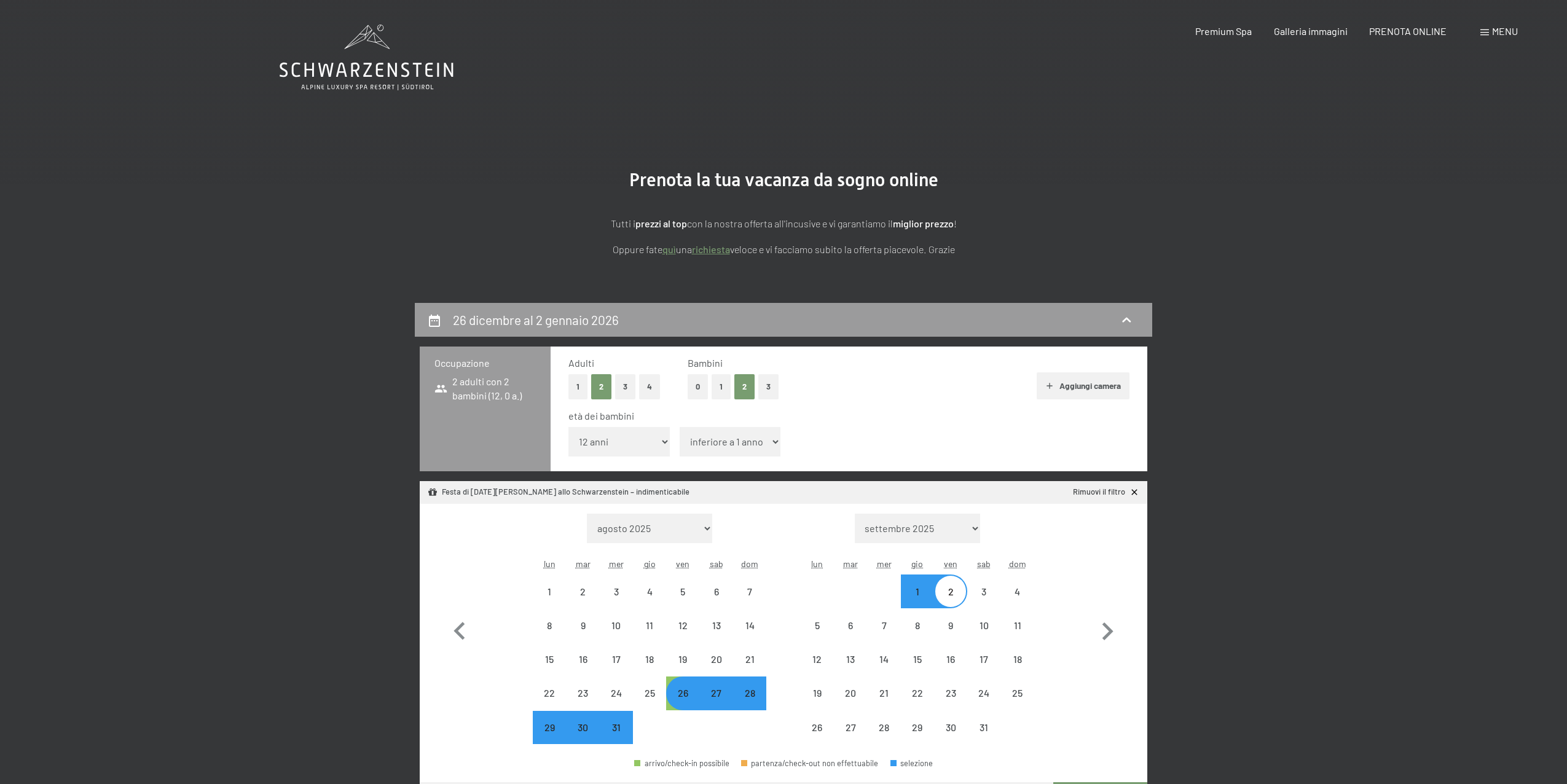
click at [726, 439] on select "inferiore a 1 anno 1 anno 2 anni 3 anni 4 anni 5 anni 6 anni 7 anni 8 anni 9 an…" at bounding box center [730, 441] width 101 height 29
select select "12"
select select "2025-12-01"
select select "[DATE]"
select select "2025-12-01"
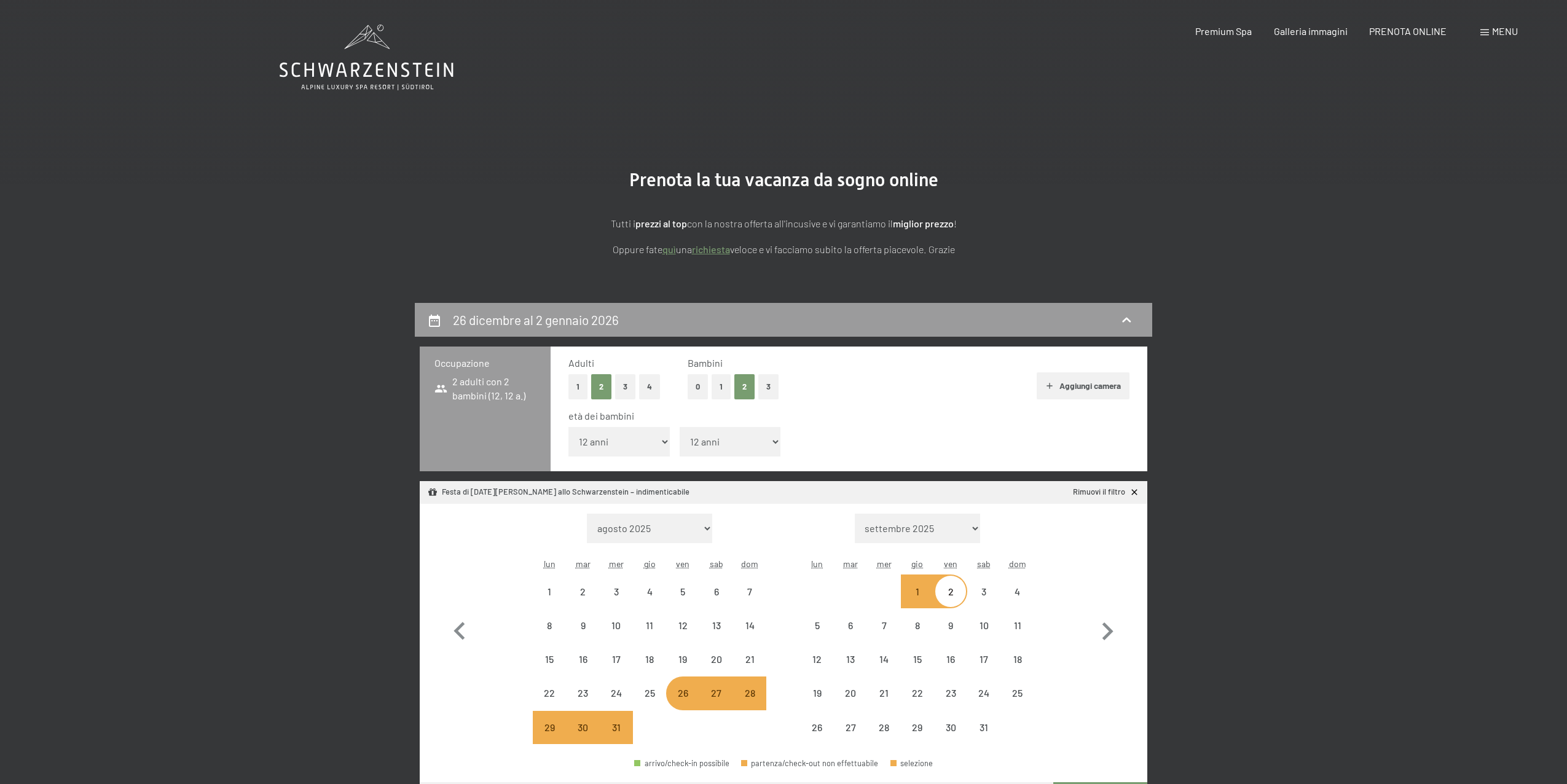
select select "[DATE]"
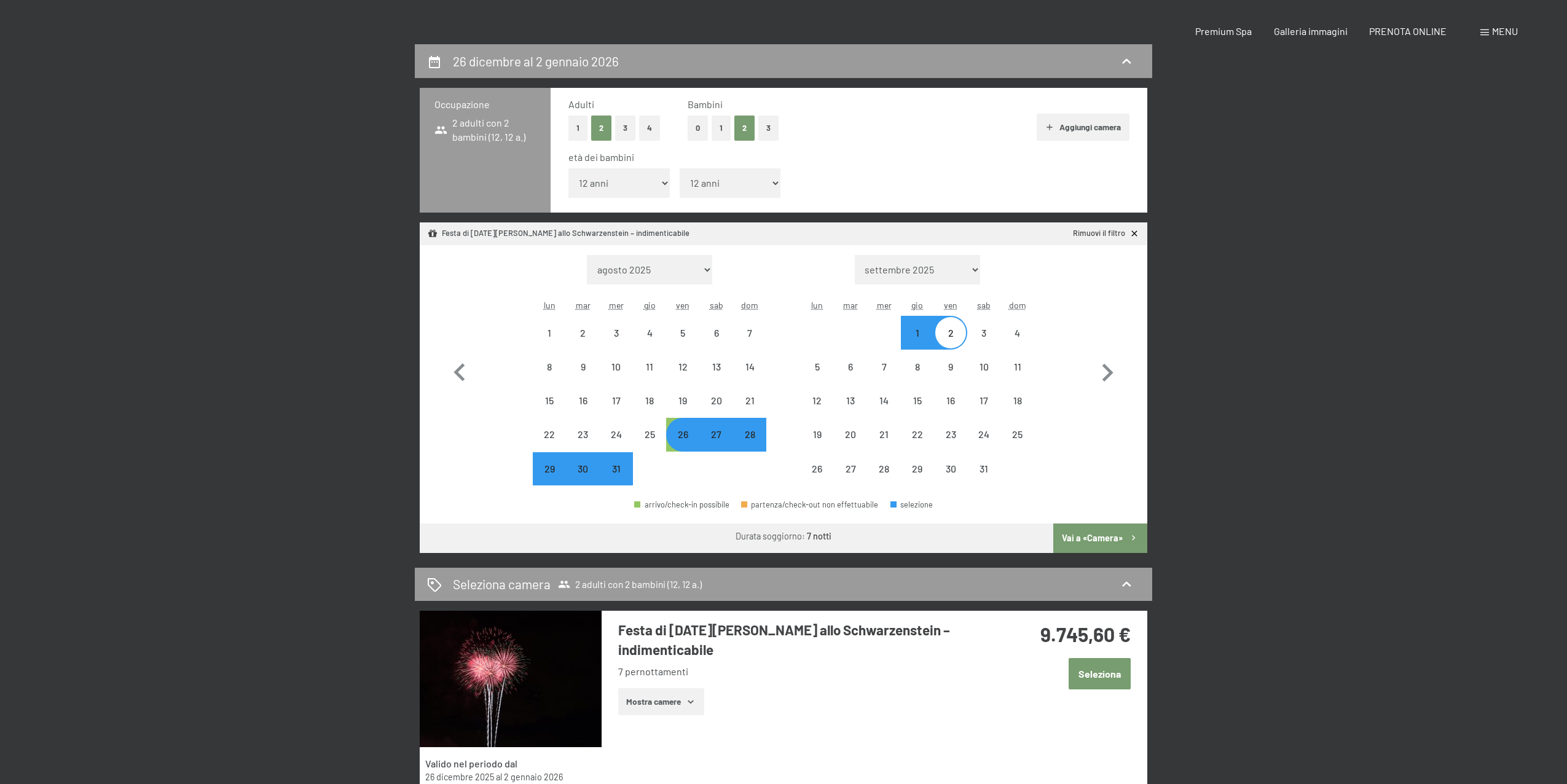
scroll to position [425, 0]
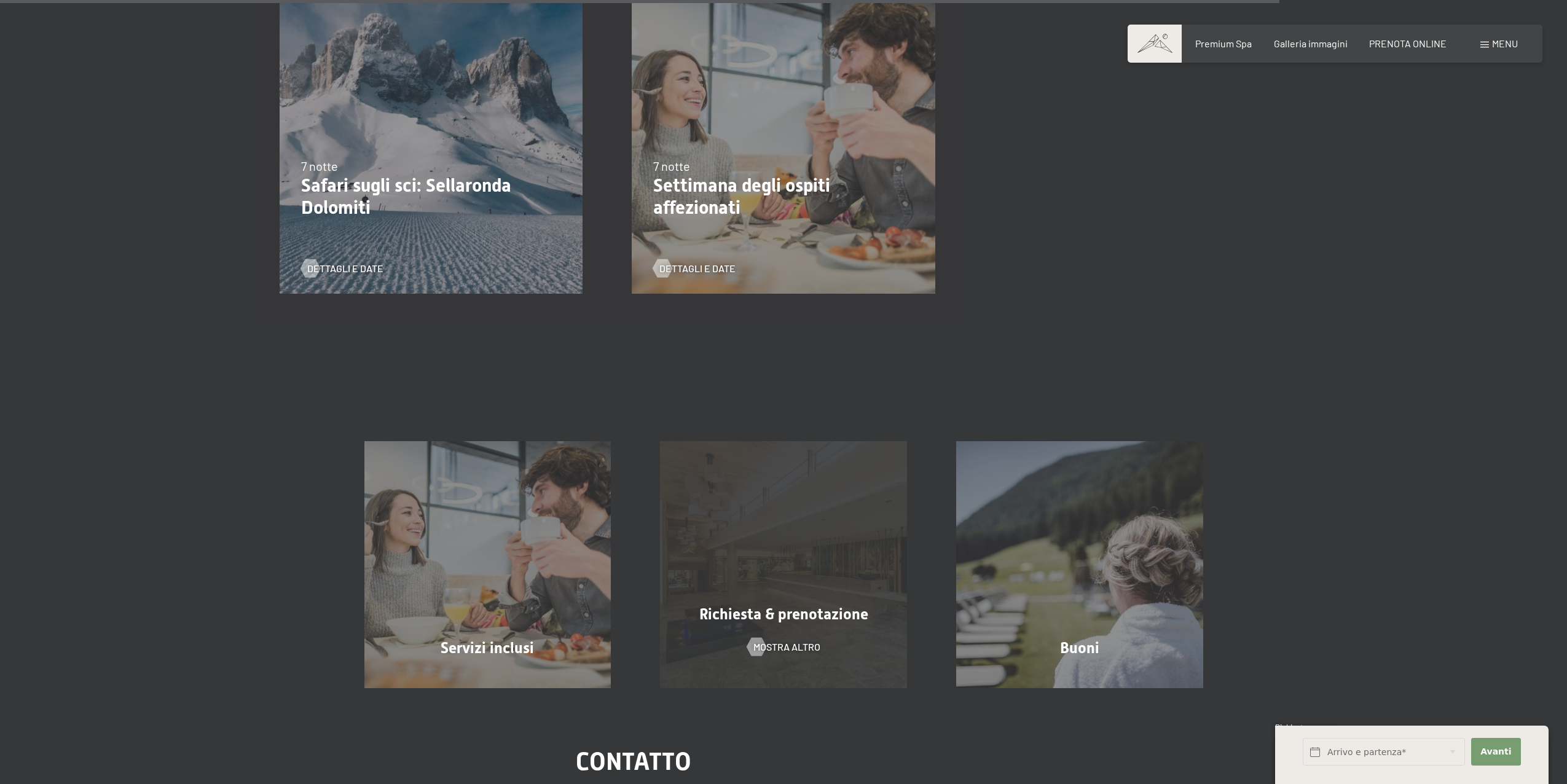
scroll to position [1792, 0]
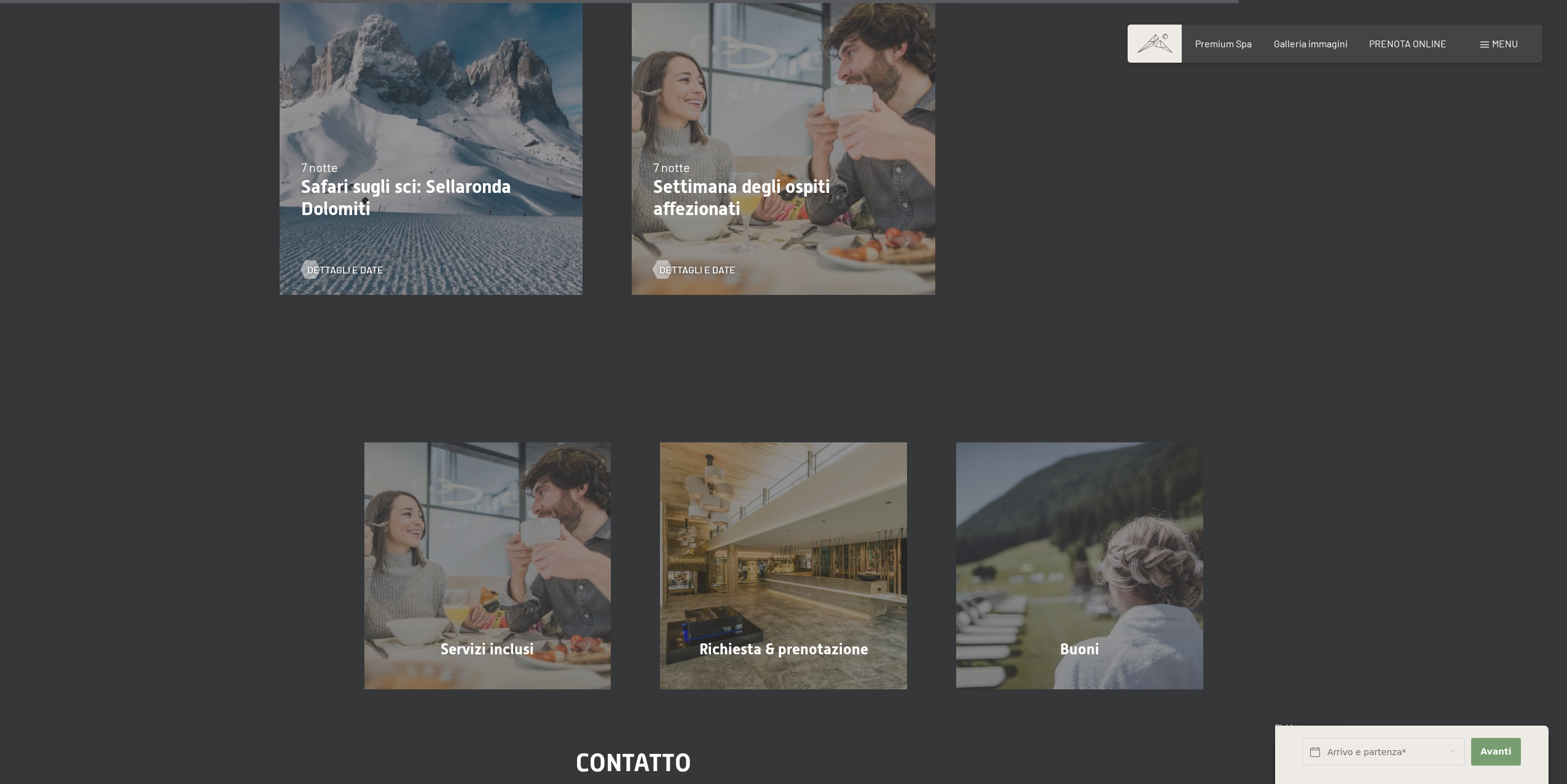
click at [419, 190] on p "Safari sugli sci: Sellaronda Dolomiti" at bounding box center [431, 198] width 260 height 44
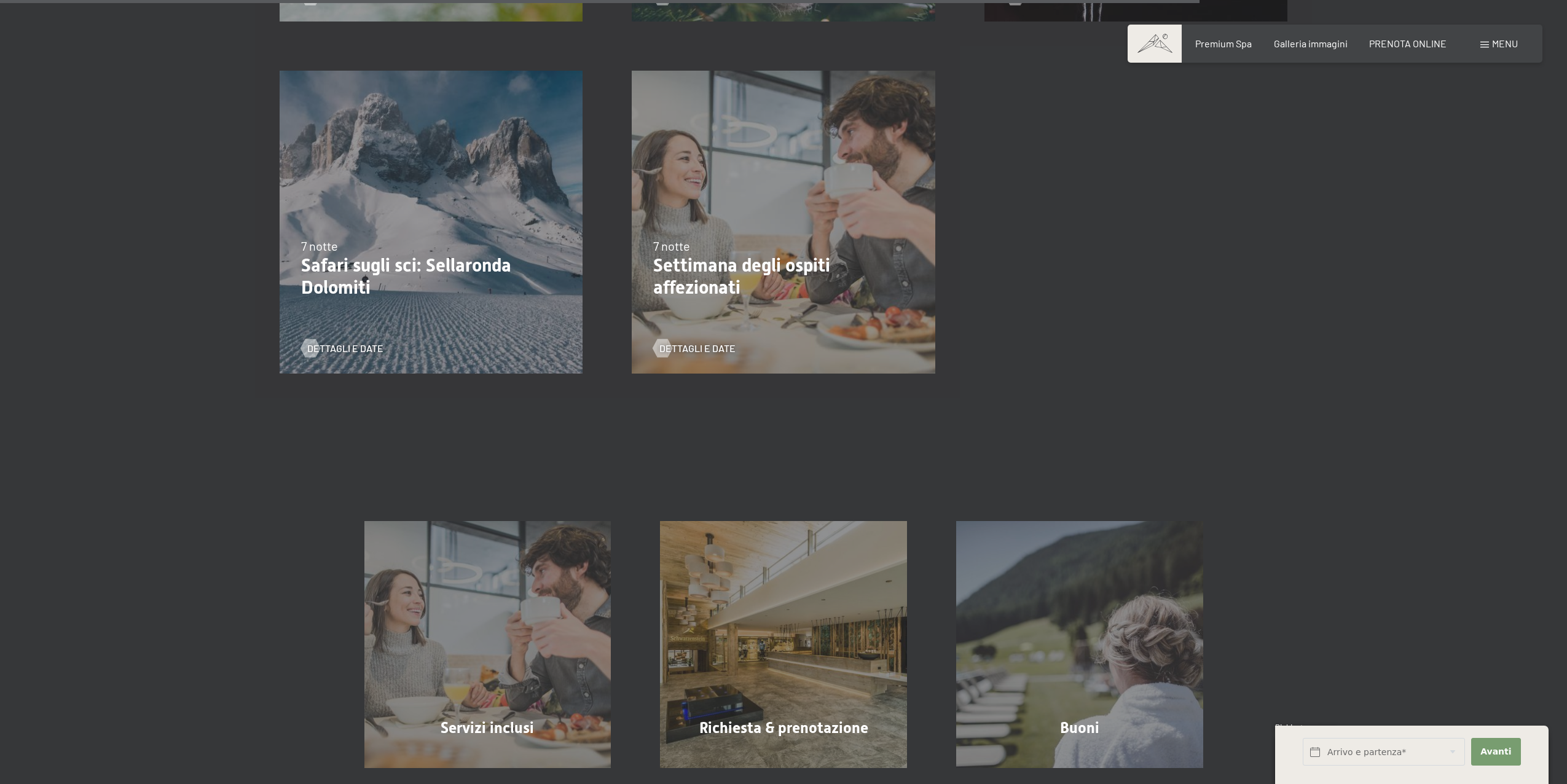
scroll to position [1659, 0]
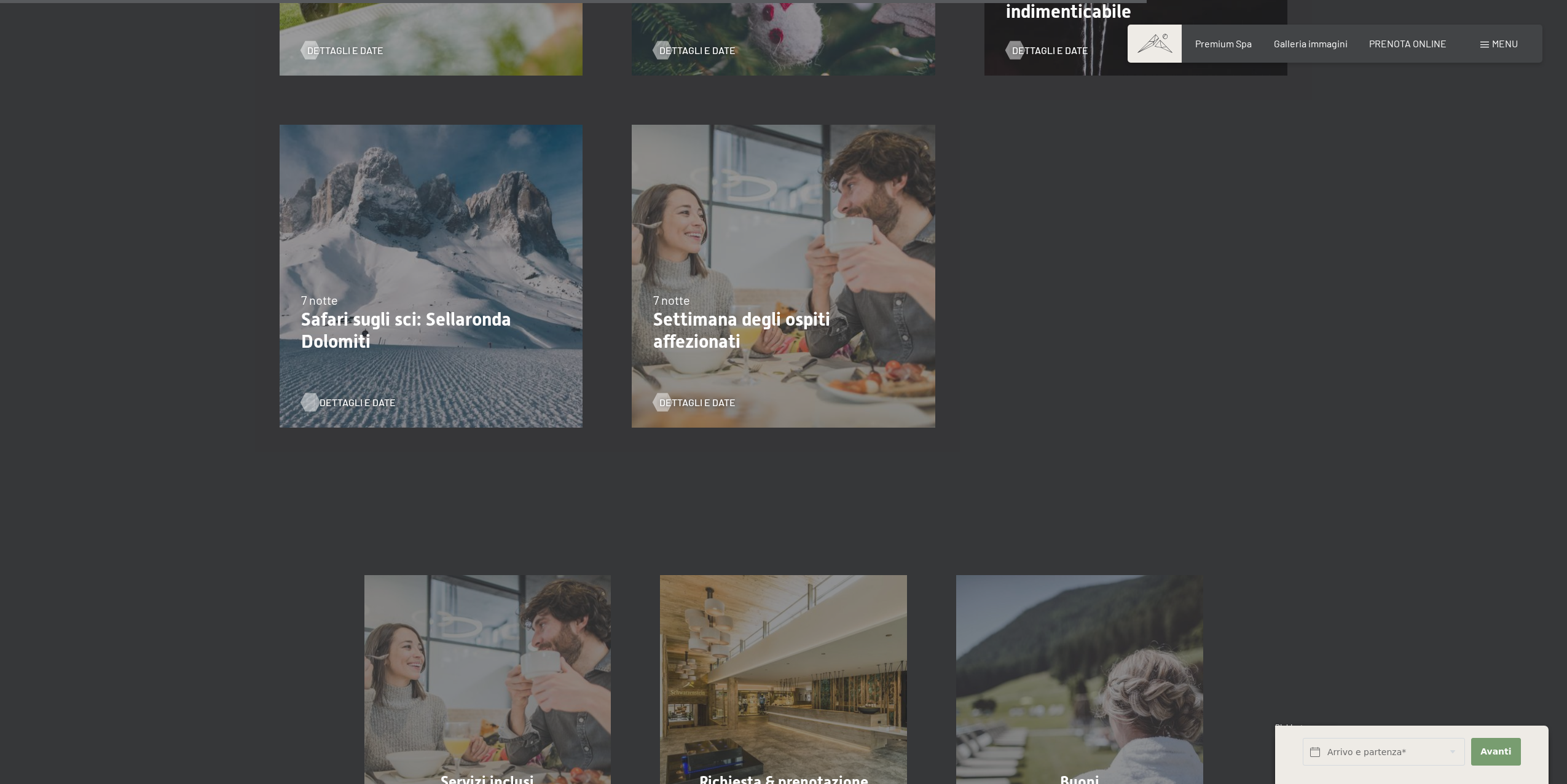
click at [370, 400] on span "Dettagli e Date" at bounding box center [357, 403] width 76 height 14
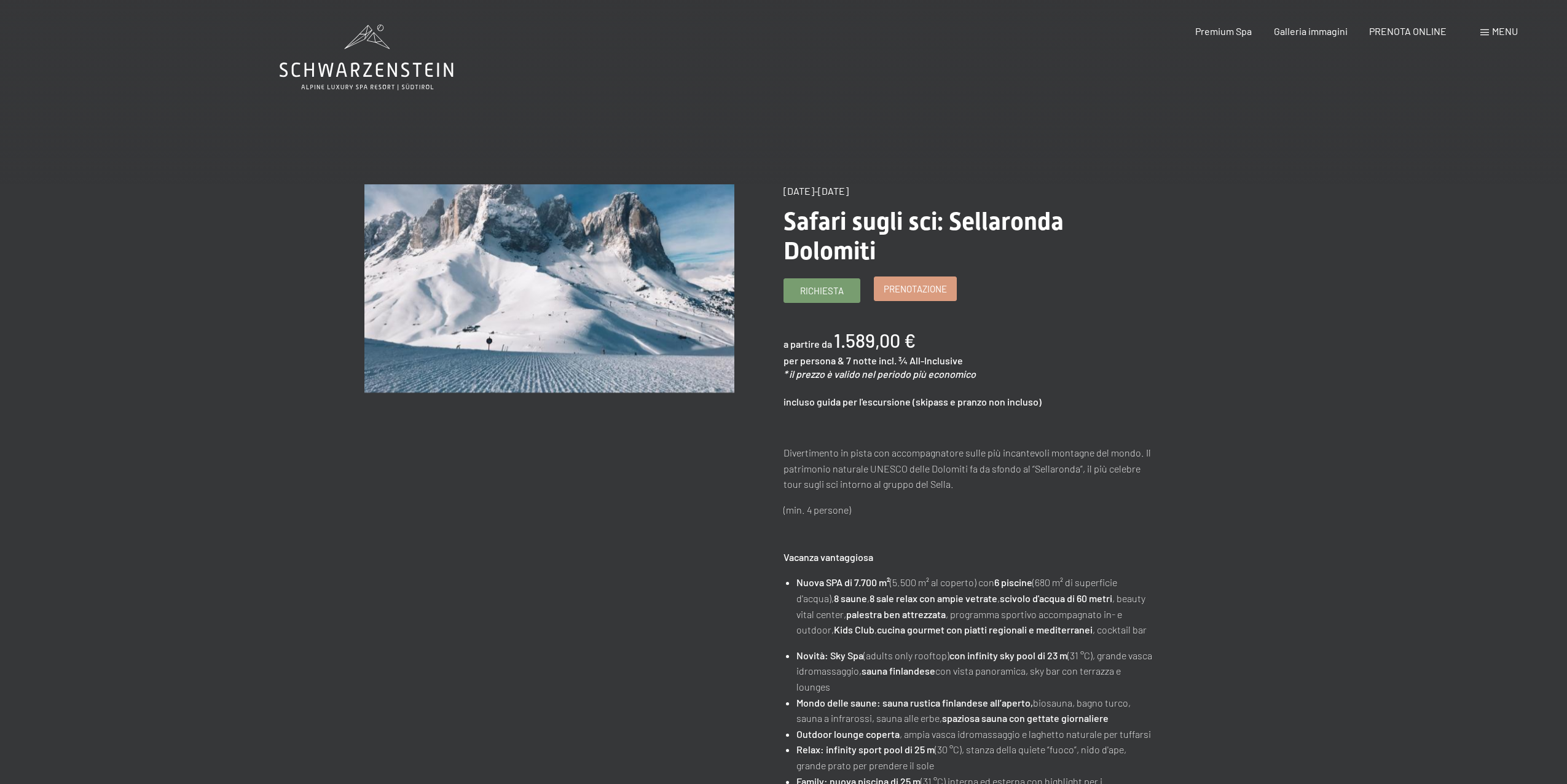
click at [946, 284] on span "Prenotazione" at bounding box center [915, 290] width 63 height 13
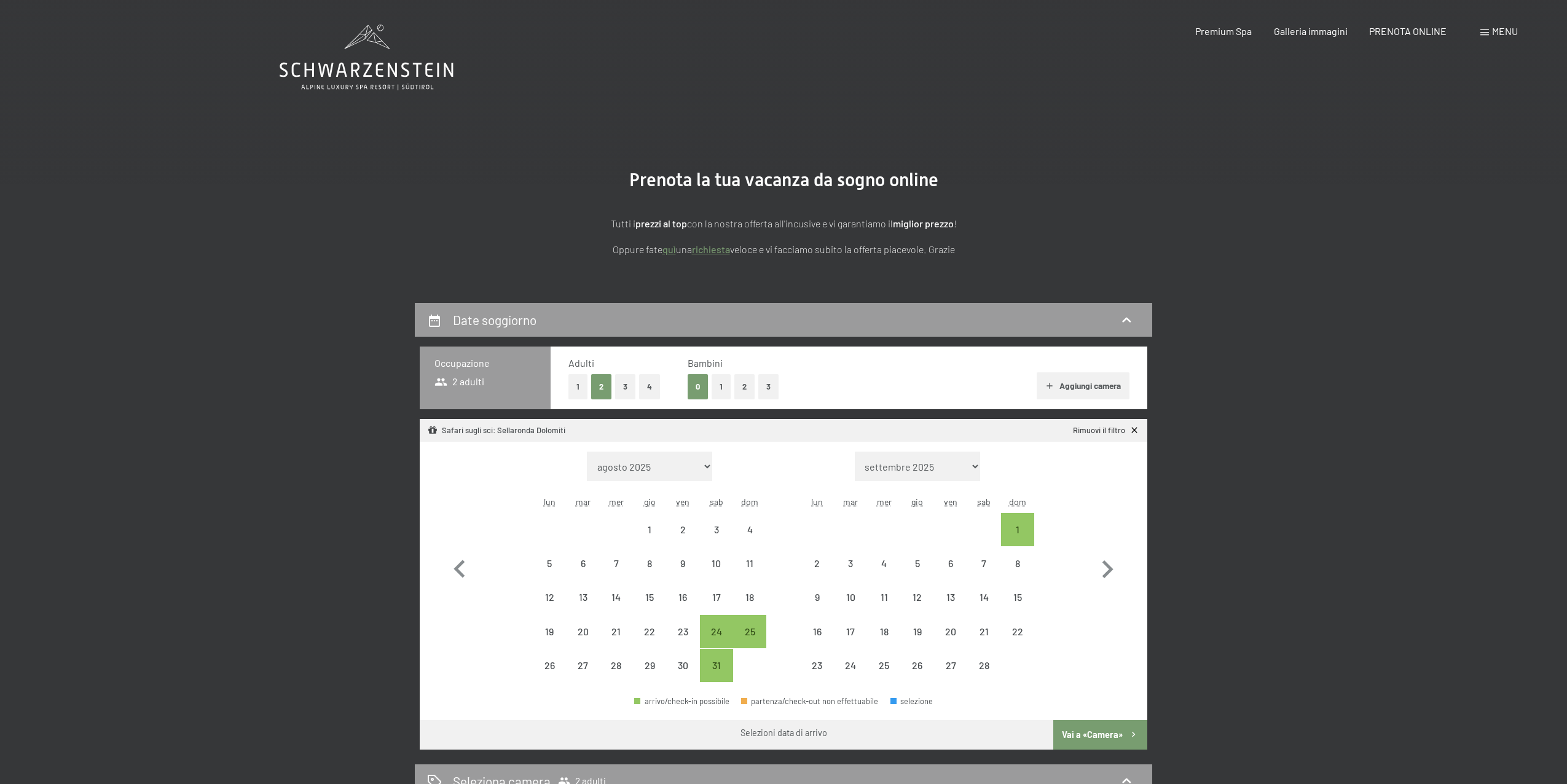
select select "[DATE]"
click at [714, 633] on div "24" at bounding box center [716, 642] width 31 height 31
select select "[DATE]"
select select "2026-02-01"
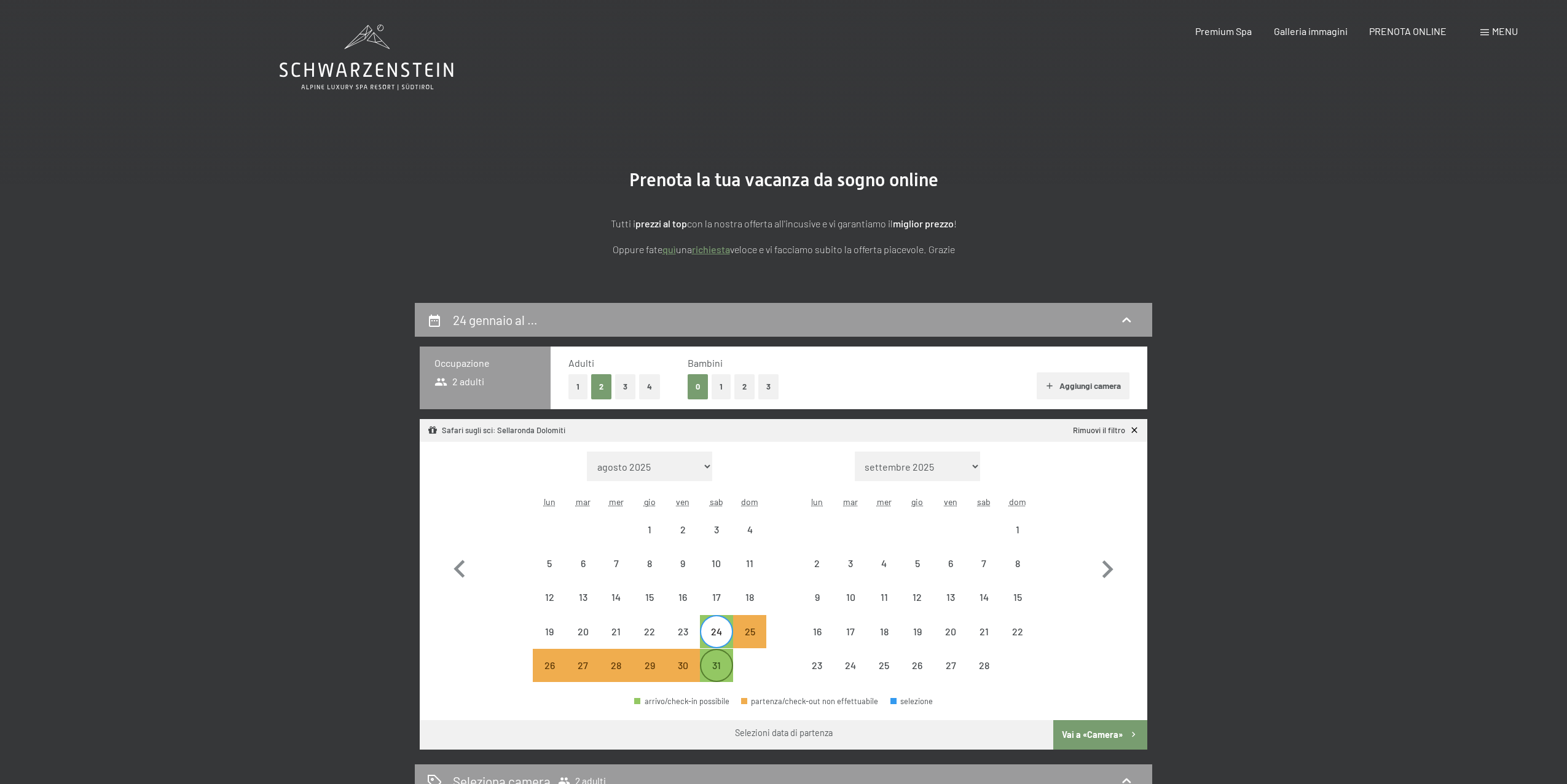
click at [724, 661] on div "31" at bounding box center [716, 676] width 31 height 31
select select "2026-01-01"
select select "2026-02-01"
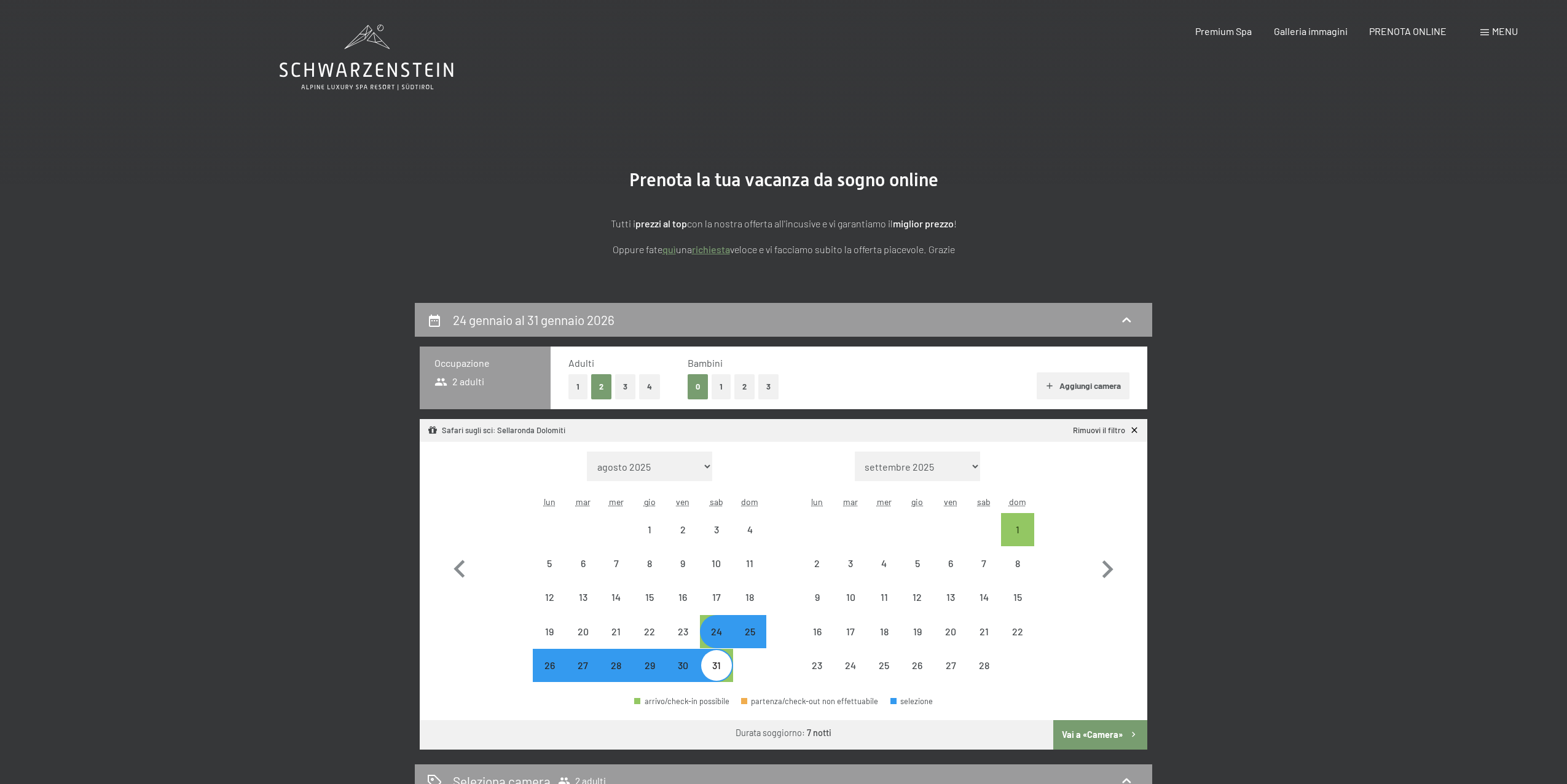
select select "2026-01-01"
select select "2026-02-01"
click at [1084, 735] on button "Vai a «Camera»" at bounding box center [1100, 734] width 94 height 29
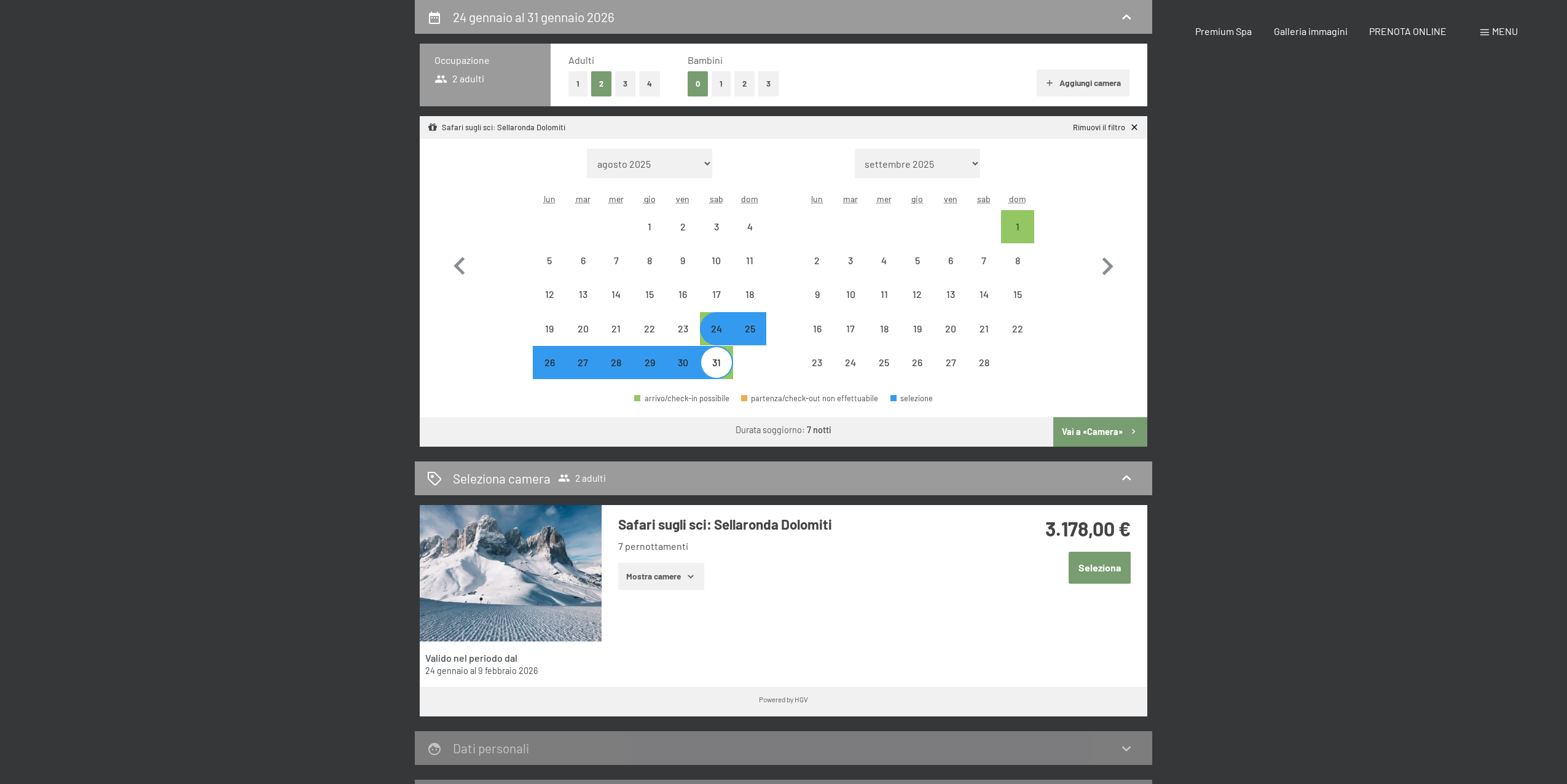
select select "2026-01-01"
select select "2026-02-01"
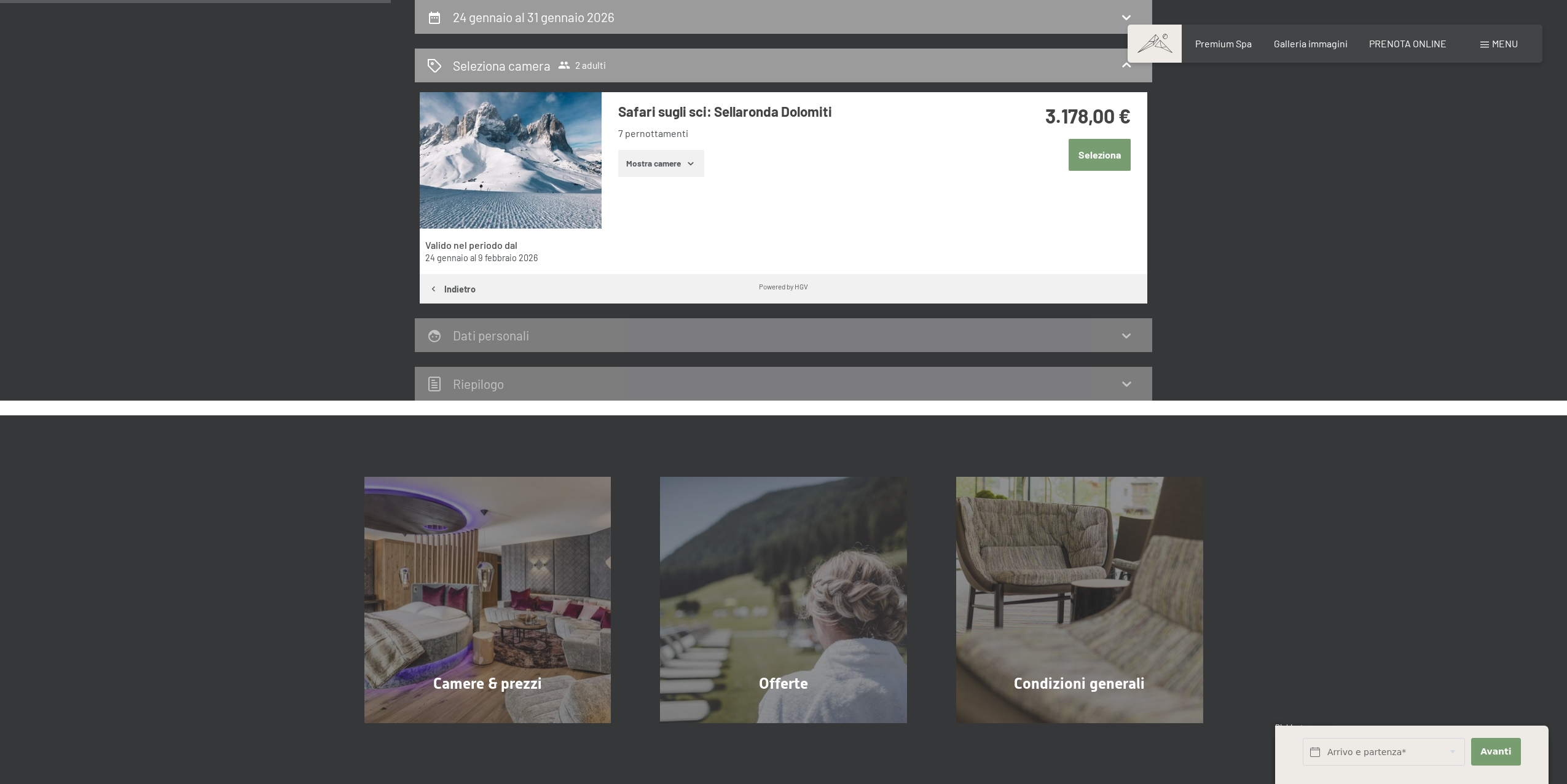
click at [657, 166] on button "Mostra camere" at bounding box center [661, 163] width 86 height 27
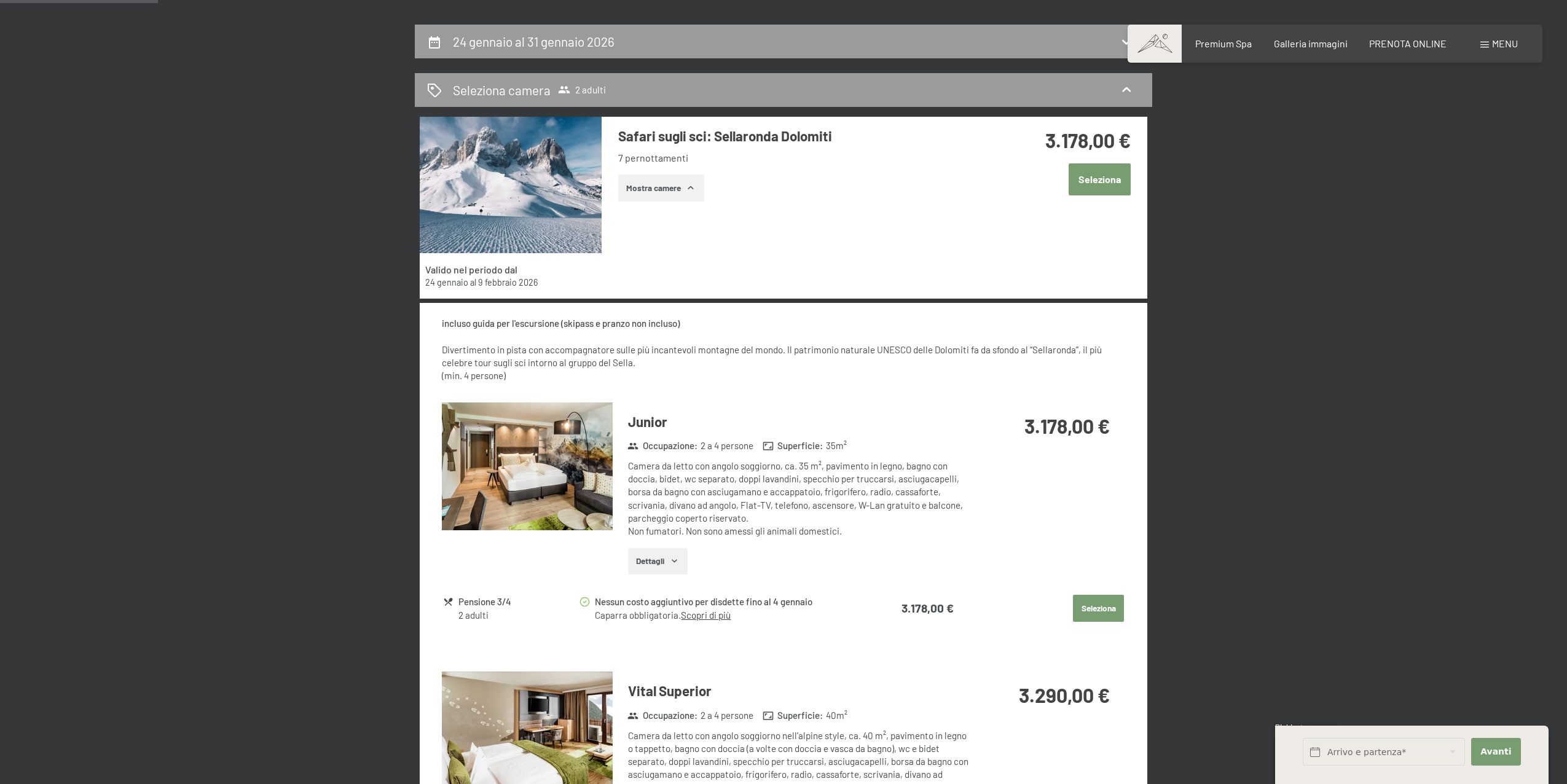
scroll to position [232, 0]
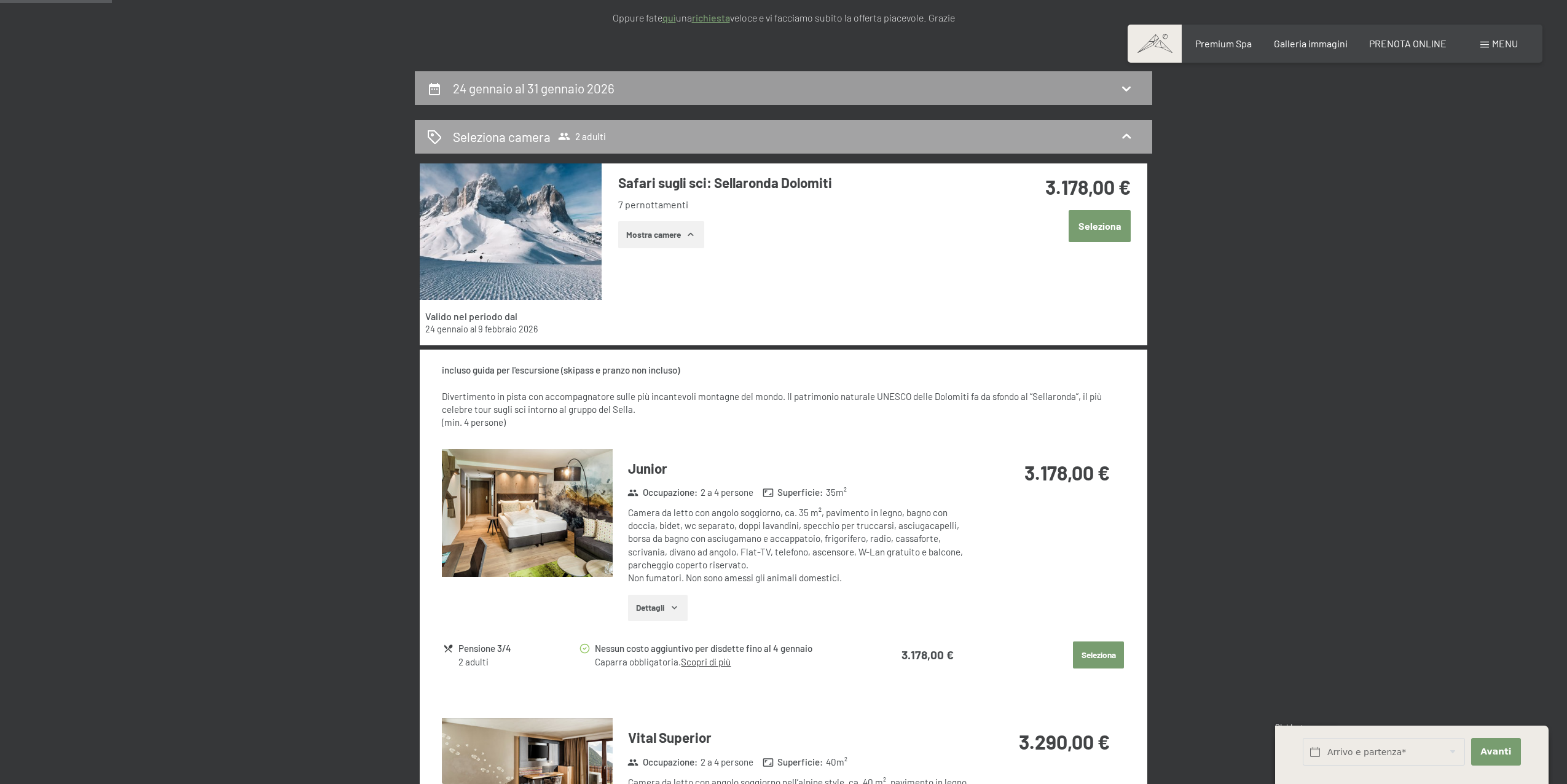
click at [556, 131] on span "Seleziona camera 2 adulti" at bounding box center [530, 136] width 154 height 18
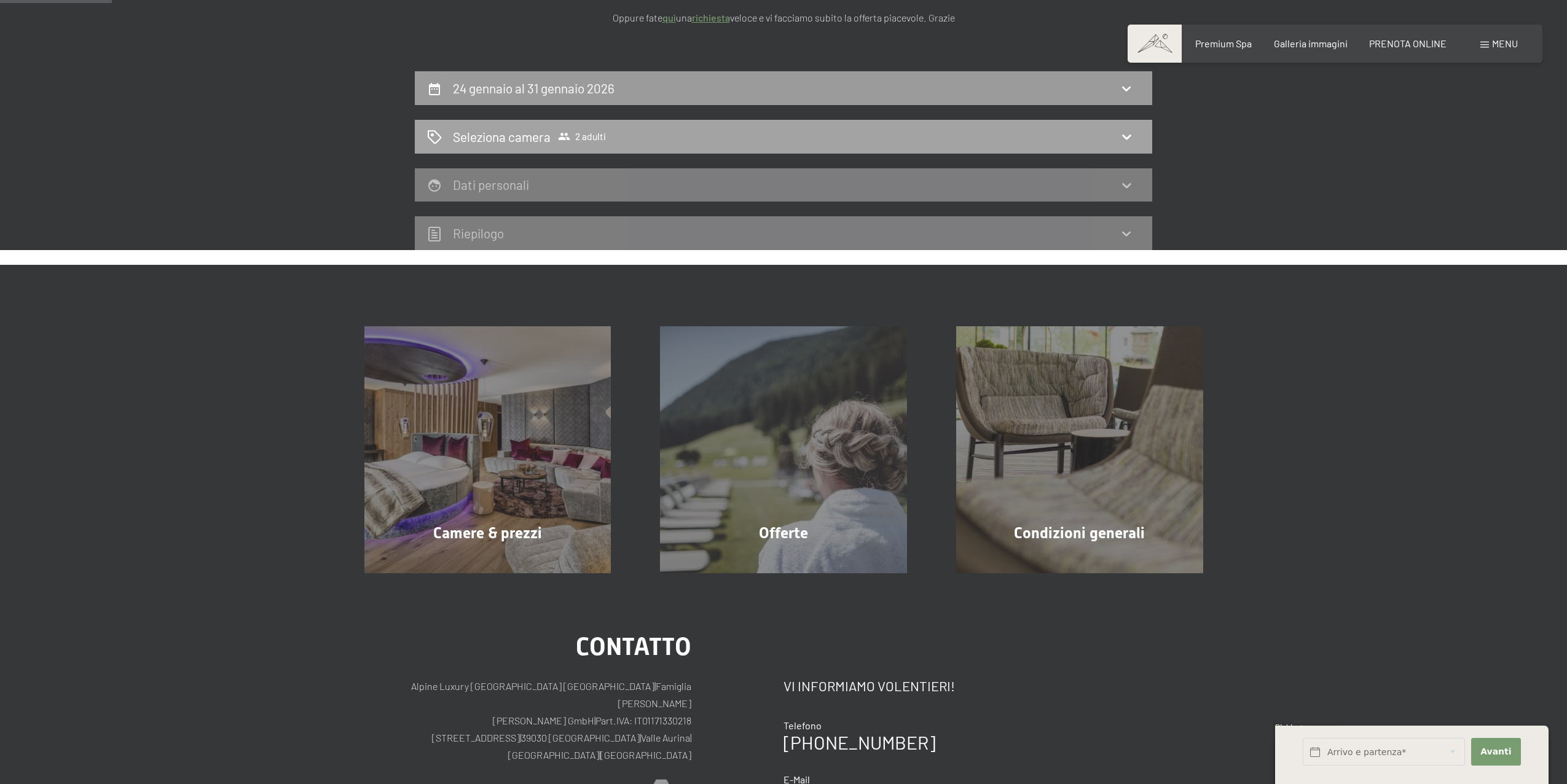
click at [1115, 143] on div "Seleziona camera 2 adulti" at bounding box center [783, 136] width 713 height 18
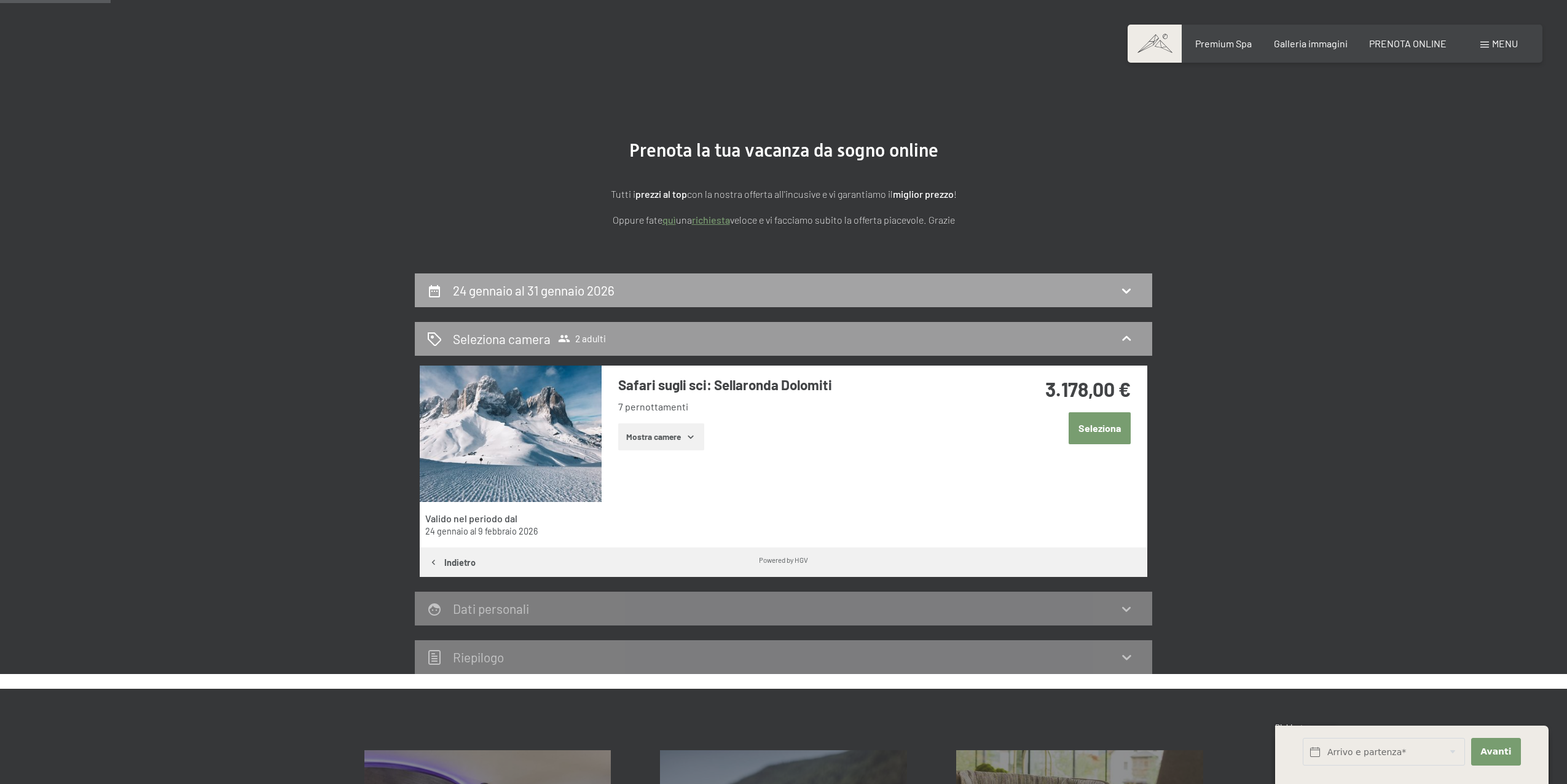
scroll to position [0, 0]
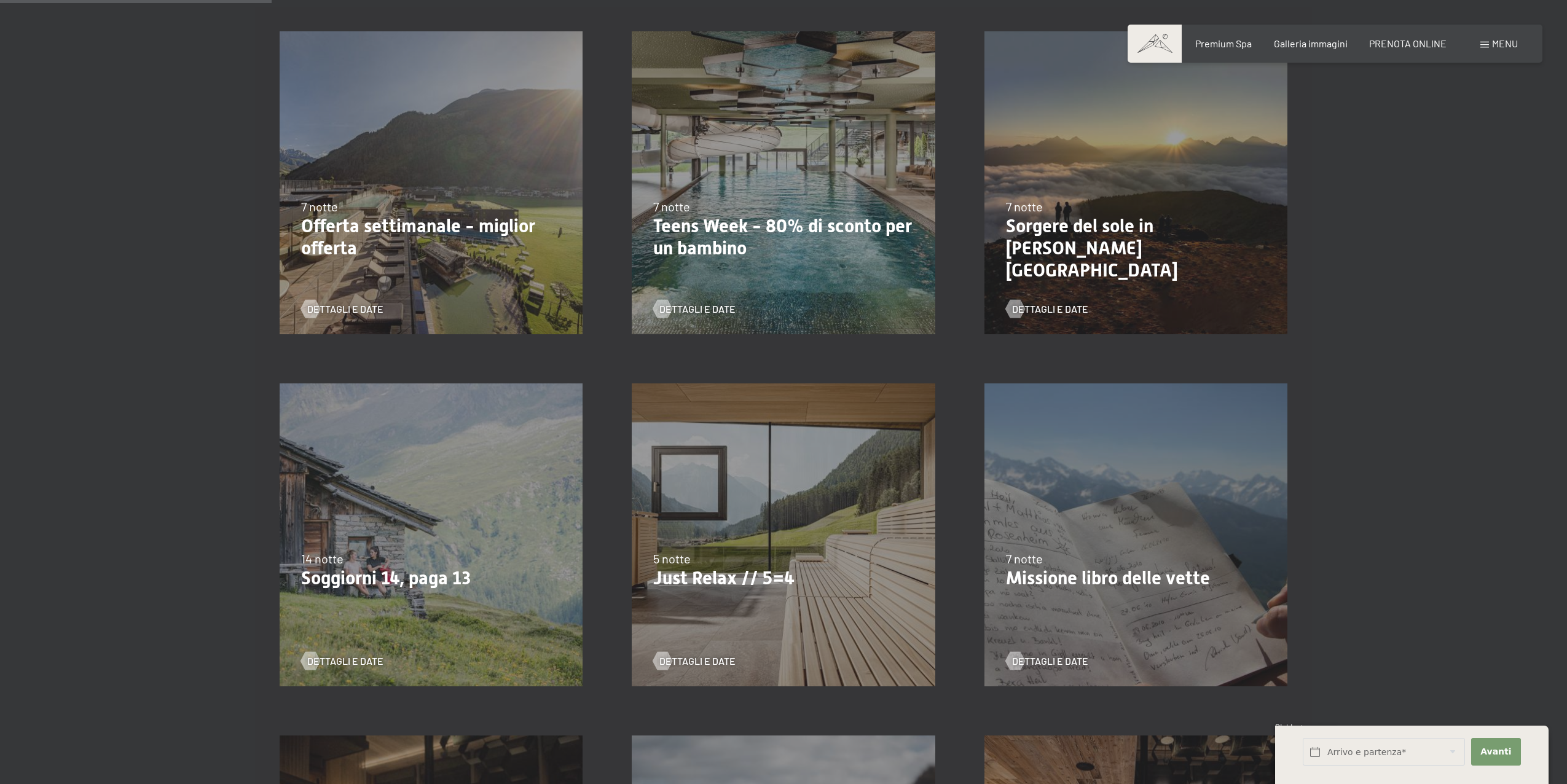
scroll to position [290, 0]
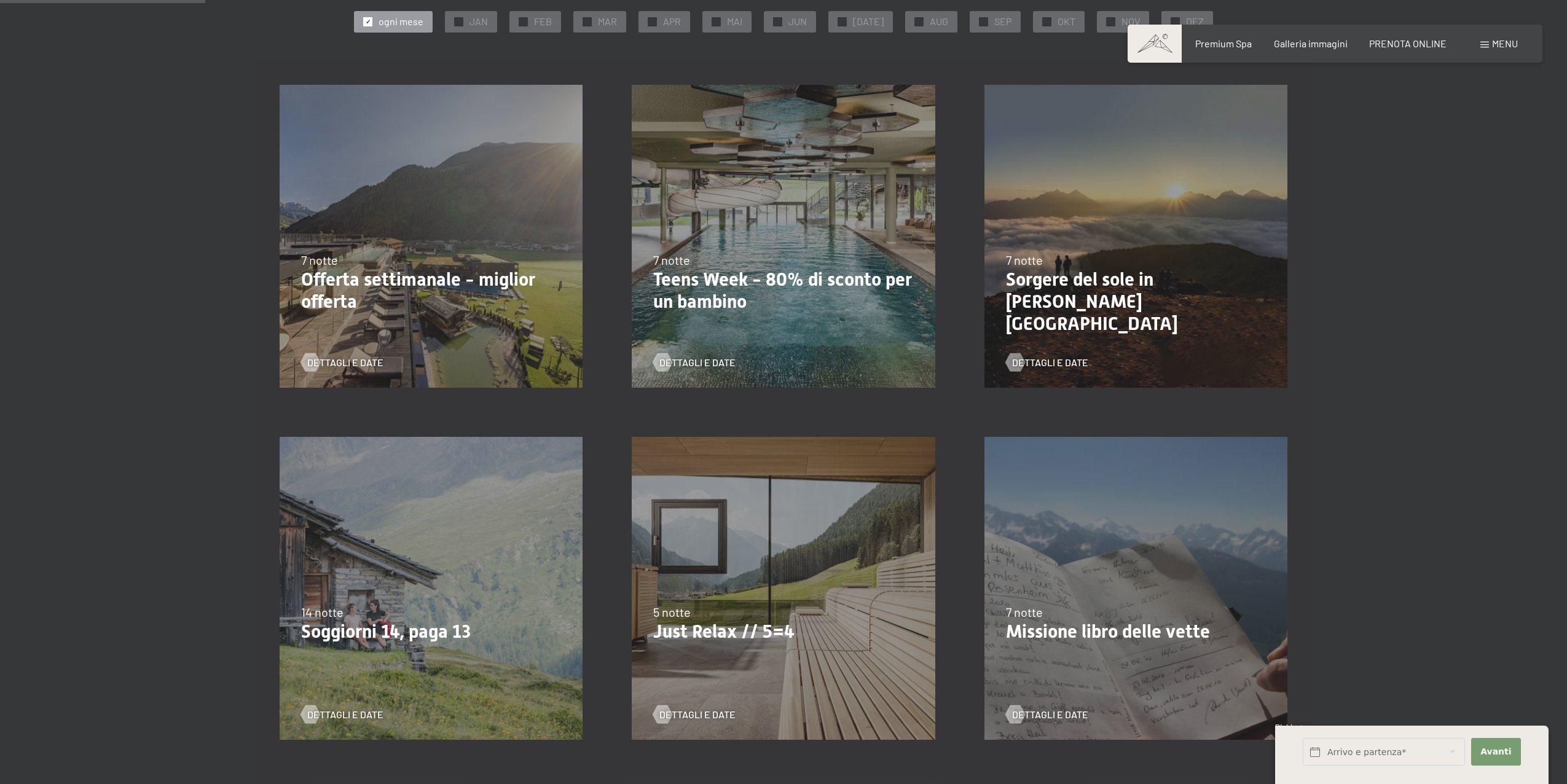
click at [762, 579] on div "7/9/2025-3/10/2025 21/12/2025-26/12/2025 11/1/2026-23/1/2026 8/3/2026-27/3/2026…" at bounding box center [783, 588] width 352 height 352
click at [706, 708] on span "Dettagli e Date" at bounding box center [710, 714] width 76 height 14
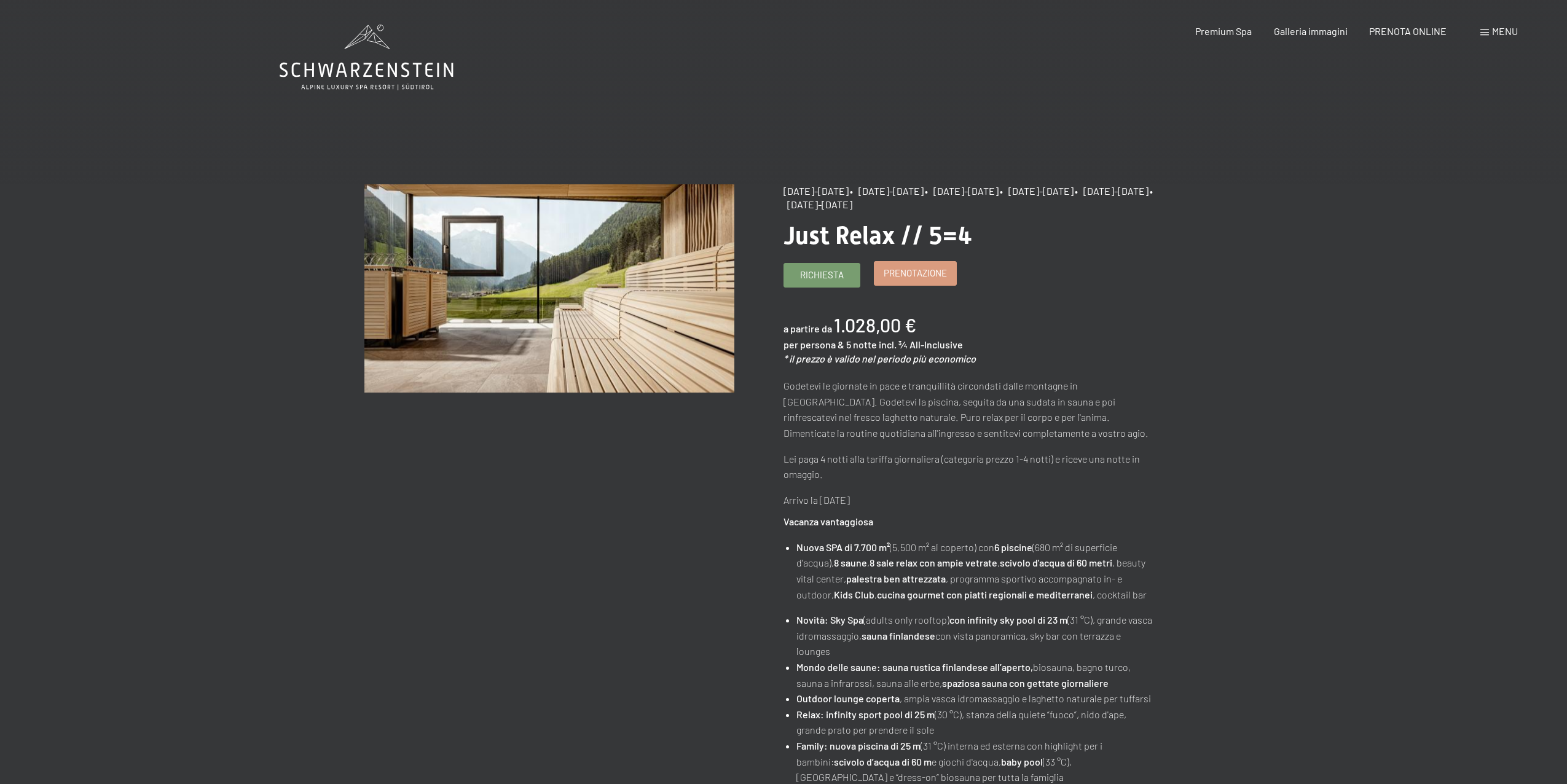
click at [907, 279] on span "Prenotazione" at bounding box center [915, 273] width 63 height 13
click at [1484, 28] on div "Menu" at bounding box center [1498, 31] width 37 height 14
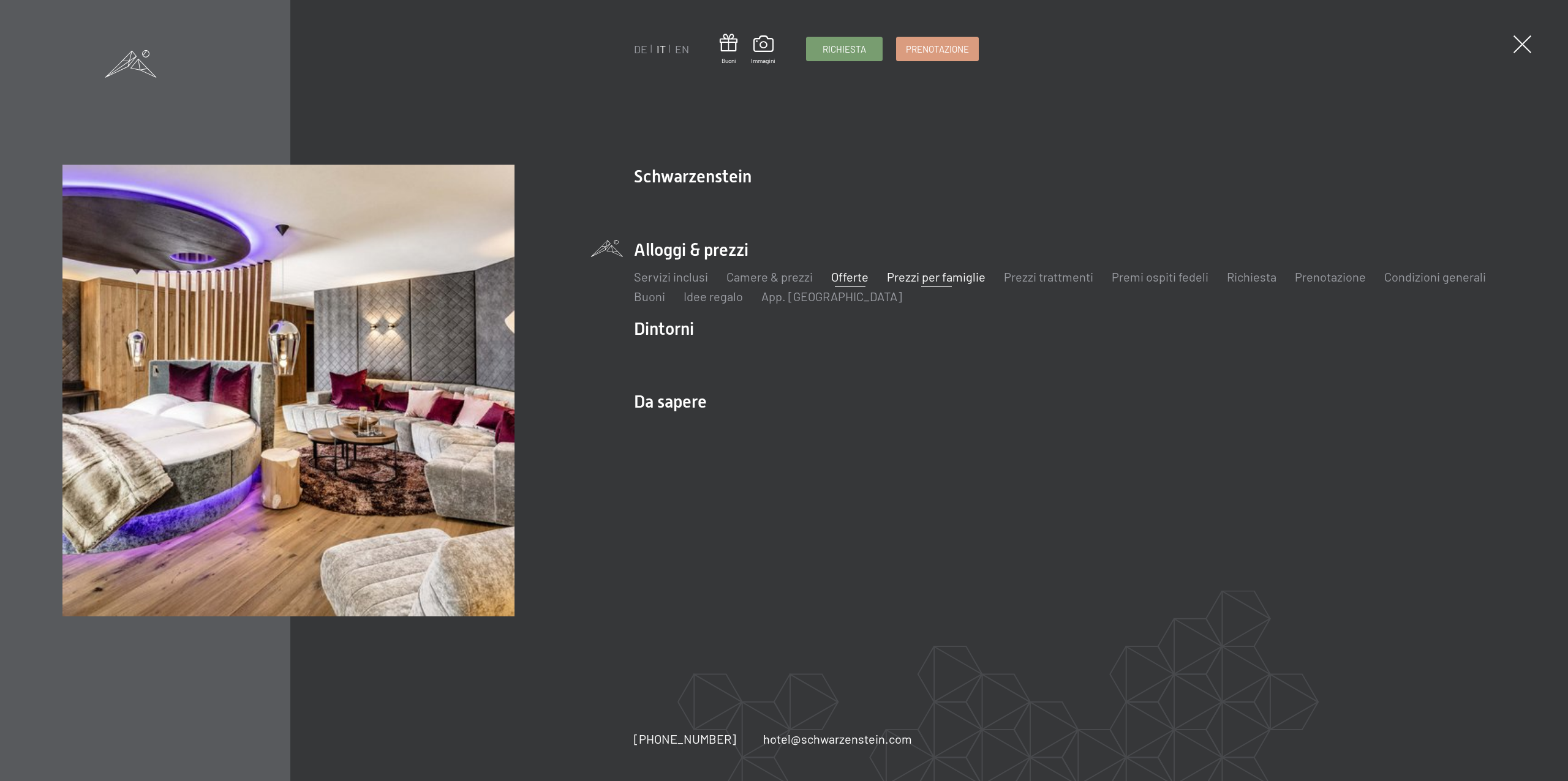
click at [931, 277] on link "Prezzi per famiglie" at bounding box center [936, 277] width 99 height 15
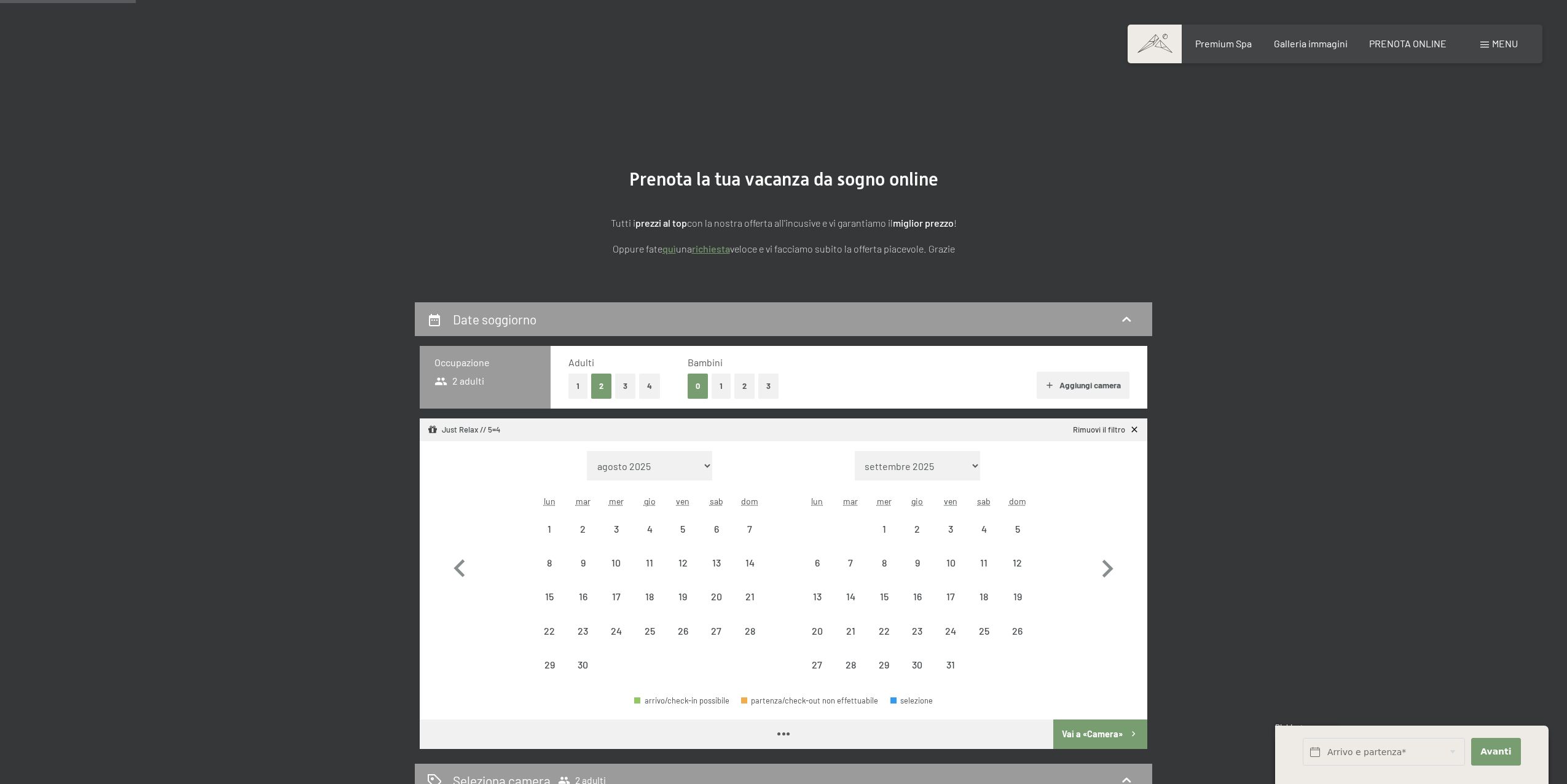
scroll to position [91, 0]
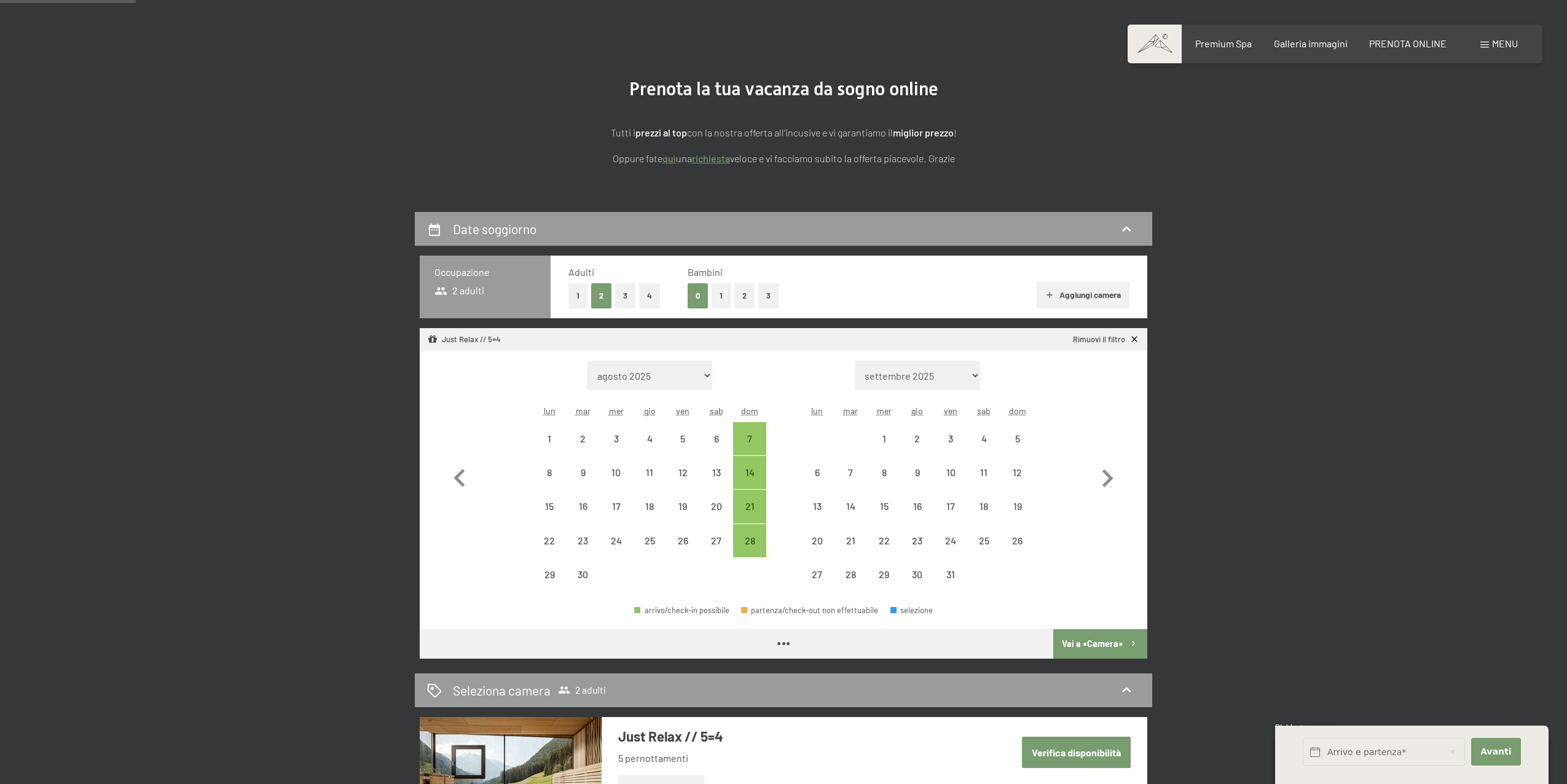
select select "[DATE]"
click at [740, 298] on button "2" at bounding box center [745, 295] width 20 height 26
select select "2025-09-01"
select select "2025-10-01"
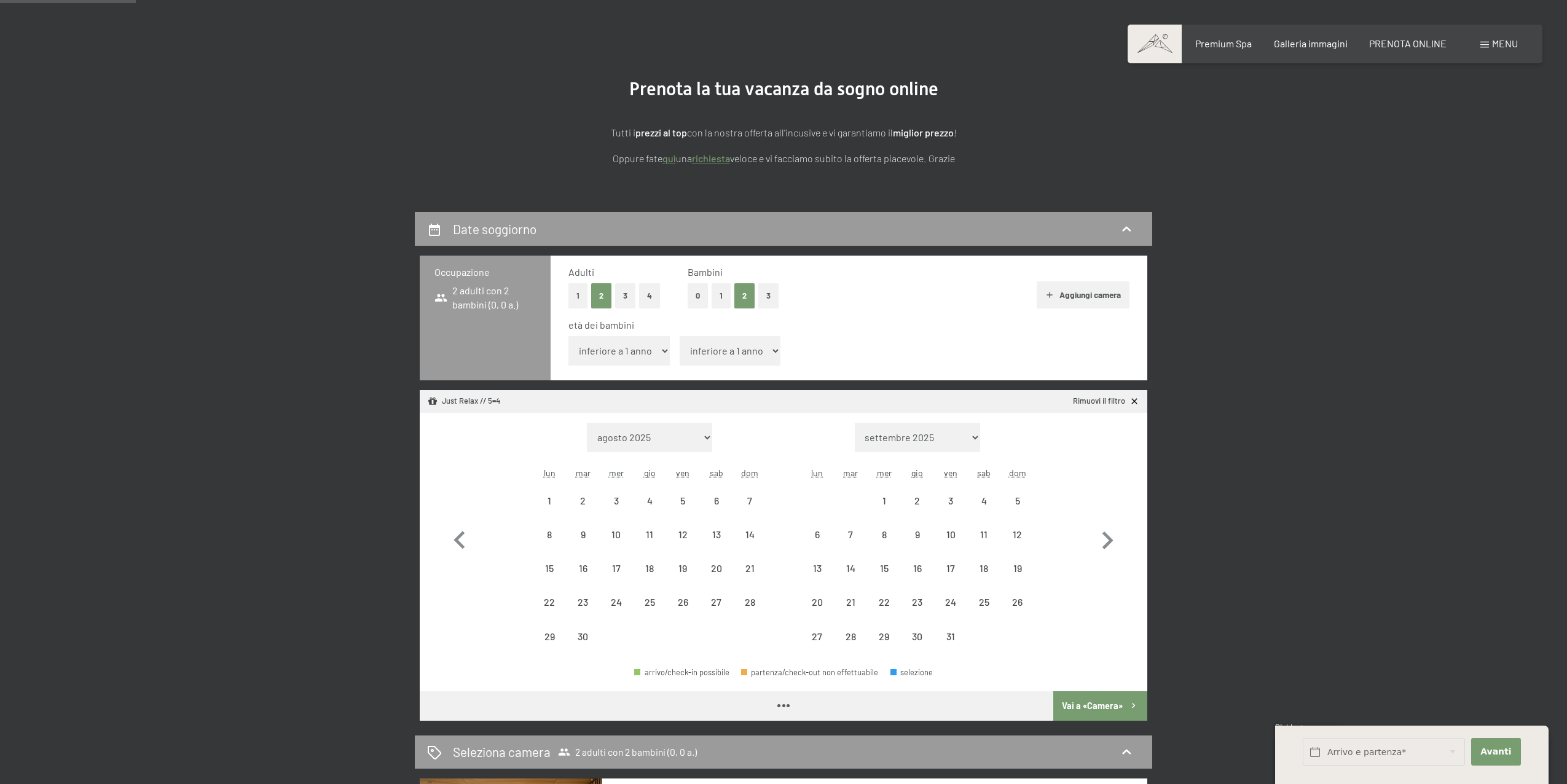
select select "2025-09-01"
select select "2025-10-01"
click at [657, 353] on select "inferiore a 1 anno 1 anno 2 anni 3 anni 4 anni 5 anni 6 anni 7 anni 8 anni 9 an…" at bounding box center [619, 351] width 101 height 29
select select "12"
select select "2025-09-01"
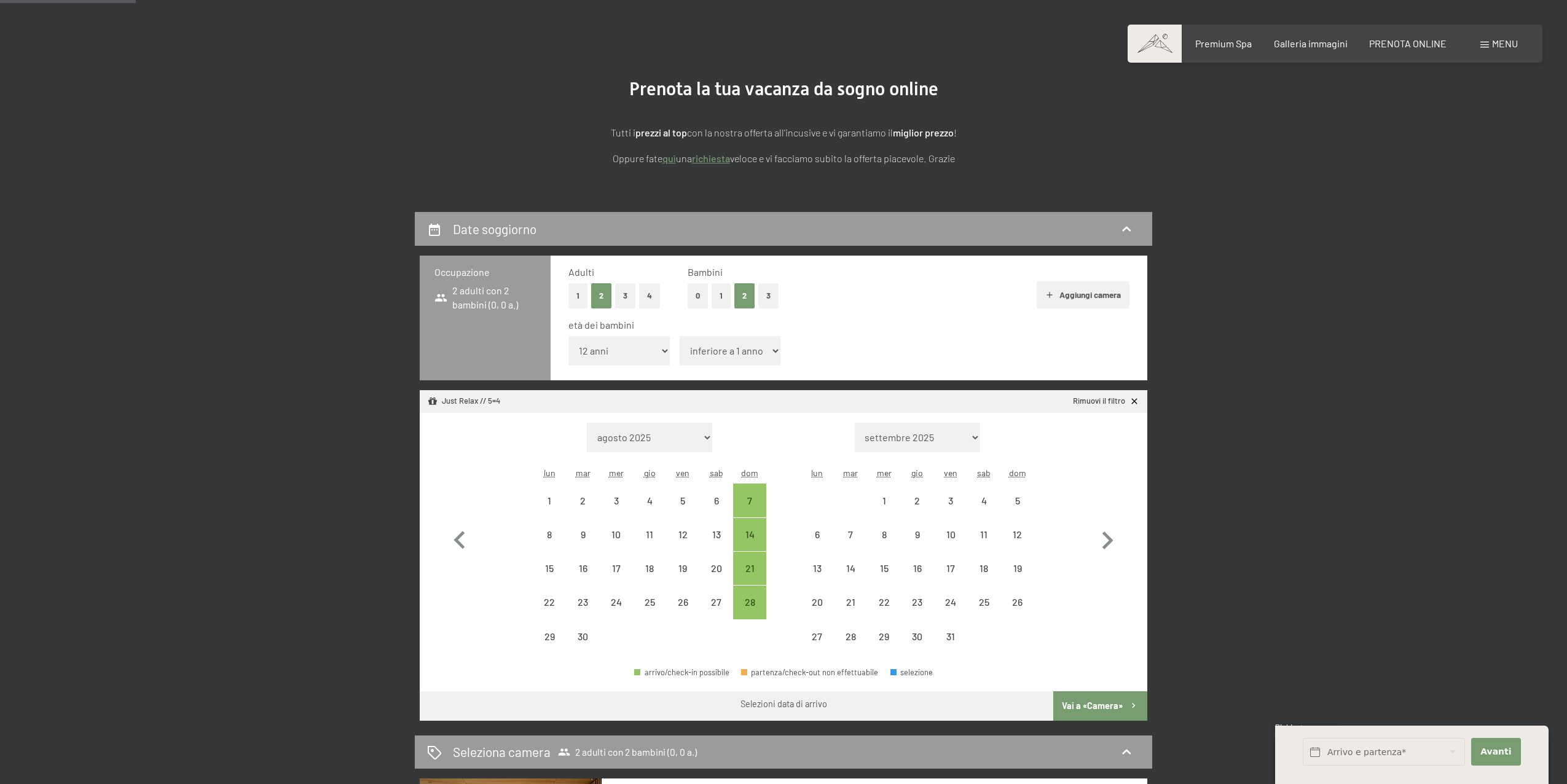
select select "2025-10-01"
select select "2025-09-01"
select select "2025-10-01"
click at [710, 356] on select "inferiore a 1 anno 1 anno 2 anni 3 anni 4 anni 5 anni 6 anni 7 anni 8 anni 9 an…" at bounding box center [730, 351] width 101 height 29
select select "12"
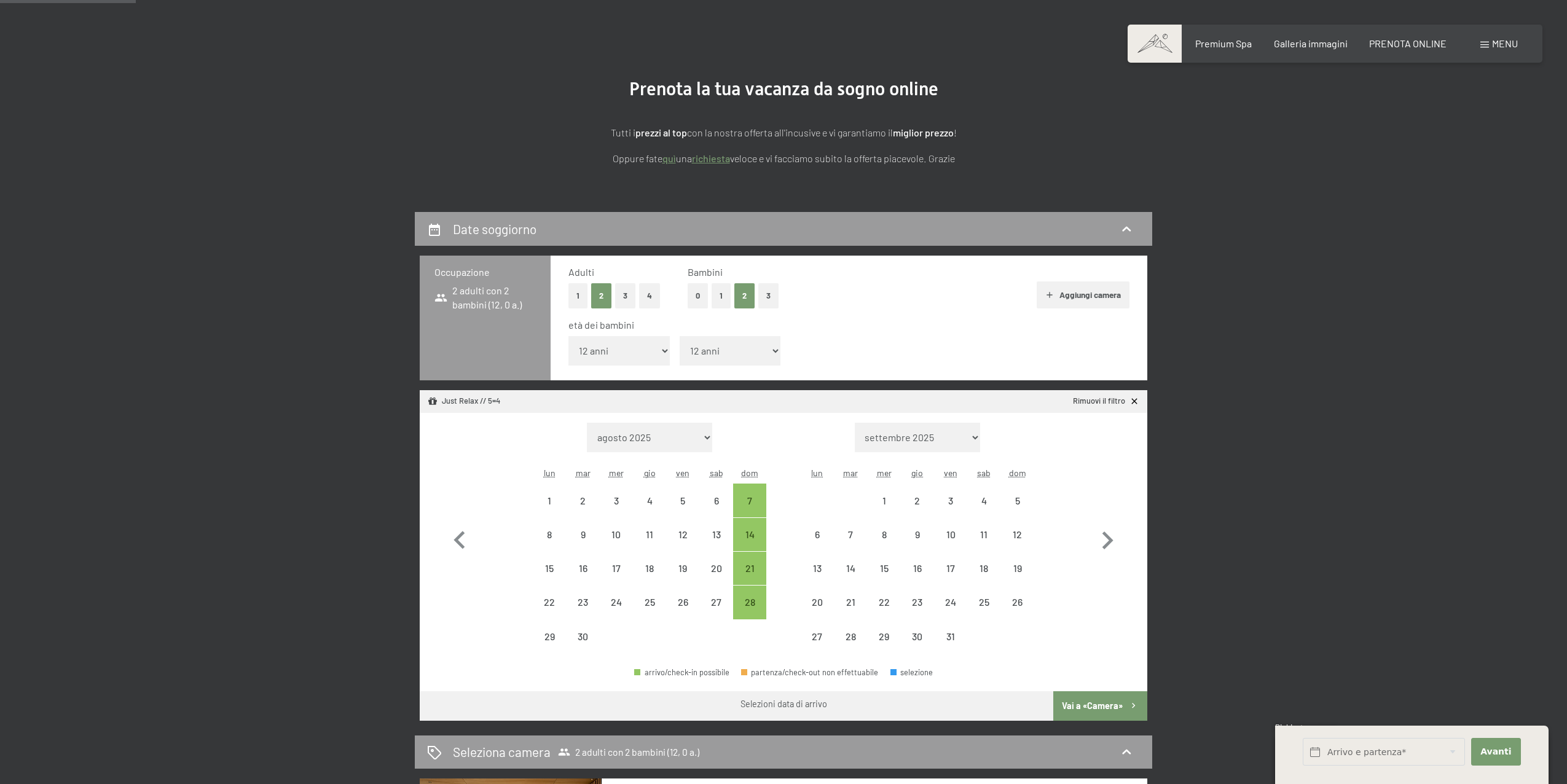
select select "2025-09-01"
select select "2025-10-01"
select select "2025-09-01"
select select "2025-10-01"
click at [751, 606] on div "28" at bounding box center [750, 613] width 31 height 31
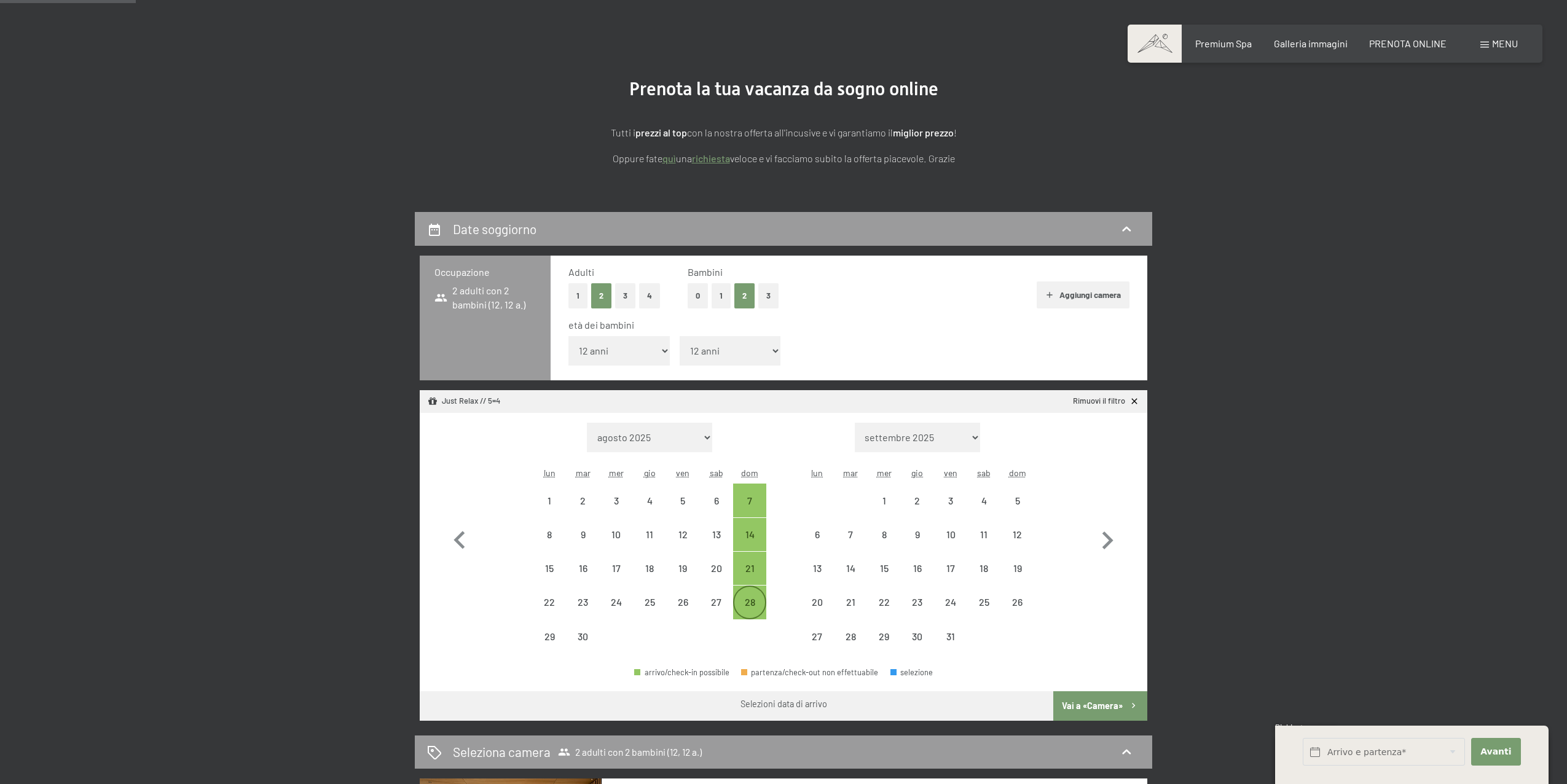
select select "2025-09-01"
select select "2025-10-01"
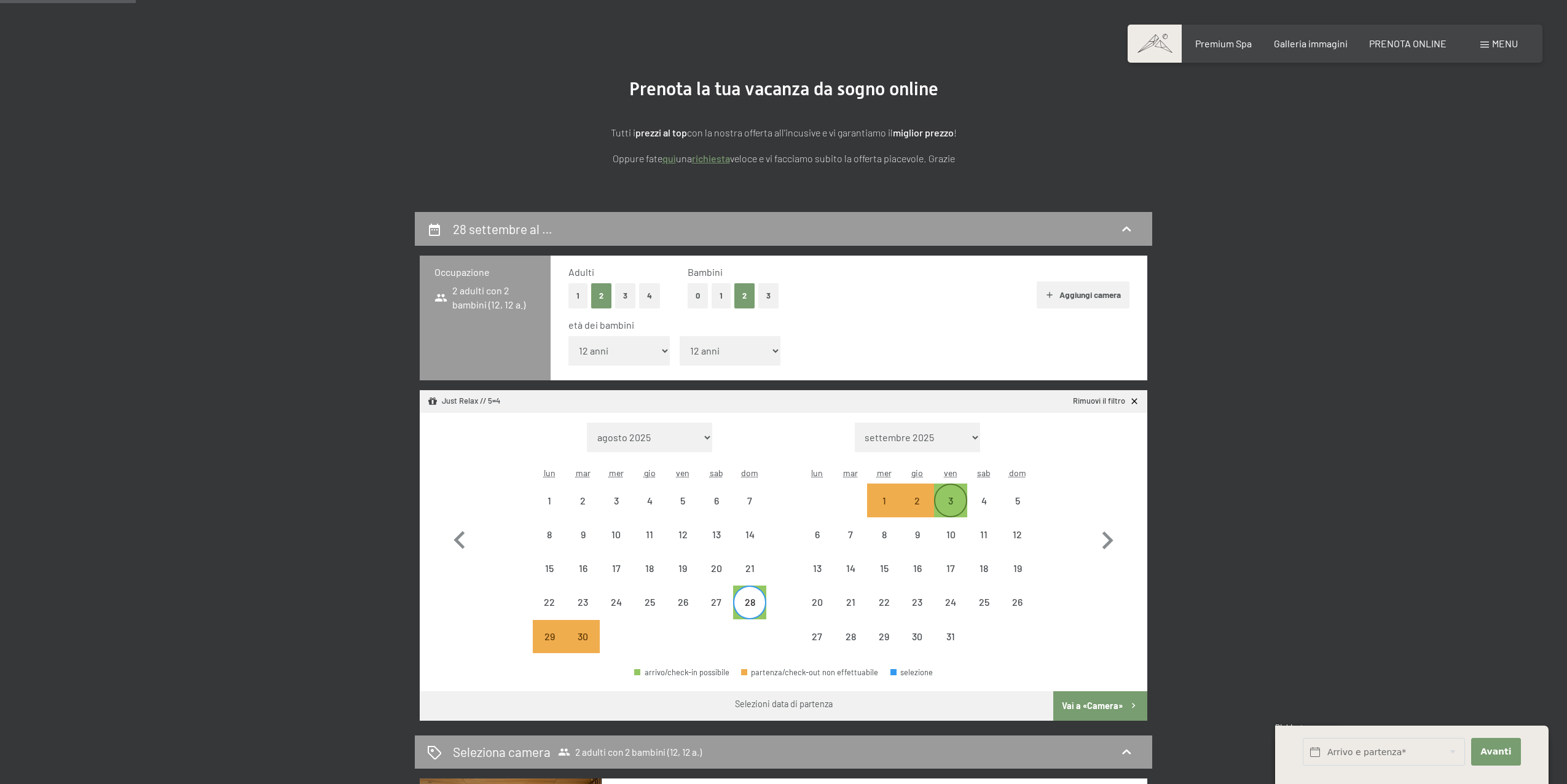
click at [951, 498] on div "3" at bounding box center [951, 511] width 31 height 31
select select "2025-09-01"
select select "2025-10-01"
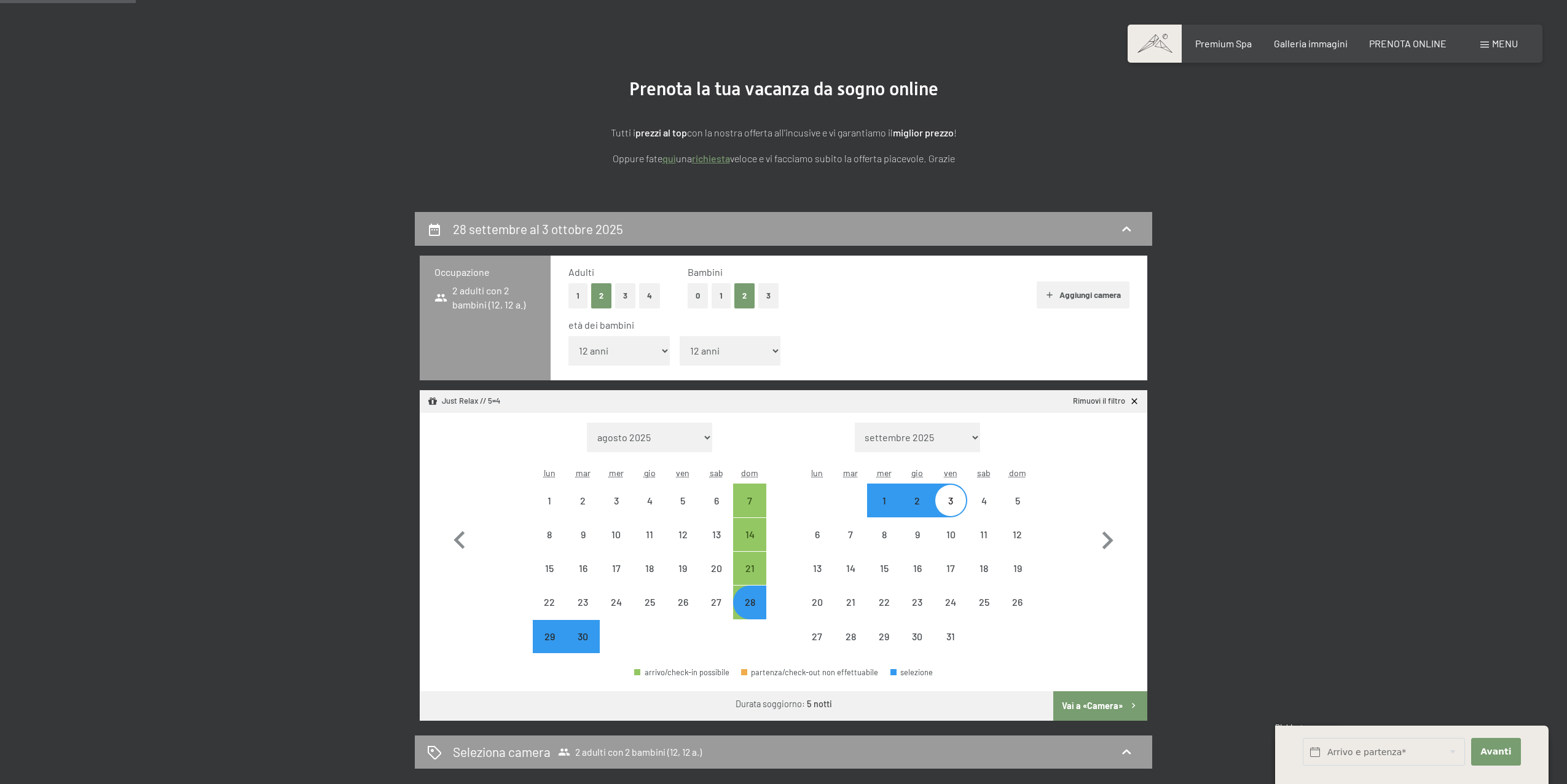
select select "2025-09-01"
select select "2025-10-01"
click at [1115, 710] on button "Vai a «Camera»" at bounding box center [1100, 706] width 94 height 29
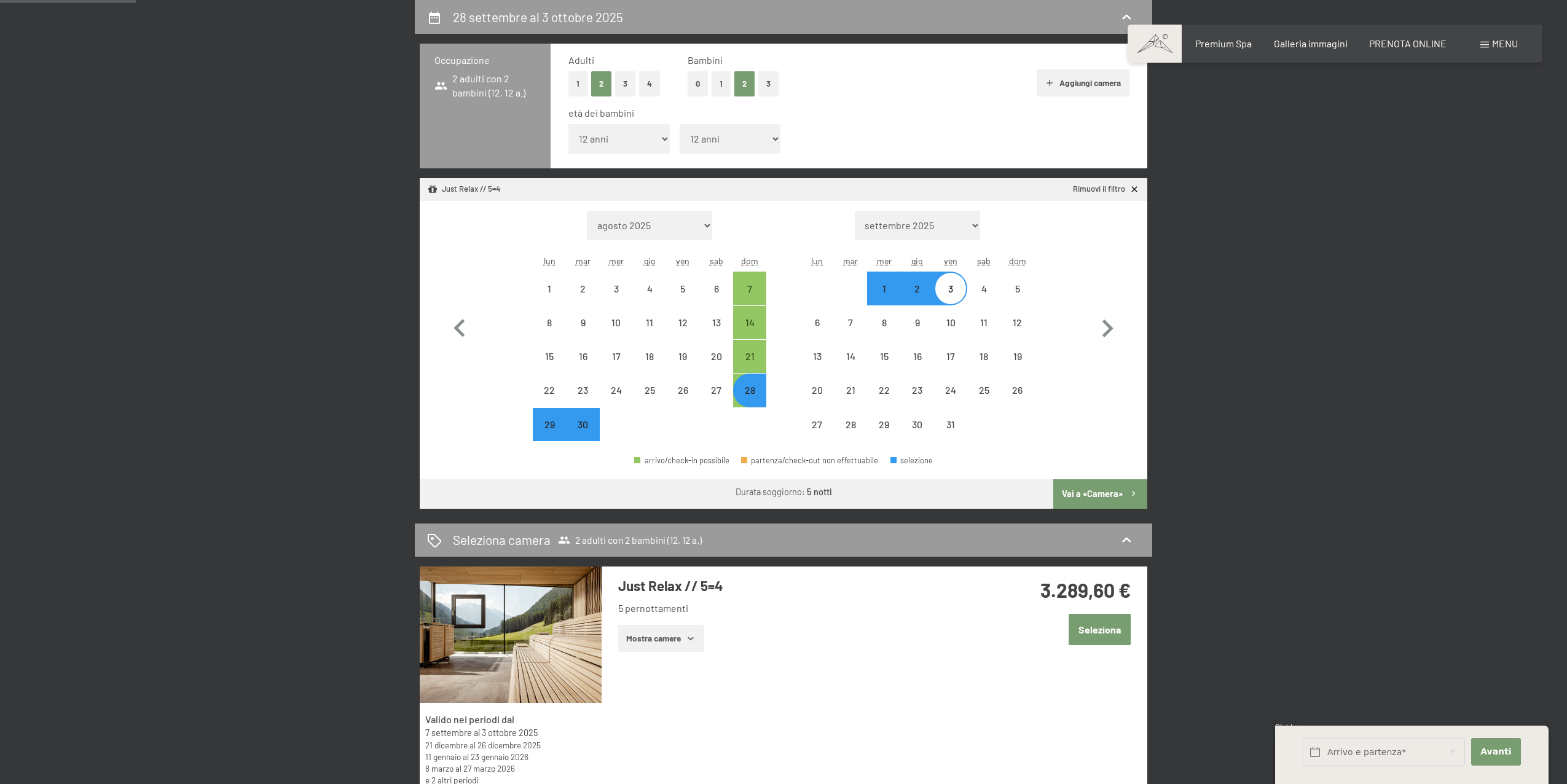
select select "2025-09-01"
select select "2025-10-01"
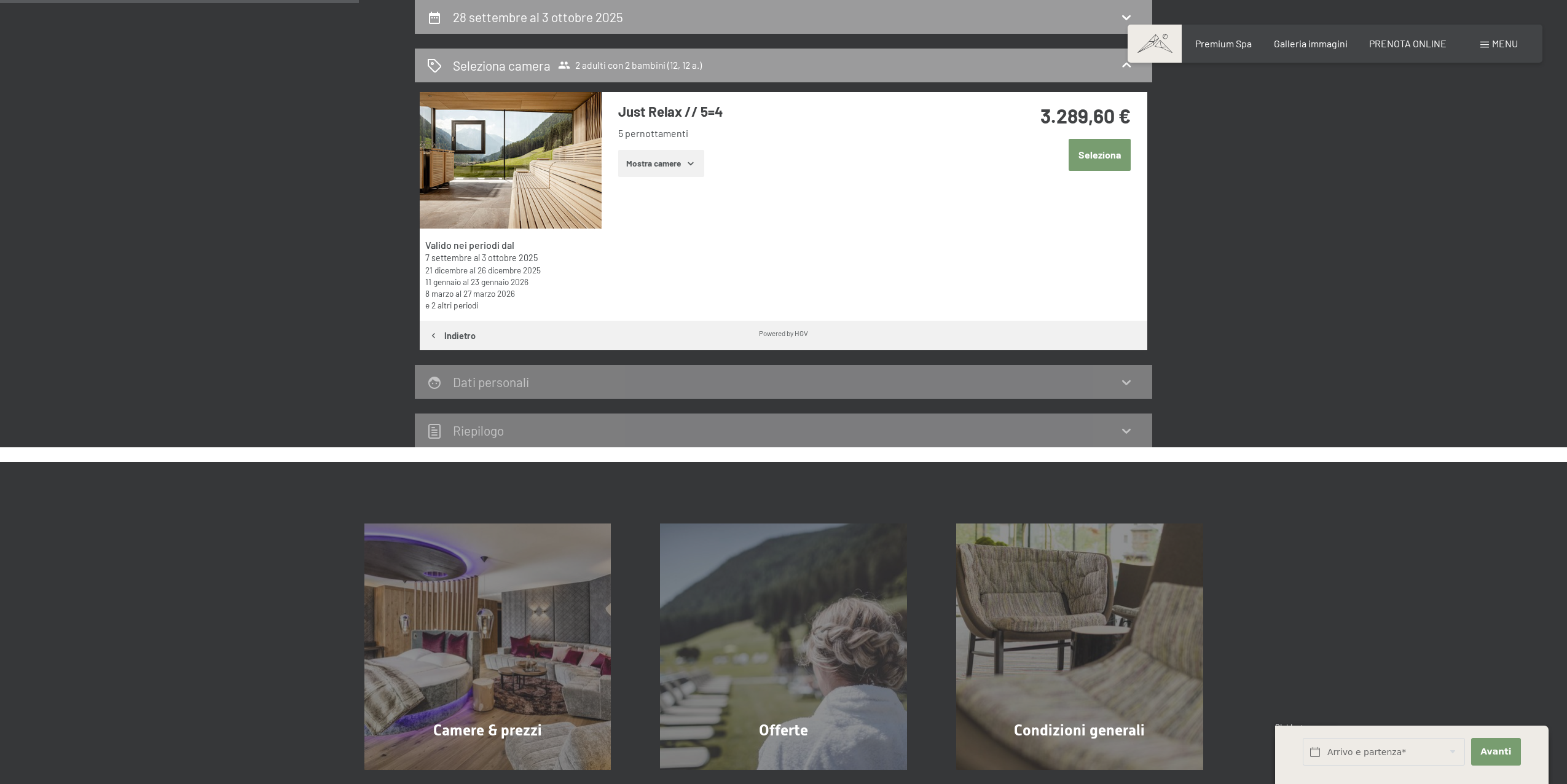
click at [704, 160] on button "Mostra camere" at bounding box center [661, 163] width 86 height 27
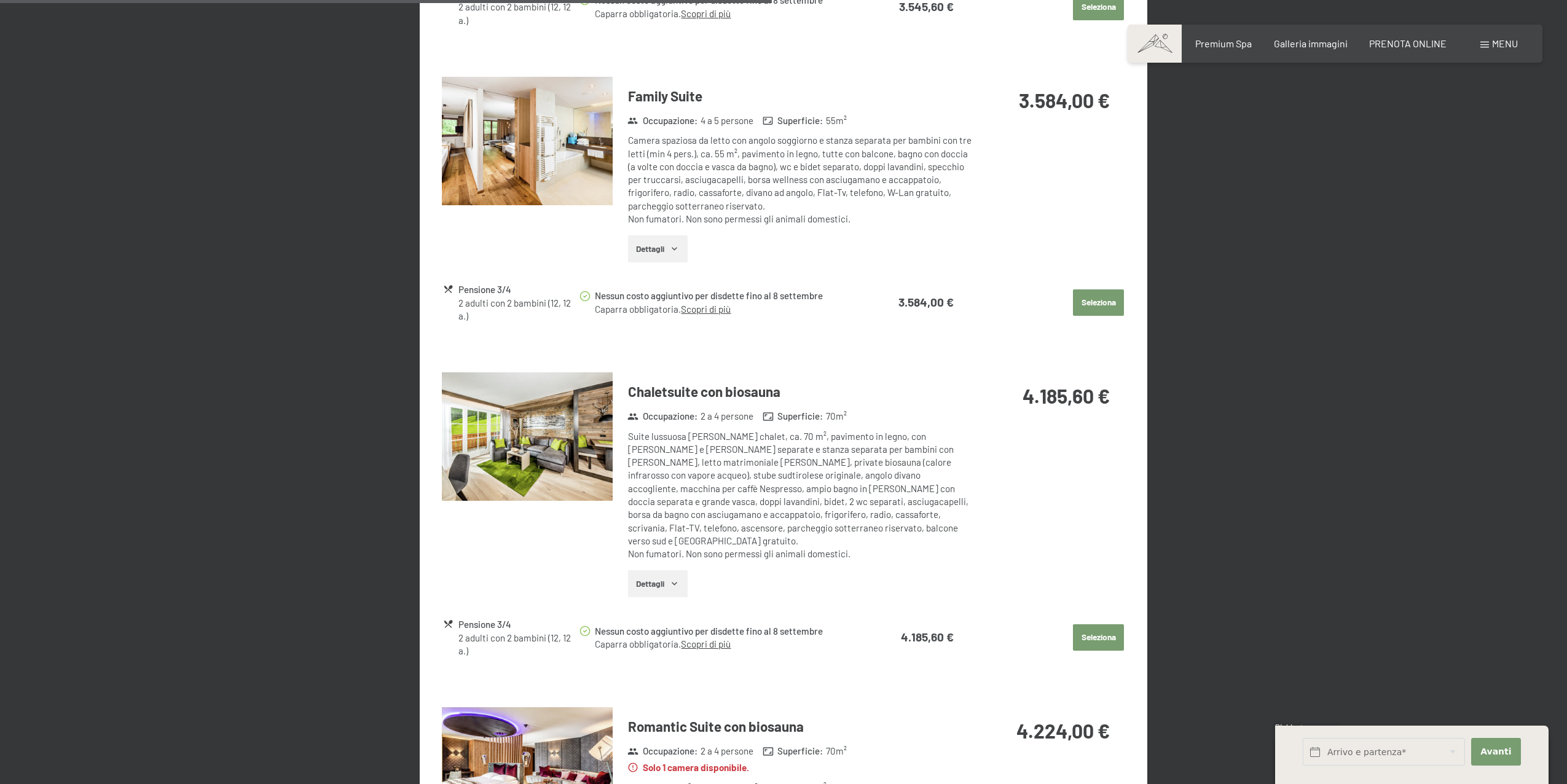
scroll to position [1502, 0]
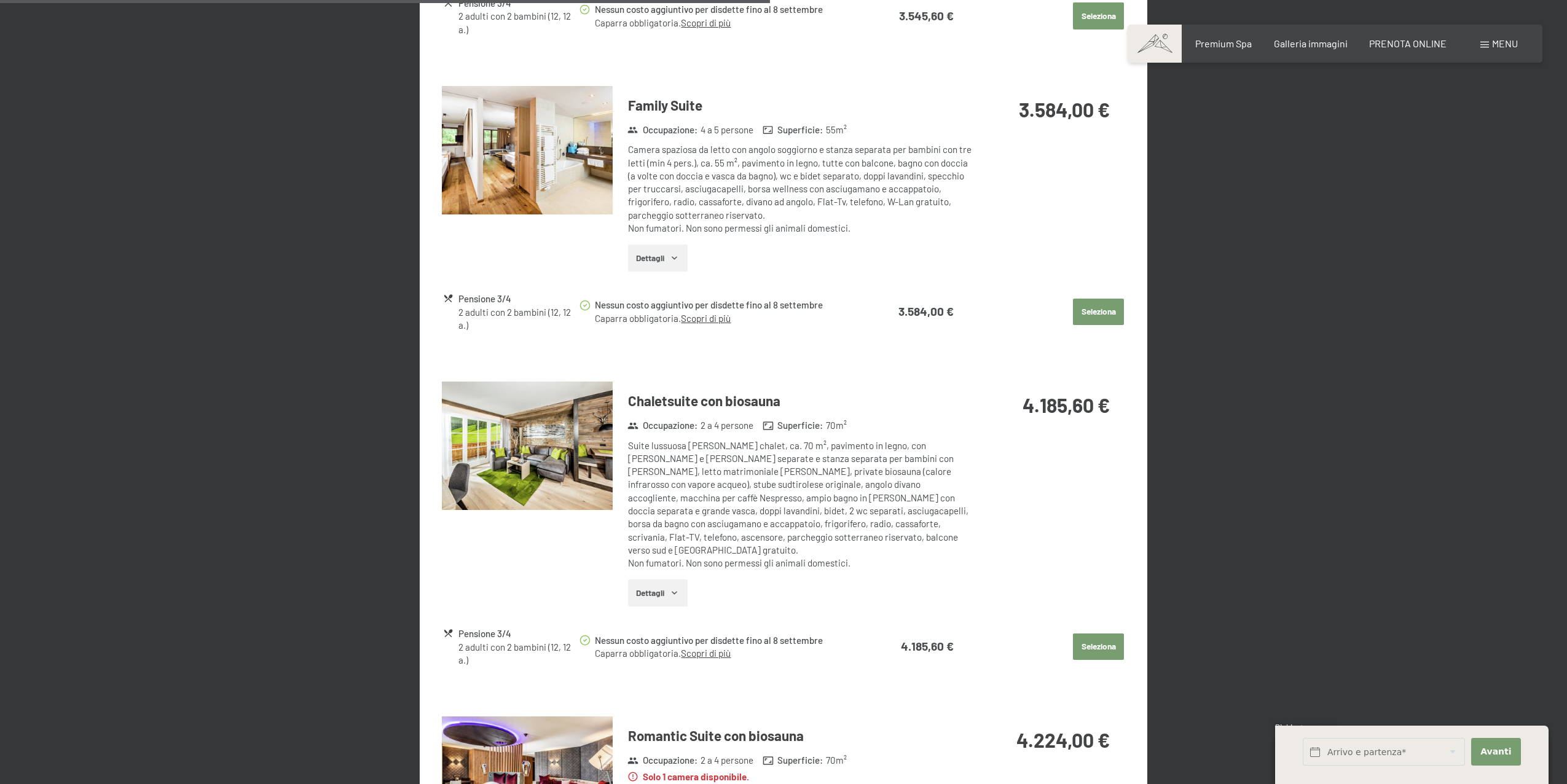
click at [524, 150] on img at bounding box center [527, 150] width 171 height 128
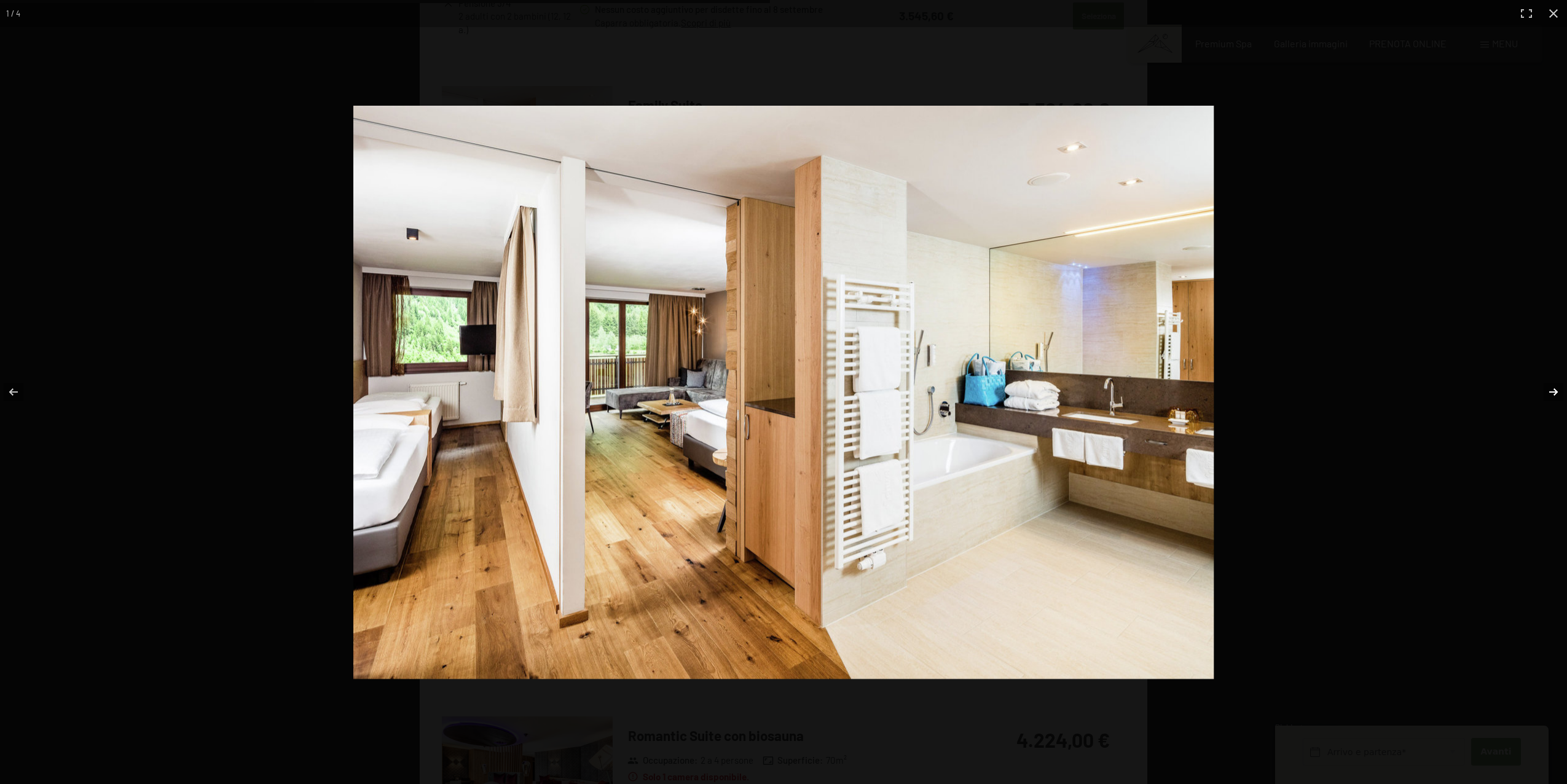
click at [1542, 392] on button "button" at bounding box center [1545, 392] width 43 height 61
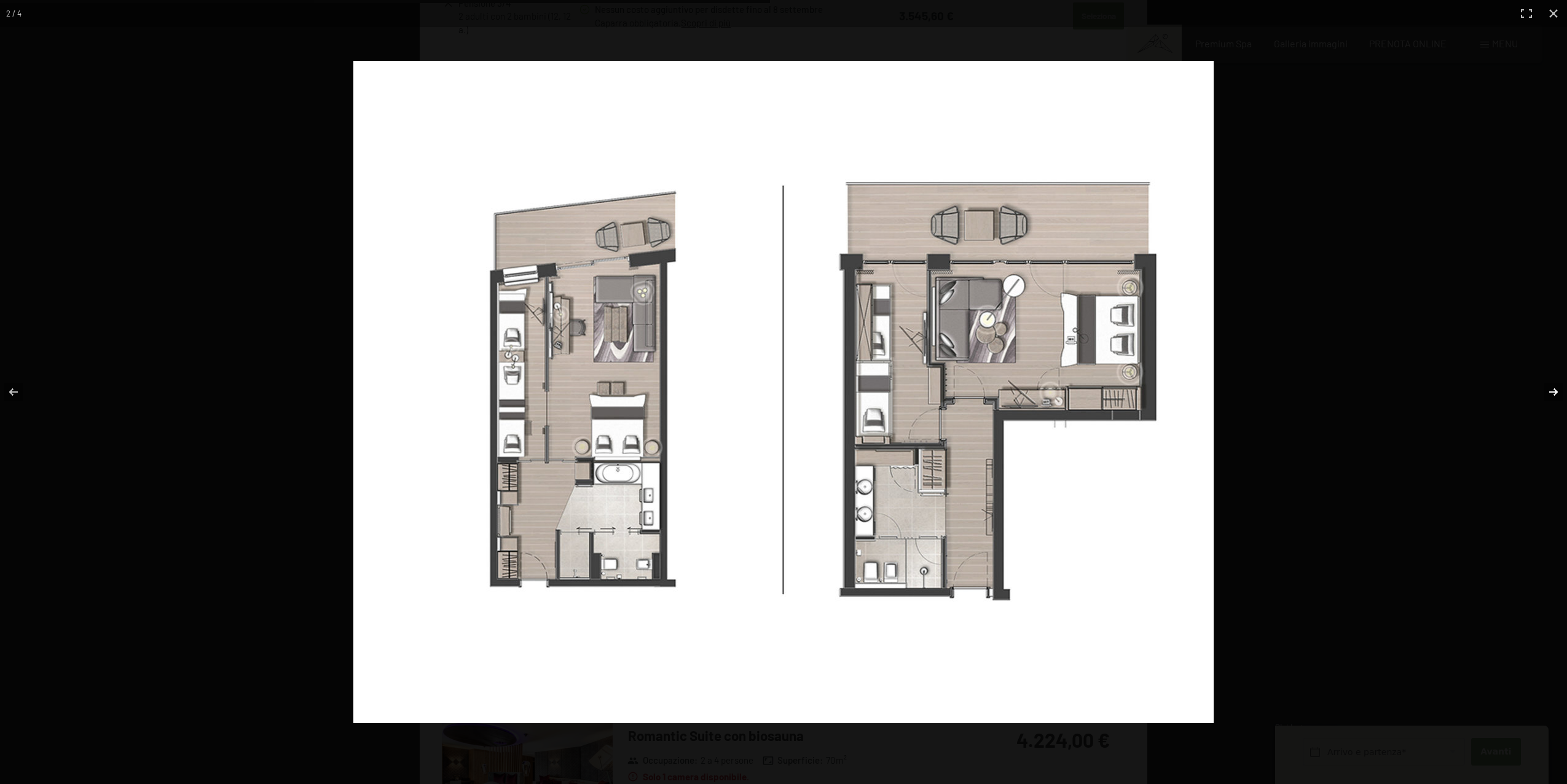
click at [1549, 385] on button "button" at bounding box center [1545, 392] width 43 height 61
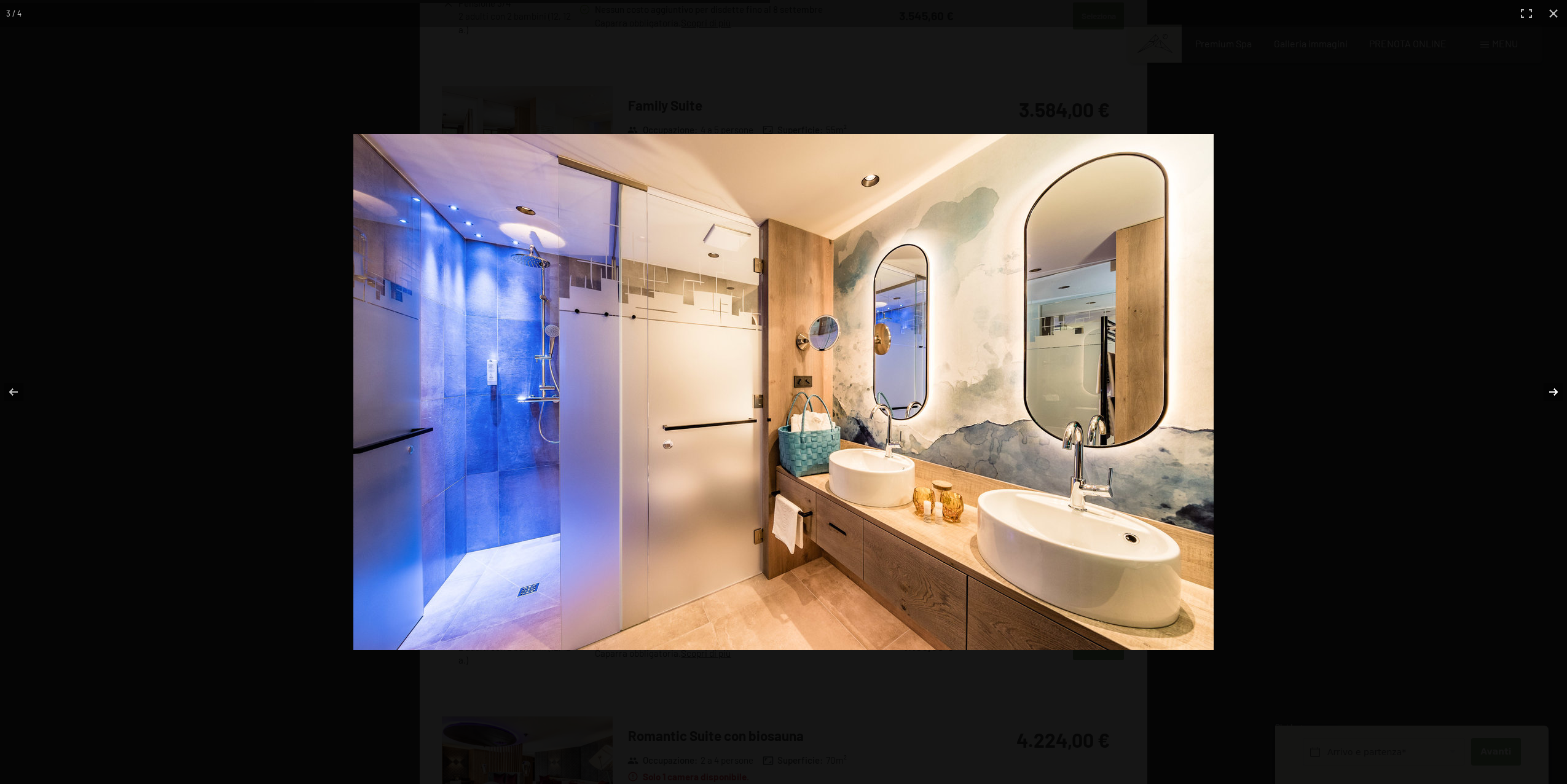
click at [1549, 385] on button "button" at bounding box center [1545, 392] width 43 height 61
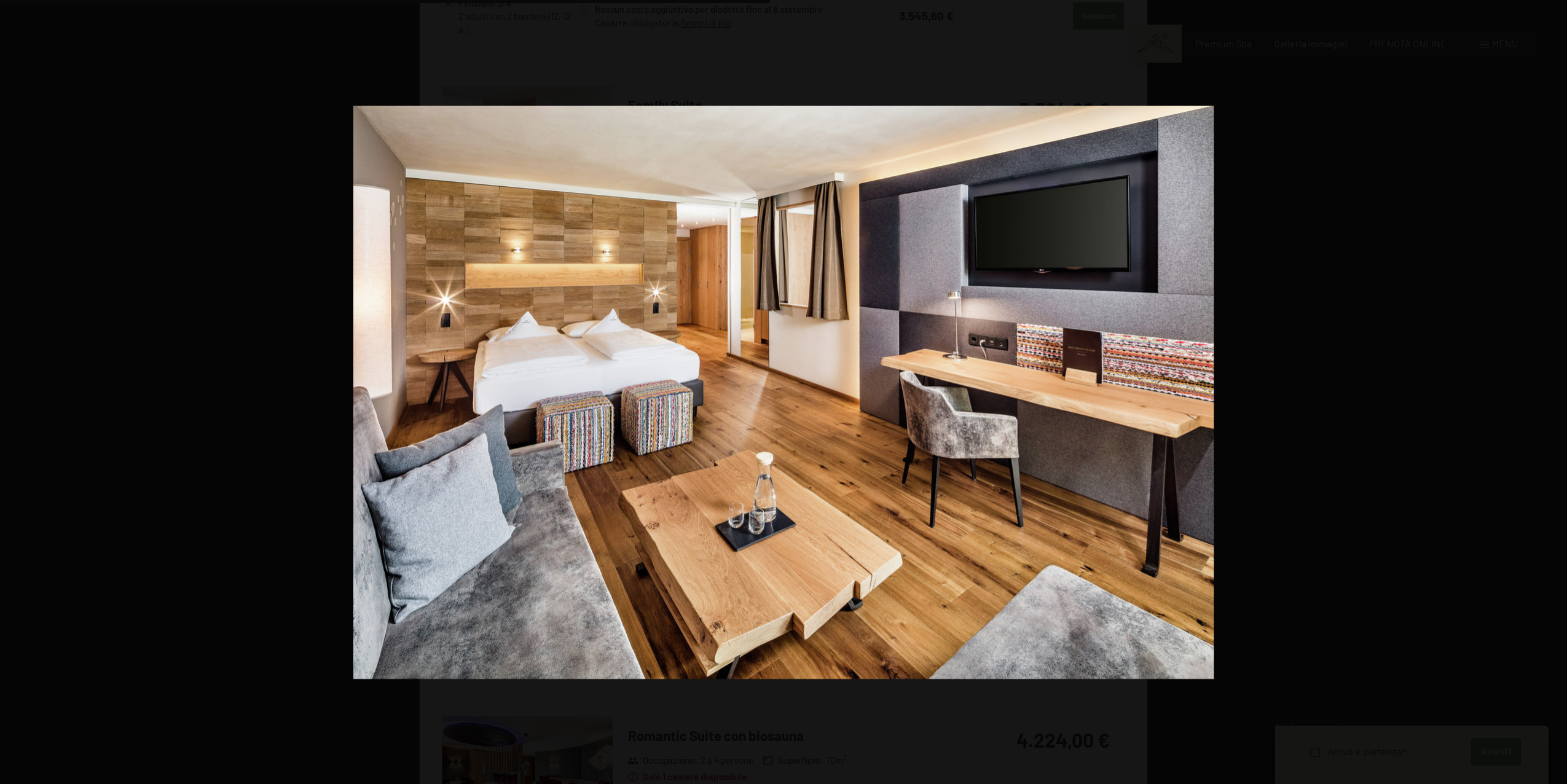
click at [1549, 385] on button "button" at bounding box center [1545, 392] width 43 height 61
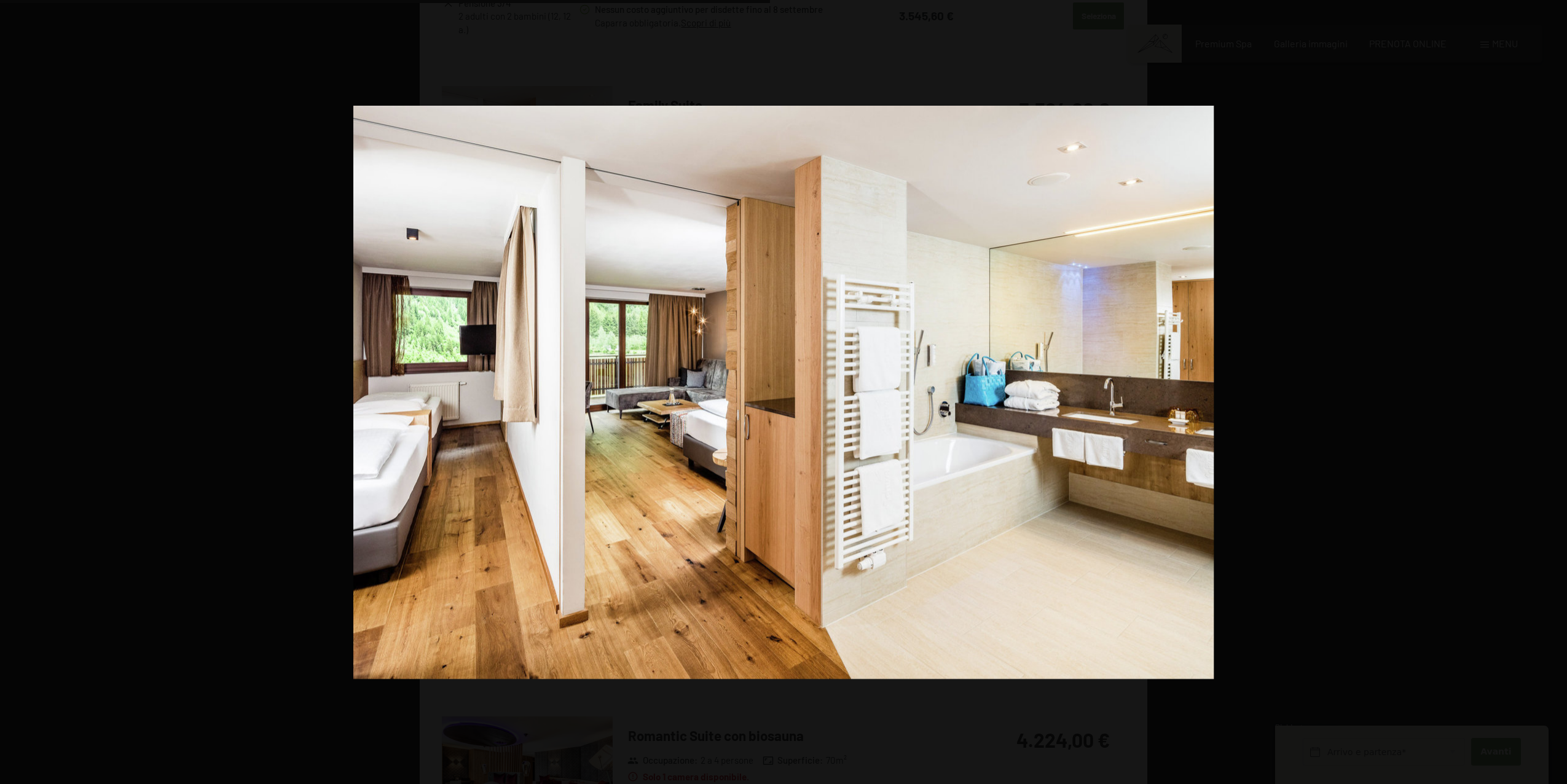
click at [1549, 385] on button "button" at bounding box center [1545, 392] width 43 height 61
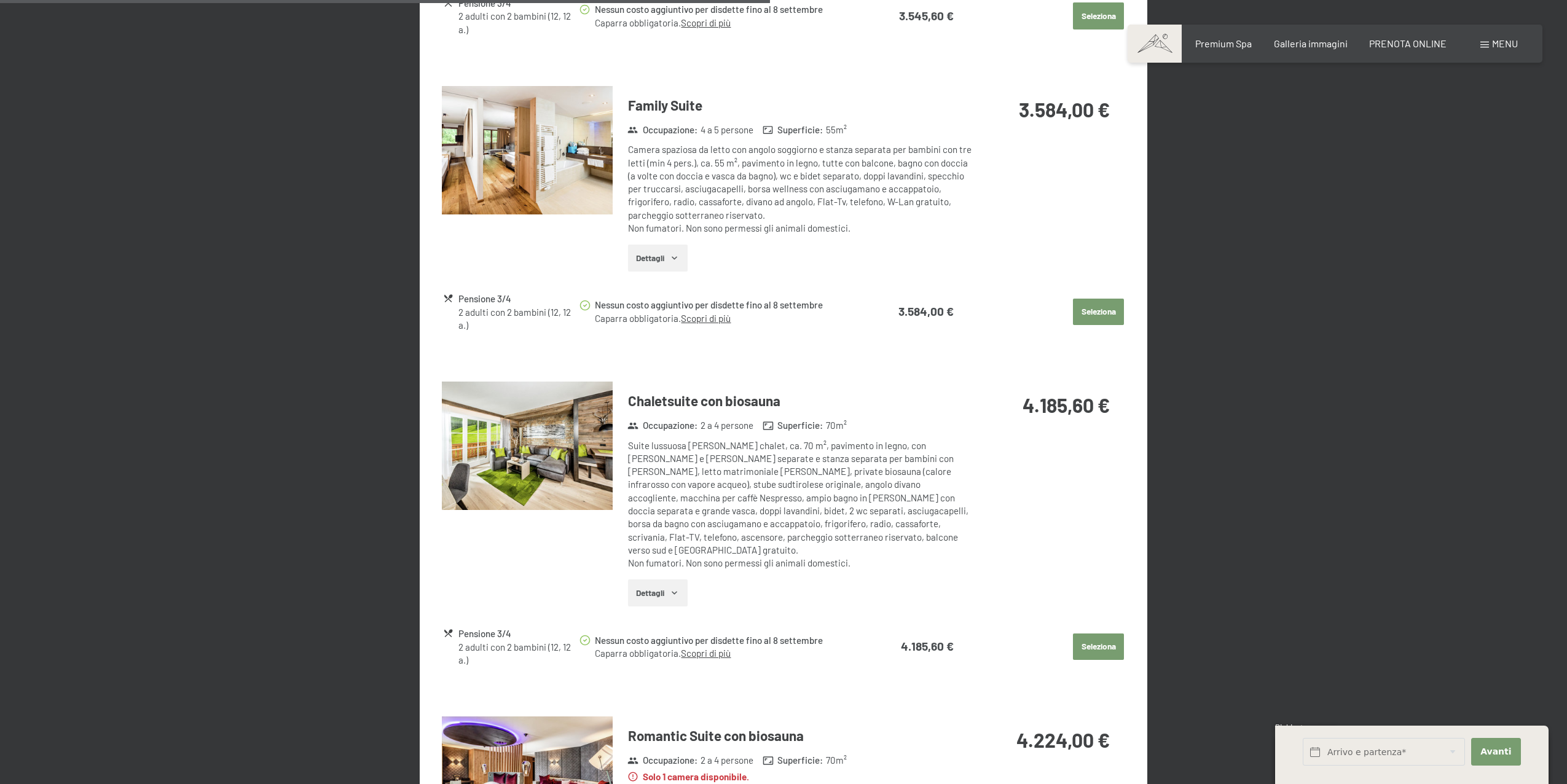
click at [0, 0] on button "button" at bounding box center [0, 0] width 0 height 0
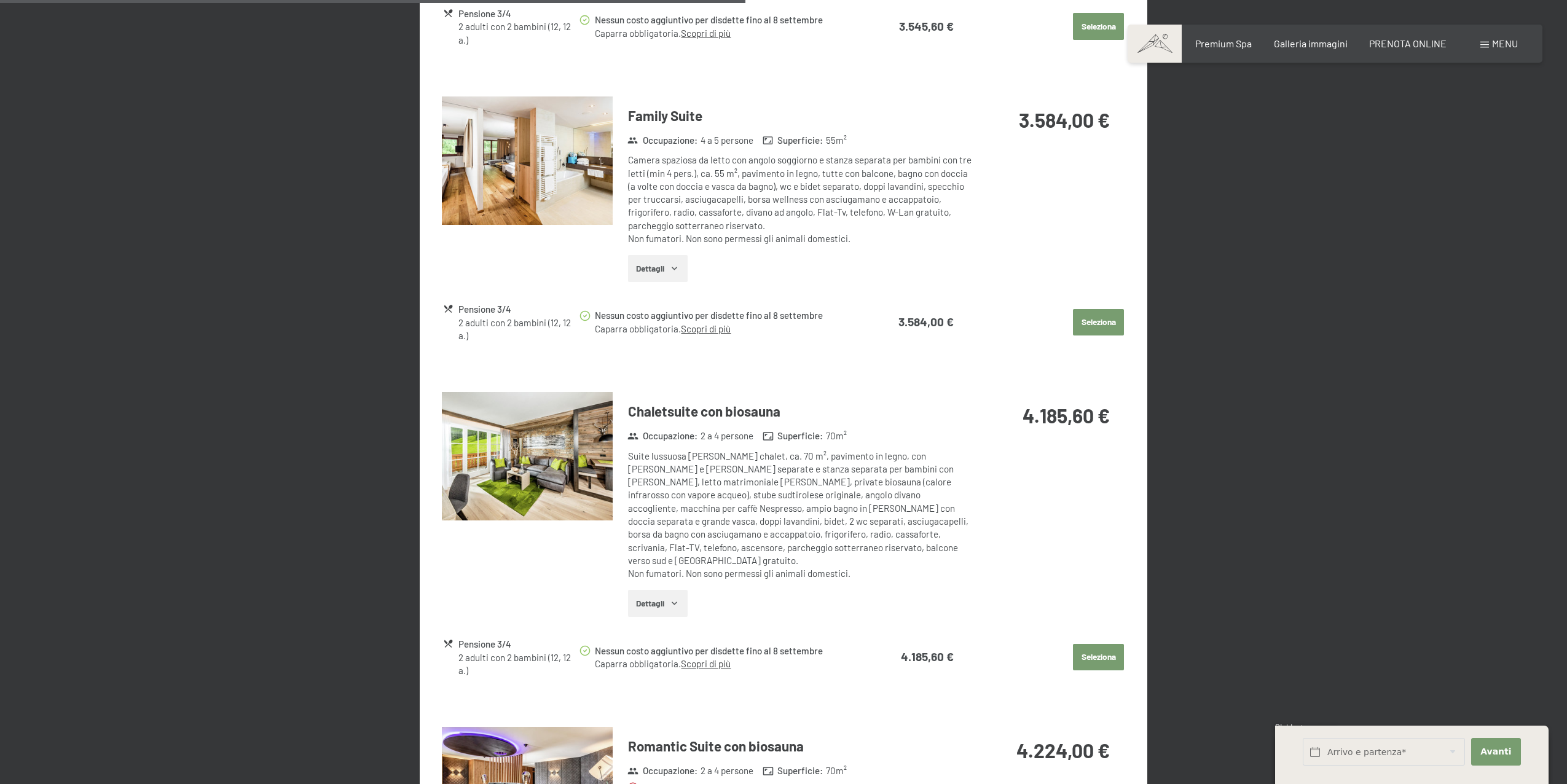
scroll to position [1453, 0]
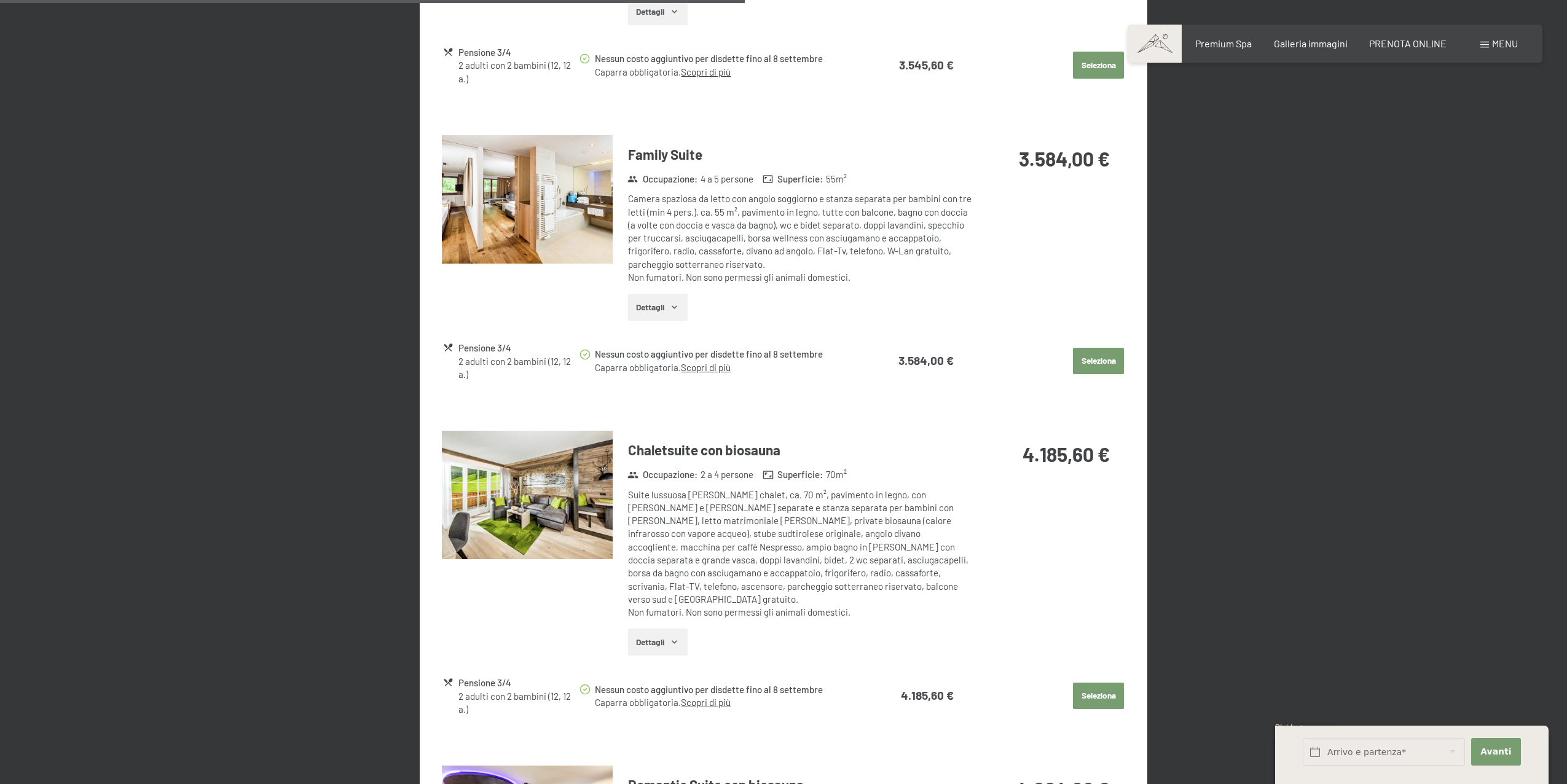
click at [670, 643] on div "Chaletsuite con biosauna Occupazione : 2 a 4 persone Superficie : 70 m² Suite l…" at bounding box center [792, 548] width 359 height 235
click at [666, 632] on button "Dettagli" at bounding box center [658, 642] width 60 height 27
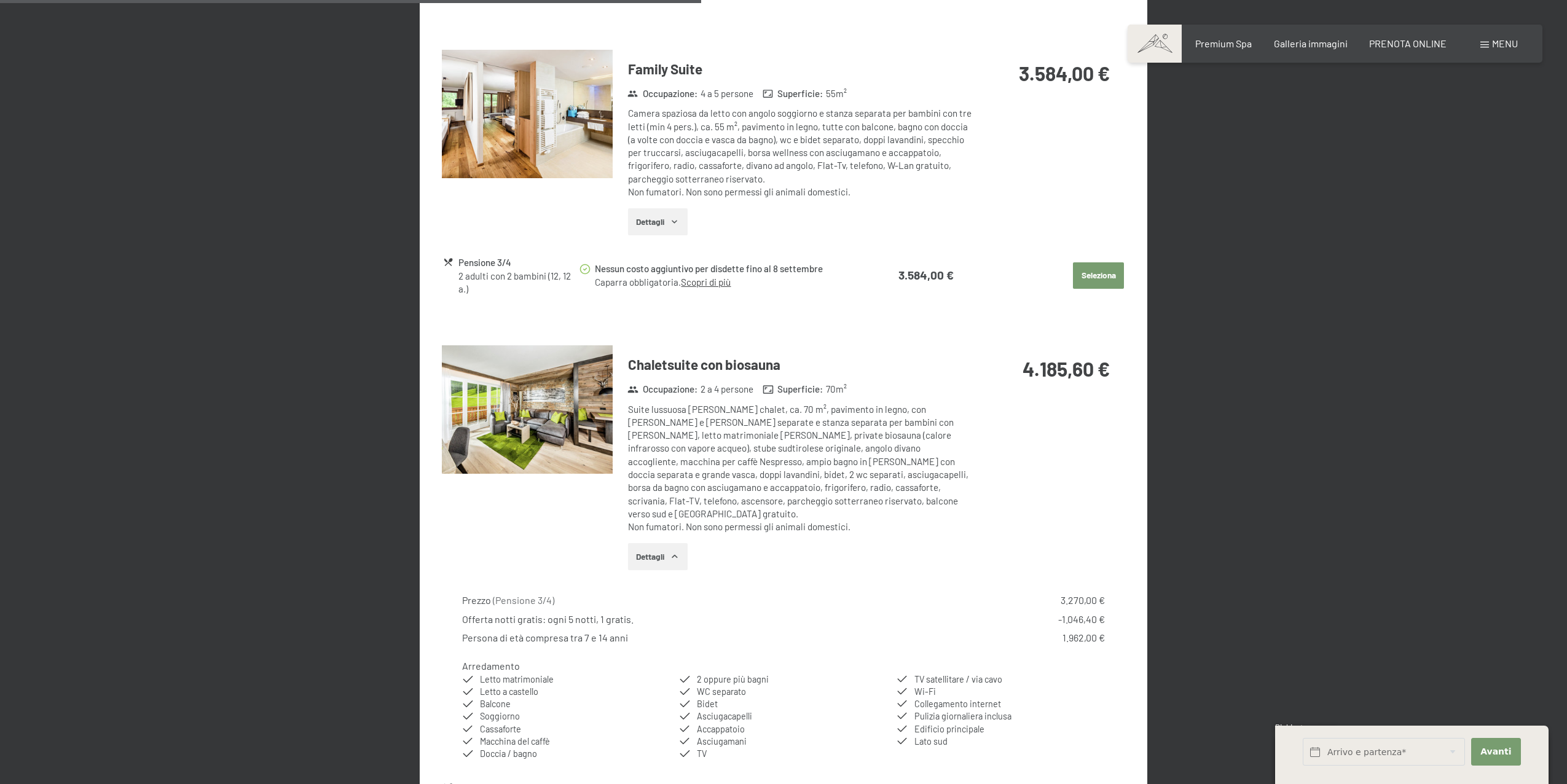
scroll to position [1679, 0]
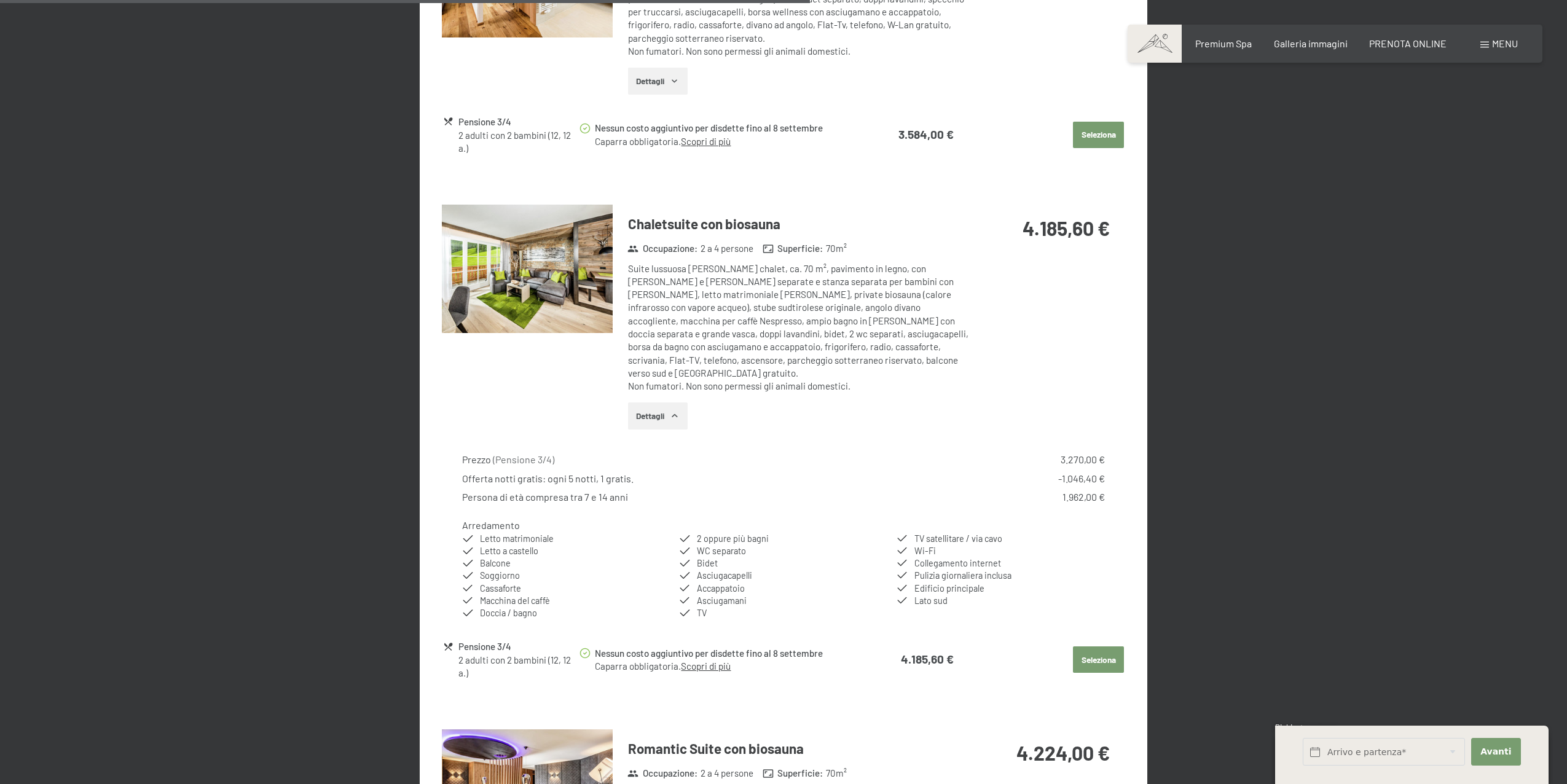
click at [659, 403] on button "Dettagli" at bounding box center [658, 416] width 60 height 27
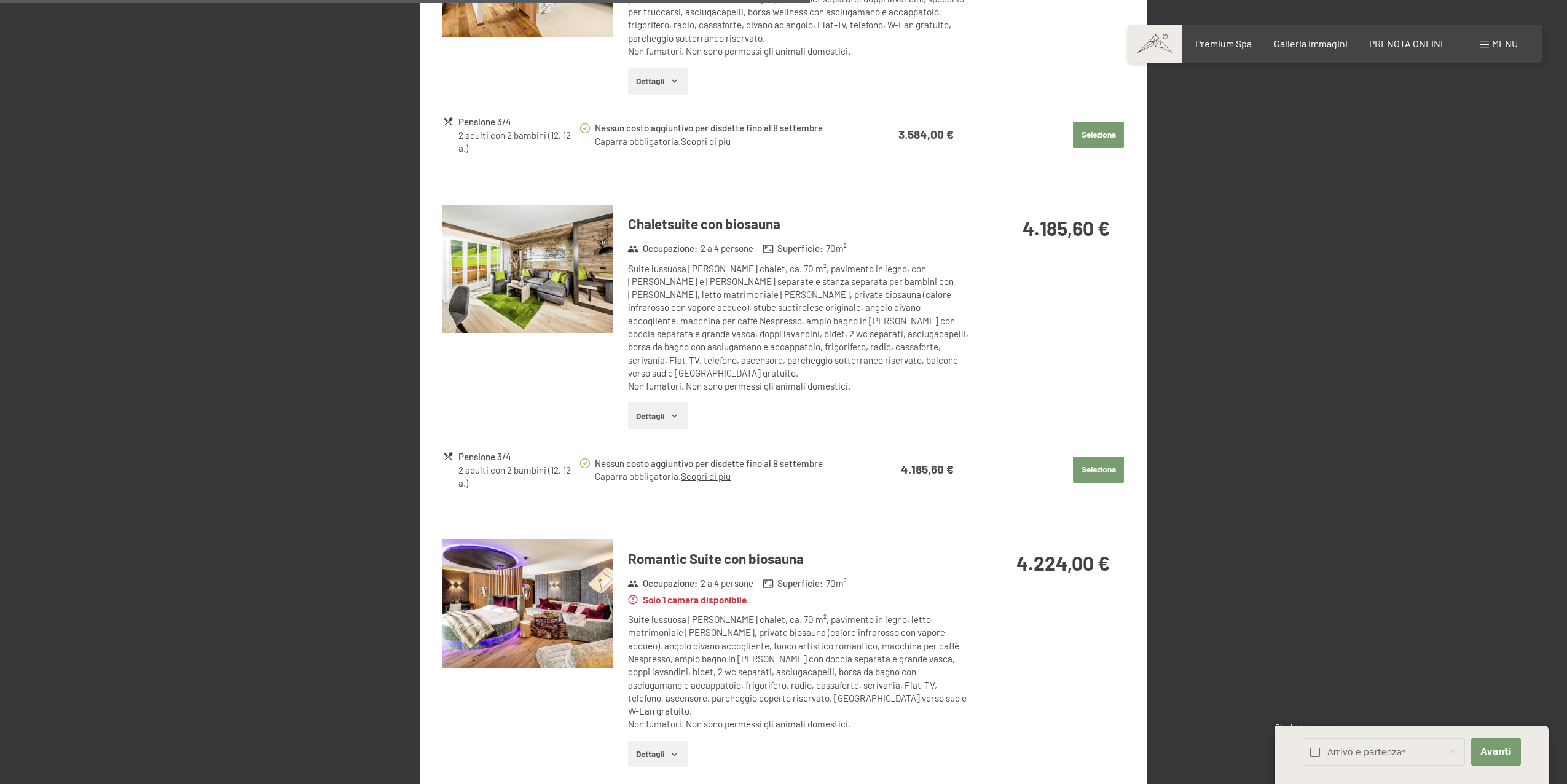
click at [659, 403] on button "Dettagli" at bounding box center [658, 416] width 60 height 27
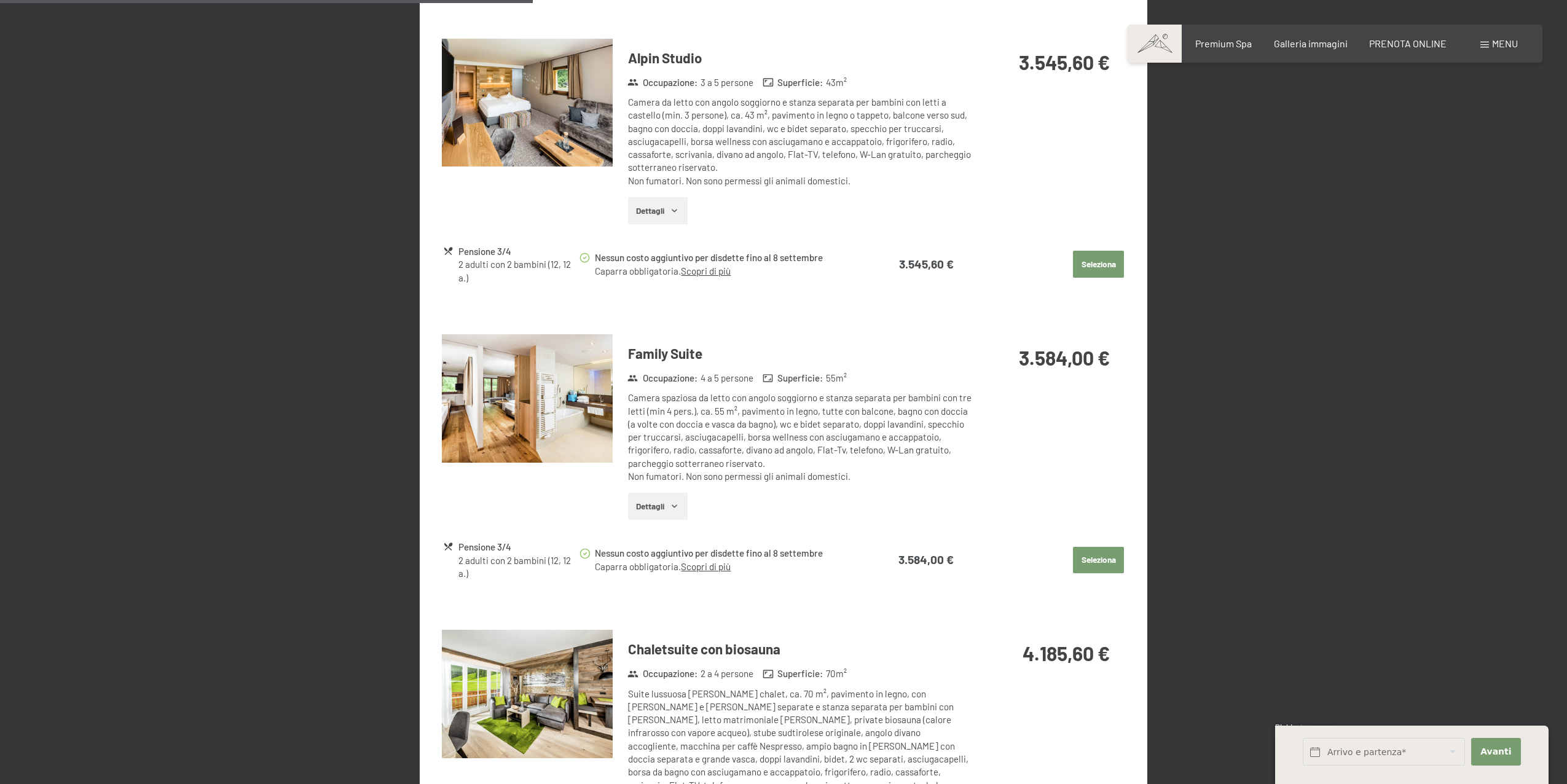
scroll to position [986, 0]
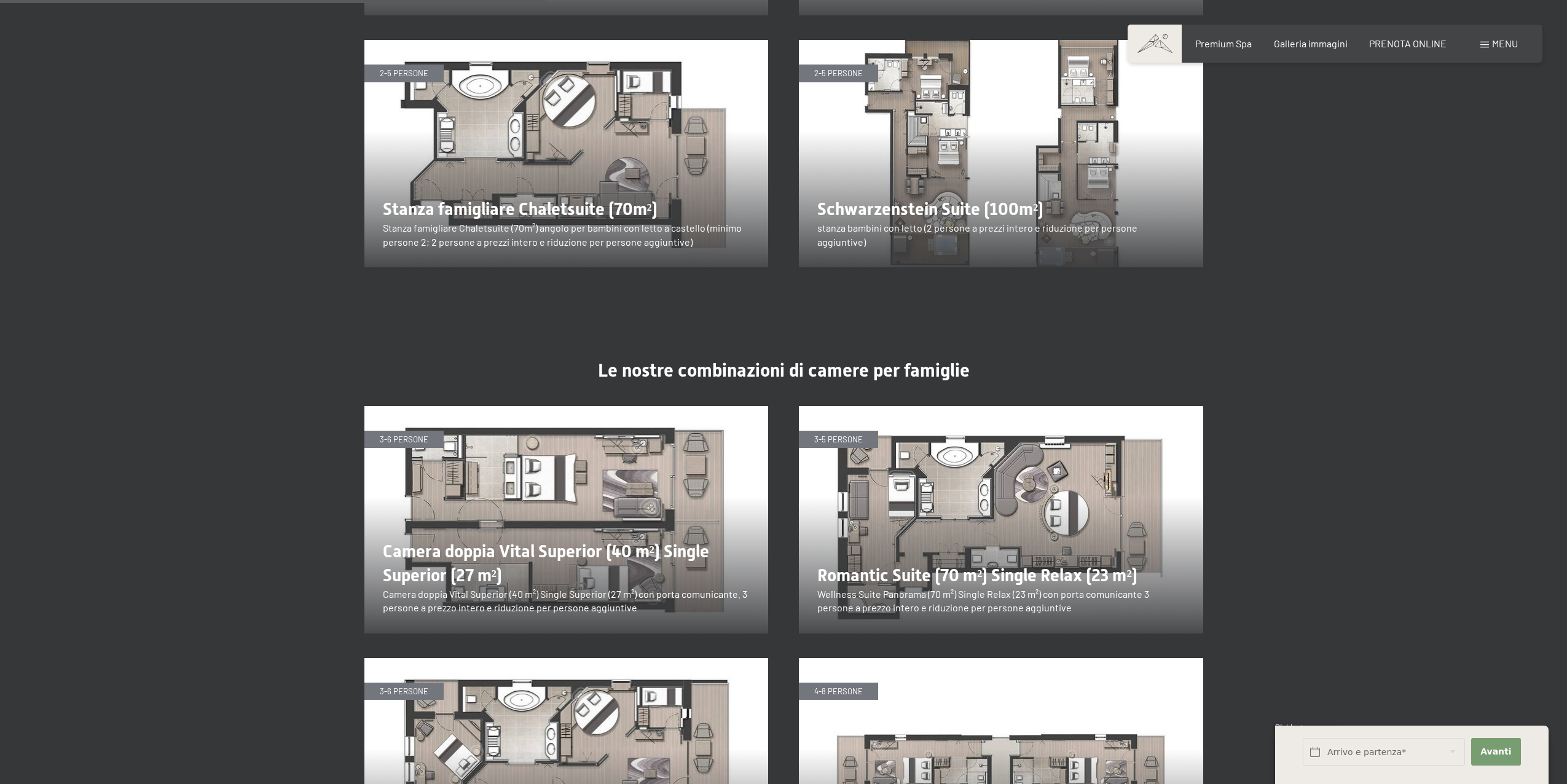
scroll to position [2209, 0]
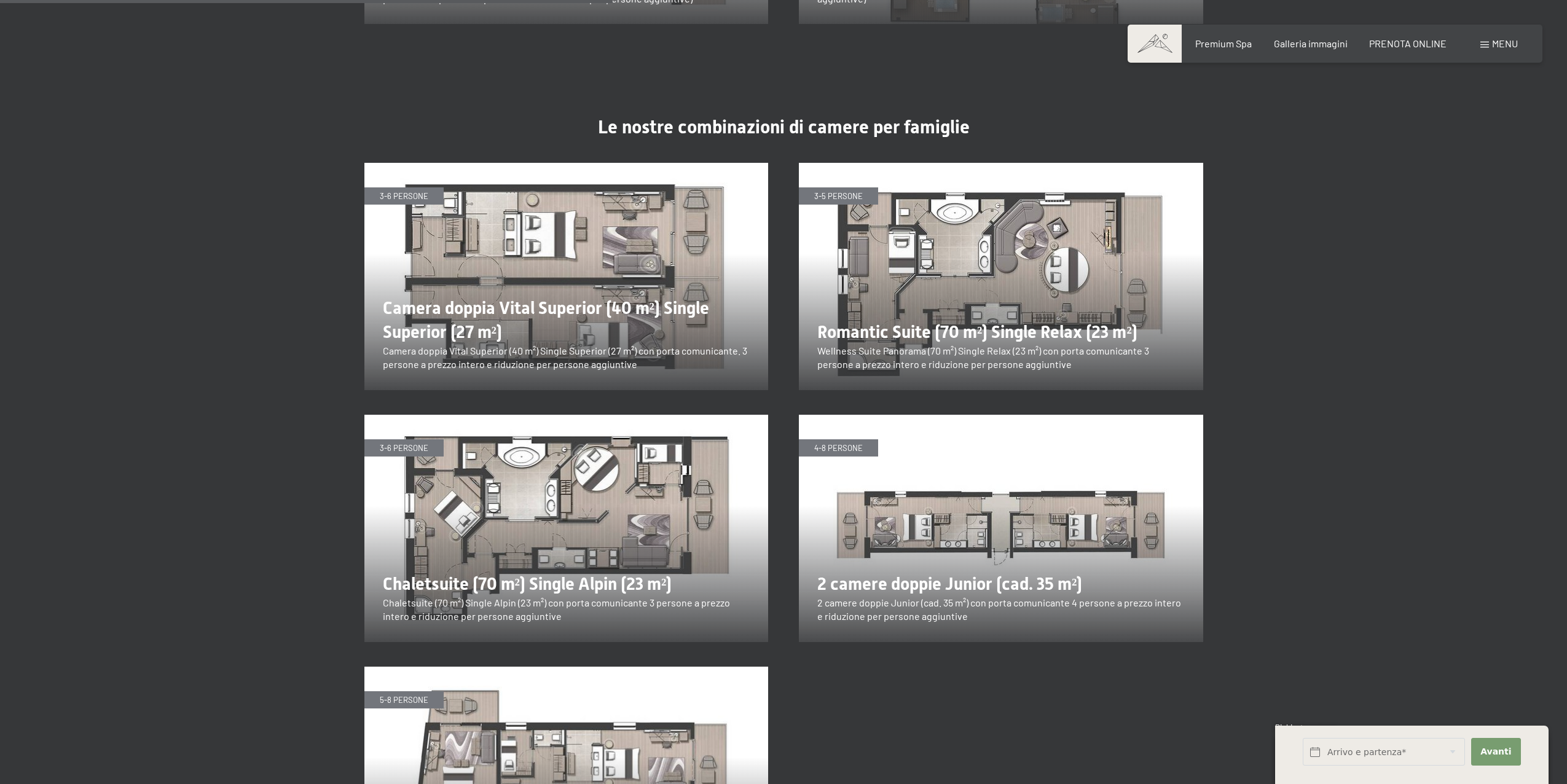
click at [513, 280] on img at bounding box center [567, 276] width 404 height 228
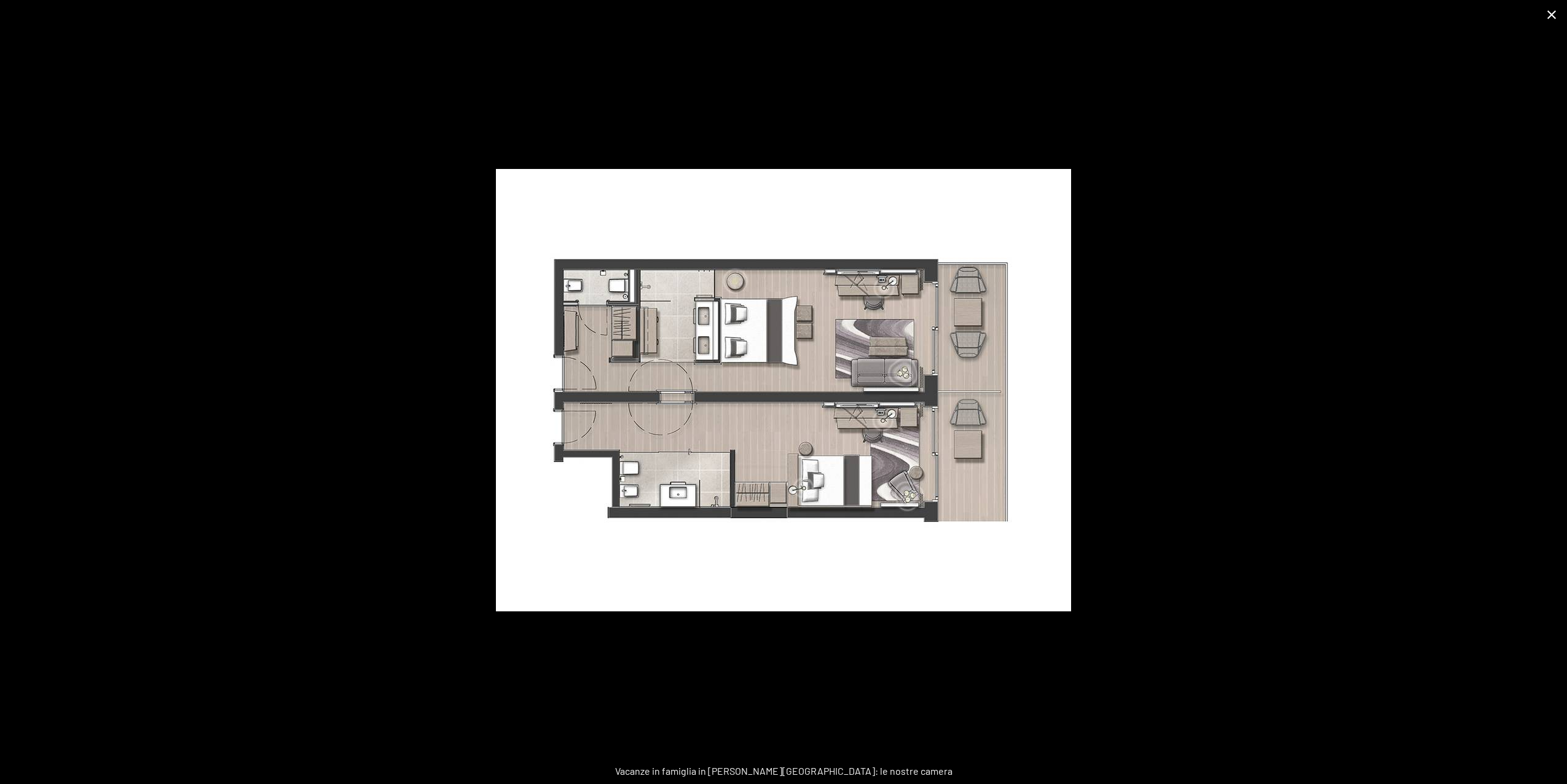
click at [1552, 18] on button "Close gallery" at bounding box center [1552, 15] width 31 height 29
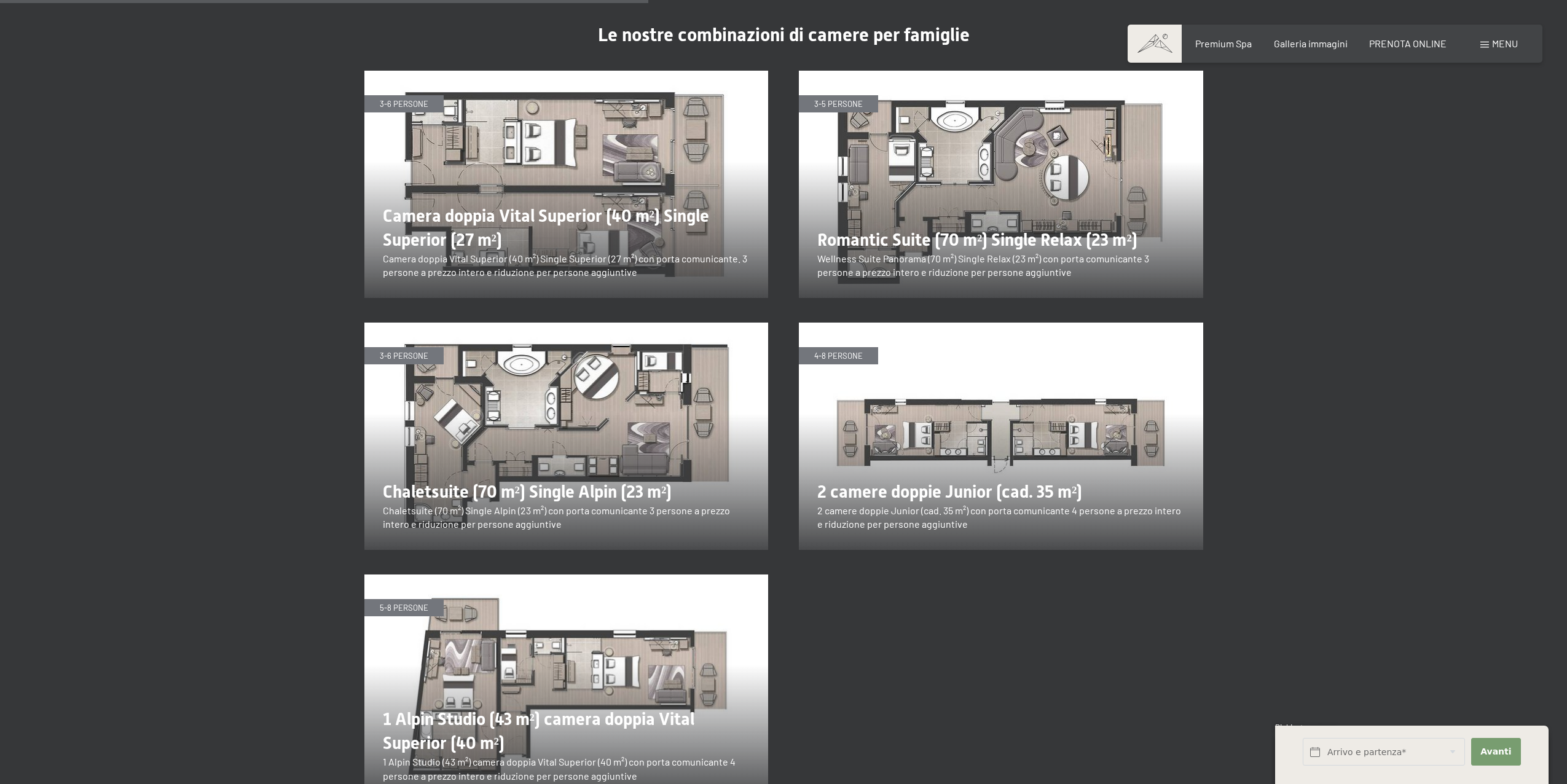
scroll to position [2361, 0]
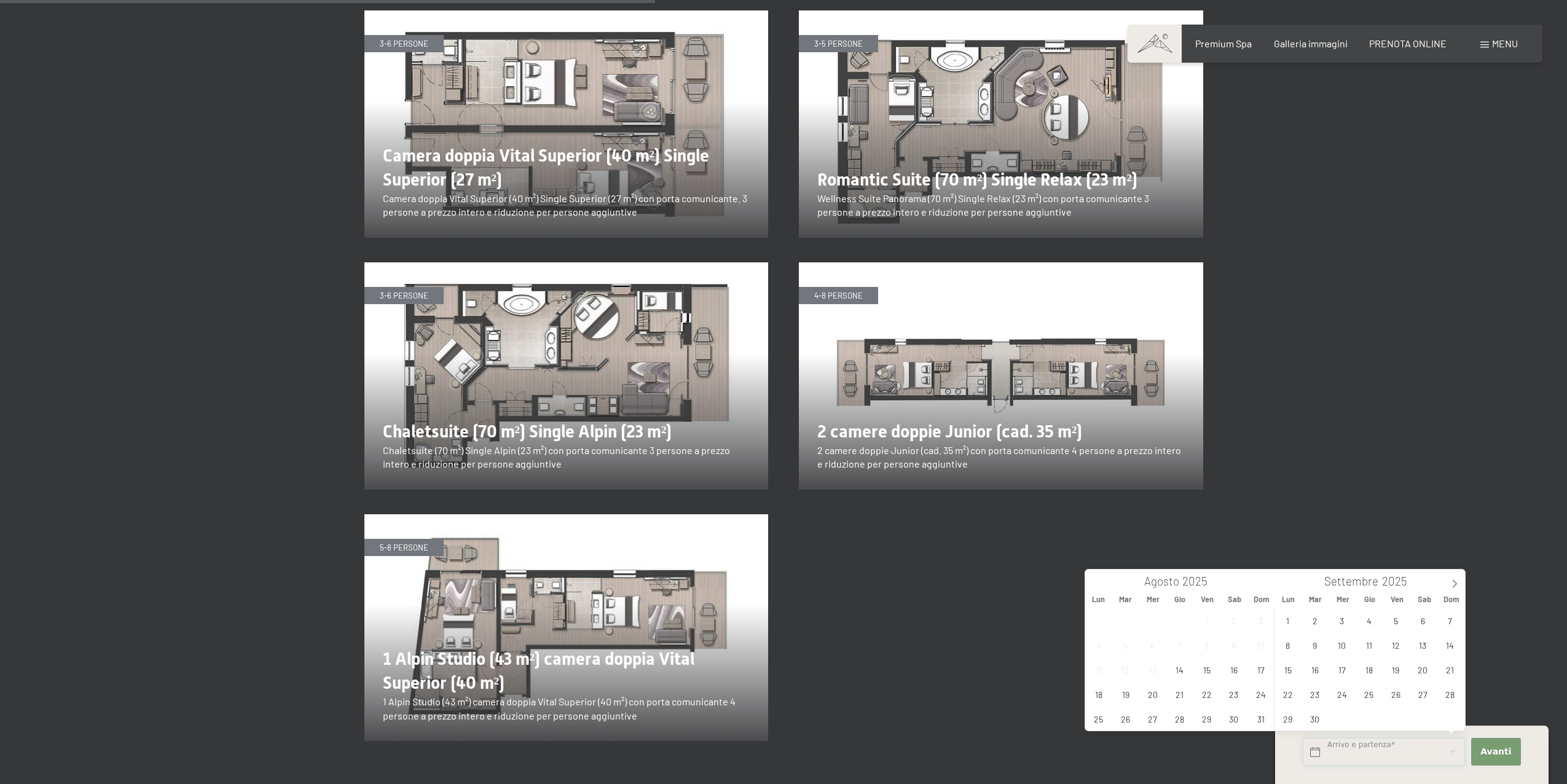
click at [1369, 753] on input "text" at bounding box center [1384, 752] width 162 height 28
click at [1315, 721] on span "30" at bounding box center [1315, 718] width 24 height 24
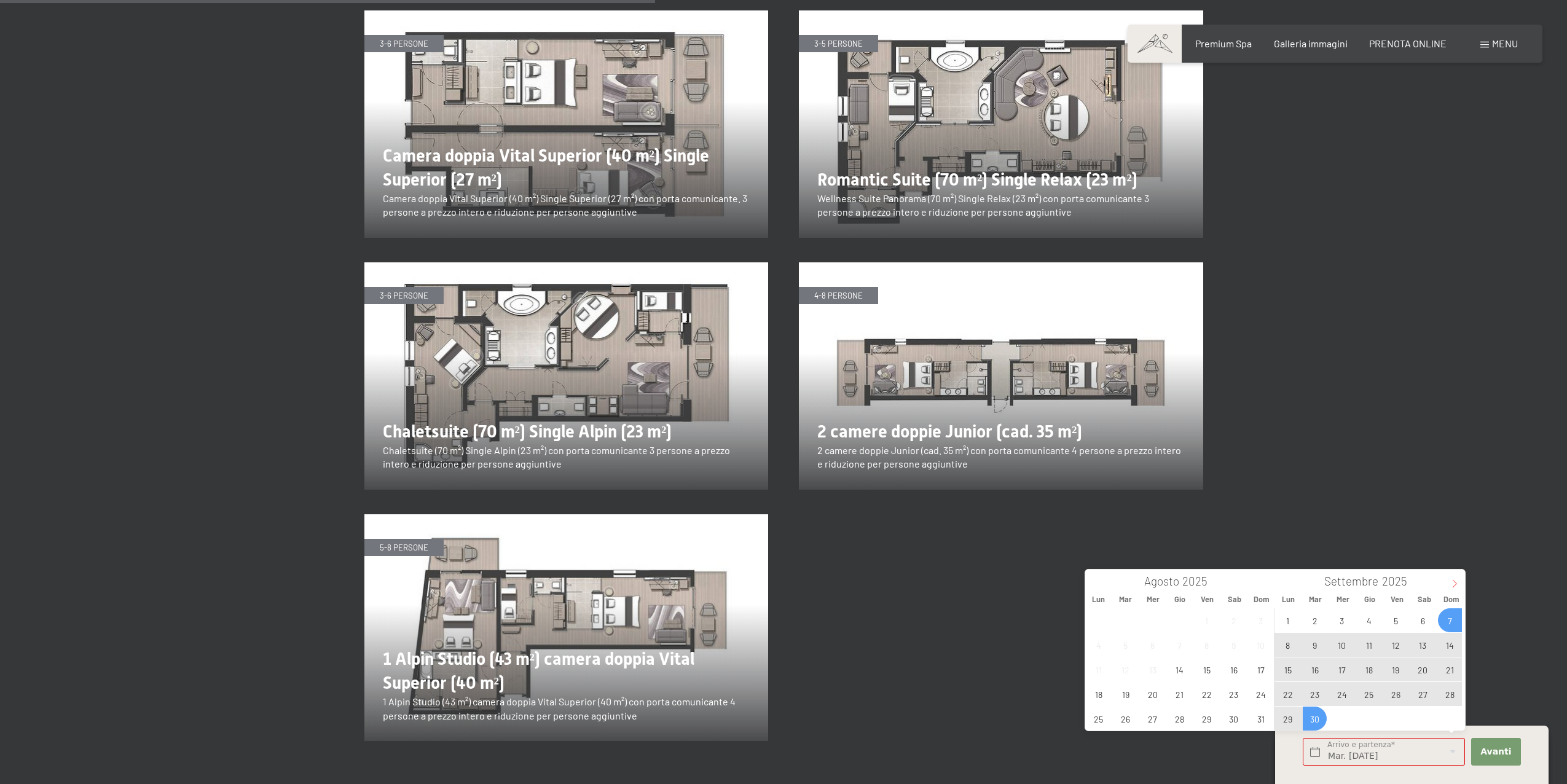
click at [1450, 585] on icon at bounding box center [1455, 583] width 9 height 9
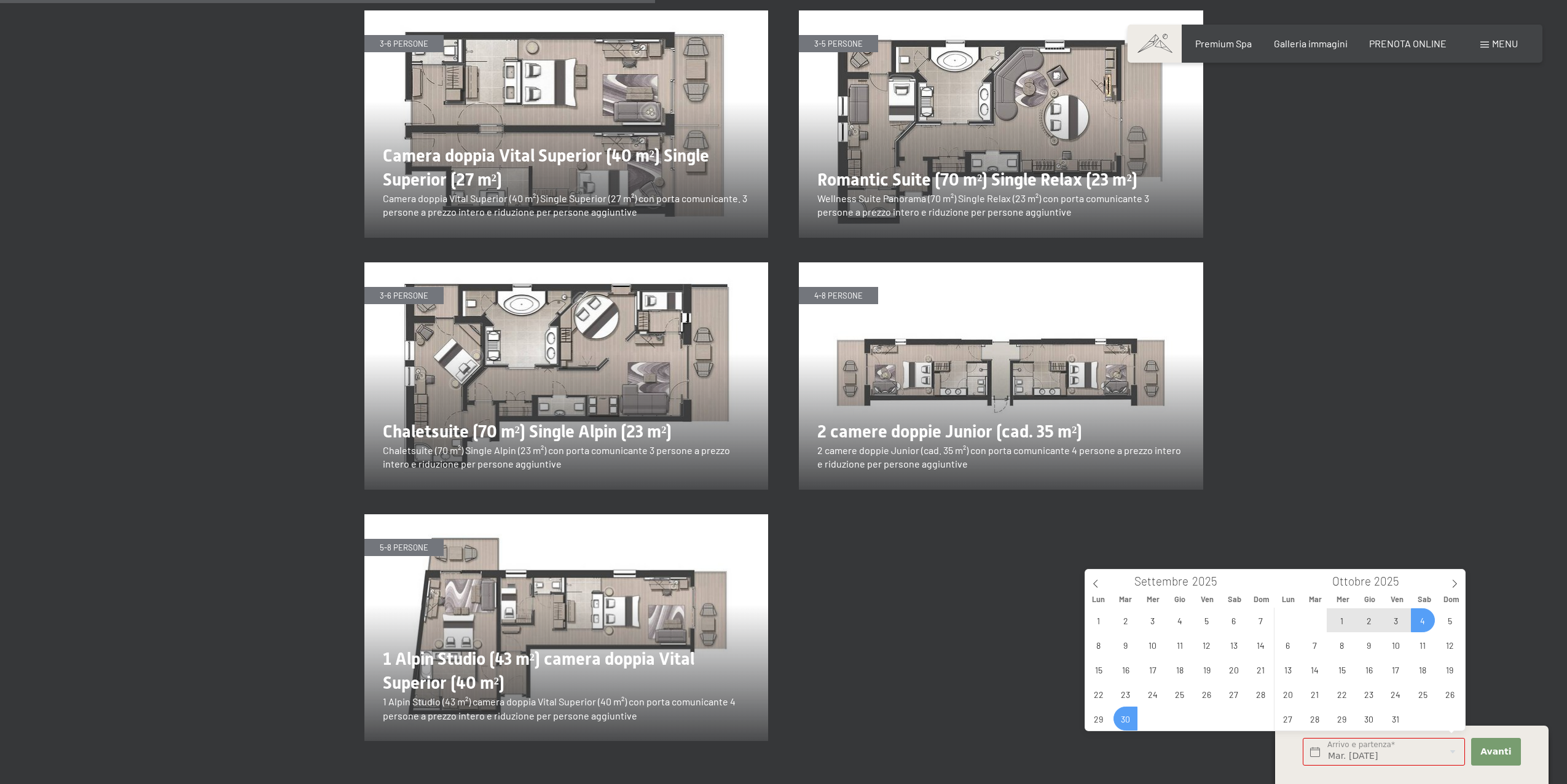
click at [1421, 619] on span "4" at bounding box center [1423, 620] width 24 height 24
type input "Mar. 30/09/2025 - Sab. 04/10/2025"
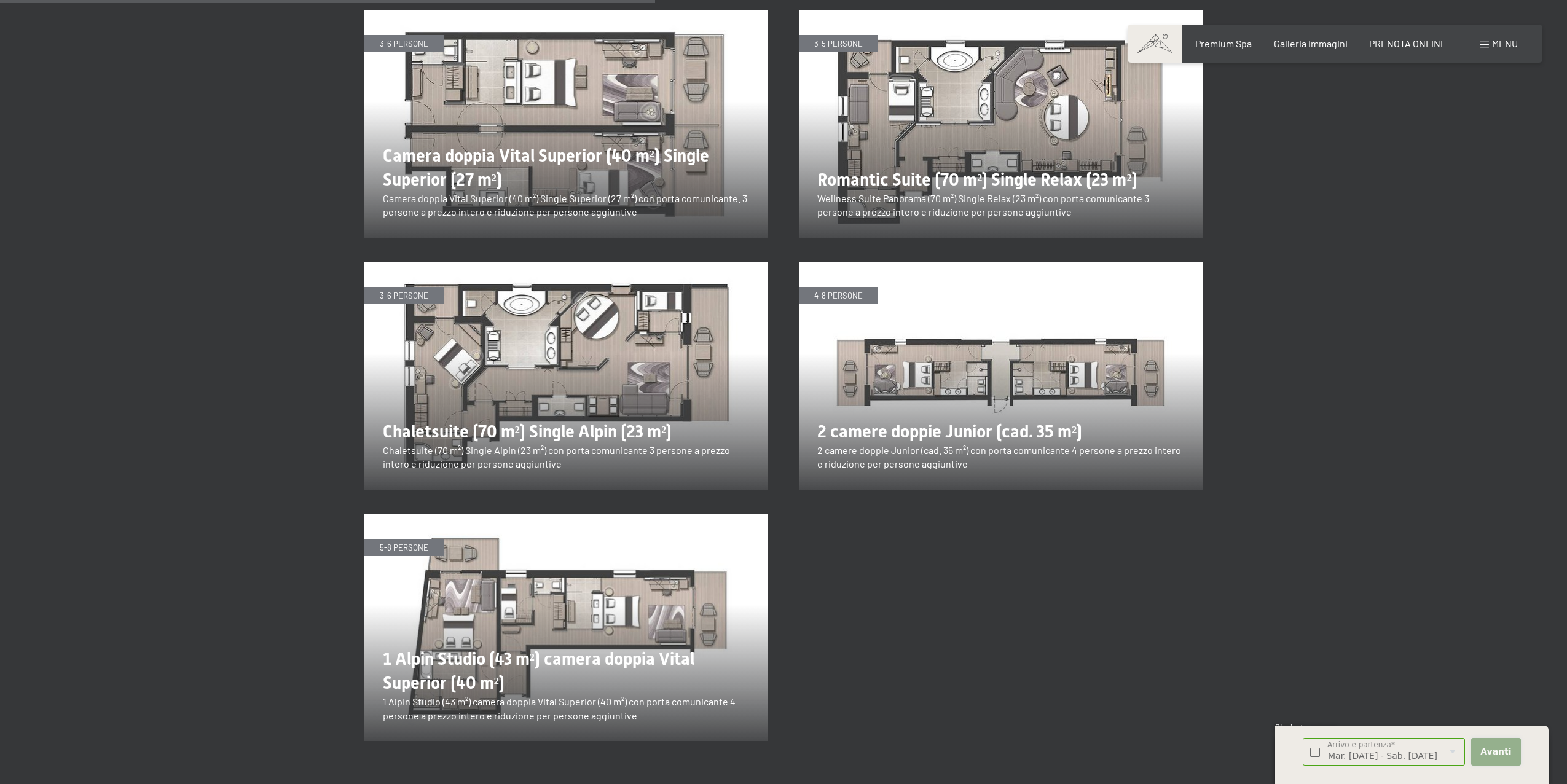
scroll to position [0, 0]
click at [1501, 752] on span "Avanti" at bounding box center [1496, 752] width 31 height 12
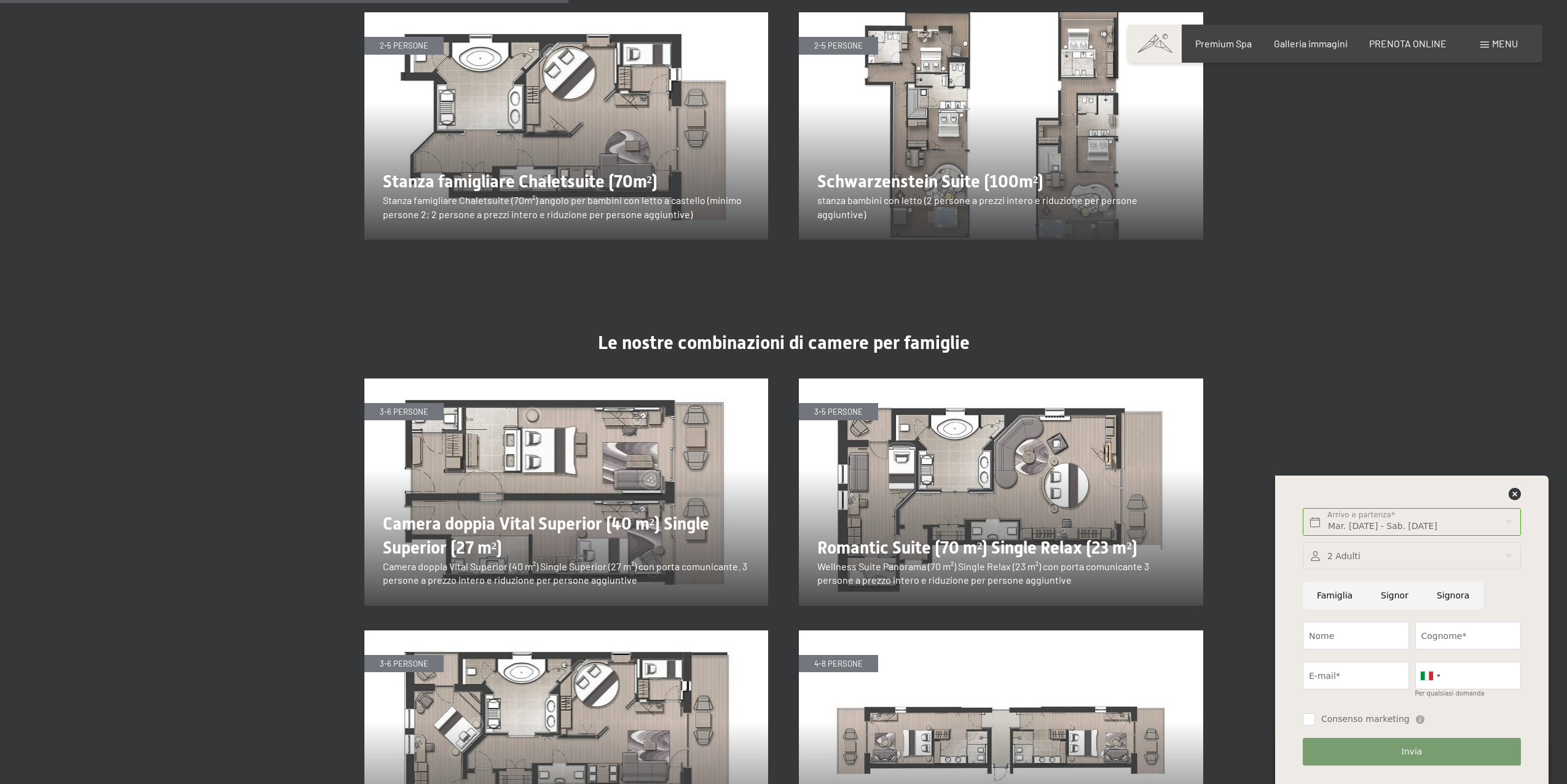
scroll to position [1580, 0]
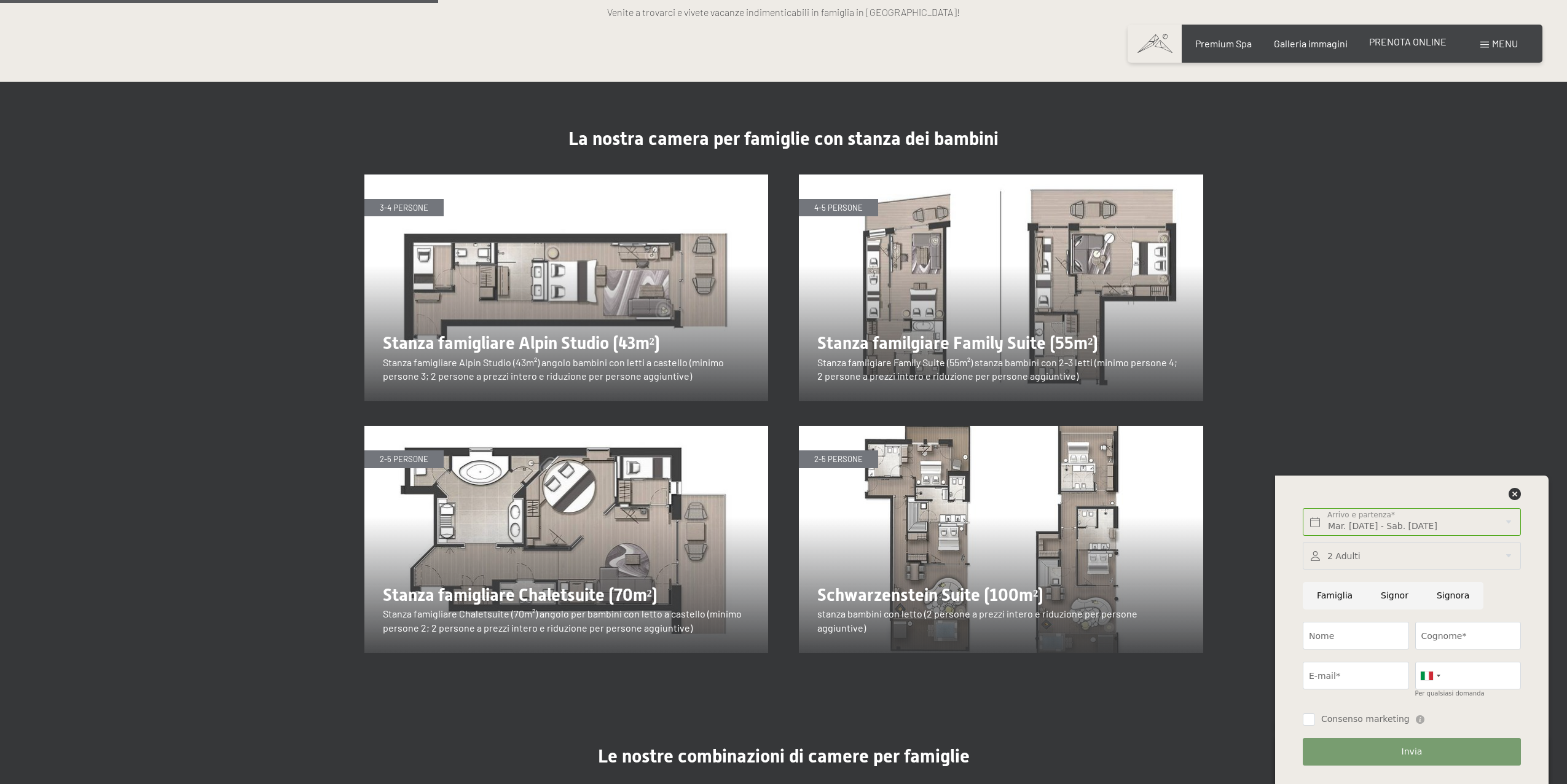
click at [1394, 47] on span "PRENOTA ONLINE" at bounding box center [1408, 42] width 77 height 12
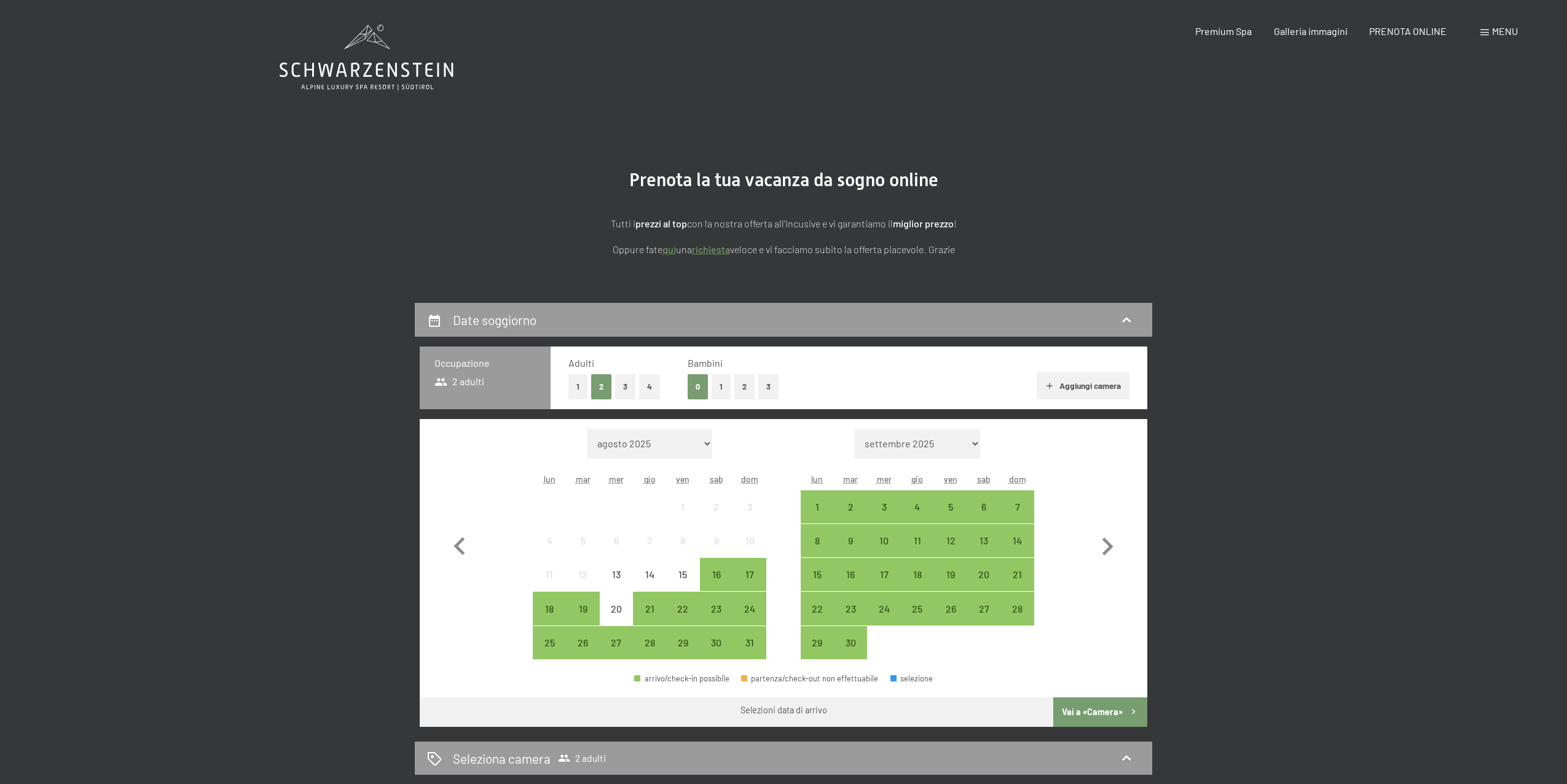
click at [1488, 37] on div "Menu" at bounding box center [1498, 31] width 37 height 14
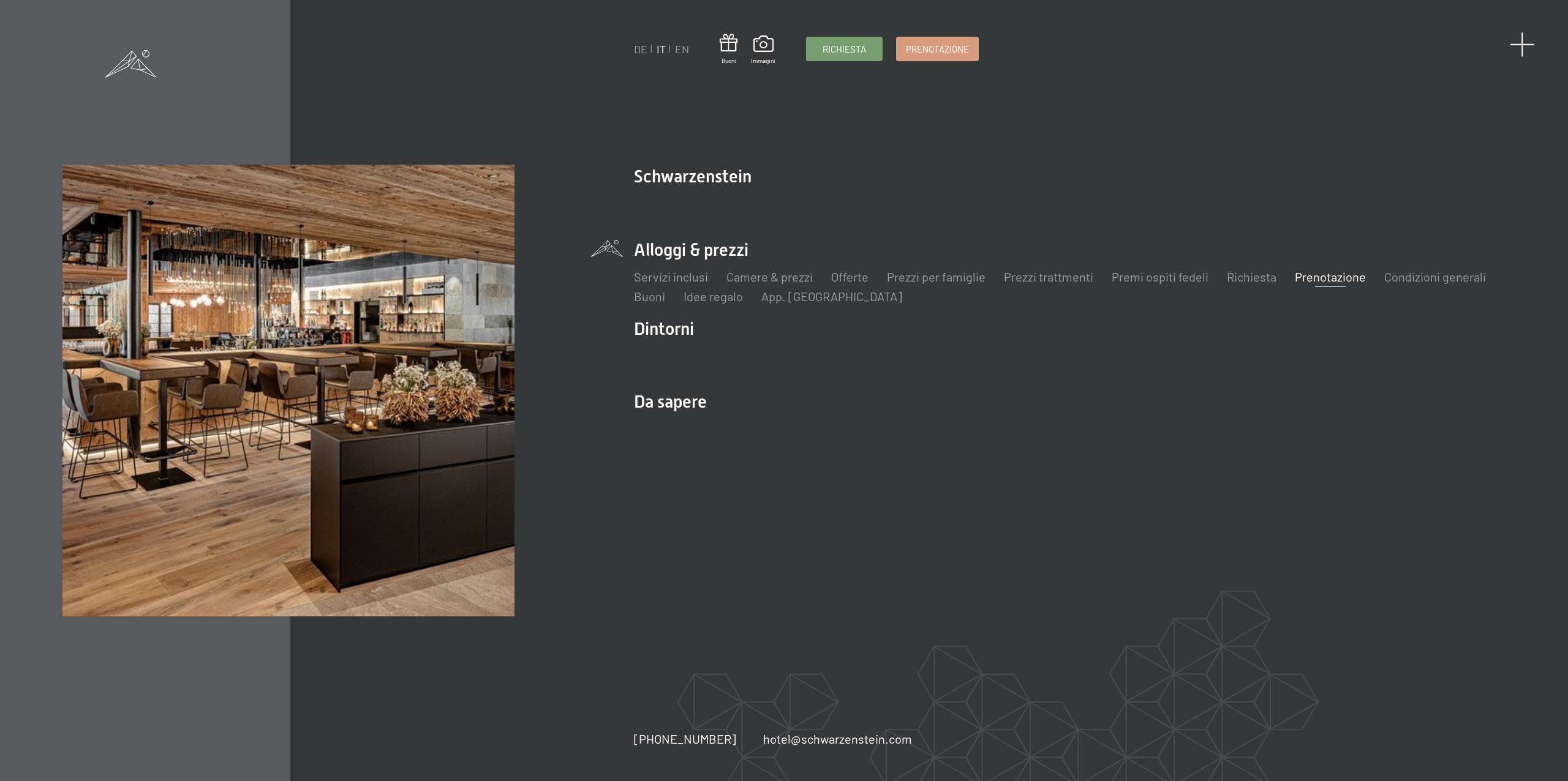
click at [1518, 39] on span at bounding box center [1522, 44] width 25 height 25
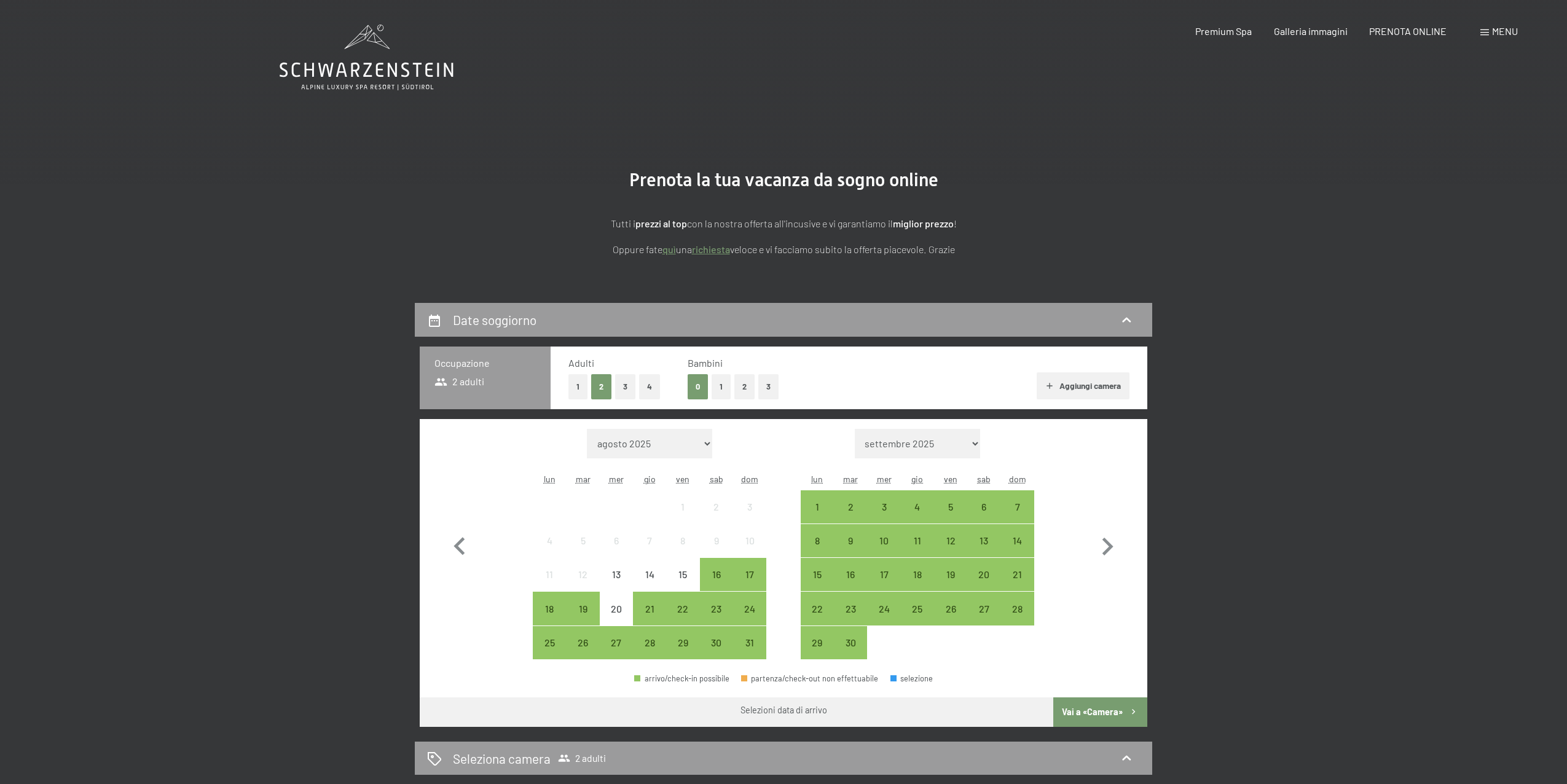
click at [1493, 36] on span "Menu" at bounding box center [1504, 31] width 26 height 12
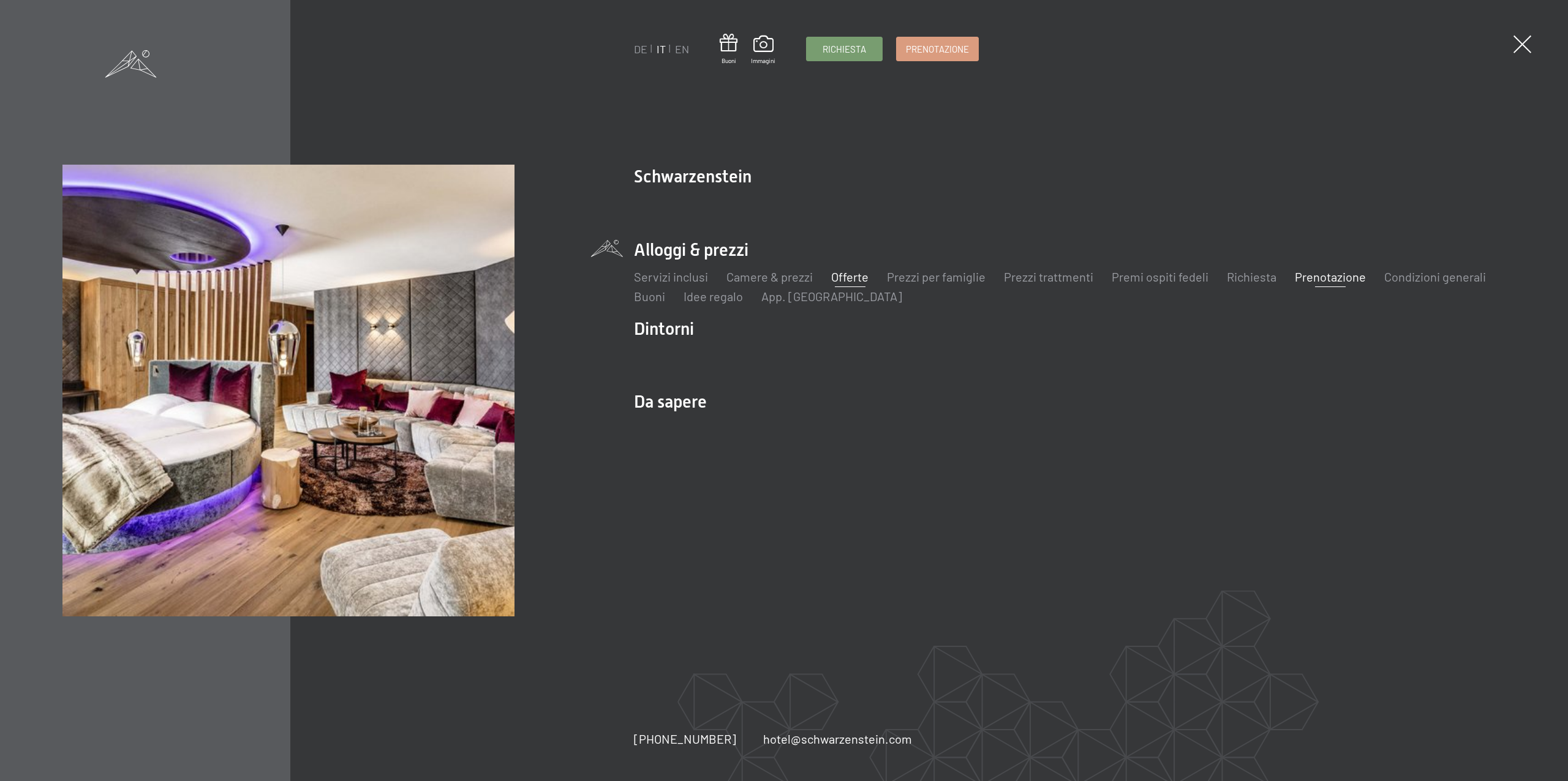
click at [849, 283] on link "Offerte" at bounding box center [849, 277] width 37 height 15
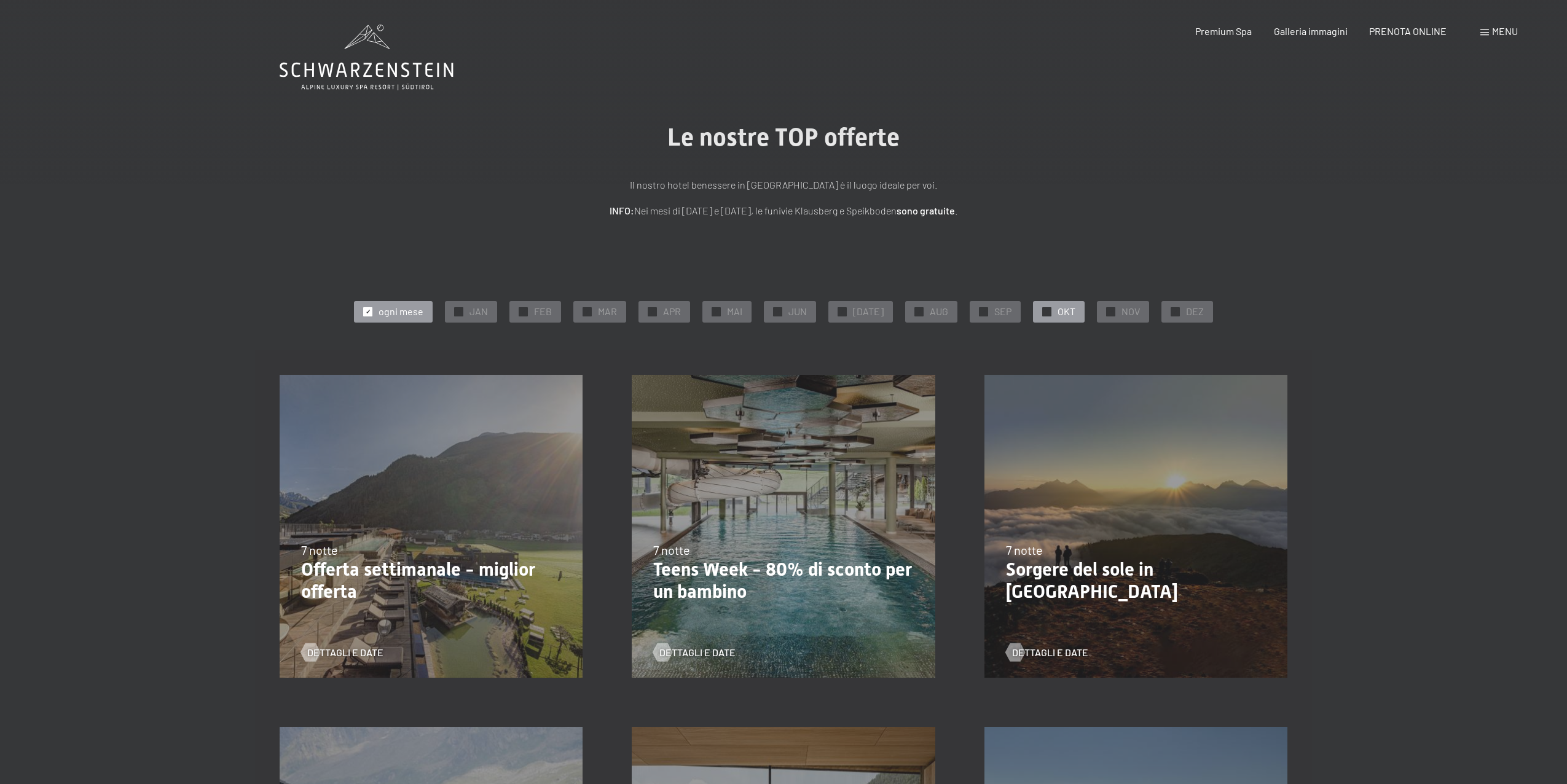
click at [1042, 310] on div at bounding box center [1047, 311] width 9 height 9
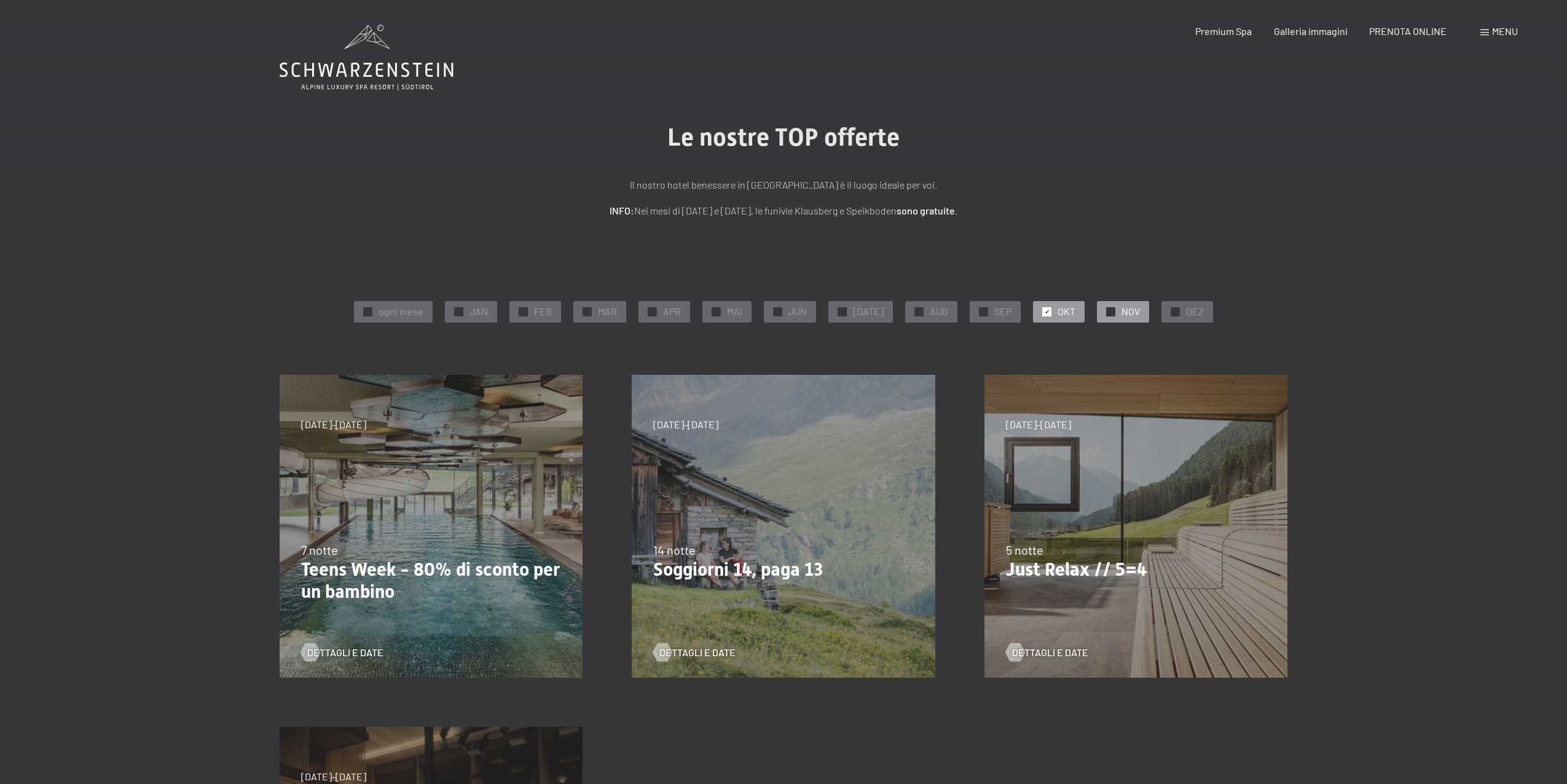
click at [1113, 314] on div "✓ NOV" at bounding box center [1123, 311] width 53 height 21
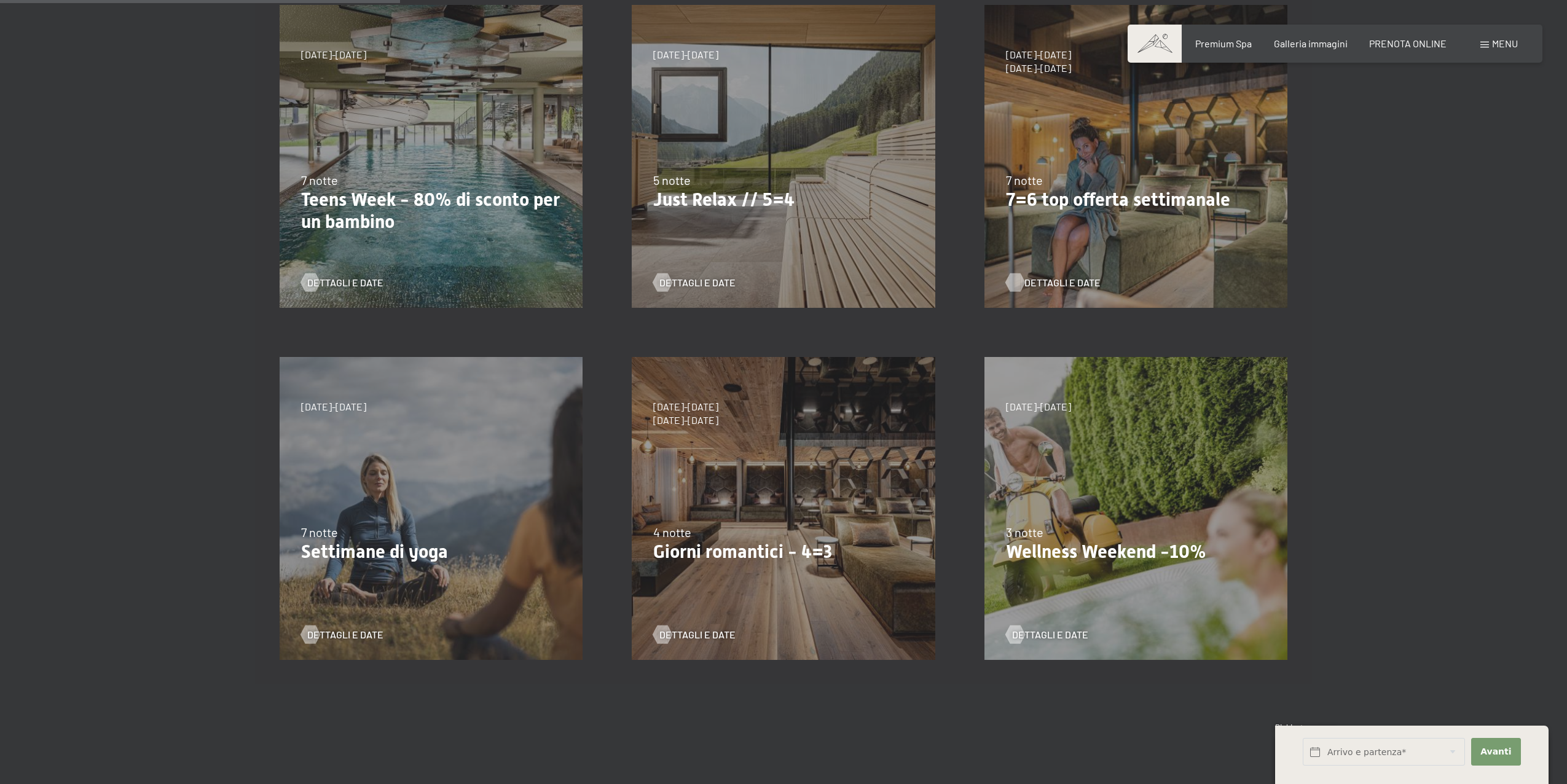
scroll to position [373, 0]
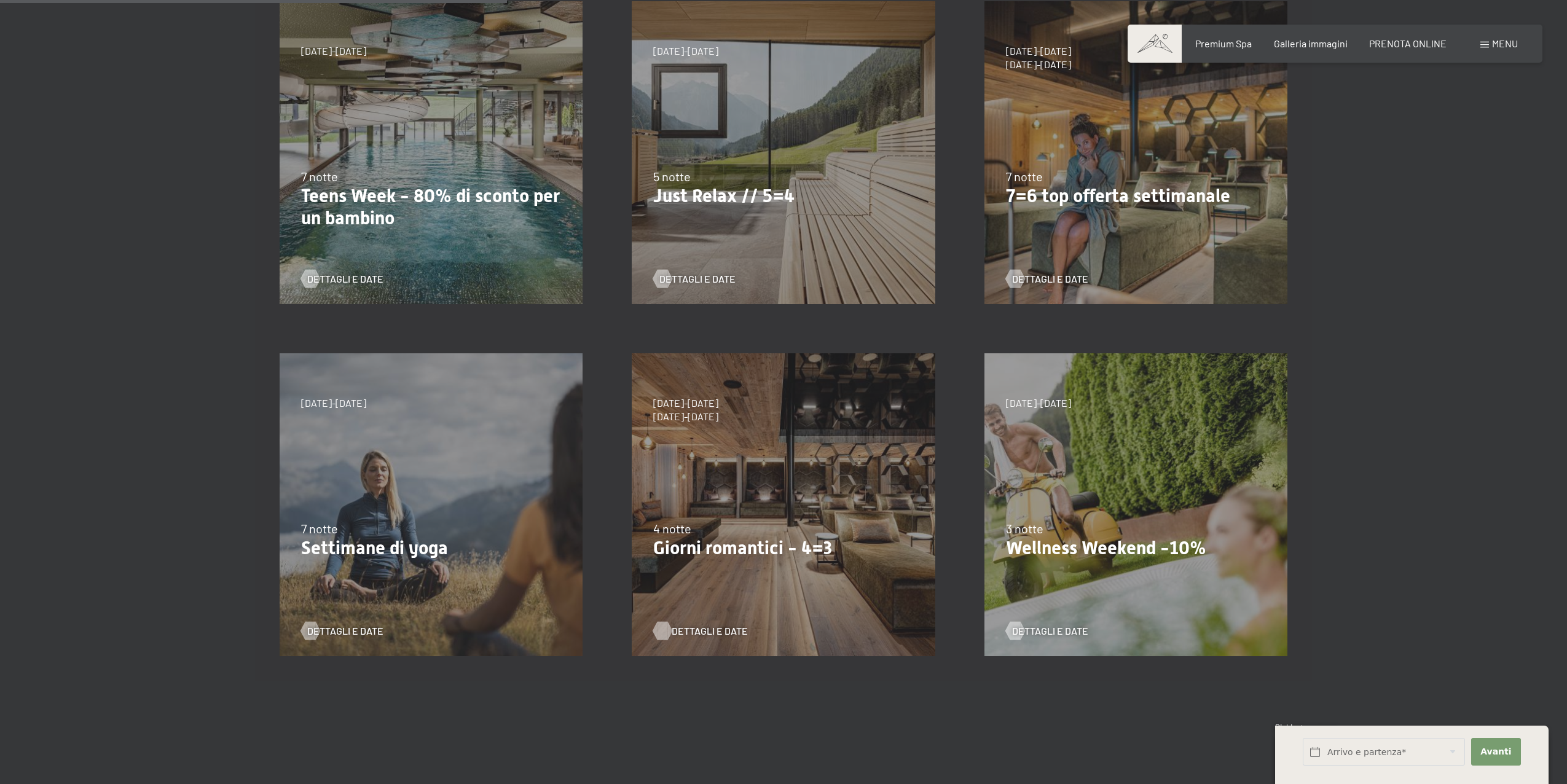
click at [701, 626] on span "Dettagli e Date" at bounding box center [710, 631] width 76 height 14
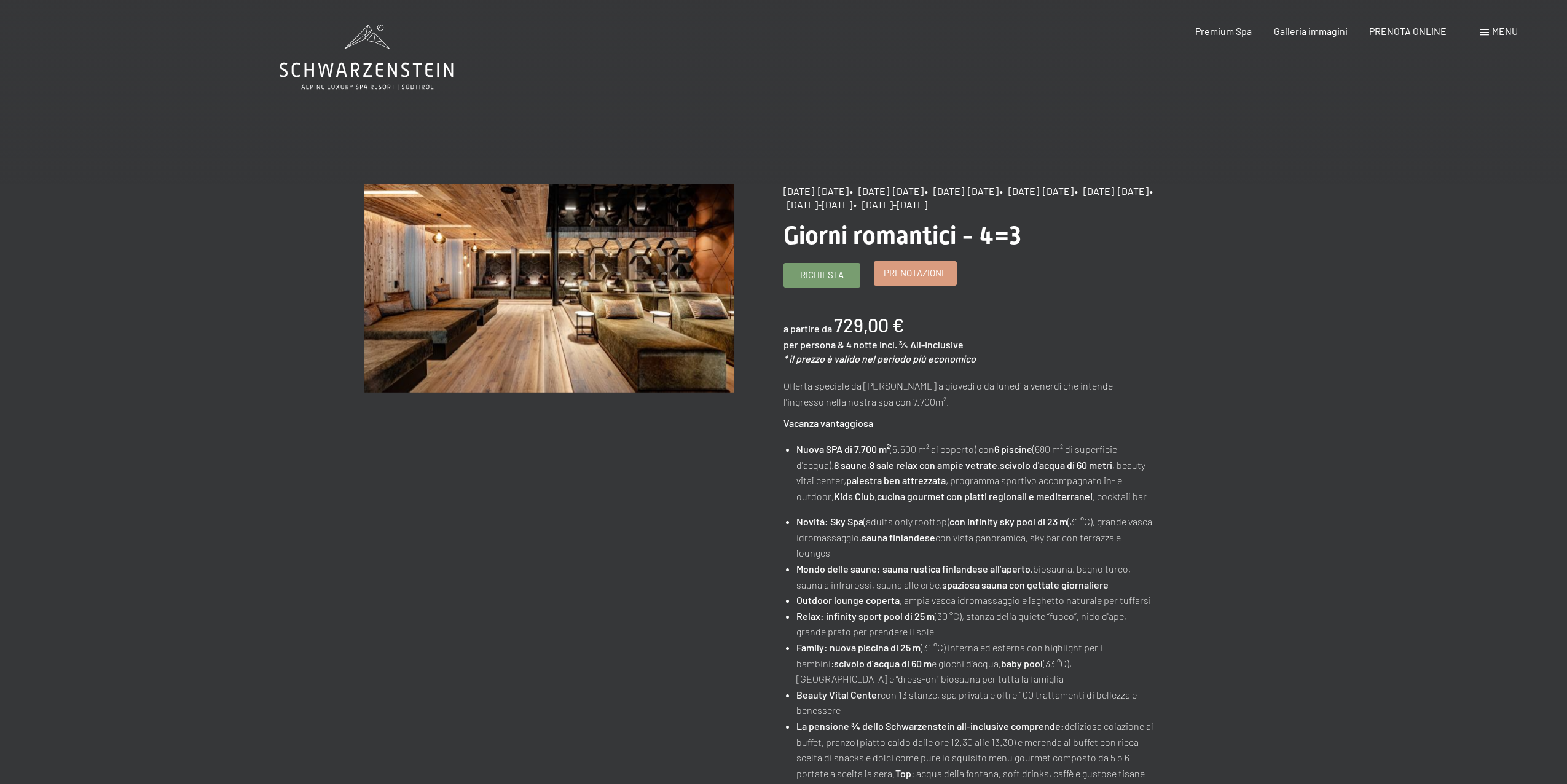
click at [886, 269] on span "Prenotazione" at bounding box center [915, 273] width 63 height 13
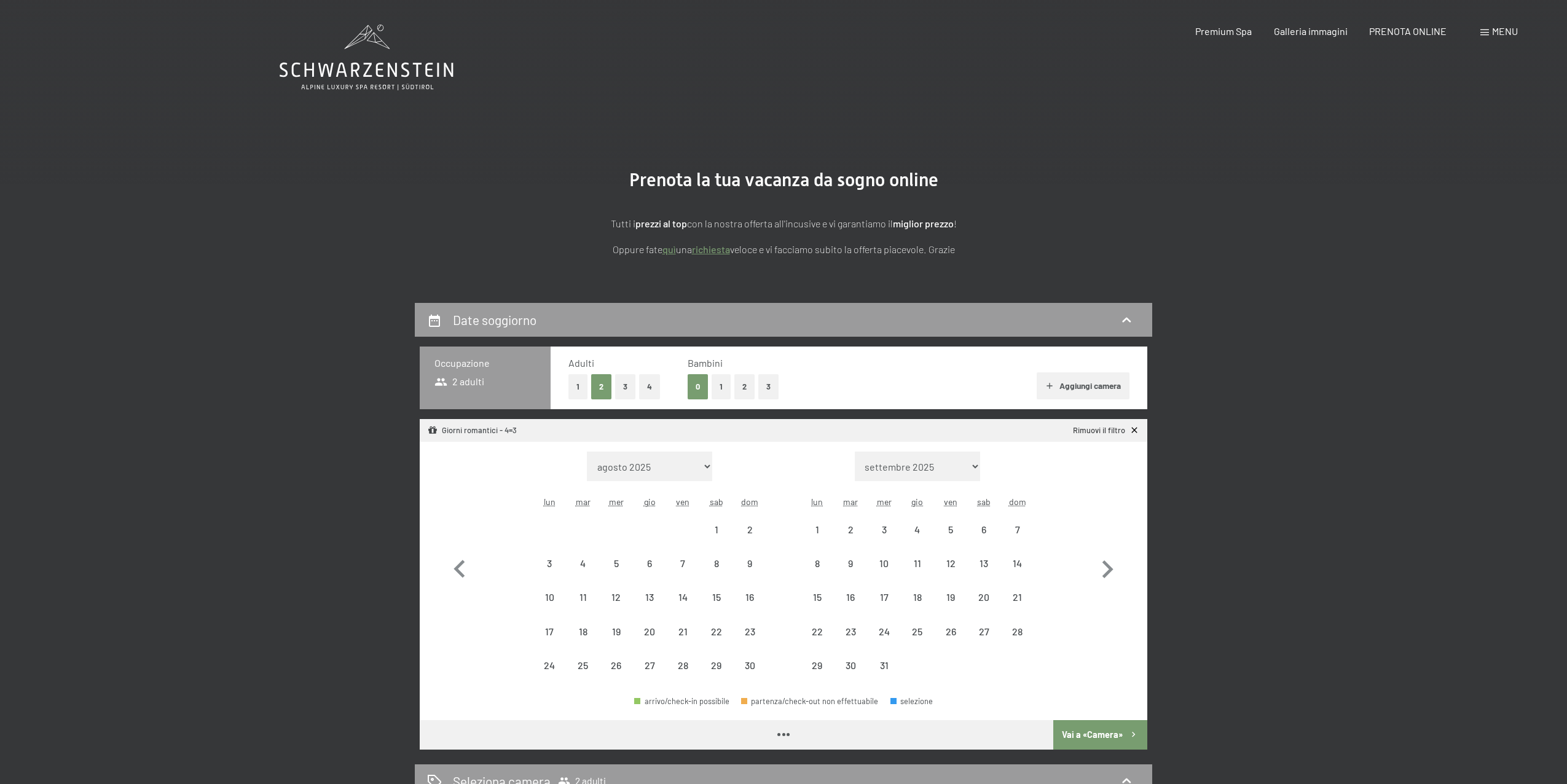
select select "[DATE]"
select select "2025-12-01"
select select "[DATE]"
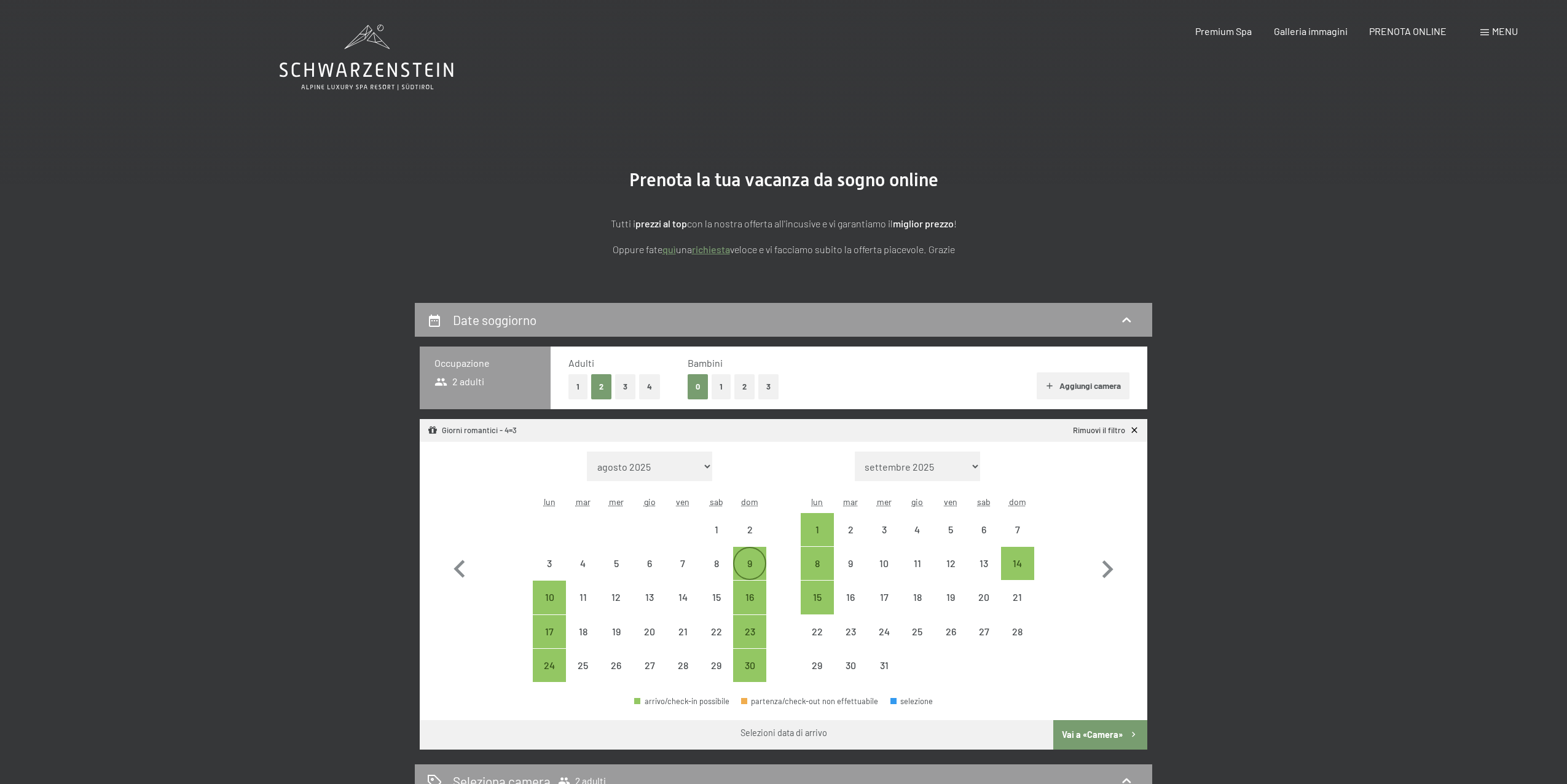
click at [753, 558] on div "9" at bounding box center [750, 563] width 31 height 31
select select "[DATE]"
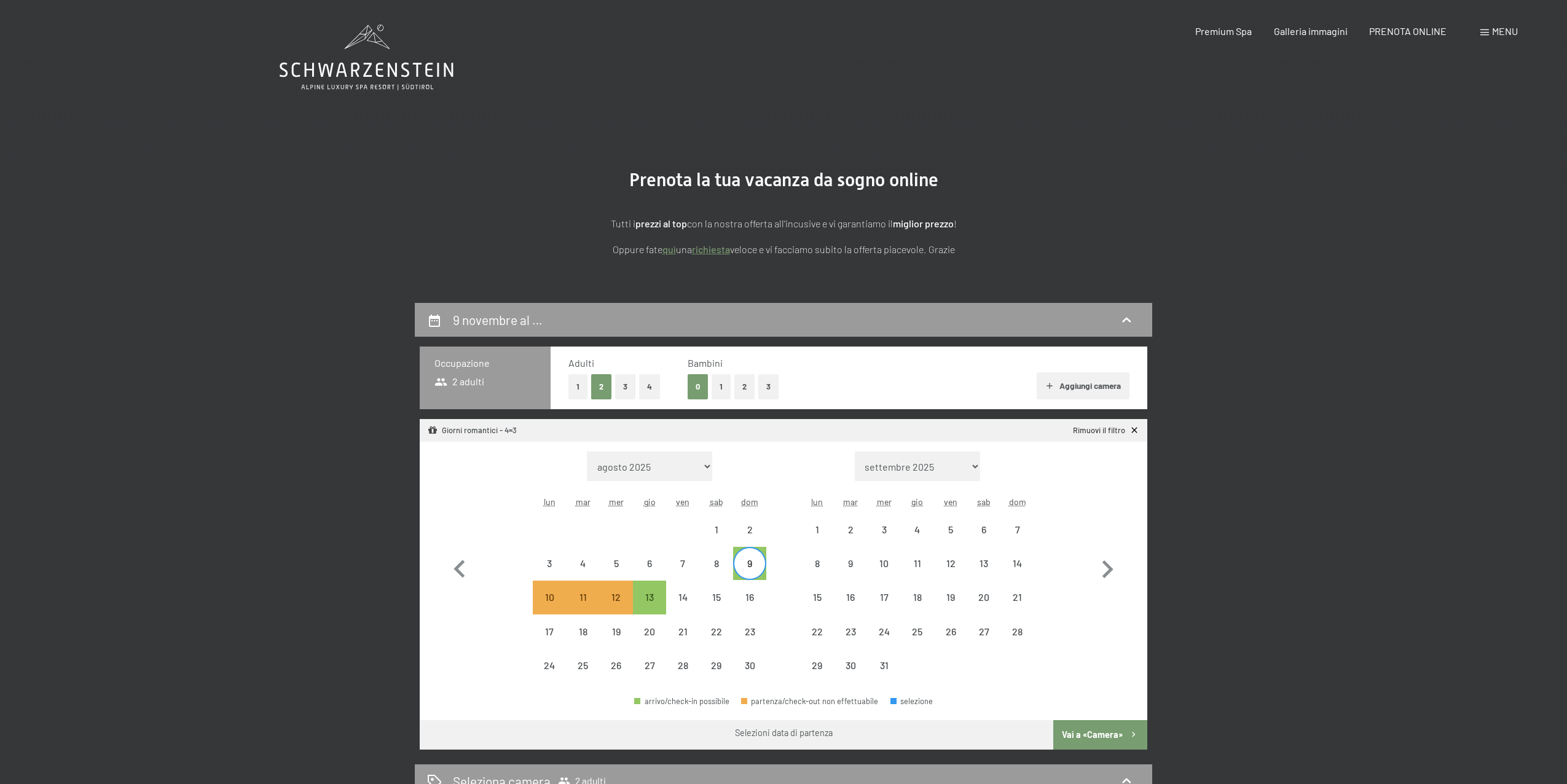
click at [747, 387] on button "2" at bounding box center [745, 387] width 20 height 26
select select "[DATE]"
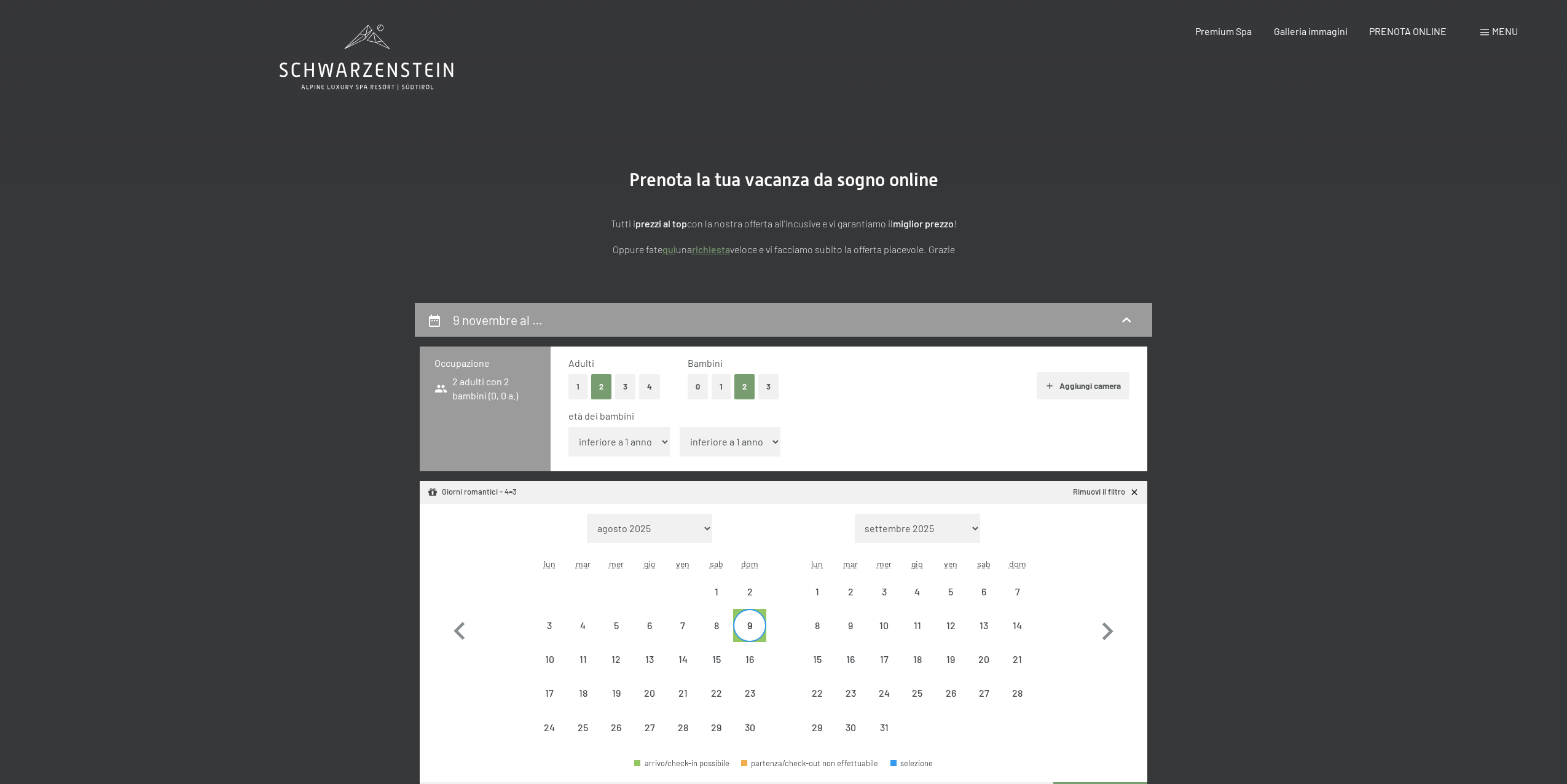
select select "[DATE]"
click at [646, 454] on select "inferiore a 1 anno 1 anno 2 anni 3 anni 4 anni 5 anni 6 anni 7 anni 8 anni 9 an…" at bounding box center [619, 441] width 101 height 29
select select "12"
select select "[DATE]"
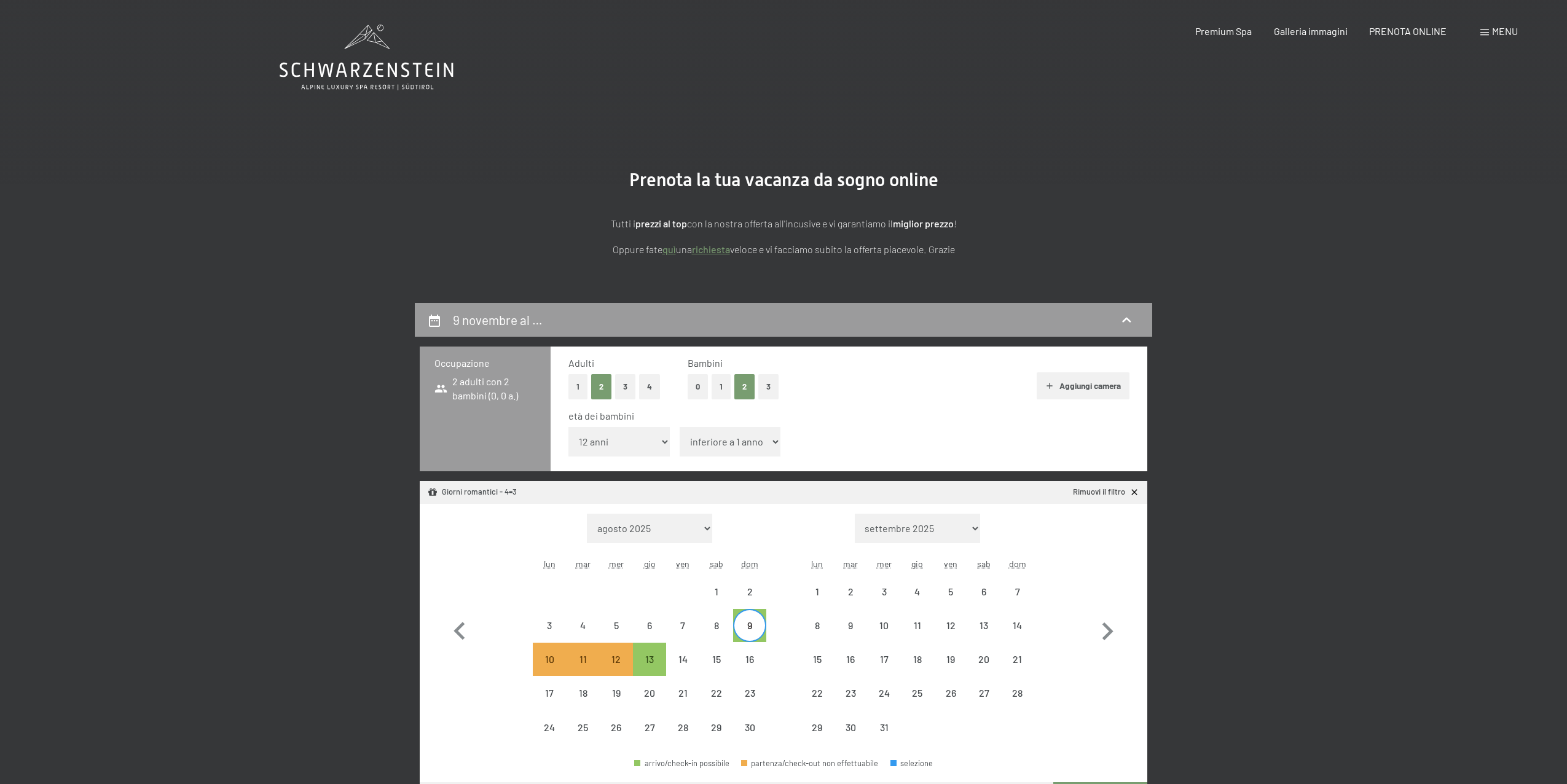
select select "[DATE]"
click at [724, 446] on select "inferiore a 1 anno 1 anno 2 anni 3 anni 4 anni 5 anni 6 anni 7 anni 8 anni 9 an…" at bounding box center [730, 441] width 101 height 29
select select "[DATE]"
select select "12"
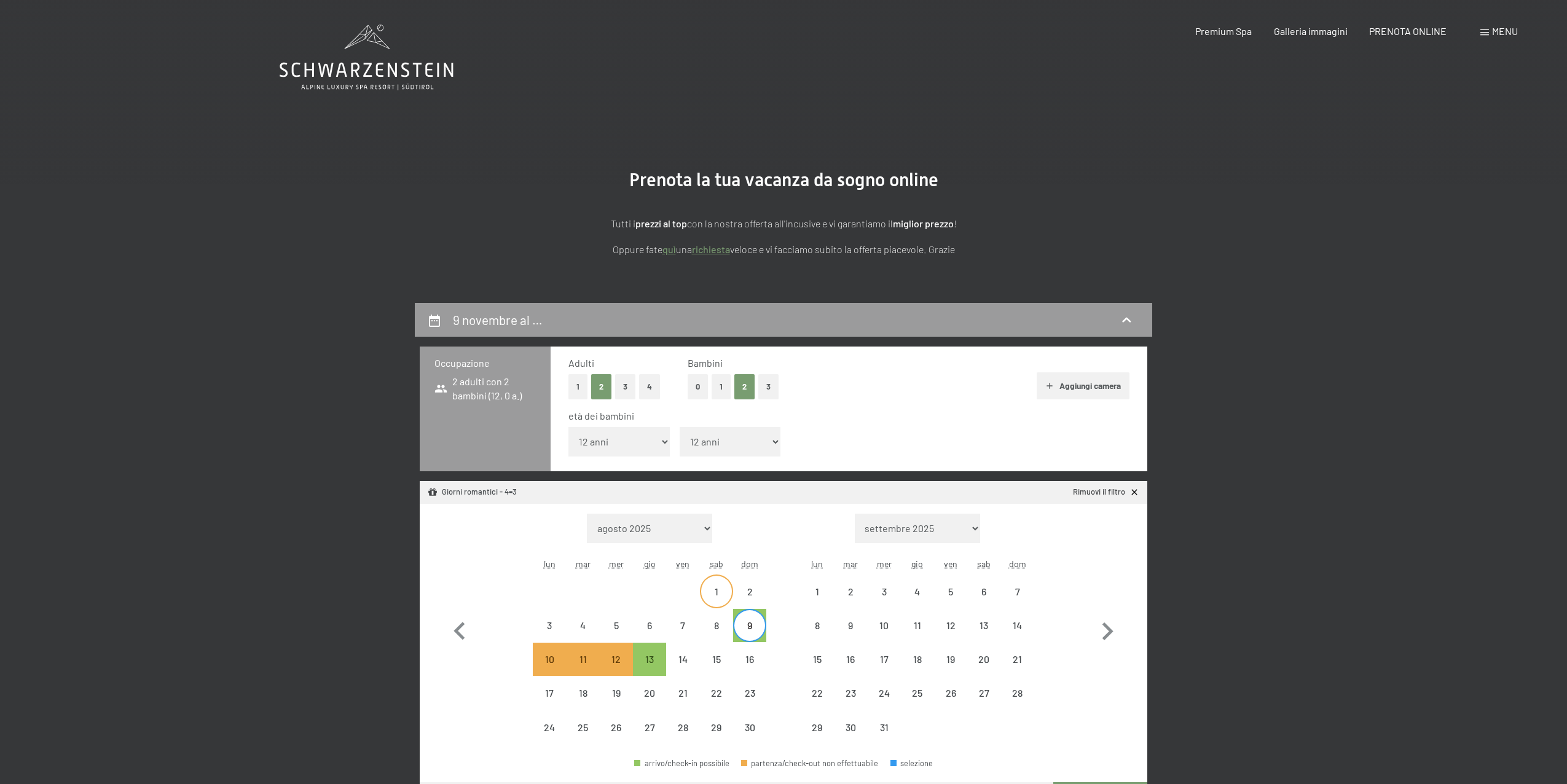
select select "[DATE]"
click at [1143, 494] on div "Giorni romantici - 4=3 Rimuovi il filtro" at bounding box center [783, 492] width 727 height 23
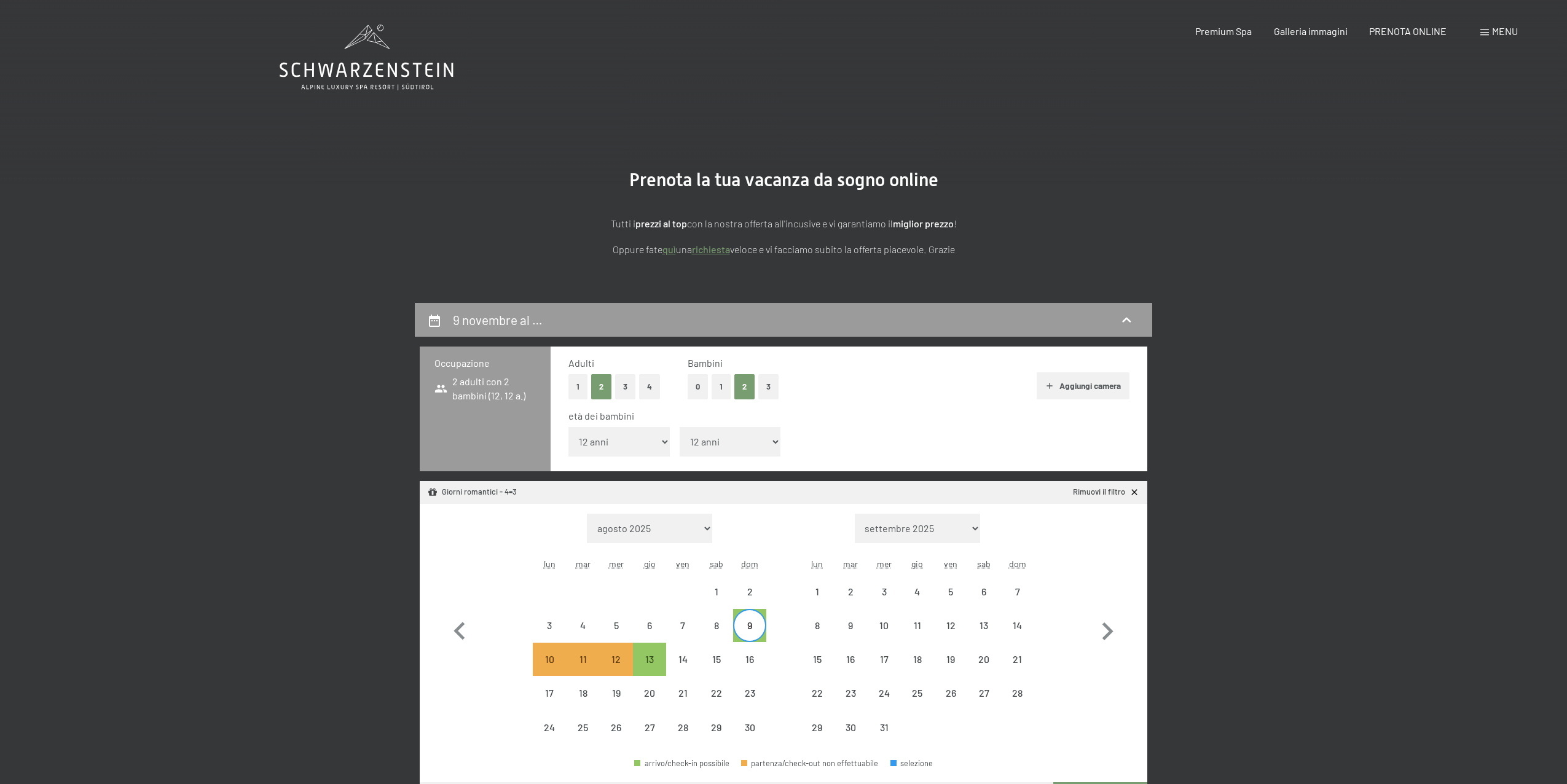
click at [1137, 492] on icon at bounding box center [1134, 492] width 10 height 10
select select "[DATE]"
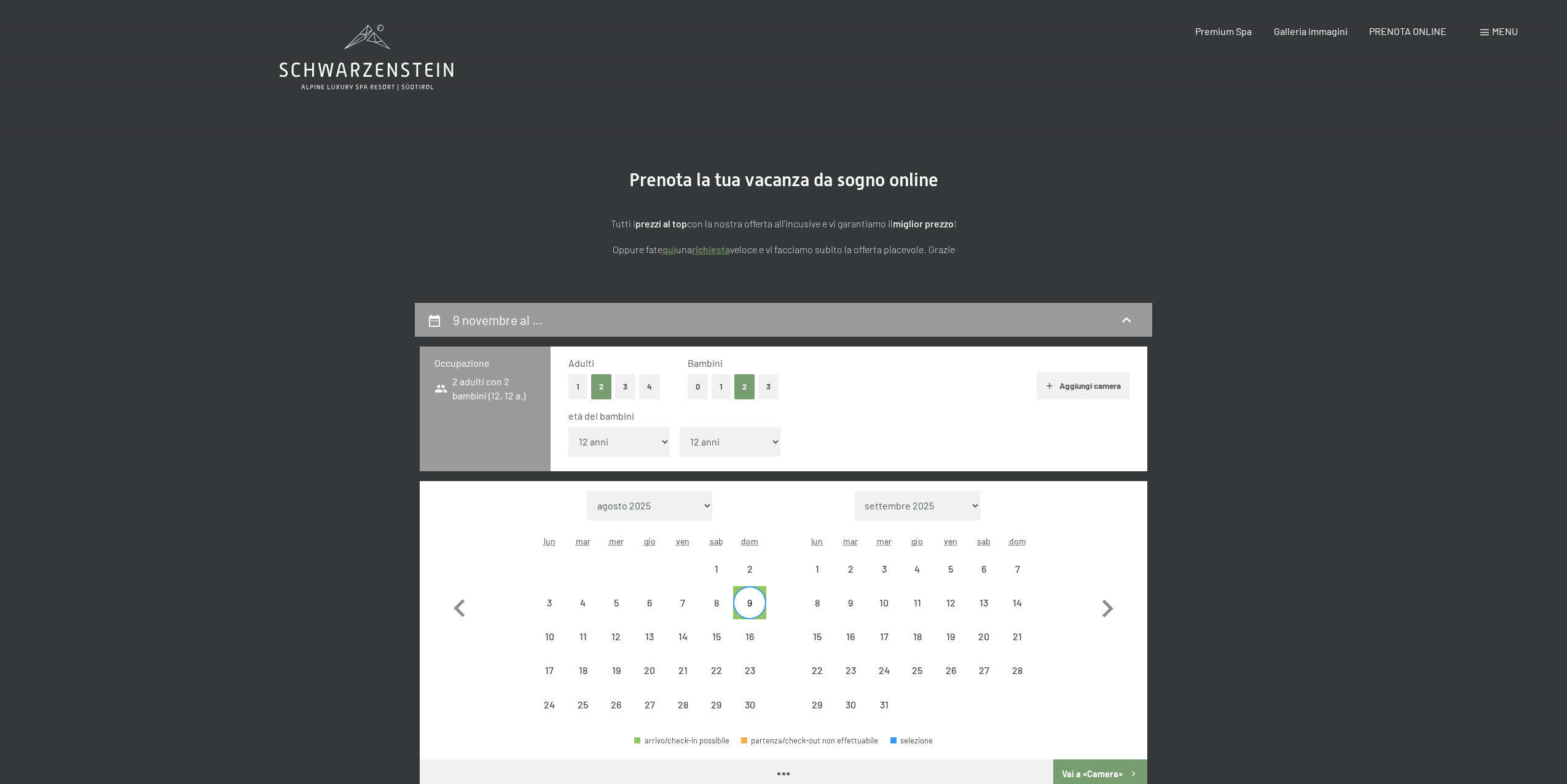
select select "[DATE]"
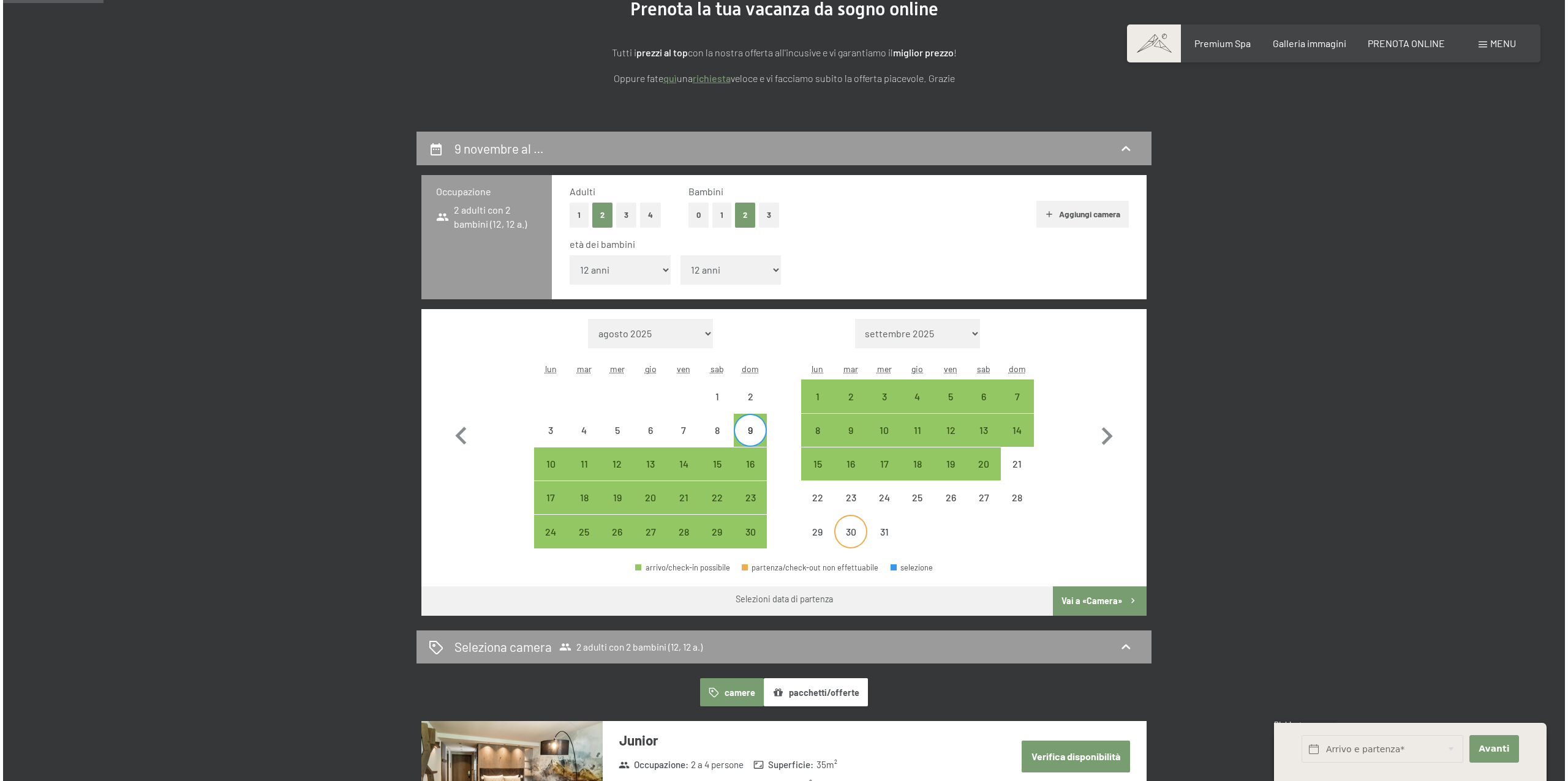
scroll to position [262, 0]
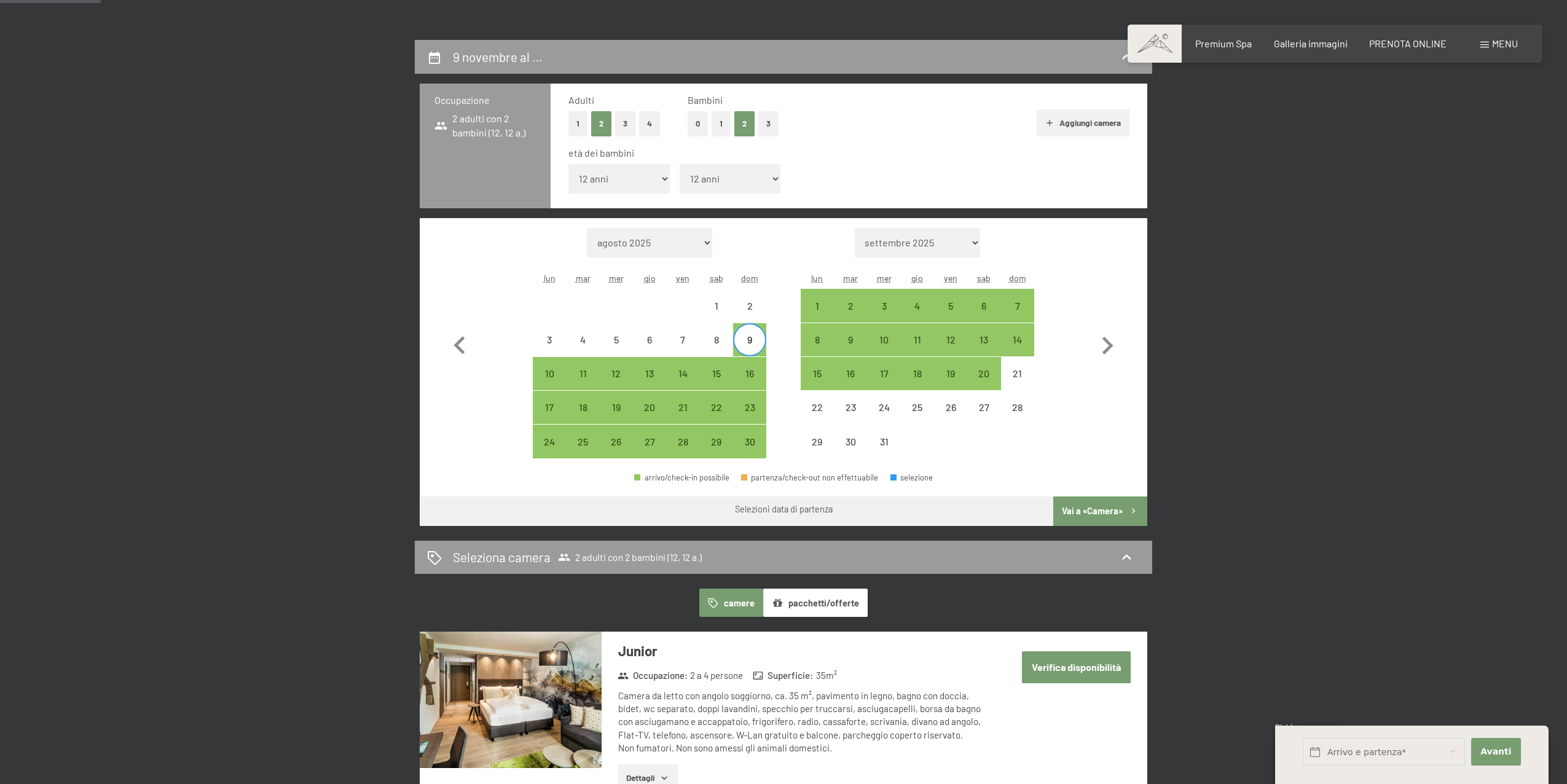
click at [756, 335] on div "9" at bounding box center [750, 350] width 31 height 31
select select "[DATE]"
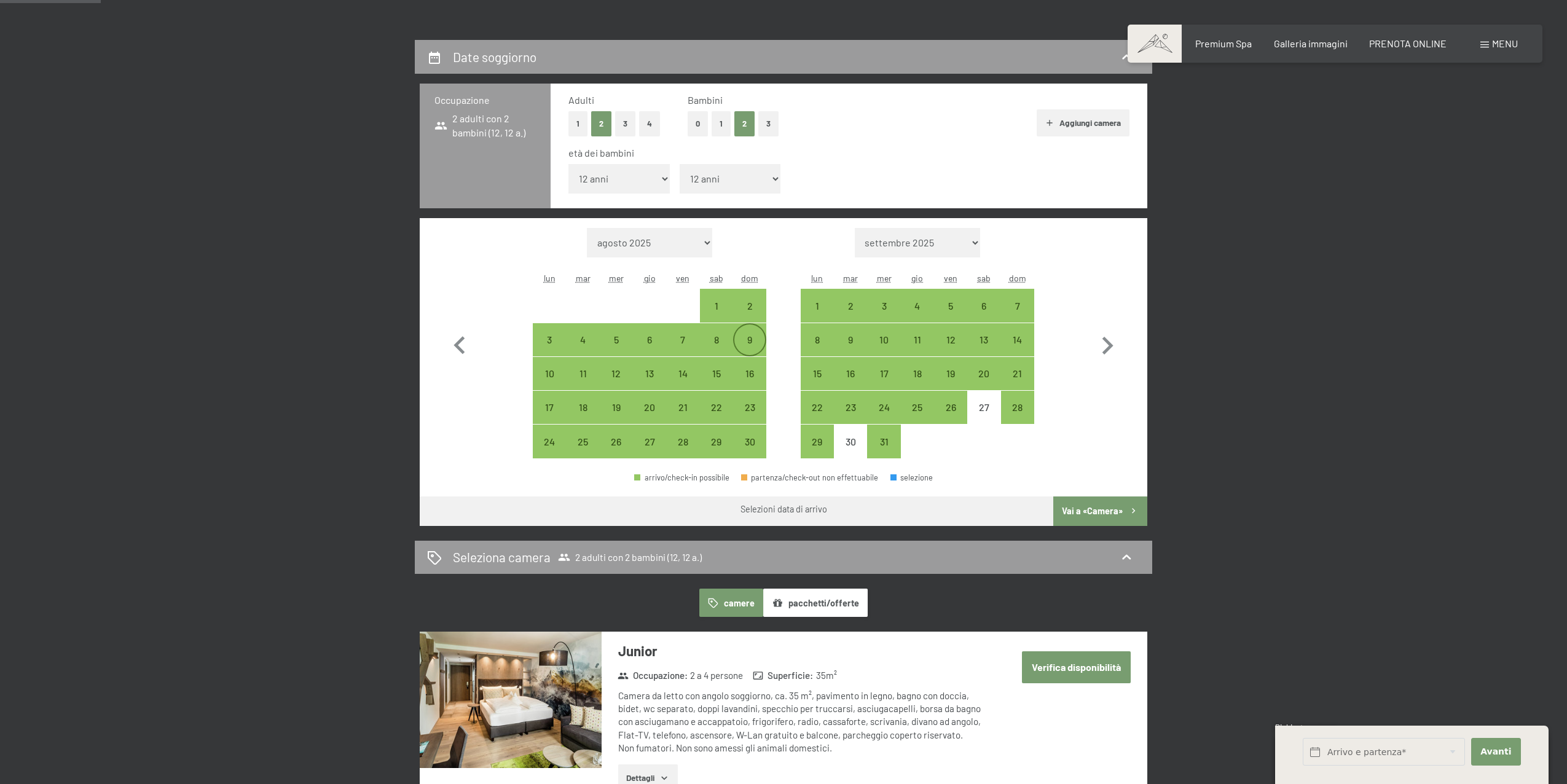
click at [756, 335] on div "9" at bounding box center [750, 350] width 31 height 31
select select "[DATE]"
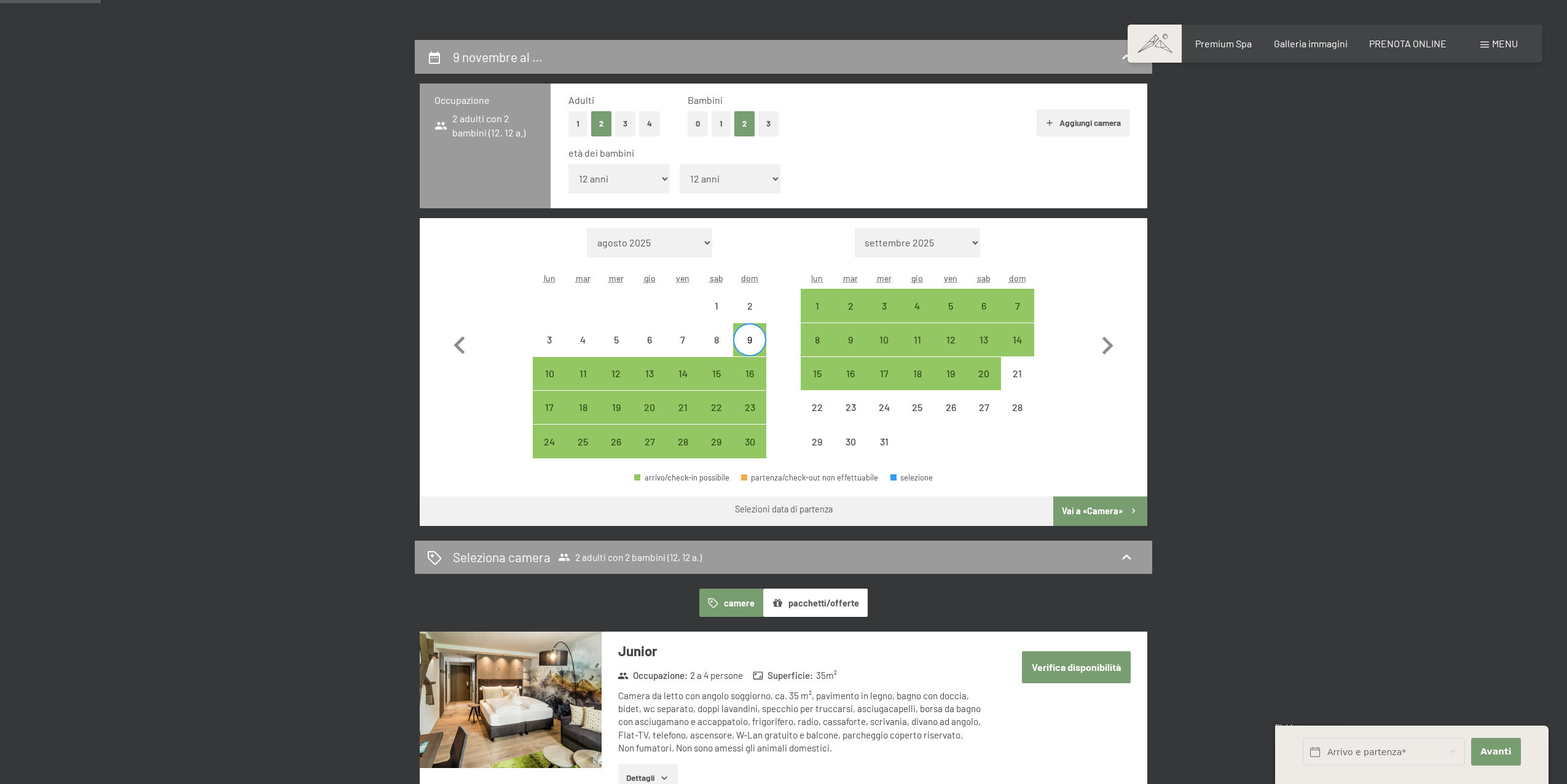
click at [1491, 44] on div "Menu" at bounding box center [1498, 44] width 37 height 14
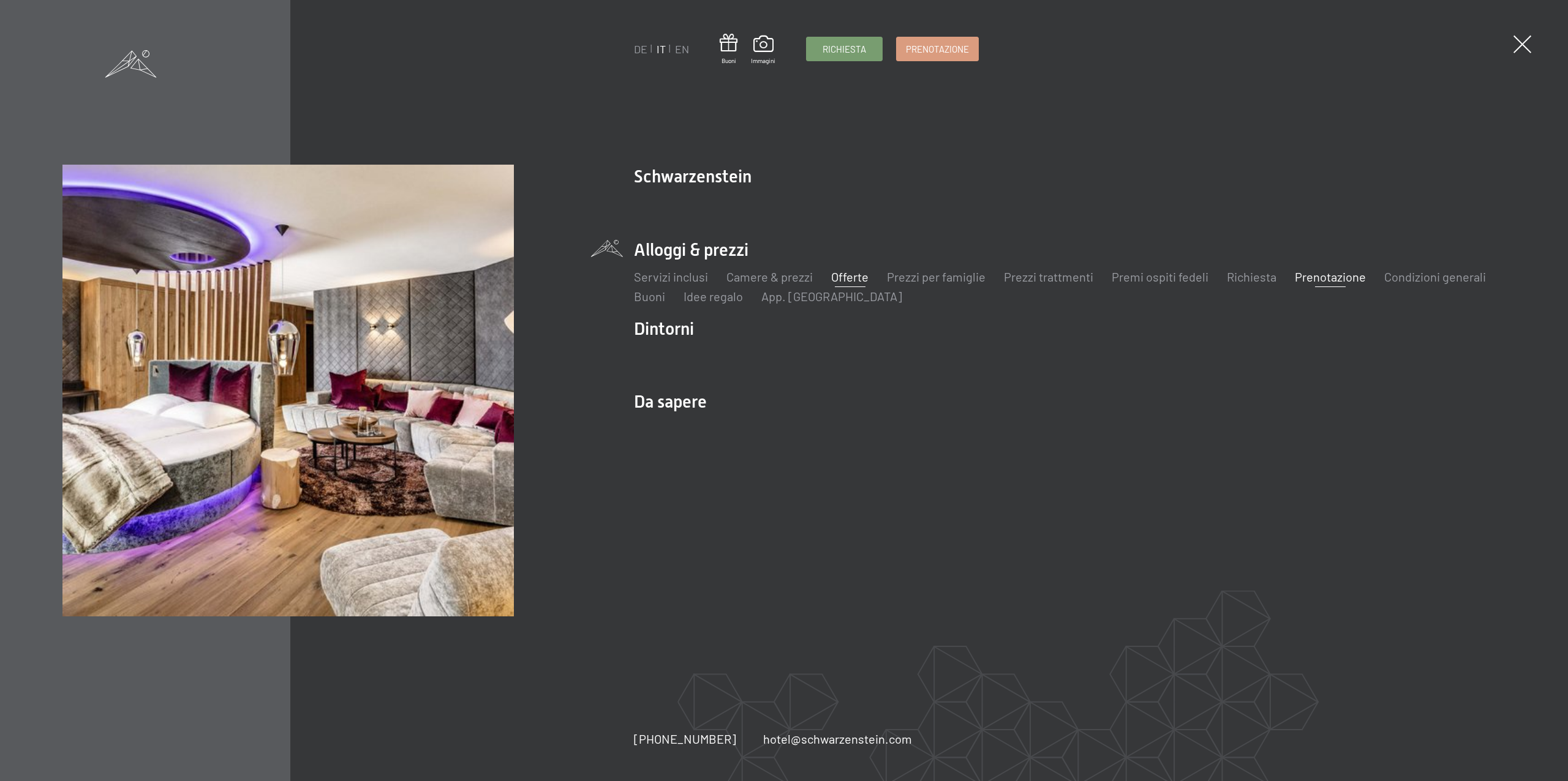
click at [856, 274] on link "Offerte" at bounding box center [849, 277] width 37 height 15
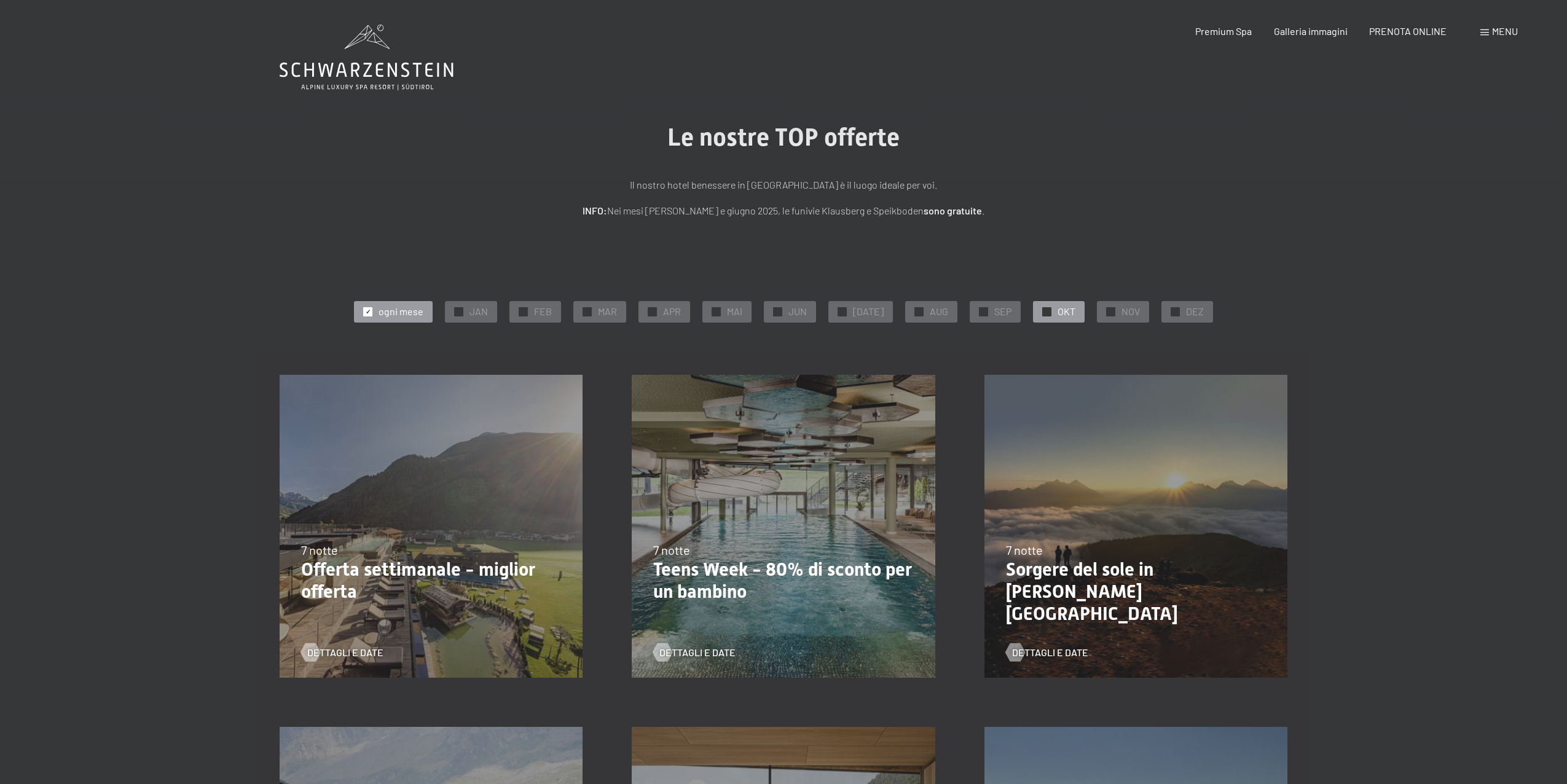
click at [1058, 312] on span "OKT" at bounding box center [1067, 311] width 18 height 14
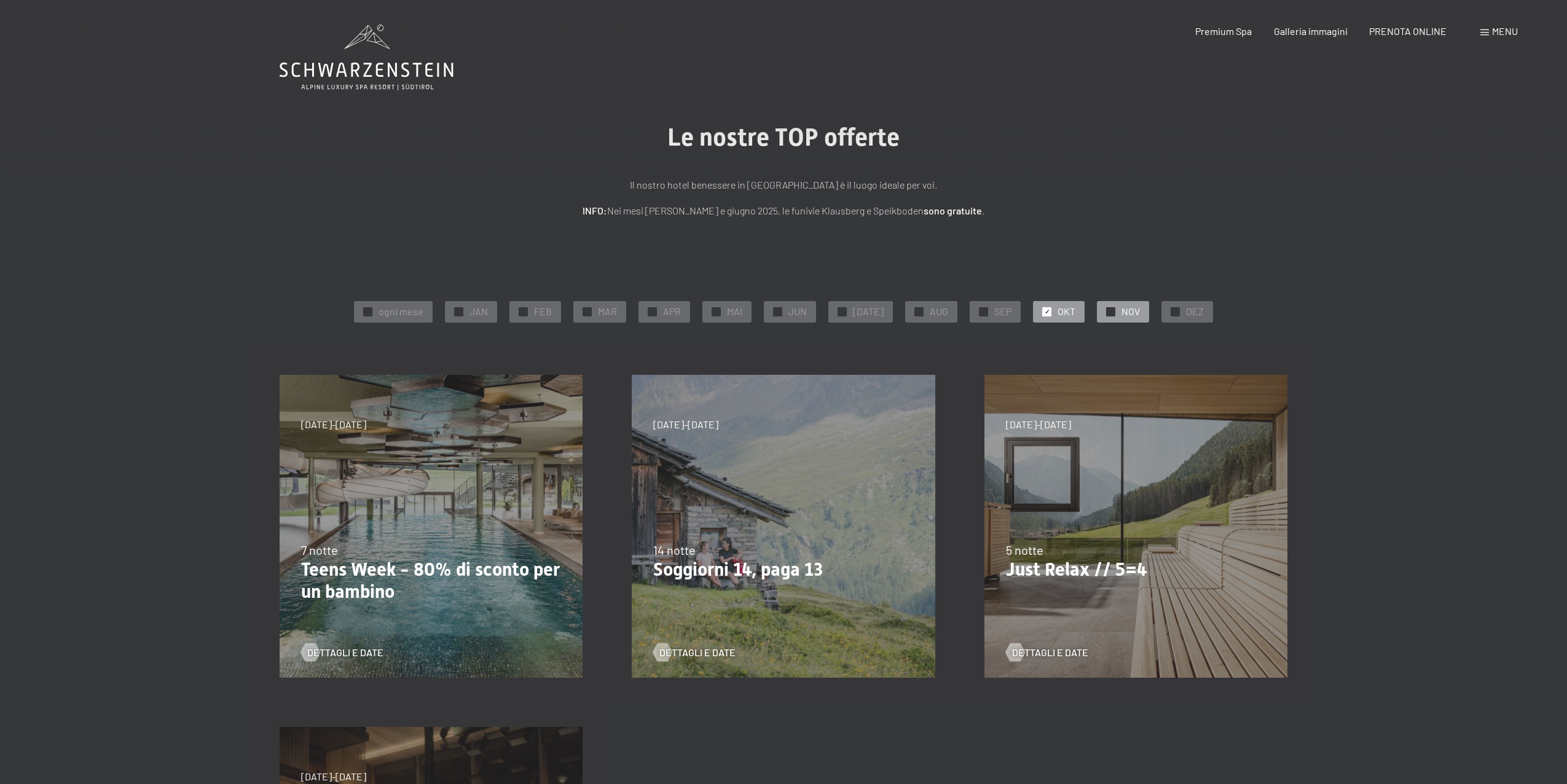
click at [1113, 316] on div "✓ NOV" at bounding box center [1123, 311] width 53 height 21
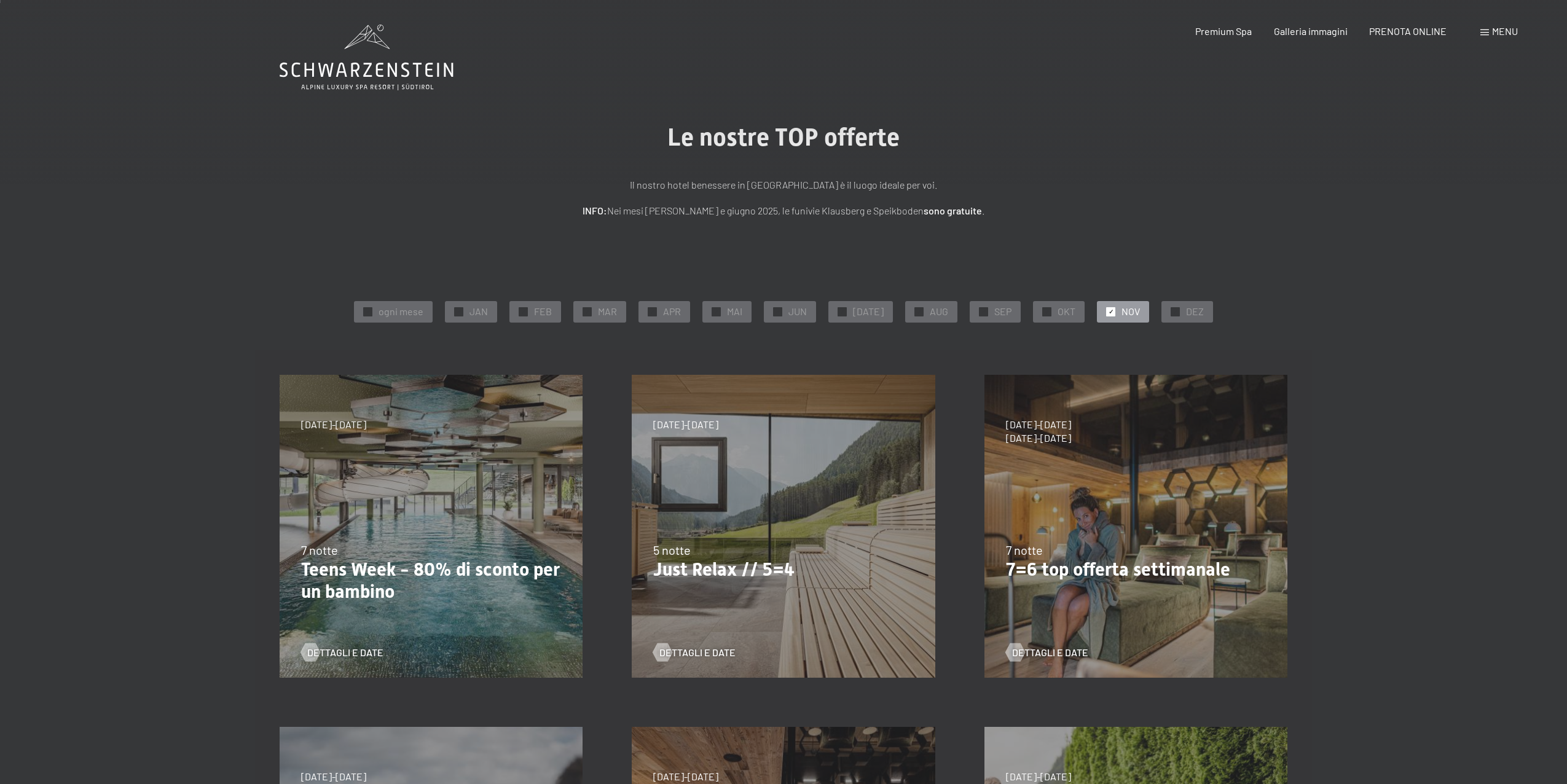
scroll to position [2, 0]
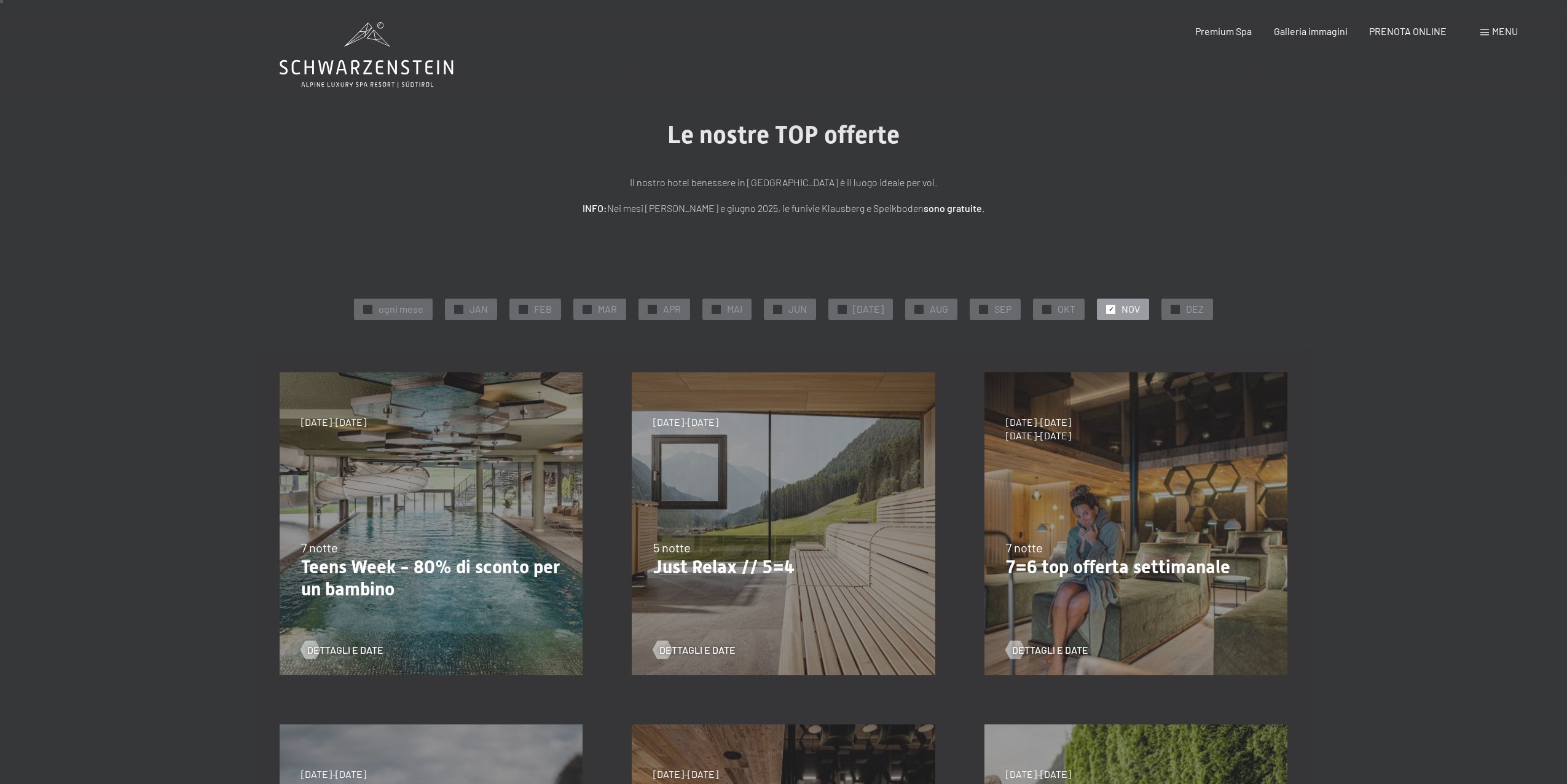
click at [765, 546] on div "5 notte" at bounding box center [784, 548] width 260 height 18
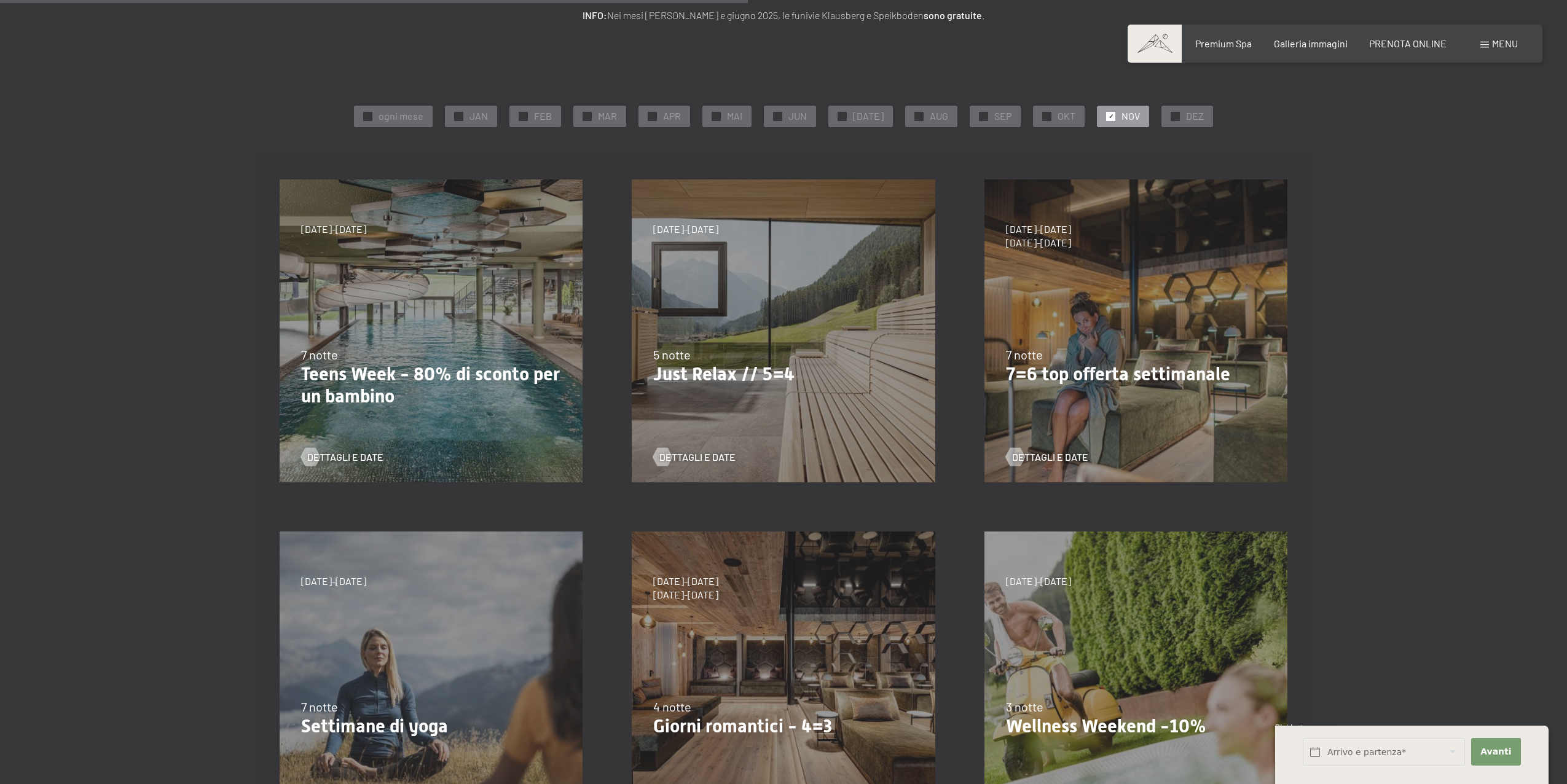
scroll to position [587, 0]
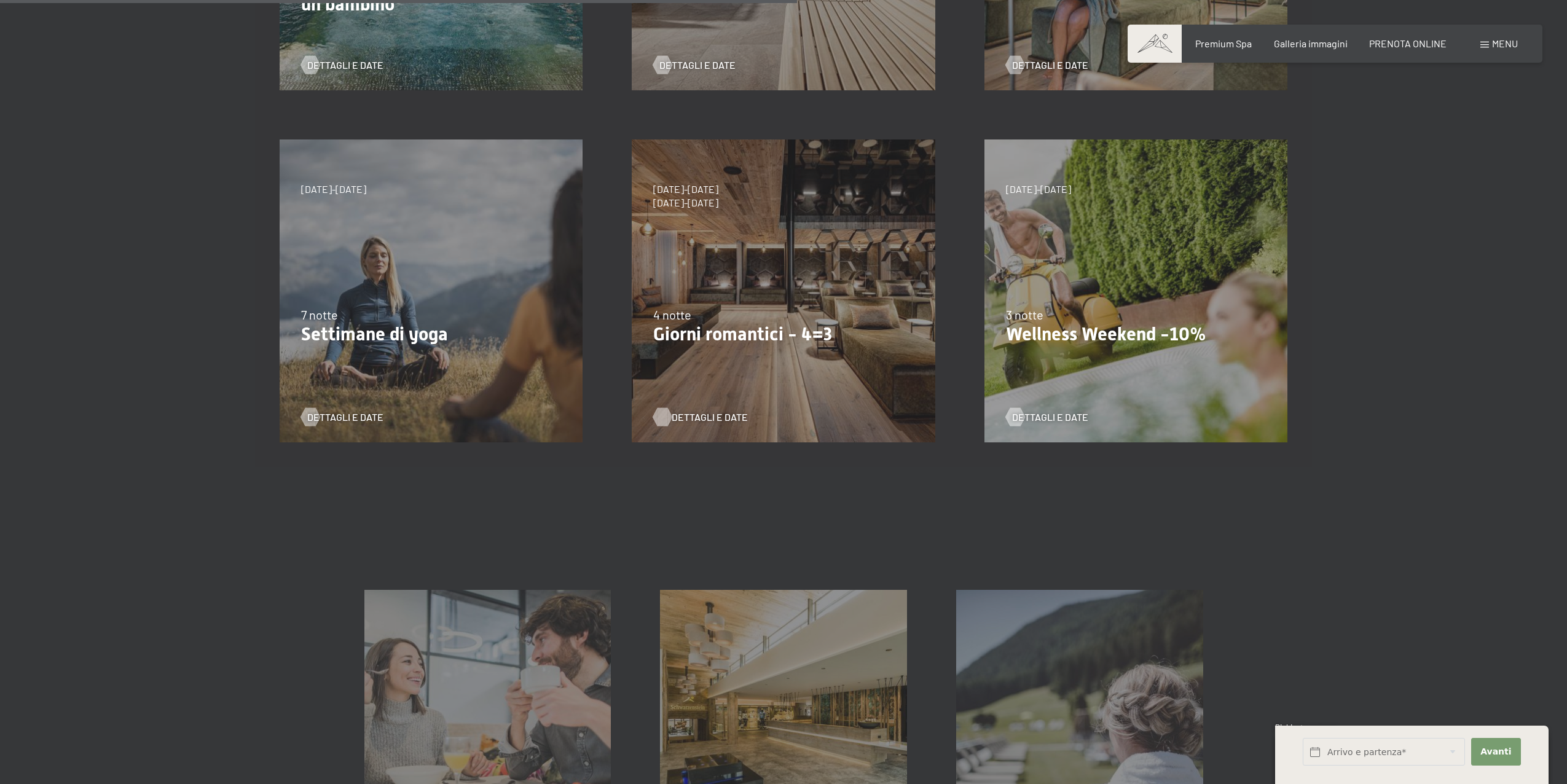
click at [713, 415] on span "Dettagli e Date" at bounding box center [710, 417] width 76 height 14
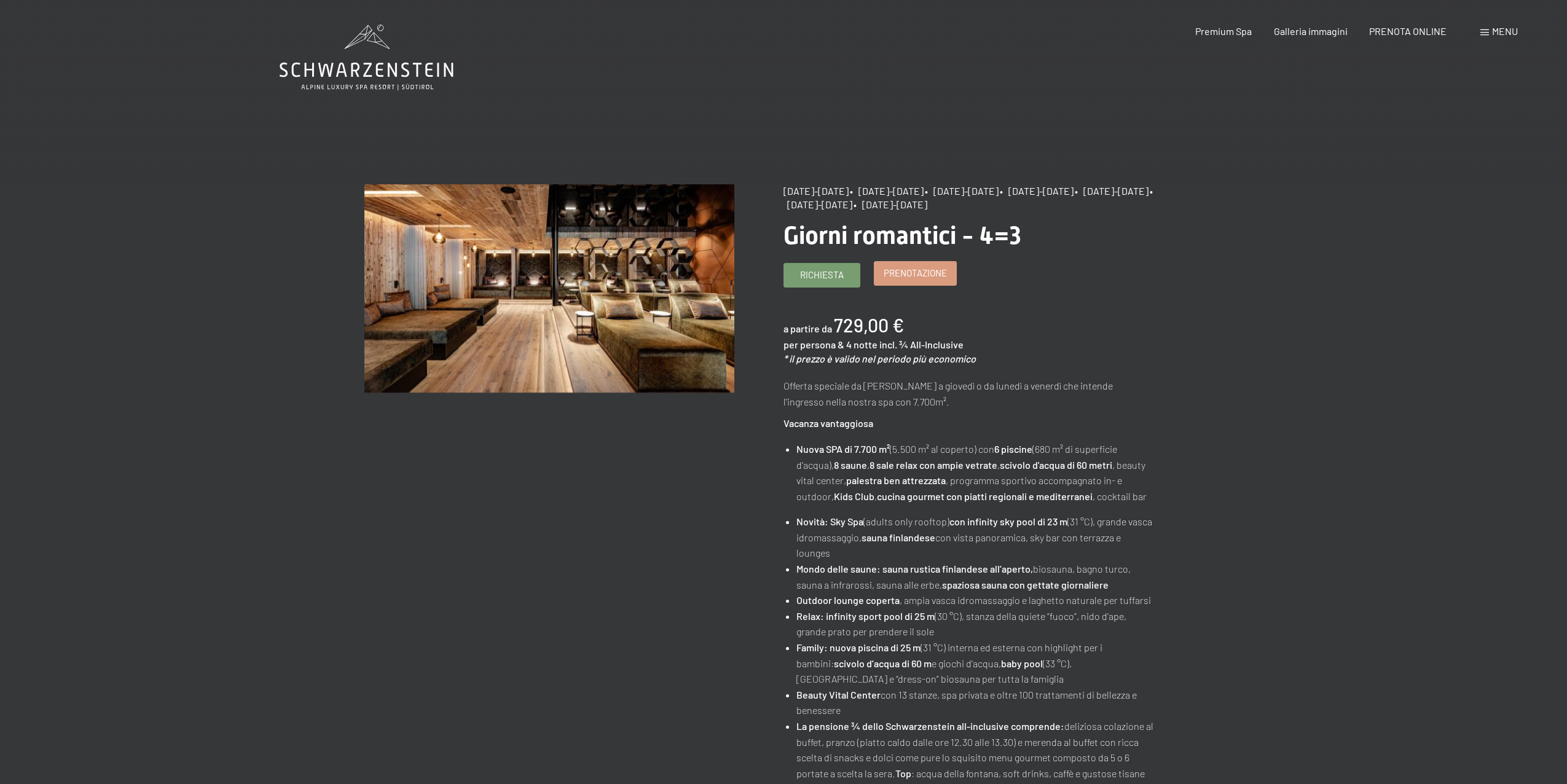
click at [923, 269] on span "Prenotazione" at bounding box center [915, 273] width 63 height 13
click at [908, 255] on div "[DATE]-[DATE] • [DATE]-[DATE] • [DATE]-[DATE] • [DATE]-[DATE] • [DATE]-[DATE] •…" at bounding box center [993, 648] width 419 height 928
click at [913, 285] on div "Prenotazione" at bounding box center [916, 273] width 83 height 25
click at [924, 263] on link "Prenotazione" at bounding box center [916, 273] width 82 height 23
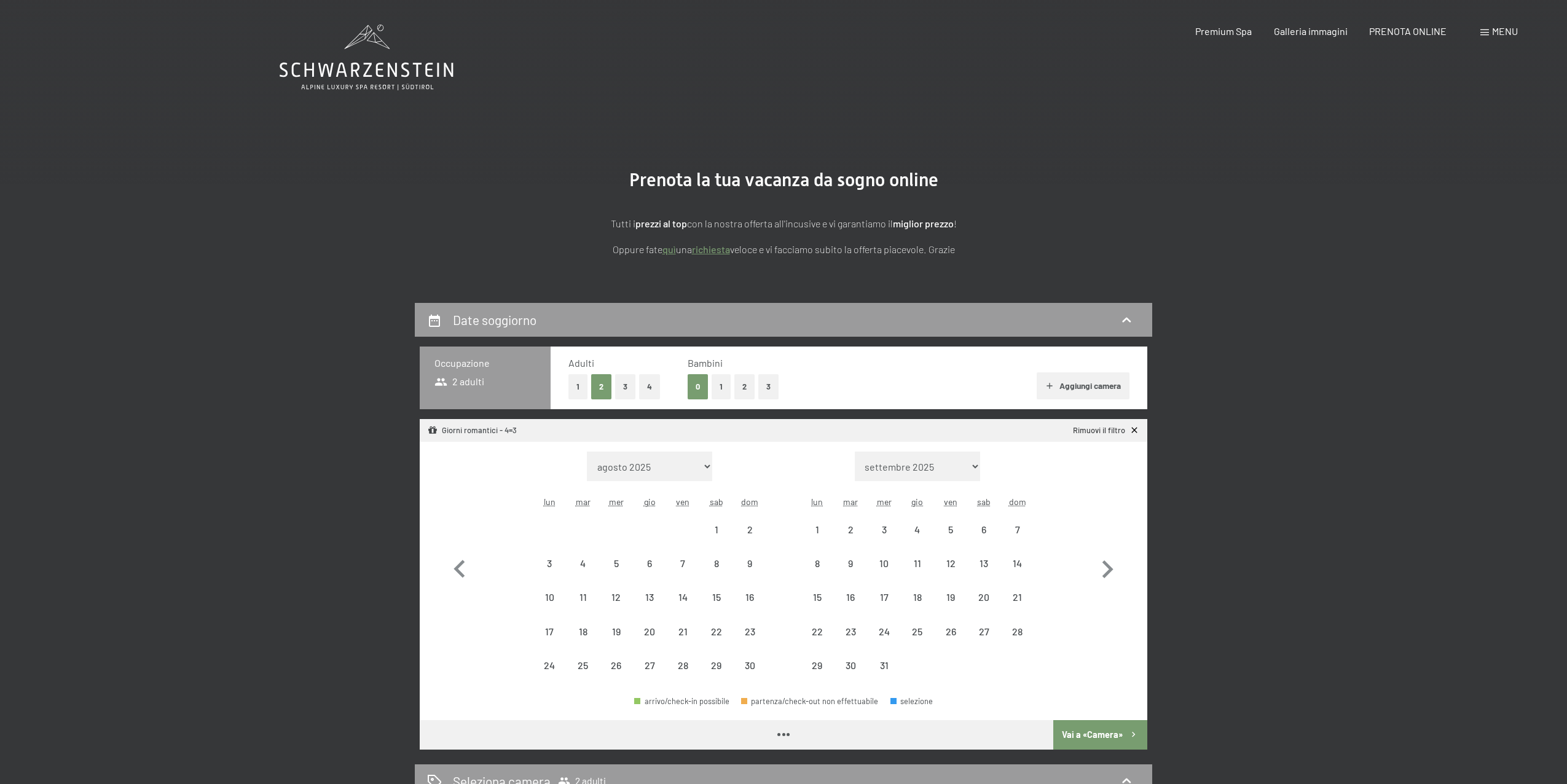
select select "[DATE]"
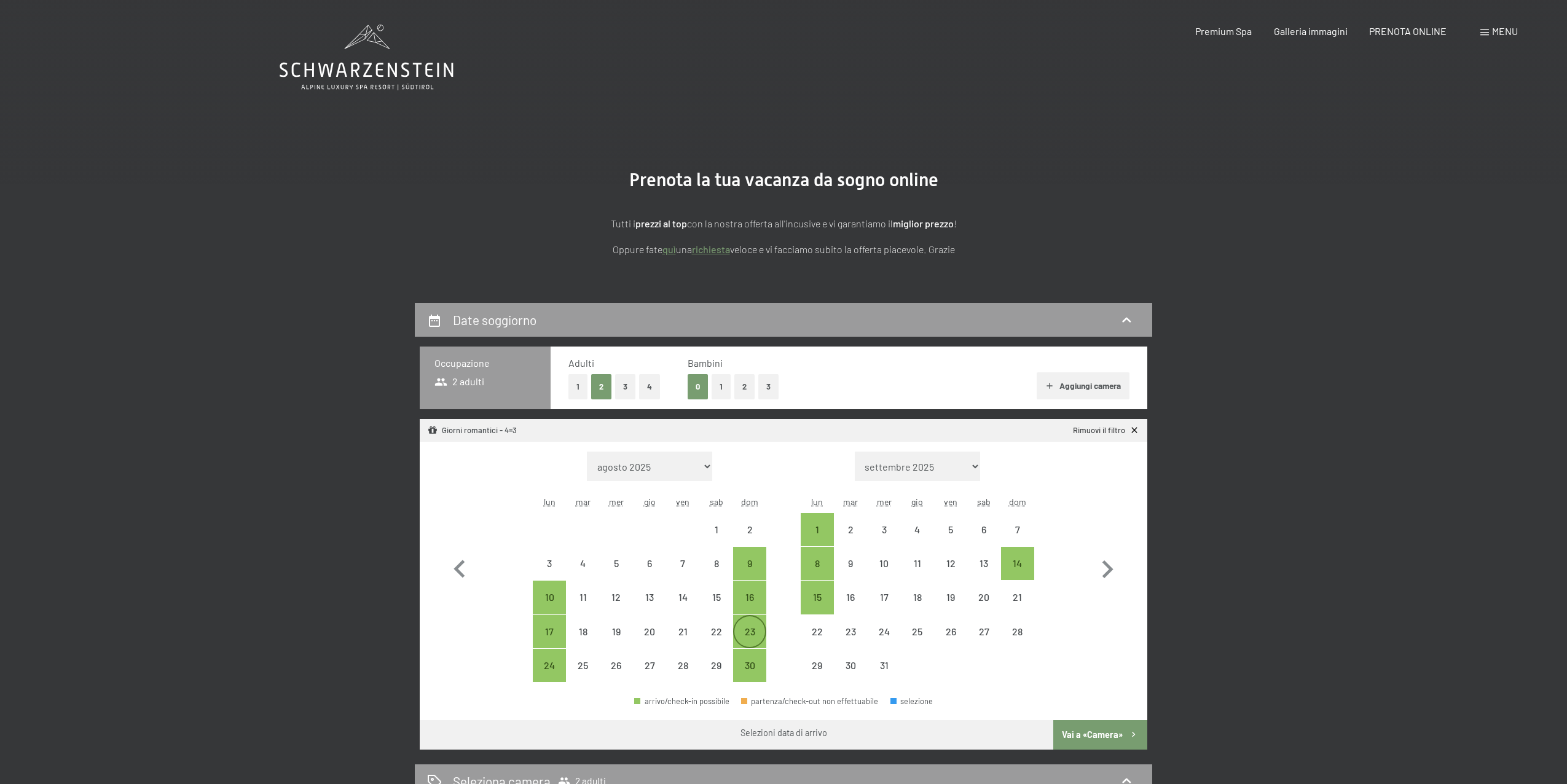
click at [752, 635] on div "23" at bounding box center [750, 642] width 31 height 31
select select "[DATE]"
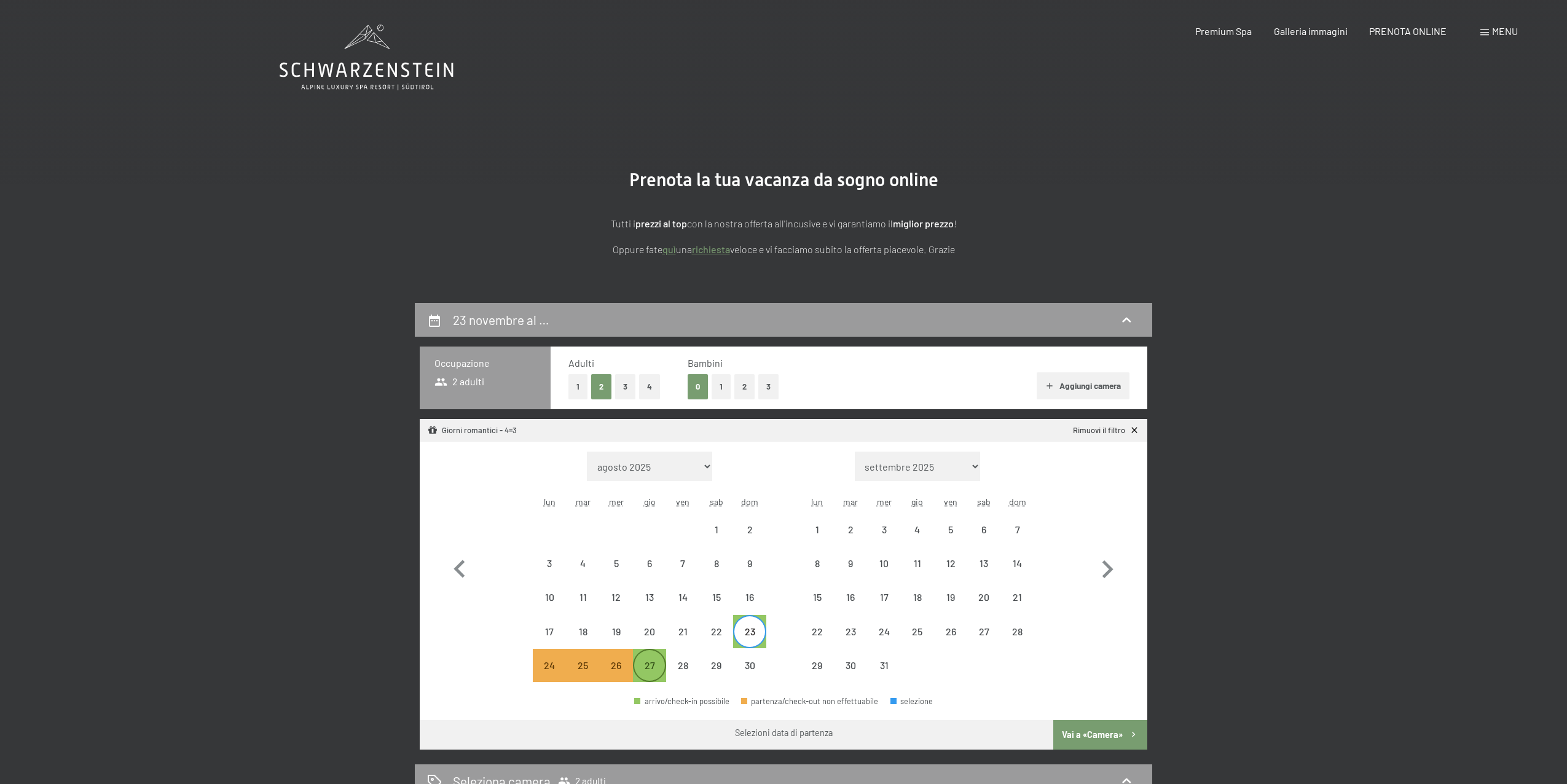
click at [649, 664] on div "27" at bounding box center [649, 676] width 31 height 31
select select "[DATE]"
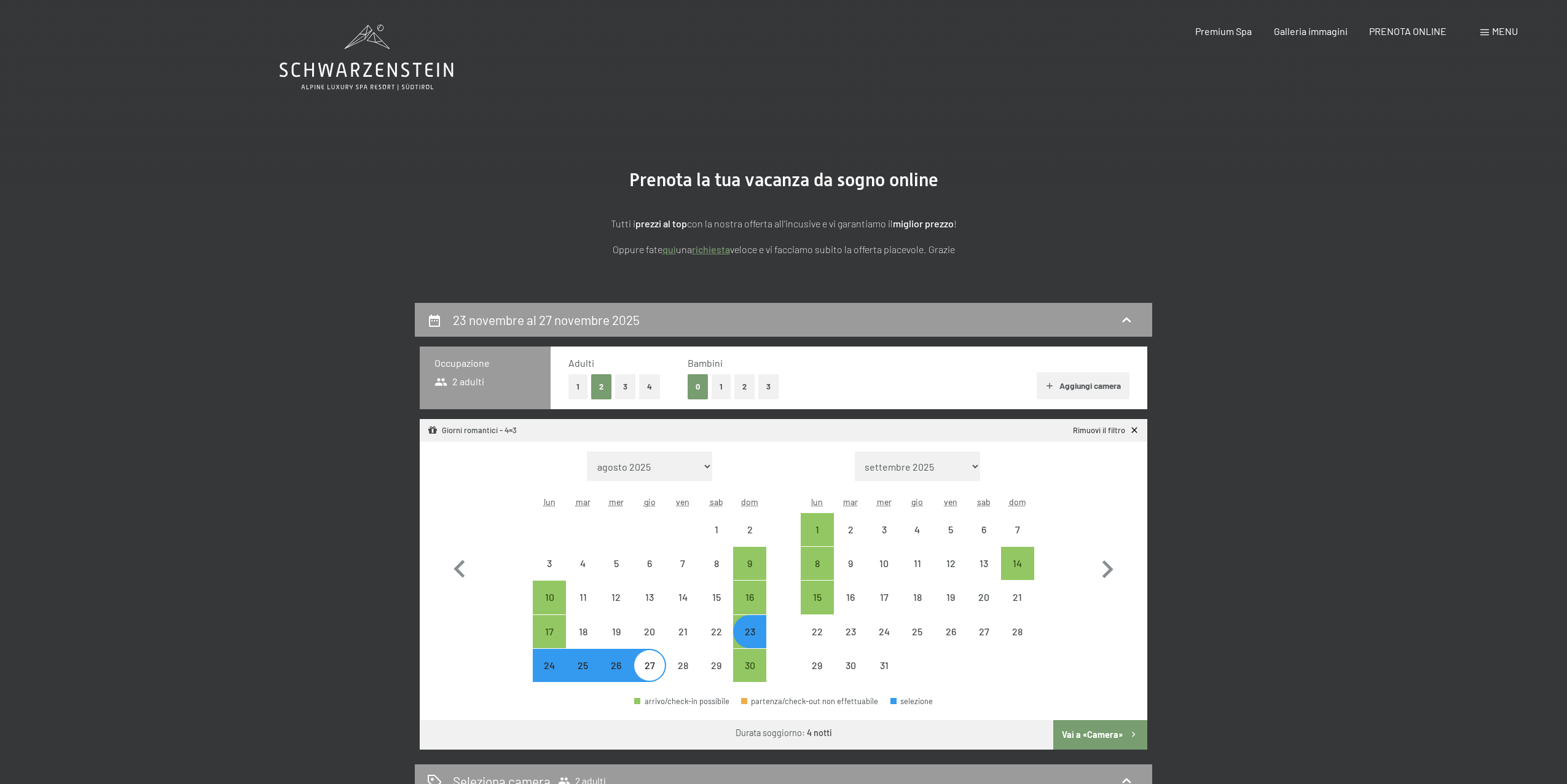
select select "[DATE]"
click at [750, 387] on button "2" at bounding box center [745, 387] width 20 height 26
select select "[DATE]"
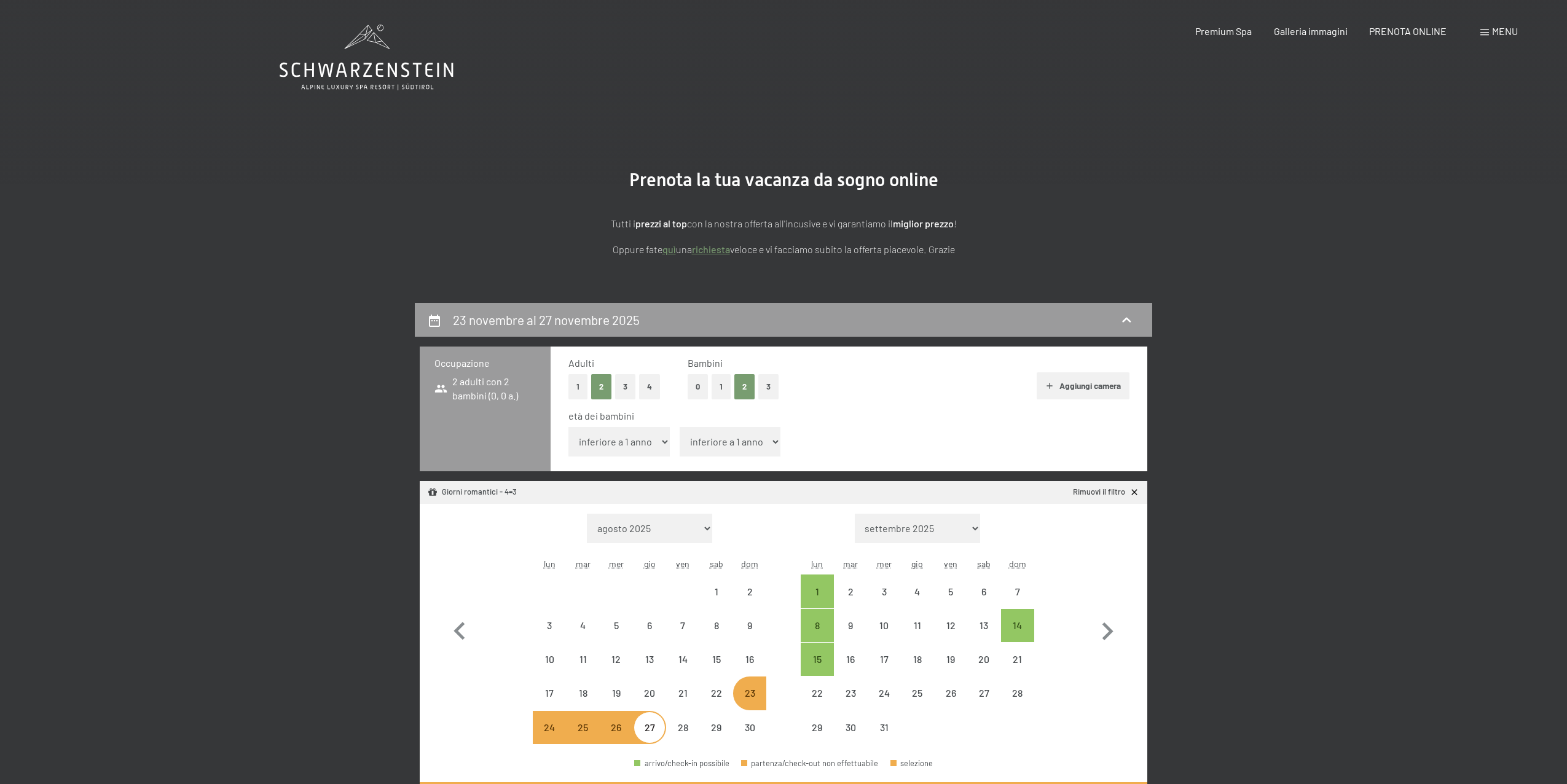
select select "[DATE]"
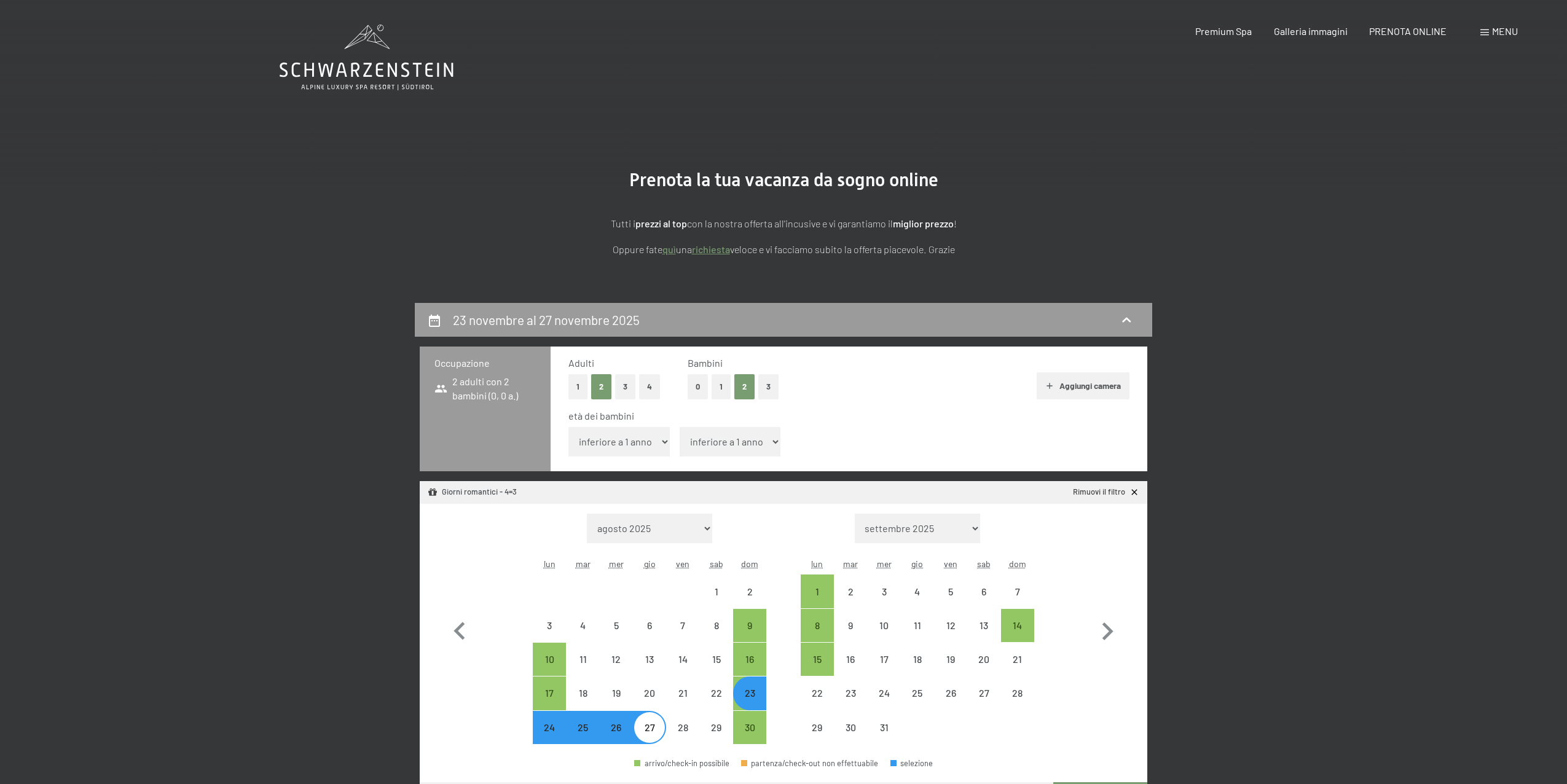
click at [651, 440] on select "inferiore a 1 anno 1 anno 2 anni 3 anni 4 anni 5 anni 6 anni 7 anni 8 anni 9 an…" at bounding box center [619, 441] width 101 height 29
select select "12"
select select "[DATE]"
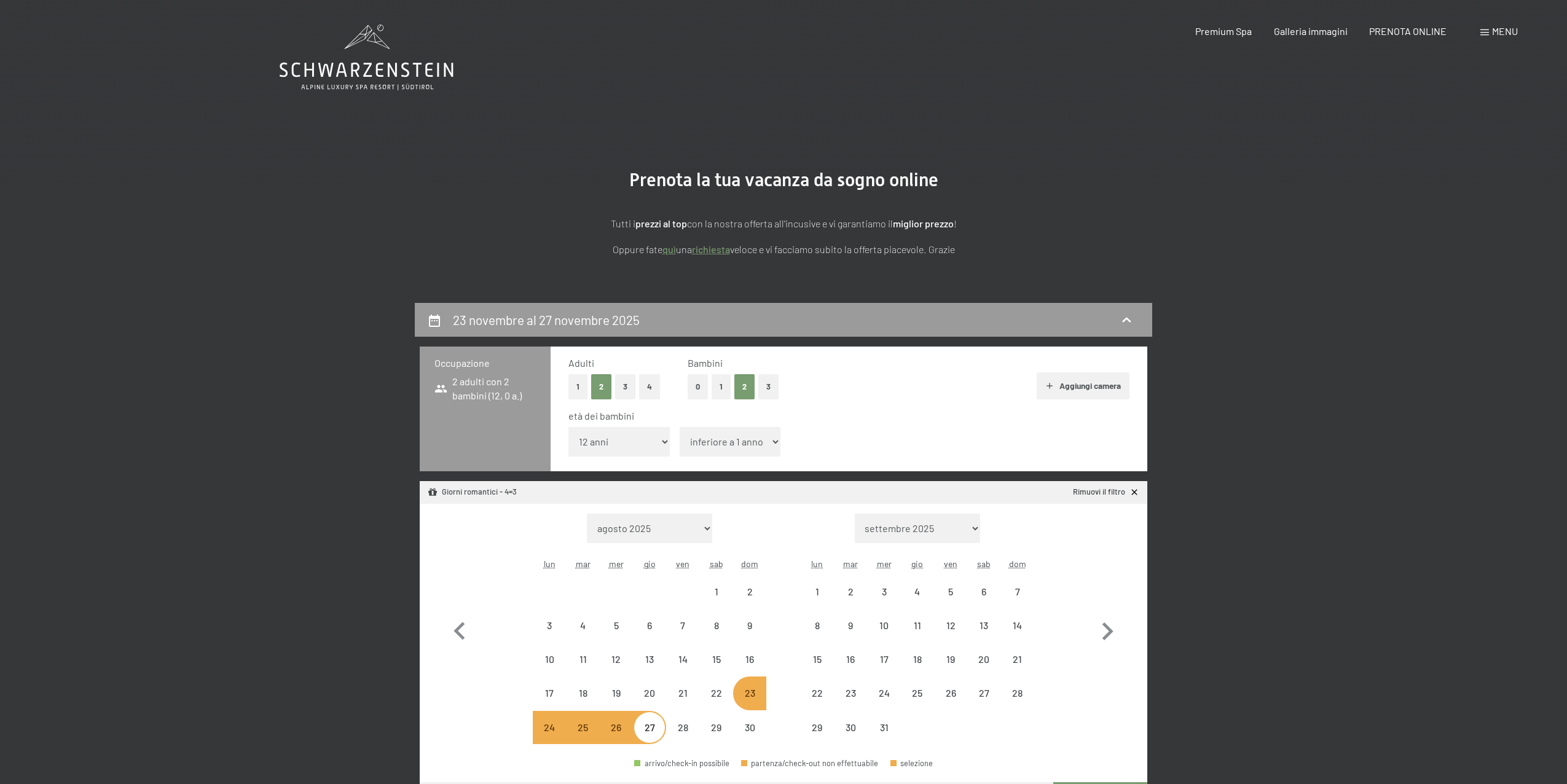
select select "[DATE]"
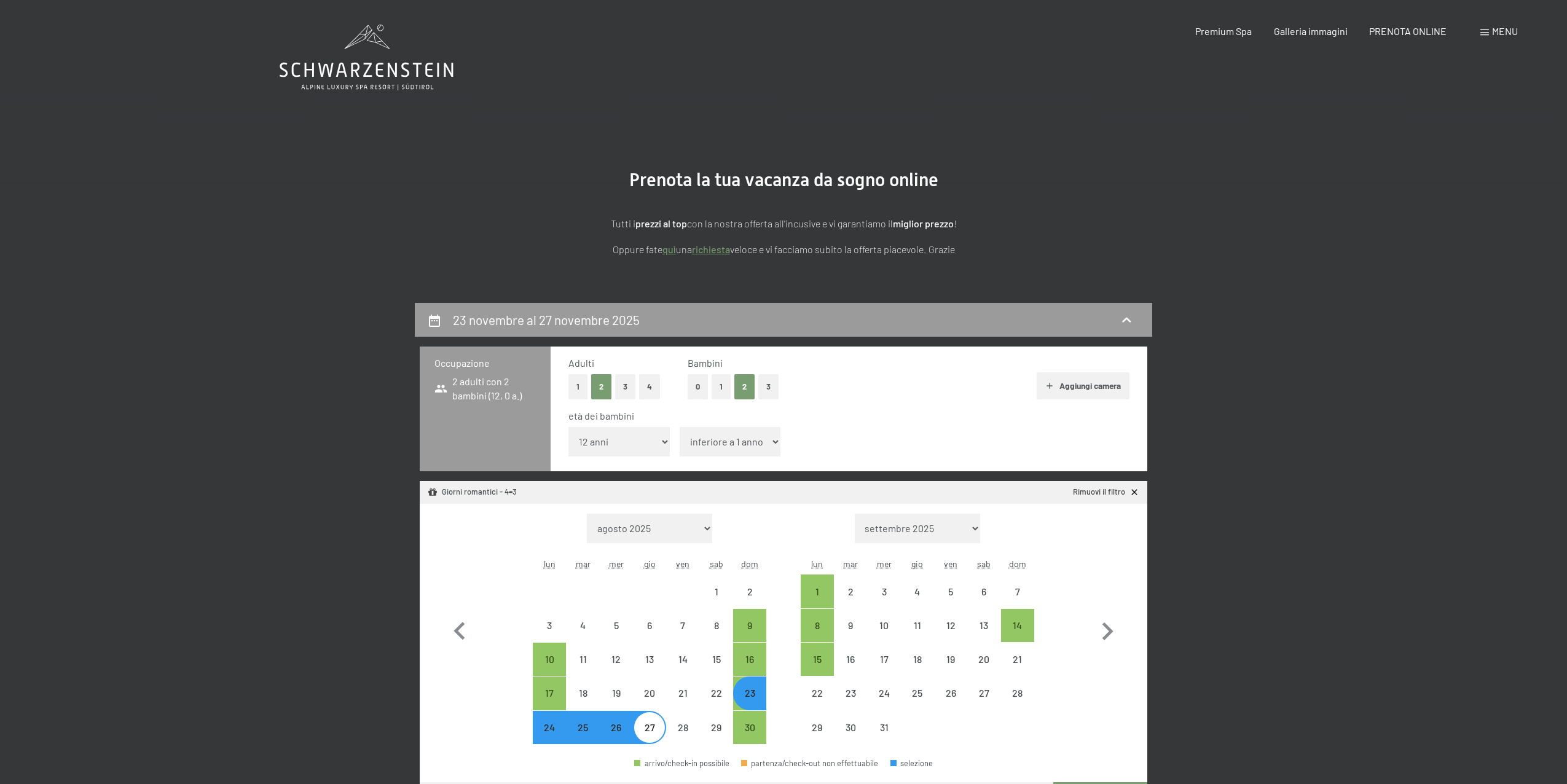
click at [740, 446] on select "inferiore a 1 anno 1 anno 2 anni 3 anni 4 anni 5 anni 6 anni 7 anni 8 anni 9 an…" at bounding box center [730, 441] width 101 height 29
select select "12"
select select "[DATE]"
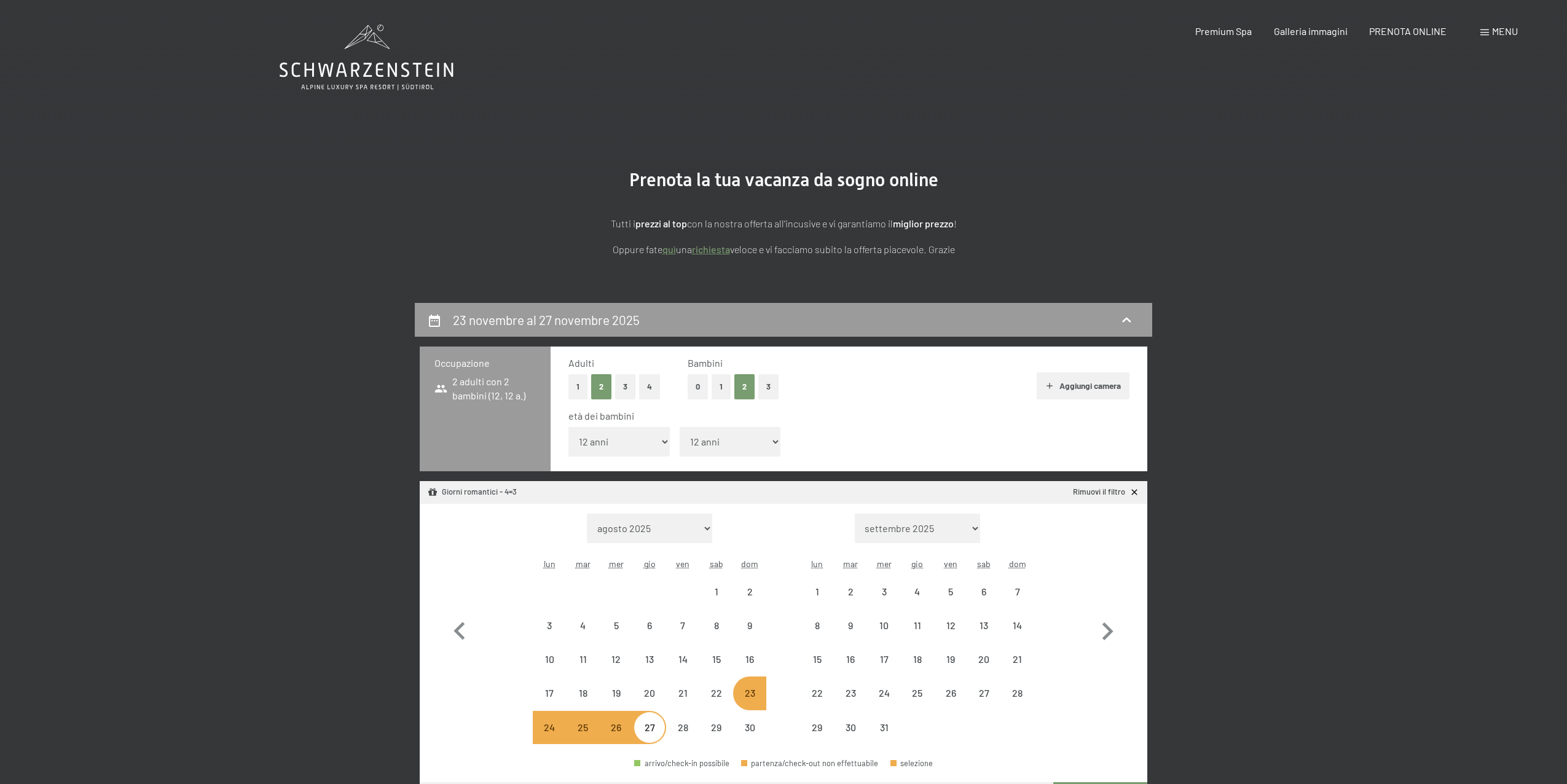
select select "[DATE]"
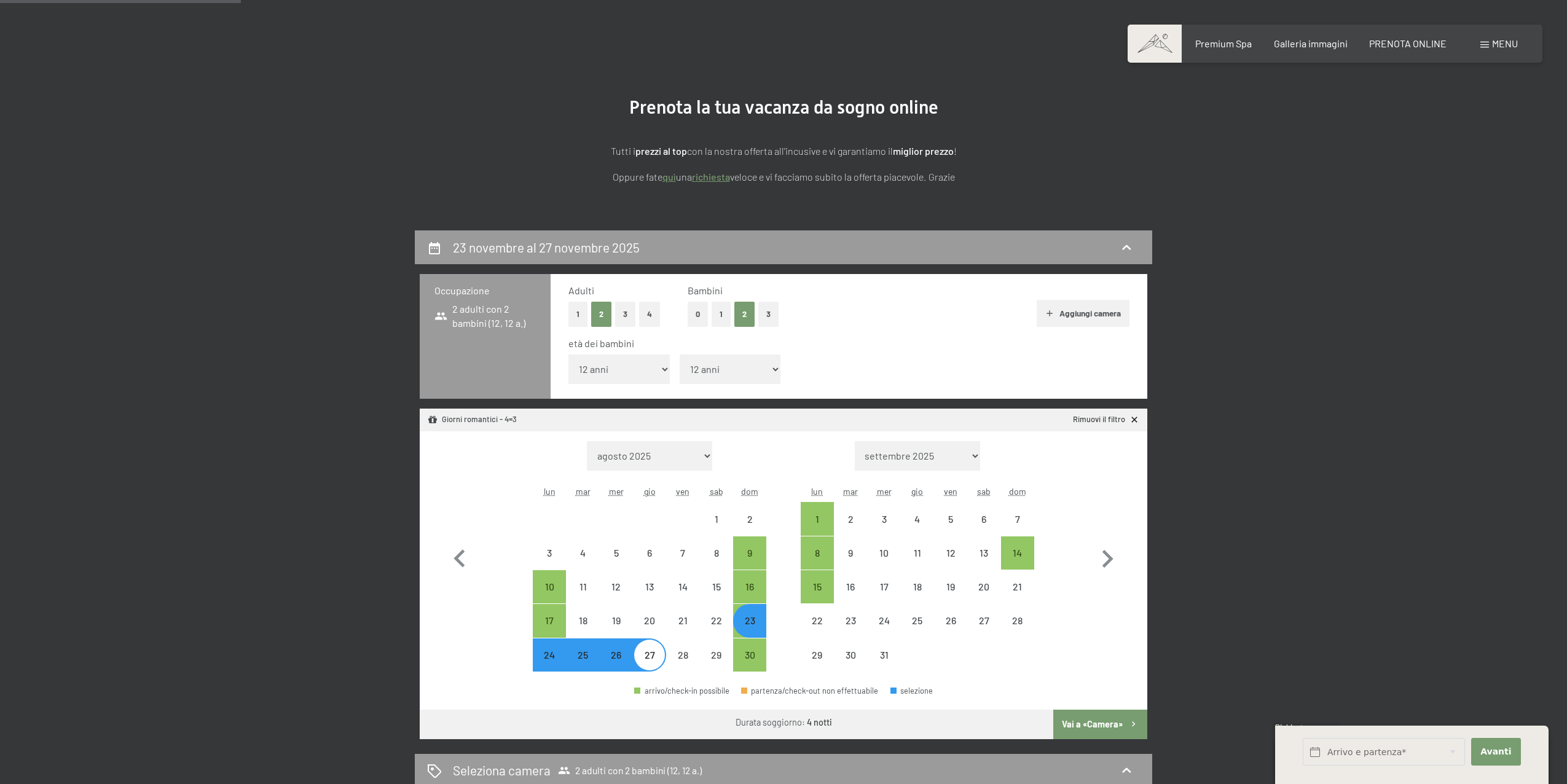
scroll to position [206, 0]
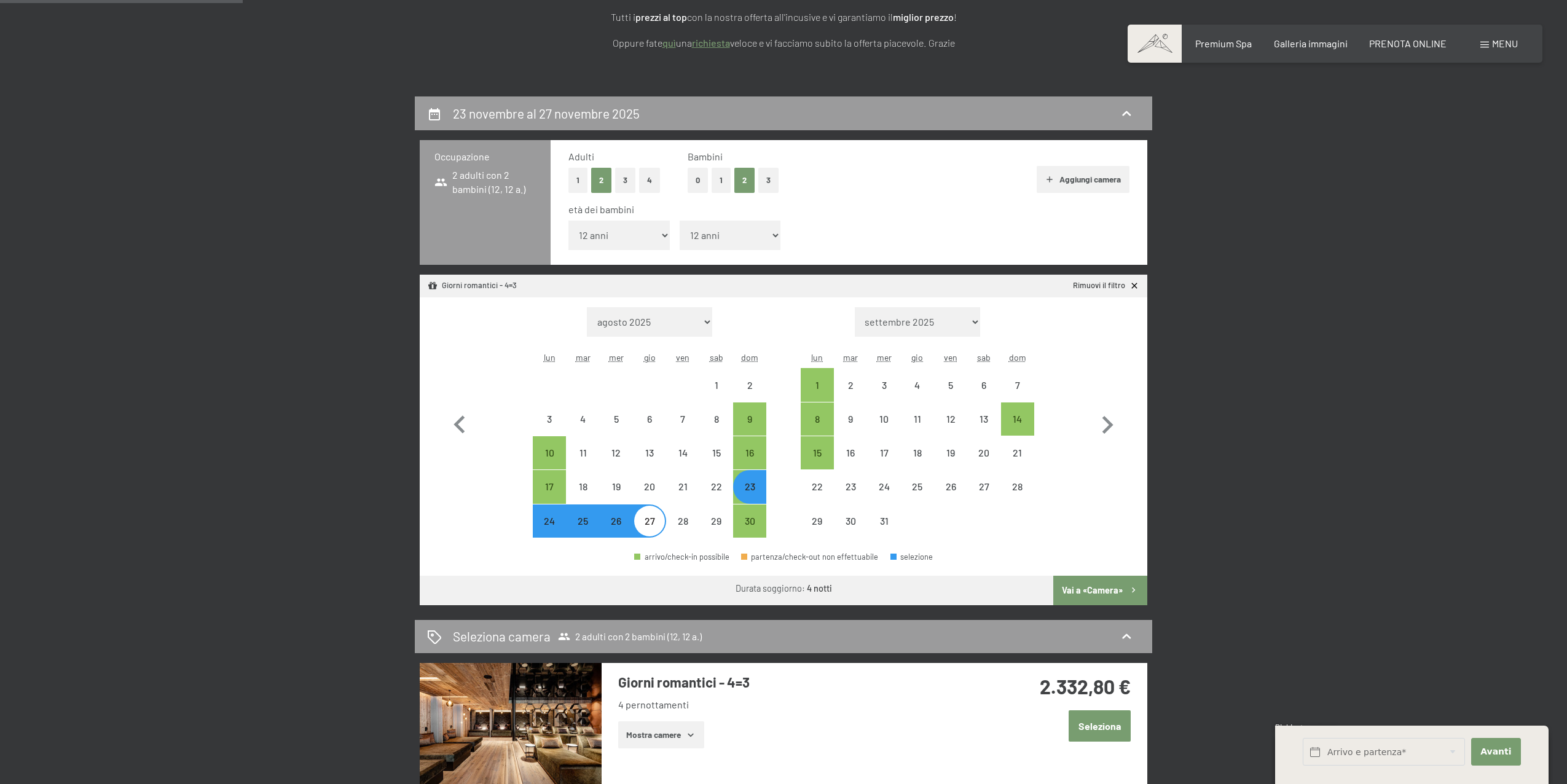
click at [1115, 587] on button "Vai a «Camera»" at bounding box center [1100, 590] width 94 height 29
select select "[DATE]"
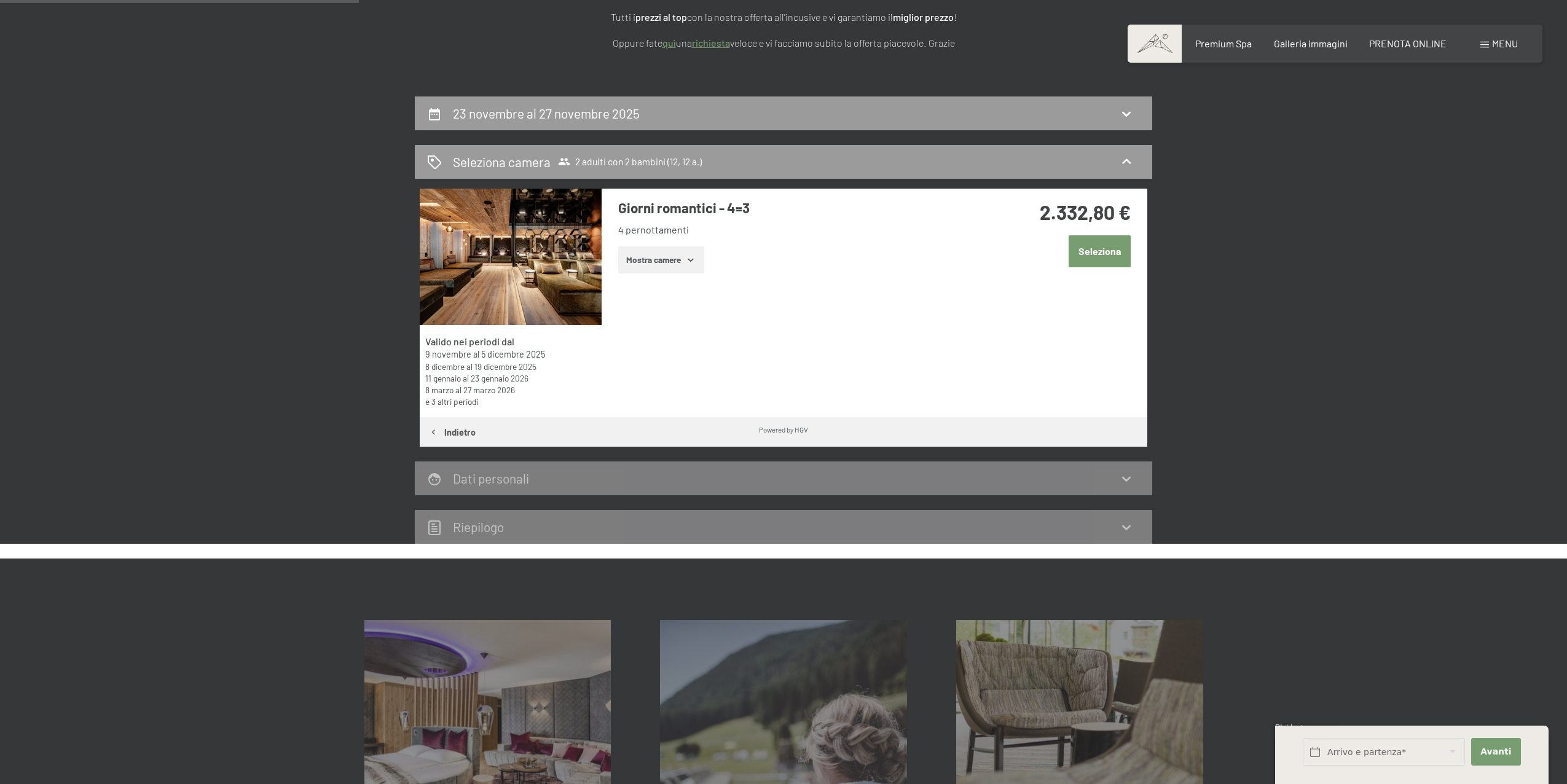
scroll to position [303, 0]
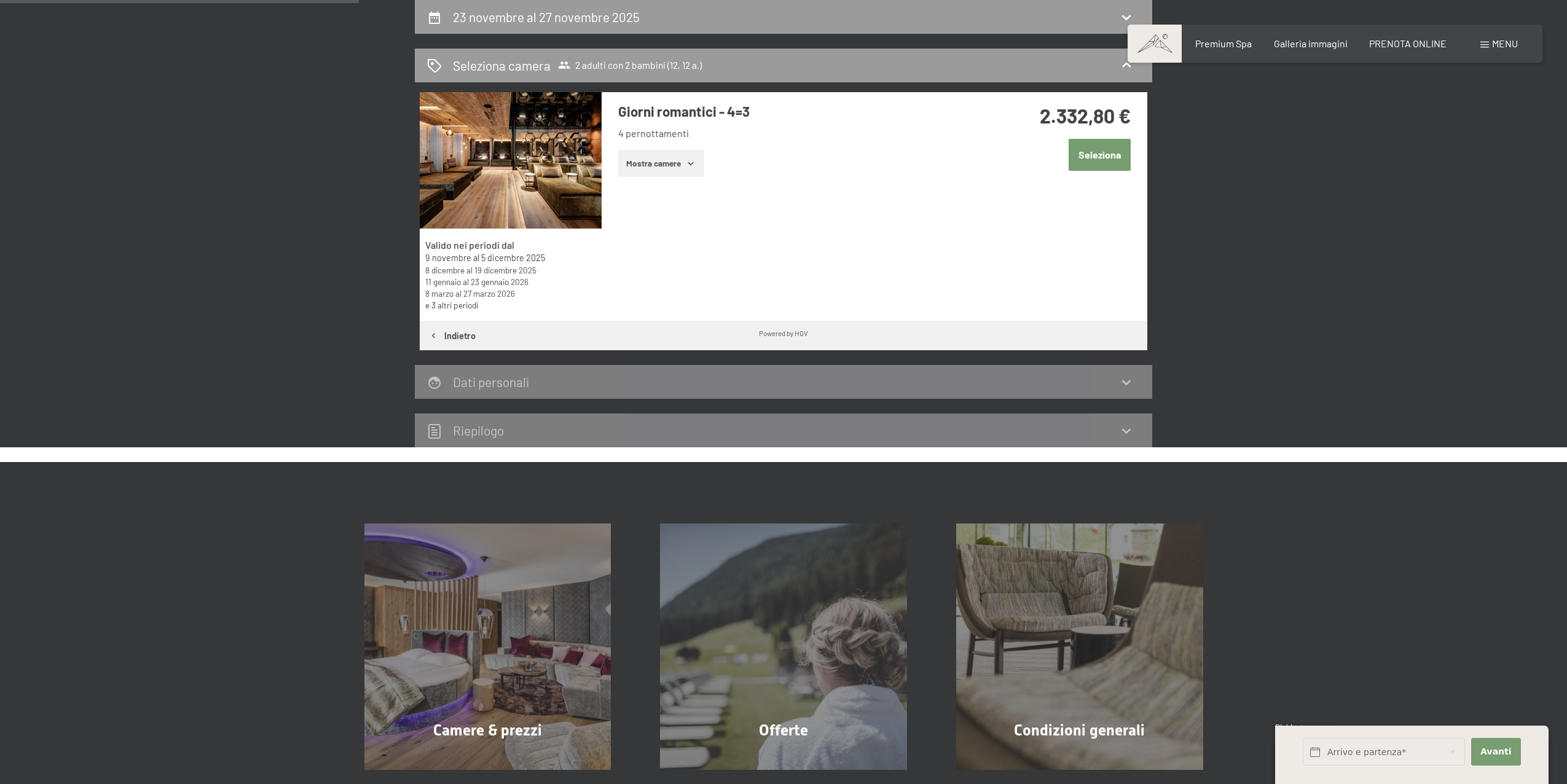
click at [673, 160] on button "Mostra camere" at bounding box center [661, 163] width 86 height 27
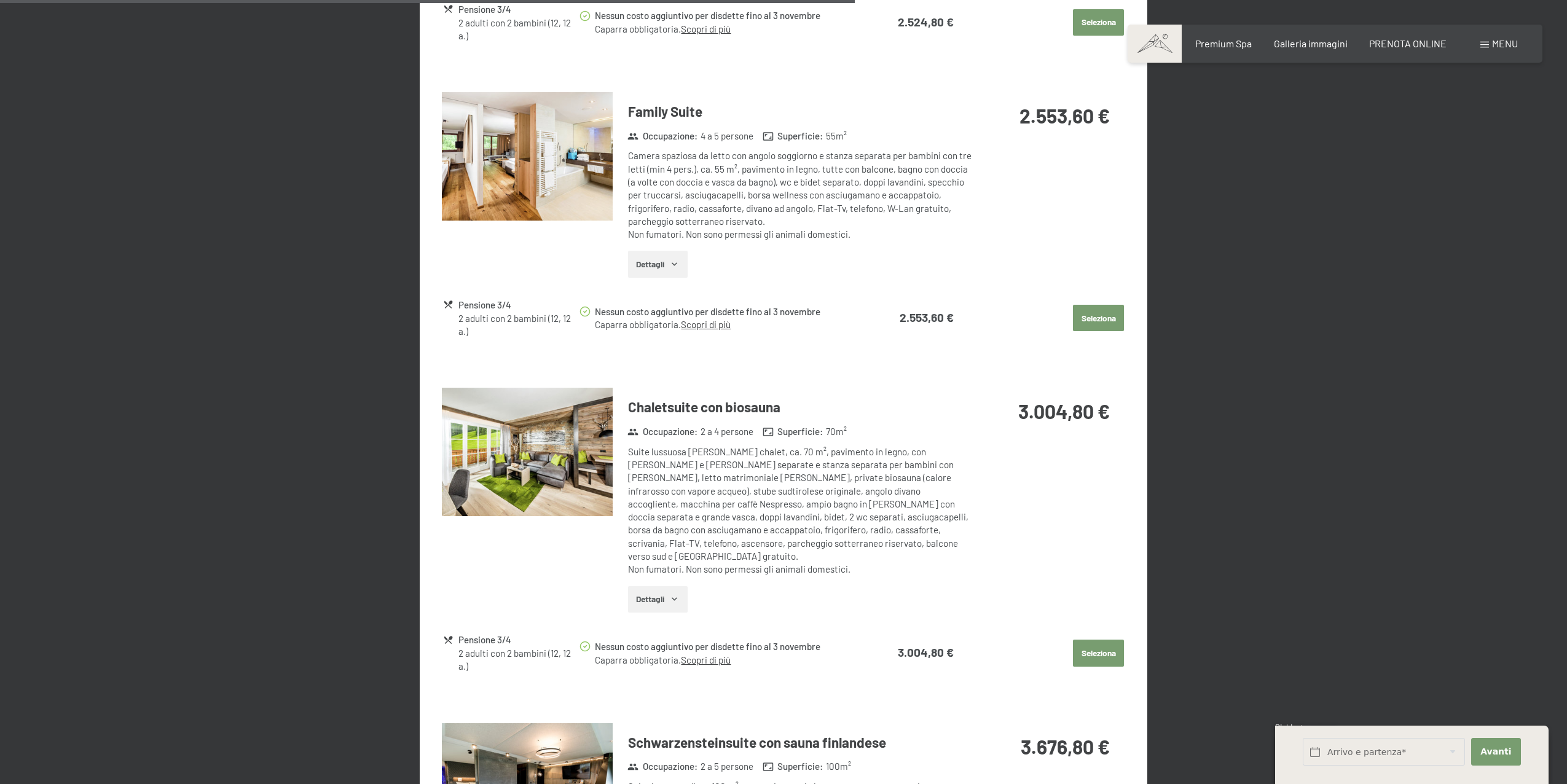
scroll to position [1456, 0]
click at [673, 270] on icon "button" at bounding box center [674, 265] width 9 height 9
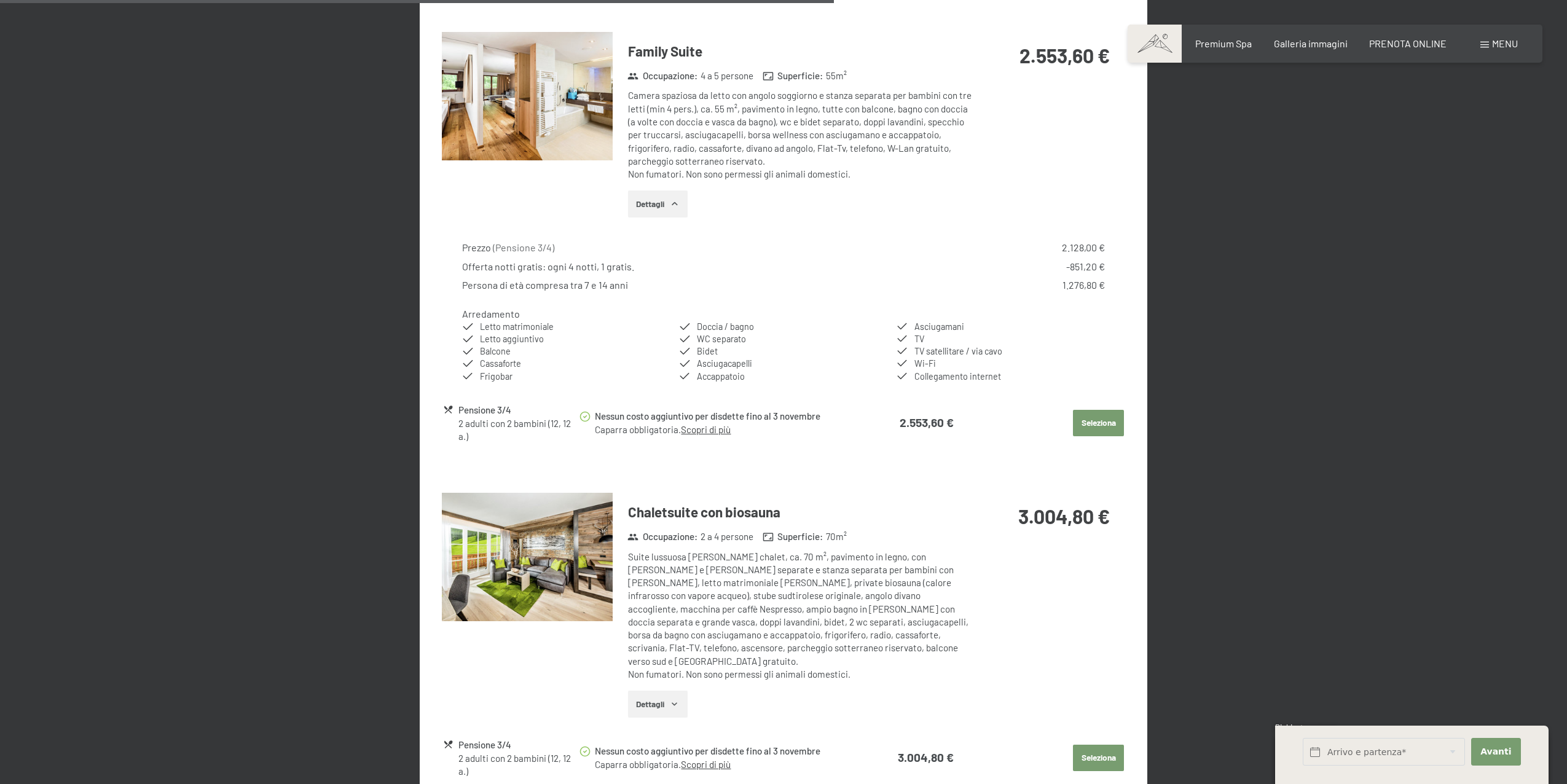
scroll to position [1612, 0]
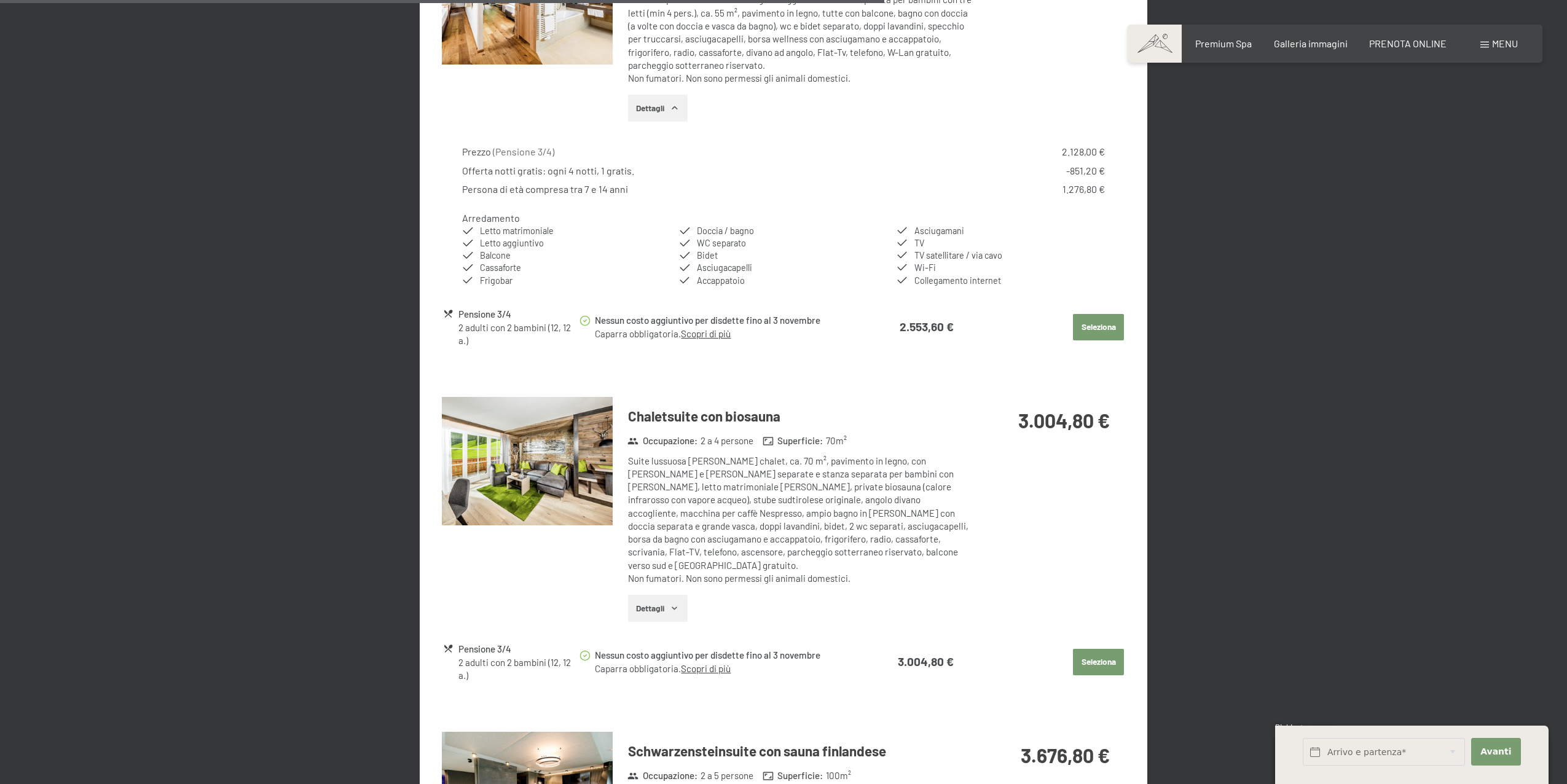
click at [669, 596] on button "Dettagli" at bounding box center [658, 608] width 60 height 27
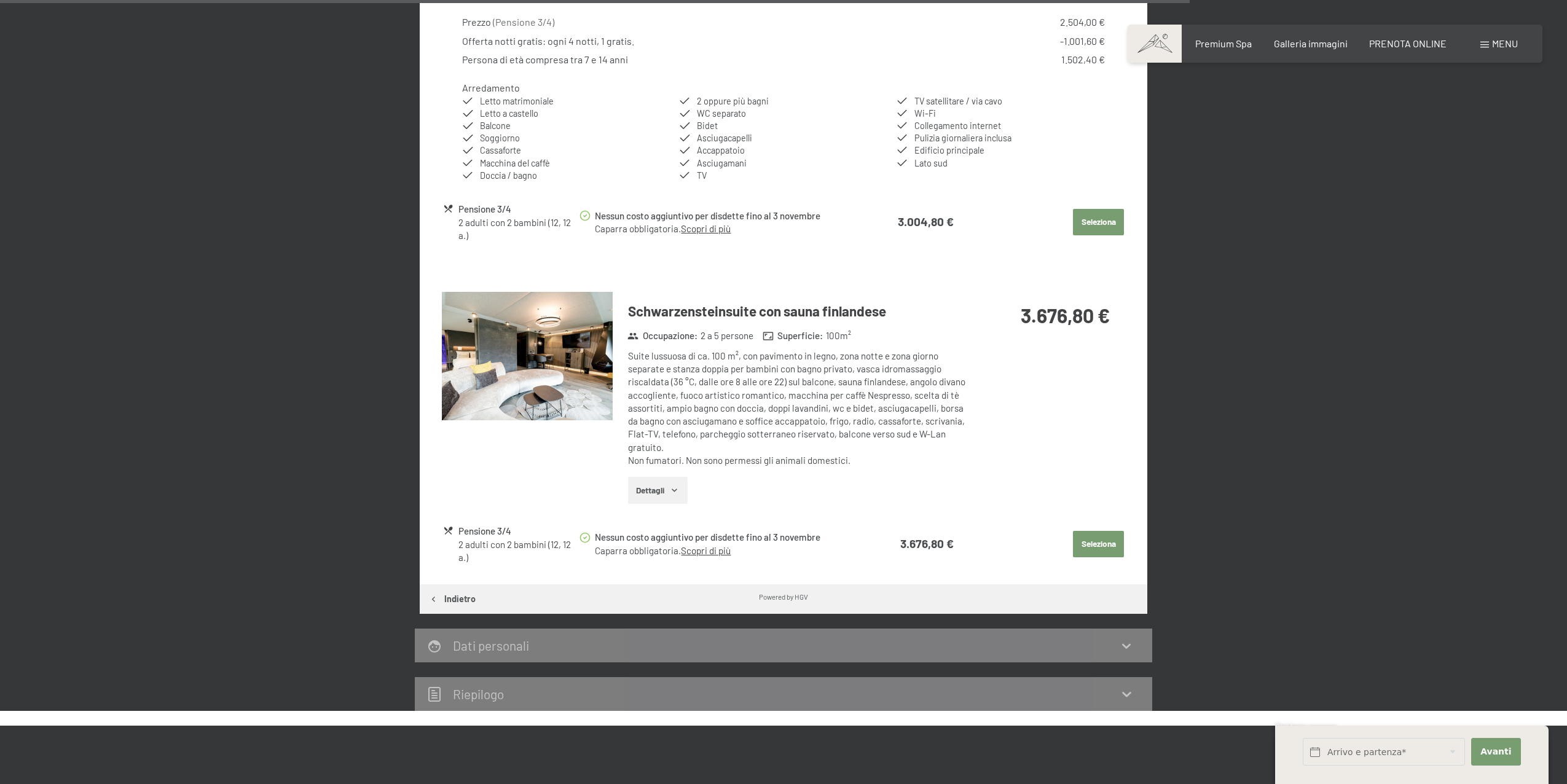
scroll to position [2353, 0]
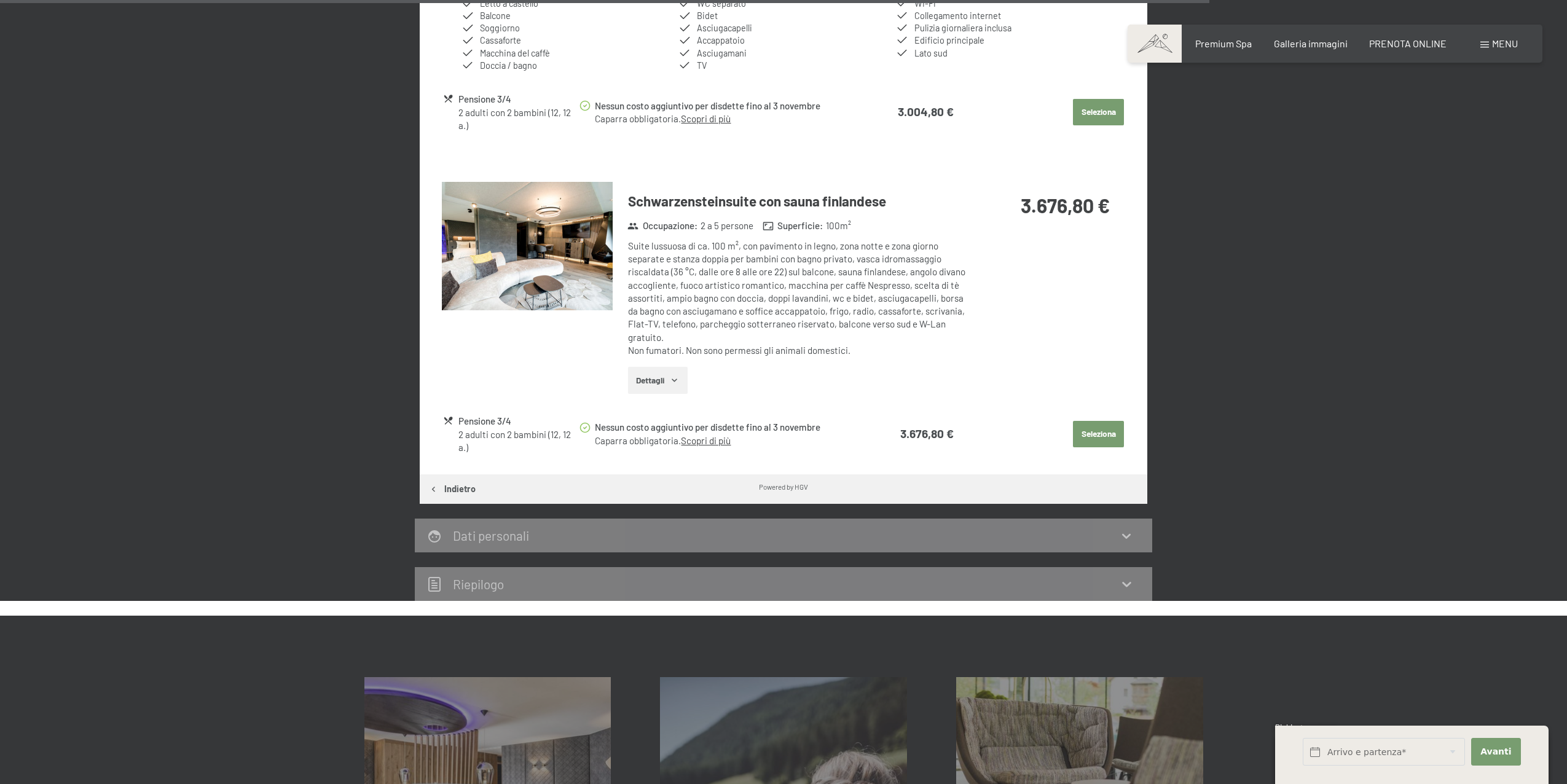
click at [659, 376] on button "Dettagli" at bounding box center [658, 380] width 60 height 27
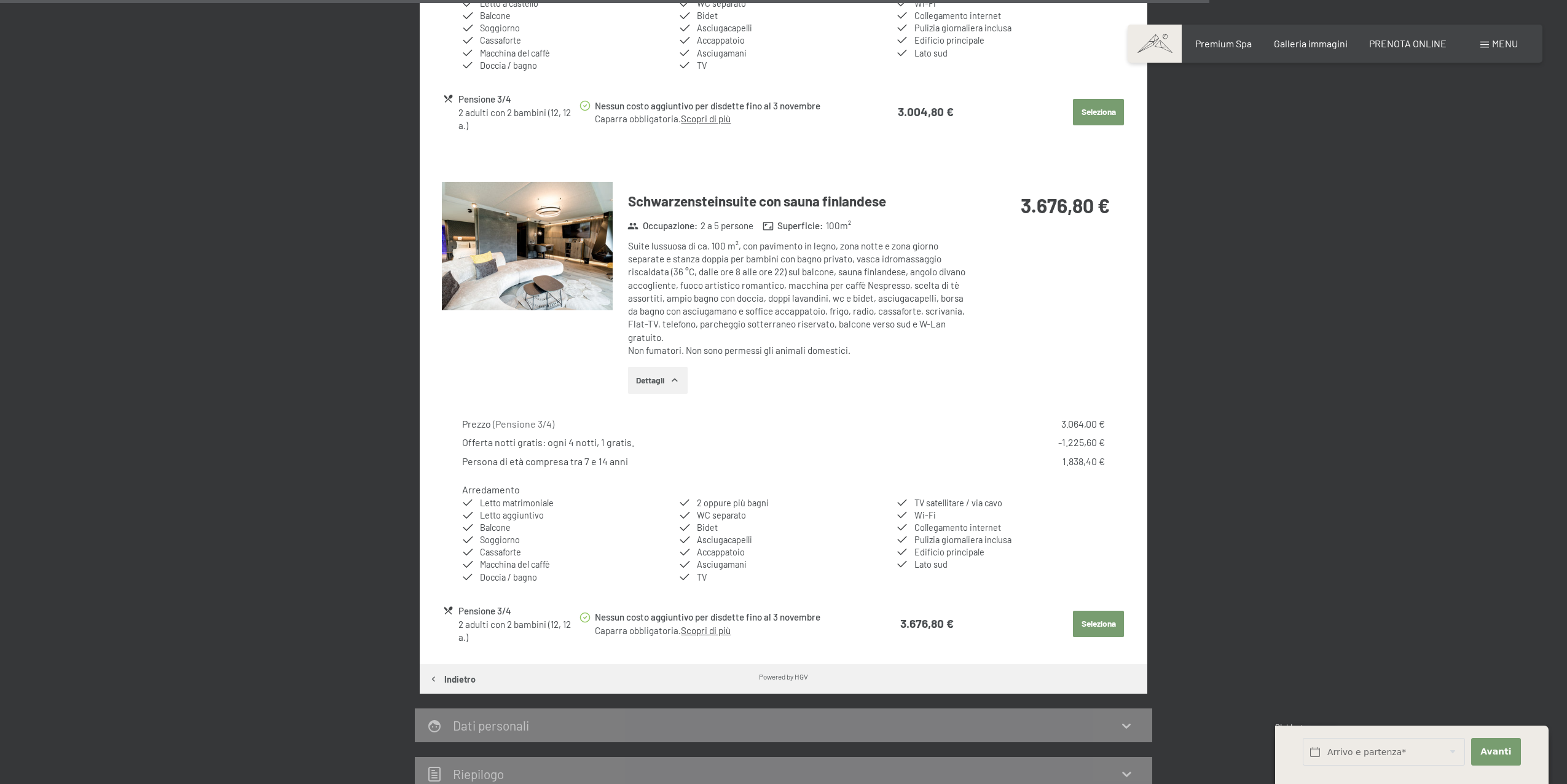
click at [562, 220] on img at bounding box center [527, 246] width 171 height 128
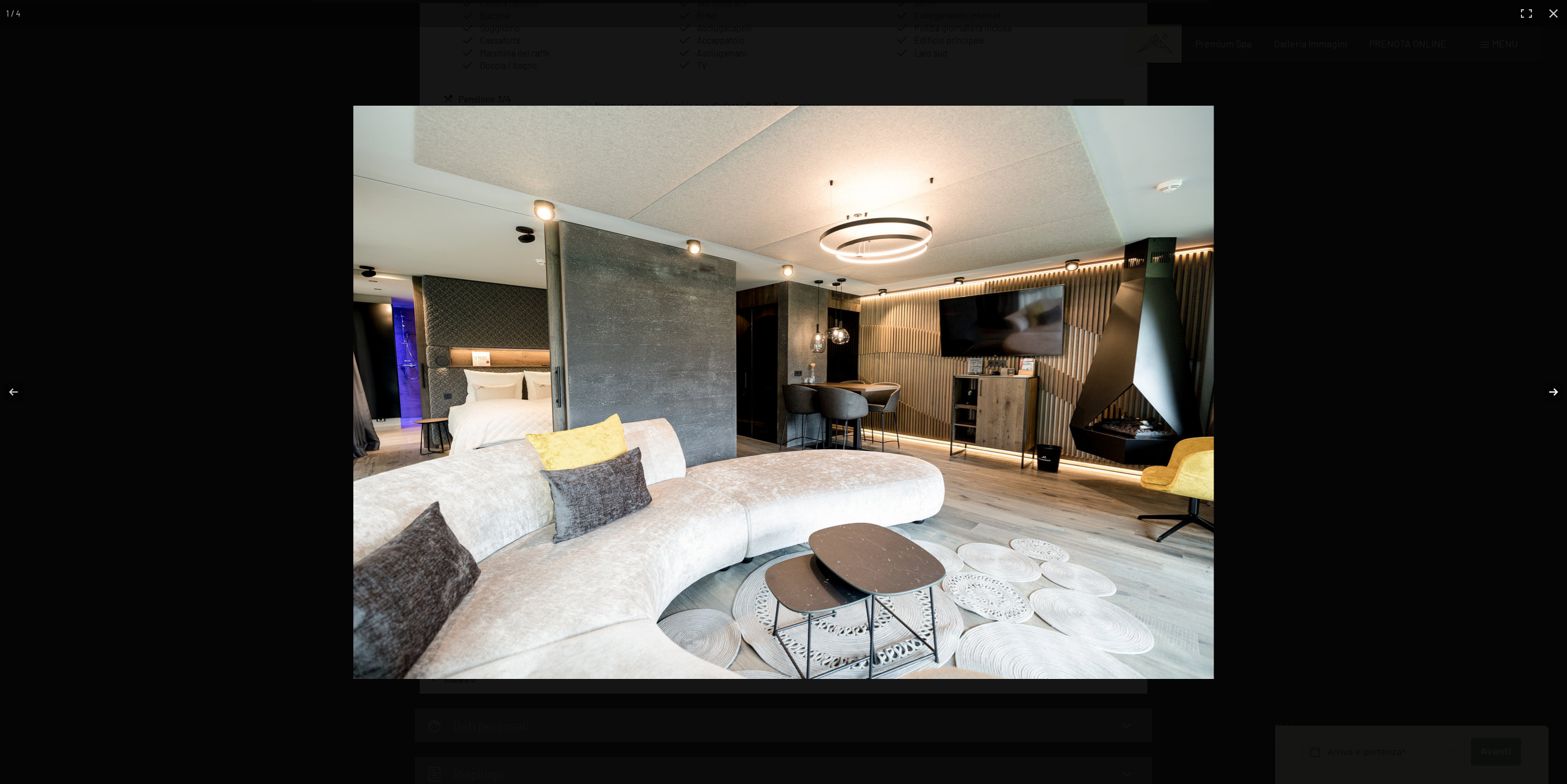
click at [1551, 395] on button "button" at bounding box center [1545, 392] width 43 height 61
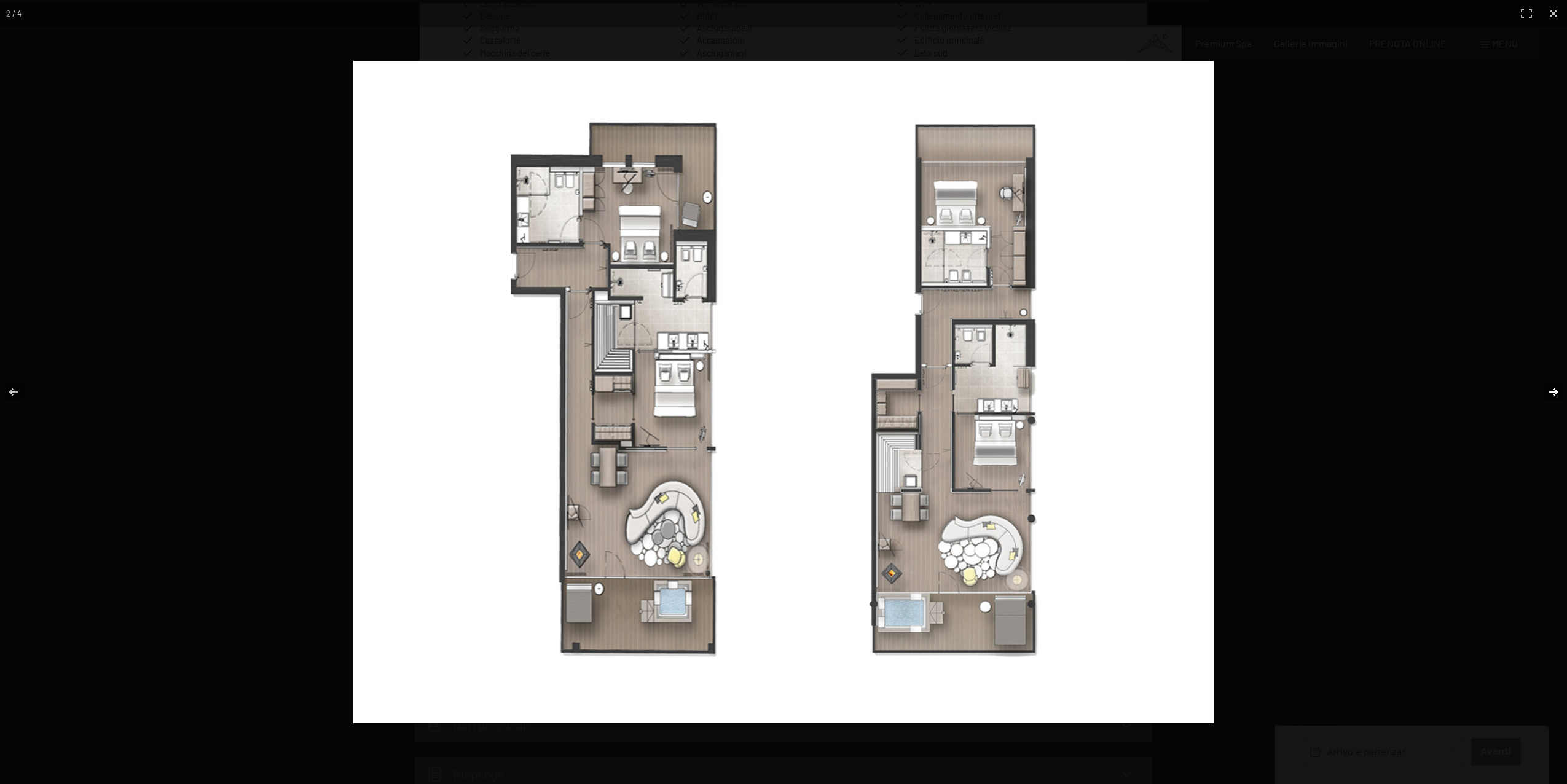
click at [1551, 395] on button "button" at bounding box center [1545, 392] width 43 height 61
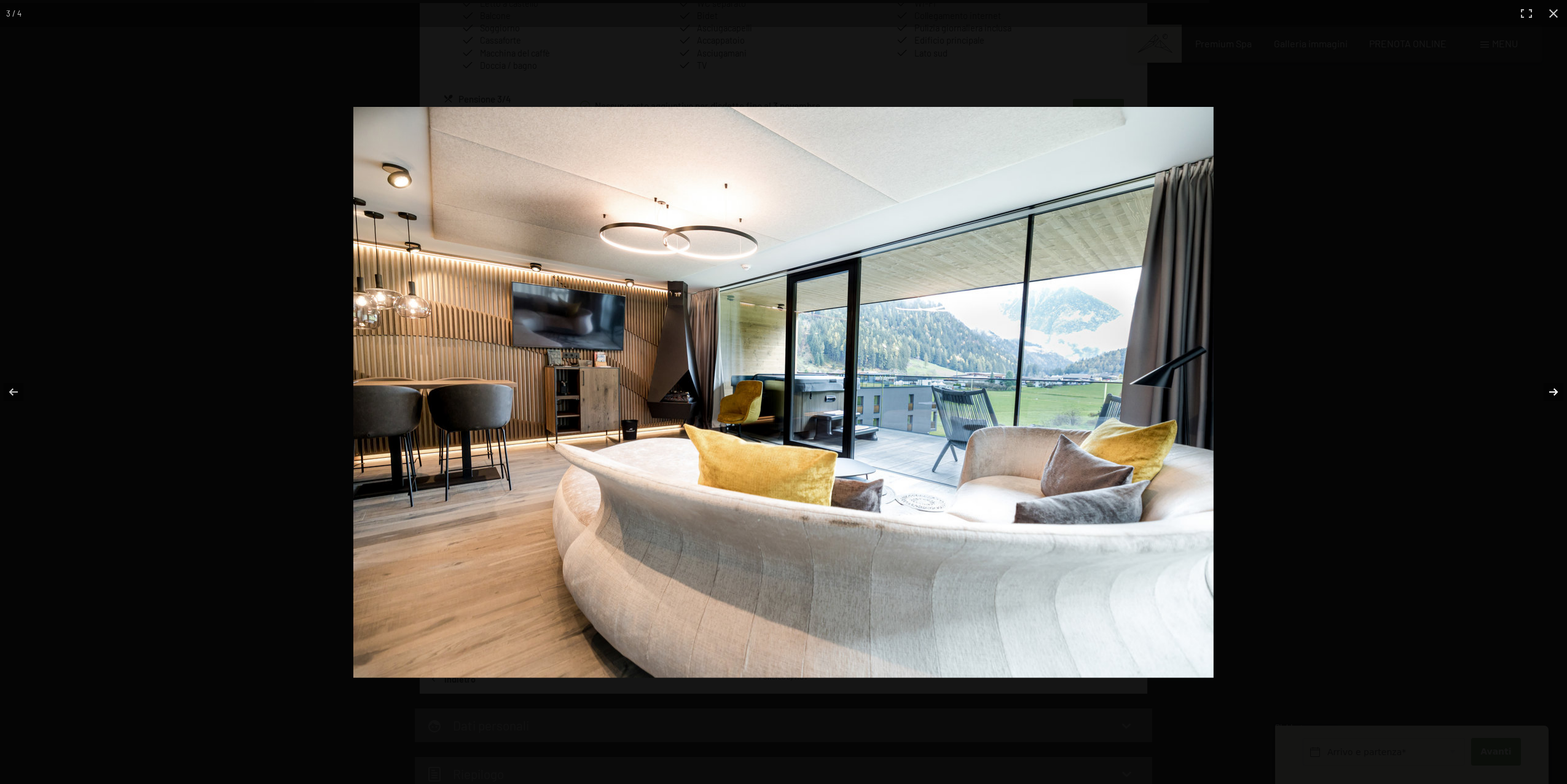
click at [1557, 392] on button "button" at bounding box center [1545, 392] width 43 height 61
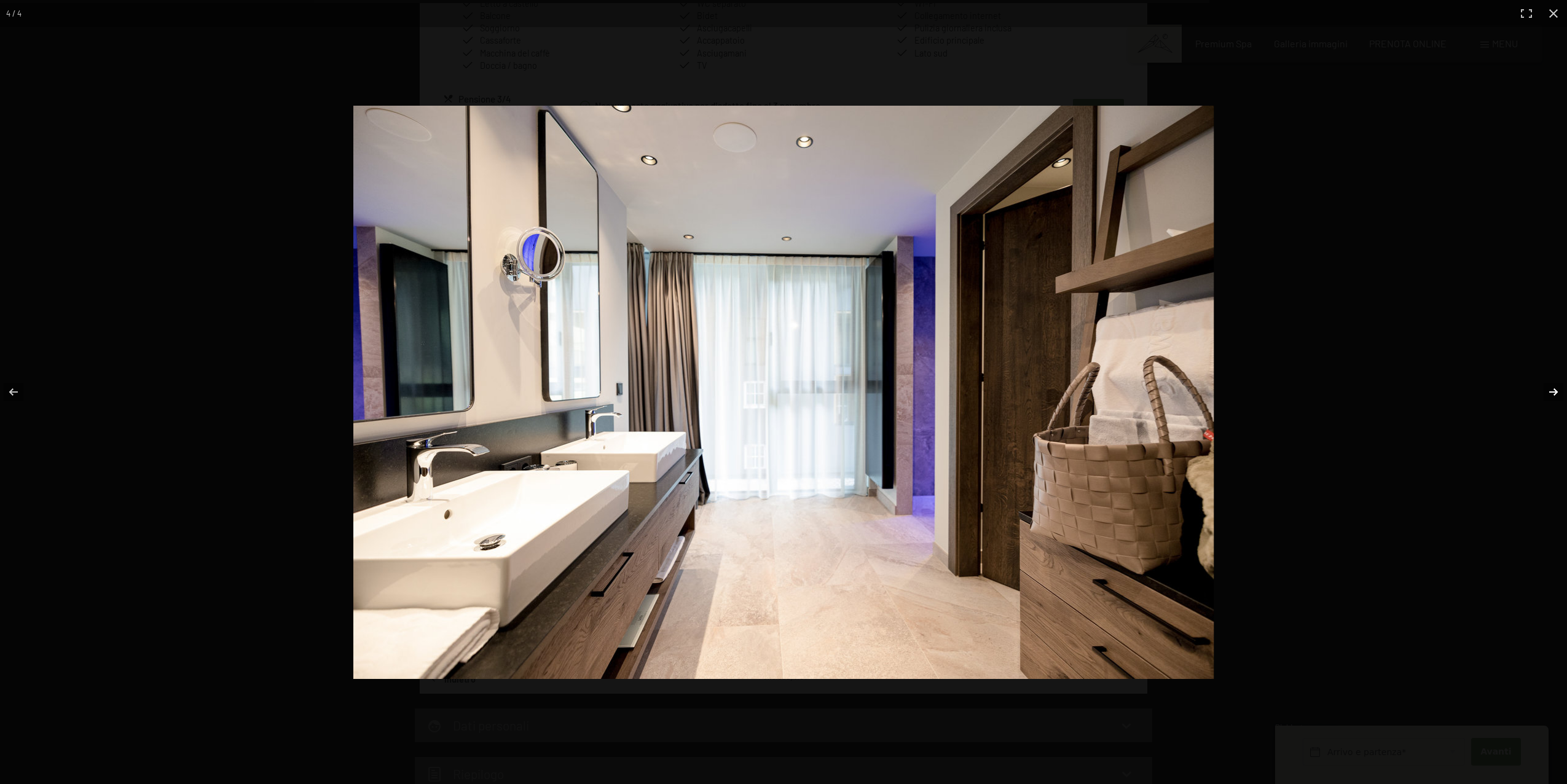
click at [1557, 392] on button "button" at bounding box center [1545, 392] width 43 height 61
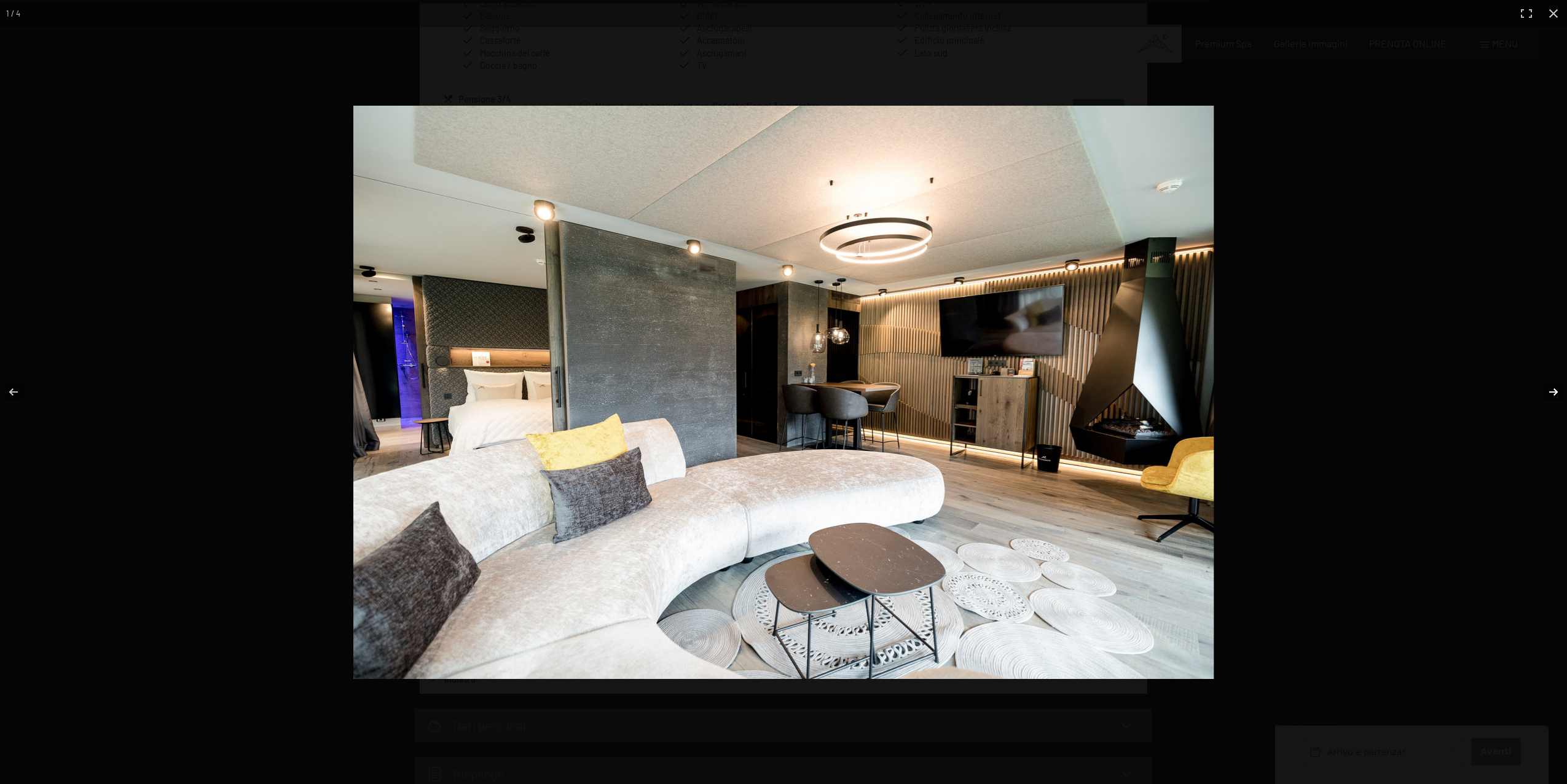
click at [1557, 392] on button "button" at bounding box center [1545, 392] width 43 height 61
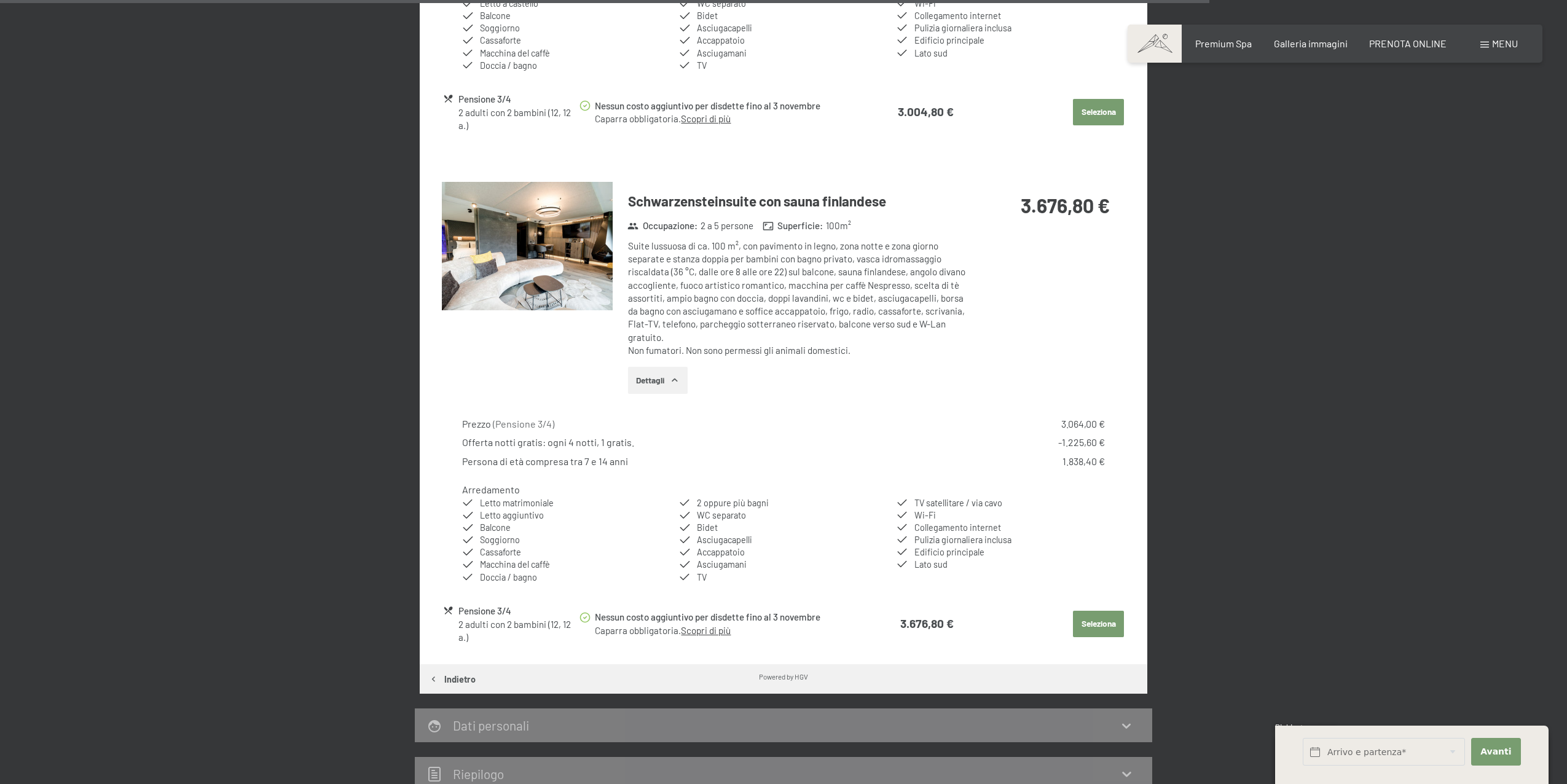
click at [0, 0] on button "button" at bounding box center [0, 0] width 0 height 0
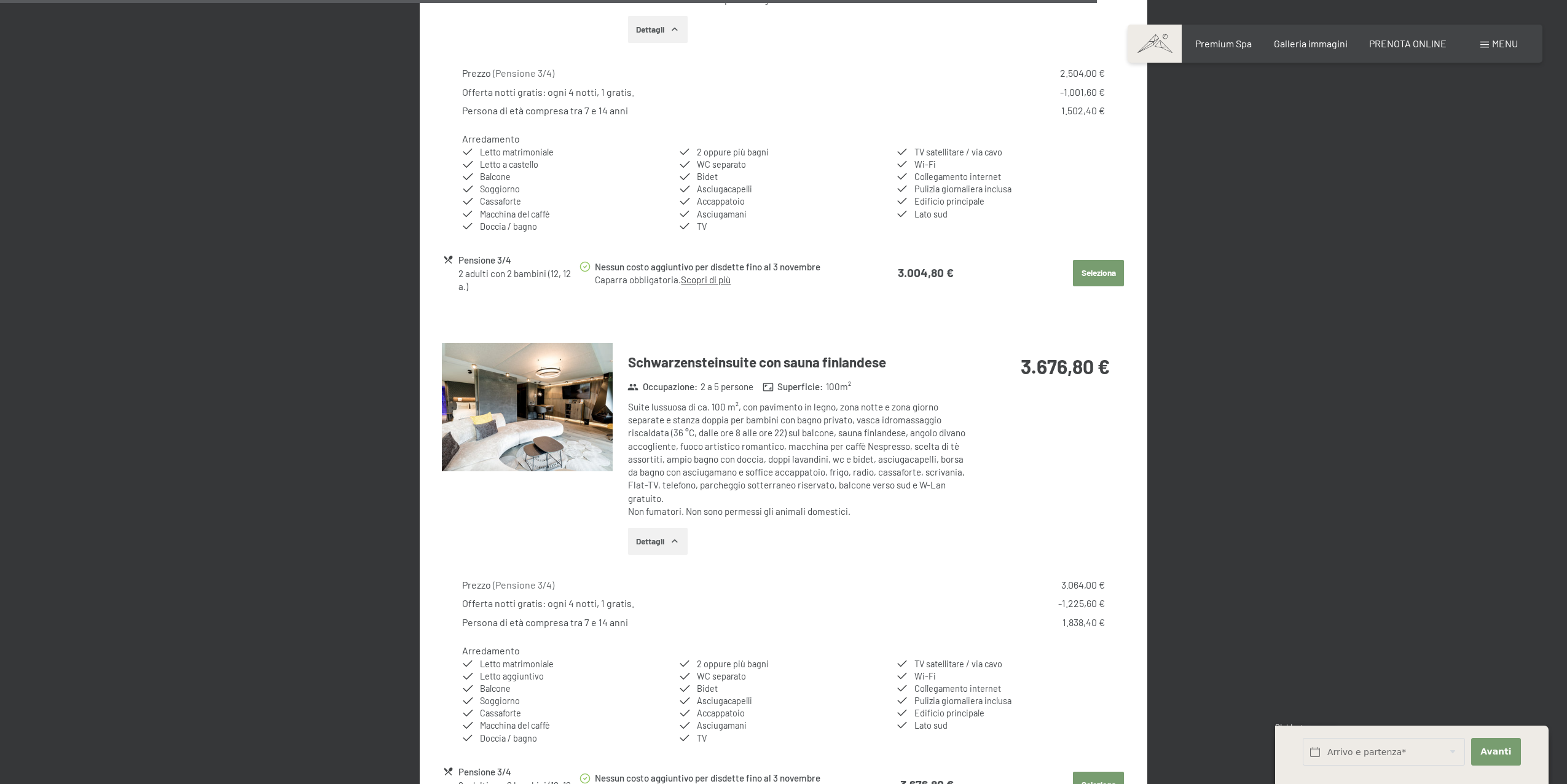
scroll to position [2267, 0]
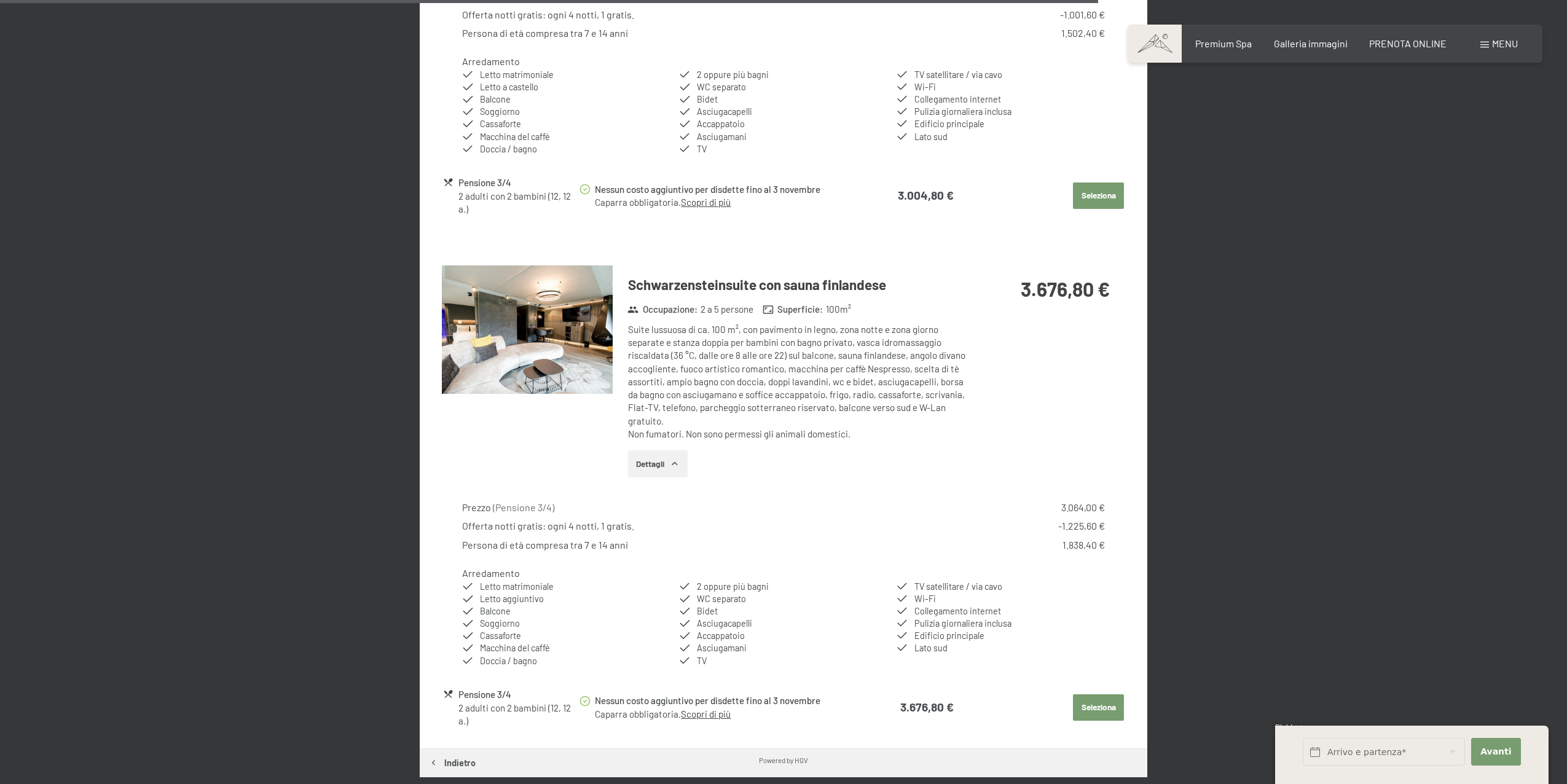
click at [1099, 694] on button "Seleziona" at bounding box center [1099, 707] width 51 height 27
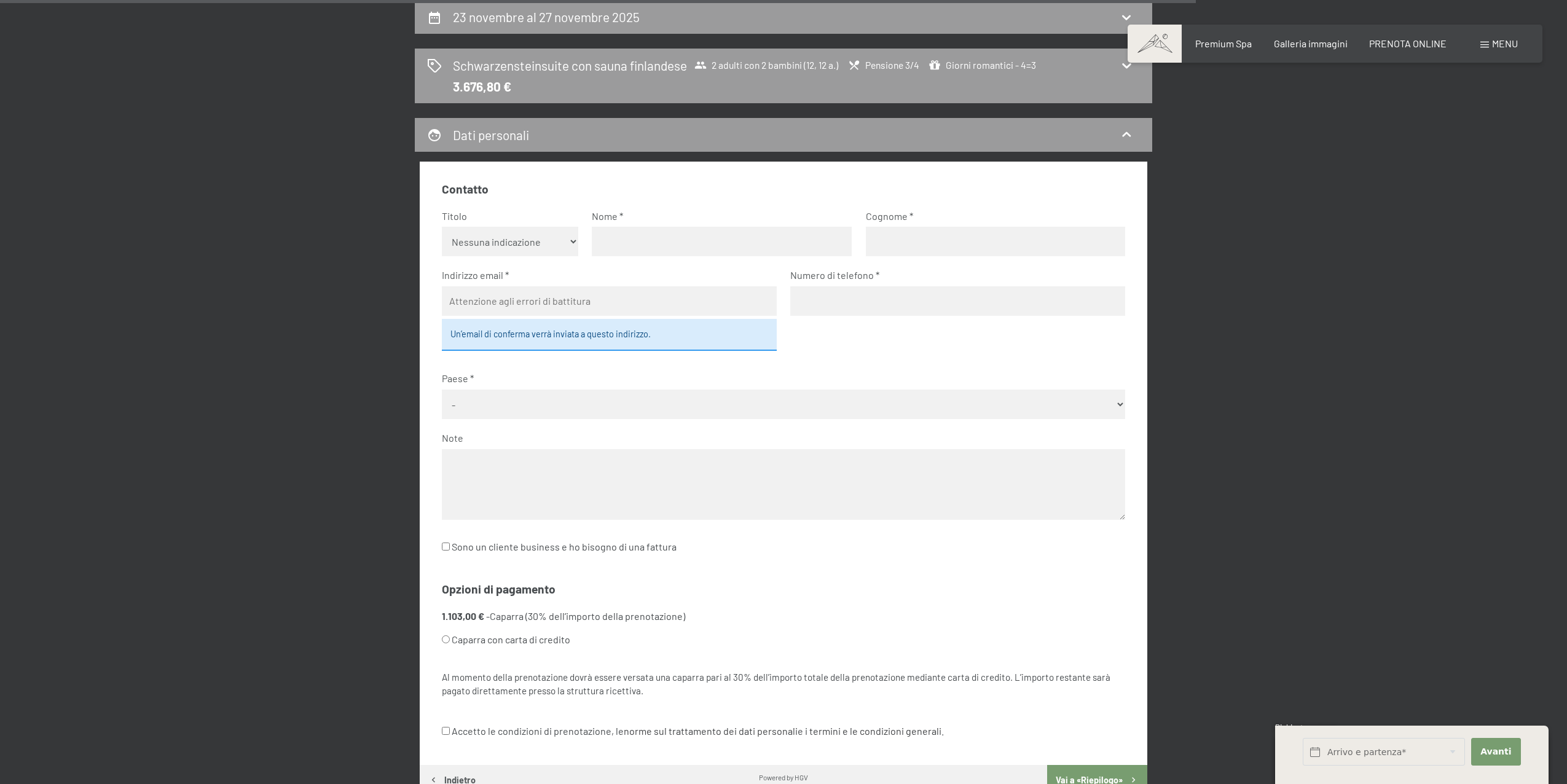
click at [510, 247] on select "Nessuna indicazione Sig.ra Sig." at bounding box center [511, 241] width 137 height 29
select select "m"
click at [622, 240] on input "text" at bounding box center [721, 241] width 260 height 29
type input "SENATORE"
type input "CARMELA"
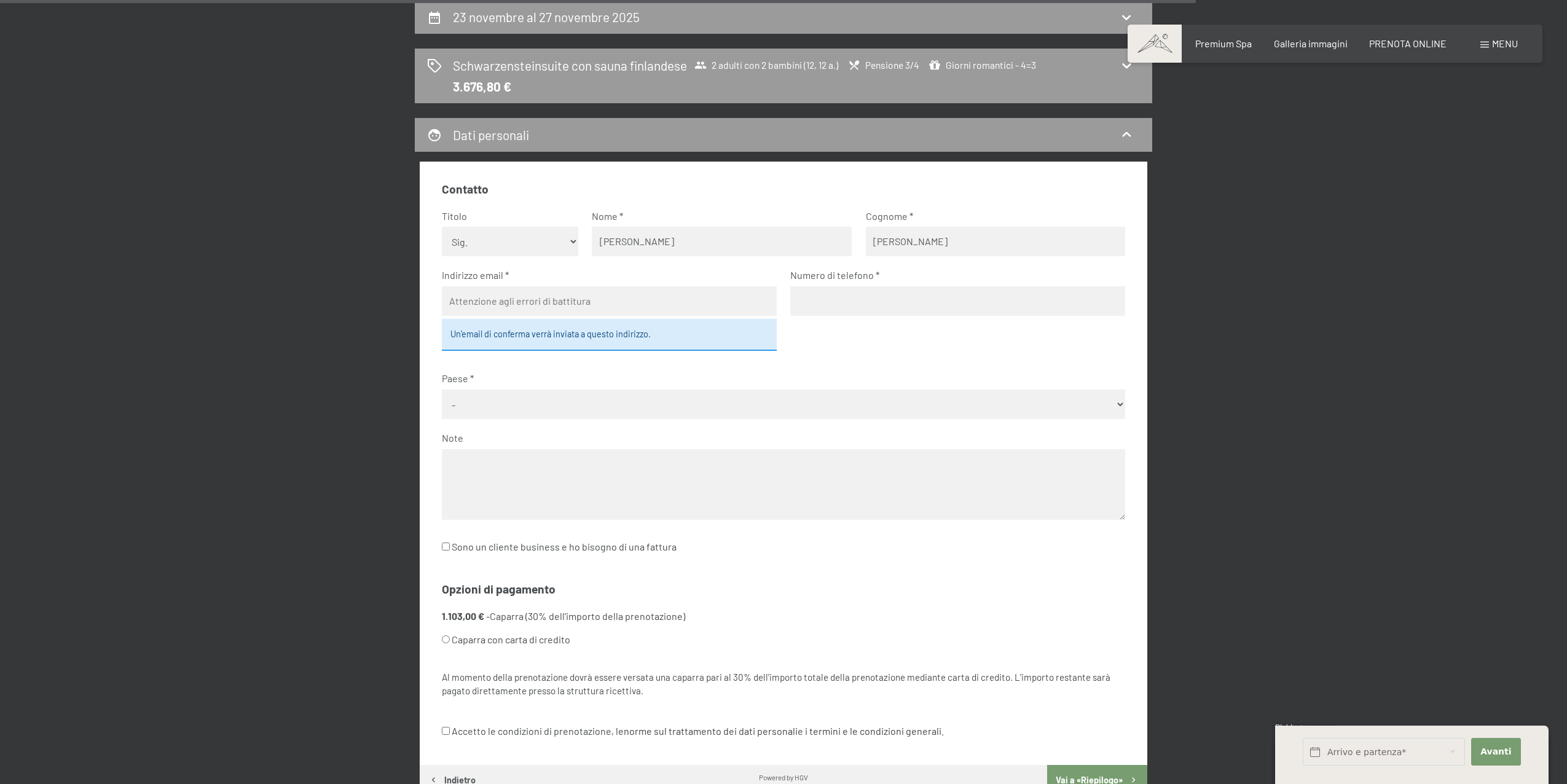
type input "calogerogambino@hotmail.com"
type input "3737071459"
select select "ITA"
click at [504, 248] on select "Nessuna indicazione Sig.ra Sig." at bounding box center [511, 241] width 137 height 29
select select "f"
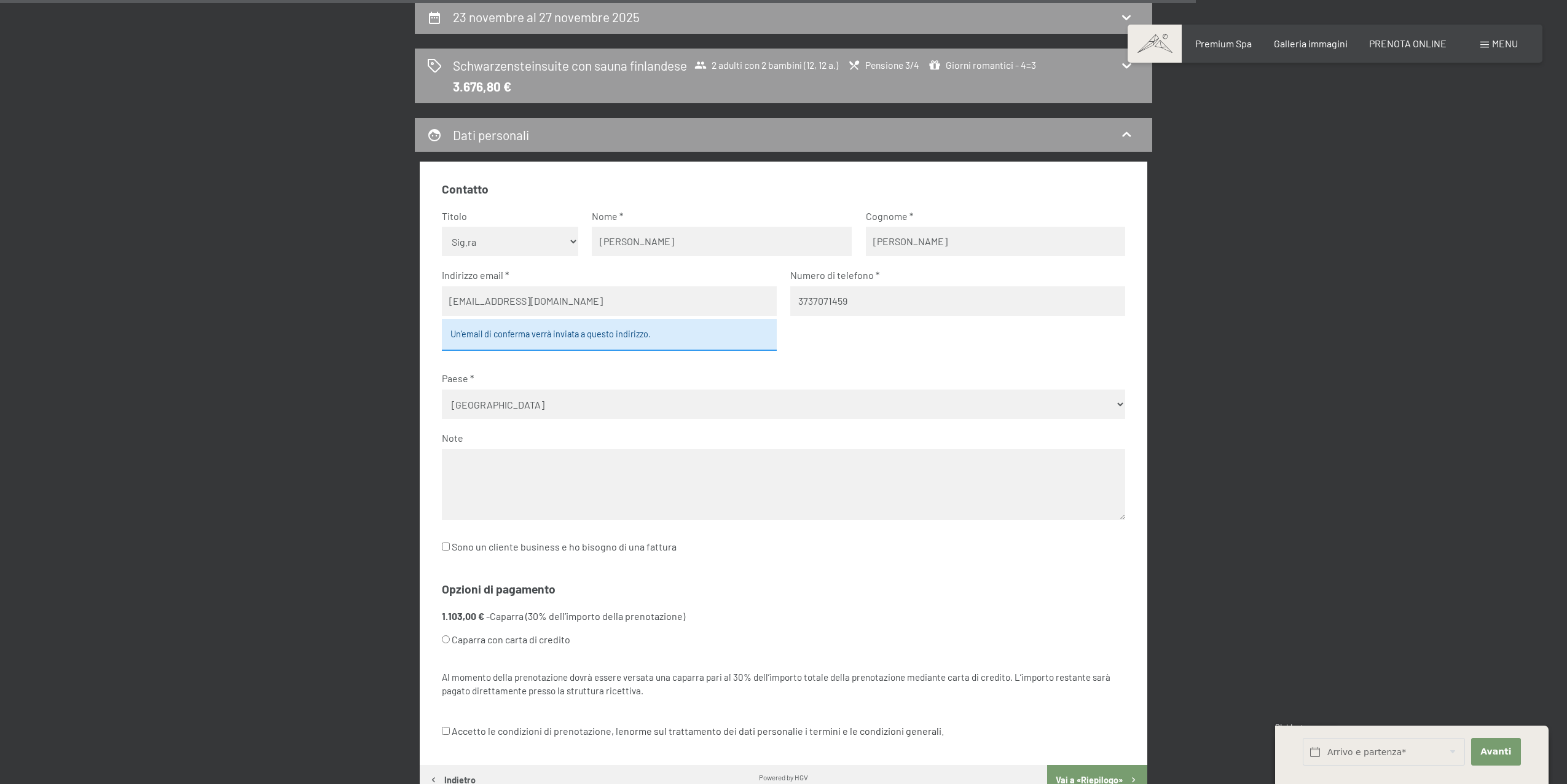
drag, startPoint x: 862, startPoint y: 301, endPoint x: 734, endPoint y: 303, distance: 128.0
click at [734, 303] on fieldset "Contatto Titolo Nessuna indicazione Sig.ra Sig. Nome SENATORE Cognome CARMELA I…" at bounding box center [784, 376] width 684 height 390
drag, startPoint x: 939, startPoint y: 424, endPoint x: 751, endPoint y: 317, distance: 216.3
click at [751, 317] on fieldset "Contatto Titolo Nessuna indicazione Sig.ra Sig. Nome SENATORE Cognome CARMELA I…" at bounding box center [784, 376] width 684 height 390
drag, startPoint x: 884, startPoint y: 302, endPoint x: 758, endPoint y: 292, distance: 126.4
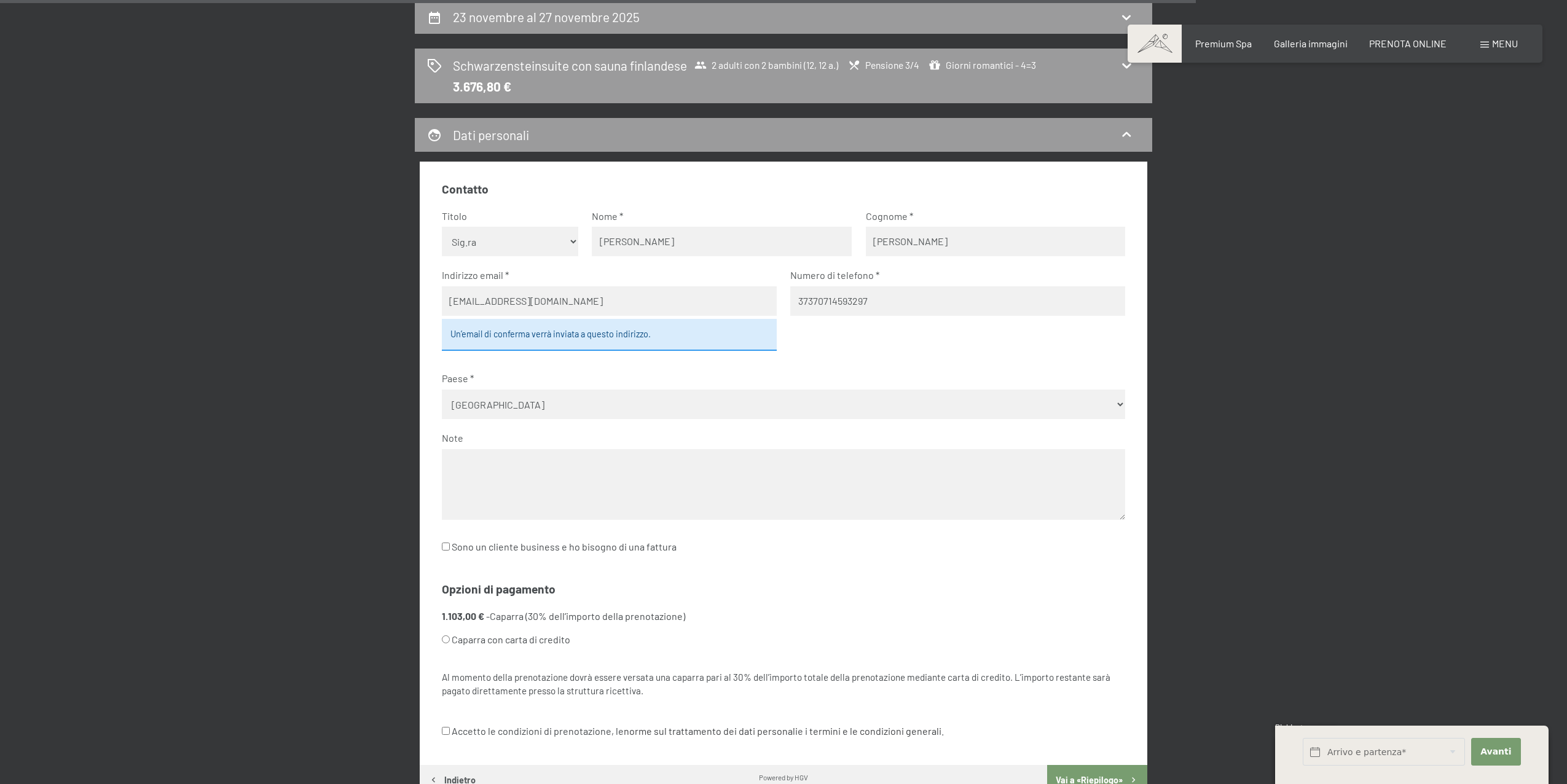
click at [758, 292] on fieldset "Contatto Titolo Nessuna indicazione Sig.ra Sig. Nome SENATORE Cognome CARMELA I…" at bounding box center [784, 376] width 684 height 390
type input "3297361070"
click at [740, 395] on select "- Germania Austria Svizzera Italia Paesi Bassi Belgio Regno Unito Rep. Ceca Pol…" at bounding box center [784, 404] width 684 height 29
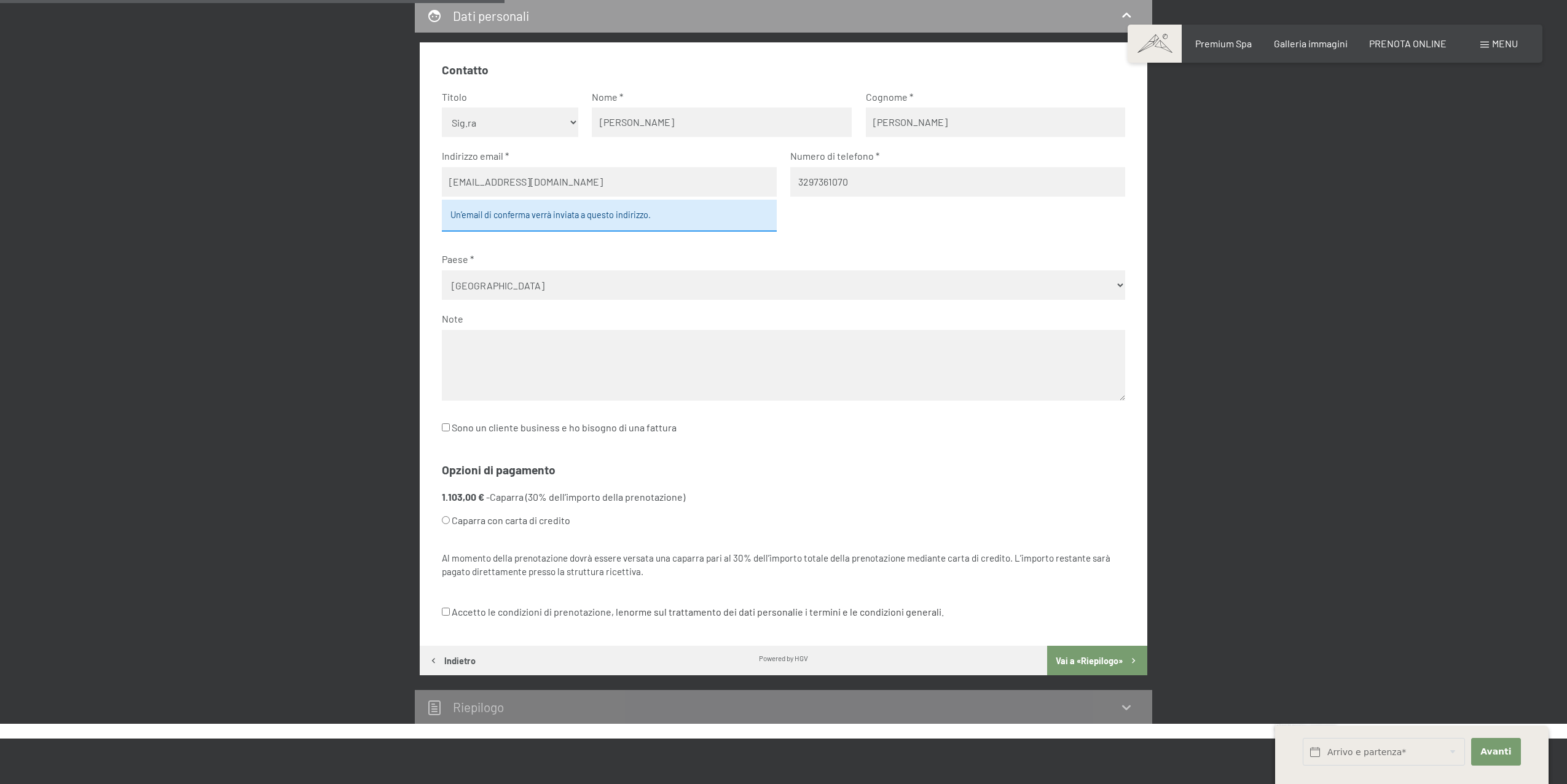
scroll to position [433, 0]
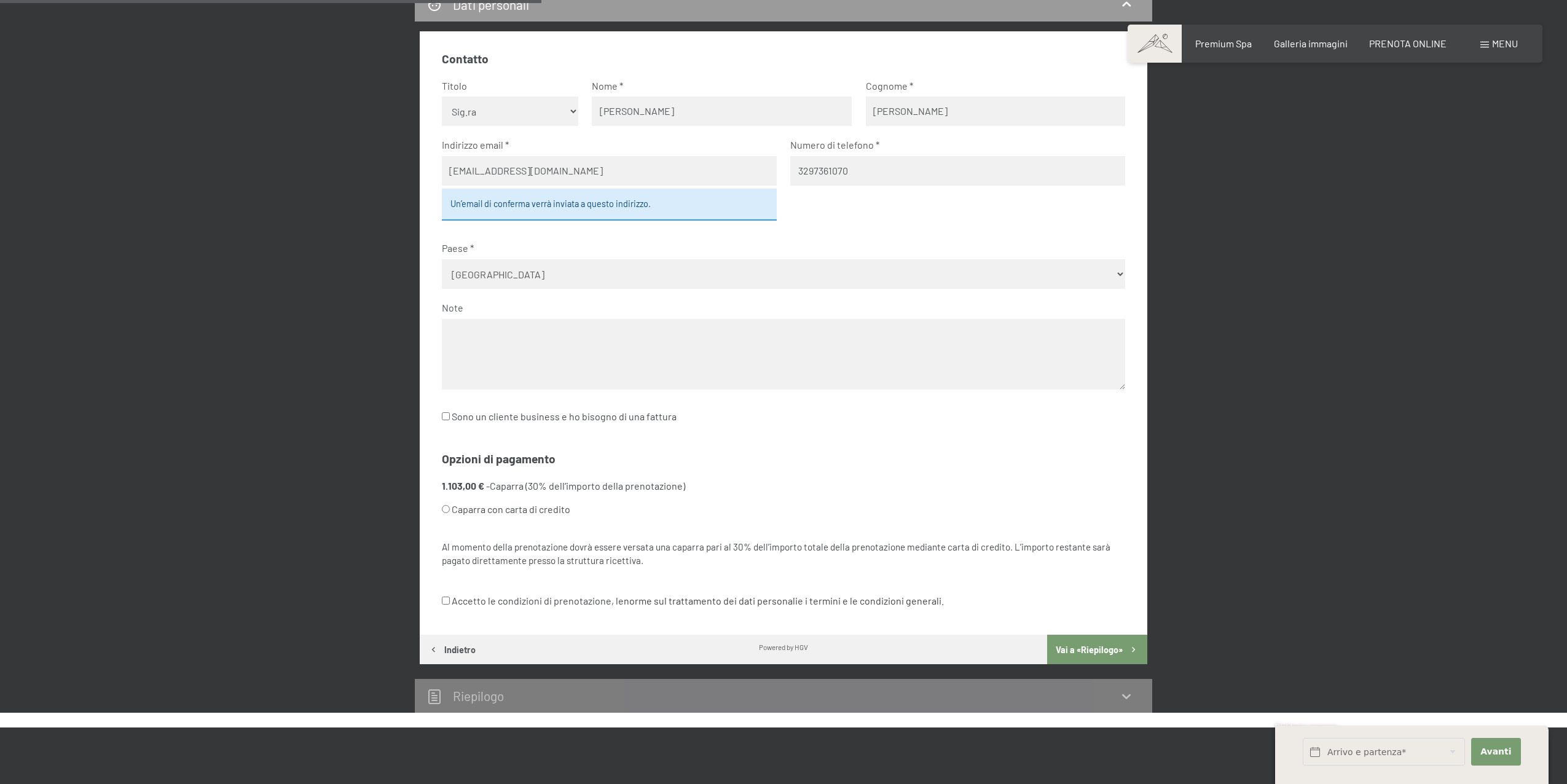
click at [449, 599] on input "Accetto le condizioni di prenotazione, le norme sul trattamento dei dati person…" at bounding box center [446, 600] width 8 height 8
checkbox input "true"
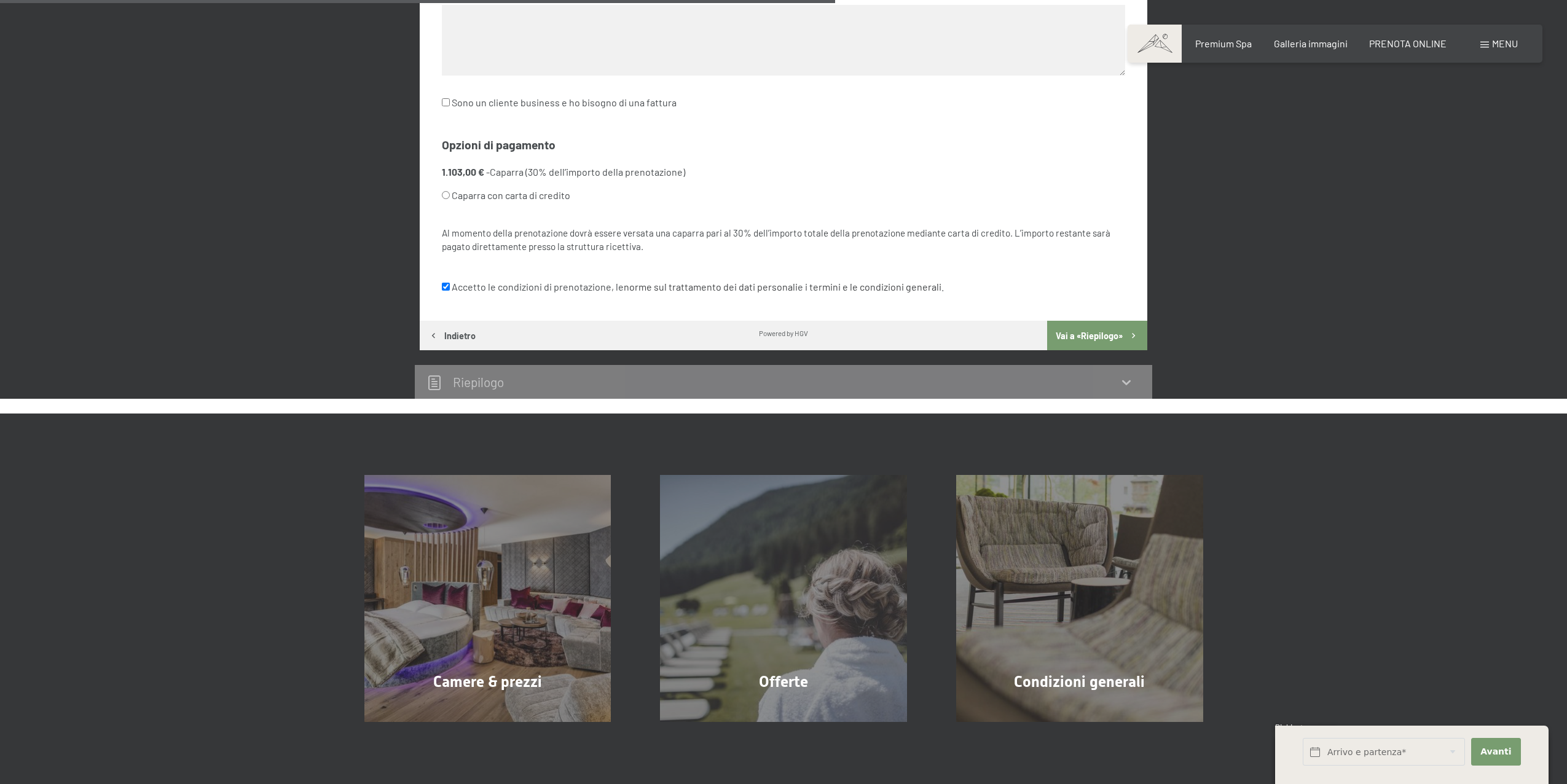
scroll to position [834, 0]
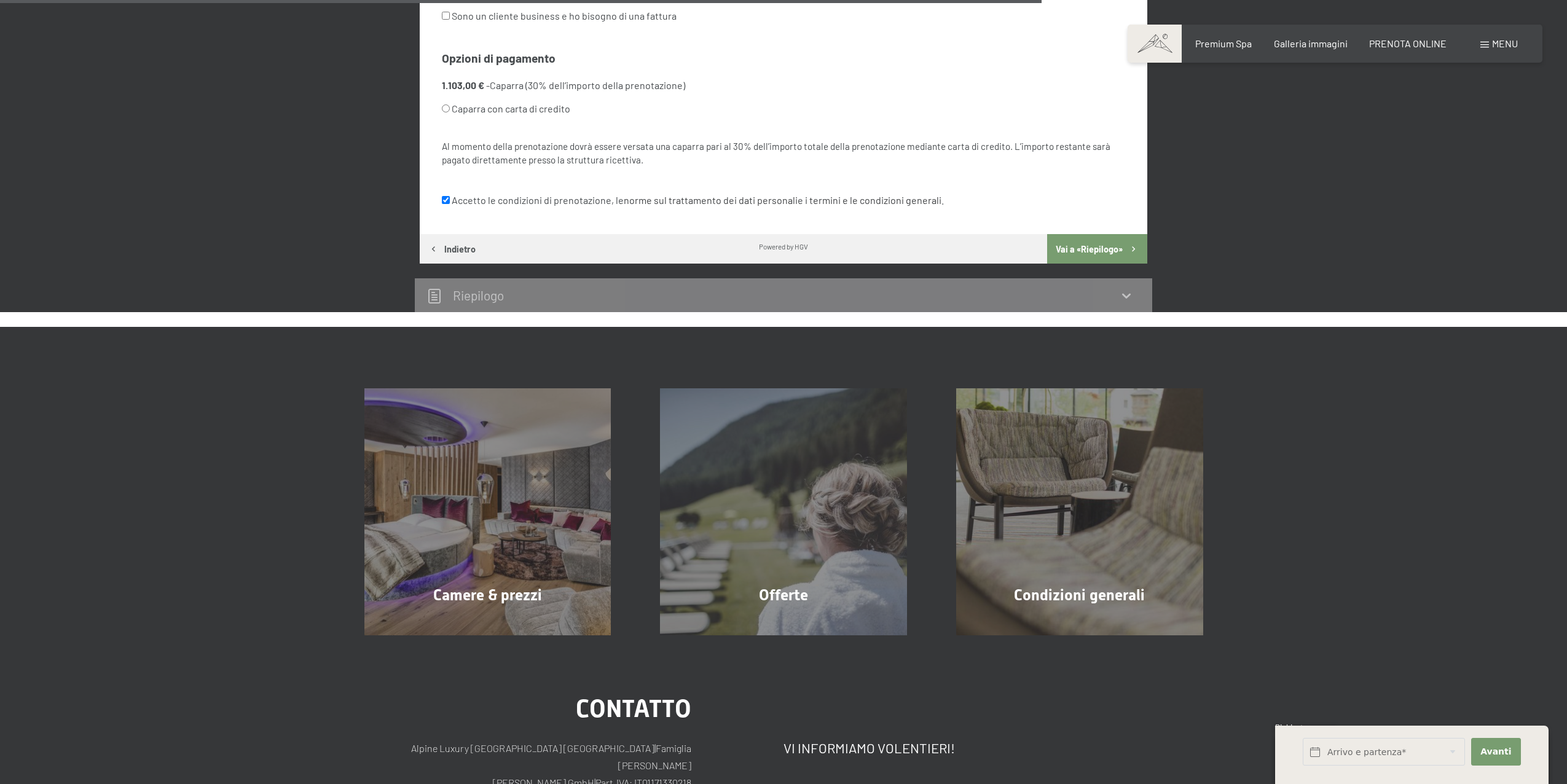
click at [1119, 283] on div "Riepilogo" at bounding box center [784, 295] width 738 height 34
click at [1120, 248] on button "Vai a «Riepilogo»" at bounding box center [1097, 249] width 100 height 29
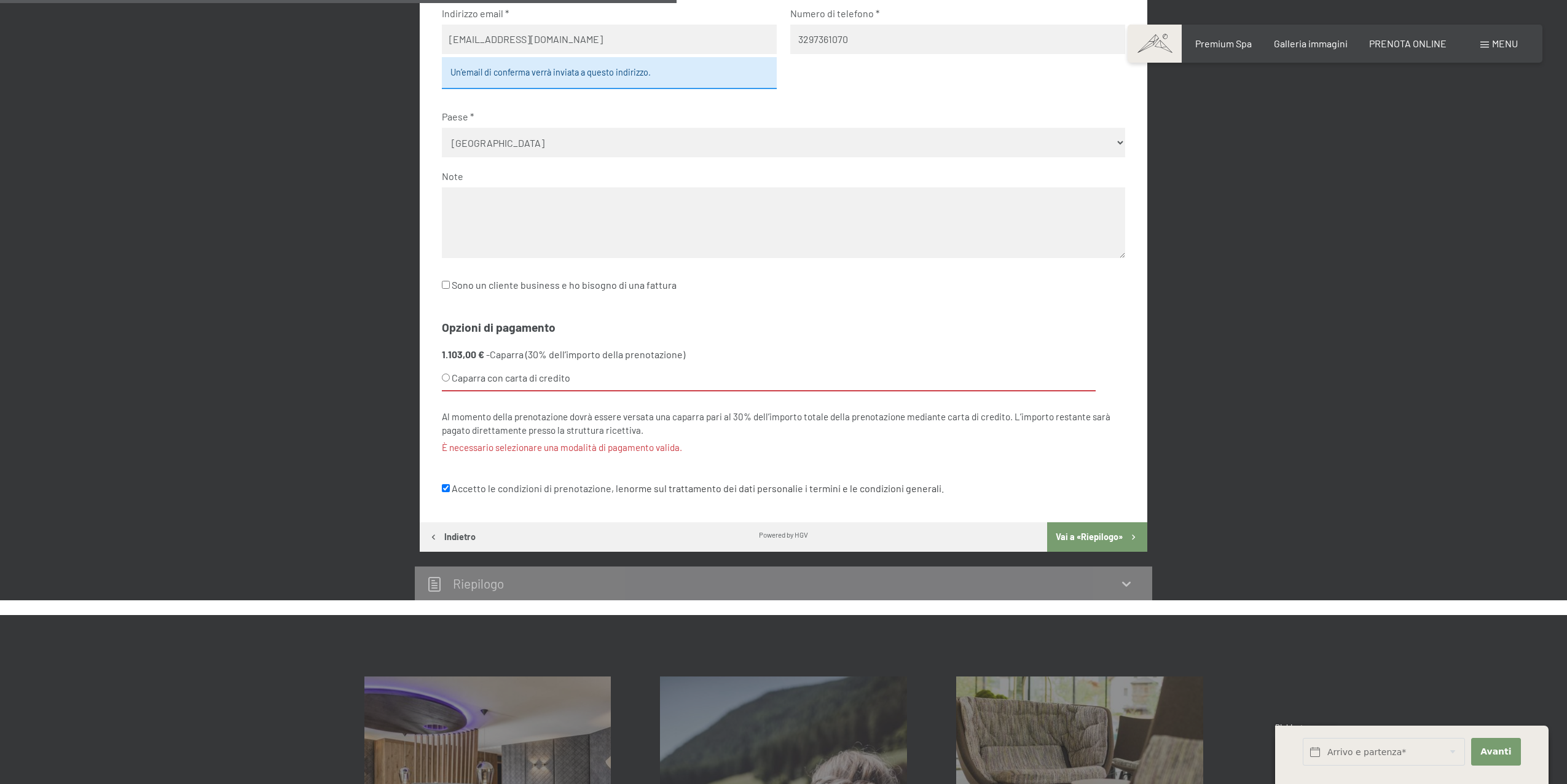
scroll to position [550, 0]
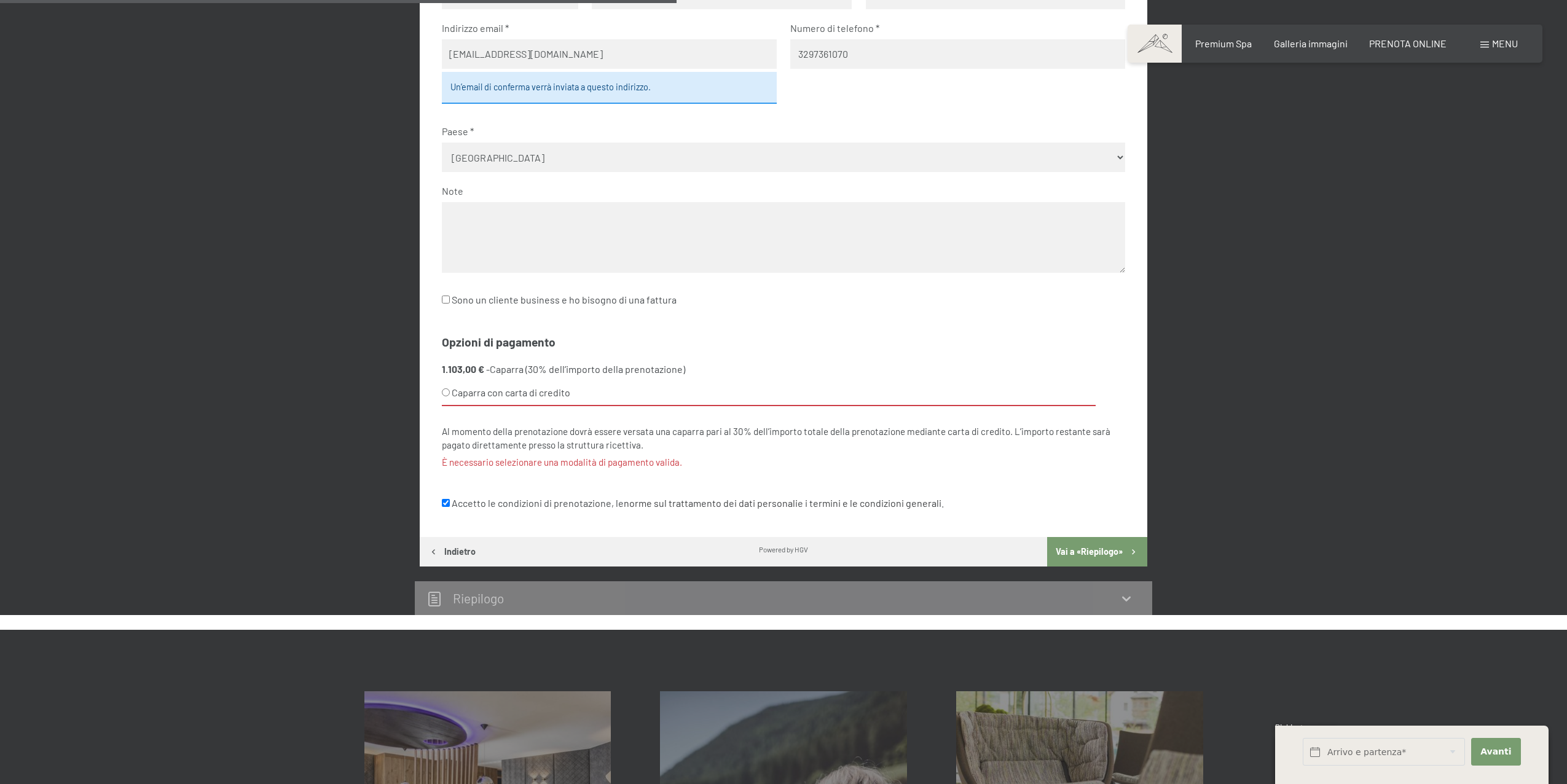
click at [449, 392] on label "Caparra con carta di credito" at bounding box center [769, 393] width 654 height 25
click at [449, 392] on input "Caparra con carta di credito" at bounding box center [446, 392] width 8 height 8
radio input "true"
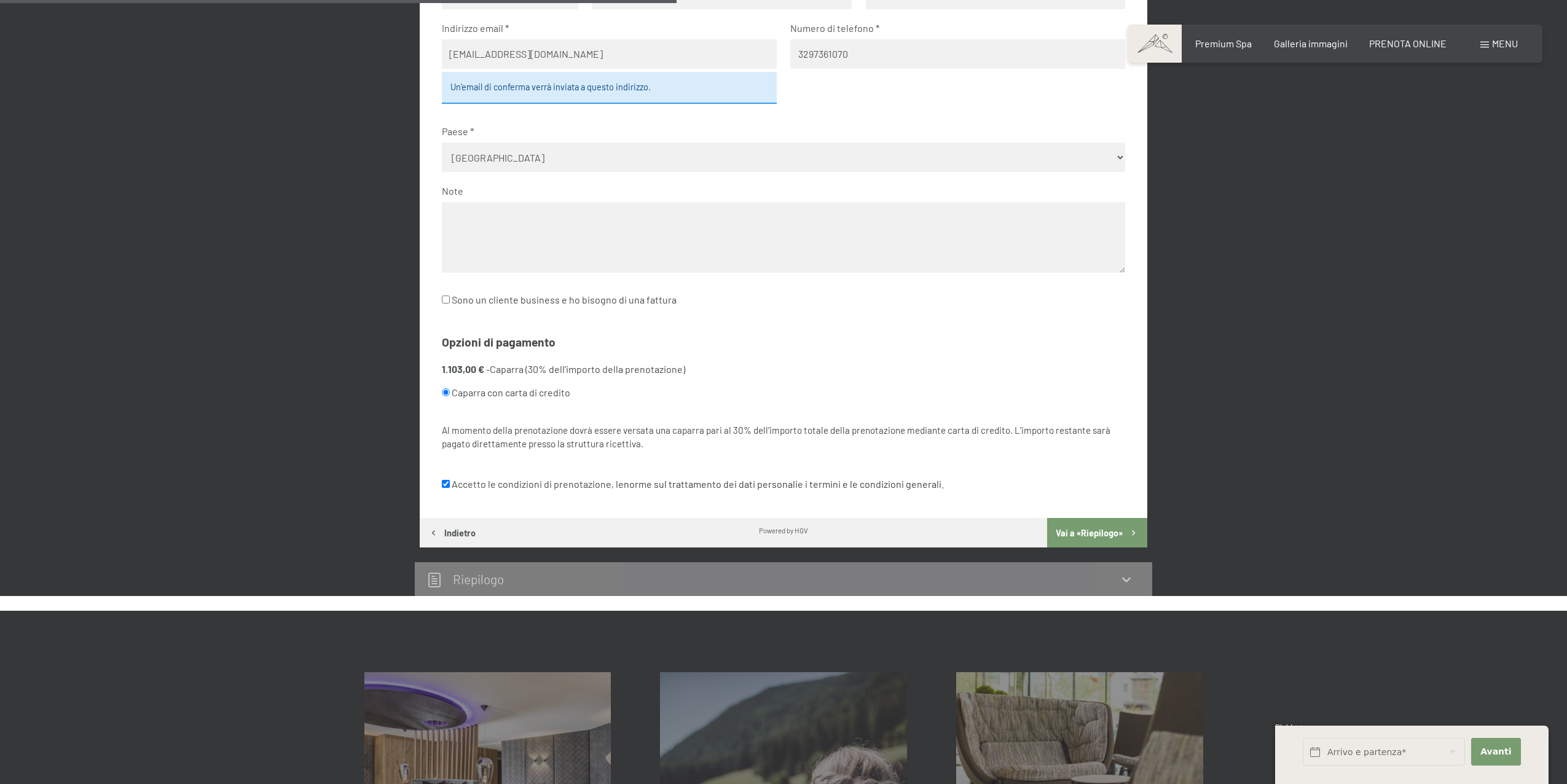
click at [1099, 530] on button "Vai a «Riepilogo»" at bounding box center [1097, 532] width 100 height 29
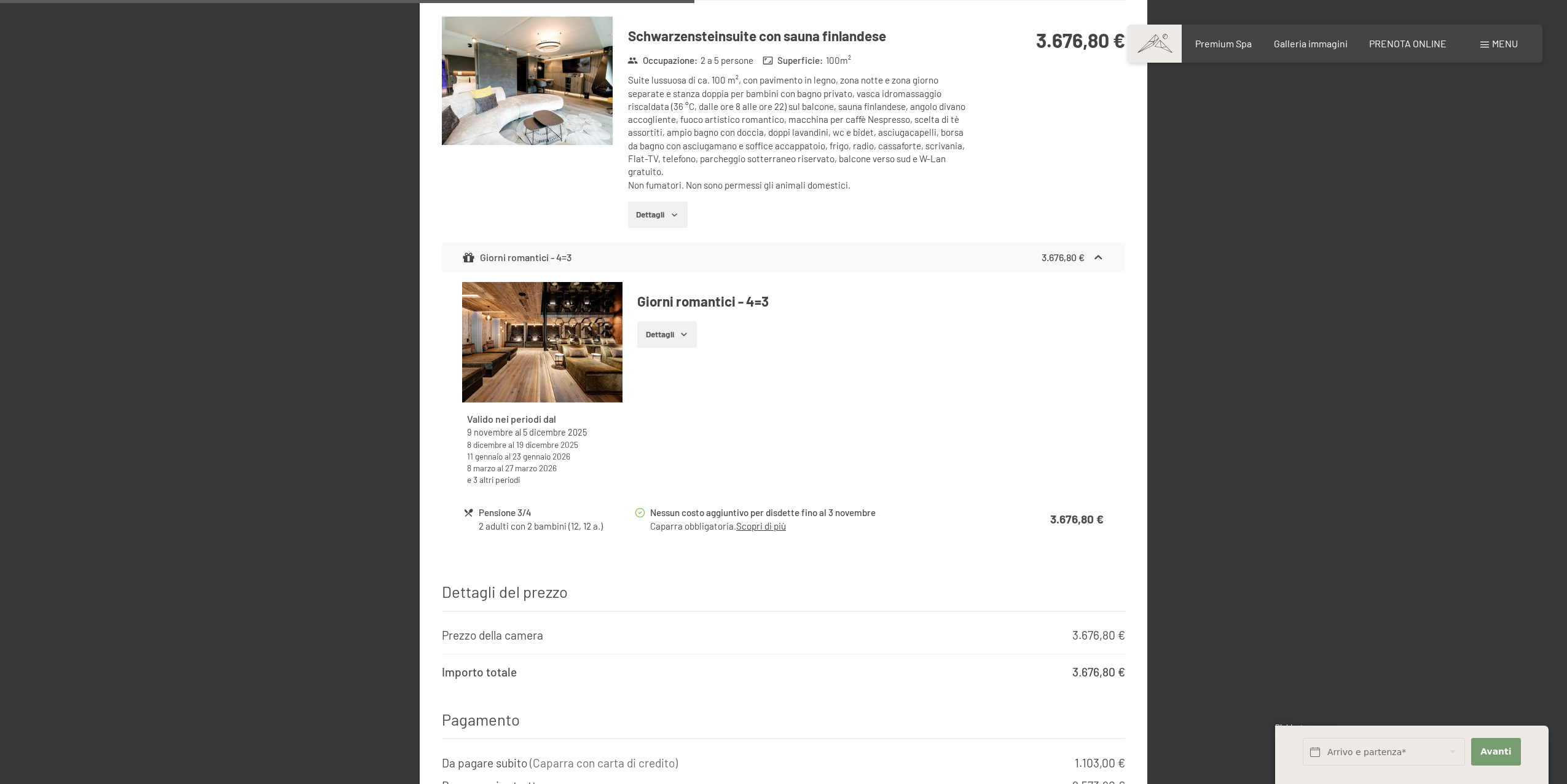
scroll to position [748, 0]
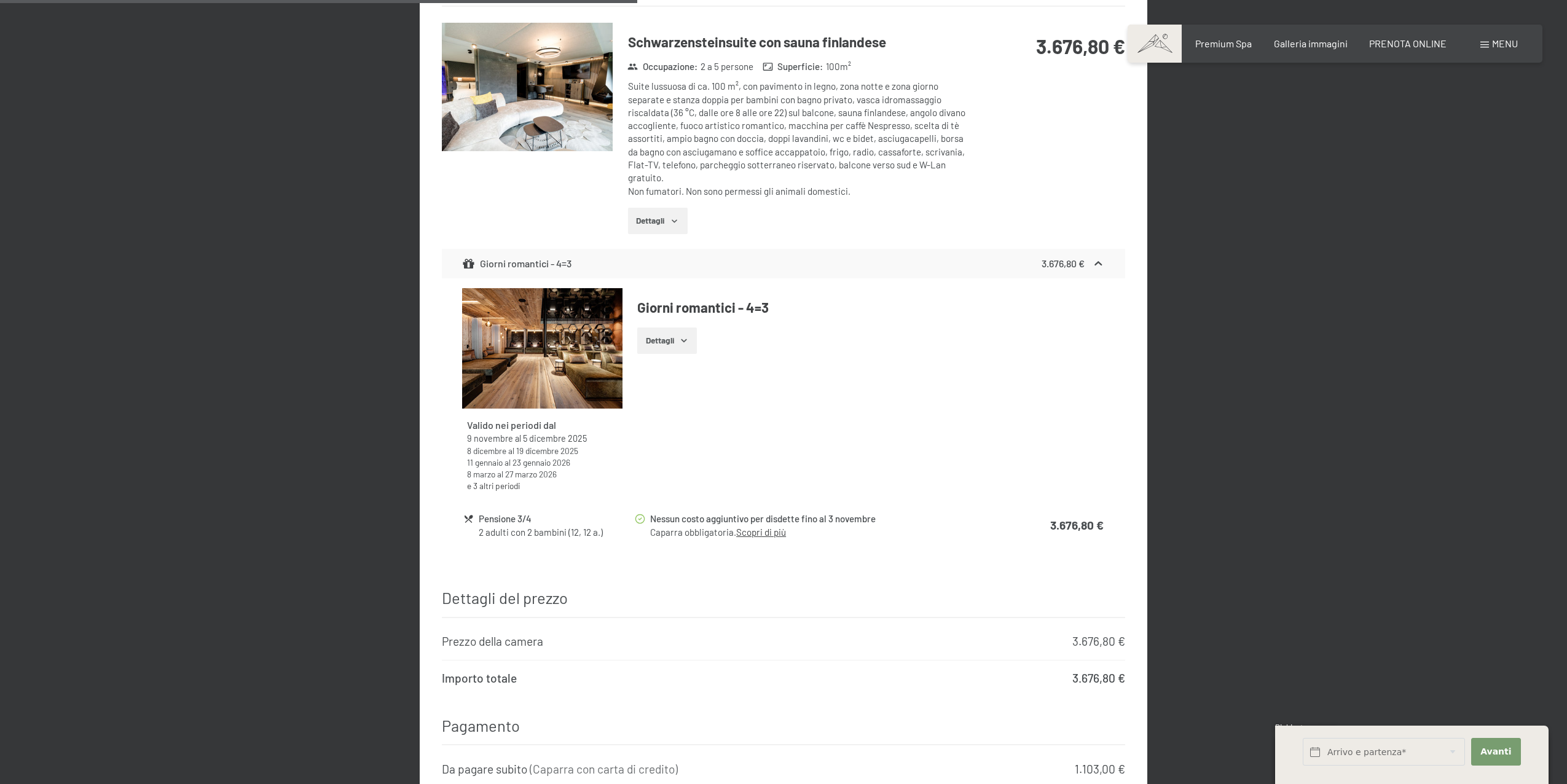
click at [677, 334] on button "Dettagli" at bounding box center [668, 341] width 60 height 27
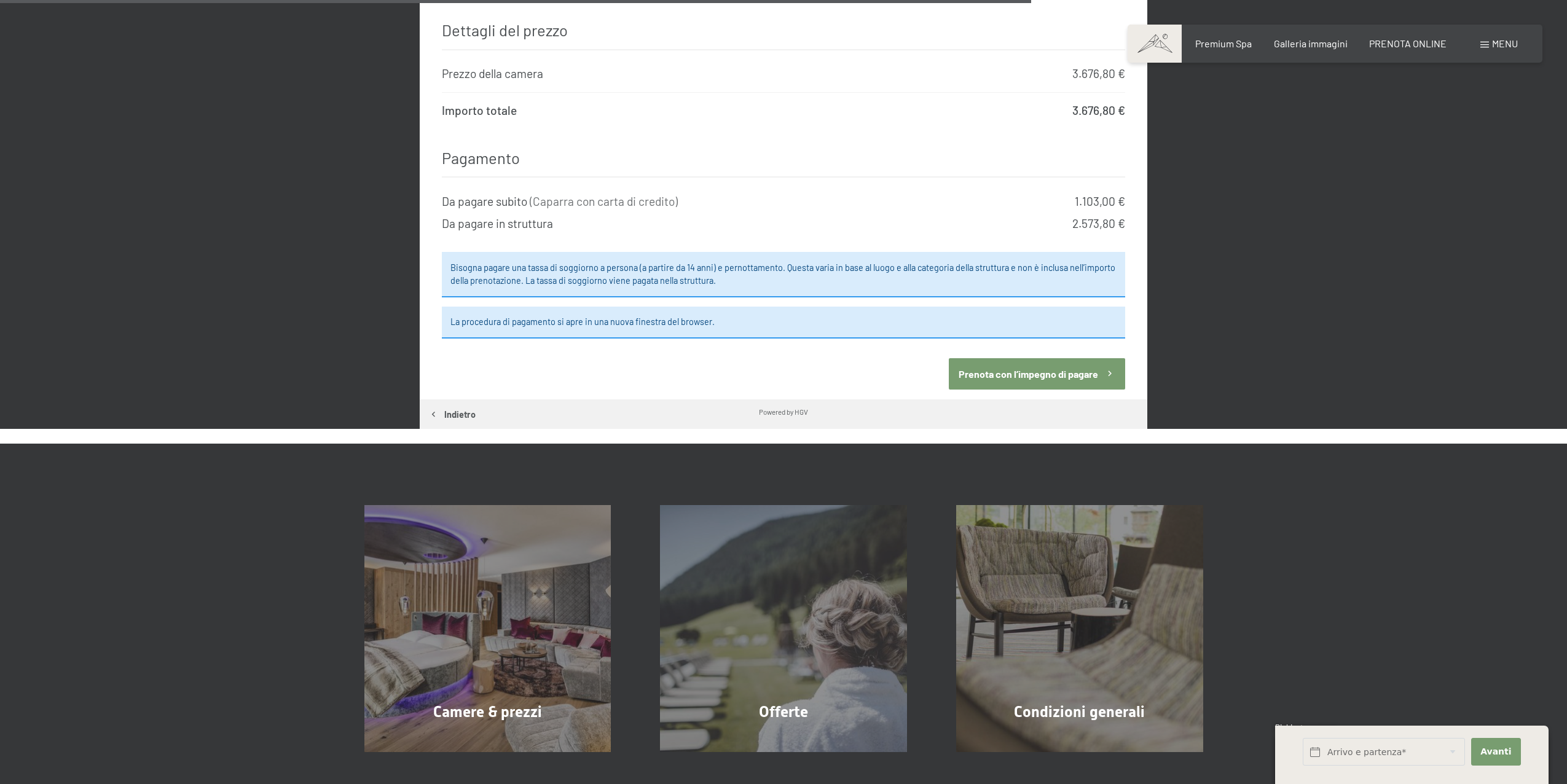
scroll to position [1429, 0]
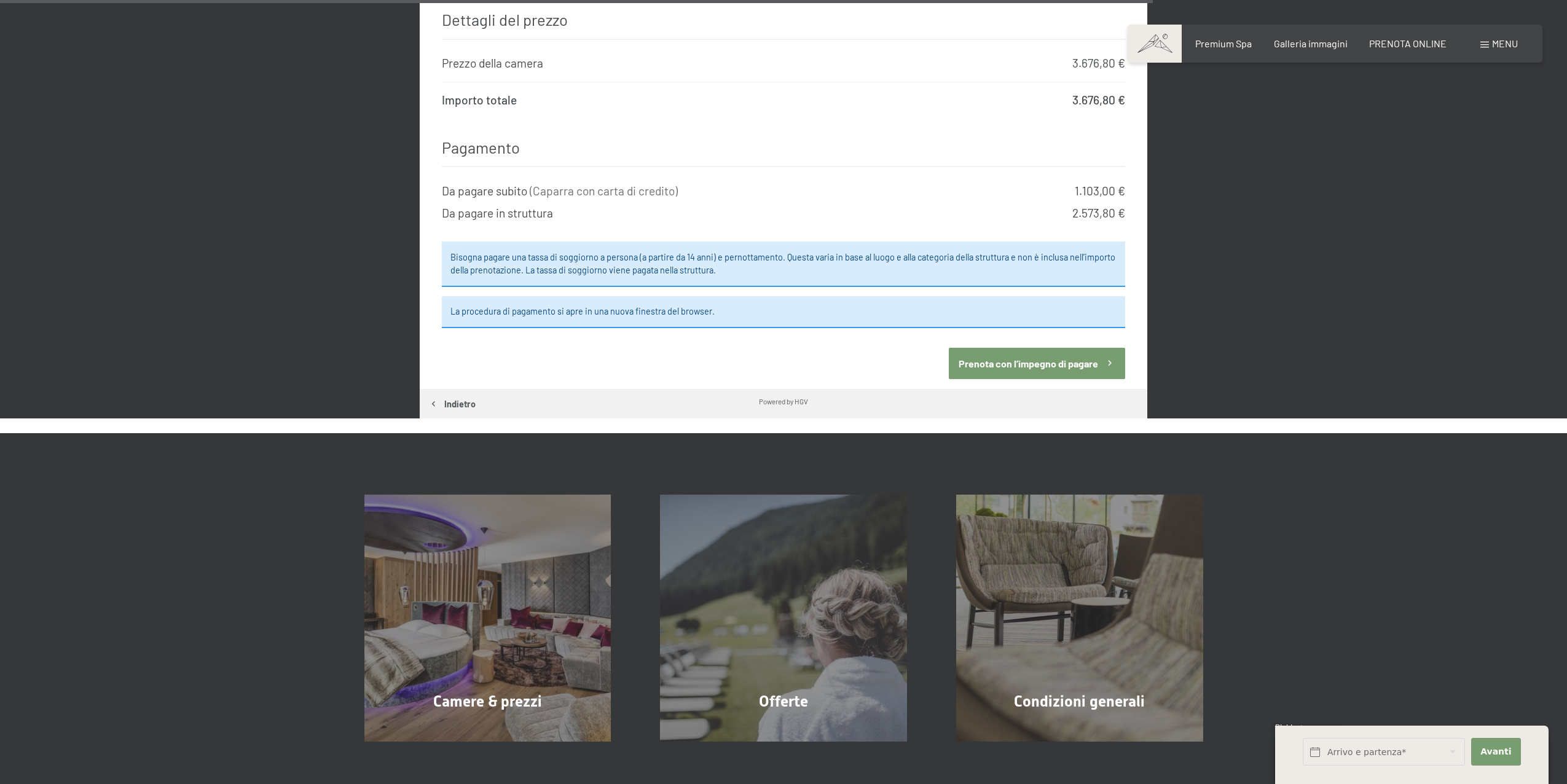
click at [988, 356] on button "Prenota con l’impegno di pagare" at bounding box center [1037, 363] width 177 height 31
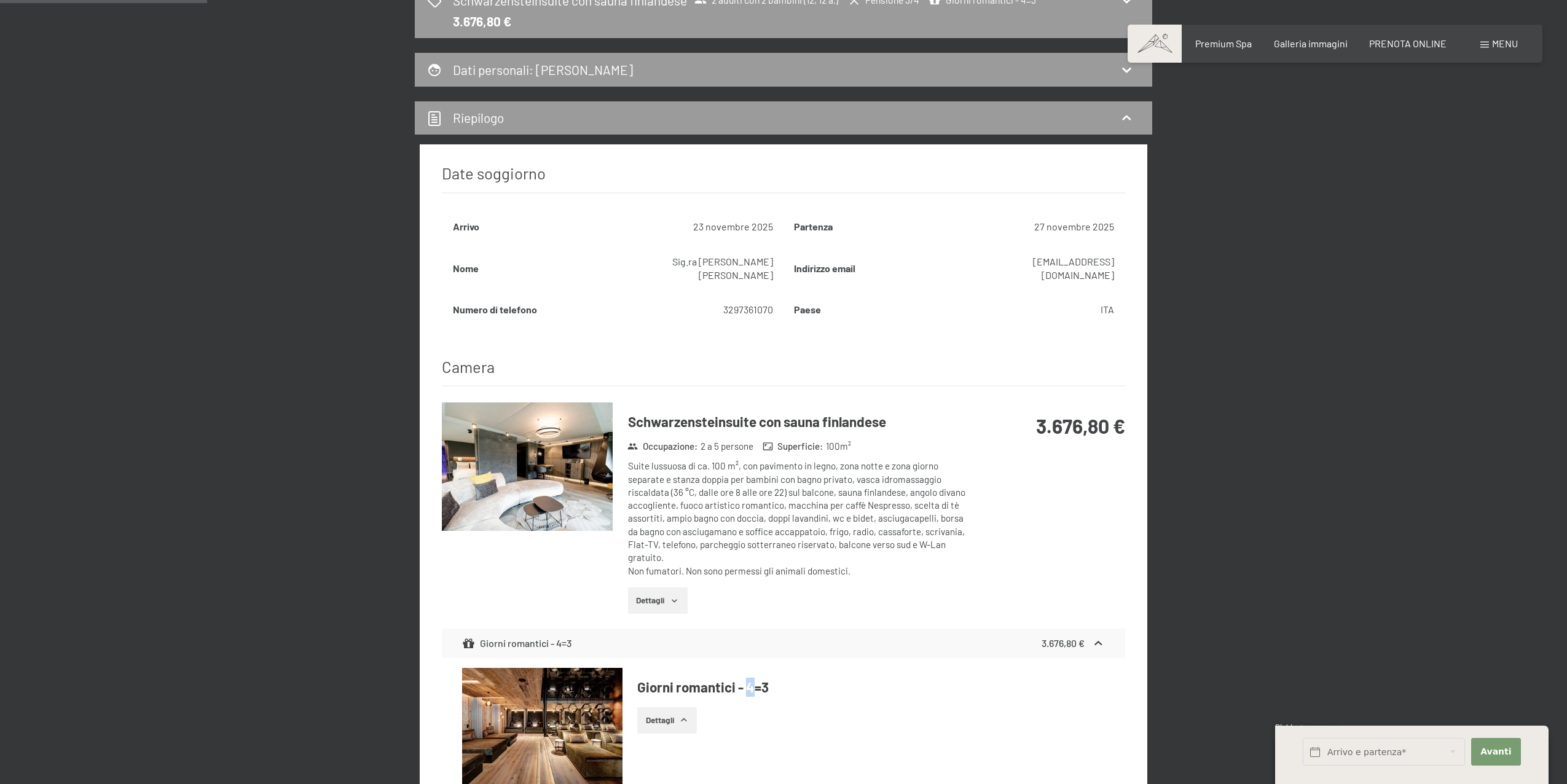
scroll to position [256, 0]
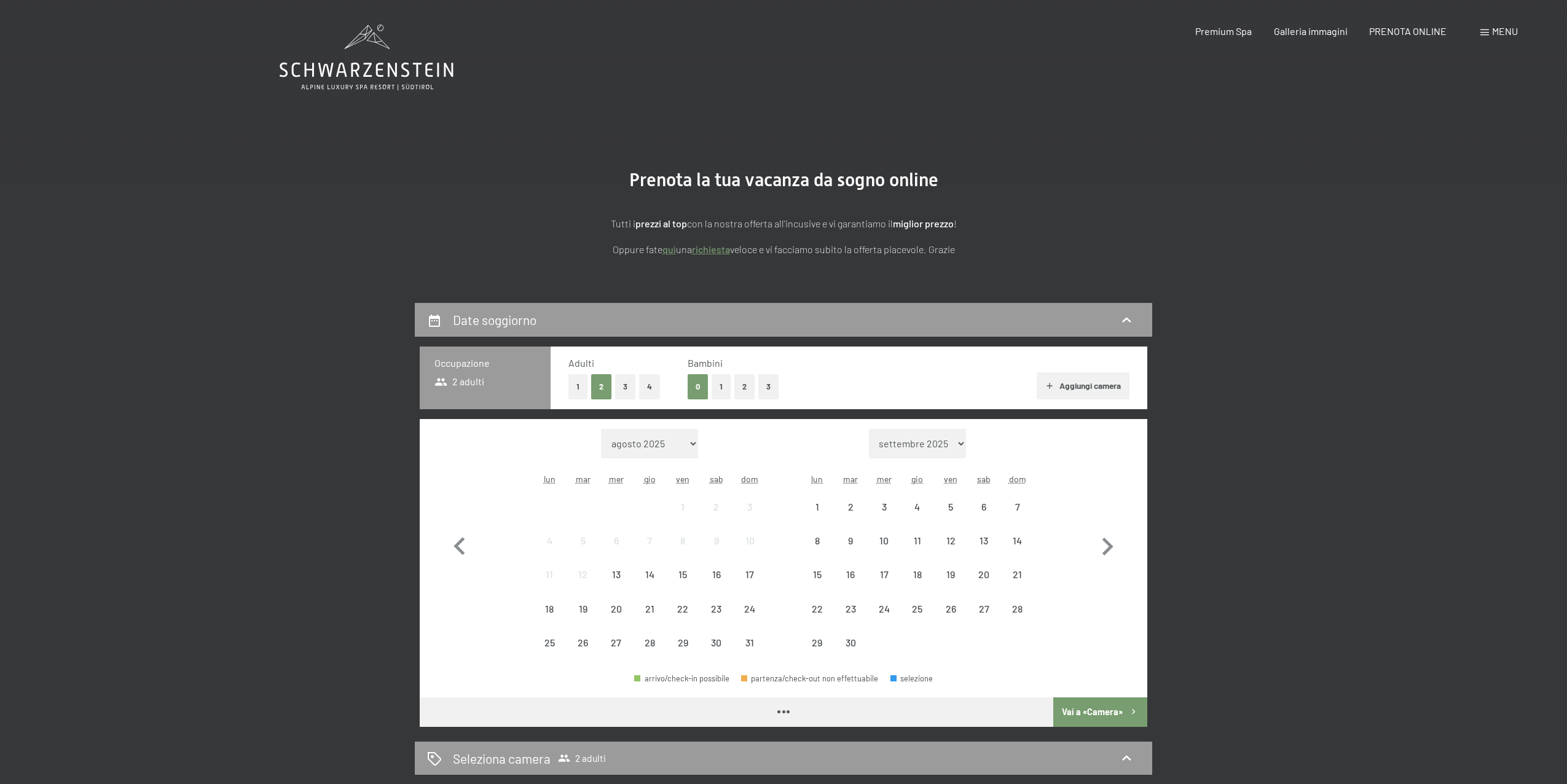
select select "[DATE]"
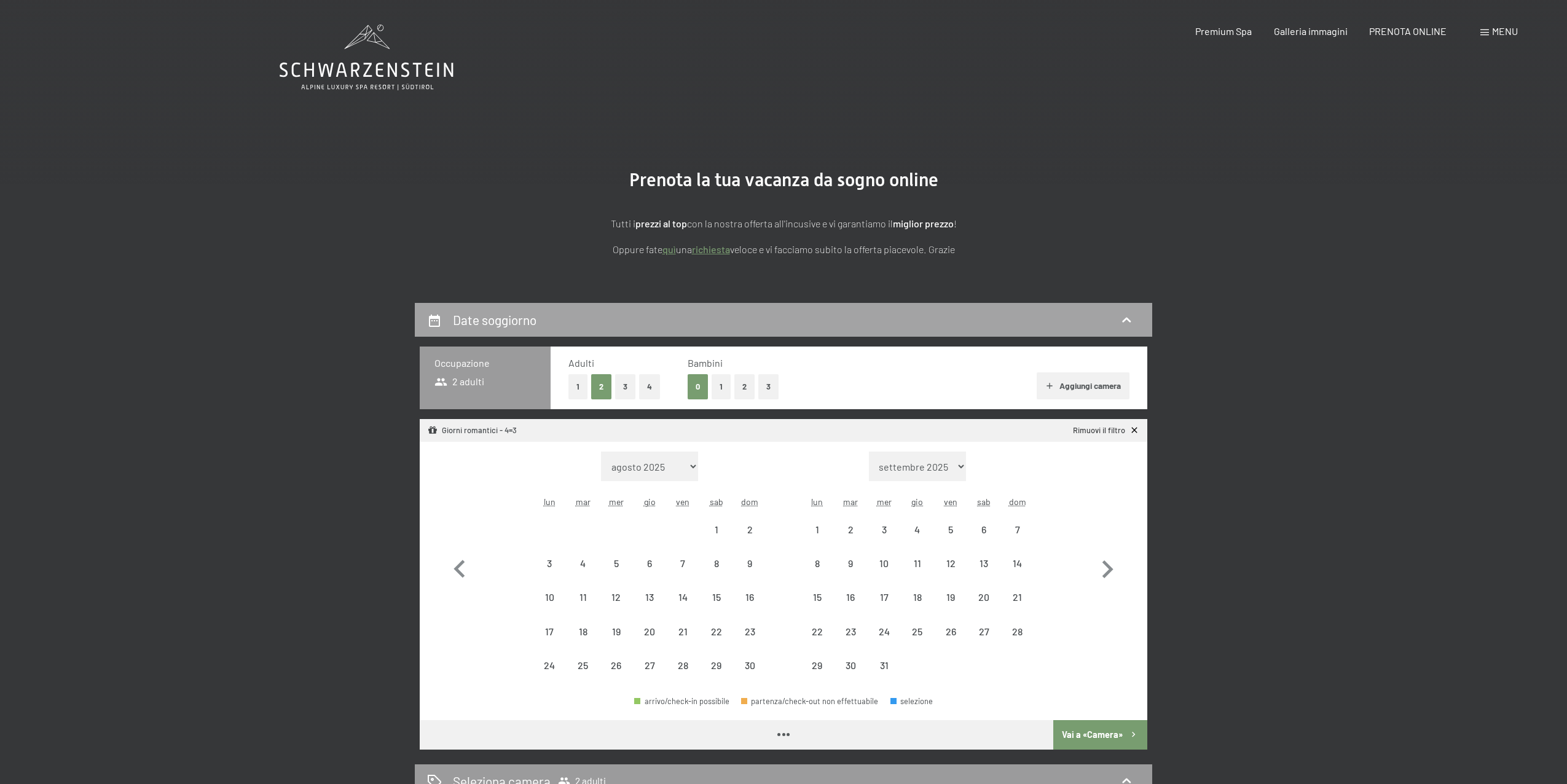
select select "[DATE]"
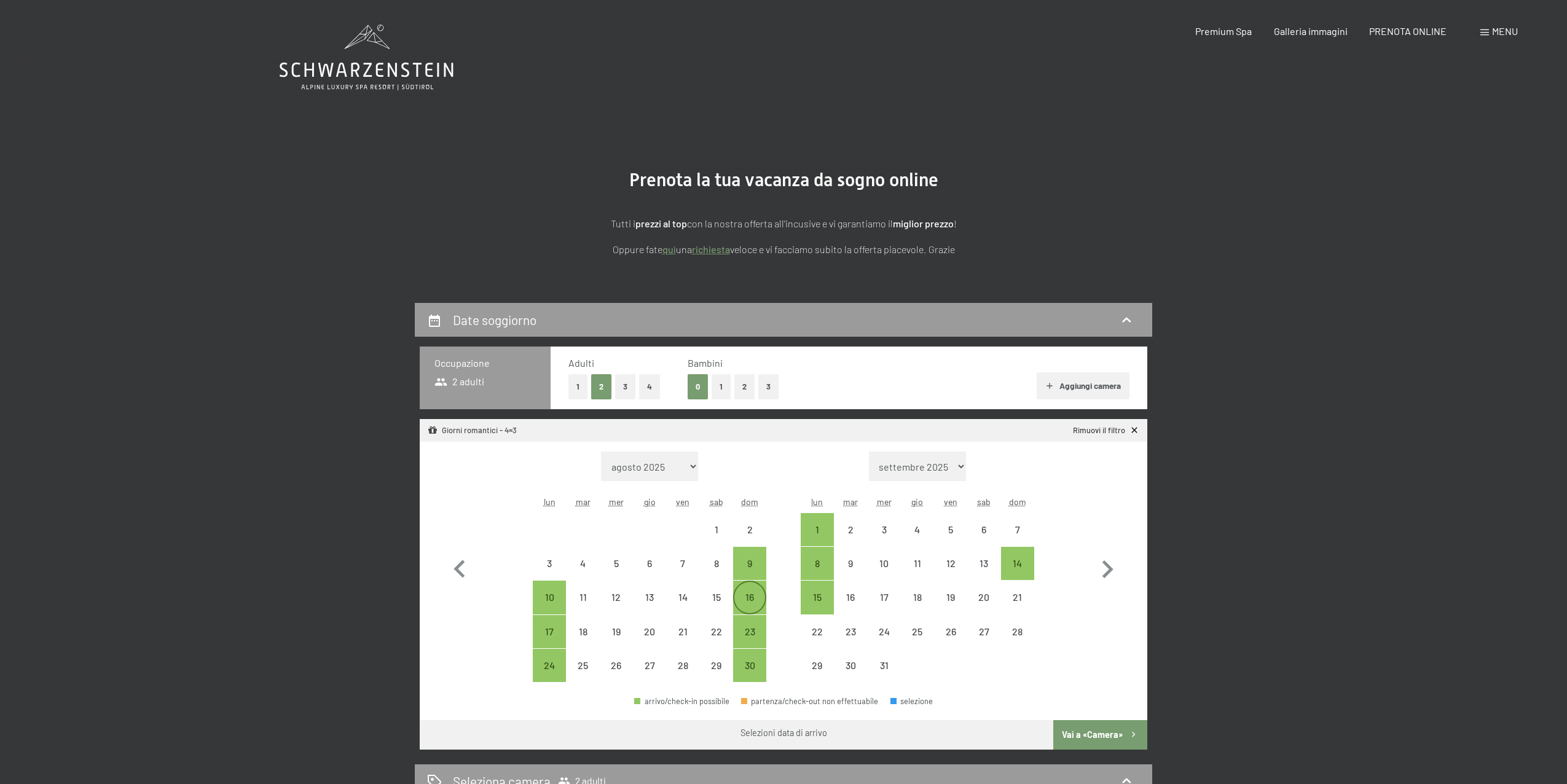
click at [761, 602] on div "16" at bounding box center [750, 608] width 31 height 31
select select "[DATE]"
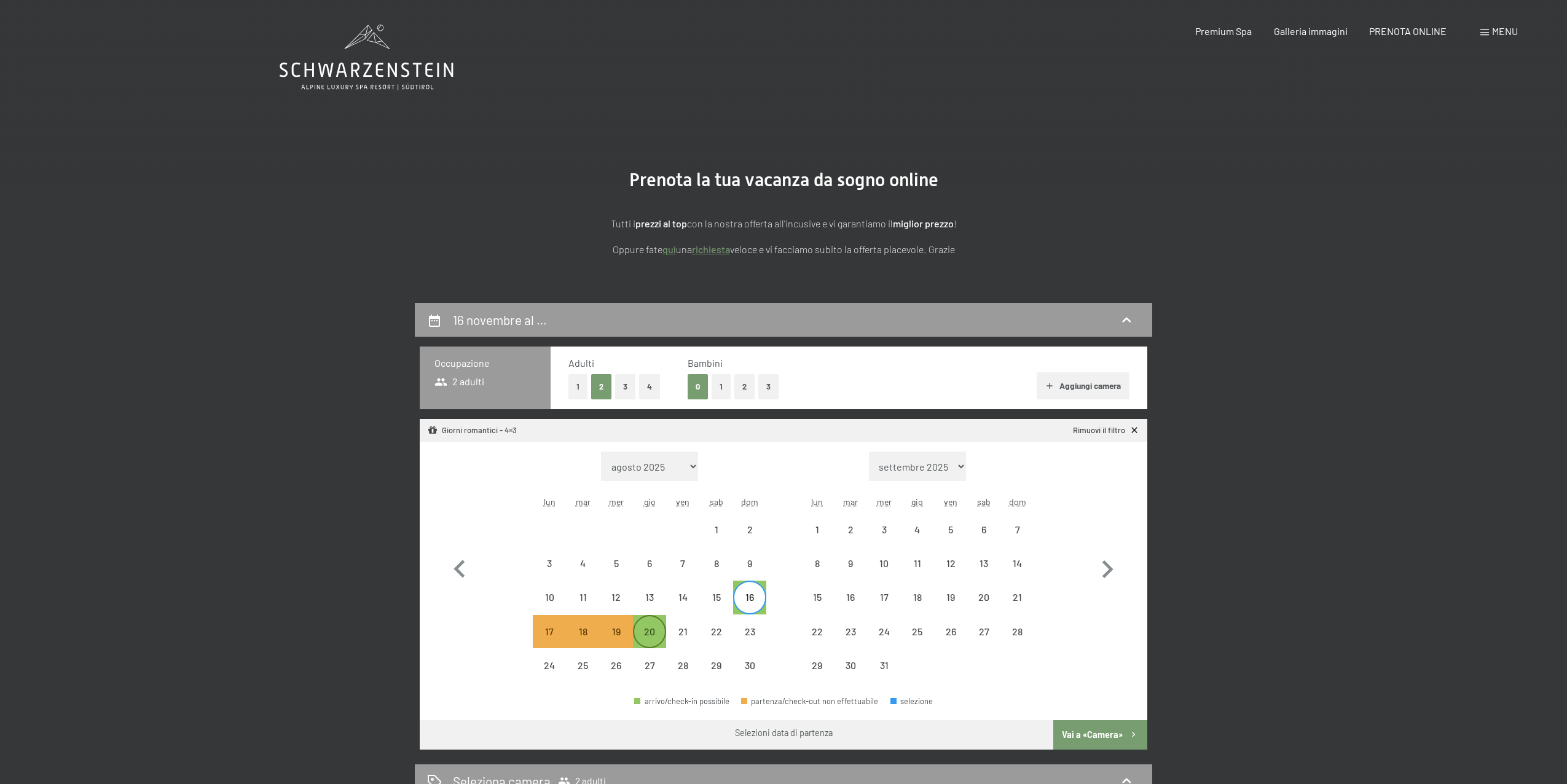
click at [651, 626] on div "20" at bounding box center [649, 642] width 31 height 31
select select "[DATE]"
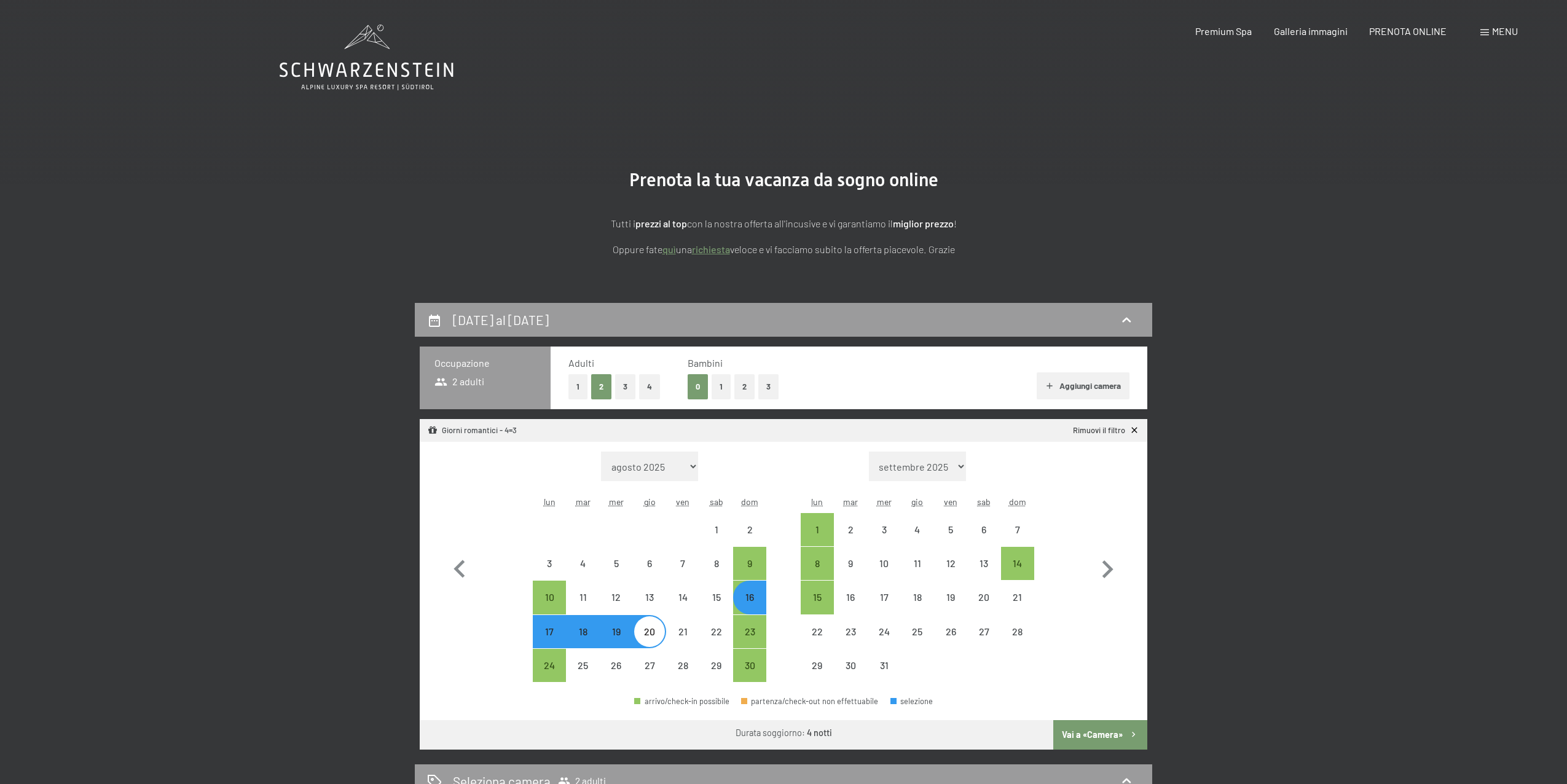
select select "[DATE]"
click at [1083, 735] on button "Vai a «Camera»" at bounding box center [1100, 734] width 94 height 29
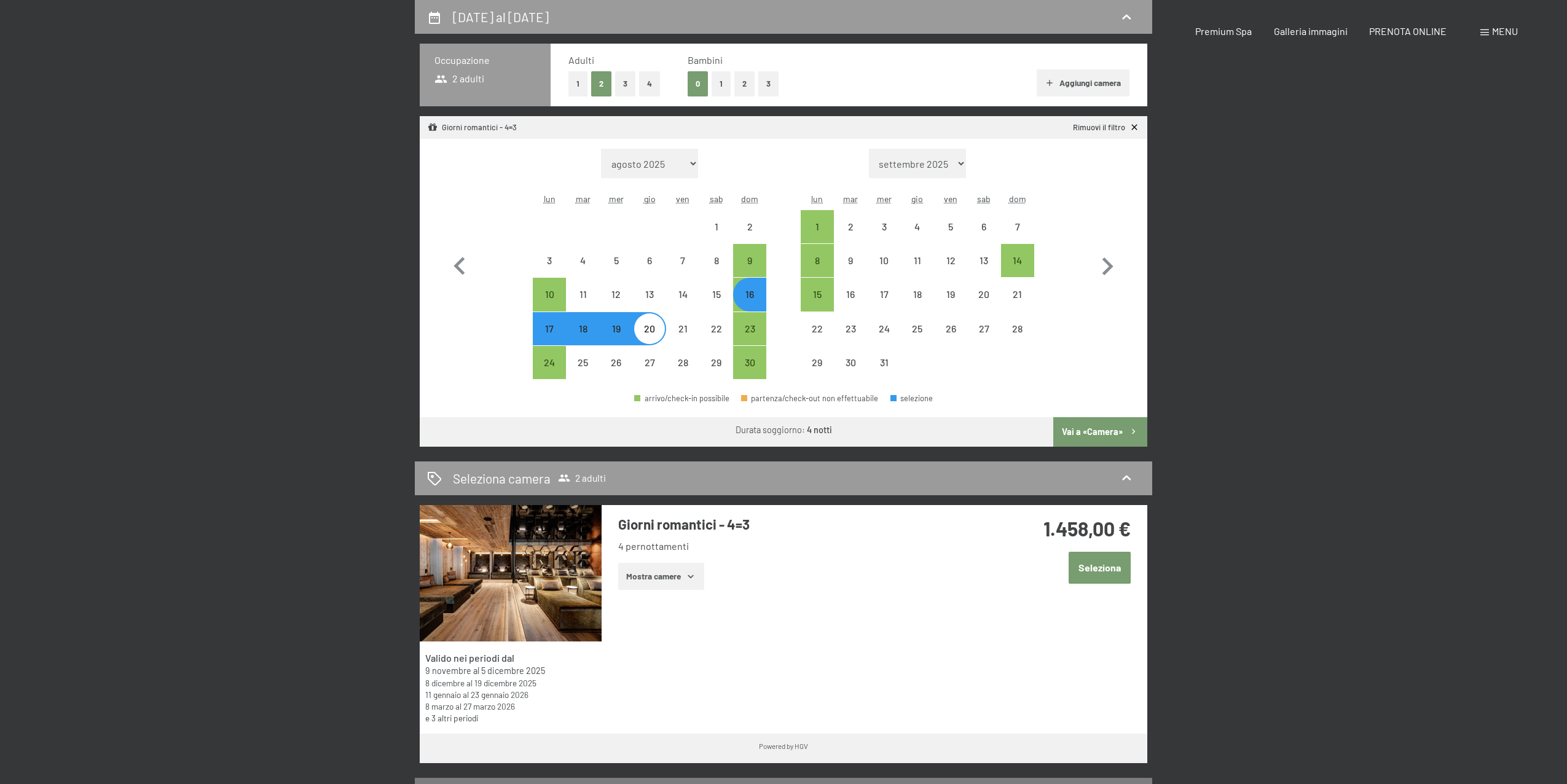
select select "[DATE]"
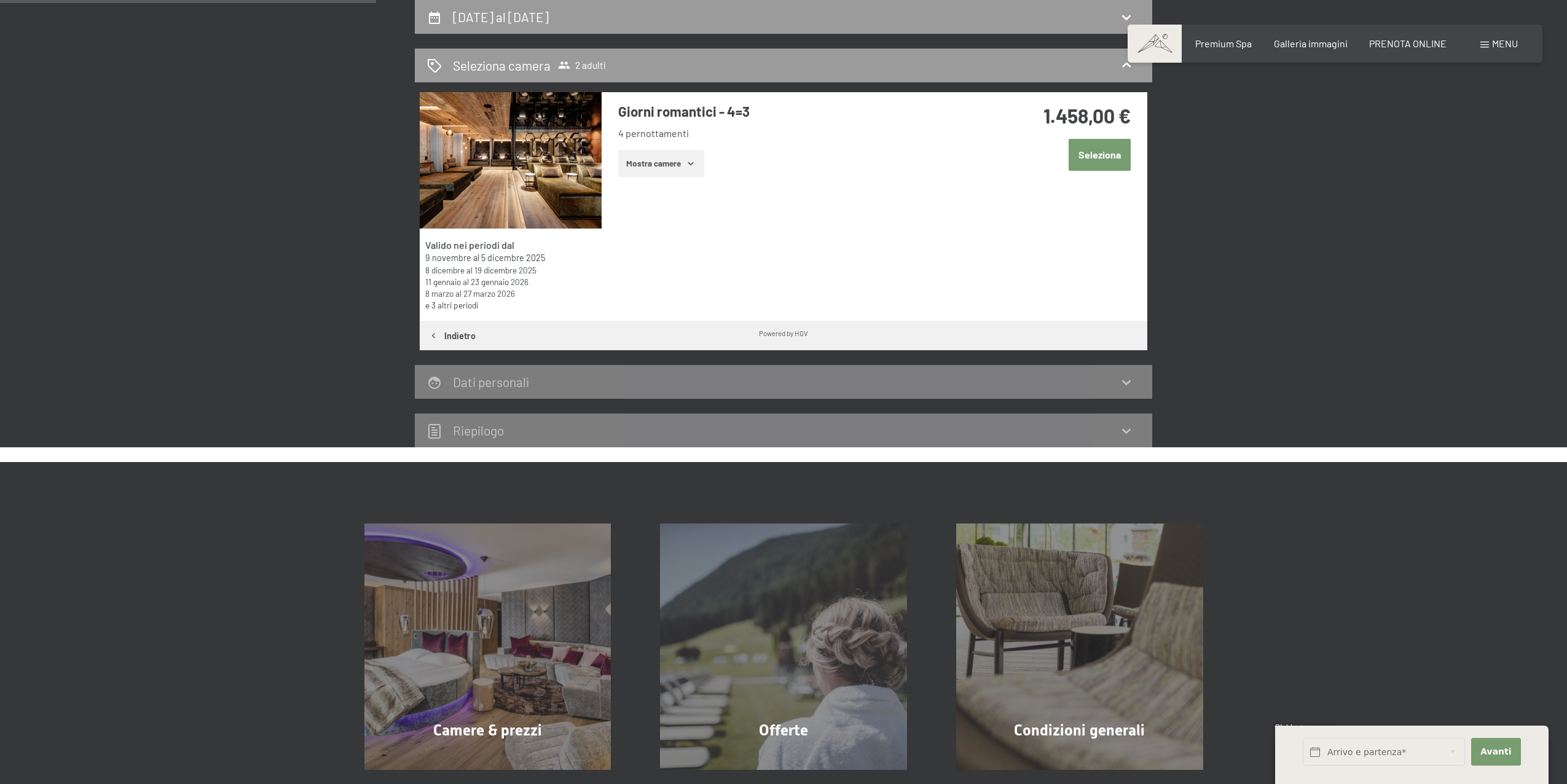
click at [700, 162] on button "Mostra camere" at bounding box center [661, 163] width 86 height 27
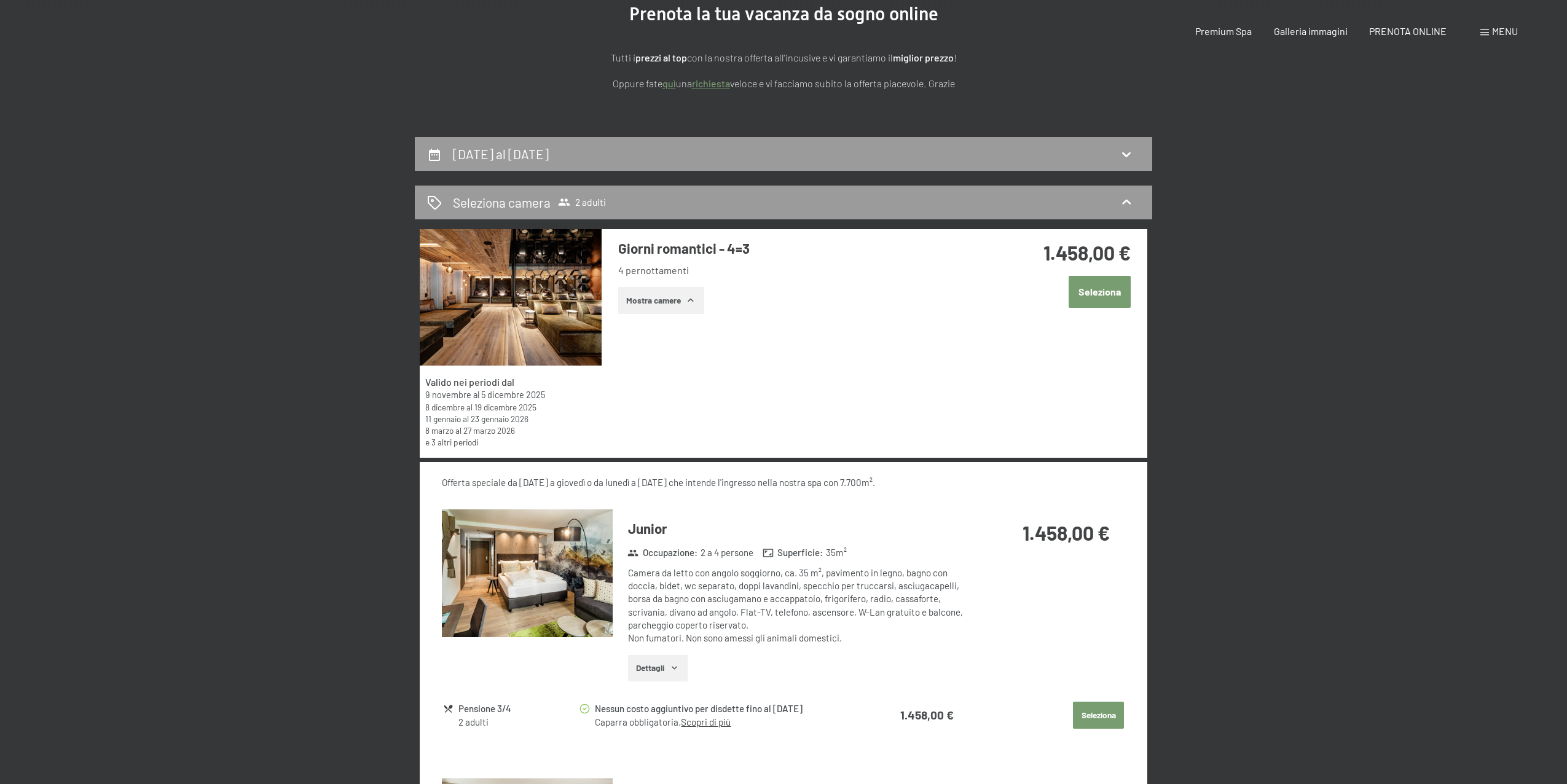
scroll to position [0, 0]
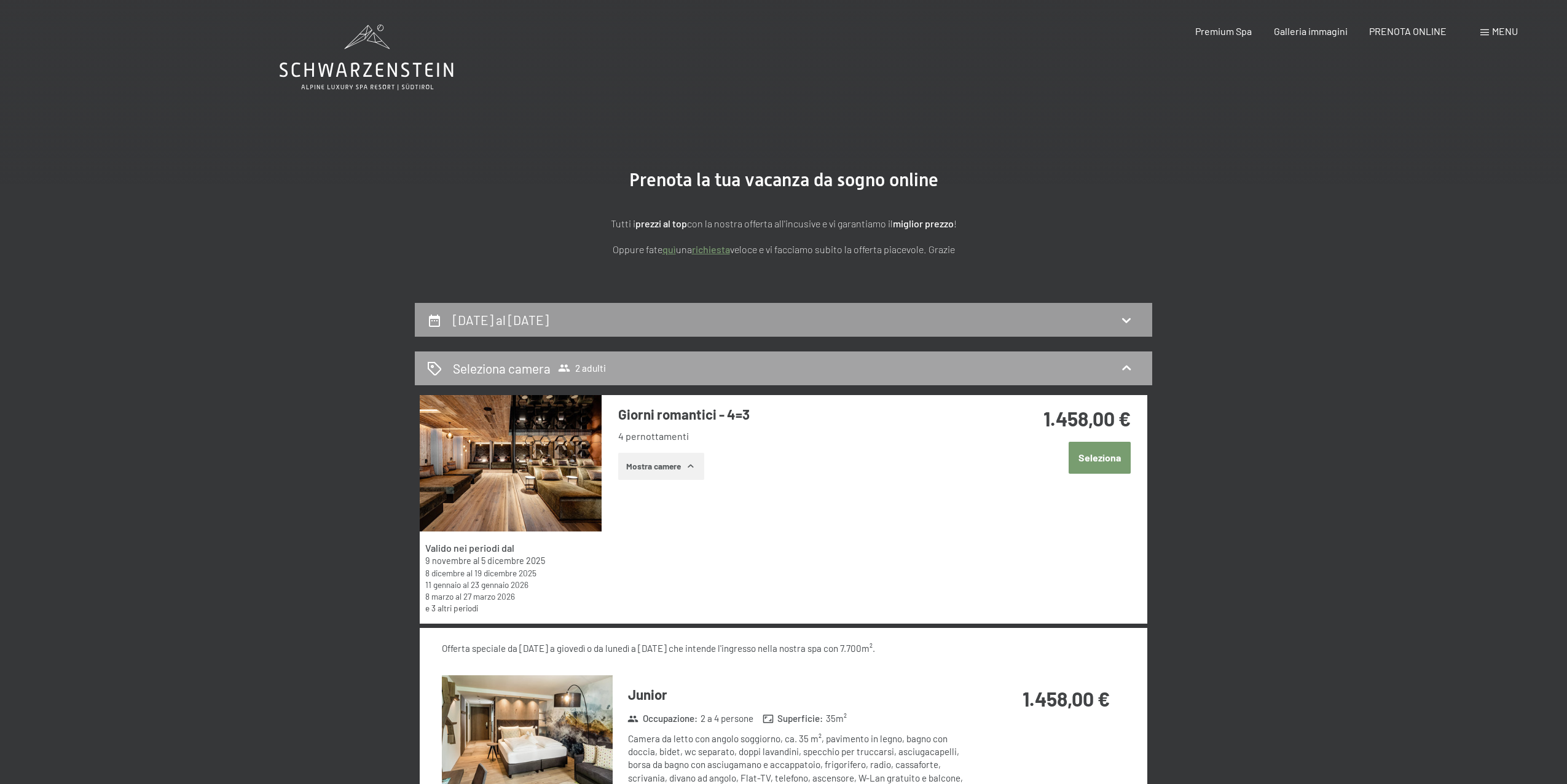
click at [591, 362] on span "2 adulti" at bounding box center [582, 368] width 48 height 12
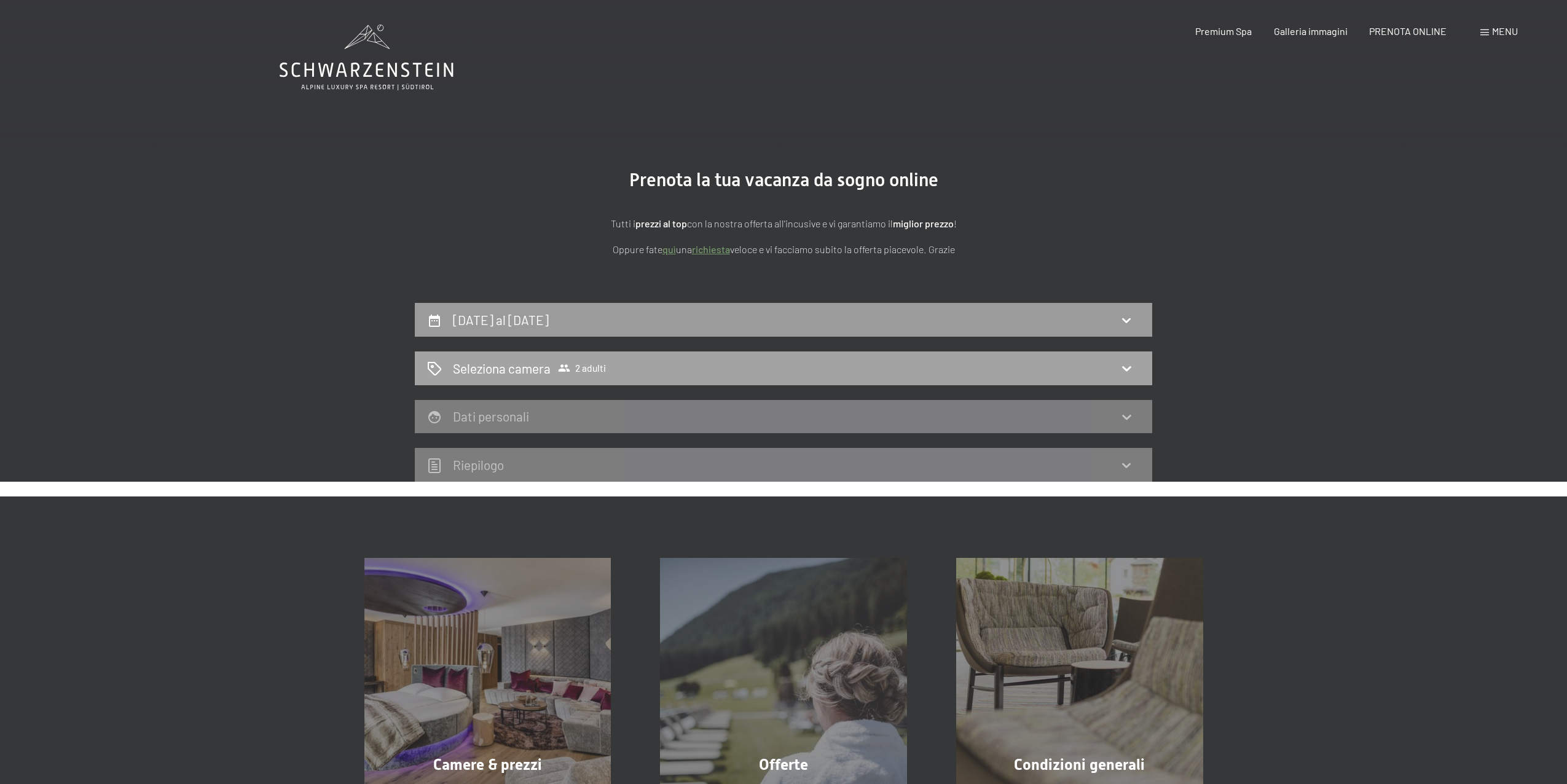
click at [1144, 375] on div "Seleziona camera 2 adulti" at bounding box center [784, 368] width 738 height 34
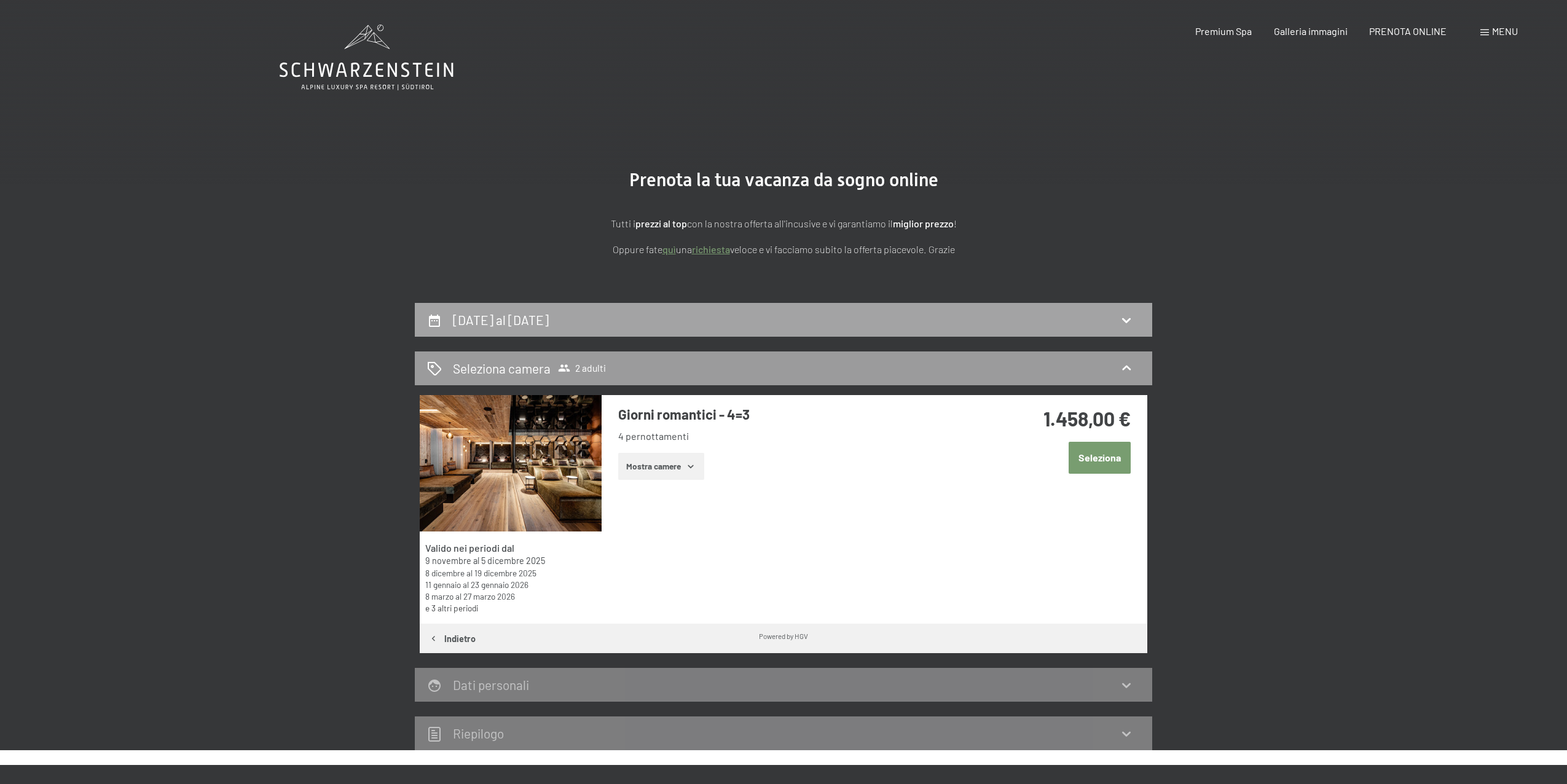
click at [872, 306] on div "[DATE] al [DATE]" at bounding box center [784, 319] width 738 height 34
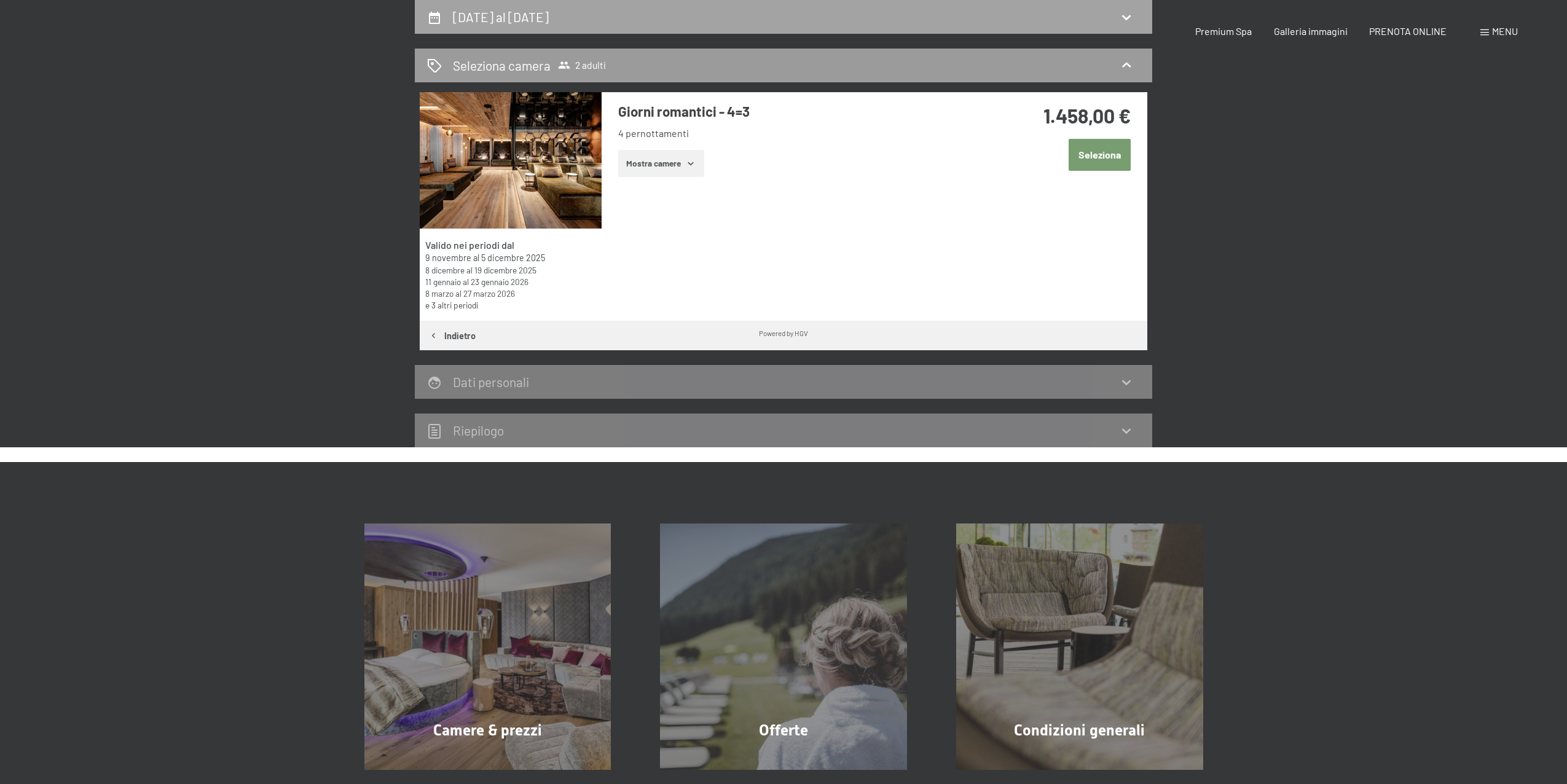
select select "[DATE]"
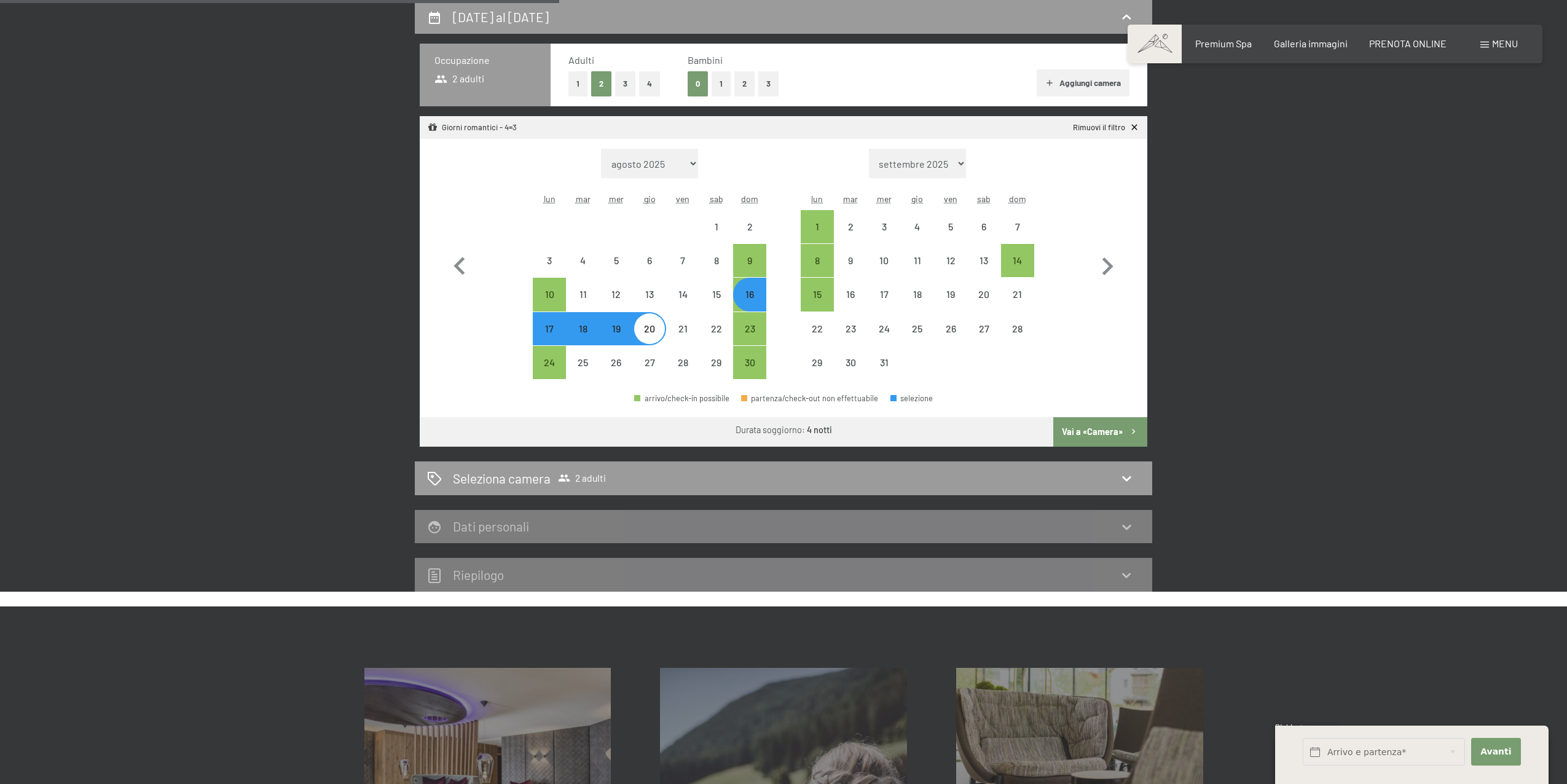
click at [741, 84] on button "2" at bounding box center [745, 84] width 20 height 26
select select "[DATE]"
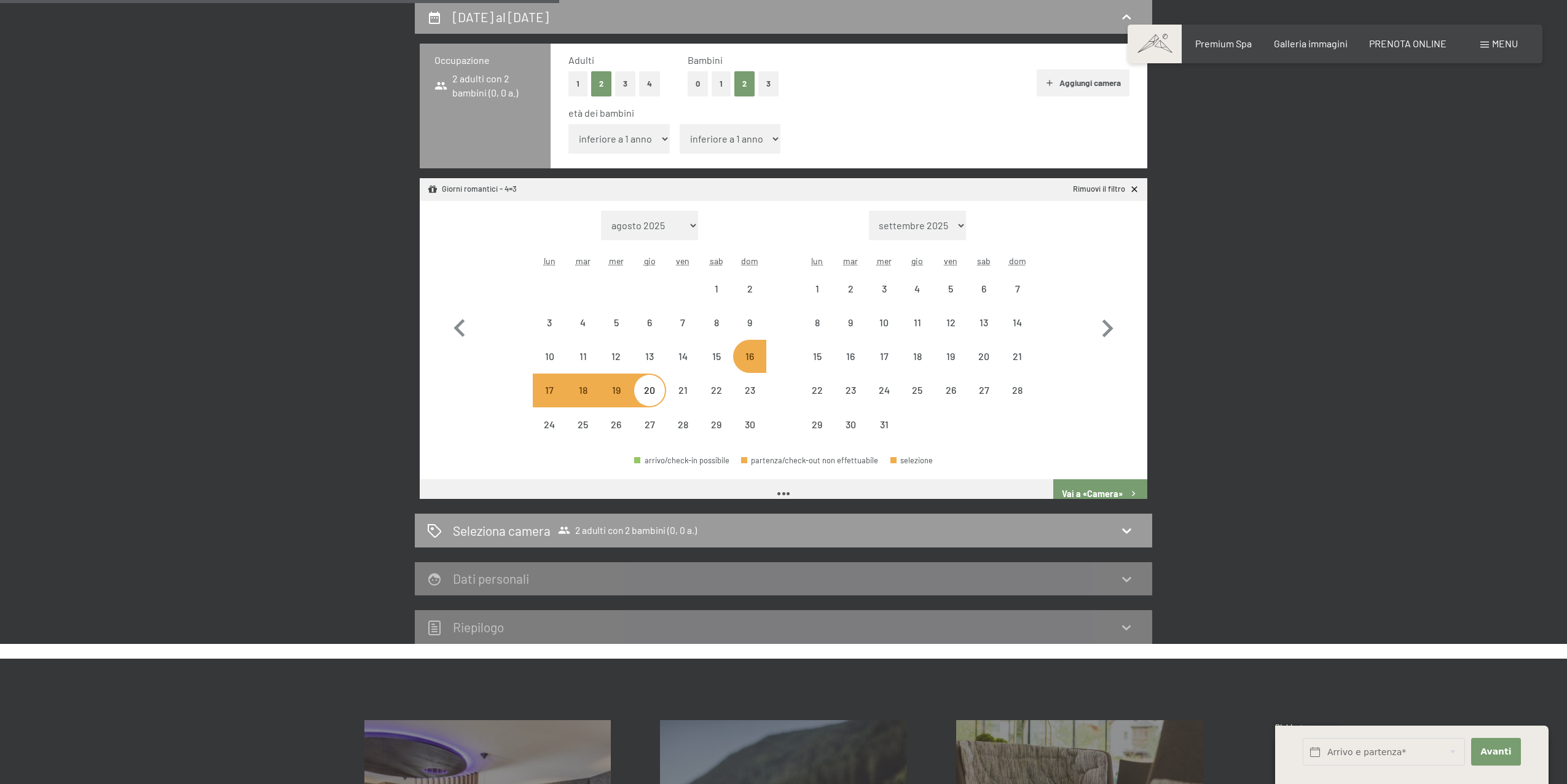
select select "[DATE]"
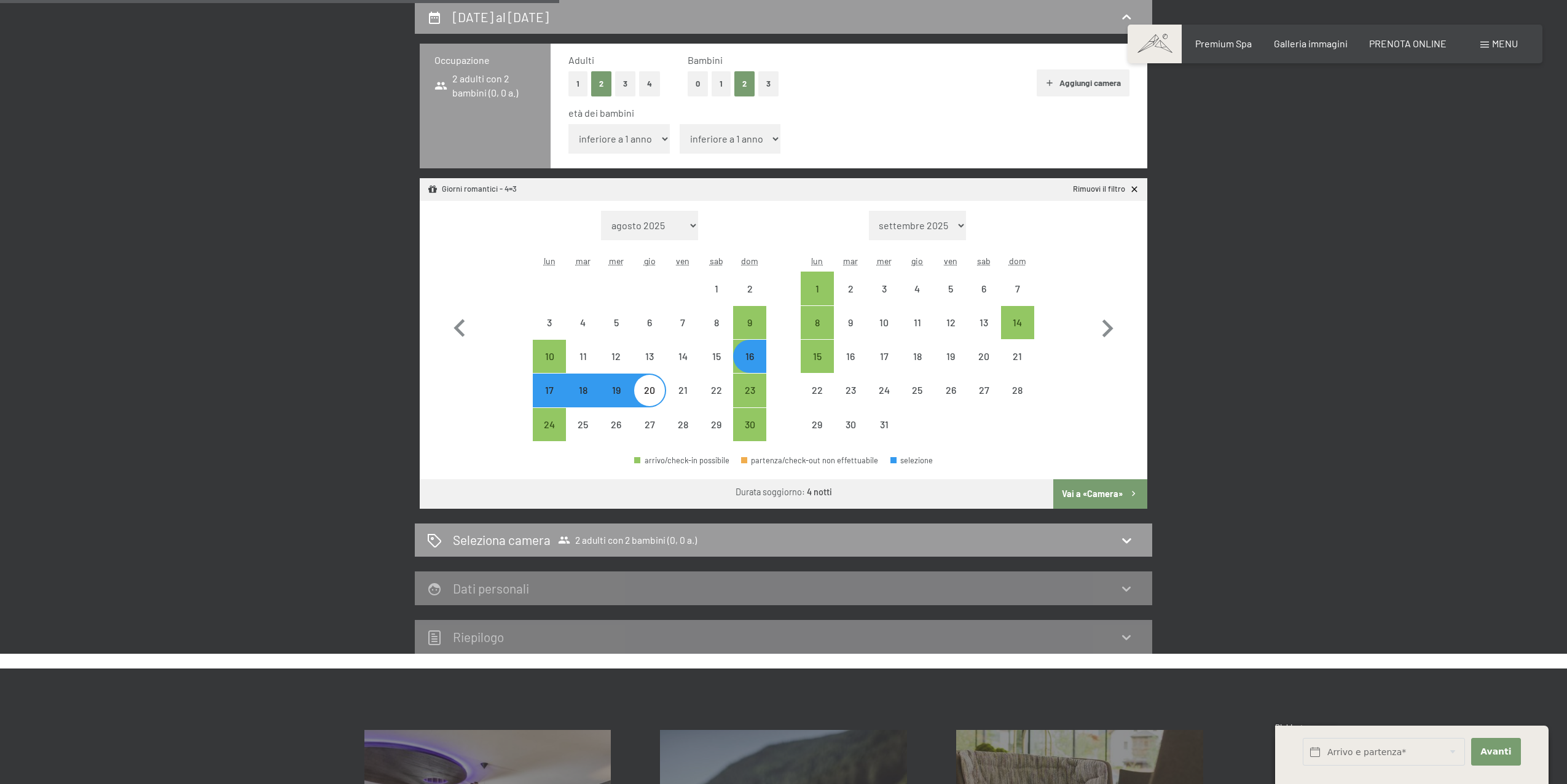
click at [649, 146] on select "inferiore a 1 anno 1 anno 2 anni 3 anni 4 anni 5 anni 6 anni 7 anni 8 anni 9 an…" at bounding box center [619, 139] width 101 height 29
select select "12"
select select "[DATE]"
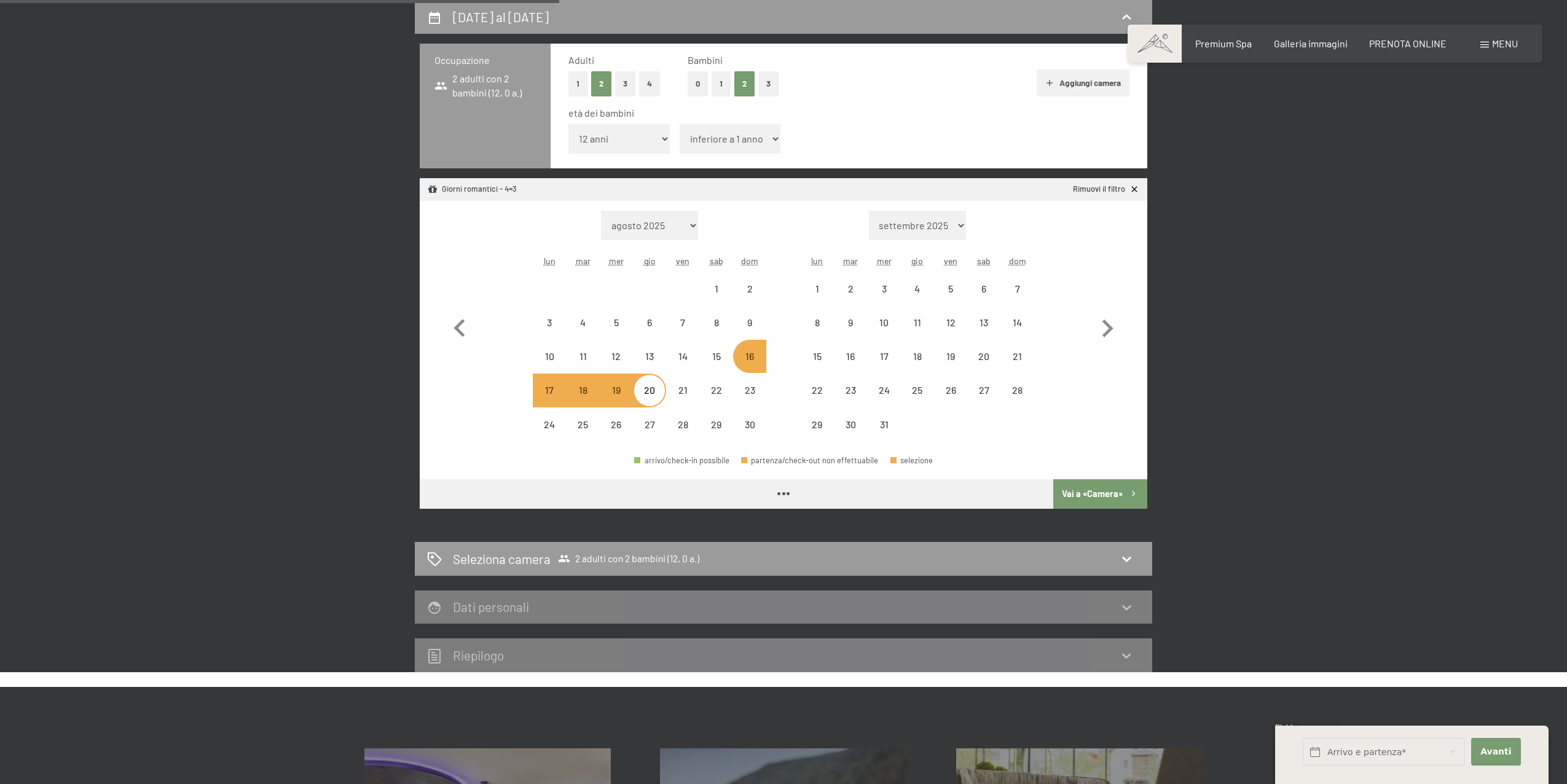
select select "[DATE]"
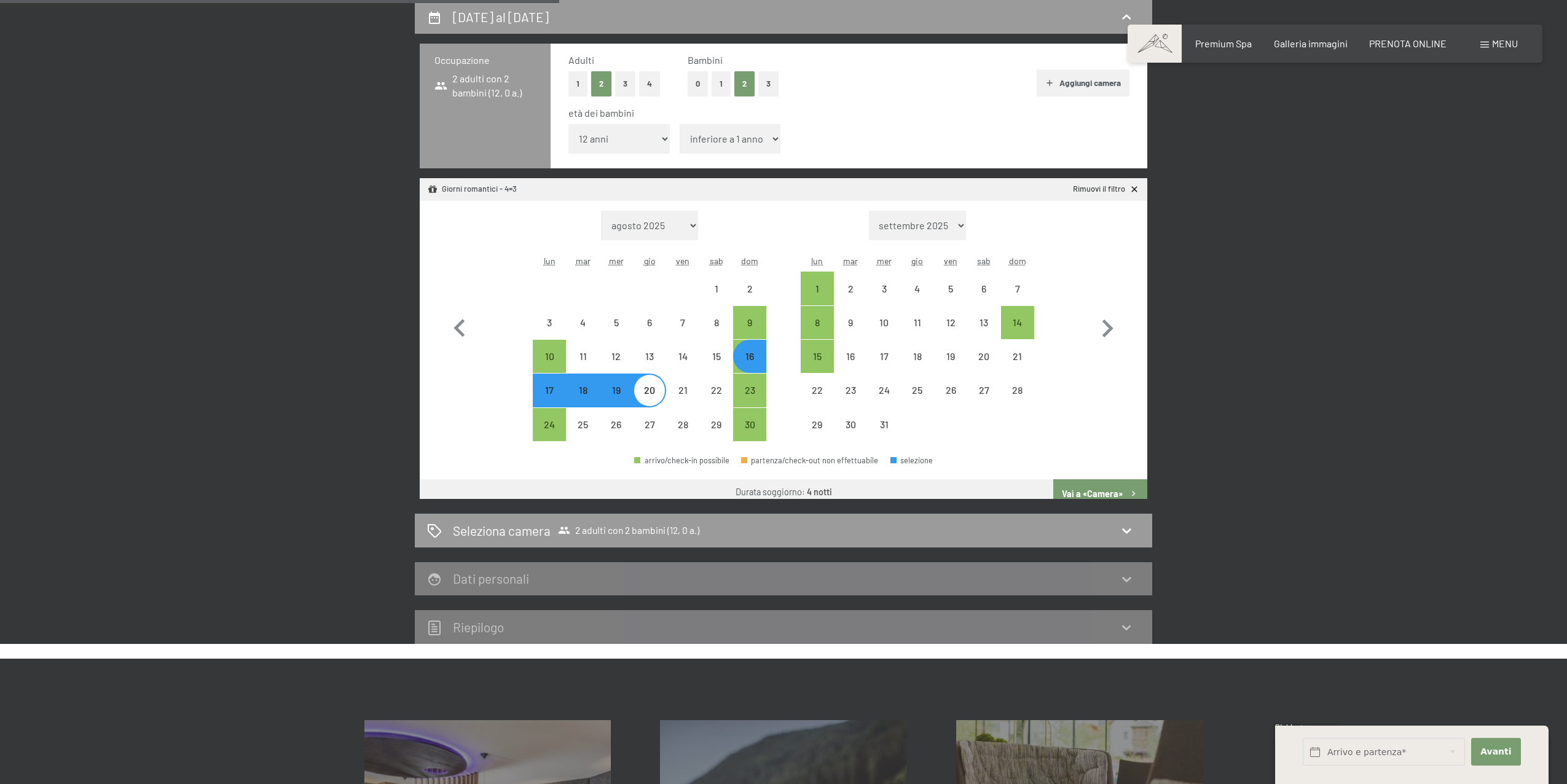
click at [721, 136] on select "inferiore a 1 anno 1 anno 2 anni 3 anni 4 anni 5 anni 6 anni 7 anni 8 anni 9 an…" at bounding box center [730, 139] width 101 height 29
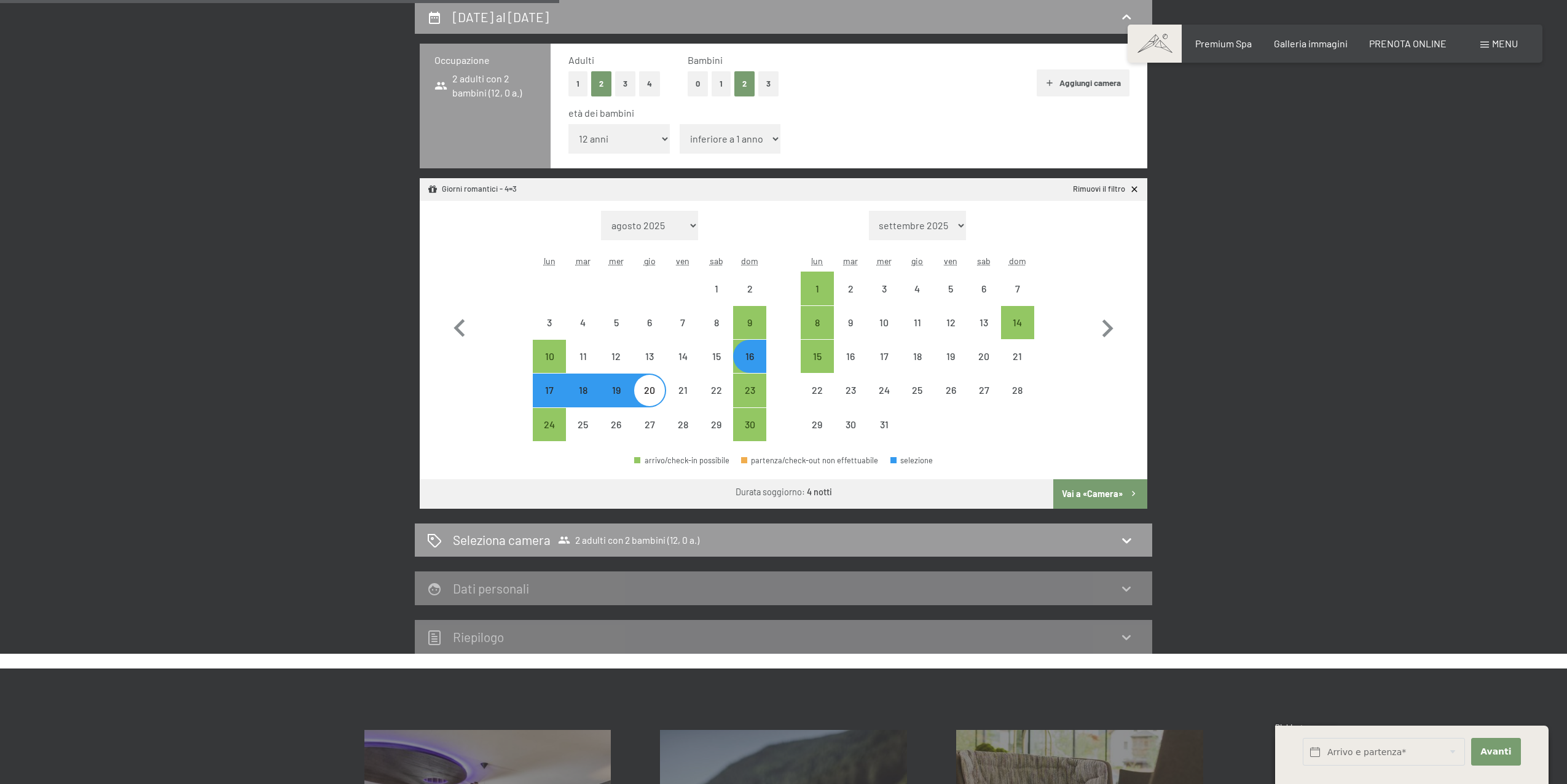
select select "12"
select select "[DATE]"
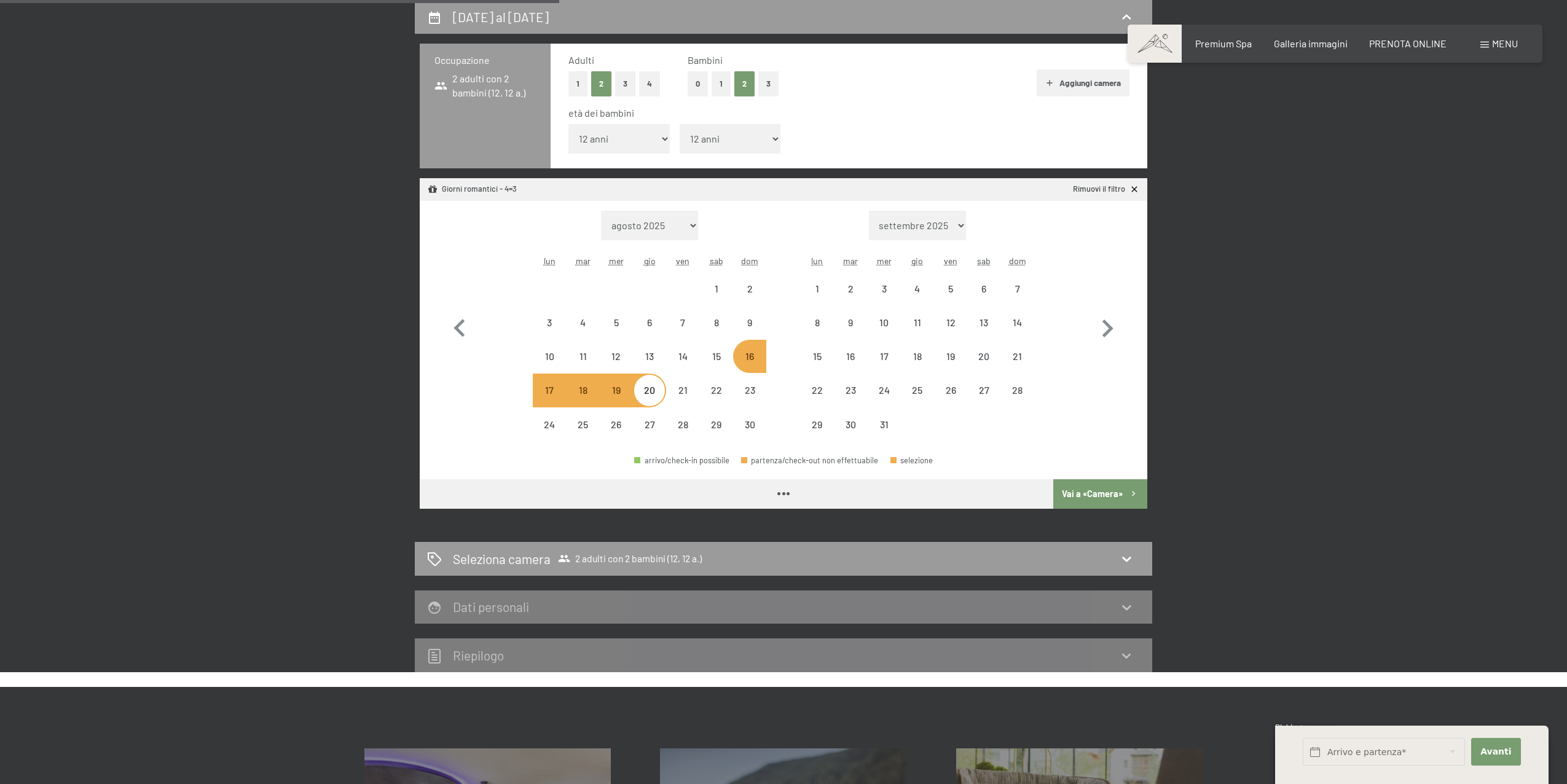
select select "[DATE]"
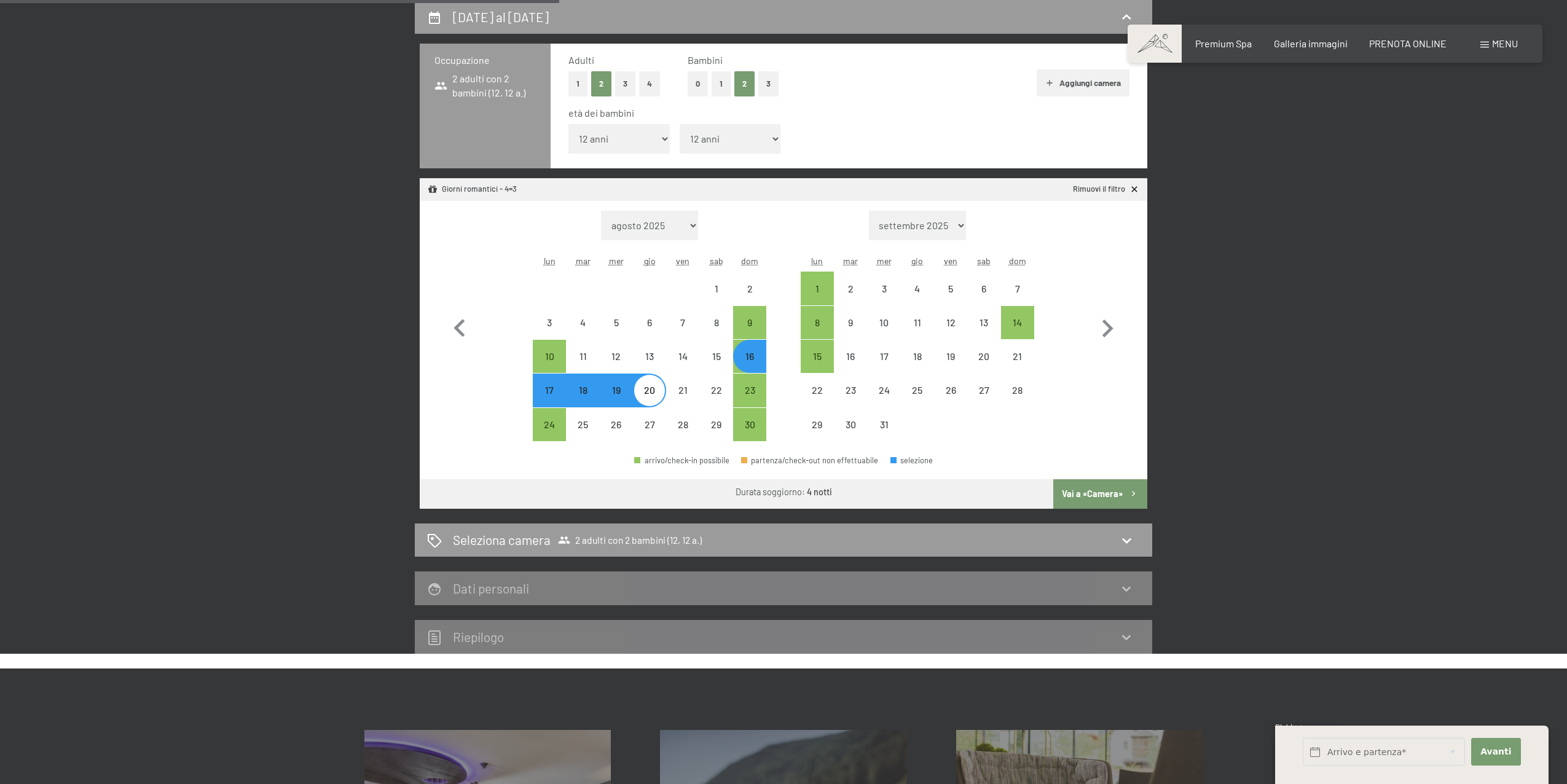
click at [1102, 491] on button "Vai a «Camera»" at bounding box center [1100, 494] width 94 height 29
select select "[DATE]"
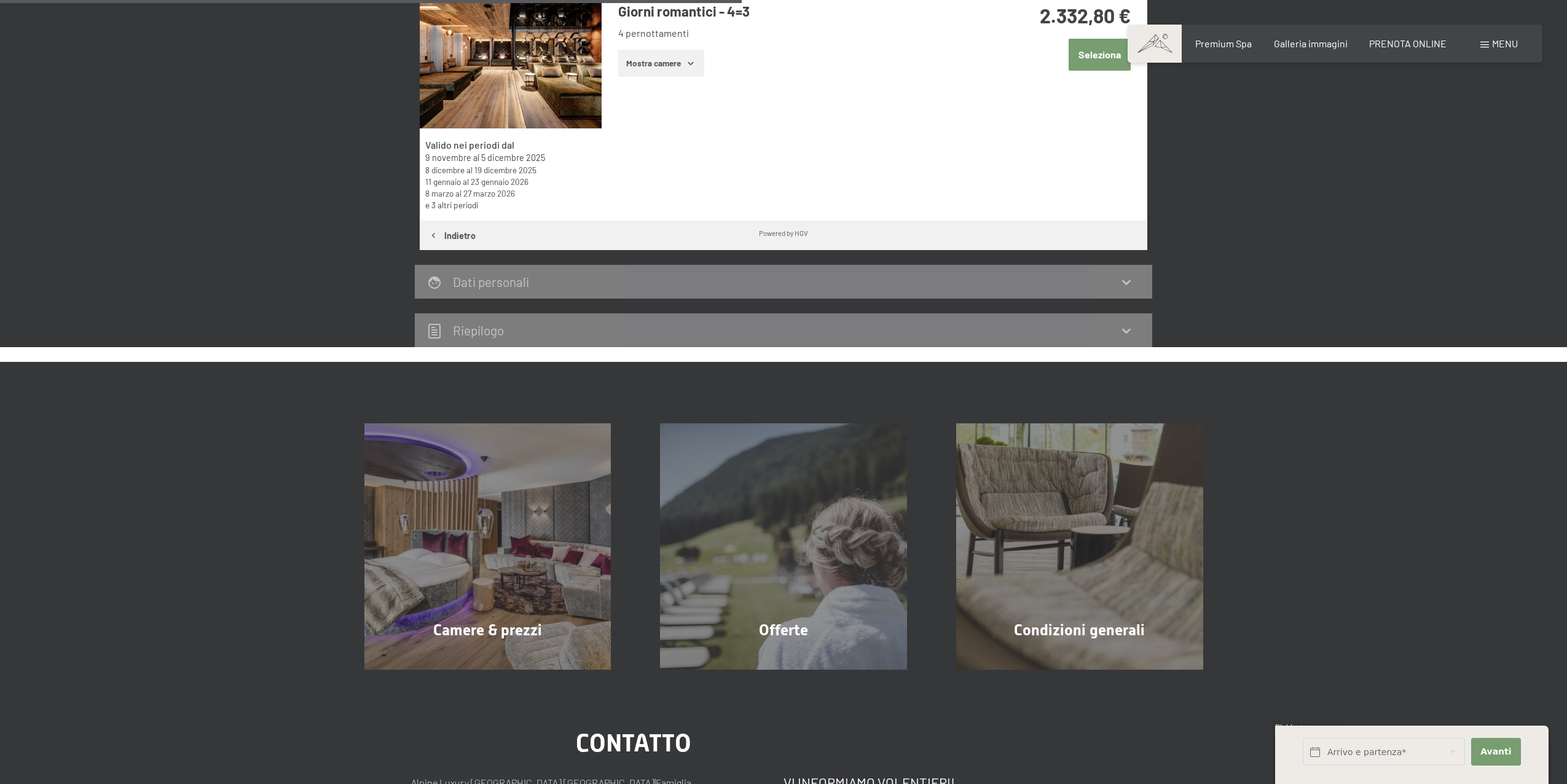
scroll to position [396, 0]
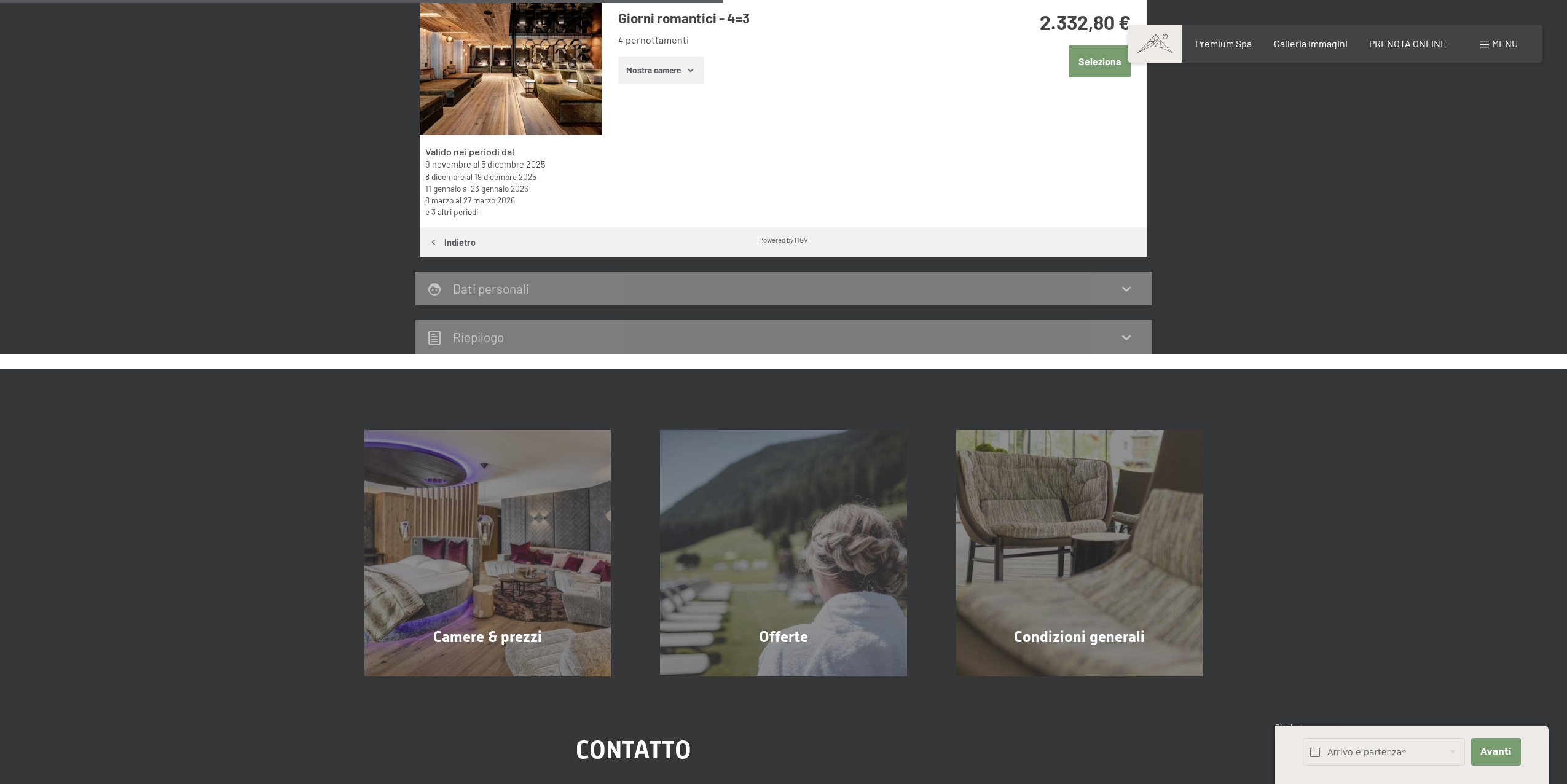
click at [659, 60] on button "Mostra camere" at bounding box center [661, 70] width 86 height 27
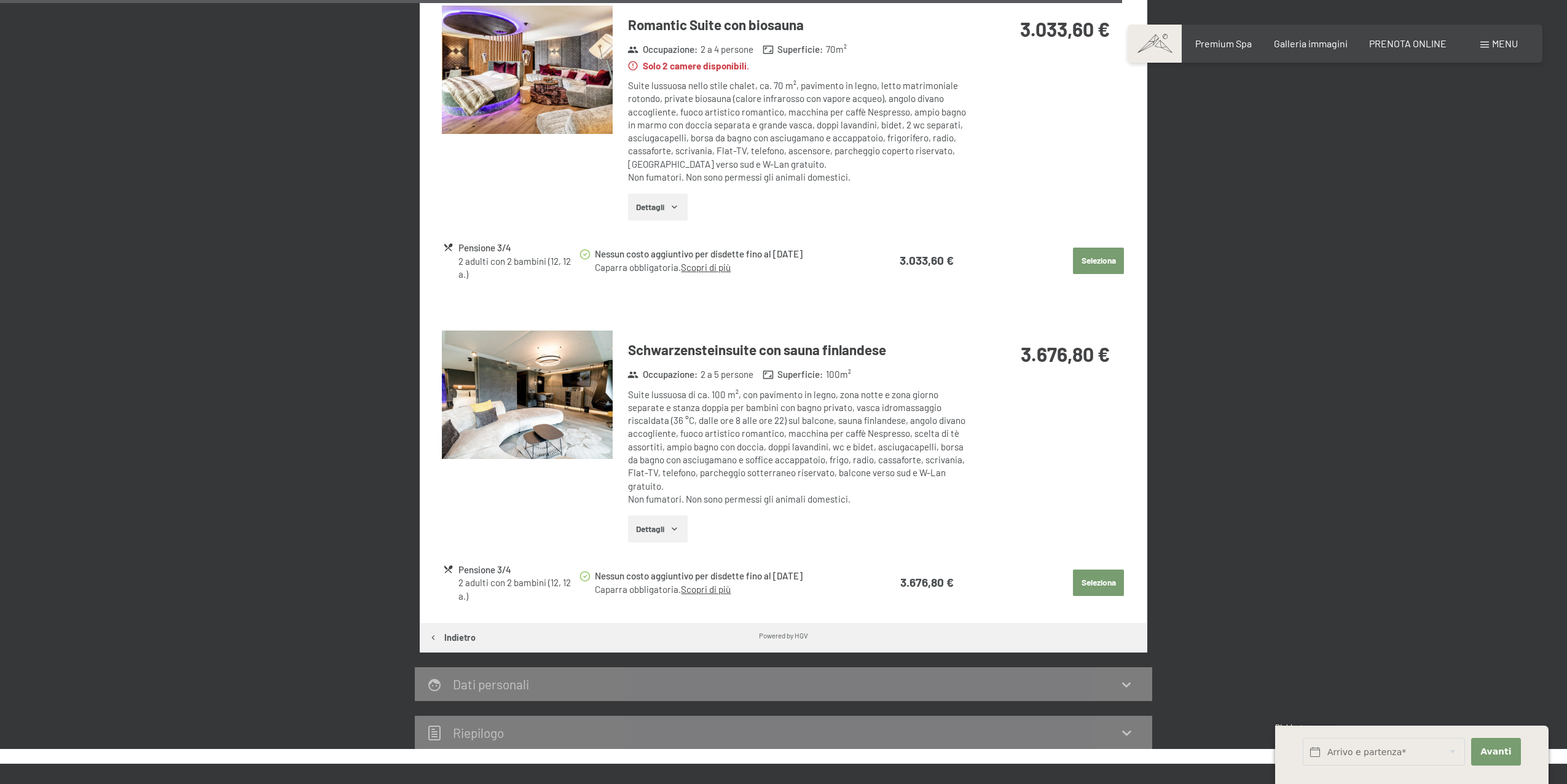
scroll to position [1561, 0]
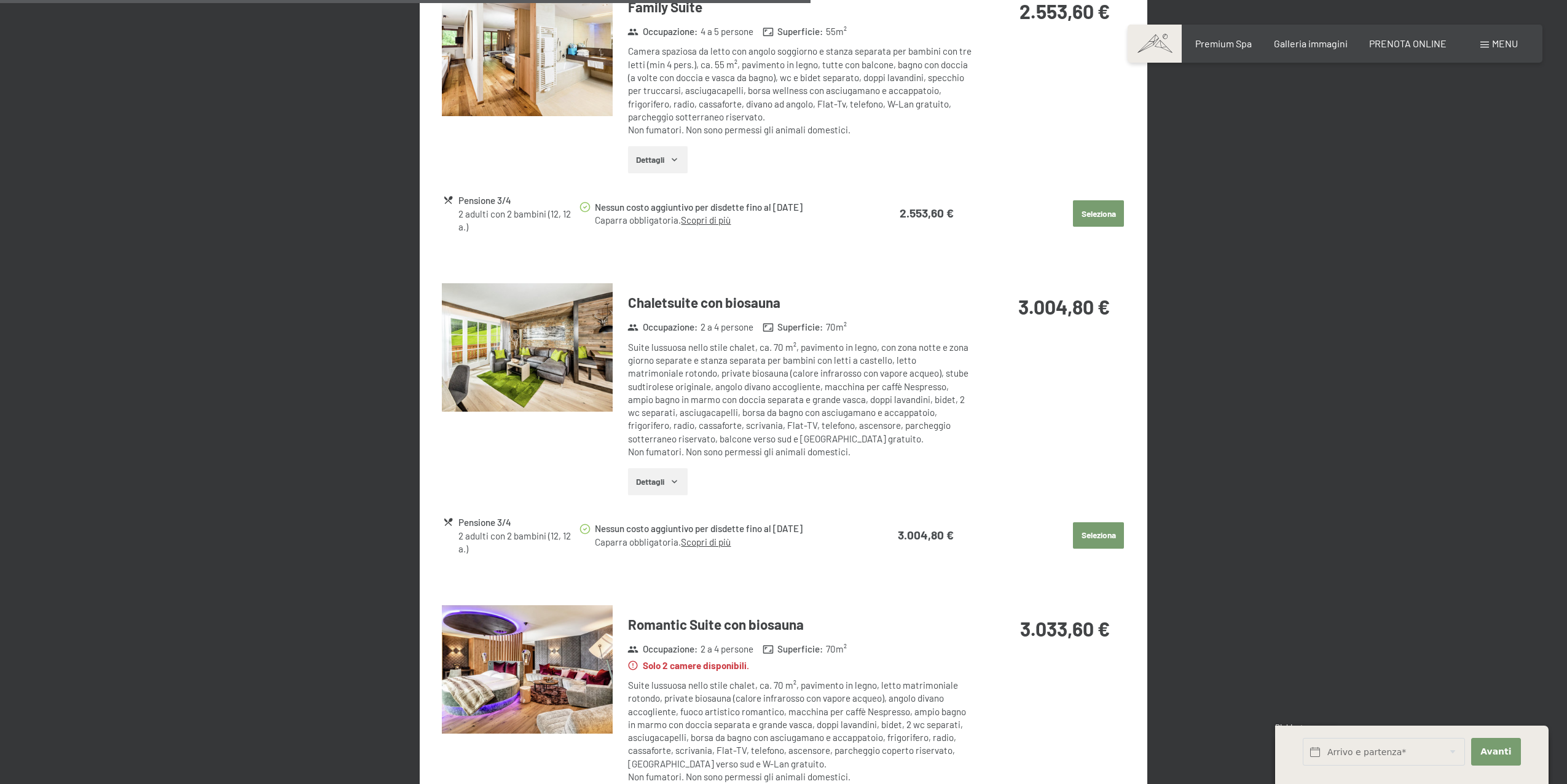
click at [542, 657] on img at bounding box center [527, 669] width 171 height 128
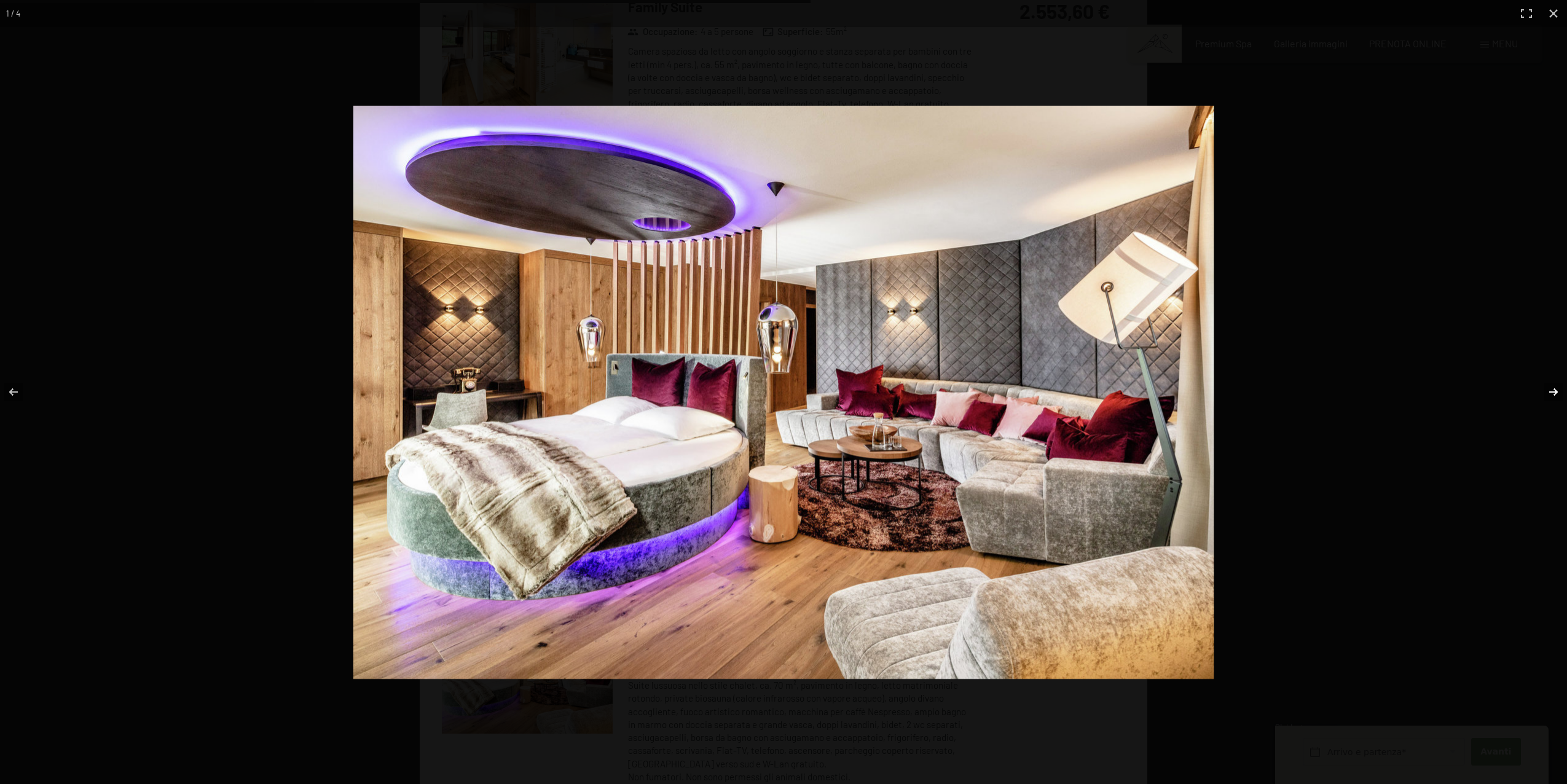
click at [1555, 400] on button "button" at bounding box center [1545, 392] width 43 height 61
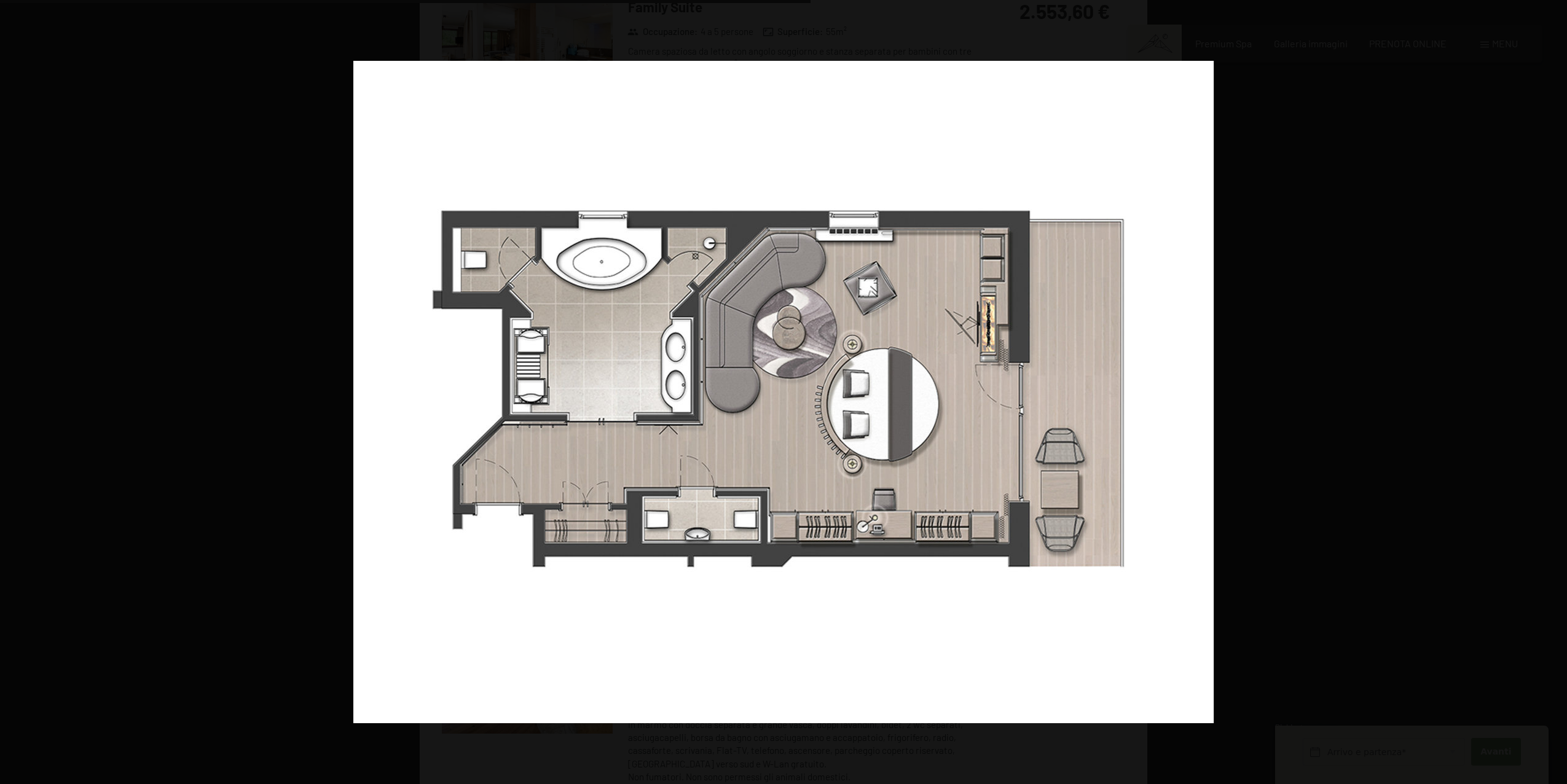
click at [1555, 400] on button "button" at bounding box center [1545, 392] width 43 height 61
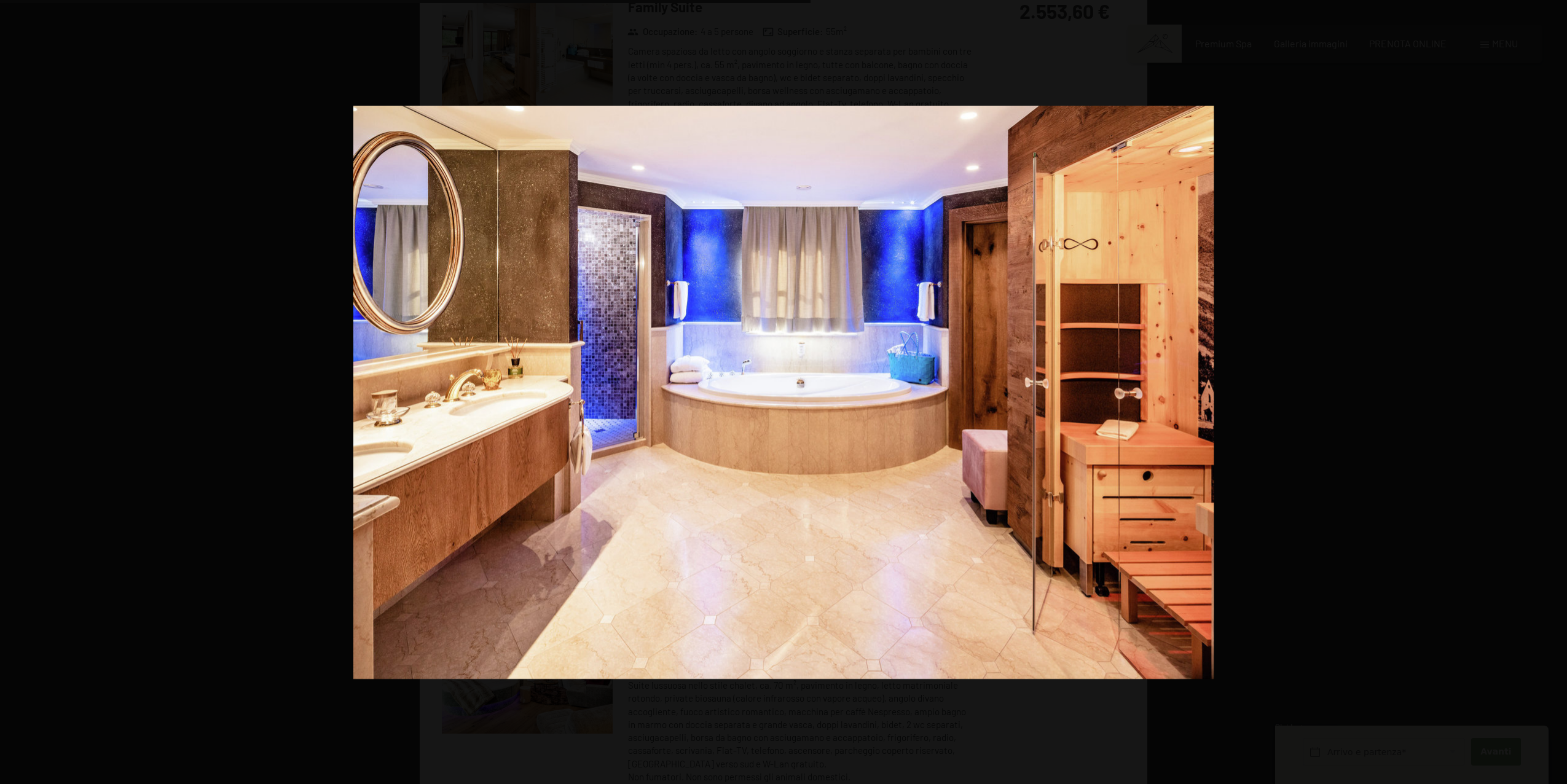
click at [1555, 400] on button "button" at bounding box center [1545, 392] width 43 height 61
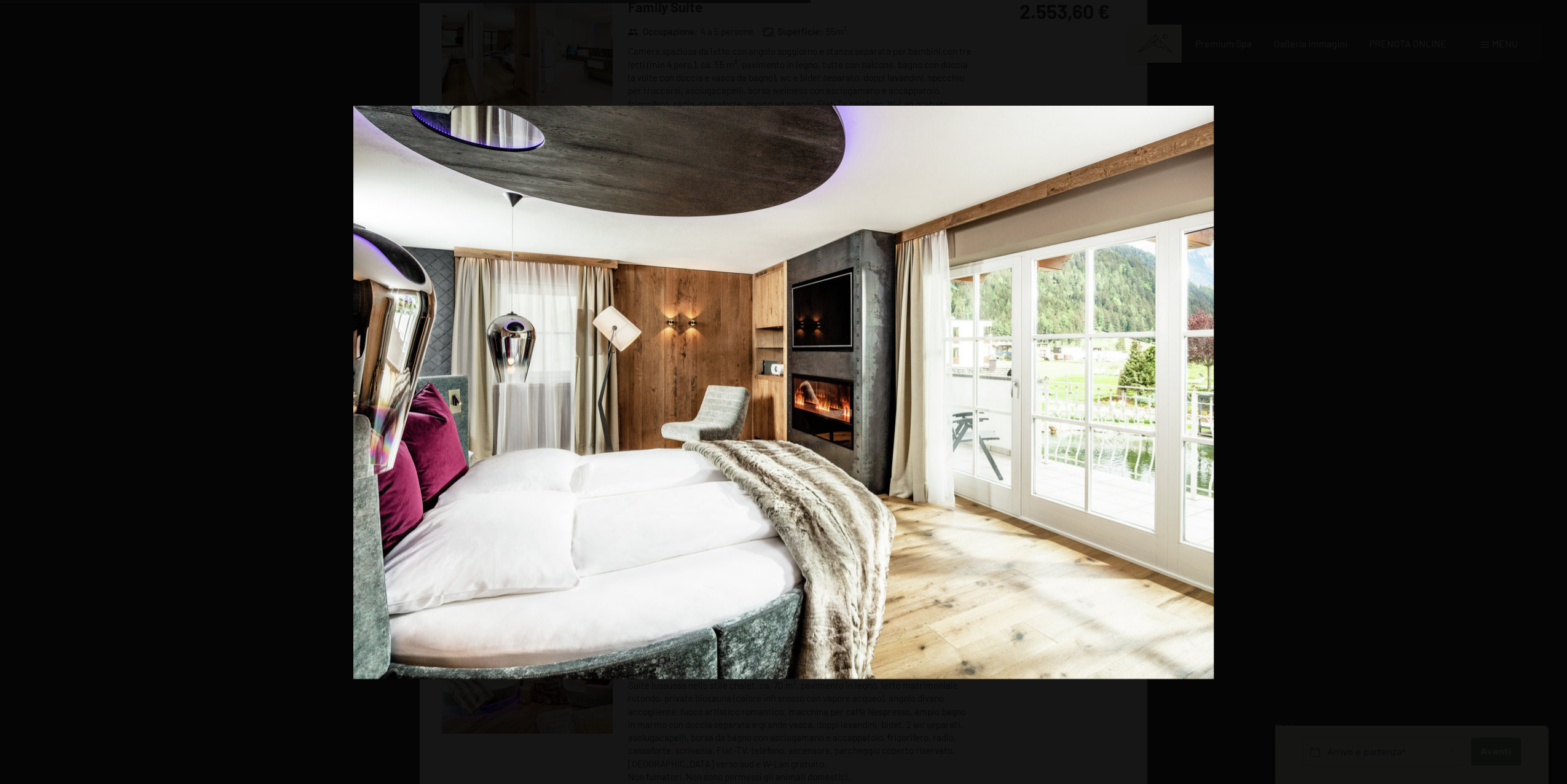
click at [1555, 400] on button "button" at bounding box center [1545, 392] width 43 height 61
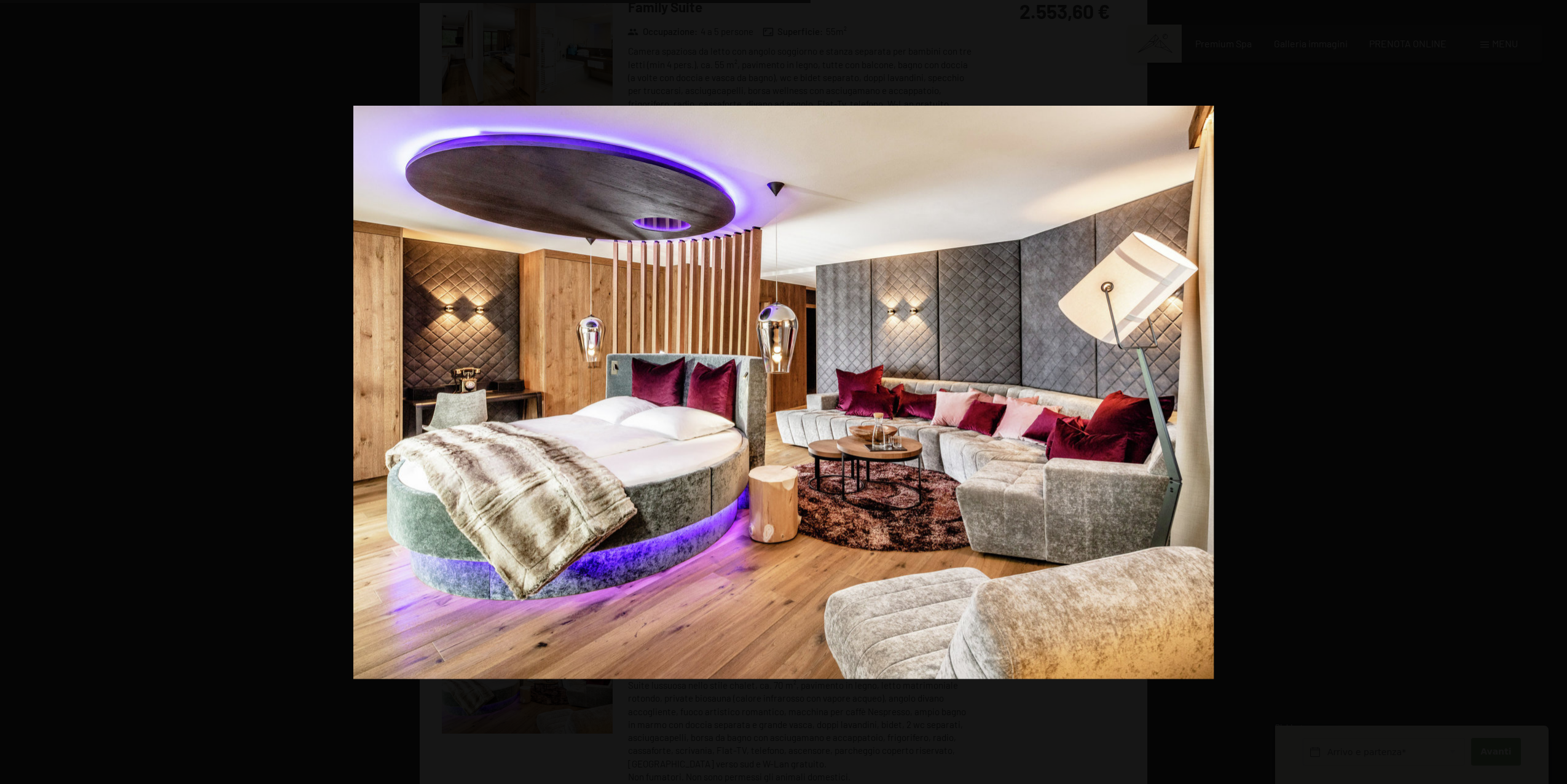
click at [1555, 400] on button "button" at bounding box center [1545, 392] width 43 height 61
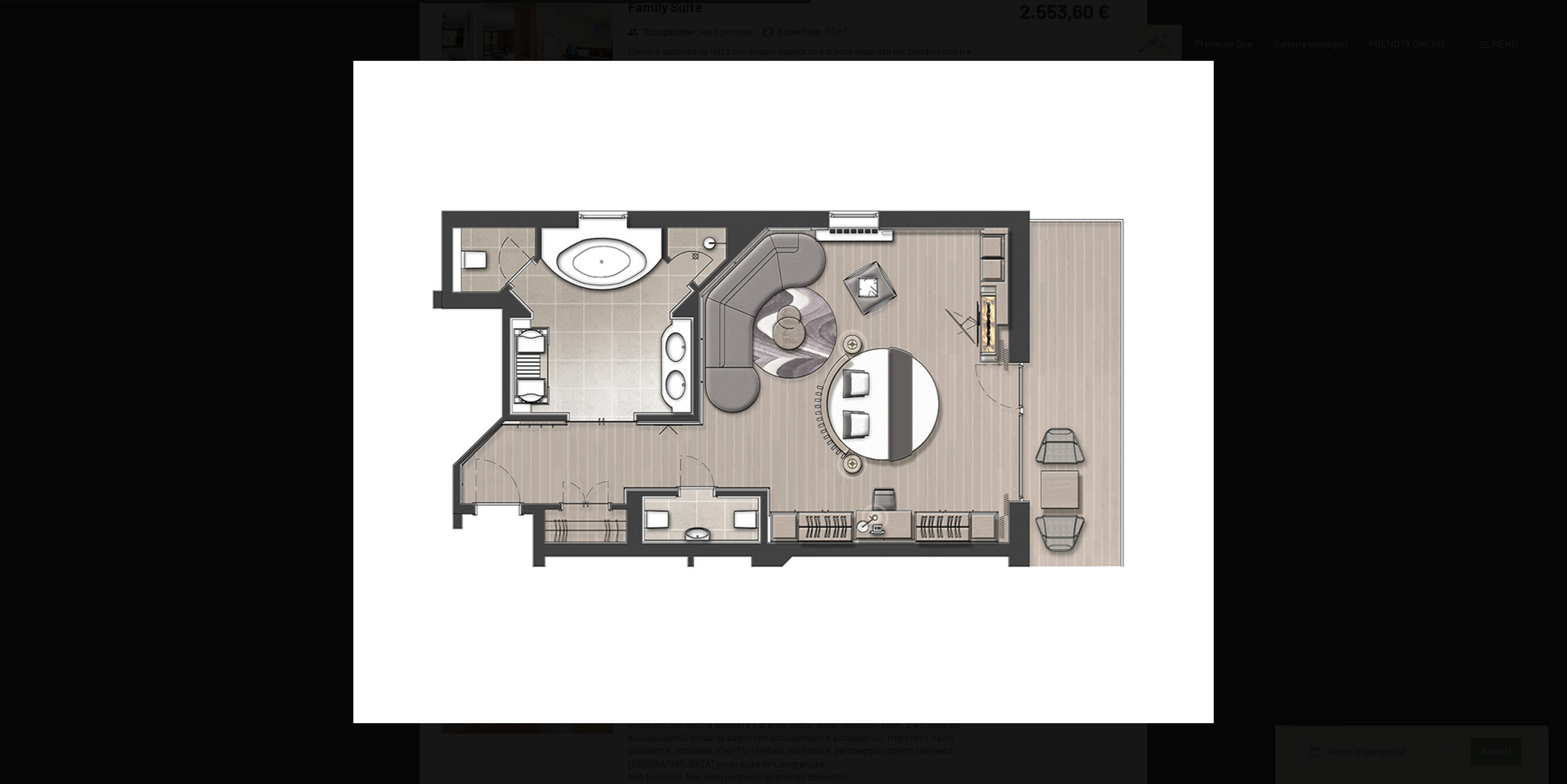
click at [1555, 400] on button "button" at bounding box center [1545, 392] width 43 height 61
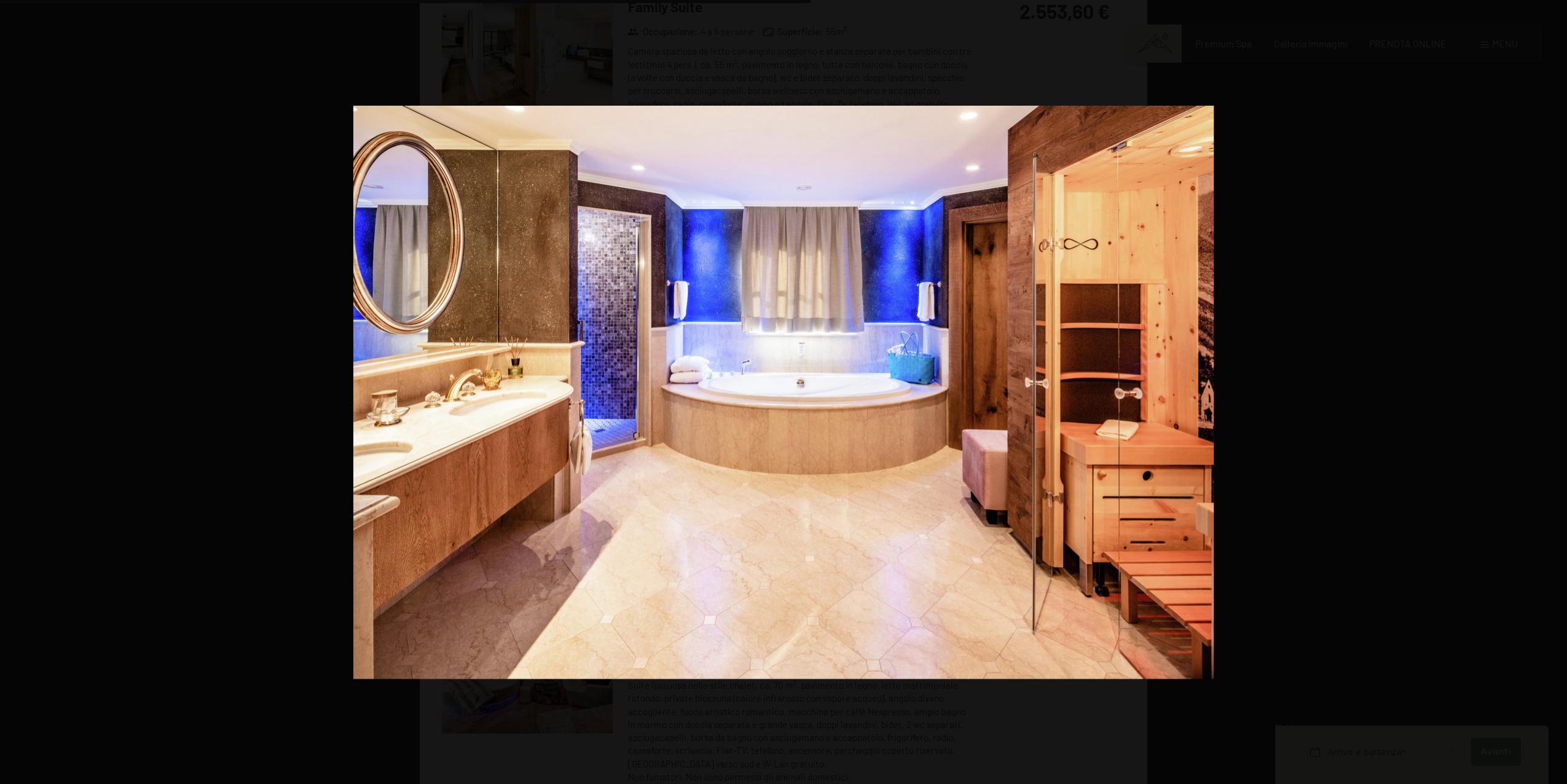
click at [1555, 400] on button "button" at bounding box center [1545, 392] width 43 height 61
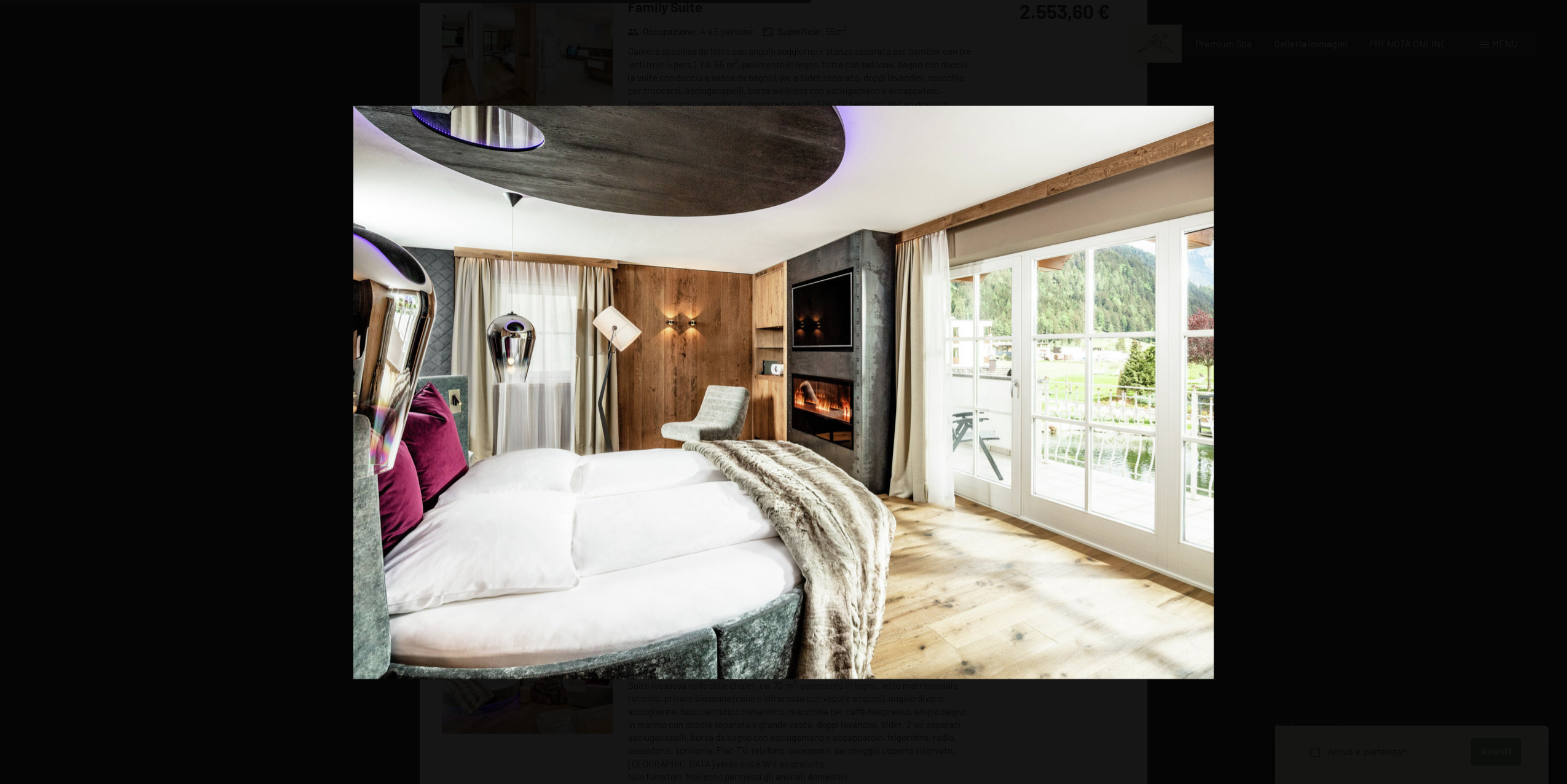
click at [1555, 400] on button "button" at bounding box center [1545, 392] width 43 height 61
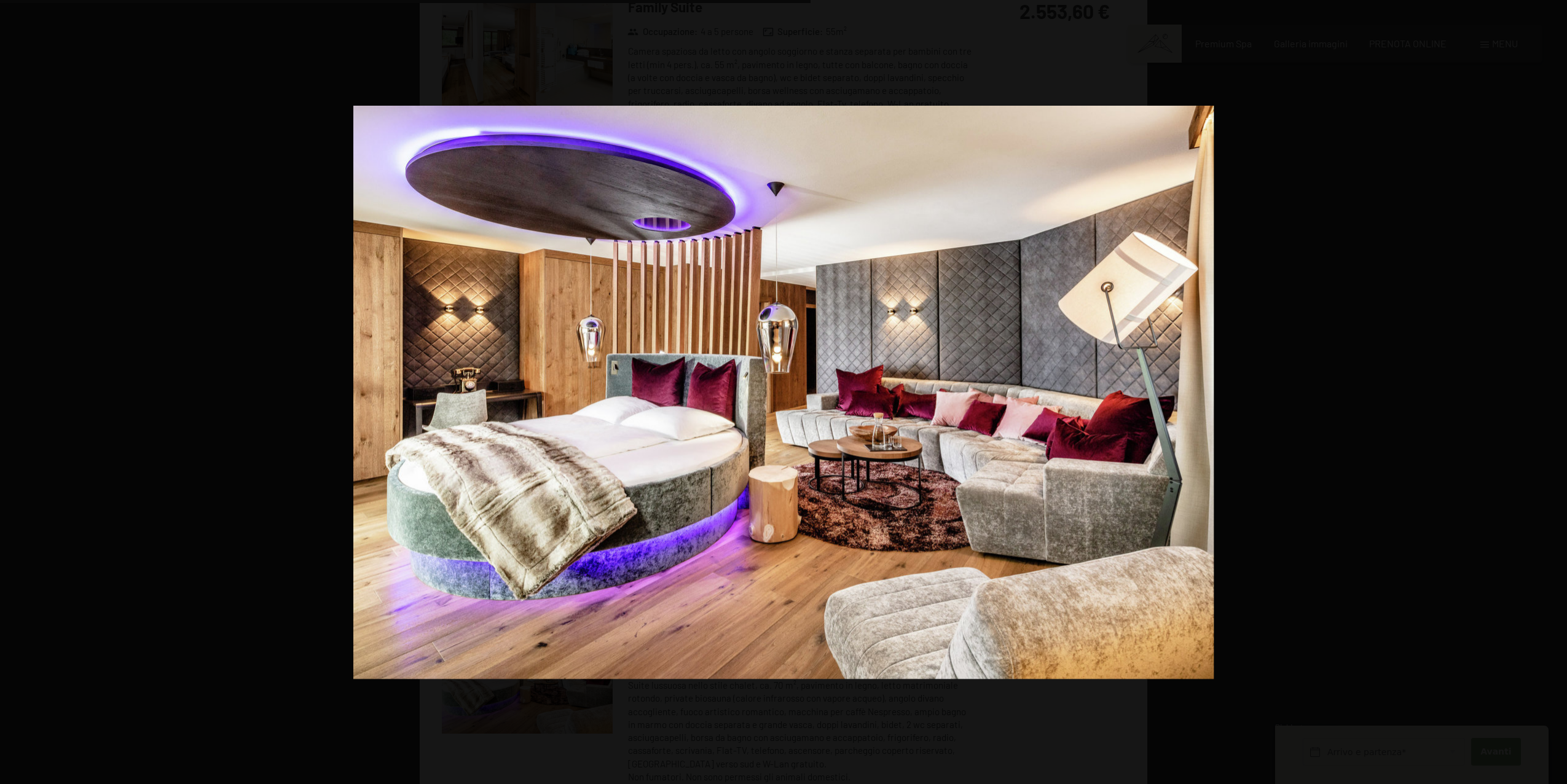
click at [1555, 400] on button "button" at bounding box center [1545, 392] width 43 height 61
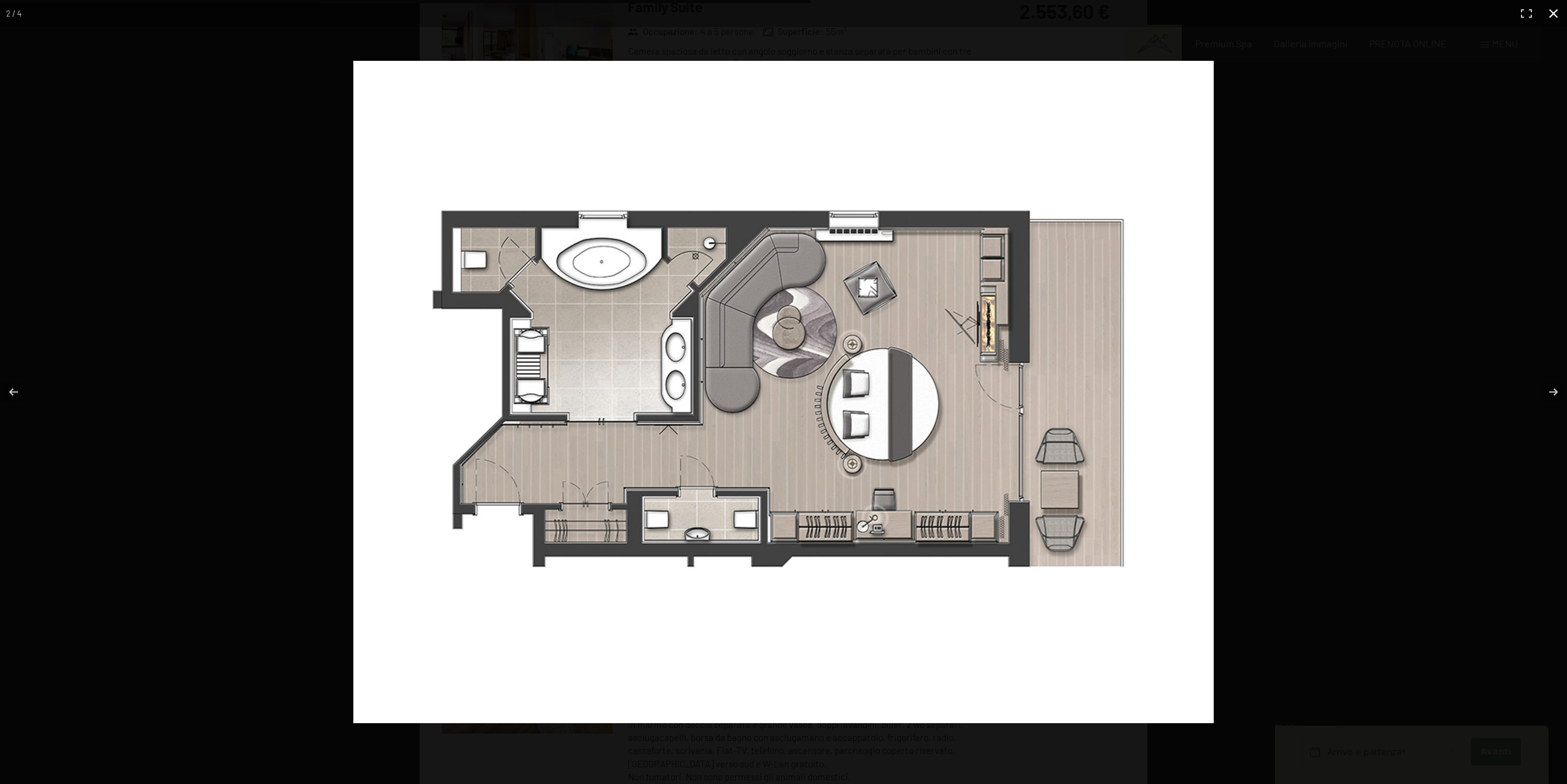
click at [1547, 14] on button "button" at bounding box center [1553, 13] width 27 height 27
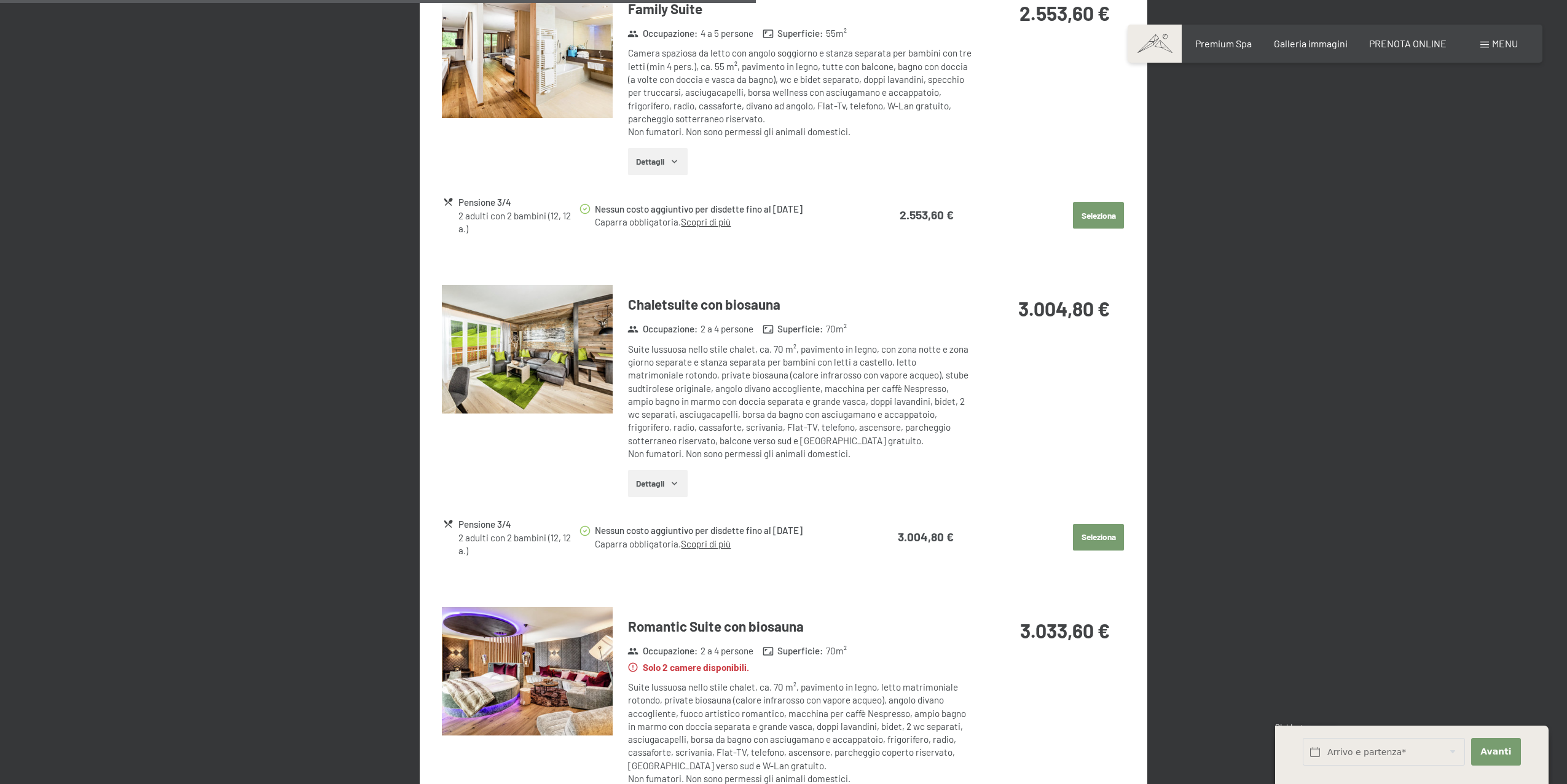
scroll to position [1375, 0]
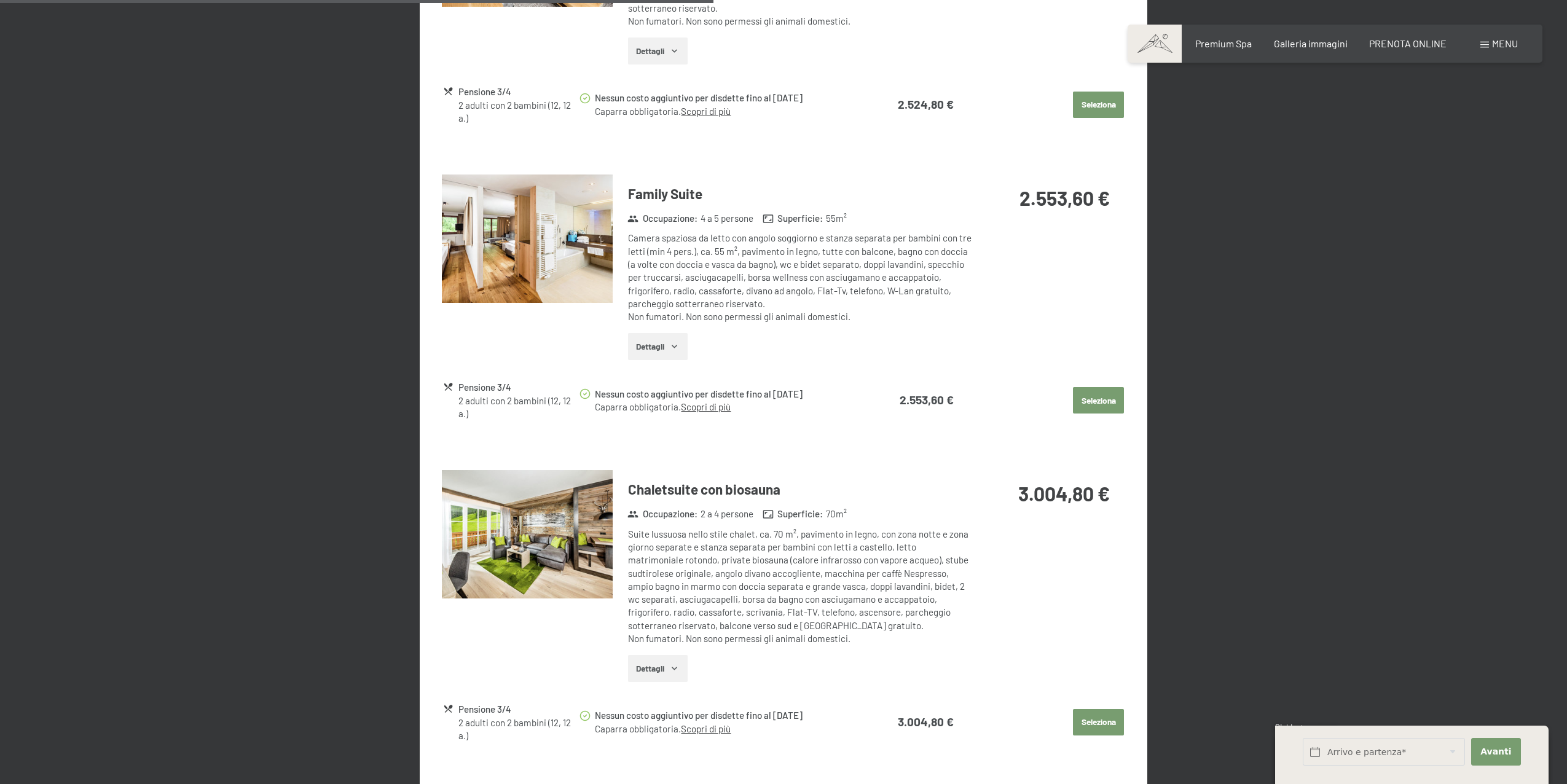
click at [659, 672] on button "Dettagli" at bounding box center [658, 668] width 60 height 27
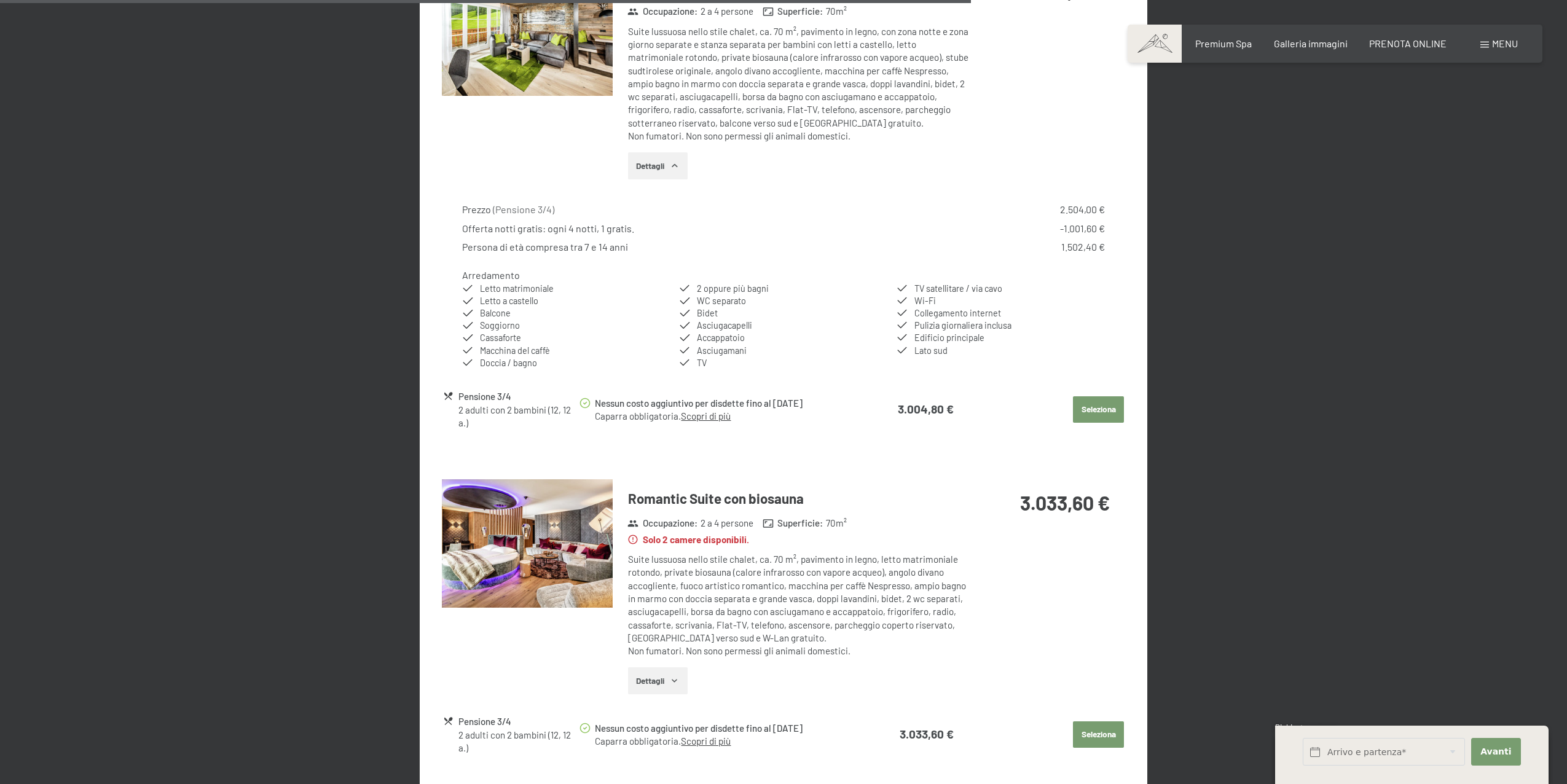
scroll to position [2141, 0]
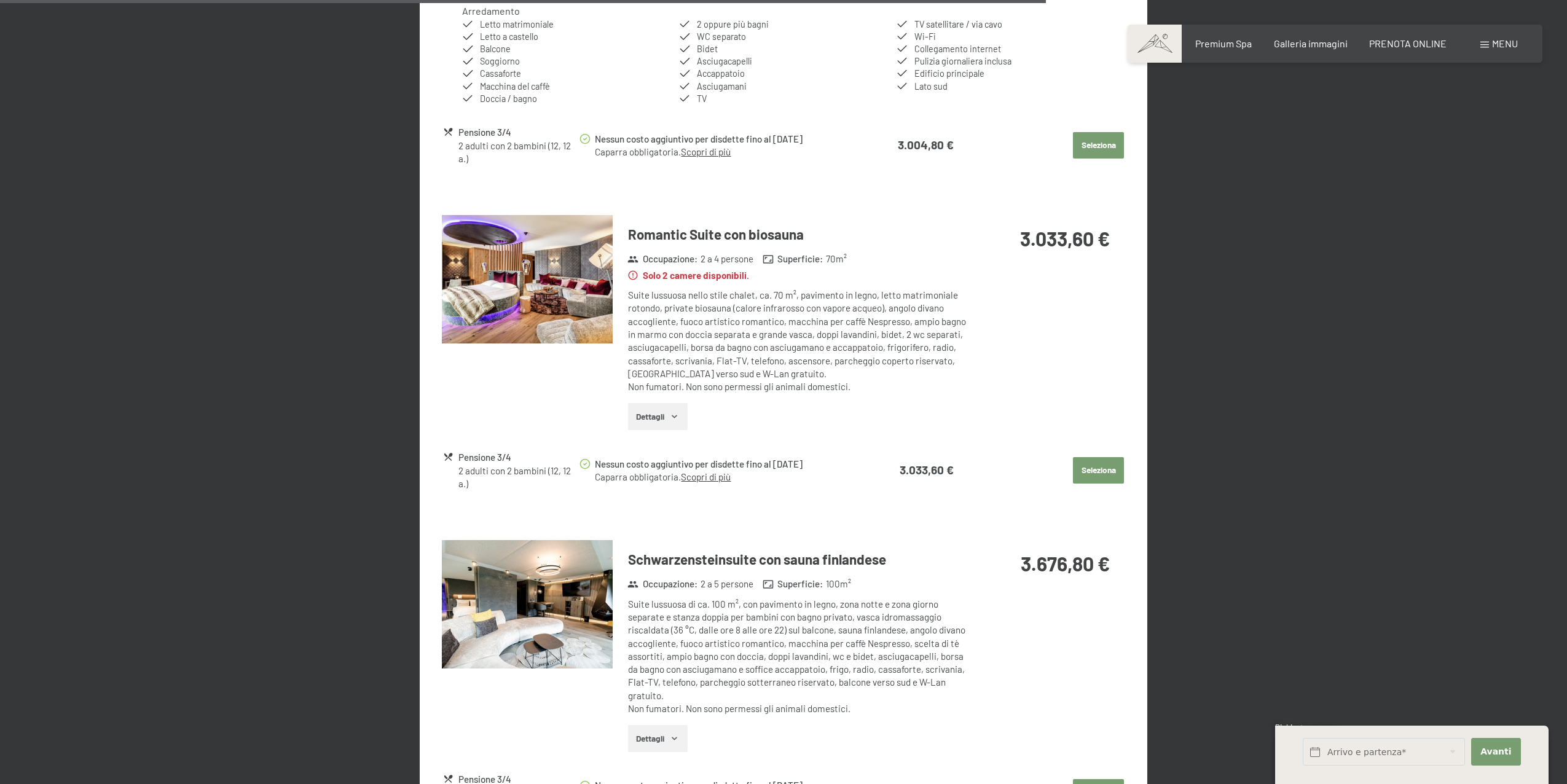
click at [674, 419] on icon "button" at bounding box center [674, 416] width 9 height 9
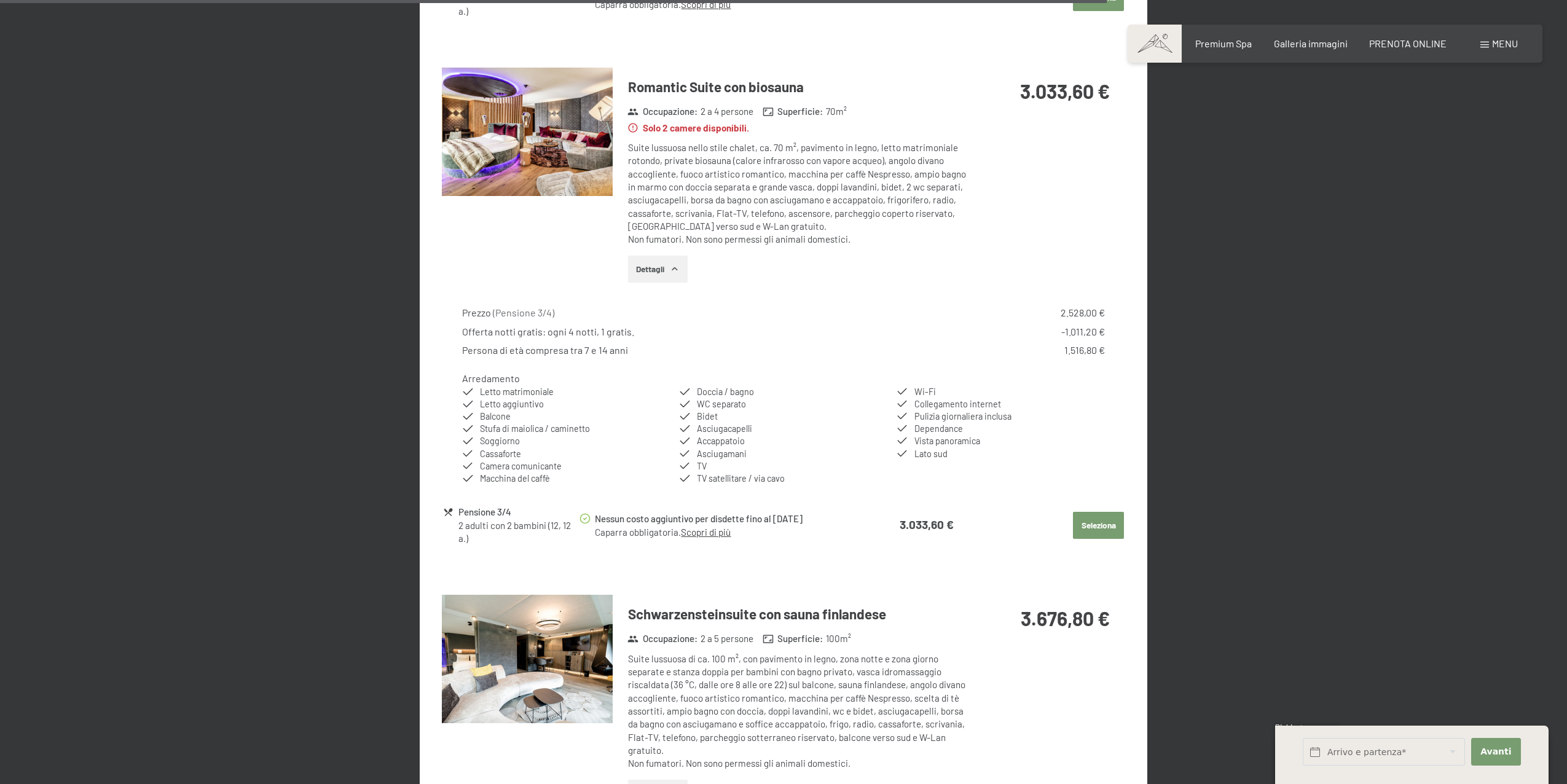
scroll to position [2436, 0]
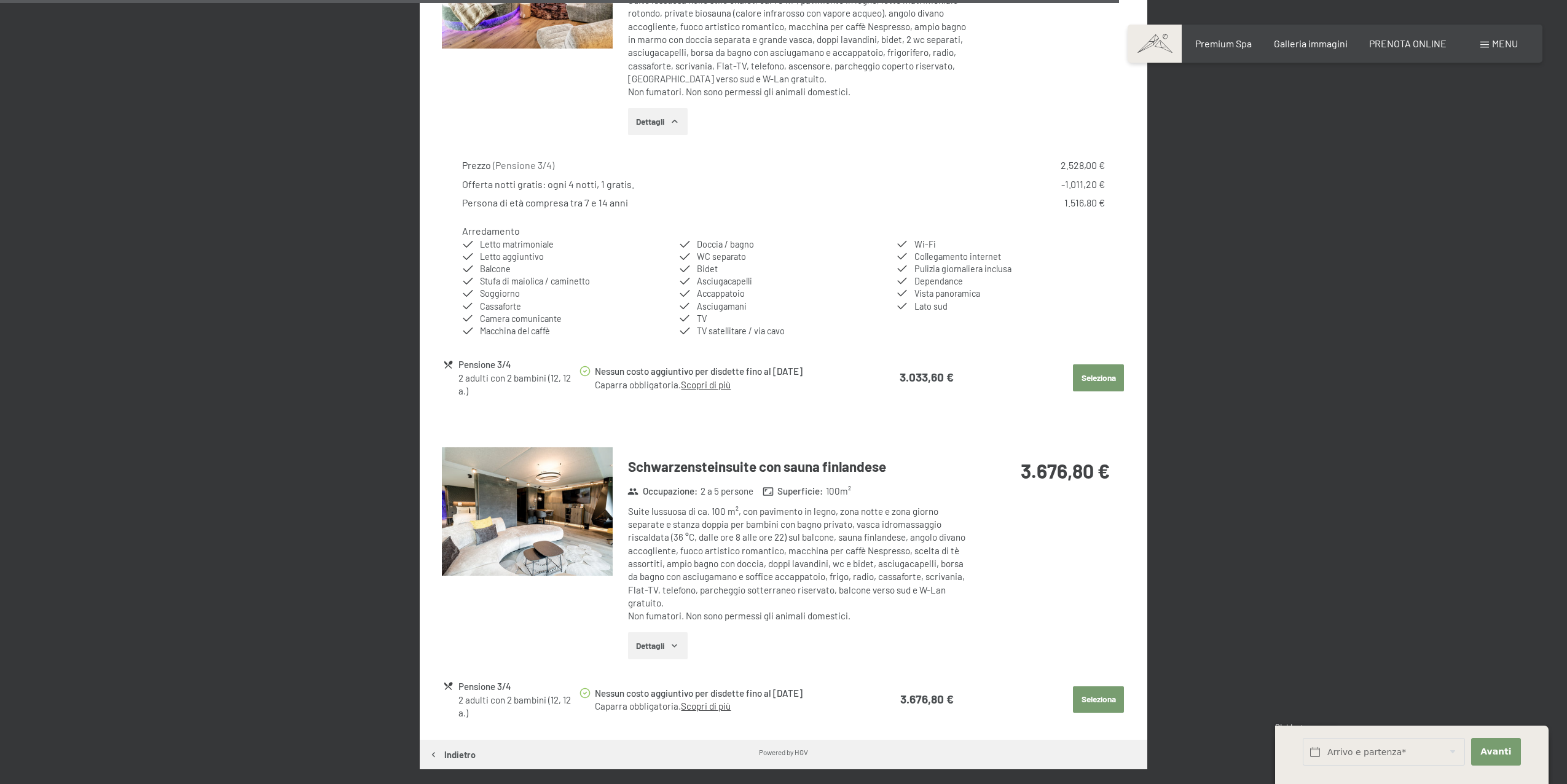
click at [671, 646] on icon "button" at bounding box center [674, 645] width 9 height 9
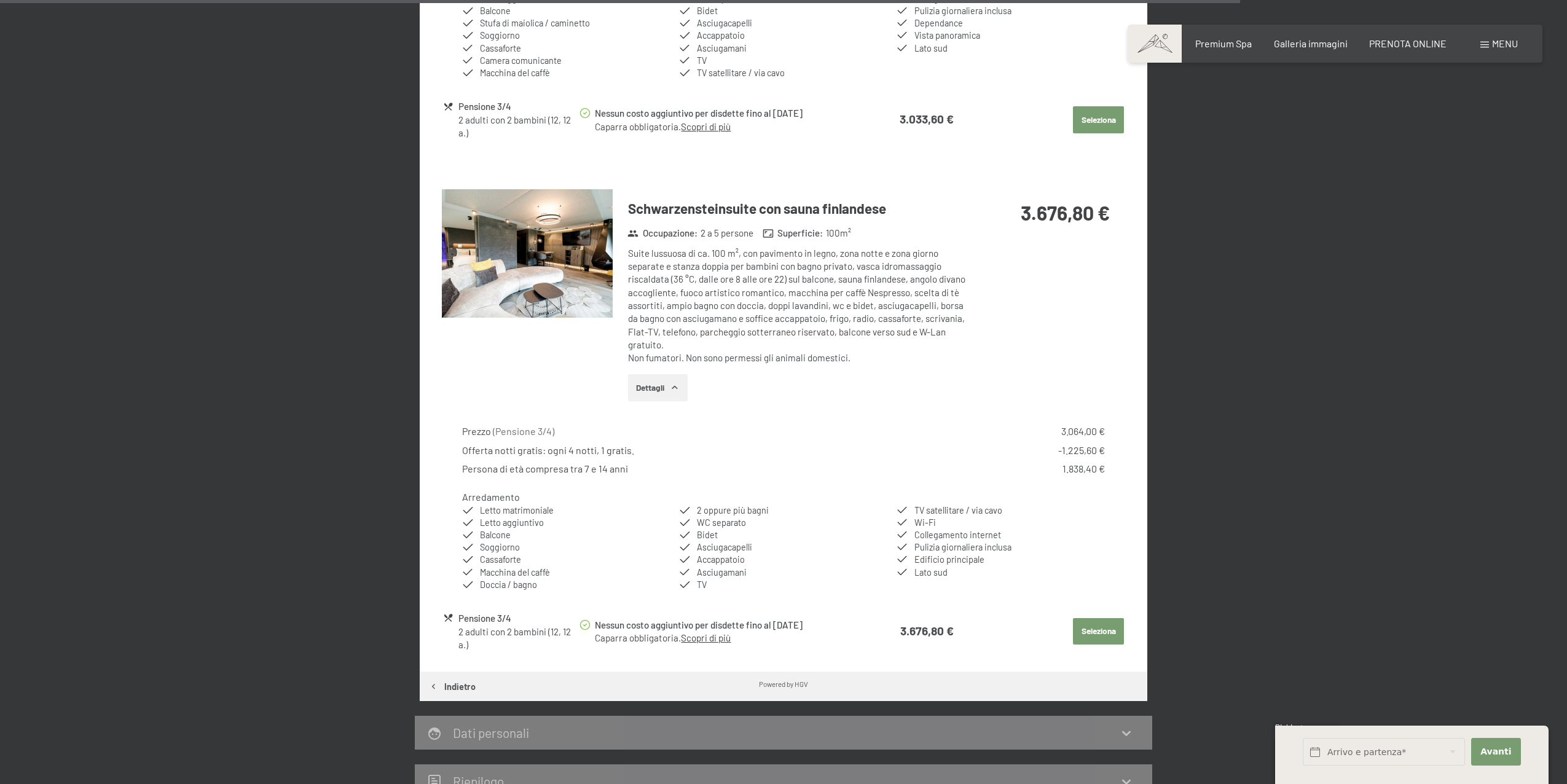
scroll to position [2655, 0]
